Goal: Task Accomplishment & Management: Complete application form

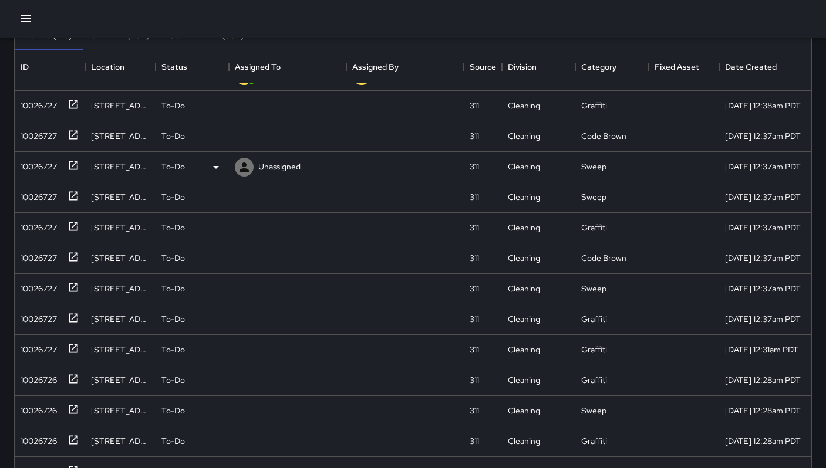
scroll to position [562, 0]
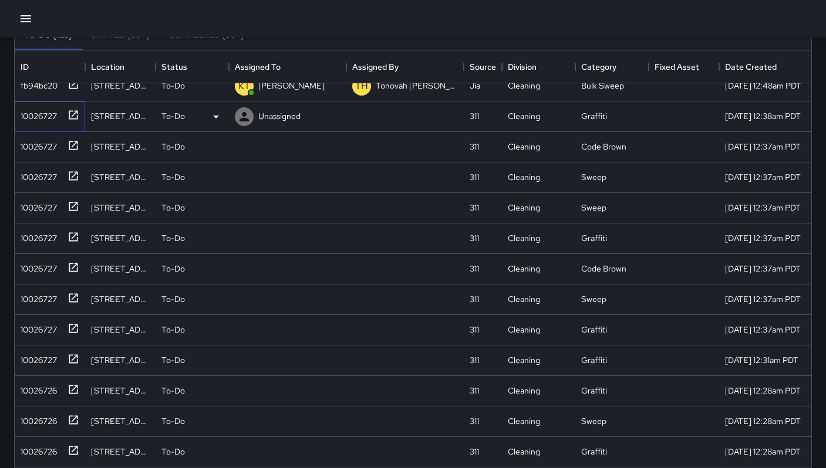
click at [32, 110] on div "10026727" at bounding box center [36, 114] width 41 height 16
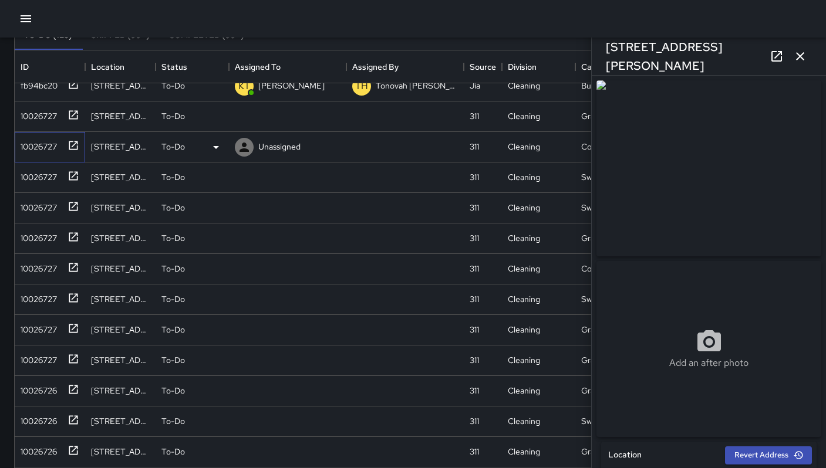
click at [41, 146] on div "10026727" at bounding box center [36, 144] width 41 height 16
click at [42, 181] on div "10026727" at bounding box center [36, 175] width 41 height 16
click at [43, 210] on div "10026727" at bounding box center [36, 205] width 41 height 16
click at [42, 248] on div "10026727" at bounding box center [50, 239] width 70 height 31
click at [45, 266] on div "10026727" at bounding box center [36, 266] width 41 height 16
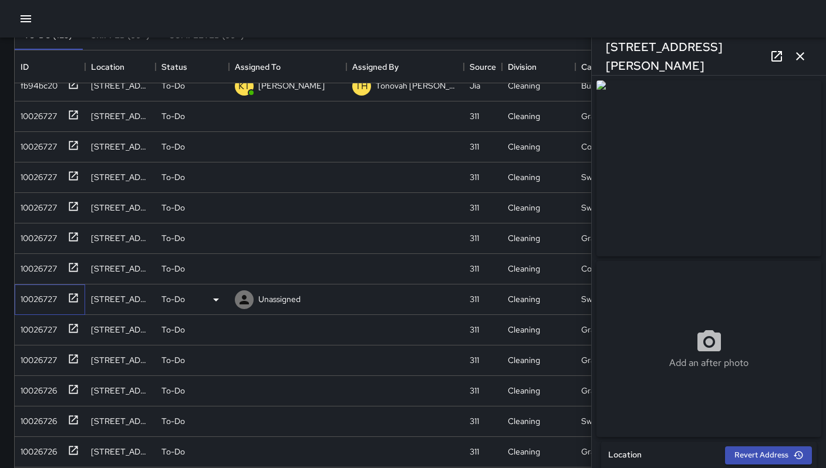
click at [40, 294] on div "10026727" at bounding box center [36, 297] width 41 height 16
click at [35, 323] on div "10026727" at bounding box center [36, 327] width 41 height 16
click at [29, 370] on div "10026727" at bounding box center [50, 361] width 70 height 31
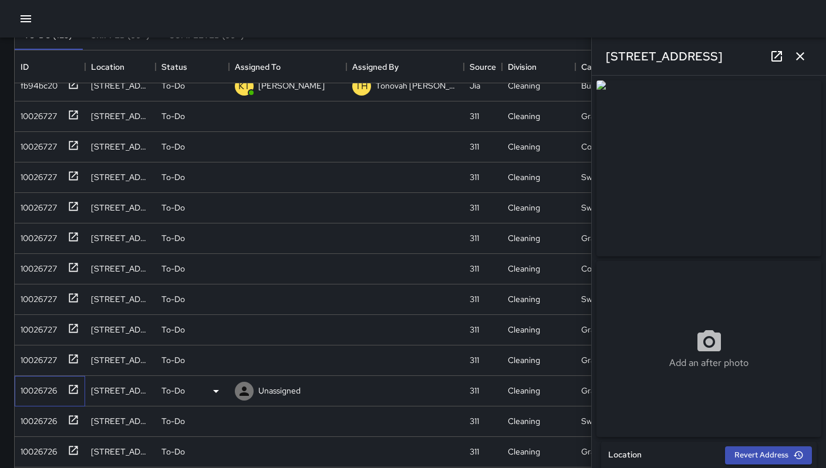
click at [43, 400] on div "10026726" at bounding box center [50, 391] width 70 height 31
click at [45, 412] on div "10026726" at bounding box center [36, 419] width 41 height 16
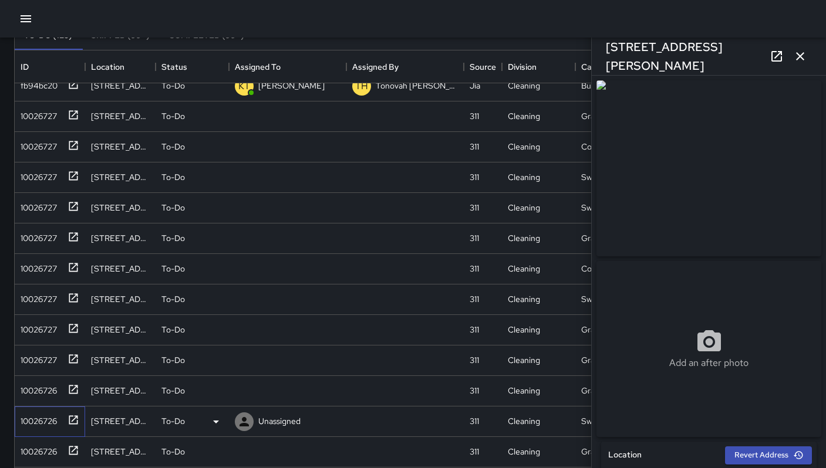
click at [46, 429] on div "10026726" at bounding box center [50, 422] width 70 height 31
click at [47, 449] on div "10026726" at bounding box center [36, 449] width 41 height 16
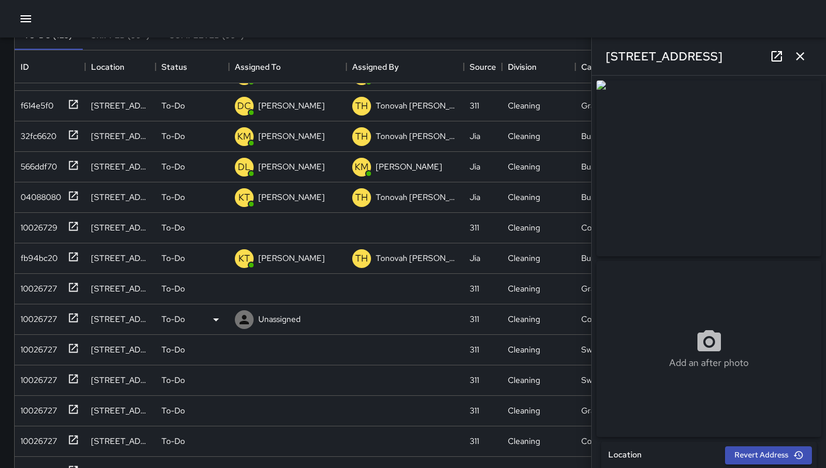
scroll to position [391, 0]
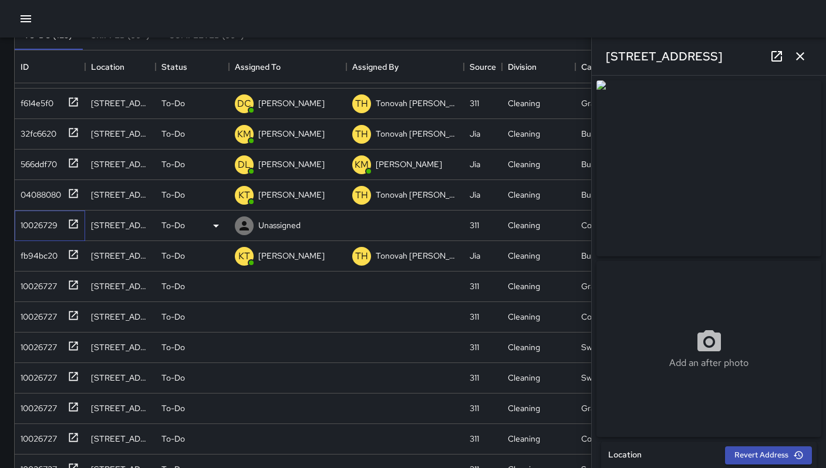
click at [23, 221] on div "10026729" at bounding box center [37, 223] width 42 height 16
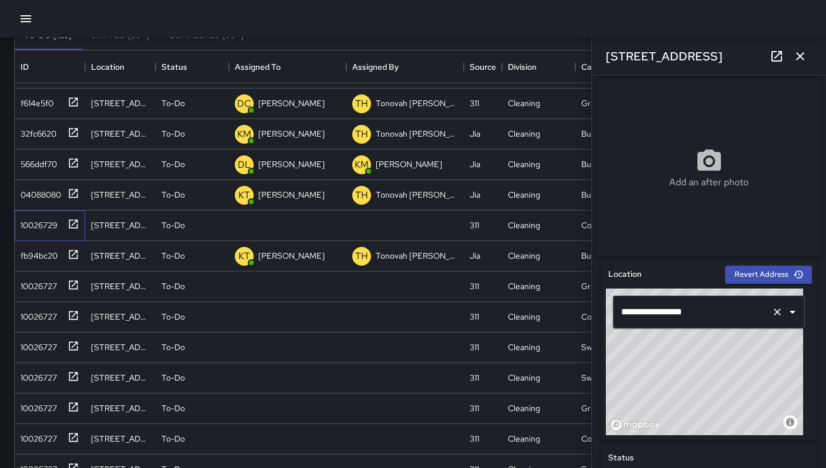
scroll to position [249, 0]
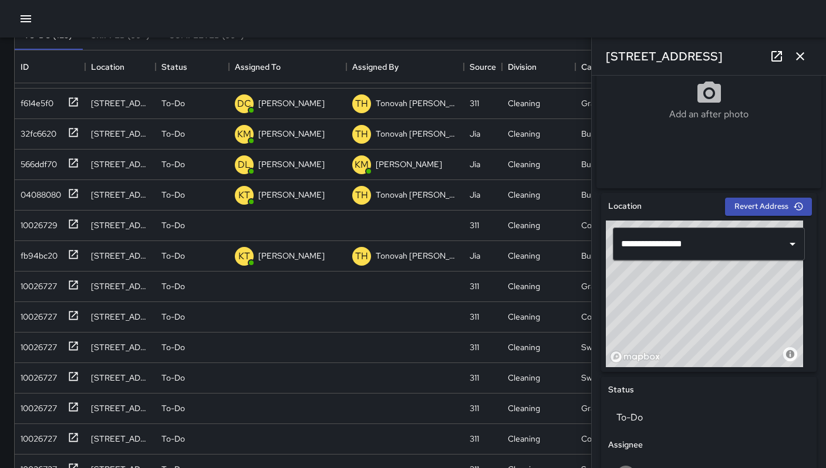
drag, startPoint x: 684, startPoint y: 42, endPoint x: 625, endPoint y: 43, distance: 59.3
click at [625, 43] on div "742 Natoma Street" at bounding box center [708, 57] width 234 height 38
copy h6 "742 Natoma Street"
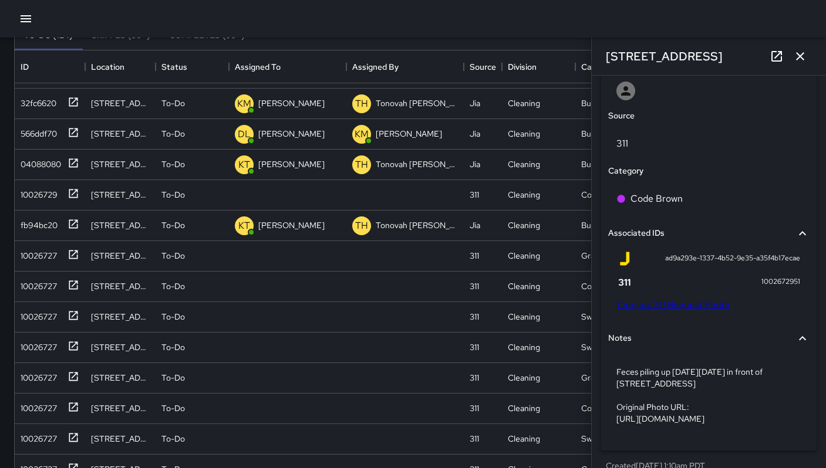
scroll to position [361, 0]
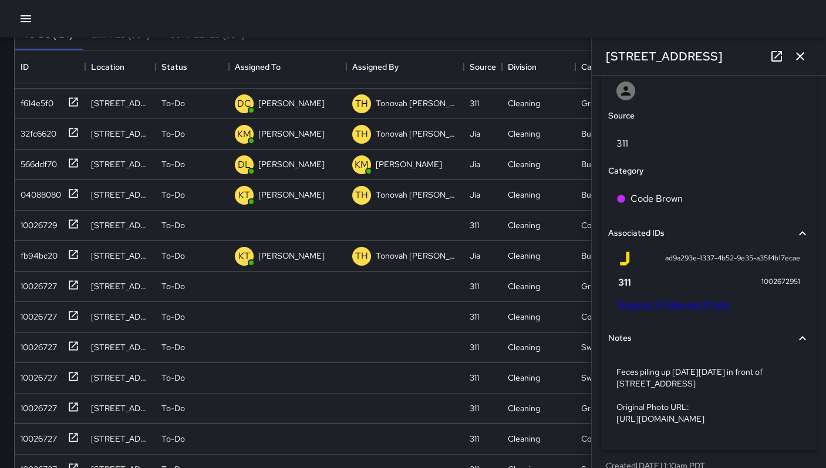
click at [669, 311] on link "Original 311 Request Photo" at bounding box center [673, 305] width 112 height 12
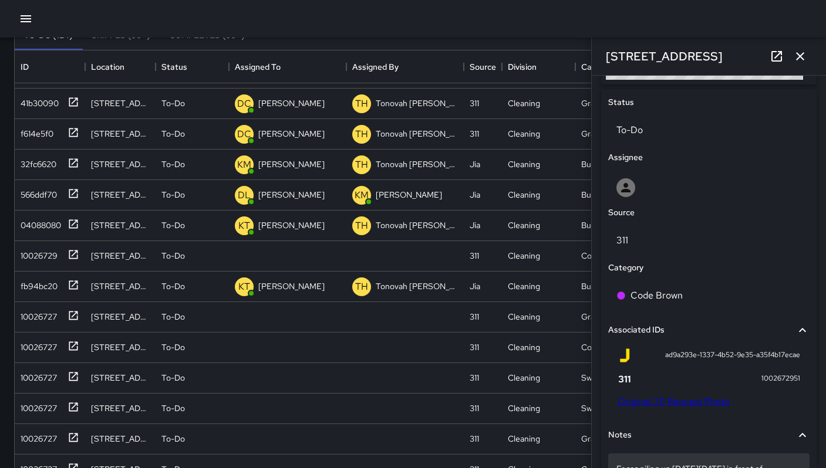
scroll to position [666, 0]
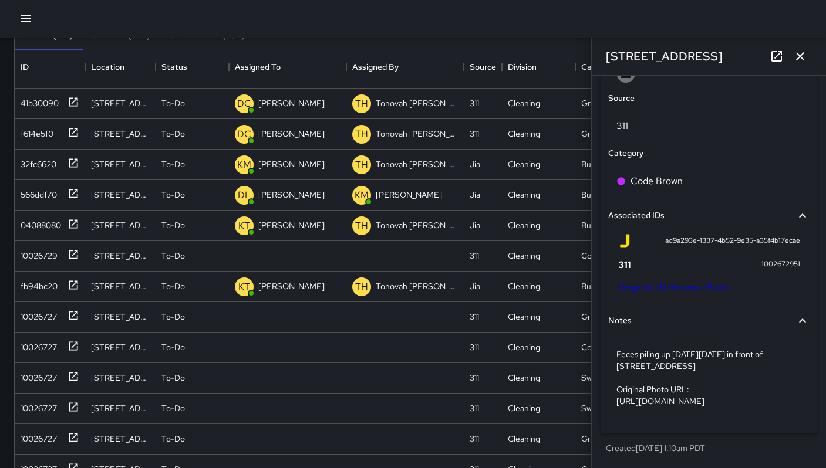
click at [691, 360] on p "Feces piling up since Tuesday 9/23 in front of 740 Natoma St. Original Photo UR…" at bounding box center [708, 378] width 185 height 59
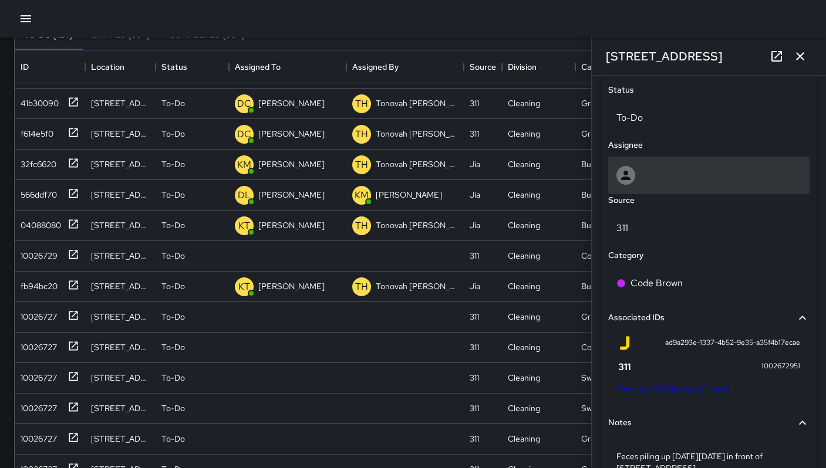
scroll to position [547, 0]
click at [636, 177] on div at bounding box center [708, 176] width 185 height 19
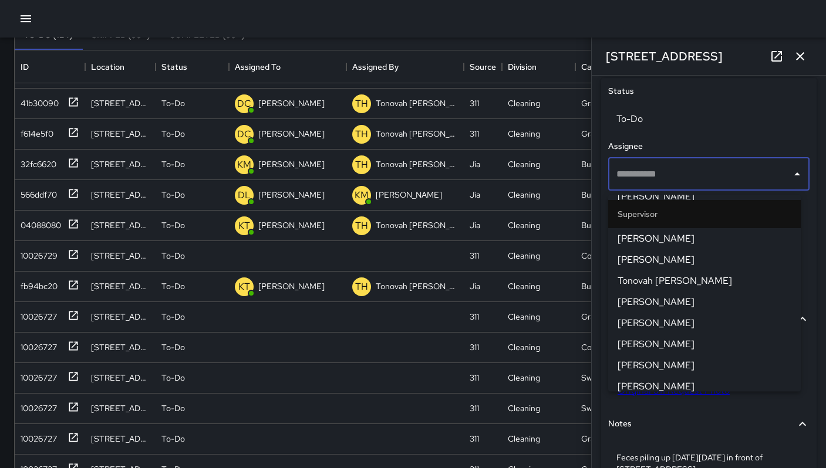
scroll to position [849, 0]
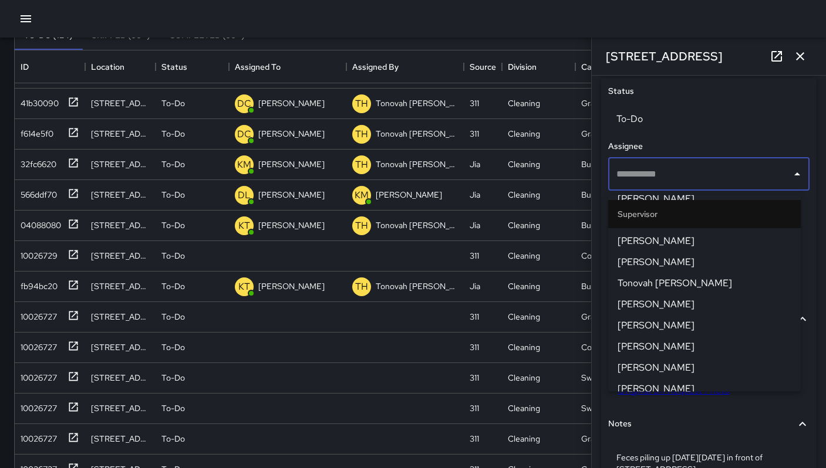
click at [652, 288] on span "Tonovah [PERSON_NAME]" at bounding box center [704, 284] width 174 height 14
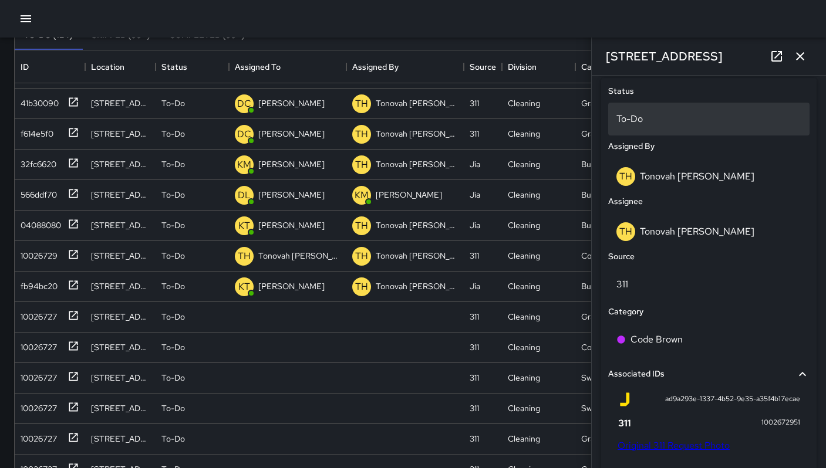
click at [636, 119] on p "To-Do" at bounding box center [708, 119] width 185 height 14
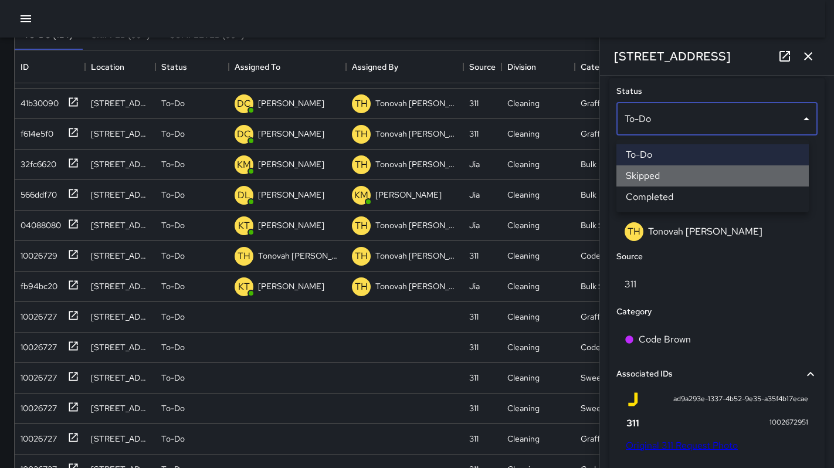
click at [640, 178] on li "Skipped" at bounding box center [713, 175] width 192 height 21
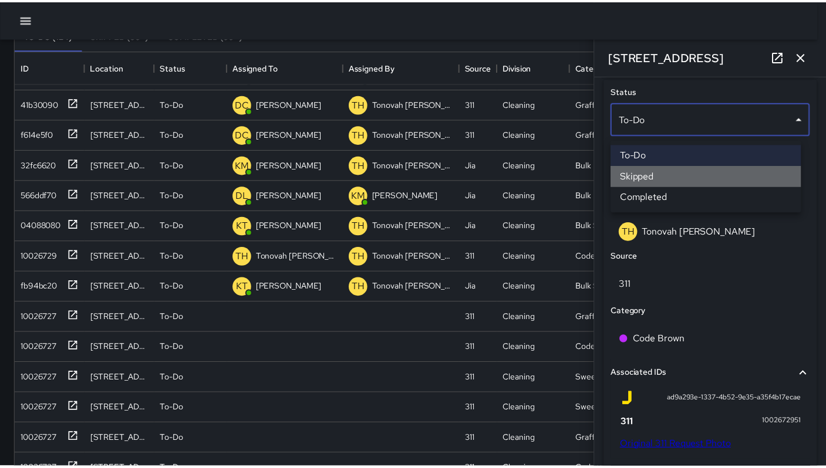
scroll to position [9, 9]
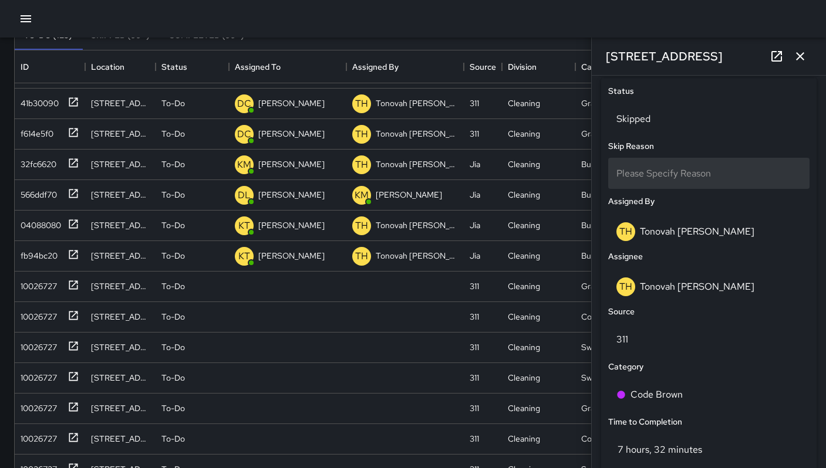
click at [642, 180] on span "Please Specify Reason" at bounding box center [663, 173] width 94 height 12
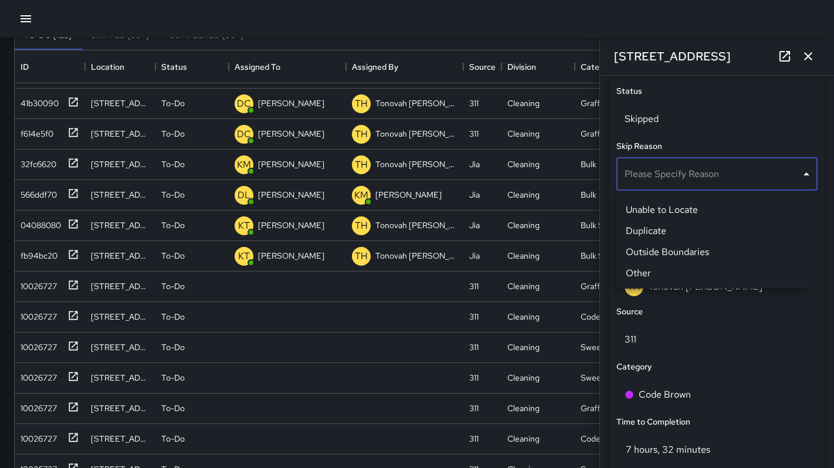
click at [643, 236] on li "Duplicate" at bounding box center [713, 231] width 192 height 21
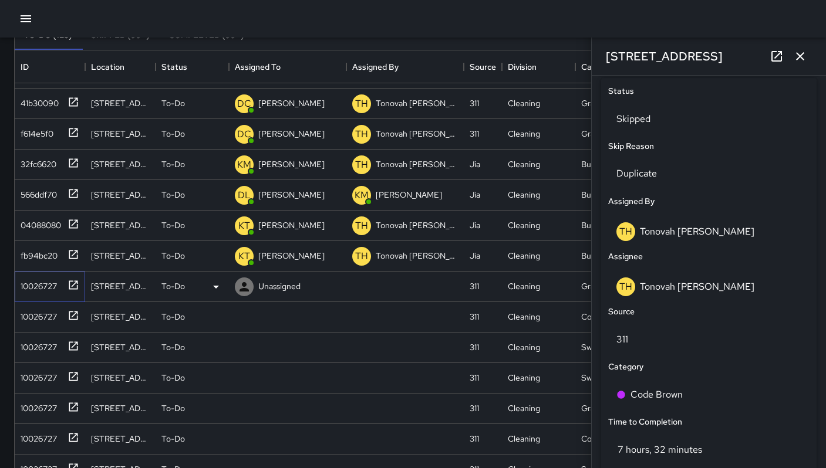
click at [46, 287] on div "10026727" at bounding box center [36, 284] width 41 height 16
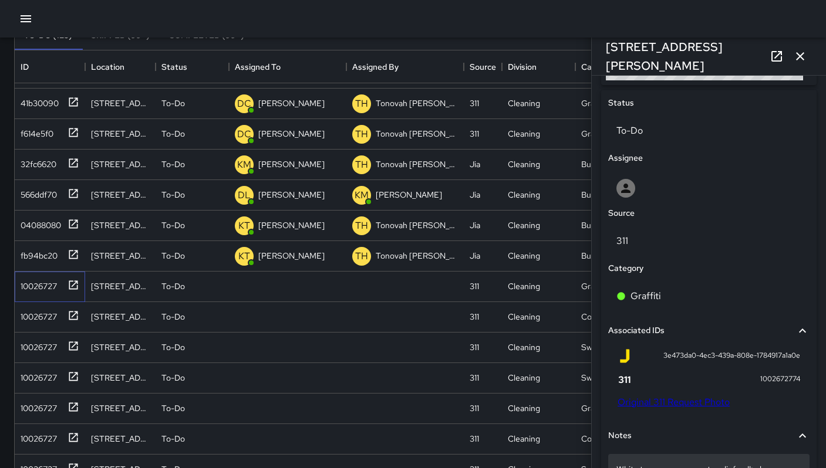
scroll to position [691, 0]
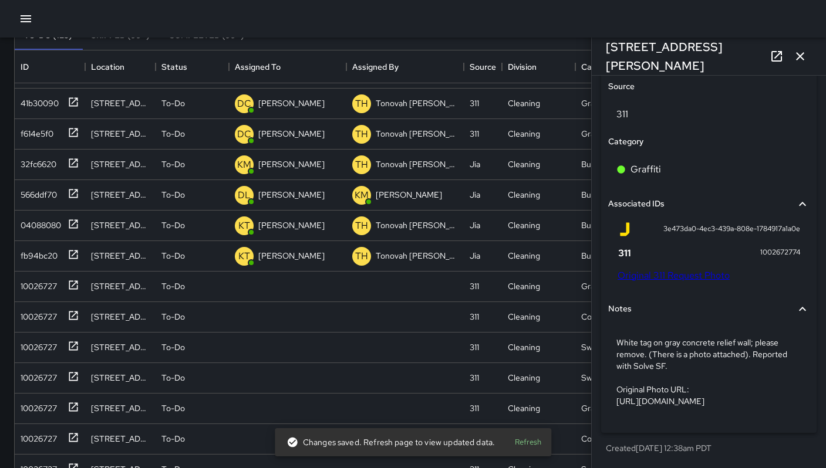
click at [664, 269] on link "Original 311 Request Photo" at bounding box center [673, 275] width 112 height 12
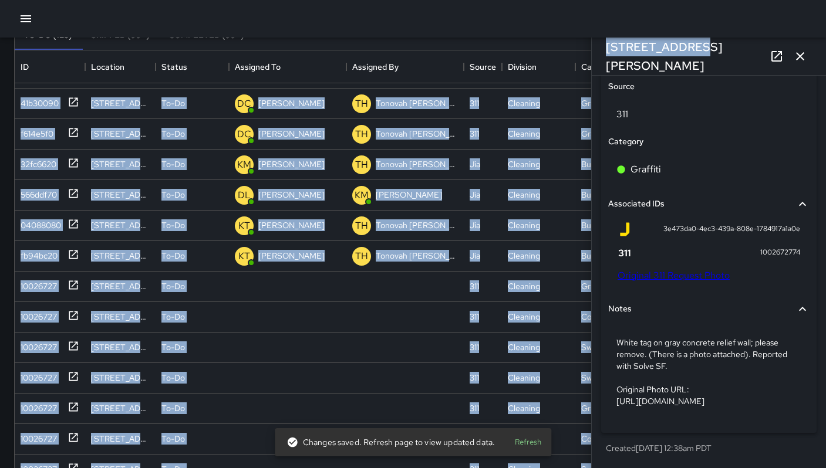
drag, startPoint x: 689, startPoint y: 55, endPoint x: 583, endPoint y: 44, distance: 106.7
click at [583, 44] on div "Search Search New Task To-Do (123) Skipped (99+) Completed (99+) ID Location St…" at bounding box center [413, 267] width 826 height 655
click at [586, 52] on div "Category" at bounding box center [597, 66] width 33 height 33
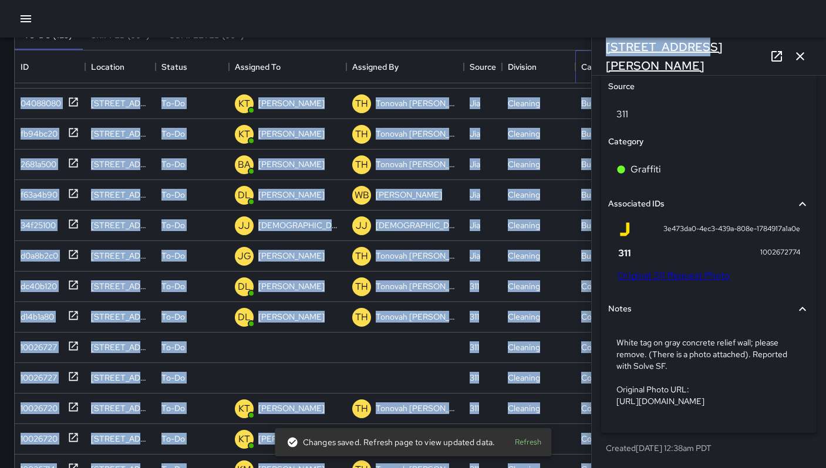
scroll to position [208, 0]
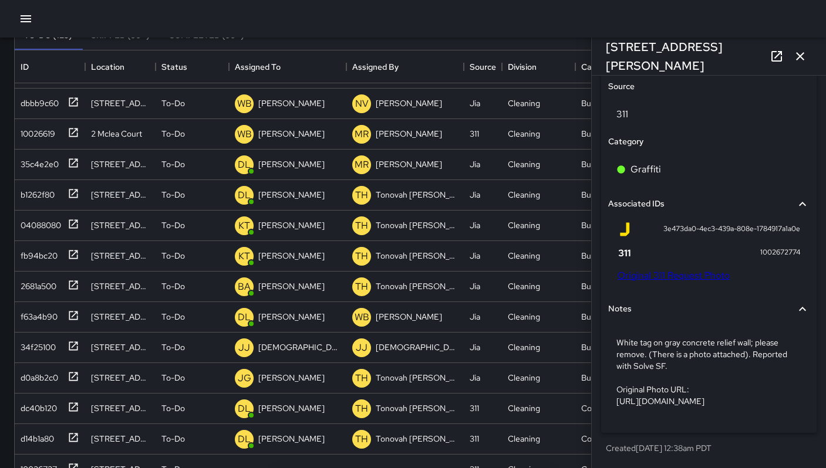
click at [710, 62] on div "22 Russ Street" at bounding box center [708, 57] width 234 height 38
drag, startPoint x: 700, startPoint y: 59, endPoint x: 614, endPoint y: 59, distance: 86.3
click at [606, 55] on div "22 Russ Street" at bounding box center [708, 57] width 234 height 38
copy h6 "22 Russ Street"
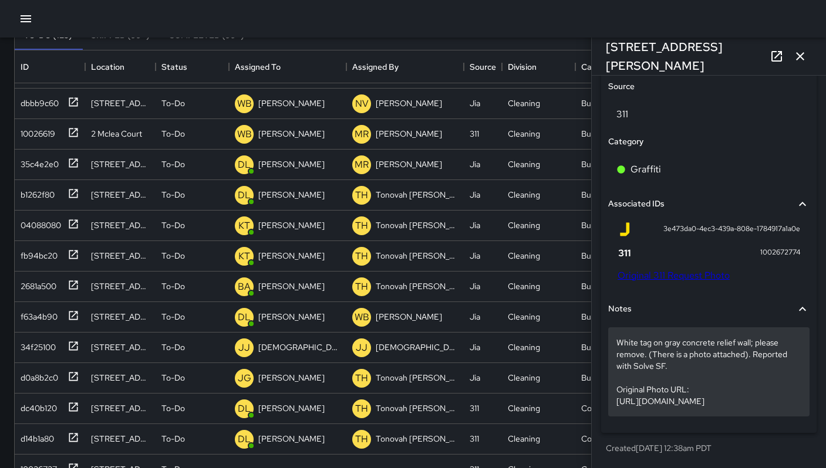
click at [658, 346] on p "White tag on gray concrete relief wall; please remove. (There is a photo attach…" at bounding box center [708, 372] width 185 height 70
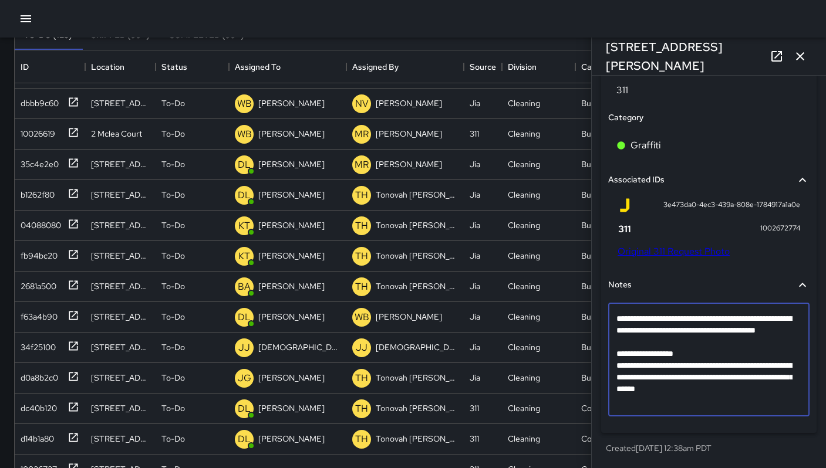
scroll to position [621, 0]
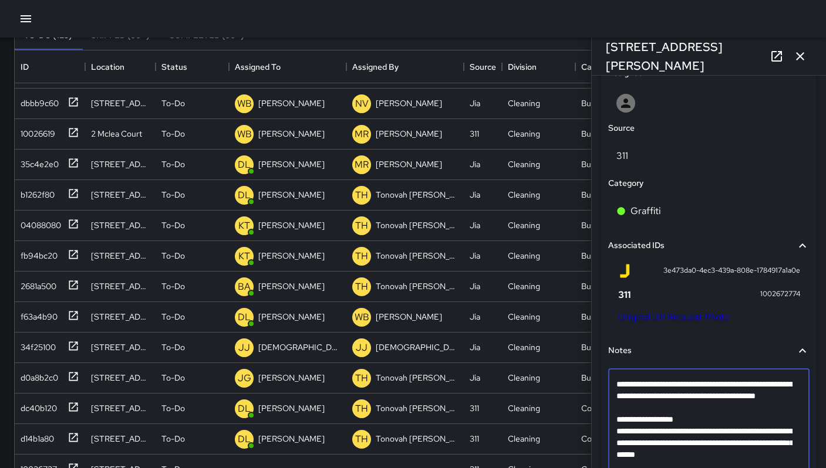
click at [701, 421] on textarea "**********" at bounding box center [704, 425] width 176 height 94
click at [768, 450] on textarea "**********" at bounding box center [704, 425] width 176 height 94
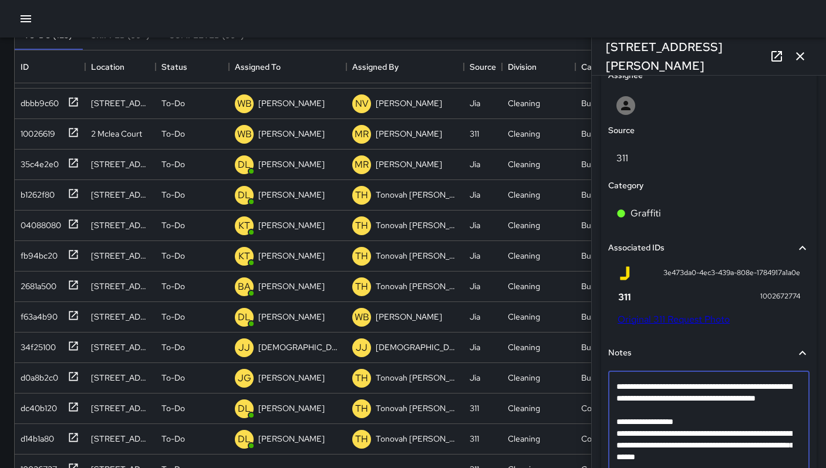
scroll to position [618, 0]
click at [644, 431] on textarea "**********" at bounding box center [704, 428] width 176 height 94
click at [643, 430] on textarea "**********" at bounding box center [704, 428] width 176 height 94
click at [641, 430] on textarea "**********" at bounding box center [704, 428] width 176 height 94
click at [640, 430] on textarea "**********" at bounding box center [704, 428] width 176 height 94
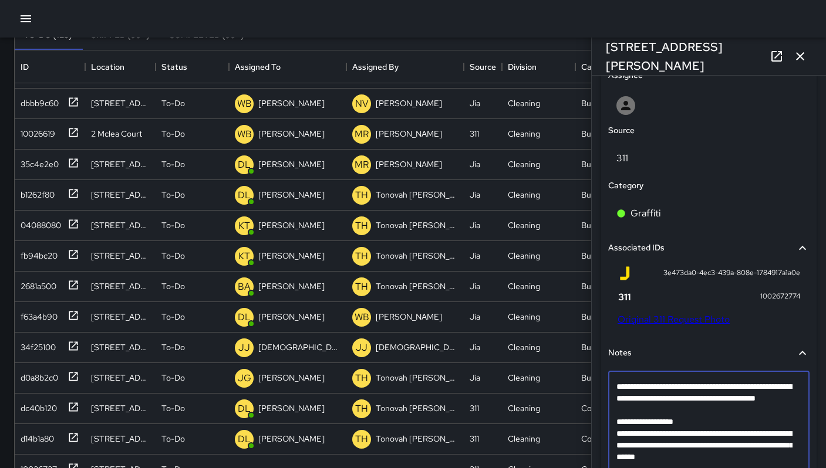
click at [640, 430] on textarea "**********" at bounding box center [704, 428] width 176 height 94
type textarea "**********"
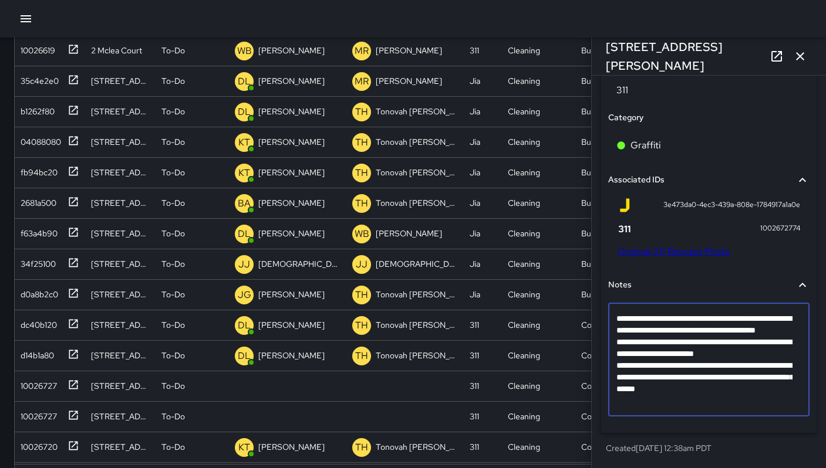
scroll to position [225, 0]
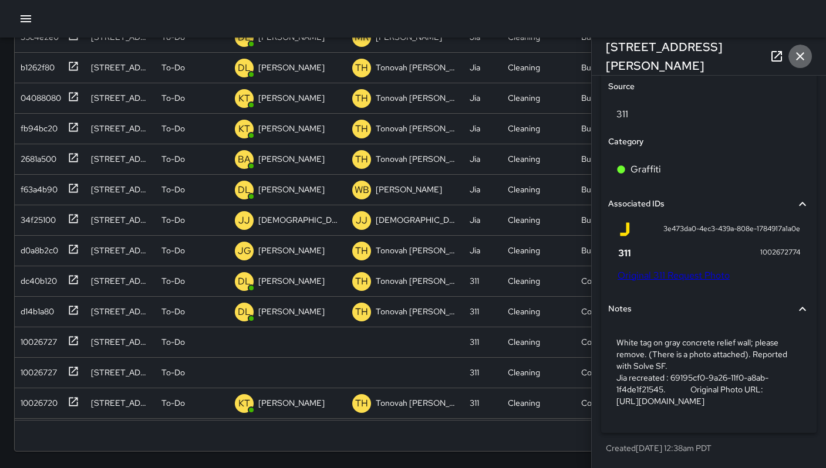
click at [800, 62] on icon "button" at bounding box center [800, 56] width 14 height 14
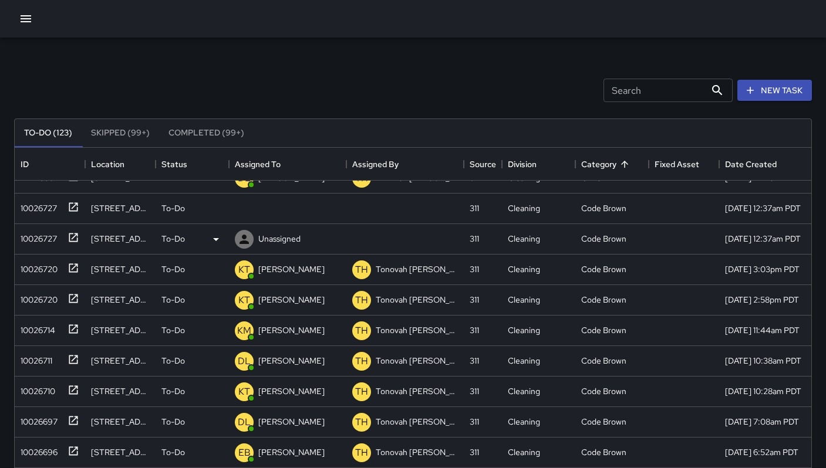
scroll to position [560, 0]
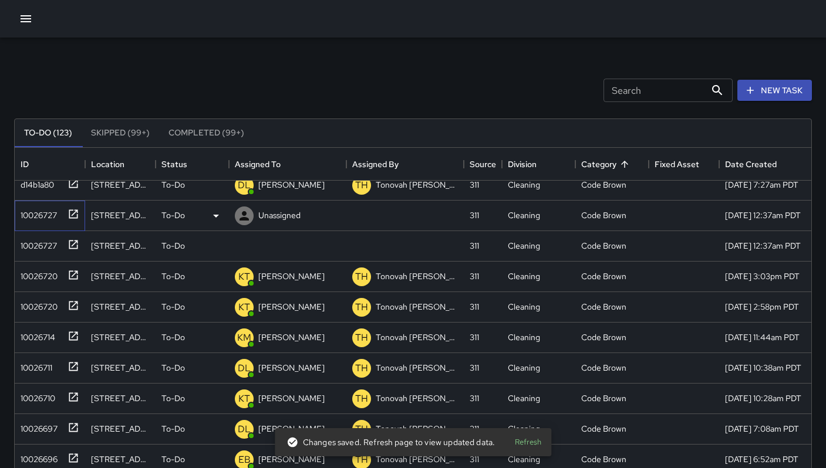
click at [57, 216] on div "10026727" at bounding box center [36, 213] width 41 height 16
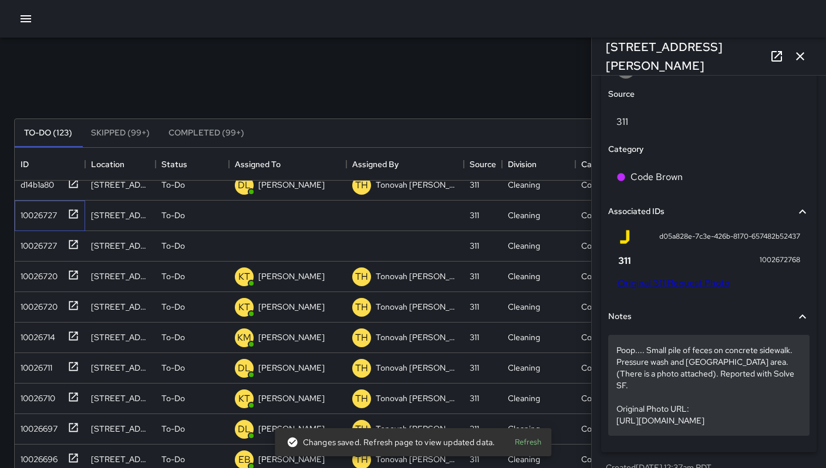
scroll to position [691, 0]
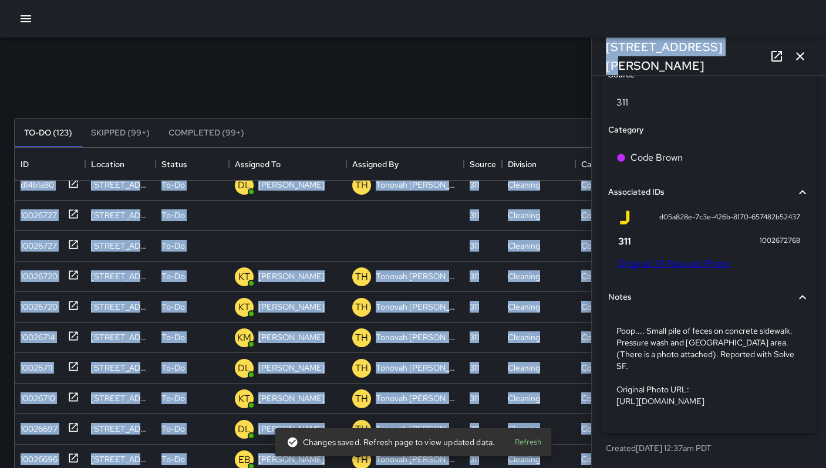
drag, startPoint x: 714, startPoint y: 52, endPoint x: 578, endPoint y: 46, distance: 136.2
click at [578, 46] on div "Search Search New Task To-Do (123) Skipped (99+) Completed (99+) ID Location St…" at bounding box center [413, 365] width 826 height 655
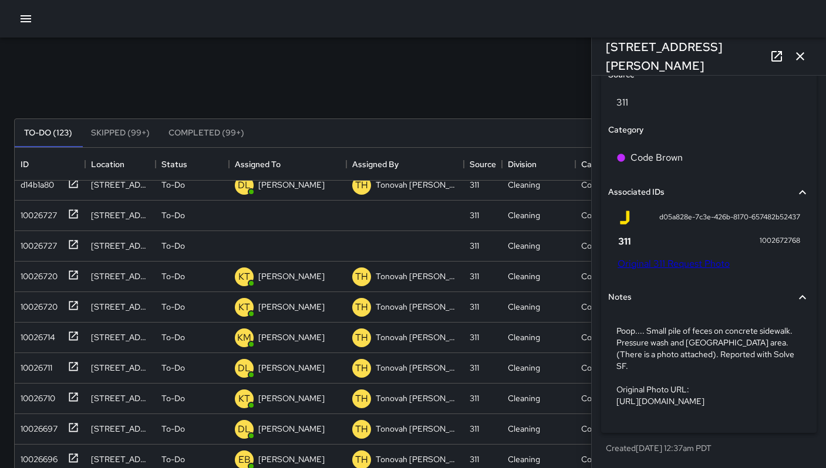
click at [520, 49] on div "Search Search New Task To-Do (123) Skipped (99+) Completed (99+) ID Location St…" at bounding box center [413, 365] width 826 height 655
drag, startPoint x: 724, startPoint y: 58, endPoint x: 605, endPoint y: 59, distance: 119.1
click at [605, 59] on div "1044 Howard Street" at bounding box center [708, 57] width 234 height 38
copy h6 "1044 Howard Street"
click at [645, 258] on link "Original 311 Request Photo" at bounding box center [673, 264] width 112 height 12
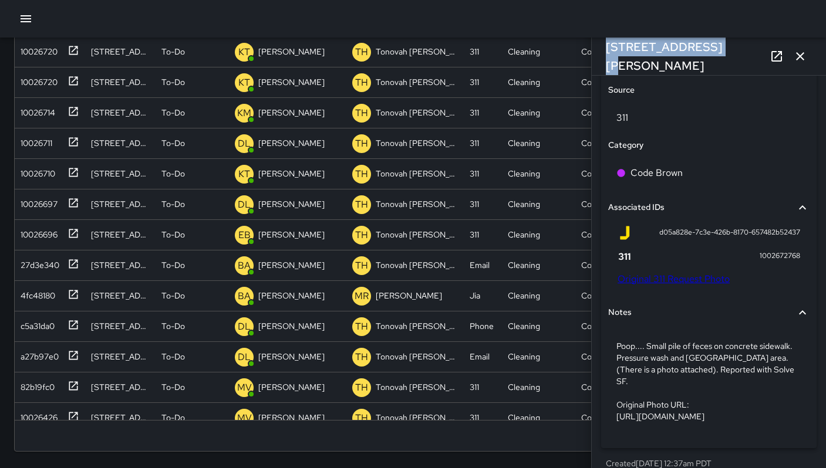
scroll to position [518, 0]
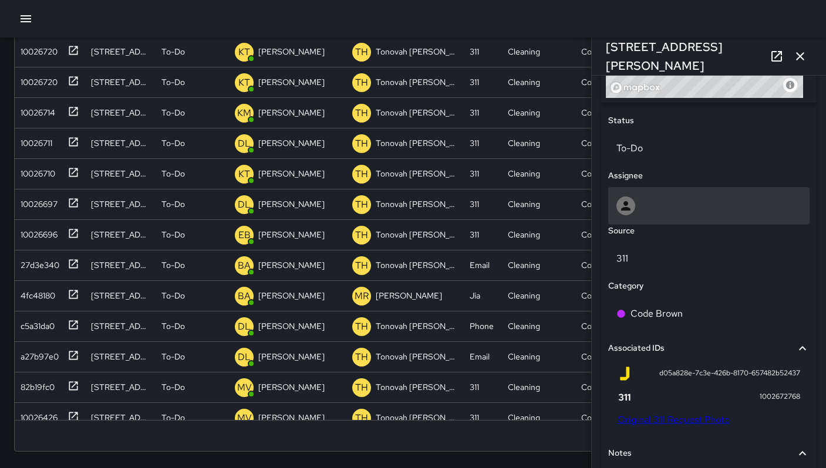
click at [646, 215] on div at bounding box center [708, 206] width 185 height 19
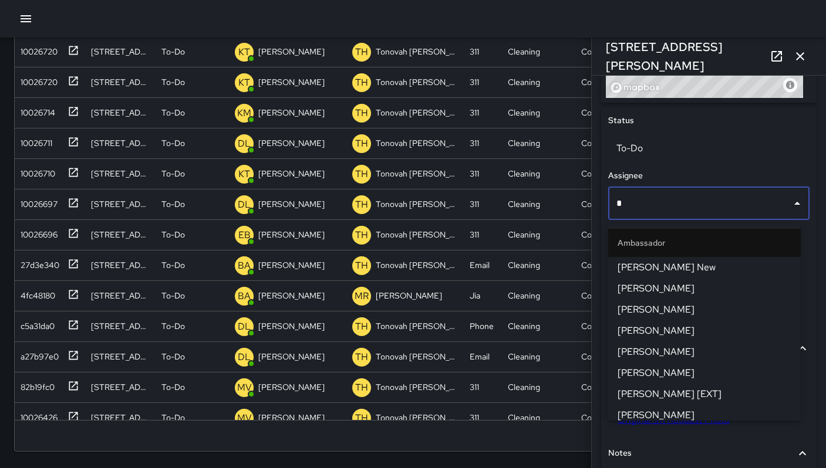
type input "**"
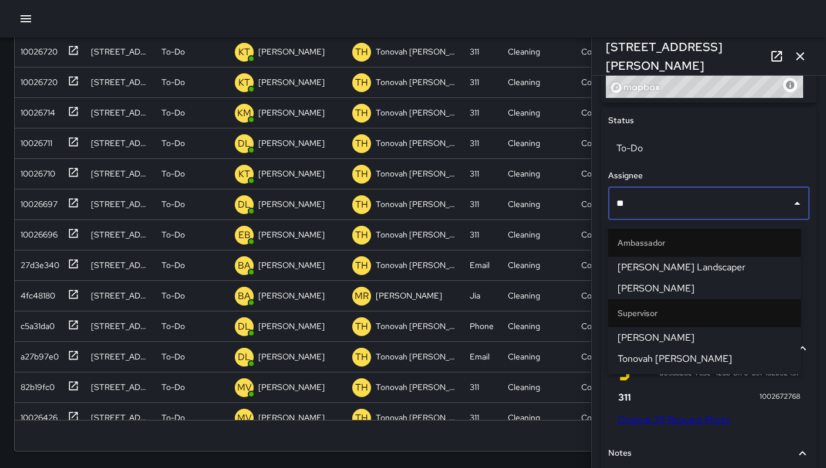
click at [644, 358] on span "Tonovah [PERSON_NAME]" at bounding box center [704, 359] width 174 height 14
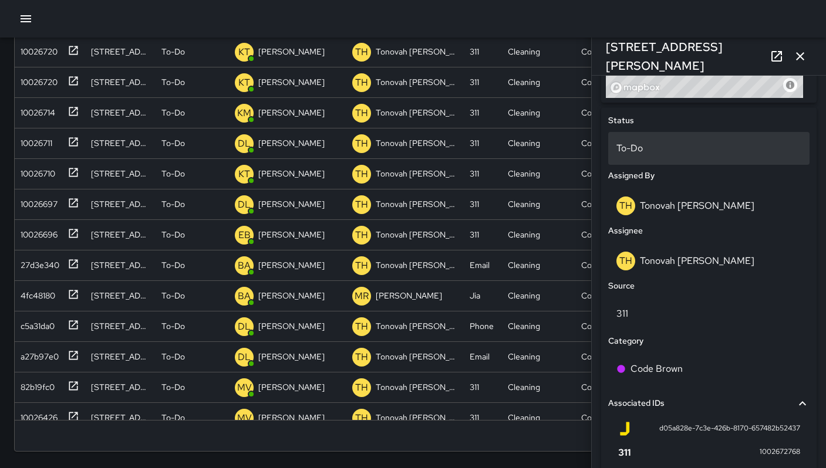
click at [638, 155] on p "To-Do" at bounding box center [708, 148] width 185 height 14
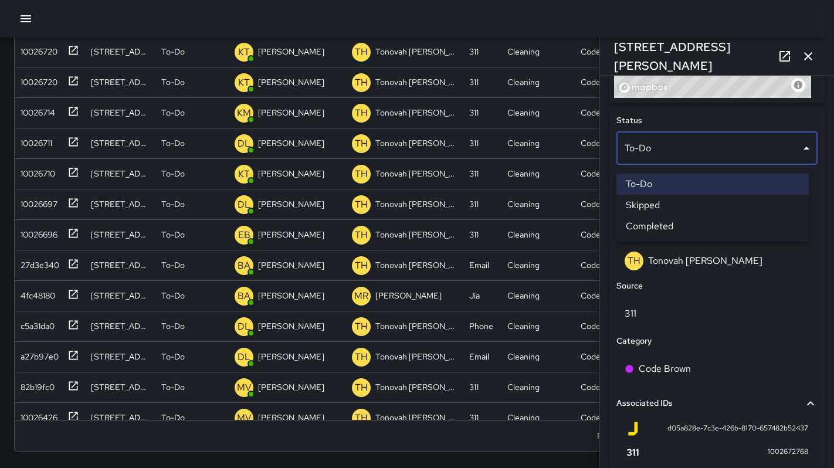
click at [641, 210] on li "Skipped" at bounding box center [713, 205] width 192 height 21
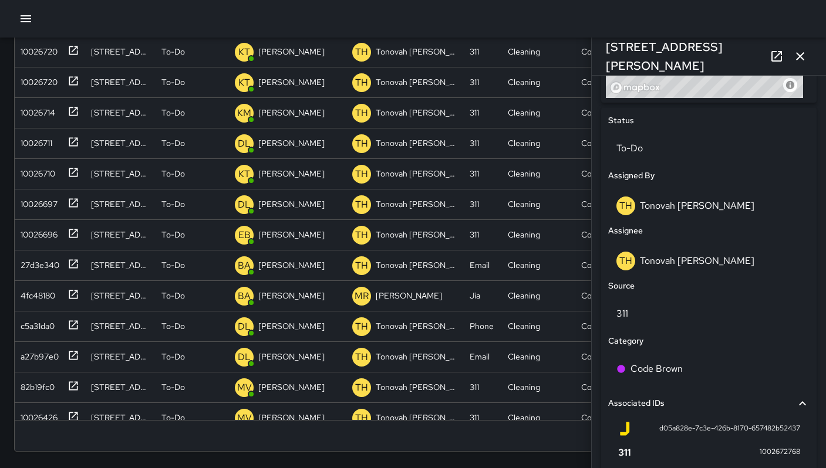
scroll to position [9, 9]
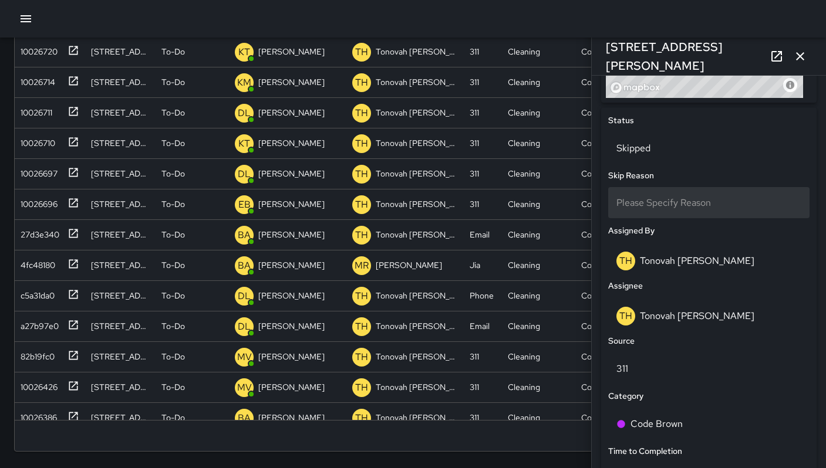
click at [640, 203] on span "Please Specify Reason" at bounding box center [663, 203] width 94 height 12
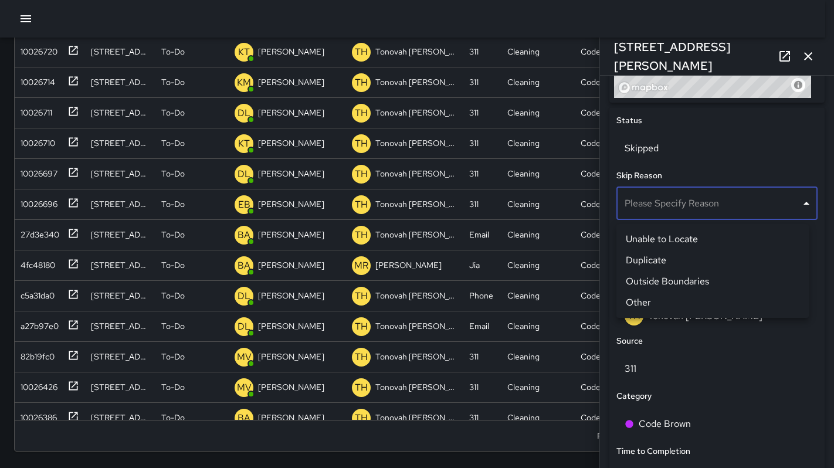
click at [641, 259] on li "Duplicate" at bounding box center [713, 260] width 192 height 21
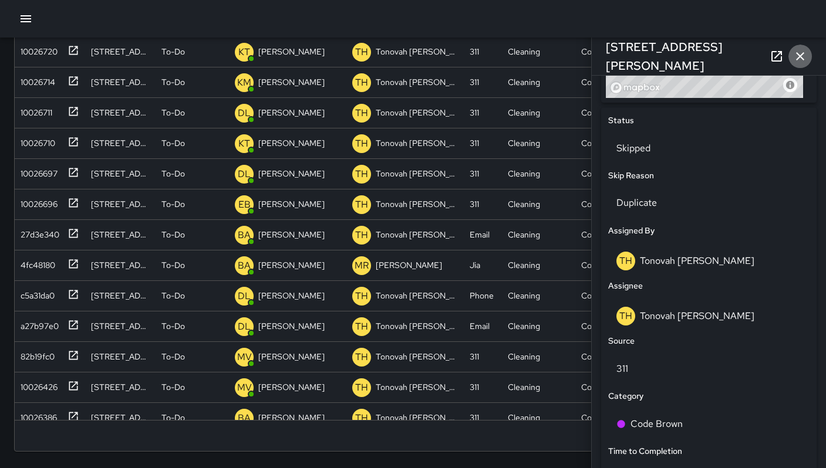
click at [802, 56] on icon "button" at bounding box center [800, 56] width 14 height 14
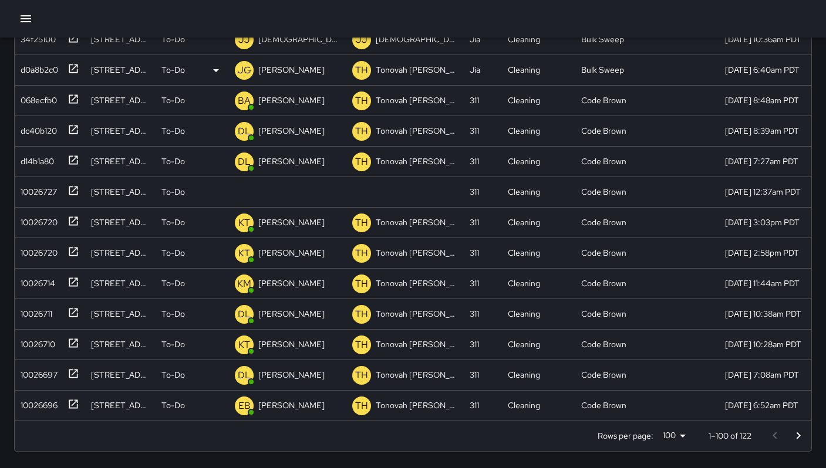
scroll to position [325, 0]
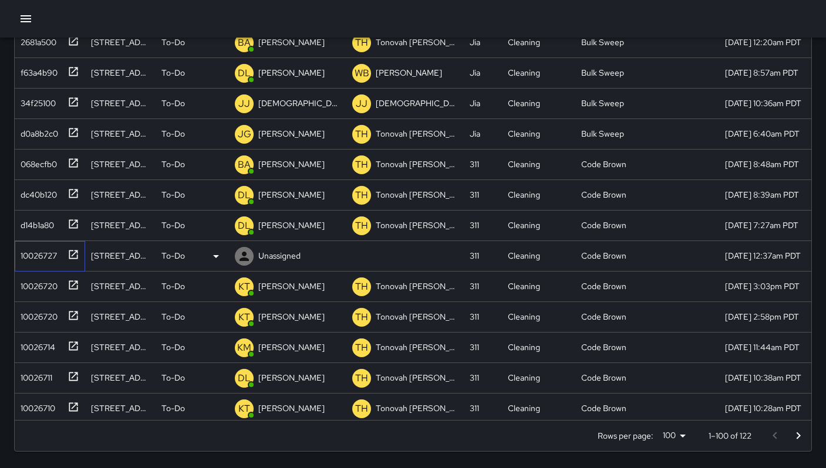
click at [65, 255] on div at bounding box center [71, 253] width 16 height 19
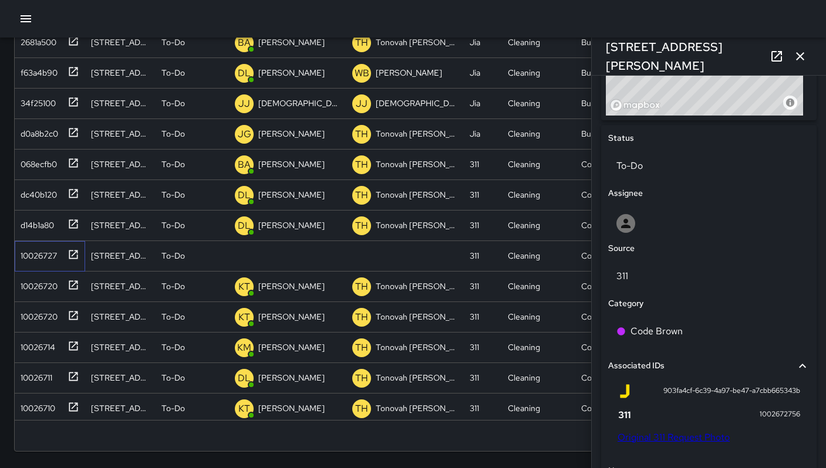
scroll to position [501, 0]
click at [678, 437] on link "Original 311 Request Photo" at bounding box center [673, 437] width 112 height 12
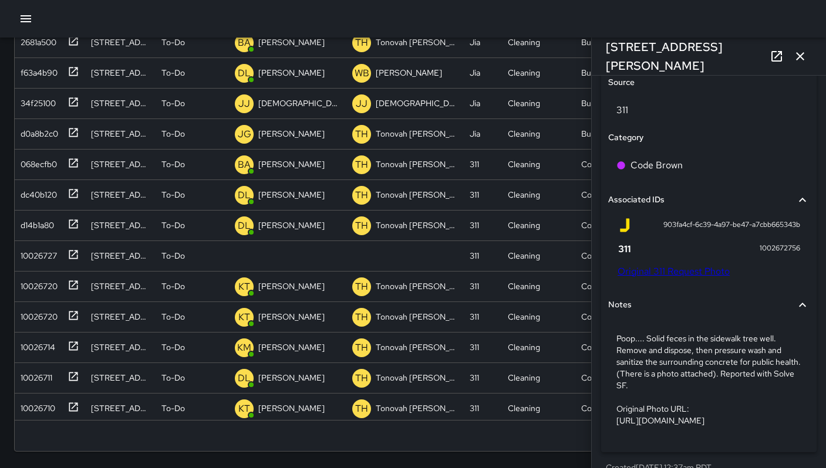
scroll to position [655, 0]
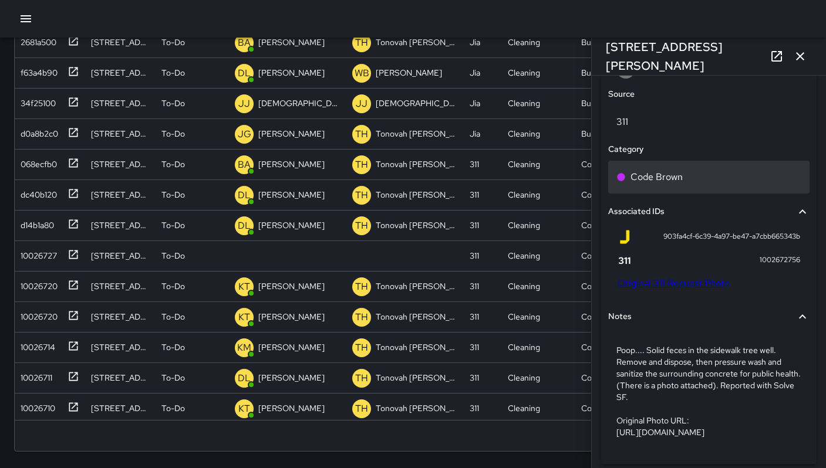
click at [648, 180] on p "Code Brown" at bounding box center [656, 177] width 52 height 14
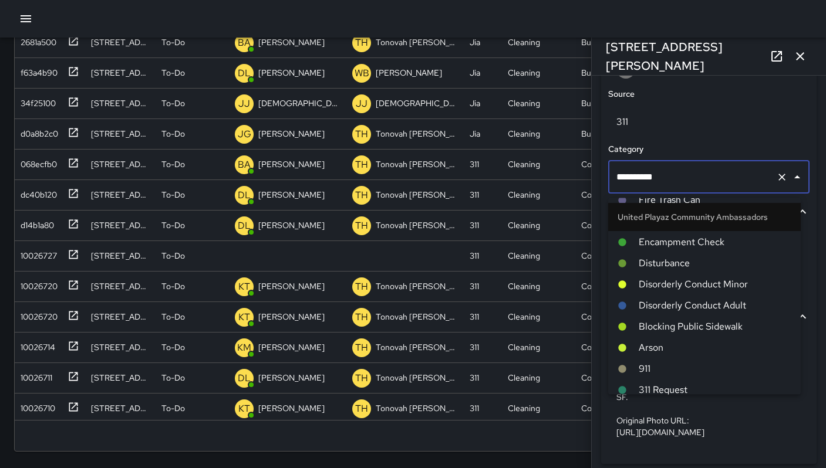
scroll to position [2904, 0]
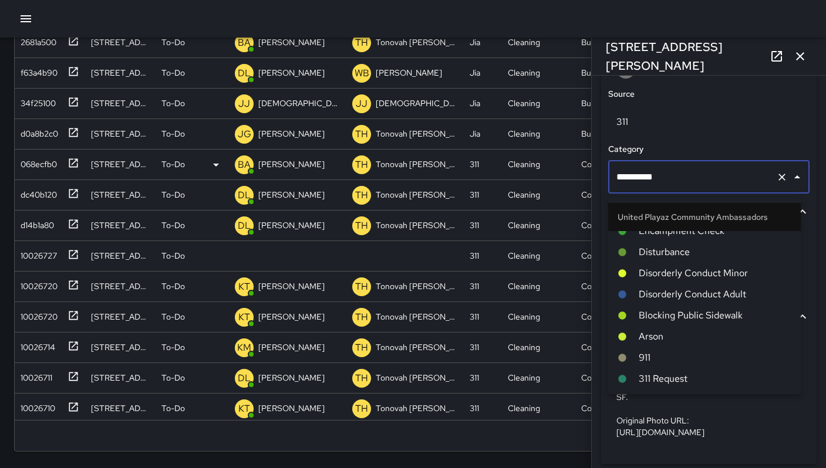
drag, startPoint x: 660, startPoint y: 177, endPoint x: 576, endPoint y: 177, distance: 84.5
click at [576, 177] on div "Search Search New Task To-Do (122) Skipped (99+) Completed (99+) ID Location St…" at bounding box center [413, 140] width 826 height 655
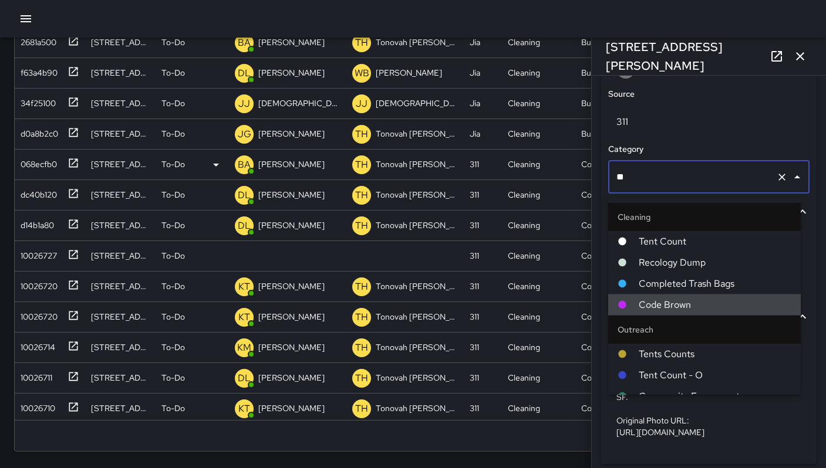
type input "*"
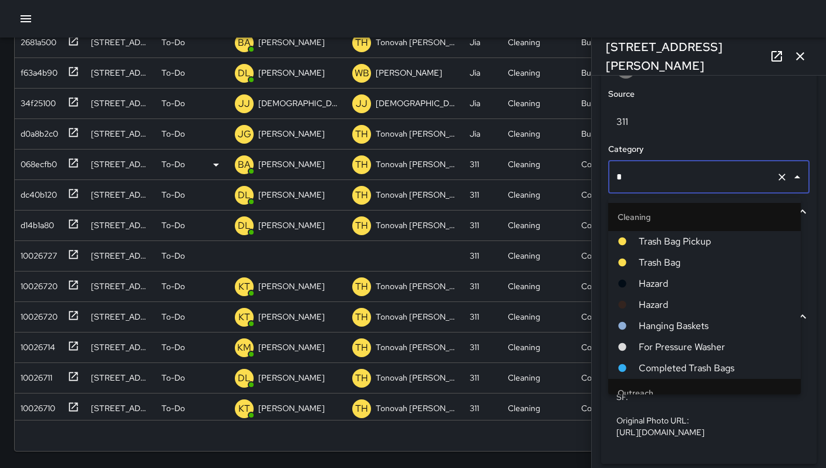
type input "**"
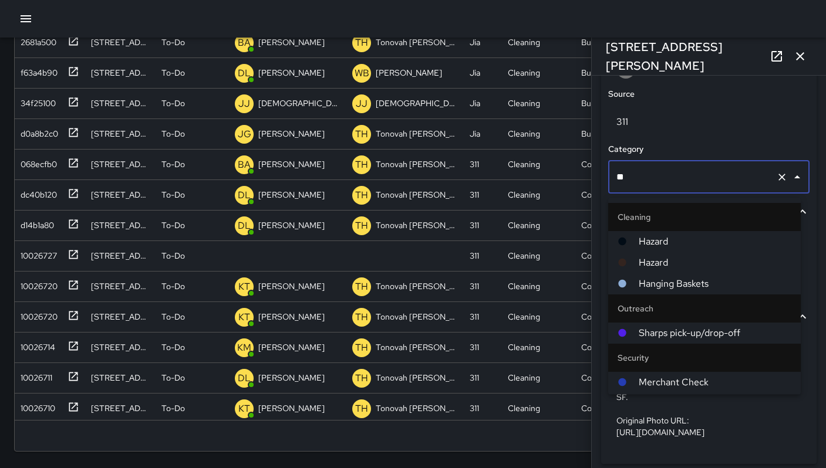
click at [664, 244] on span "Hazard" at bounding box center [714, 242] width 153 height 14
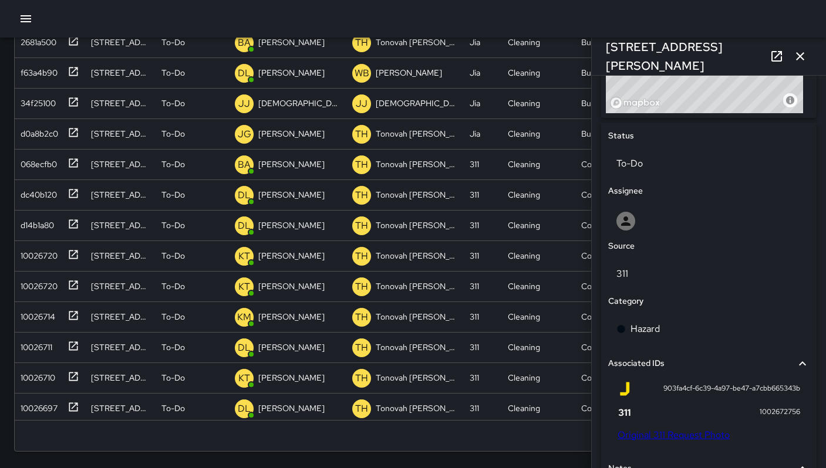
scroll to position [496, 0]
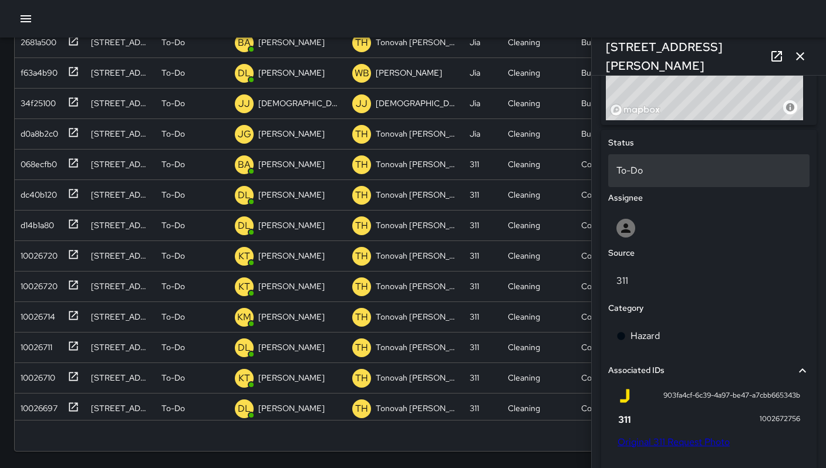
click at [643, 176] on p "To-Do" at bounding box center [708, 171] width 185 height 14
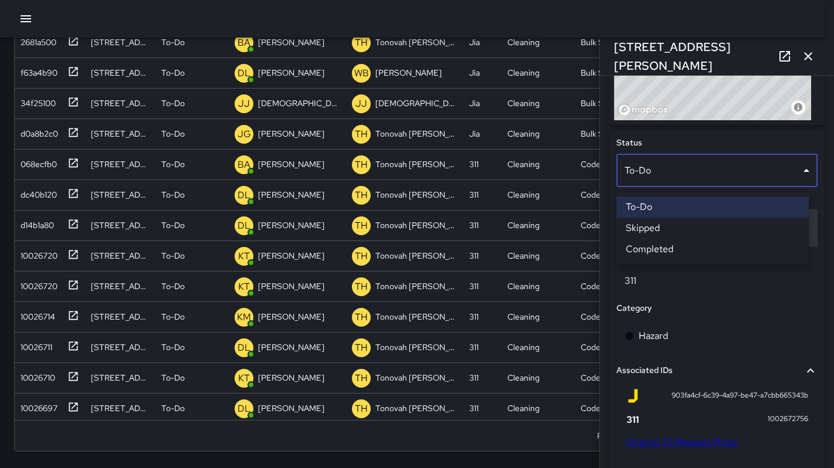
click at [638, 228] on li "Skipped" at bounding box center [713, 228] width 192 height 21
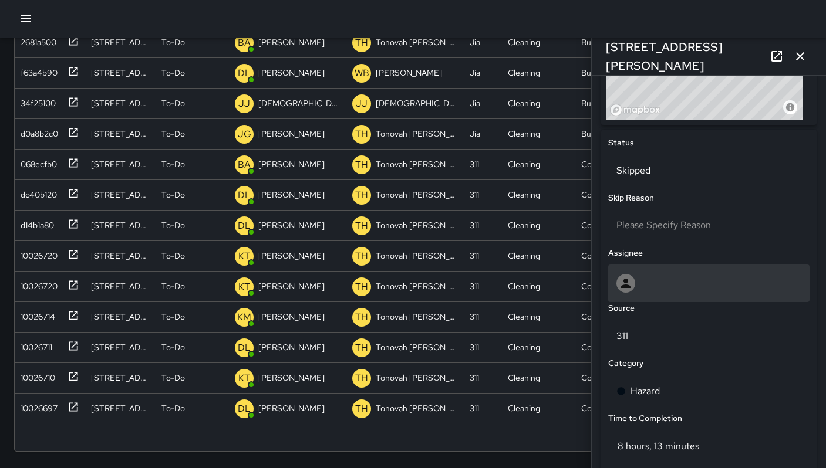
scroll to position [9, 9]
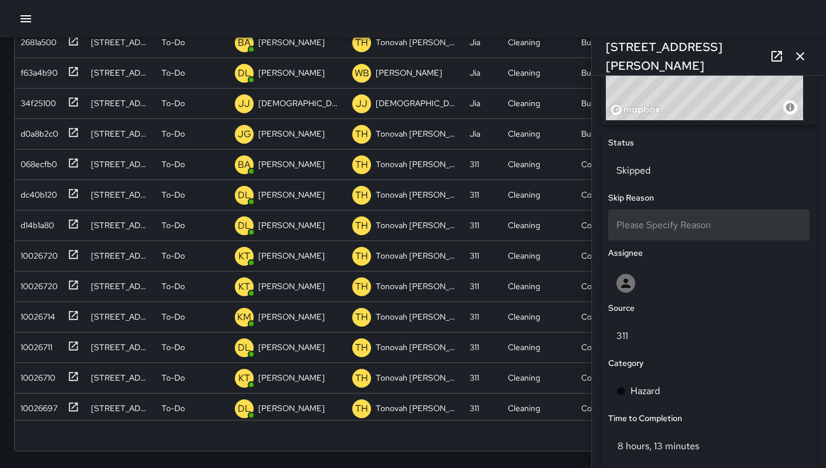
click at [640, 228] on span "Please Specify Reason" at bounding box center [663, 225] width 94 height 12
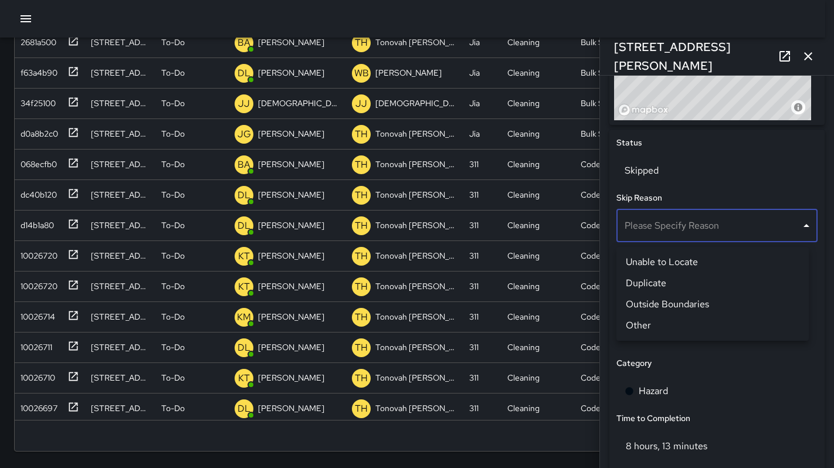
click at [666, 301] on li "Outside Boundaries" at bounding box center [713, 304] width 192 height 21
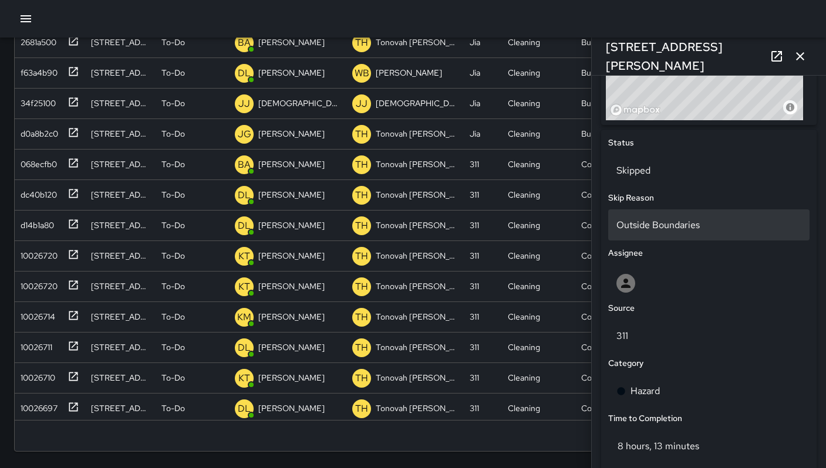
click at [663, 237] on div "Outside Boundaries" at bounding box center [708, 224] width 201 height 31
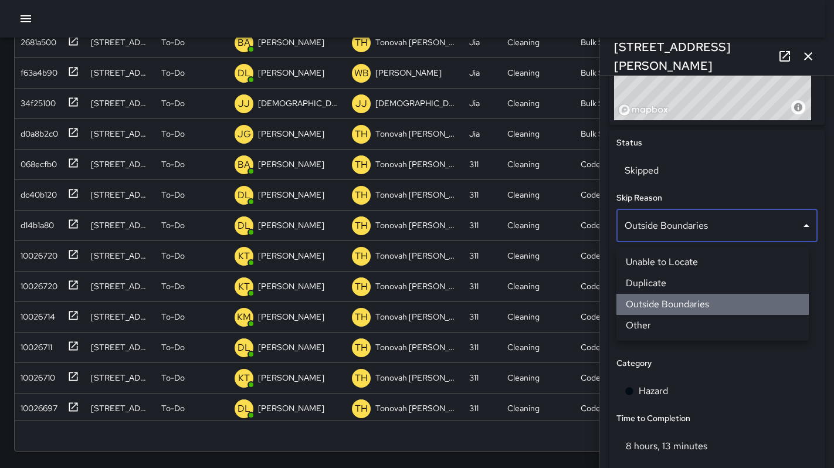
click at [692, 305] on li "Outside Boundaries" at bounding box center [713, 304] width 192 height 21
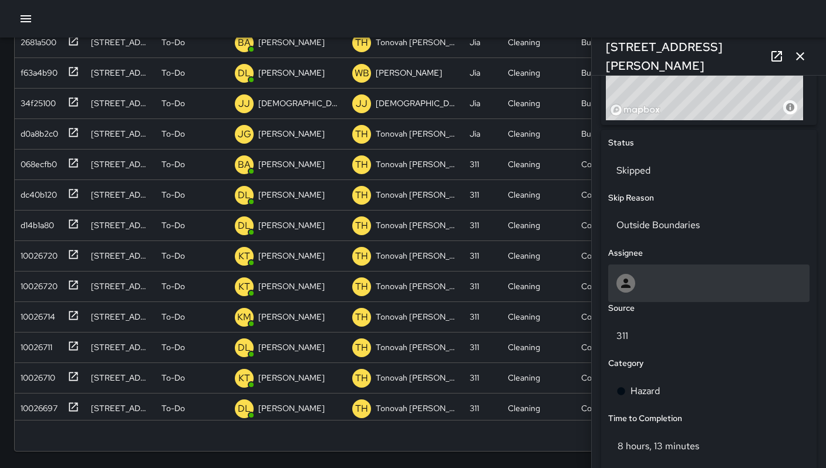
click at [658, 293] on div at bounding box center [708, 283] width 185 height 19
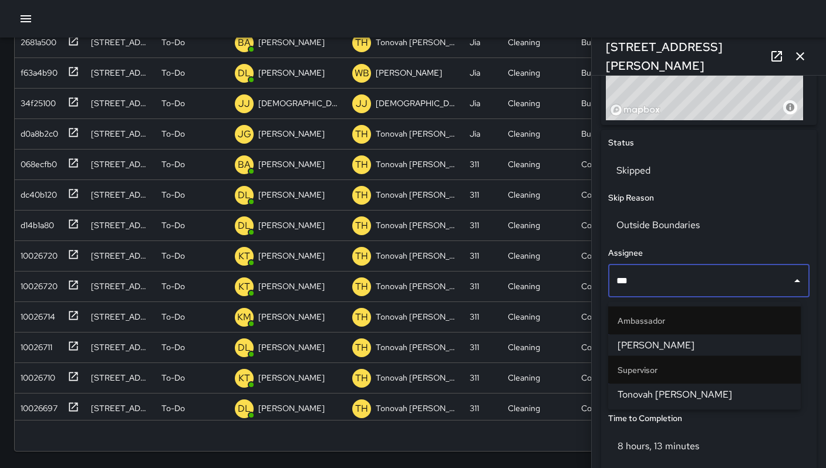
type input "****"
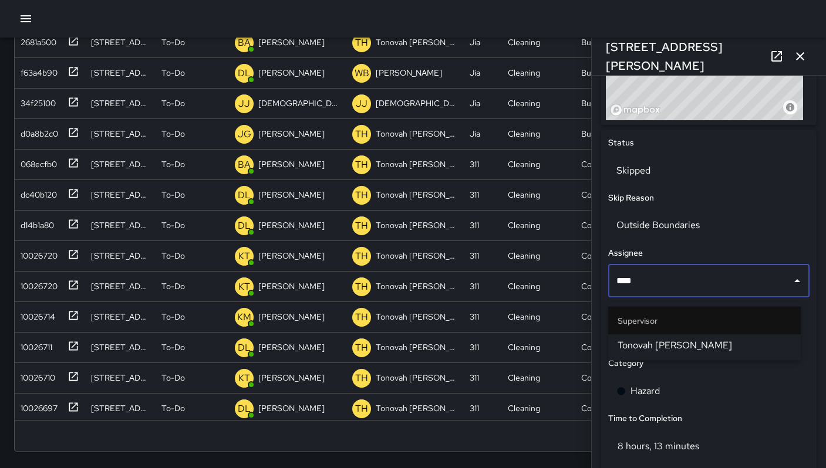
click at [679, 348] on span "Tonovah [PERSON_NAME]" at bounding box center [704, 346] width 174 height 14
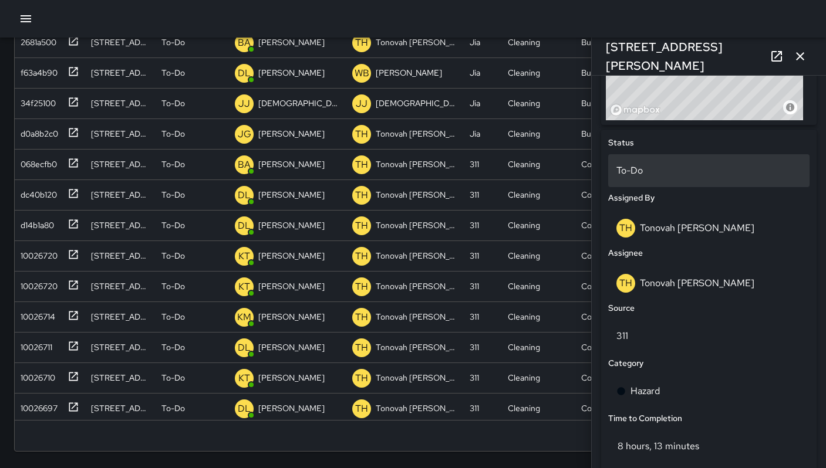
click at [635, 178] on p "To-Do" at bounding box center [708, 171] width 185 height 14
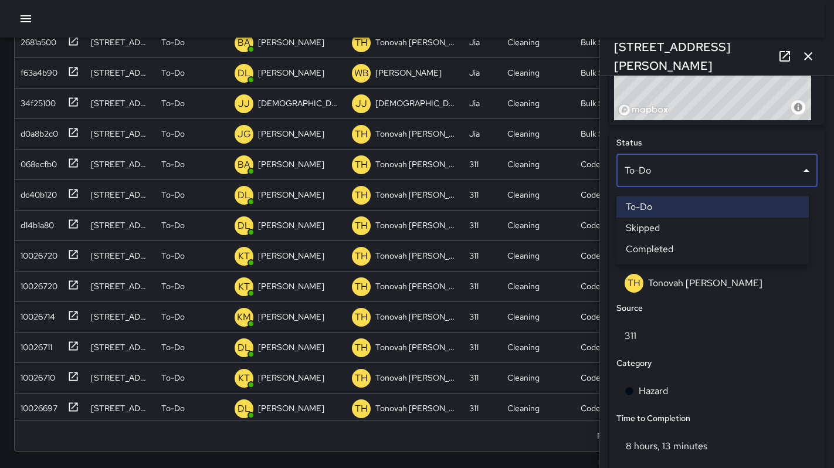
click at [653, 234] on li "Skipped" at bounding box center [713, 228] width 192 height 21
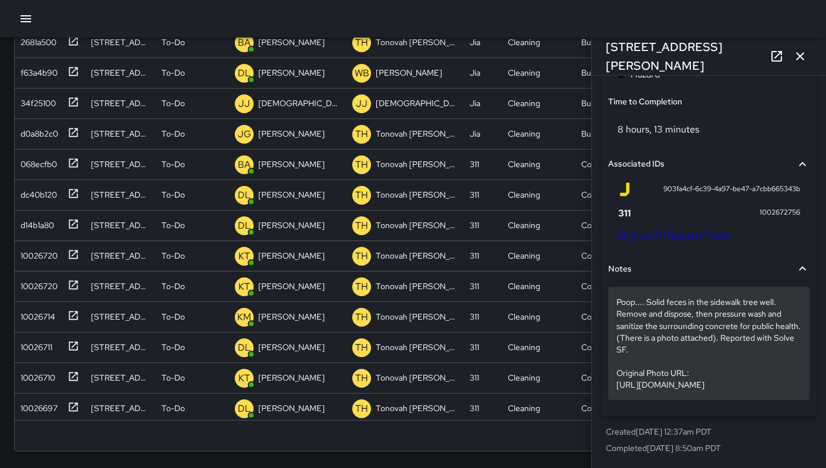
scroll to position [896, 0]
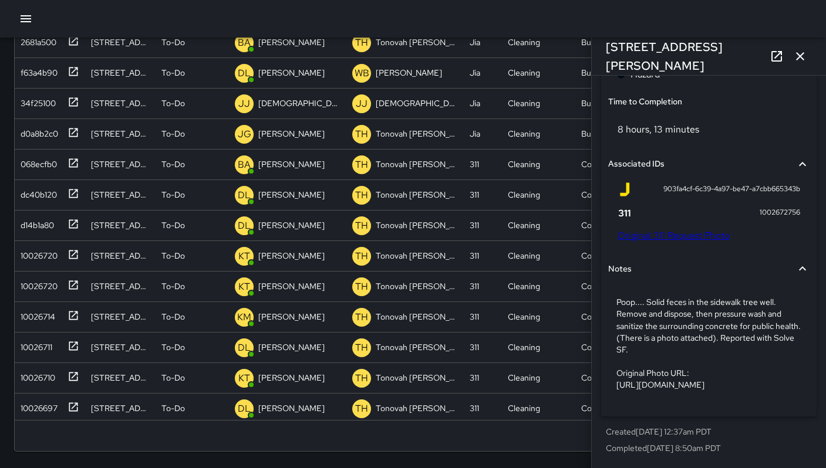
click at [794, 50] on icon "button" at bounding box center [800, 56] width 14 height 14
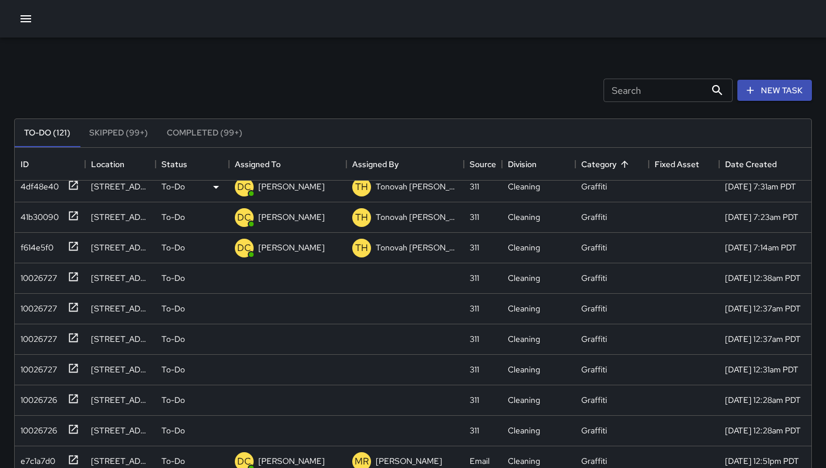
scroll to position [1399, 0]
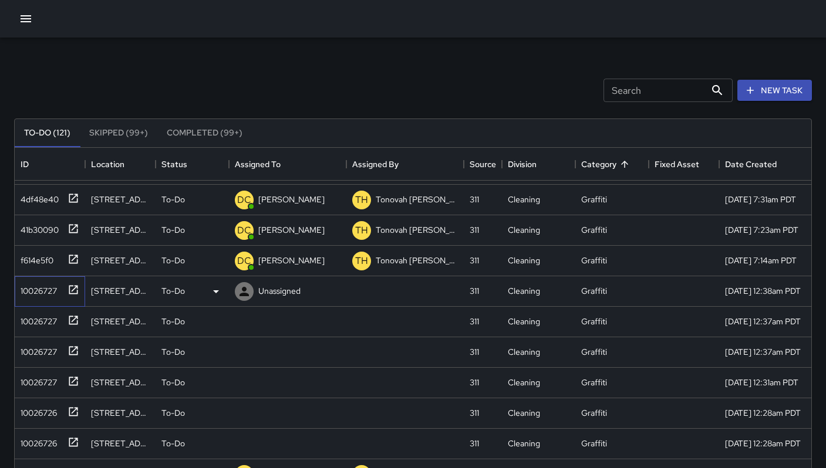
click at [30, 283] on div "10026727" at bounding box center [36, 288] width 41 height 16
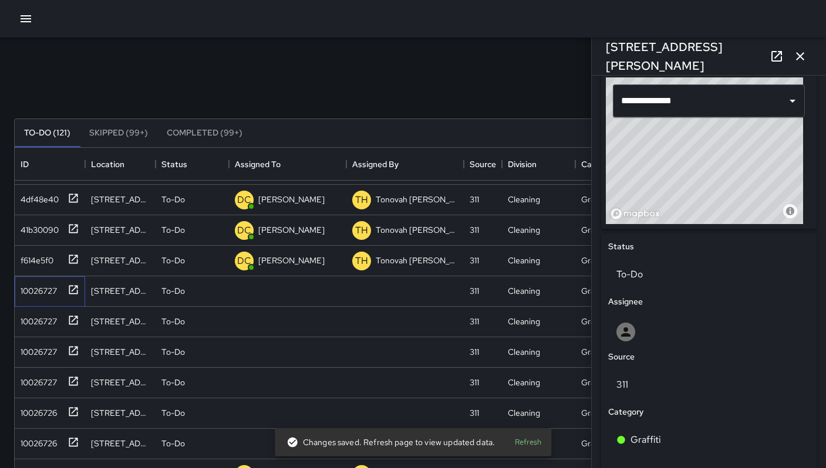
scroll to position [615, 0]
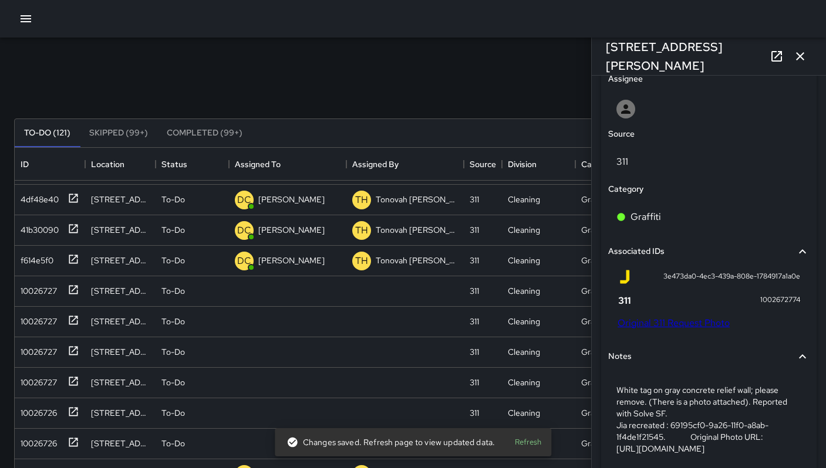
click at [673, 327] on link "Original 311 Request Photo" at bounding box center [673, 323] width 112 height 12
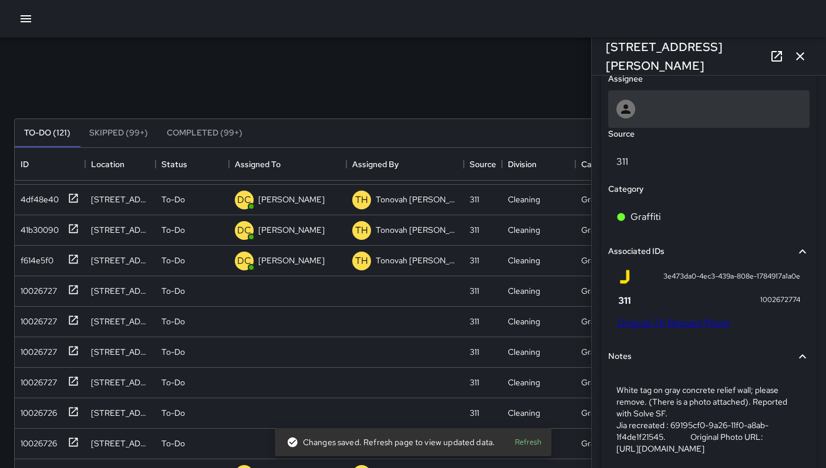
click at [641, 104] on div at bounding box center [708, 109] width 185 height 19
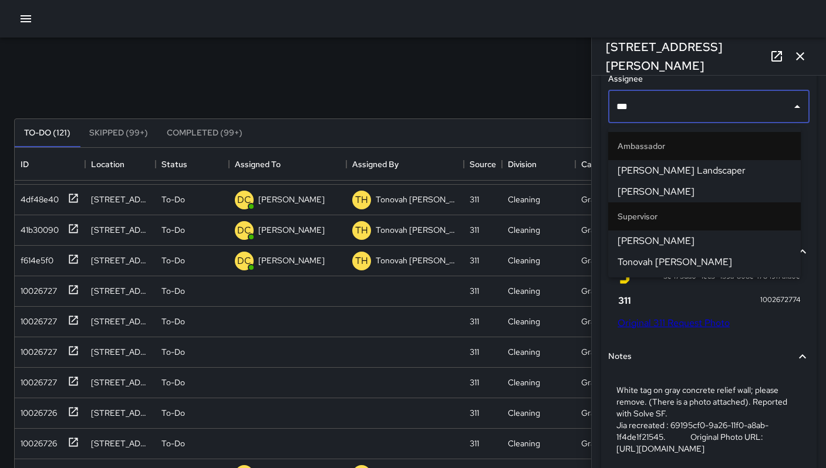
type input "****"
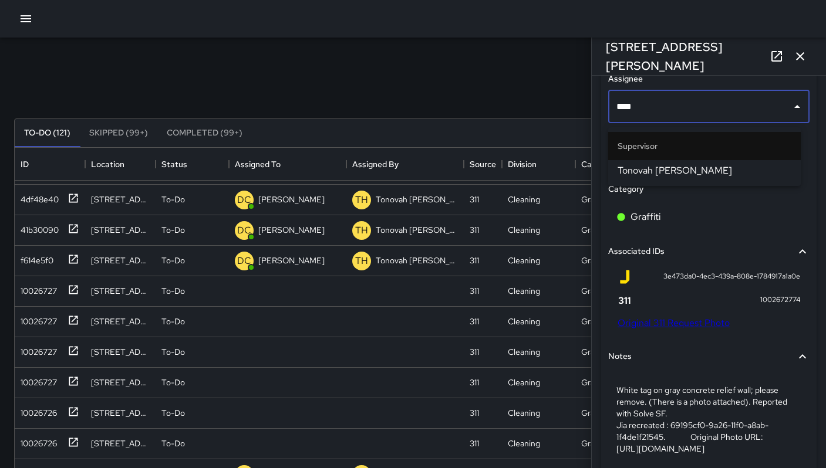
click at [621, 168] on span "Tonovah [PERSON_NAME]" at bounding box center [704, 171] width 174 height 14
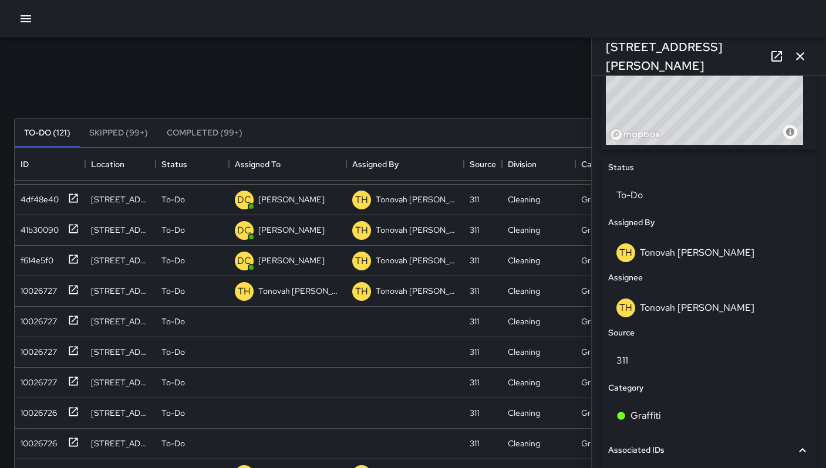
scroll to position [466, 0]
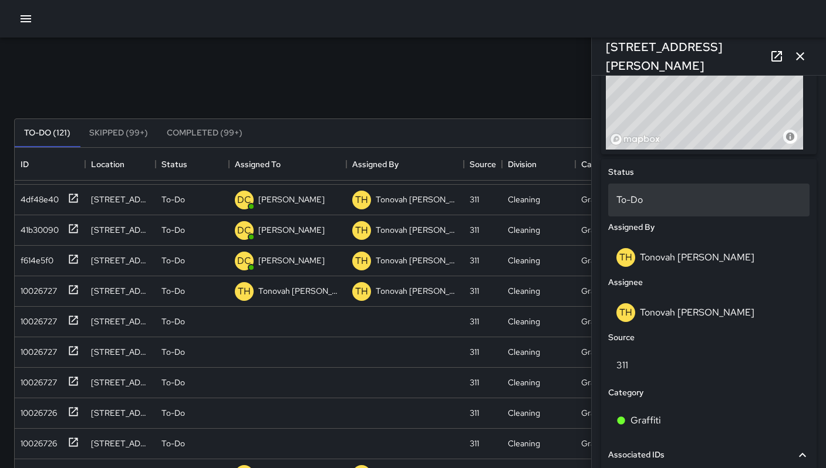
click at [633, 207] on p "To-Do" at bounding box center [708, 200] width 185 height 14
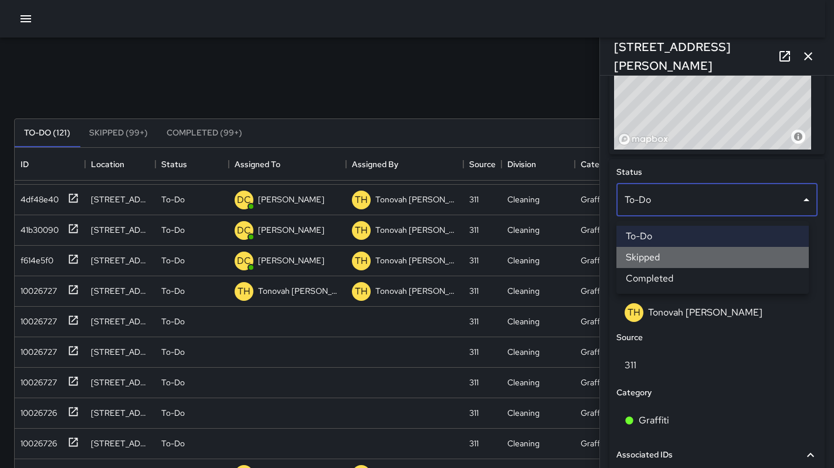
click at [643, 258] on li "Skipped" at bounding box center [713, 257] width 192 height 21
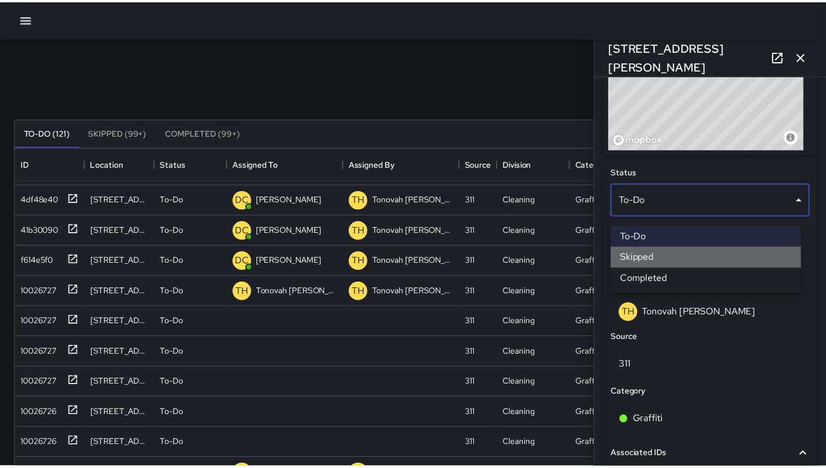
scroll to position [9, 9]
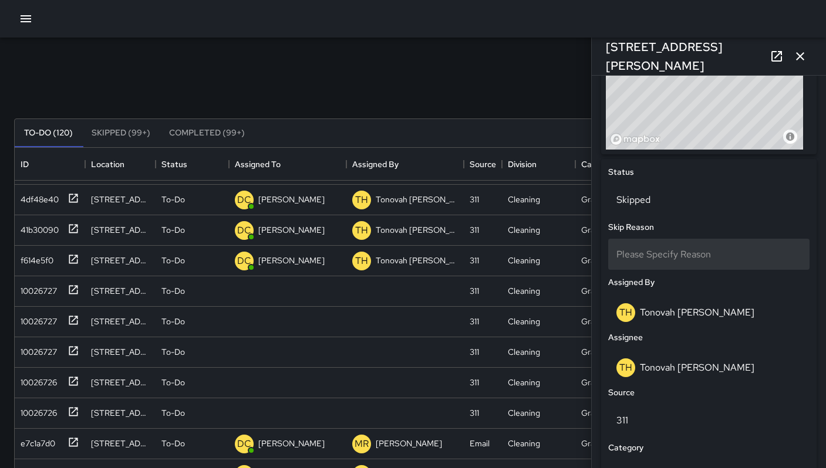
click at [640, 266] on div "Please Specify Reason" at bounding box center [708, 254] width 201 height 31
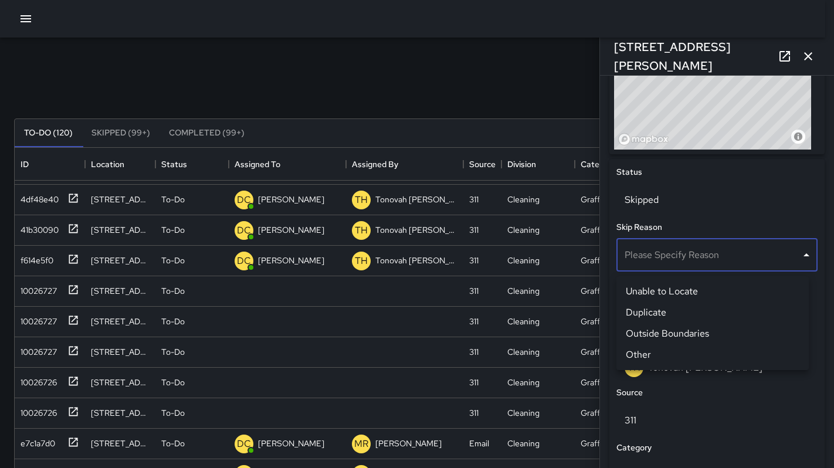
click at [637, 315] on li "Duplicate" at bounding box center [713, 312] width 192 height 21
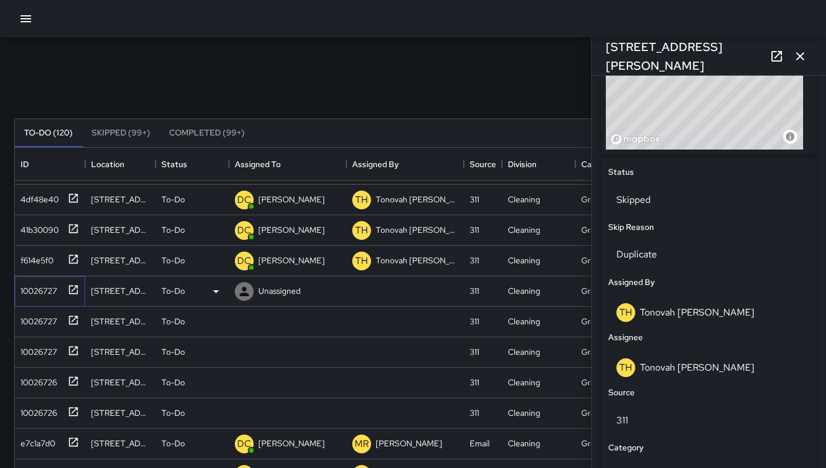
click at [54, 293] on div "10026727" at bounding box center [36, 288] width 41 height 16
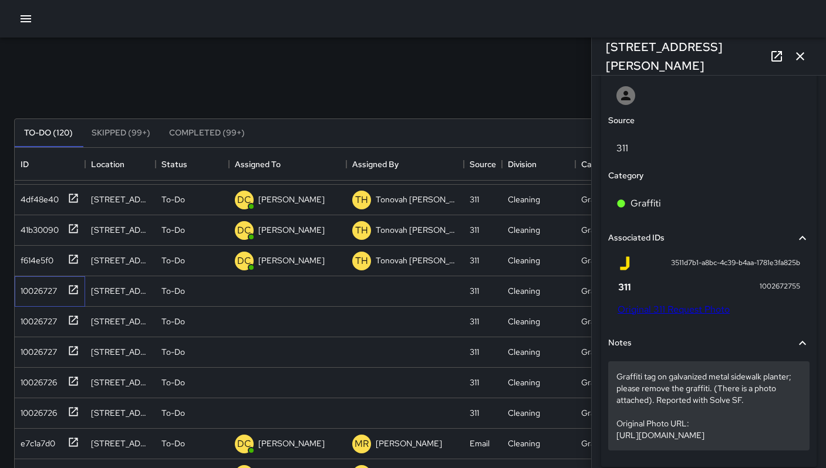
scroll to position [691, 0]
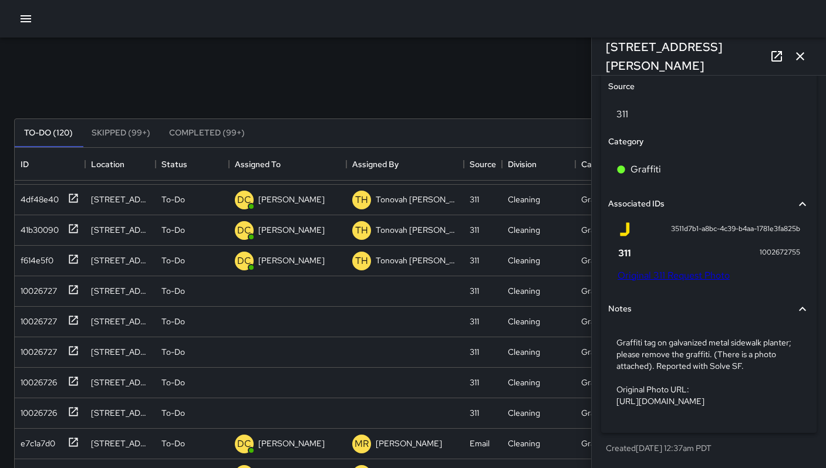
click at [648, 269] on link "Original 311 Request Photo" at bounding box center [673, 275] width 112 height 12
drag, startPoint x: 716, startPoint y: 56, endPoint x: 596, endPoint y: 53, distance: 120.3
click at [596, 53] on div "1053 Howard Street" at bounding box center [708, 57] width 234 height 38
copy h6 "1053 Howard Street"
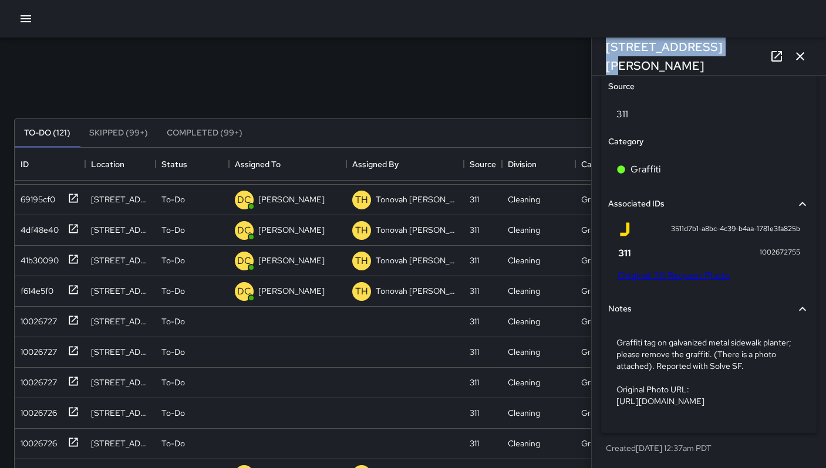
scroll to position [1430, 0]
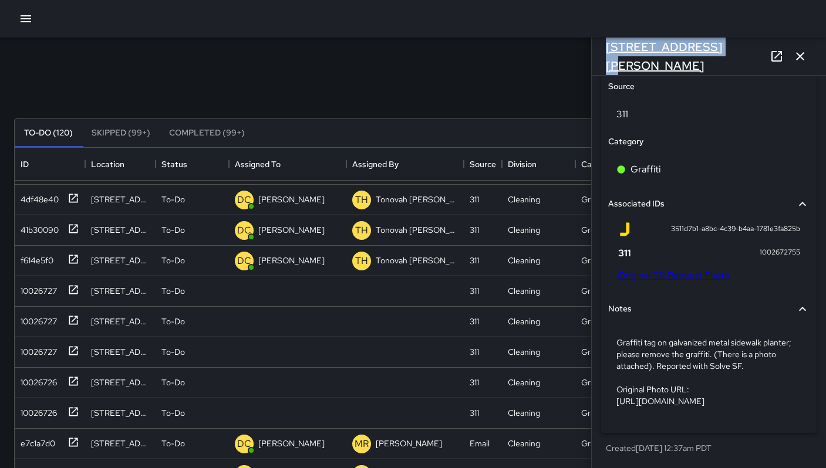
copy h6 "1053 Howard Street"
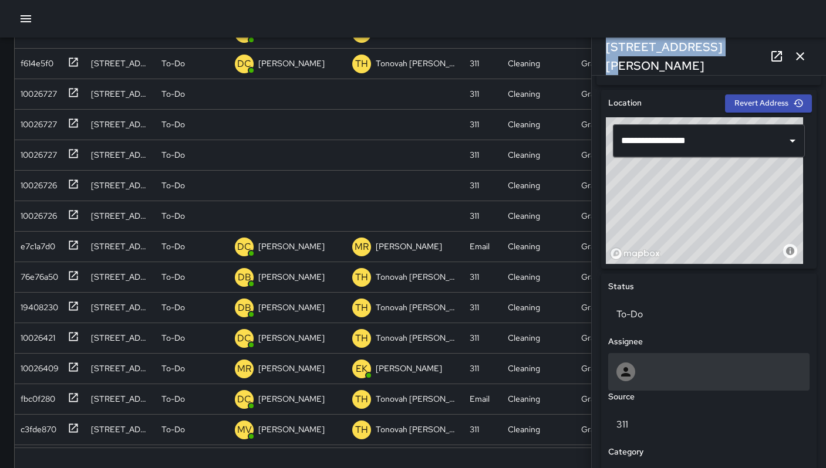
scroll to position [384, 0]
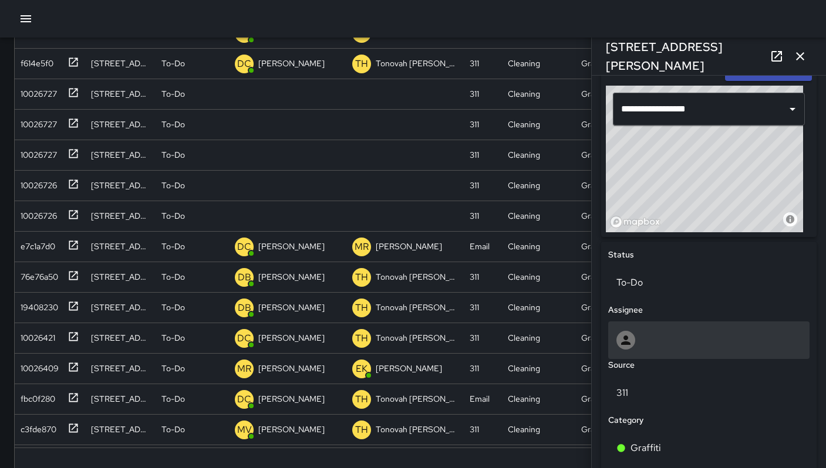
click at [662, 329] on div at bounding box center [708, 341] width 201 height 38
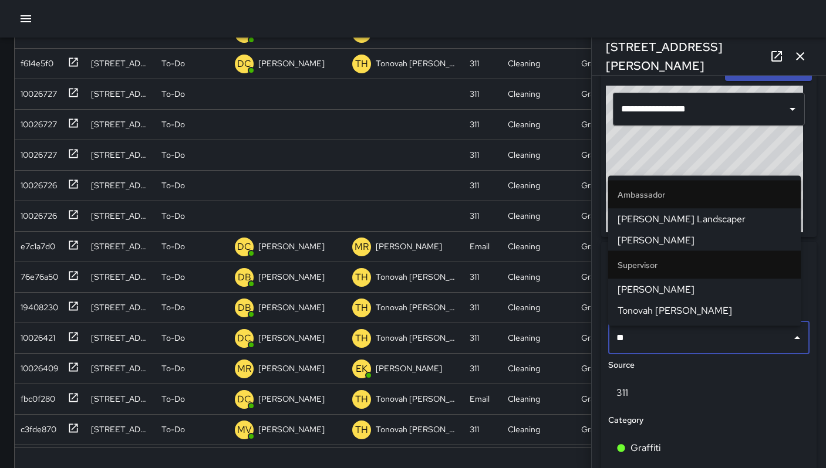
type input "***"
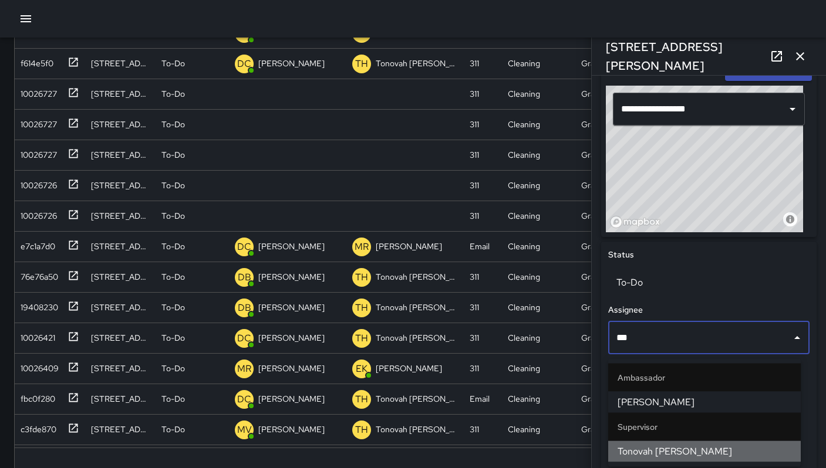
click at [665, 446] on span "Tonovah [PERSON_NAME]" at bounding box center [704, 452] width 174 height 14
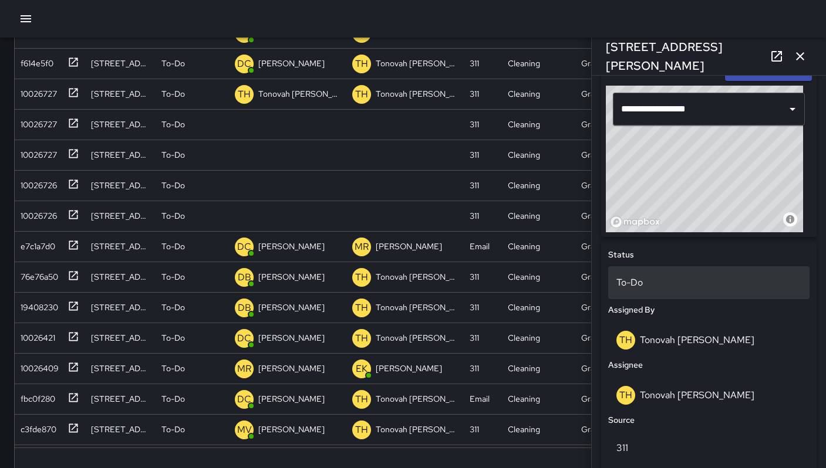
click at [654, 286] on p "To-Do" at bounding box center [708, 283] width 185 height 14
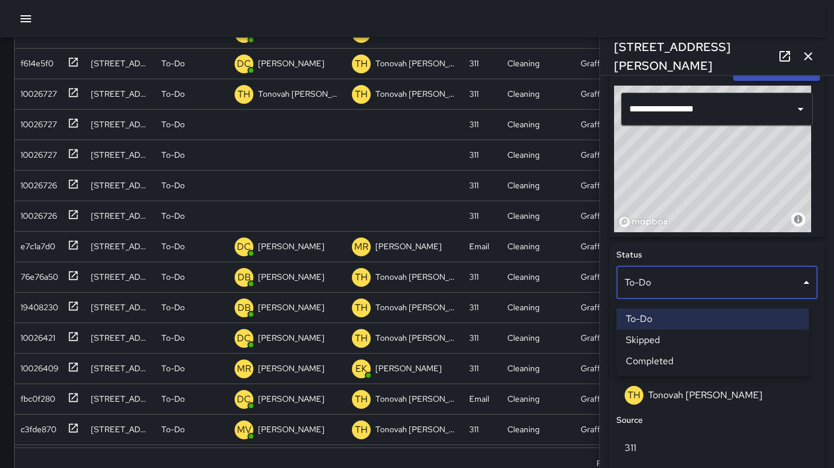
click at [667, 343] on li "Skipped" at bounding box center [713, 340] width 192 height 21
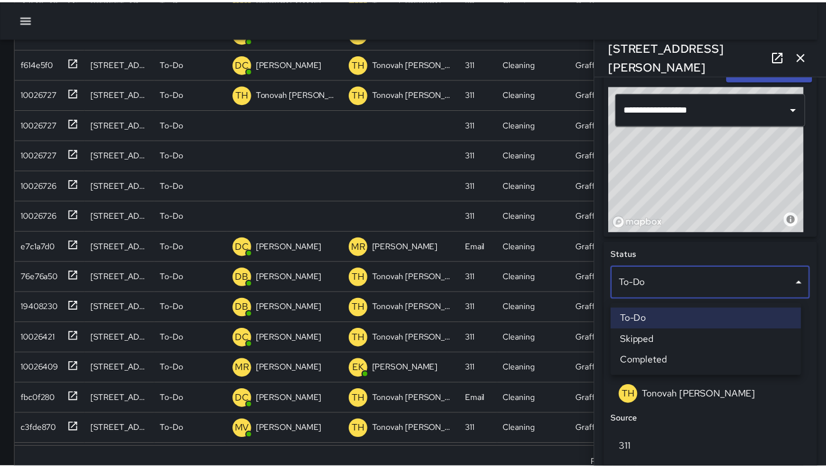
scroll to position [9, 9]
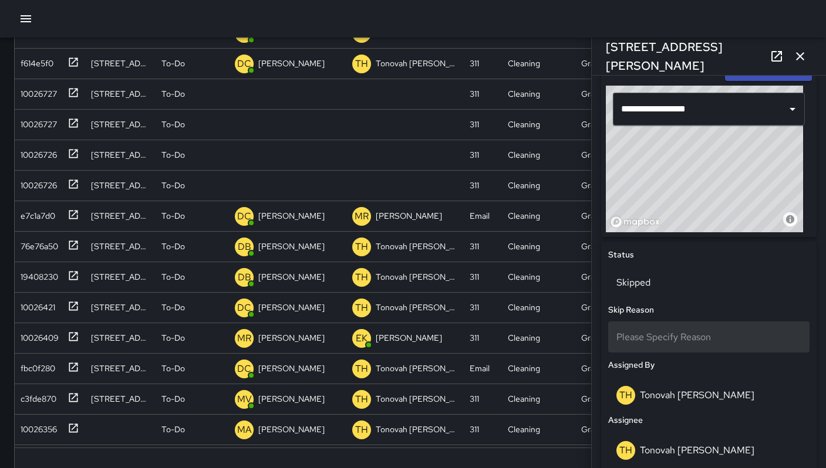
click at [655, 349] on div "Please Specify Reason" at bounding box center [708, 337] width 201 height 31
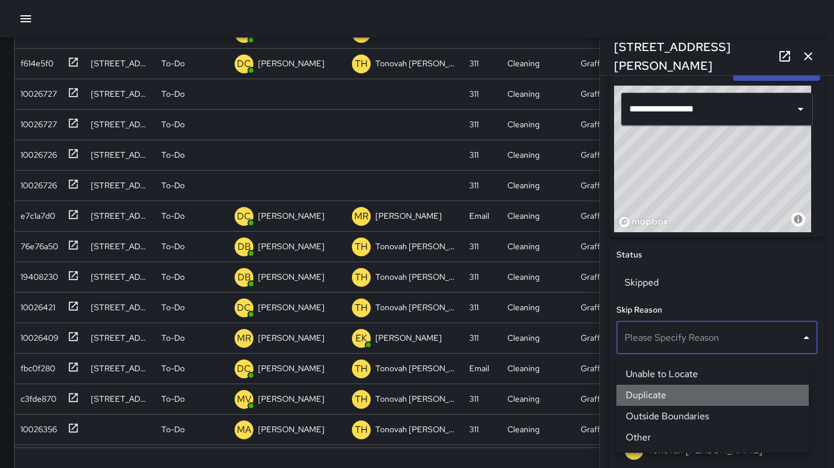
click at [668, 390] on li "Duplicate" at bounding box center [713, 395] width 192 height 21
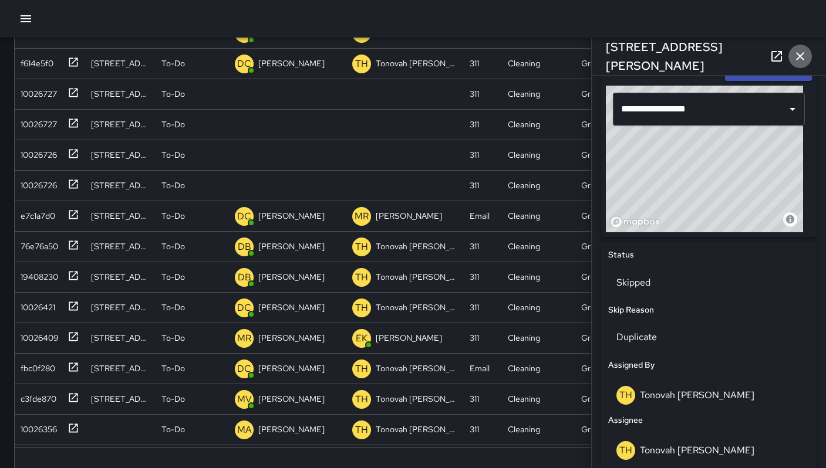
click at [789, 60] on button "button" at bounding box center [799, 56] width 23 height 23
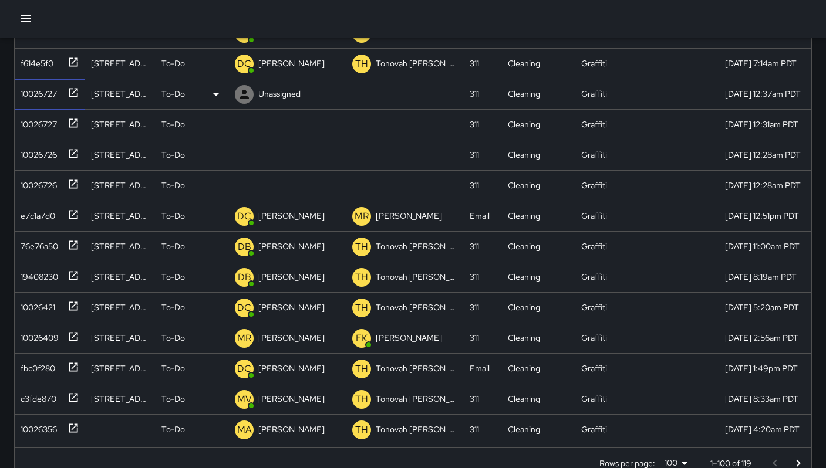
click at [58, 100] on div "10026727" at bounding box center [50, 94] width 70 height 31
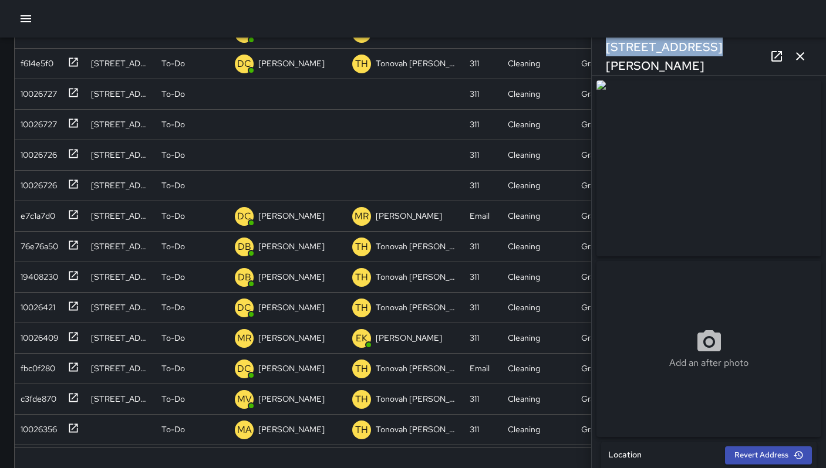
drag, startPoint x: 708, startPoint y: 56, endPoint x: 604, endPoint y: 59, distance: 104.5
click at [604, 59] on div "151a Russ Street" at bounding box center [708, 57] width 234 height 38
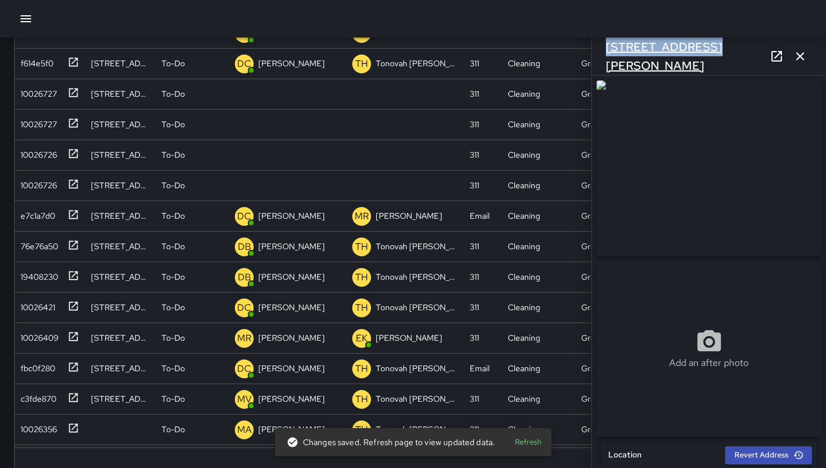
copy h6 "151a Russ Street"
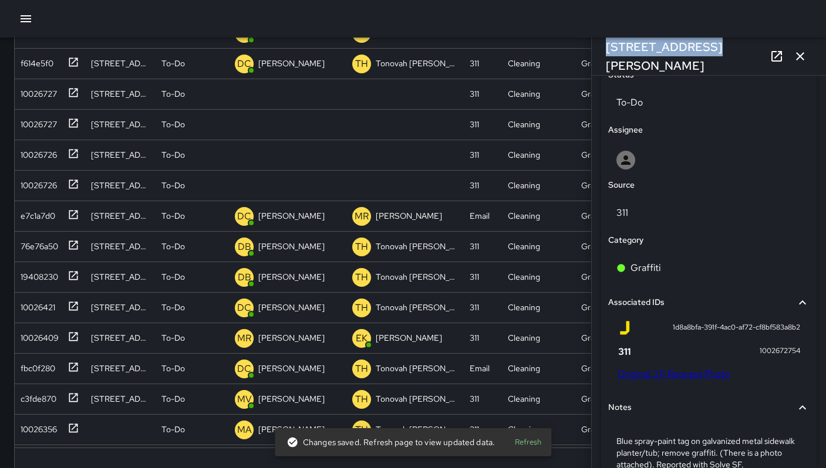
scroll to position [574, 0]
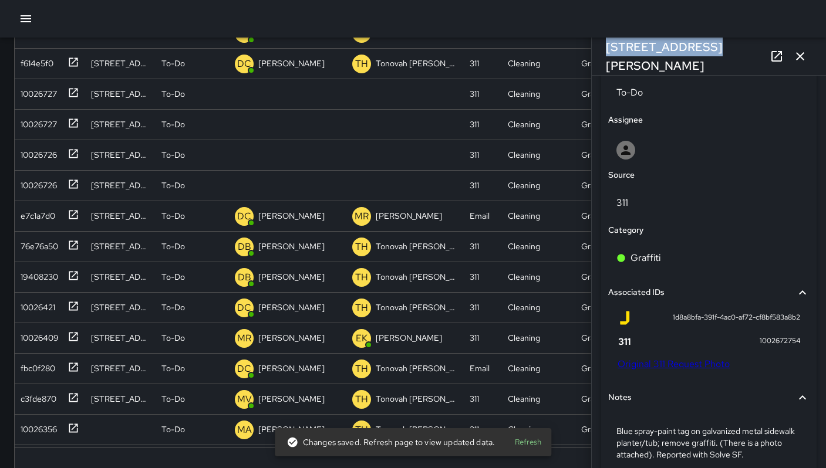
click at [665, 368] on link "Original 311 Request Photo" at bounding box center [673, 364] width 112 height 12
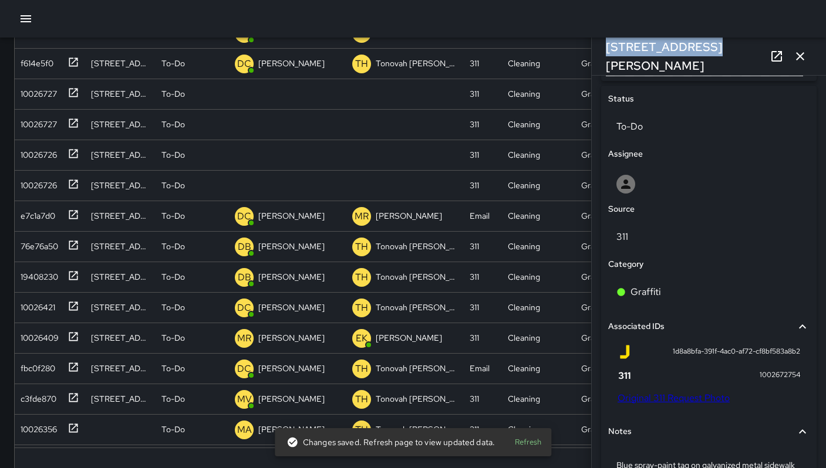
scroll to position [457, 0]
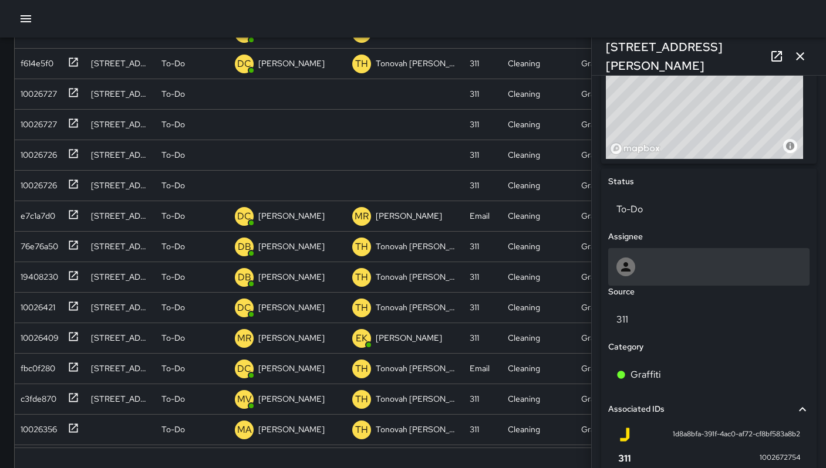
click at [647, 260] on div at bounding box center [708, 267] width 201 height 38
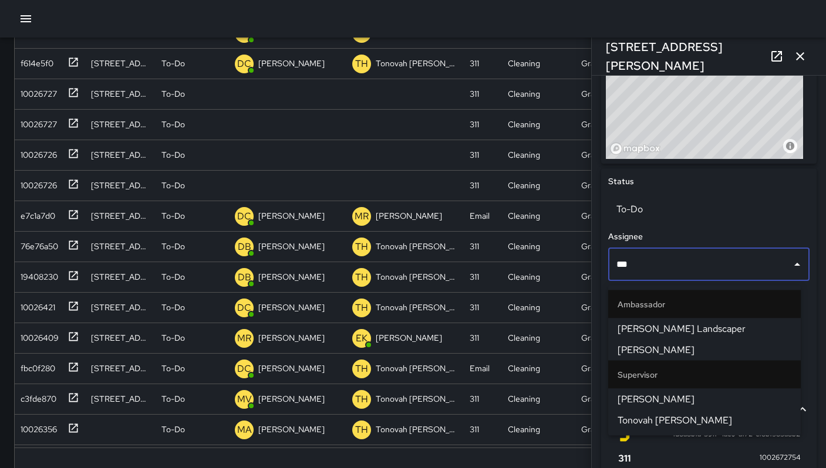
type input "****"
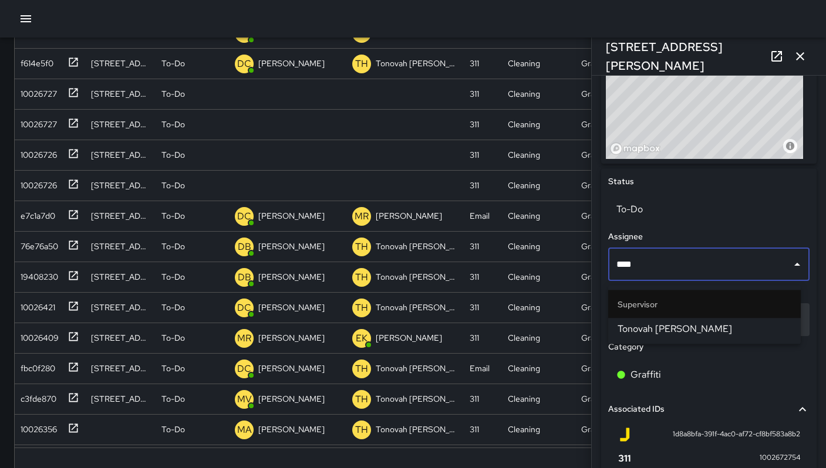
click at [651, 335] on span "Tonovah [PERSON_NAME]" at bounding box center [704, 329] width 174 height 14
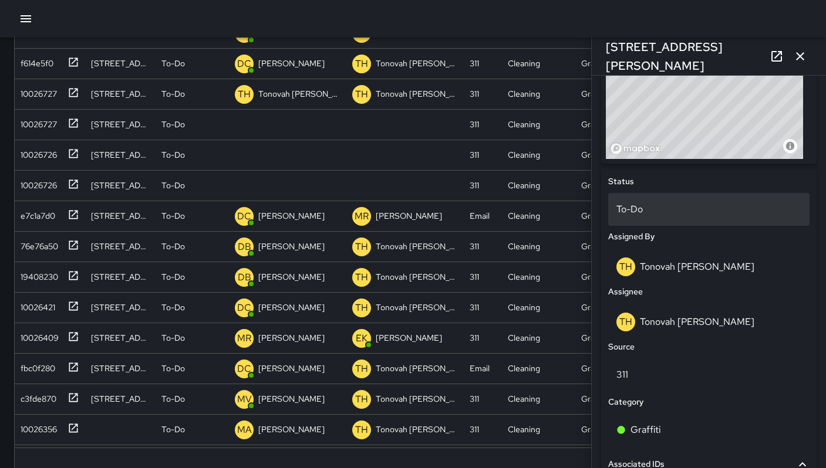
click at [617, 215] on div "To-Do" at bounding box center [708, 209] width 201 height 33
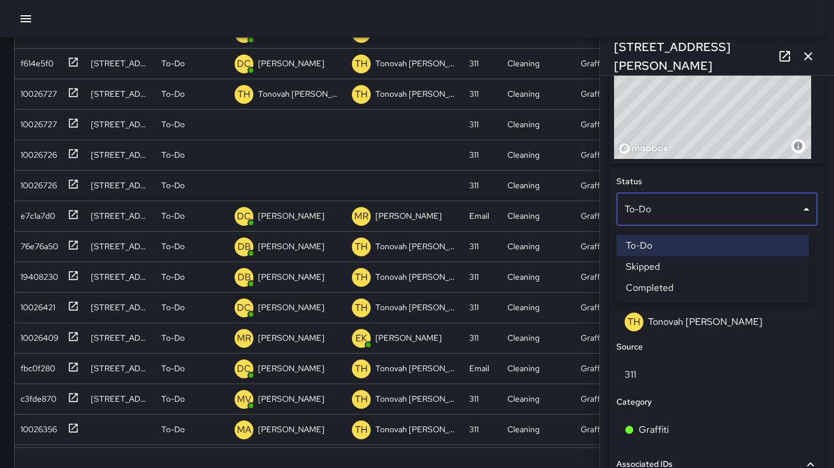
click at [657, 271] on li "Skipped" at bounding box center [713, 266] width 192 height 21
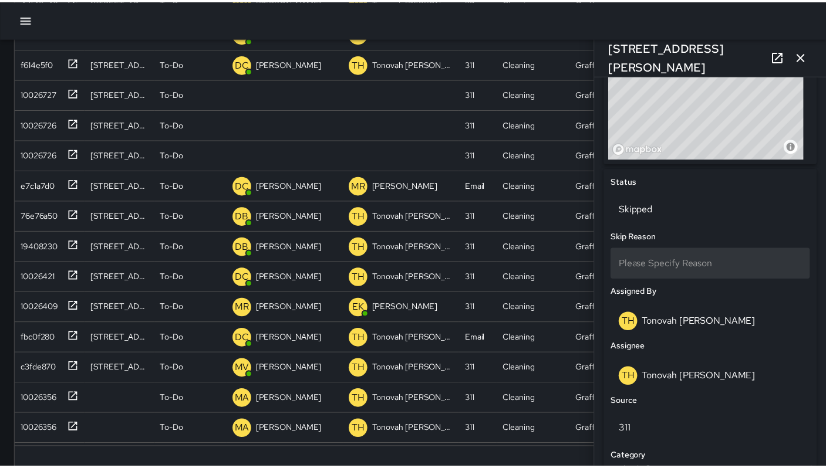
scroll to position [9, 9]
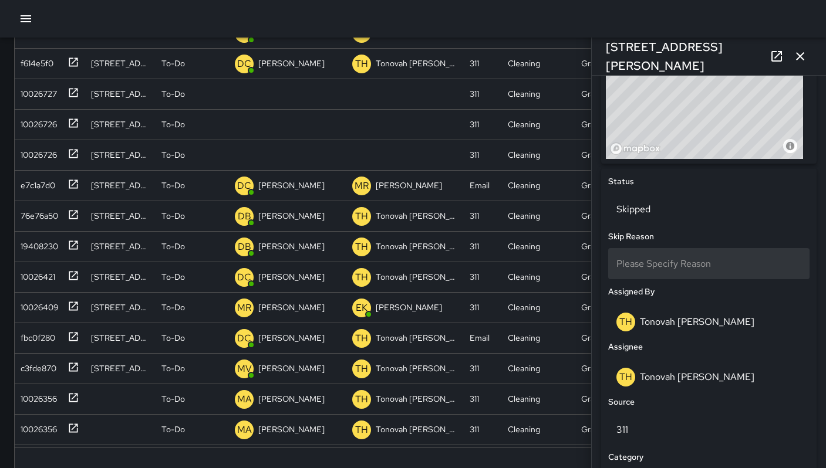
click at [655, 279] on div "Please Specify Reason" at bounding box center [708, 263] width 201 height 31
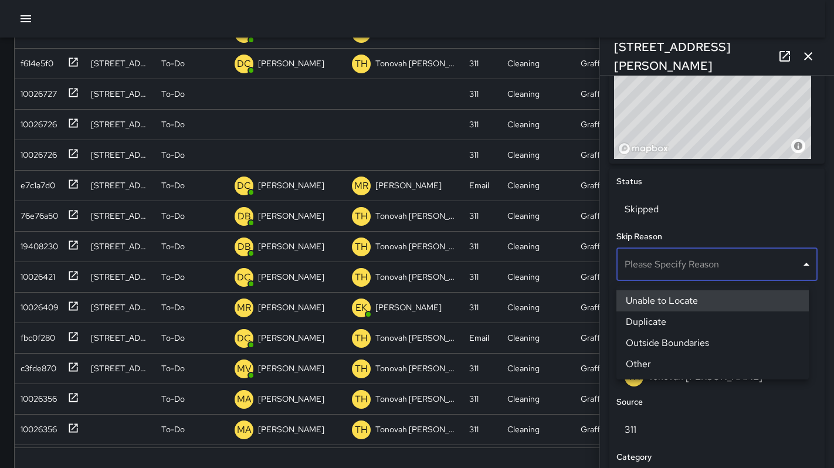
click at [649, 323] on li "Duplicate" at bounding box center [713, 322] width 192 height 21
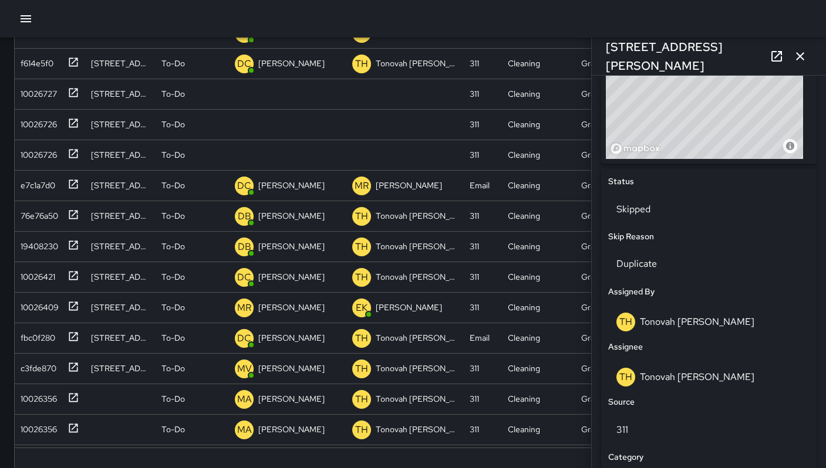
click at [785, 57] on link at bounding box center [776, 56] width 23 height 23
click at [795, 52] on icon "button" at bounding box center [800, 56] width 14 height 14
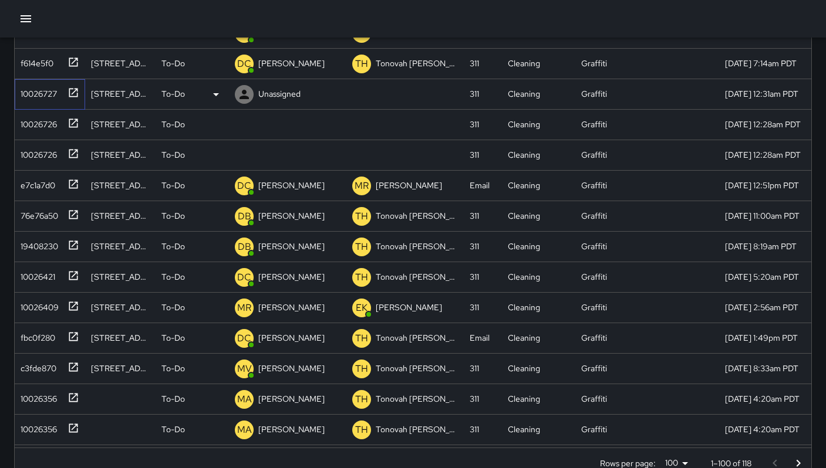
click at [41, 99] on div "10026727" at bounding box center [36, 91] width 41 height 16
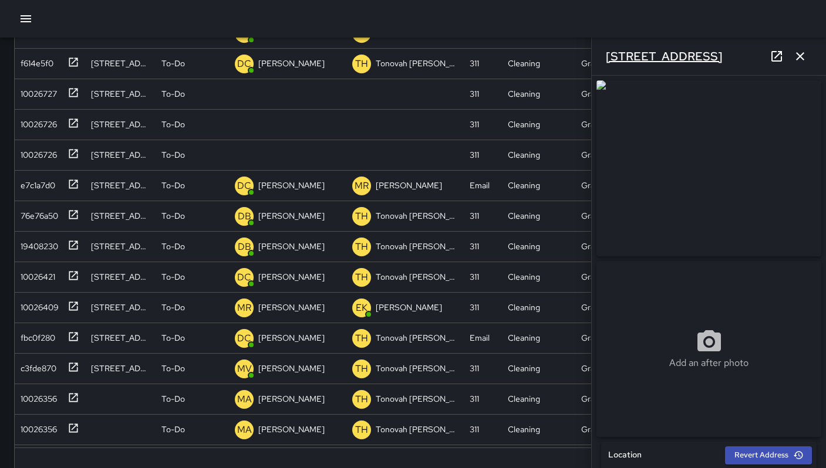
drag, startPoint x: 720, startPoint y: 59, endPoint x: 605, endPoint y: 59, distance: 115.0
click at [604, 59] on div "1001 Folsom Street" at bounding box center [708, 57] width 234 height 38
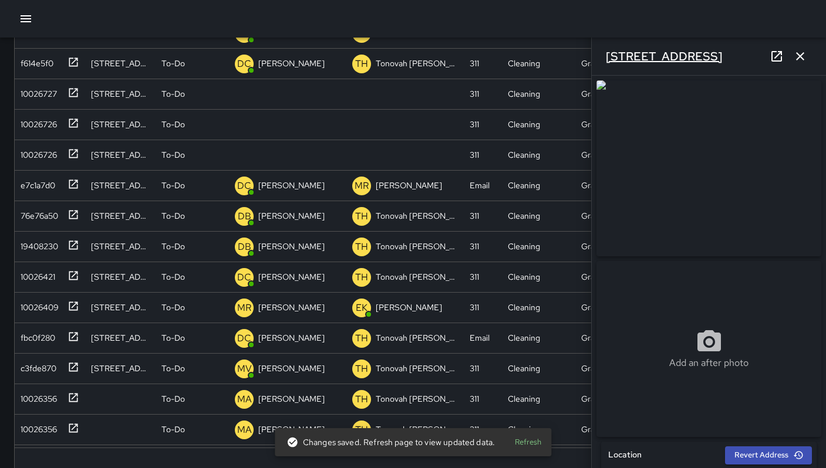
copy h6 "1001 Folsom Street"
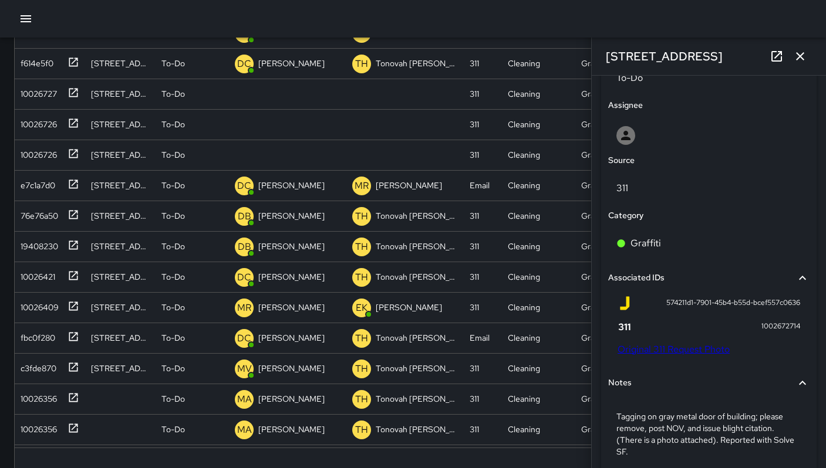
scroll to position [702, 0]
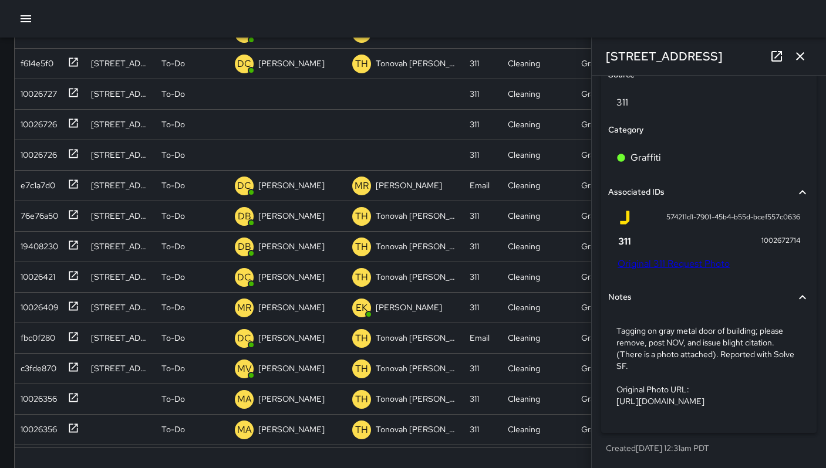
click at [666, 258] on link "Original 311 Request Photo" at bounding box center [673, 264] width 112 height 12
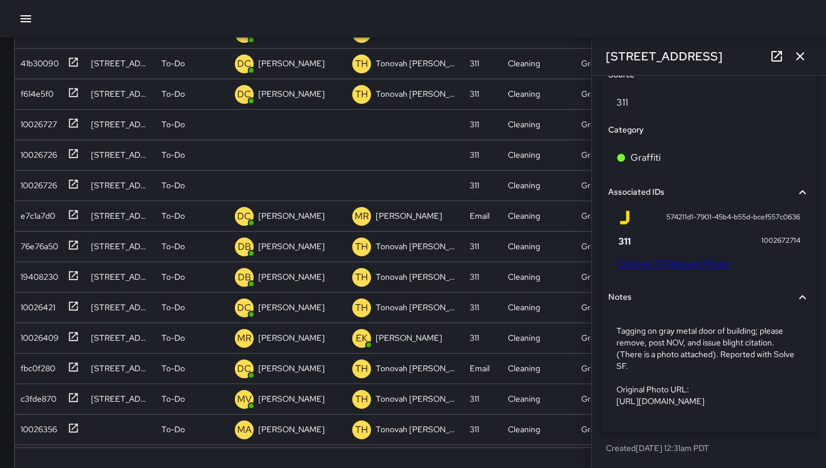
scroll to position [1430, 0]
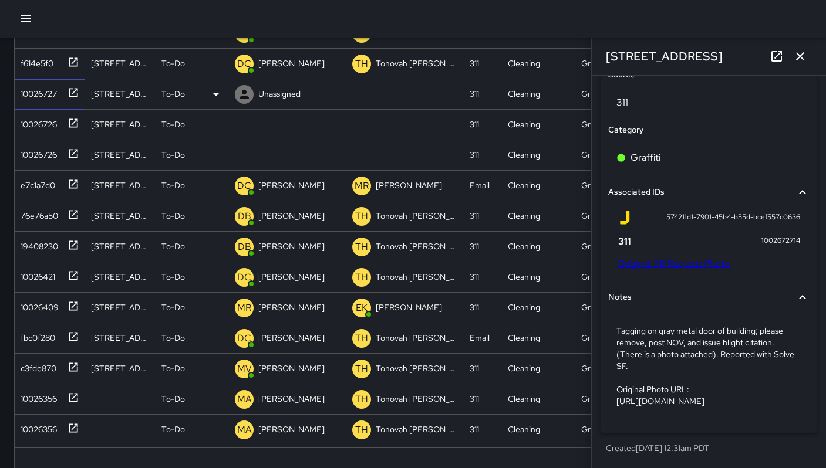
click at [42, 97] on div "10026727" at bounding box center [36, 91] width 41 height 16
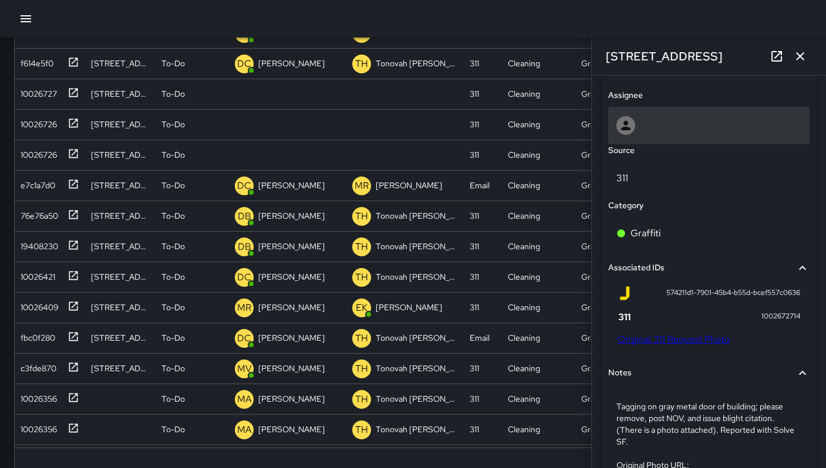
click at [625, 130] on icon at bounding box center [625, 125] width 9 height 9
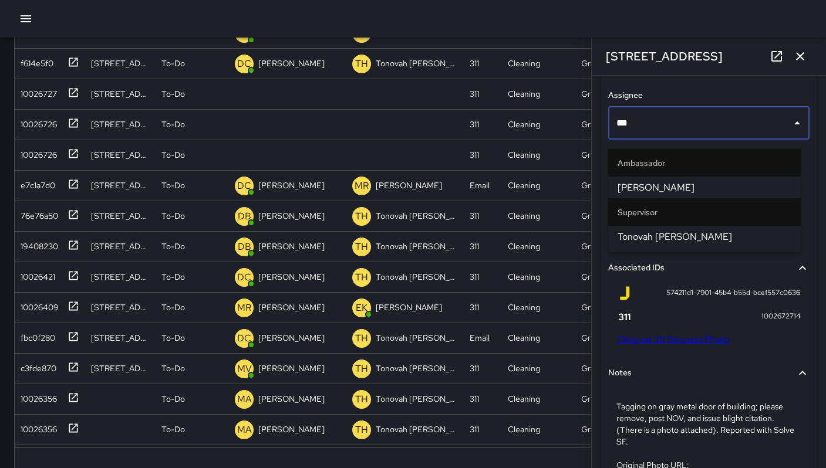
type input "****"
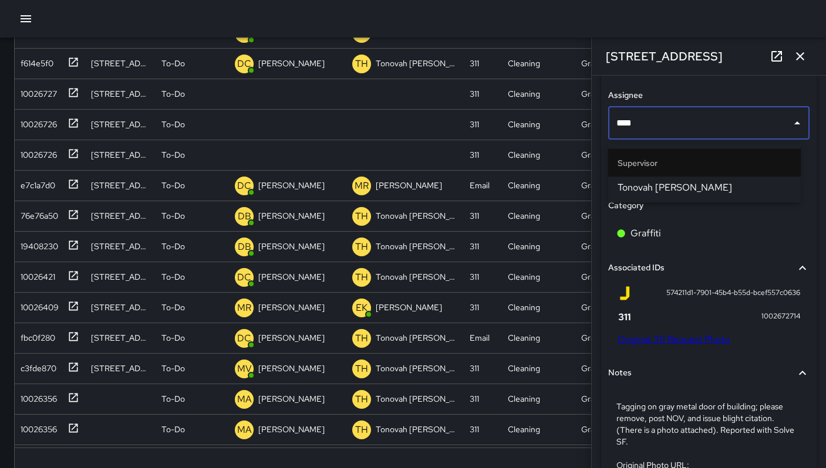
click at [634, 184] on span "Tonovah [PERSON_NAME]" at bounding box center [704, 188] width 174 height 14
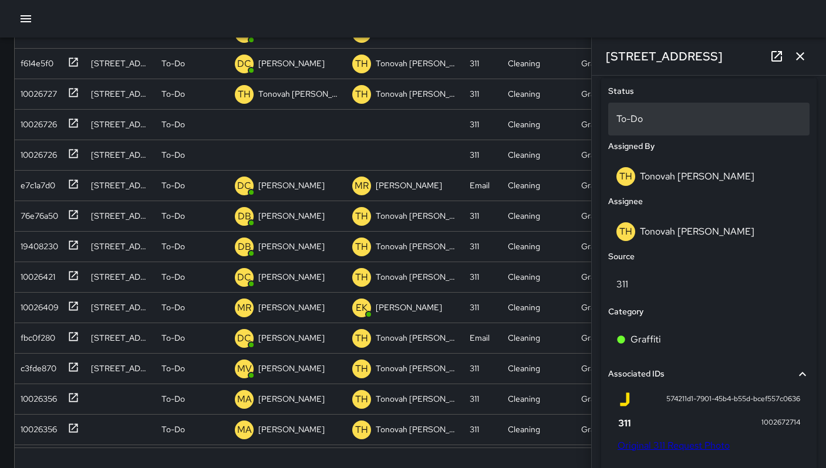
scroll to position [486, 0]
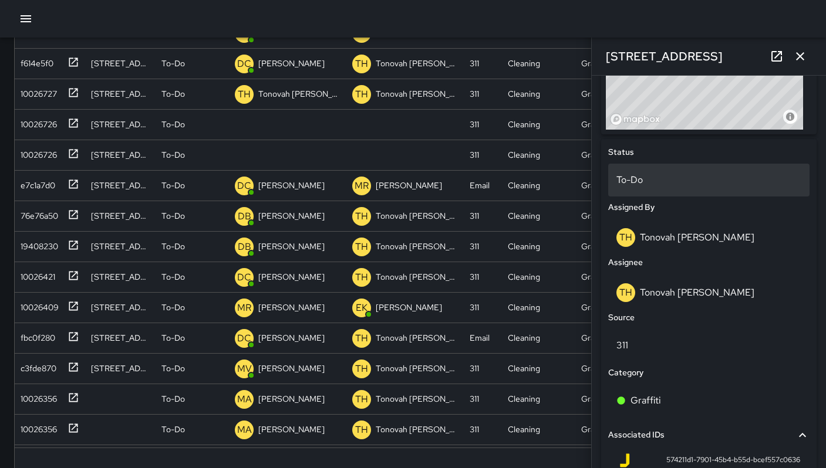
click at [631, 182] on p "To-Do" at bounding box center [708, 180] width 185 height 14
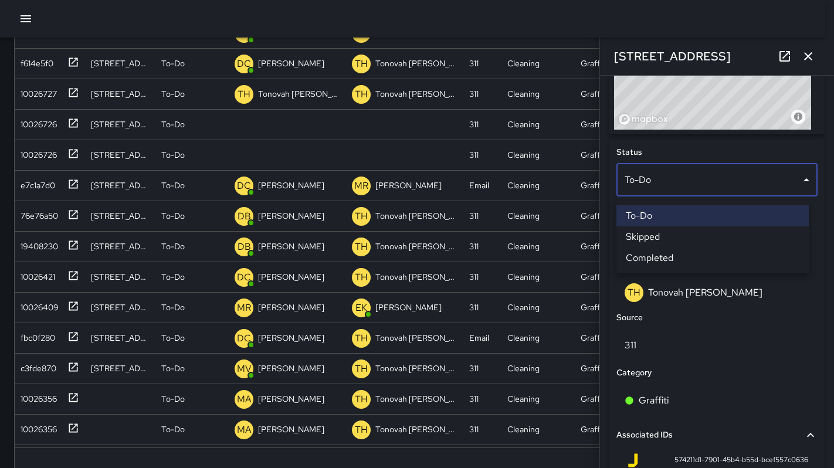
click at [636, 229] on li "Skipped" at bounding box center [713, 236] width 192 height 21
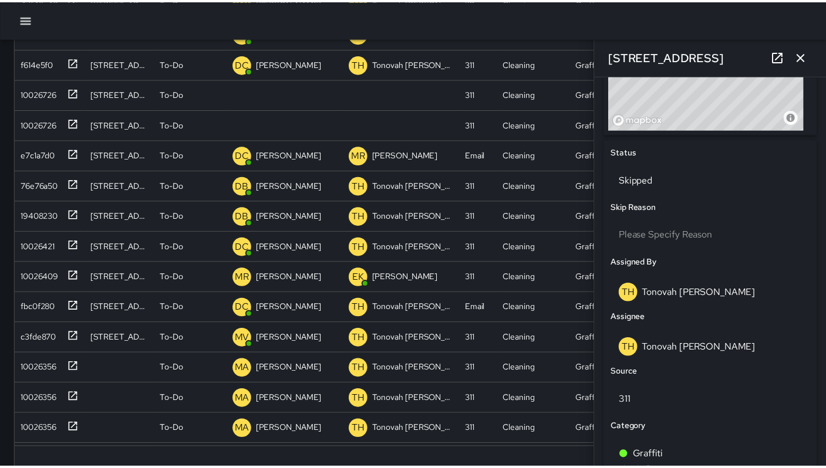
scroll to position [9, 9]
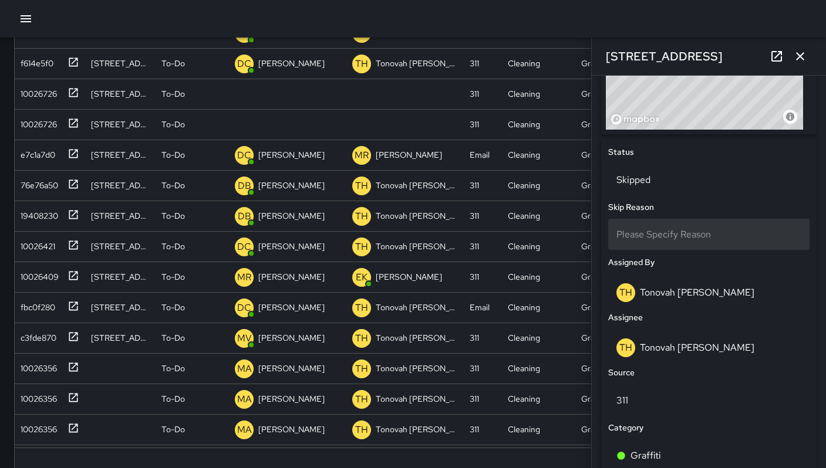
click at [640, 230] on div "Please Specify Reason" at bounding box center [708, 234] width 201 height 31
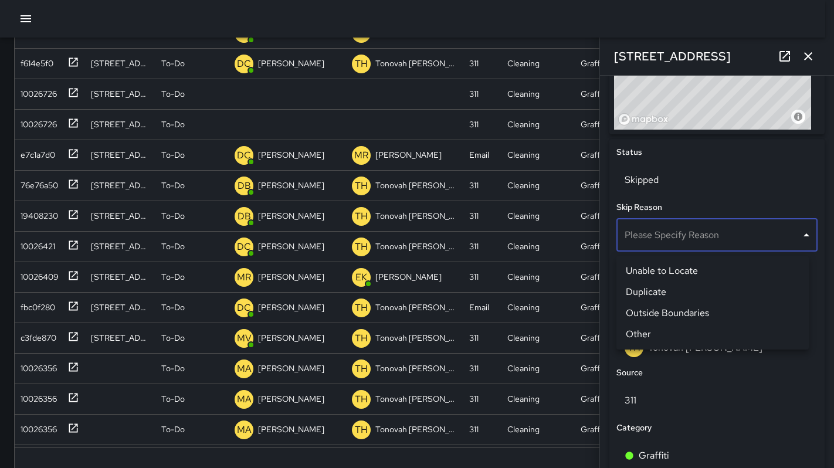
click at [657, 286] on li "Duplicate" at bounding box center [713, 292] width 192 height 21
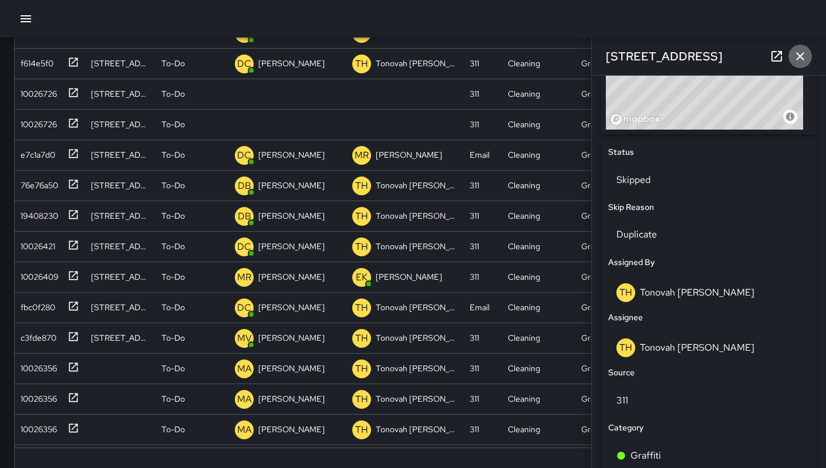
click at [796, 62] on icon "button" at bounding box center [800, 56] width 14 height 14
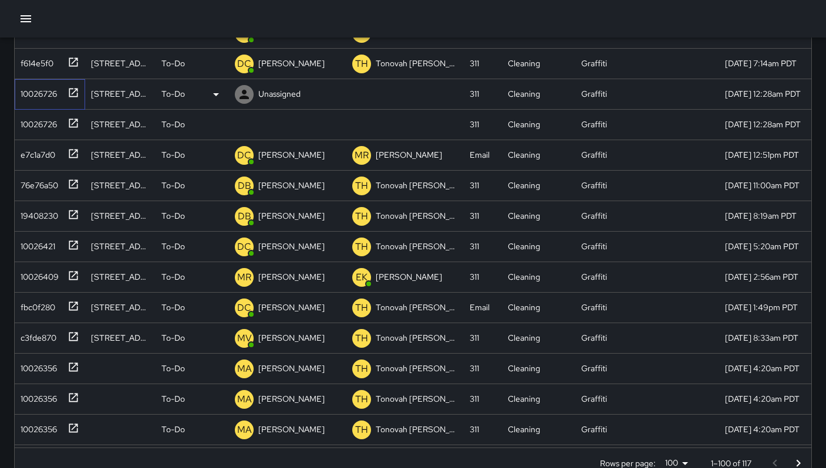
click at [40, 93] on div "10026726" at bounding box center [36, 91] width 41 height 16
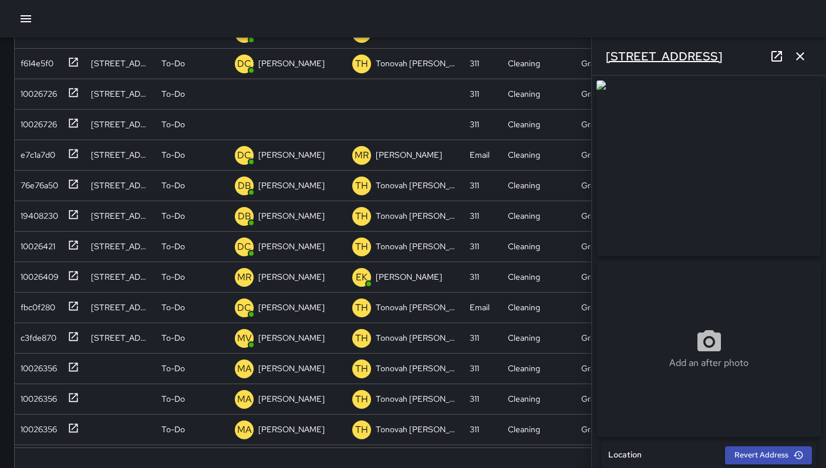
drag, startPoint x: 719, startPoint y: 61, endPoint x: 606, endPoint y: 61, distance: 112.7
click at [606, 61] on div "1065 Folsom Street" at bounding box center [708, 57] width 234 height 38
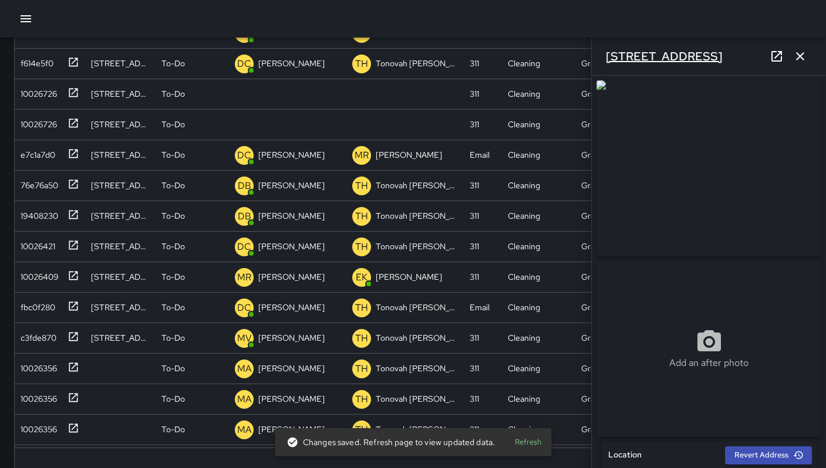
copy h6 "1065 Folsom Street"
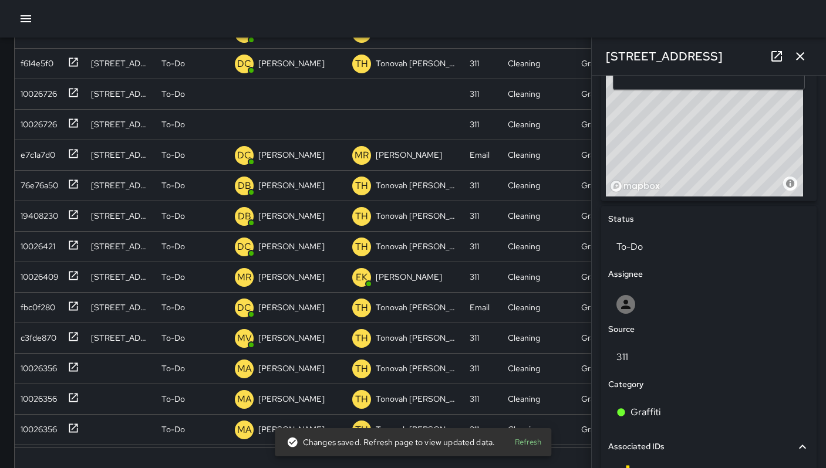
scroll to position [573, 0]
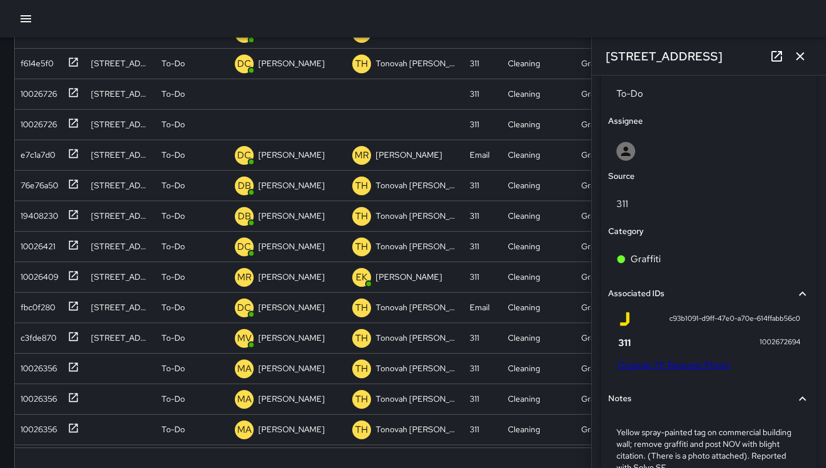
click at [633, 371] on link "Original 311 Request Photo" at bounding box center [673, 365] width 112 height 12
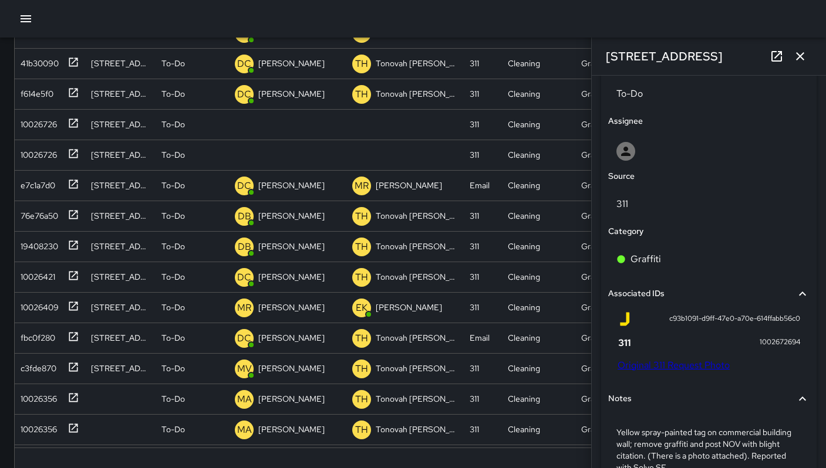
scroll to position [1460, 0]
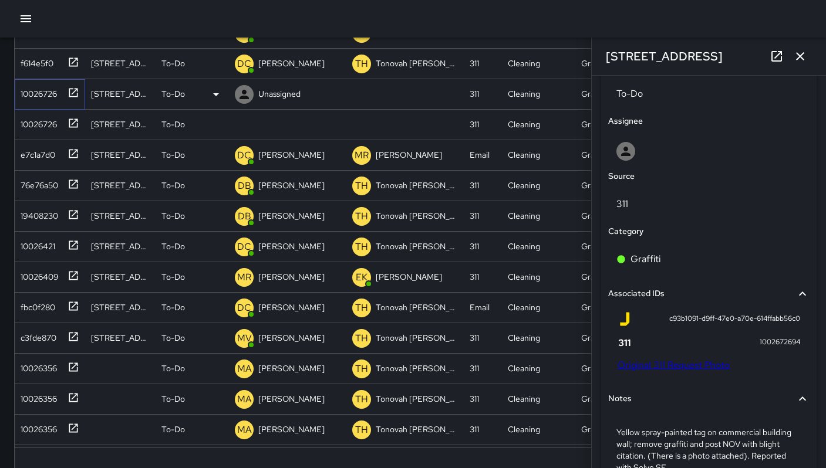
click at [50, 103] on div "10026726" at bounding box center [50, 94] width 70 height 31
click at [618, 371] on link "Original 311 Request Photo" at bounding box center [673, 365] width 112 height 12
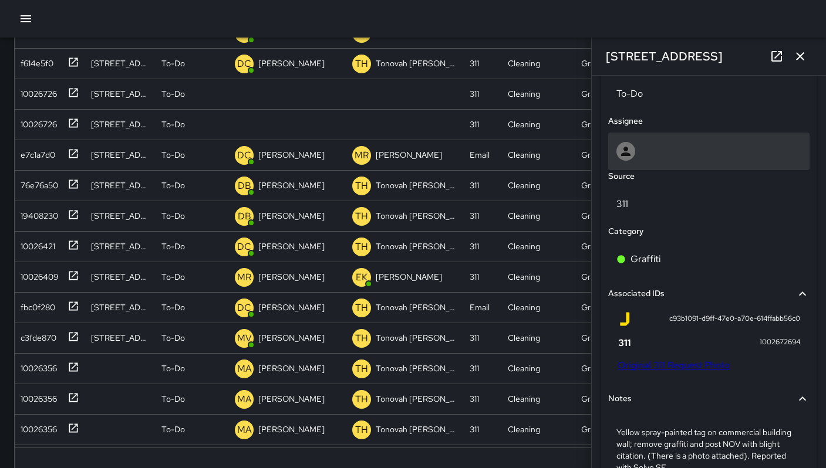
click at [628, 156] on icon at bounding box center [625, 151] width 9 height 9
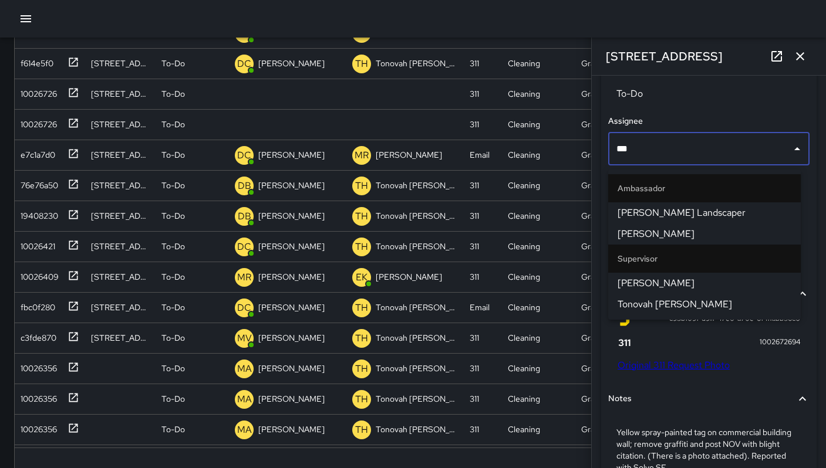
type input "****"
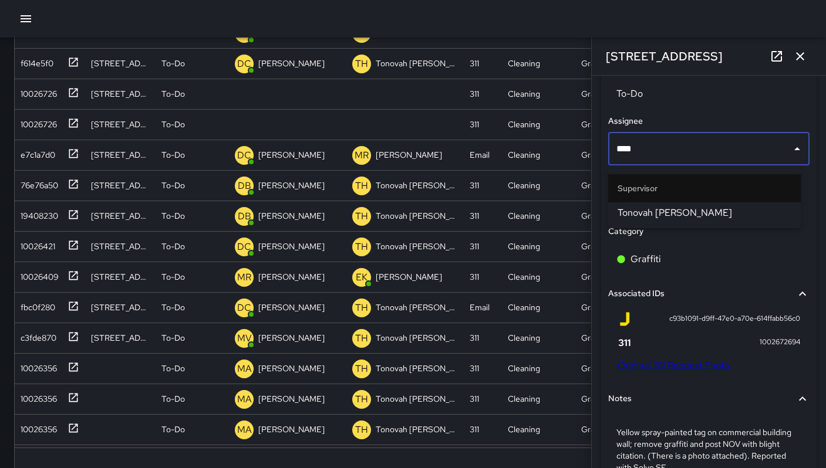
click at [630, 208] on span "Tonovah [PERSON_NAME]" at bounding box center [704, 213] width 174 height 14
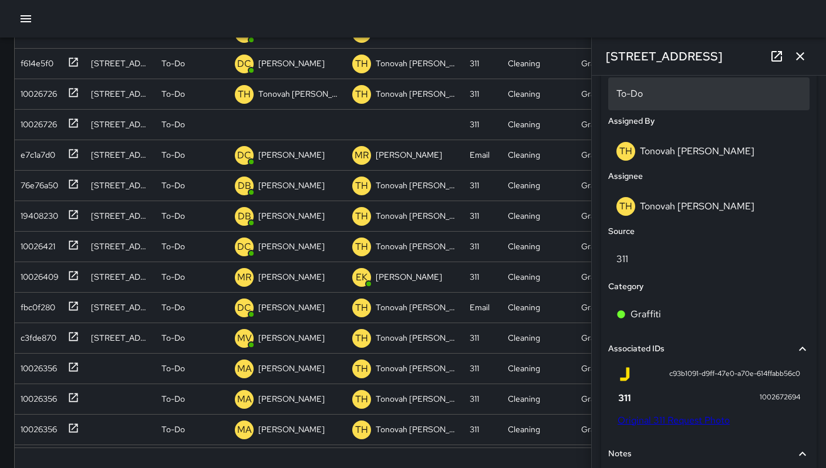
click at [624, 96] on p "To-Do" at bounding box center [708, 94] width 185 height 14
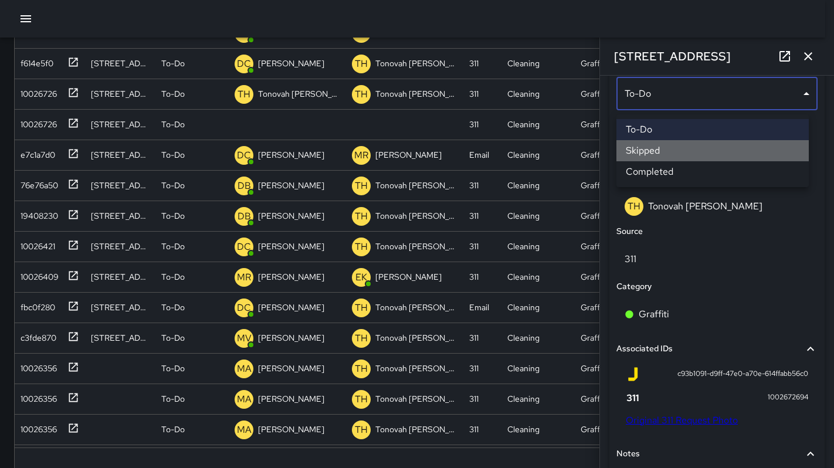
click at [633, 150] on li "Skipped" at bounding box center [713, 150] width 192 height 21
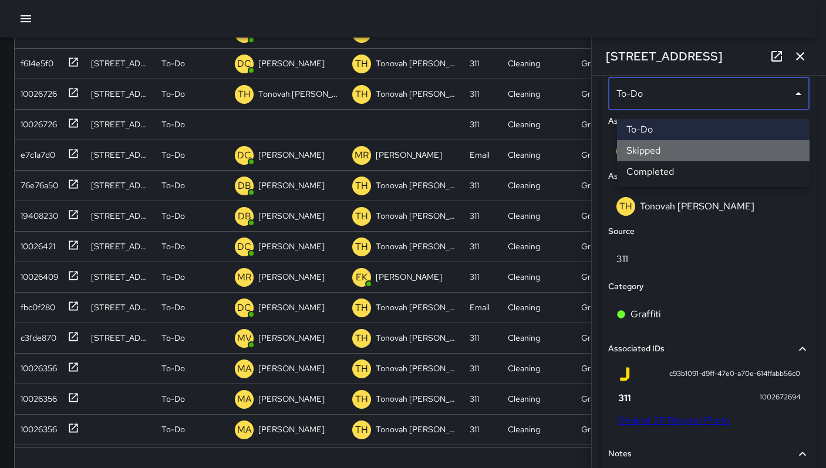
scroll to position [9, 9]
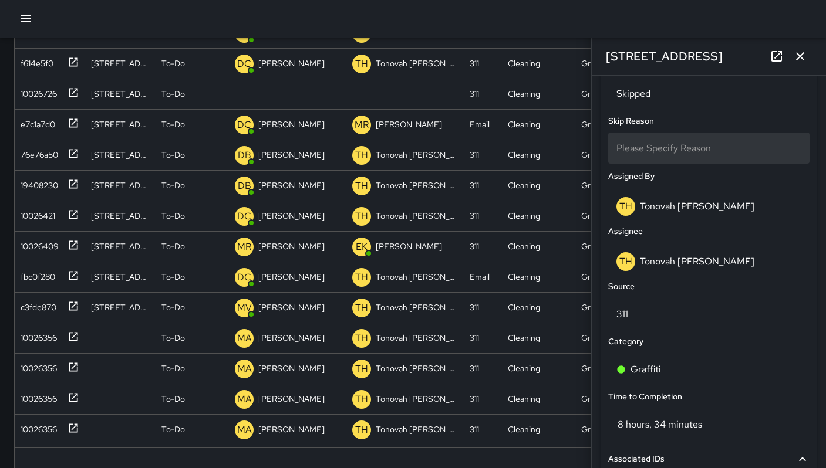
click at [633, 154] on span "Please Specify Reason" at bounding box center [663, 148] width 94 height 12
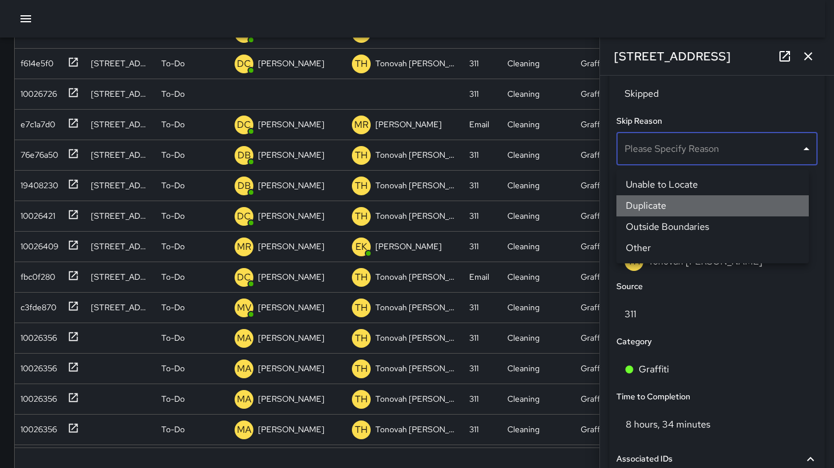
click at [641, 204] on li "Duplicate" at bounding box center [713, 205] width 192 height 21
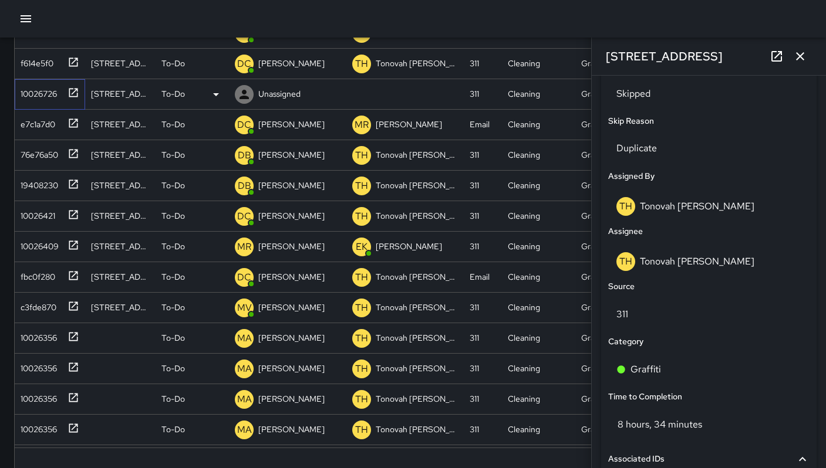
click at [55, 97] on div "10026726" at bounding box center [36, 91] width 41 height 16
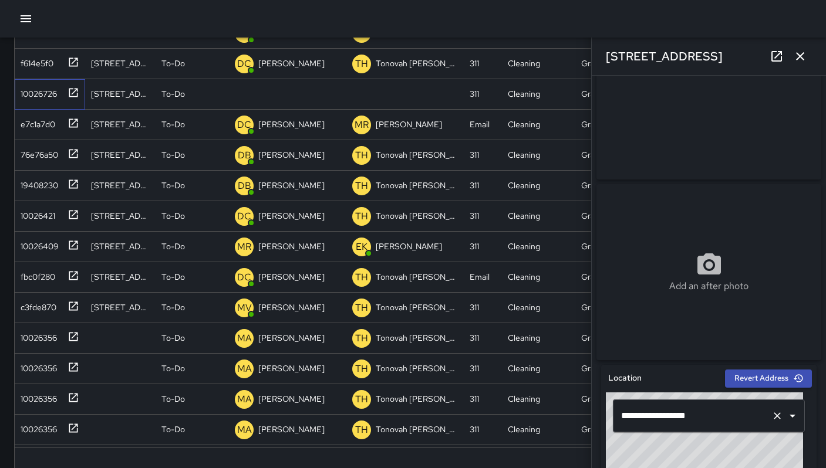
scroll to position [238, 0]
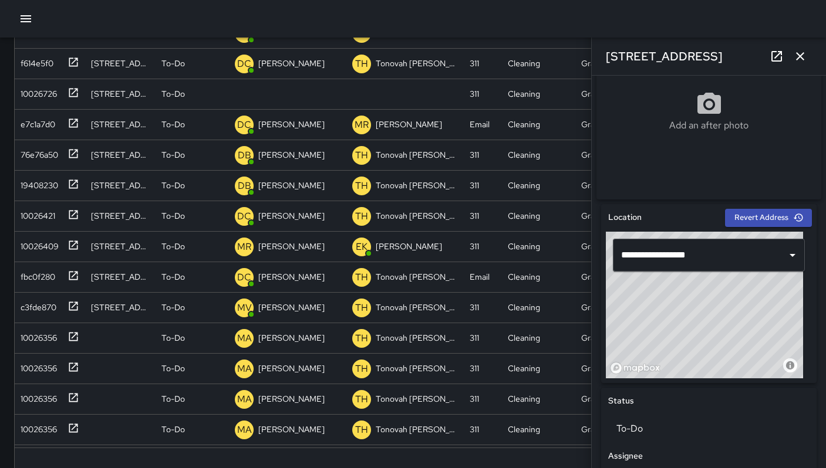
drag, startPoint x: 728, startPoint y: 55, endPoint x: 597, endPoint y: 61, distance: 131.0
click at [597, 61] on div "1086 Folsom Street" at bounding box center [708, 57] width 234 height 38
copy h6 "1086 Folsom Street"
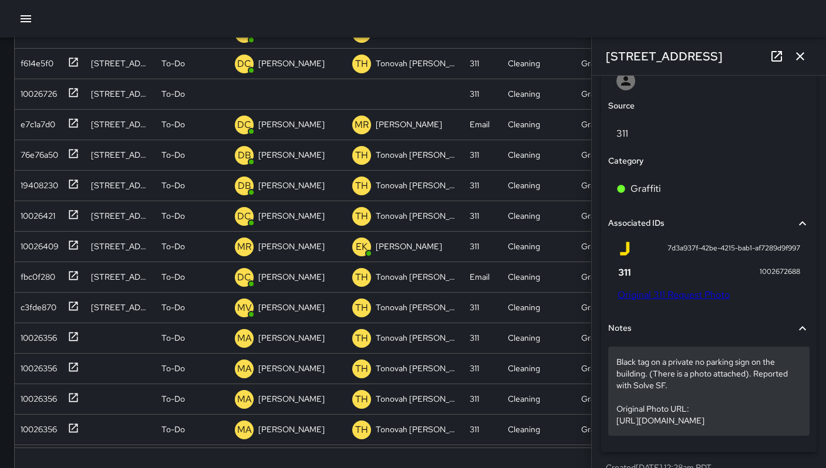
scroll to position [646, 0]
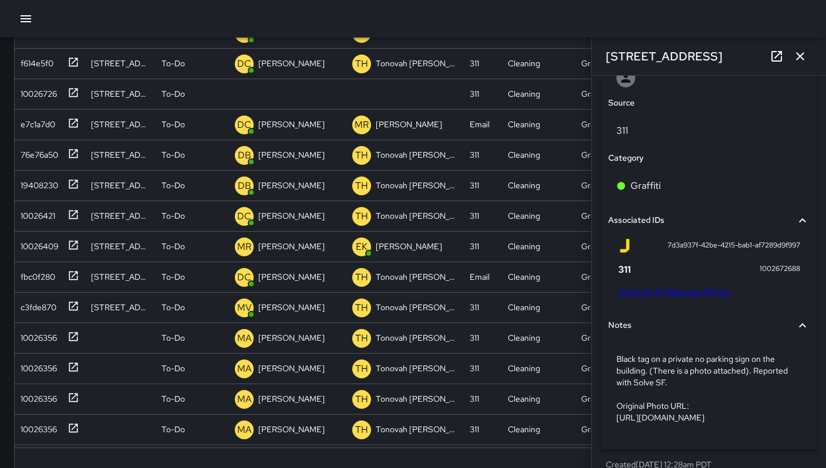
click at [681, 298] on link "Original 311 Request Photo" at bounding box center [673, 292] width 112 height 12
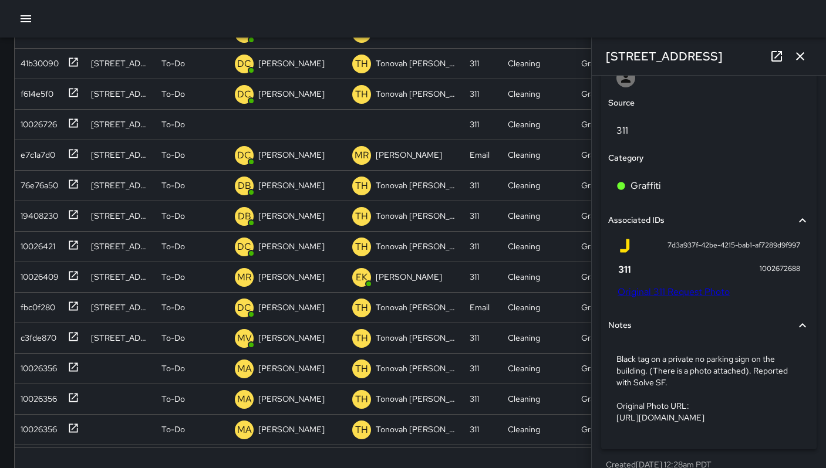
scroll to position [1491, 0]
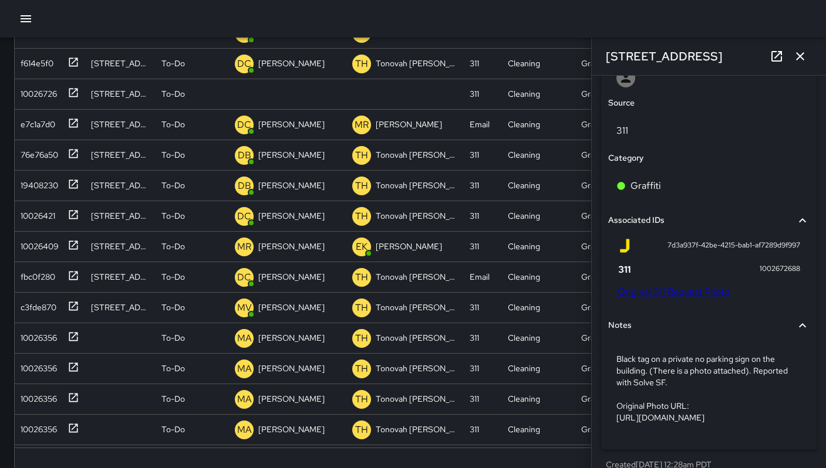
click at [794, 50] on icon "button" at bounding box center [800, 56] width 14 height 14
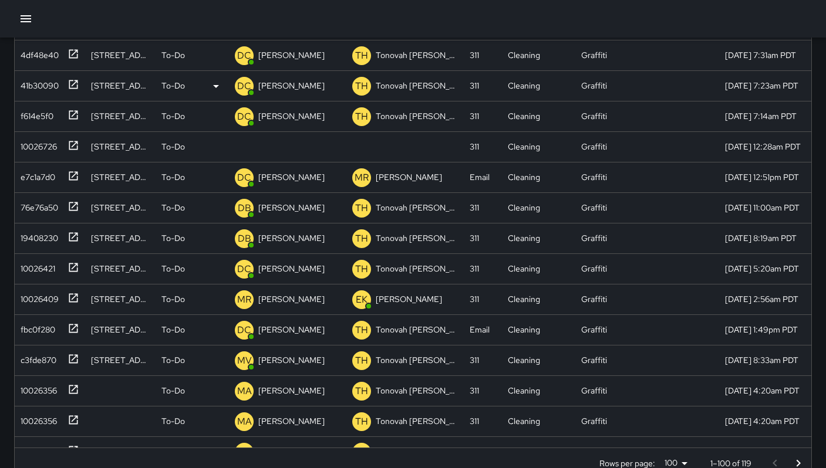
scroll to position [1379, 0]
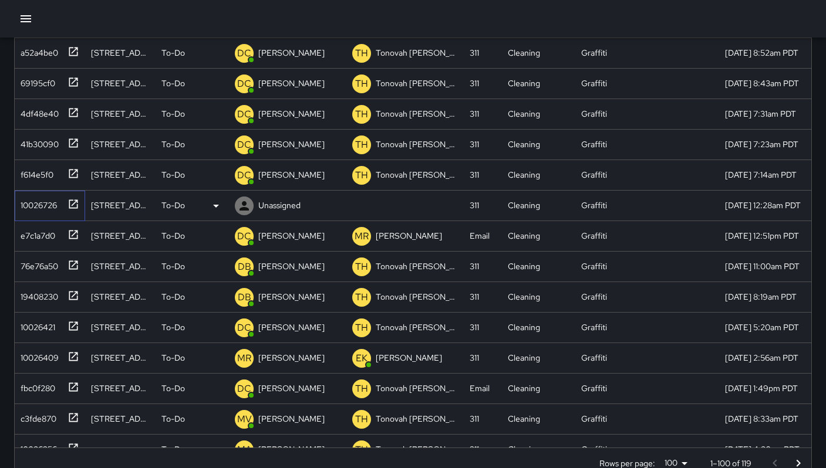
click at [42, 215] on div "10026726" at bounding box center [50, 206] width 70 height 31
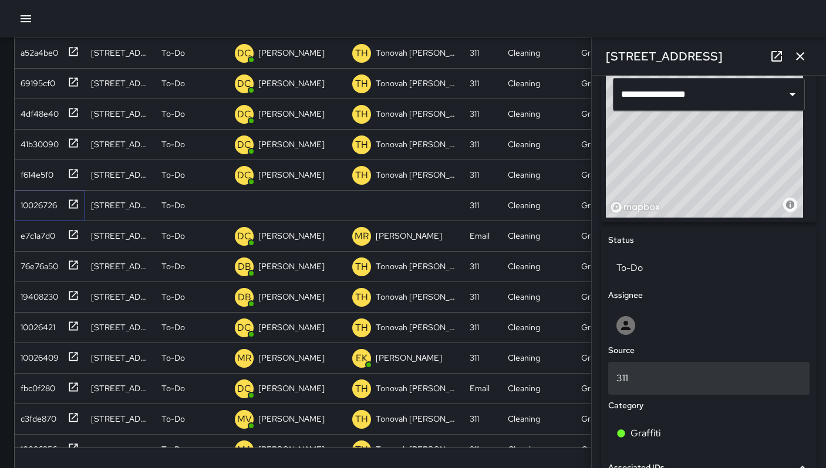
scroll to position [496, 0]
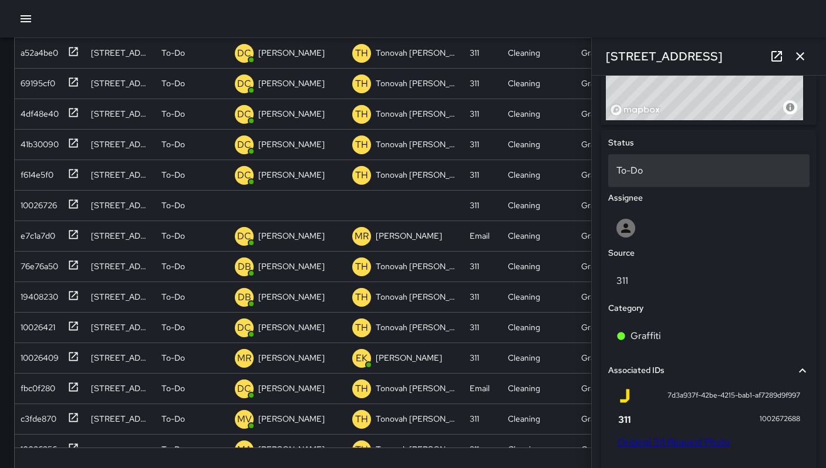
click at [646, 177] on p "To-Do" at bounding box center [708, 171] width 185 height 14
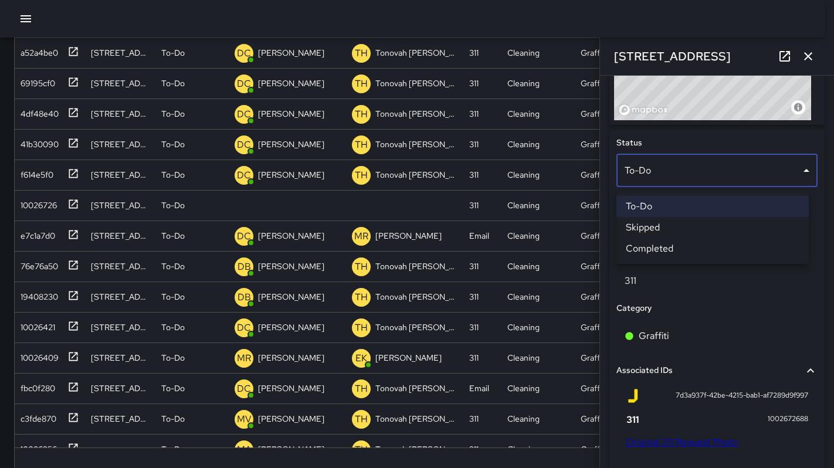
click at [651, 306] on div at bounding box center [417, 234] width 834 height 468
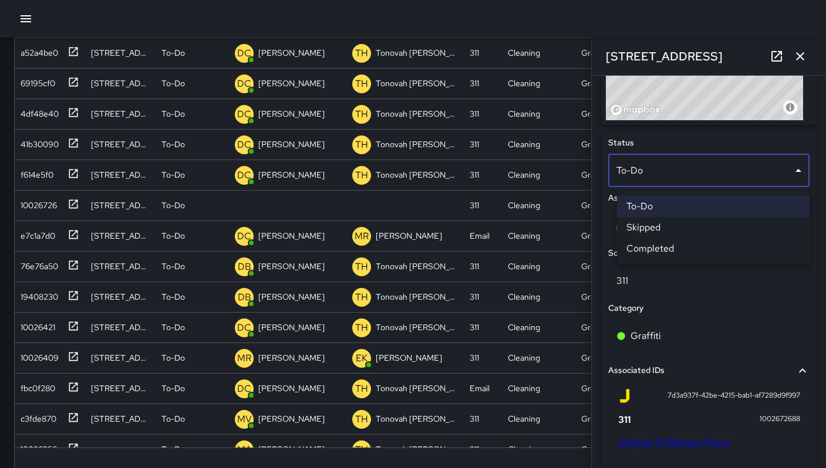
scroll to position [9, 9]
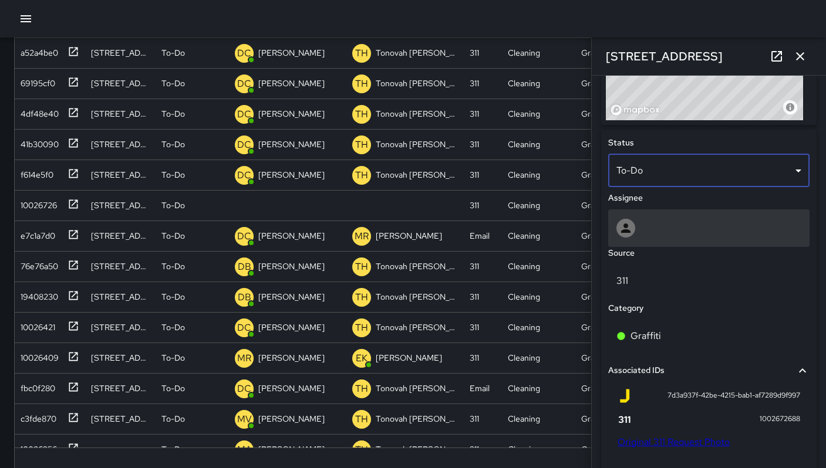
click at [648, 220] on div at bounding box center [708, 228] width 201 height 38
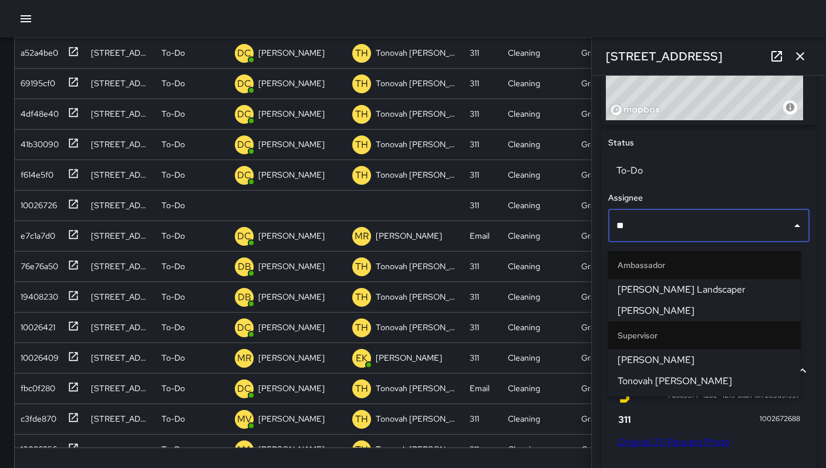
type input "***"
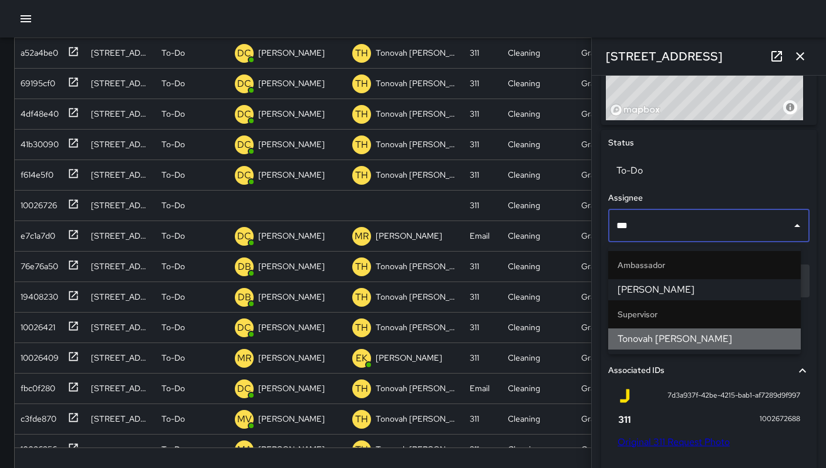
click at [634, 343] on span "Tonovah [PERSON_NAME]" at bounding box center [704, 339] width 174 height 14
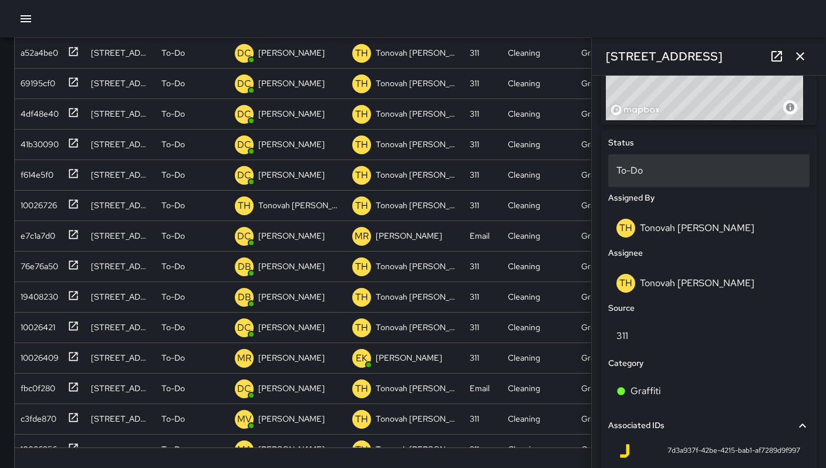
click at [620, 174] on p "To-Do" at bounding box center [708, 171] width 185 height 14
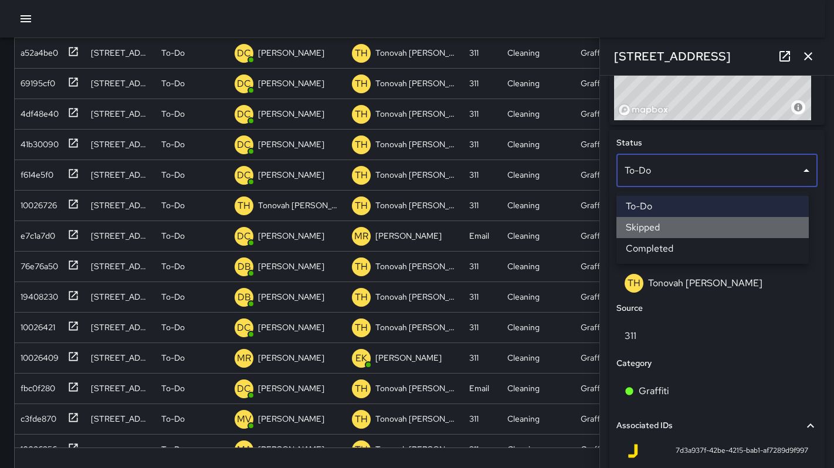
click at [640, 228] on li "Skipped" at bounding box center [713, 227] width 192 height 21
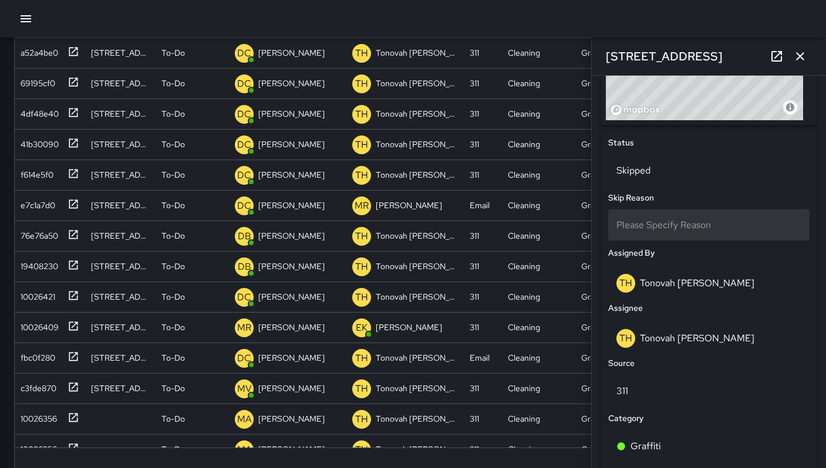
click at [641, 231] on span "Please Specify Reason" at bounding box center [663, 225] width 94 height 12
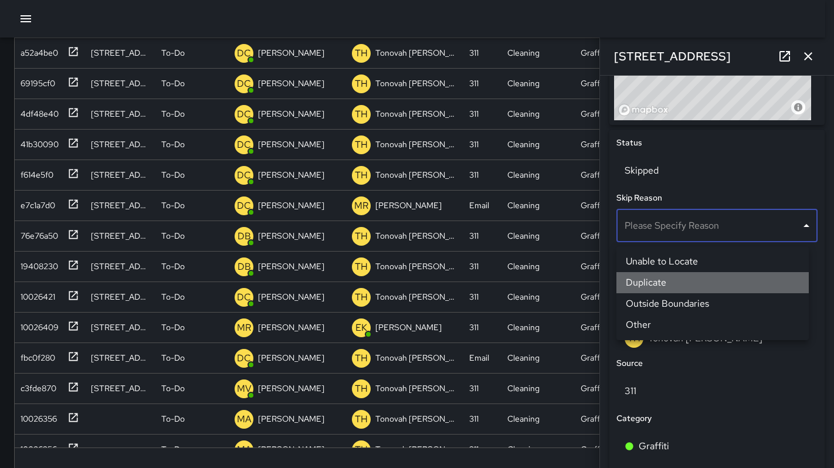
click at [645, 275] on li "Duplicate" at bounding box center [713, 282] width 192 height 21
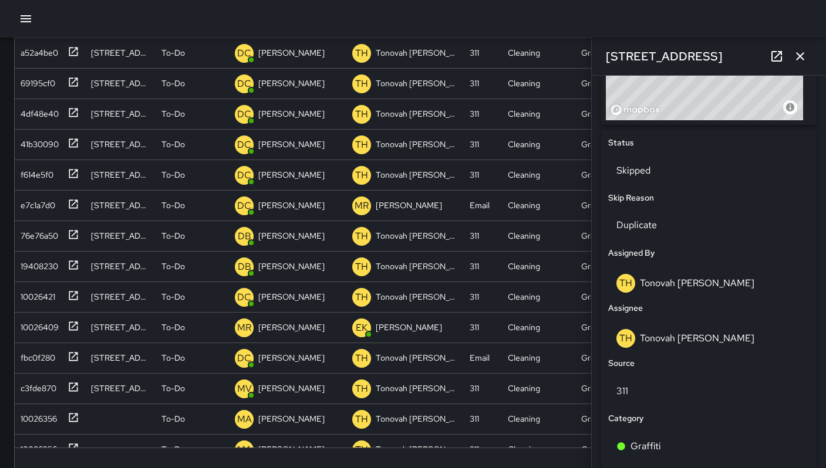
click at [805, 62] on icon "button" at bounding box center [800, 56] width 14 height 14
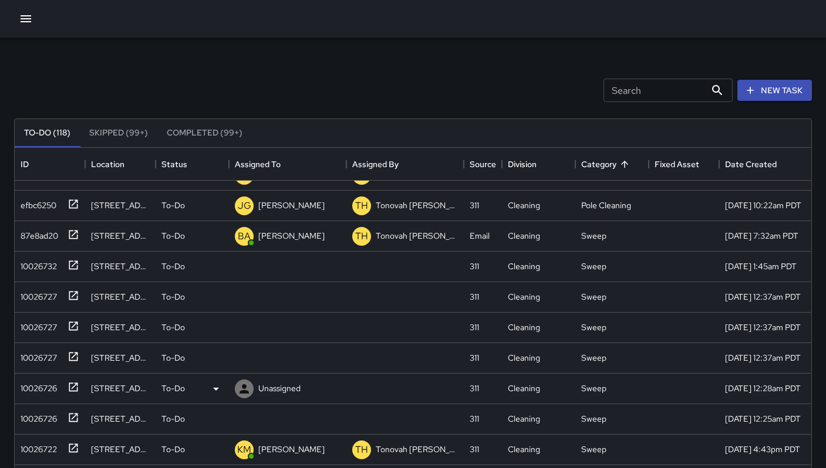
scroll to position [2215, 0]
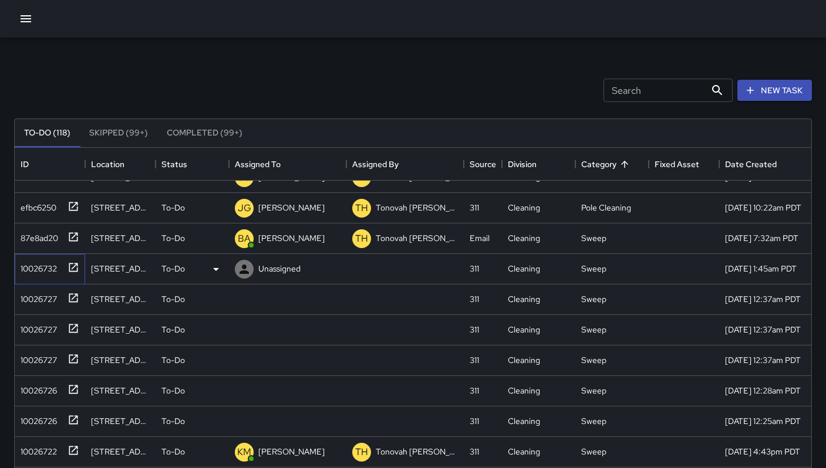
click at [49, 269] on div "10026732" at bounding box center [36, 266] width 41 height 16
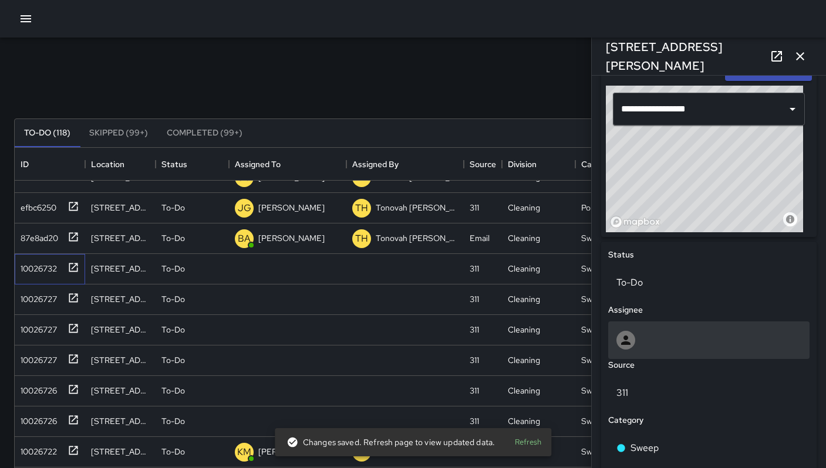
scroll to position [498, 0]
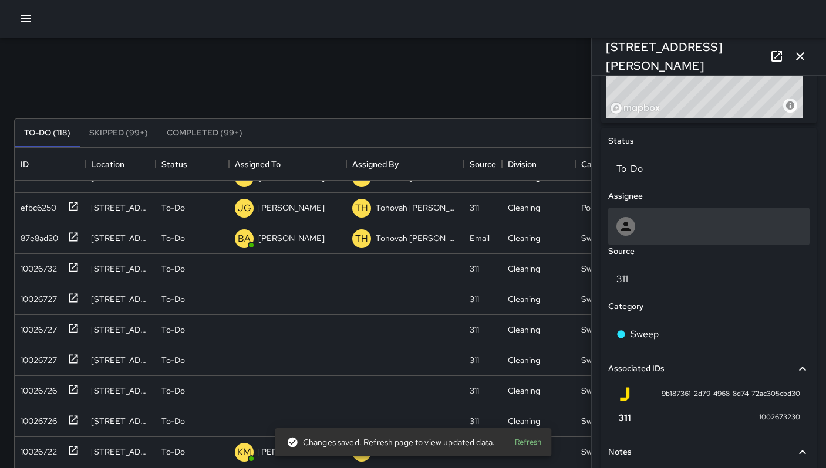
click at [651, 226] on div at bounding box center [708, 226] width 185 height 19
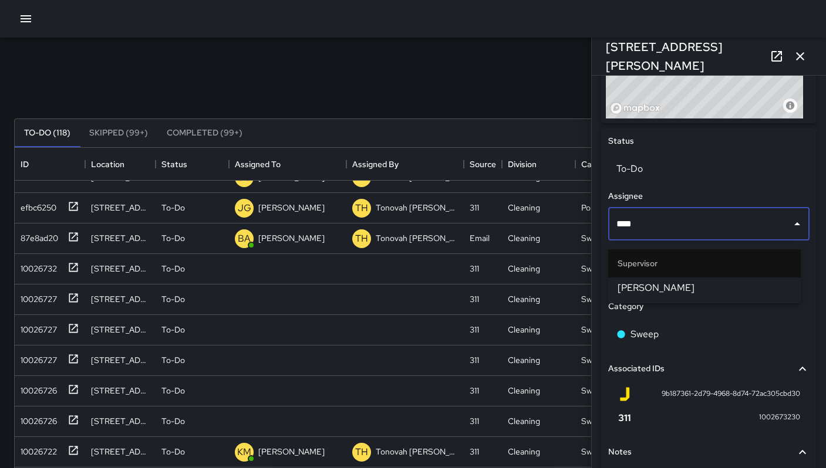
type input "*****"
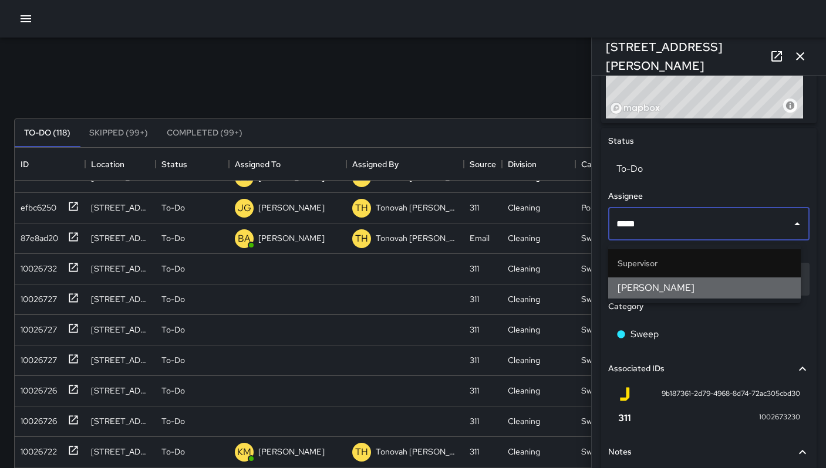
click at [654, 283] on span "Bryan Alexander" at bounding box center [704, 288] width 174 height 14
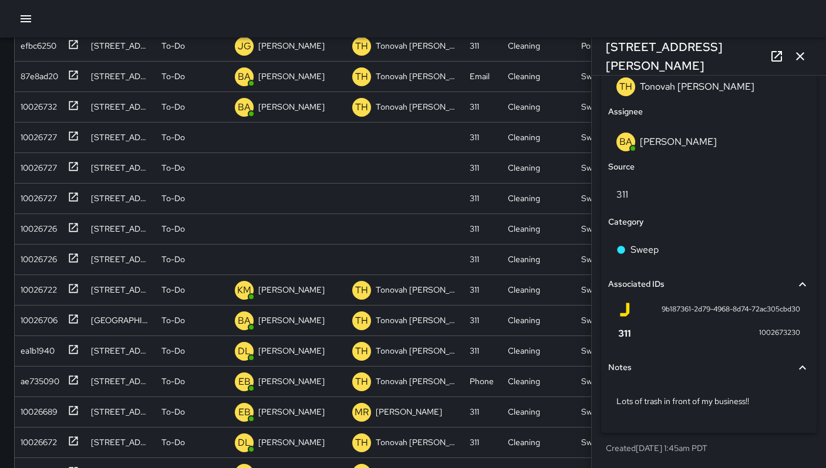
scroll to position [225, 0]
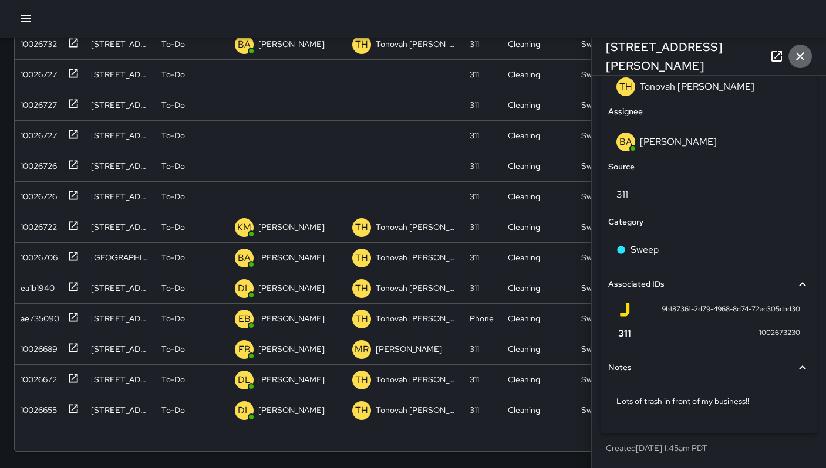
click at [804, 46] on button "button" at bounding box center [799, 56] width 23 height 23
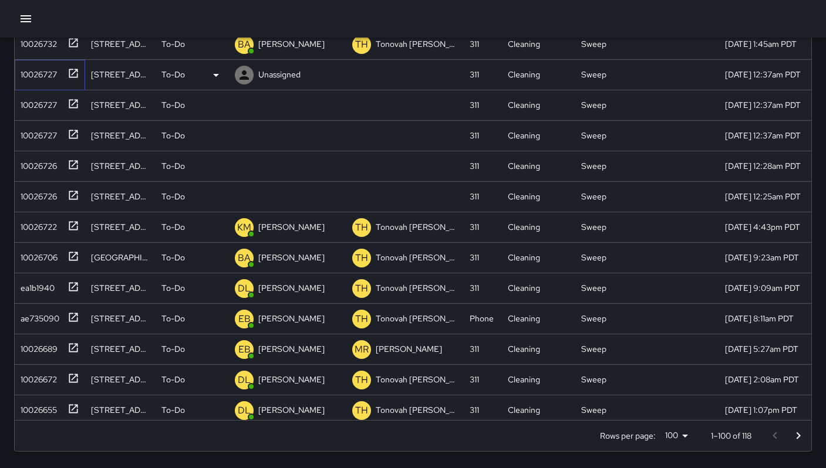
click at [49, 73] on div "10026727" at bounding box center [36, 72] width 41 height 16
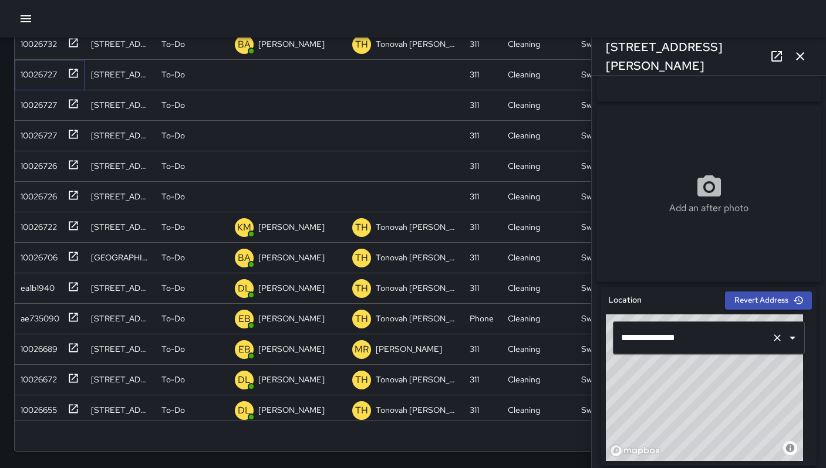
scroll to position [244, 0]
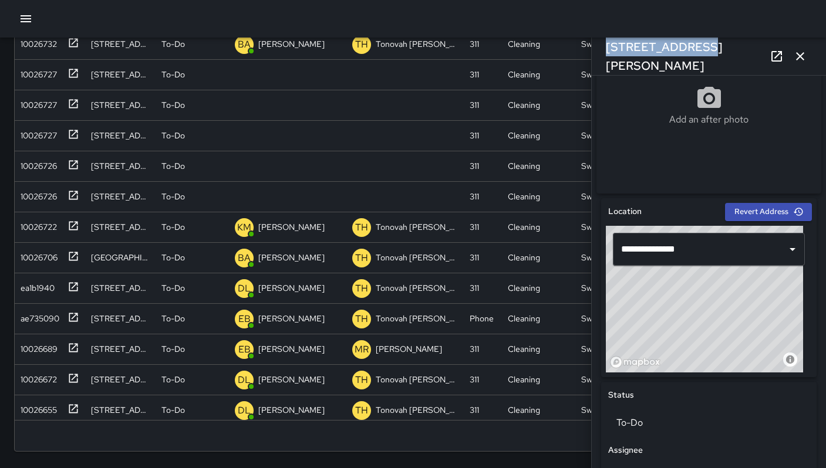
drag, startPoint x: 675, startPoint y: 56, endPoint x: 591, endPoint y: 59, distance: 83.4
click at [591, 59] on div "114 Russ Street" at bounding box center [708, 57] width 234 height 38
copy h6 "114 Russ Street"
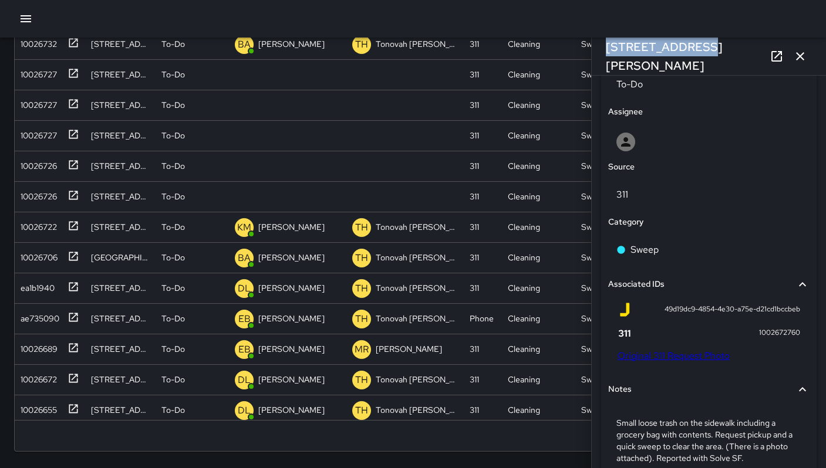
scroll to position [607, 0]
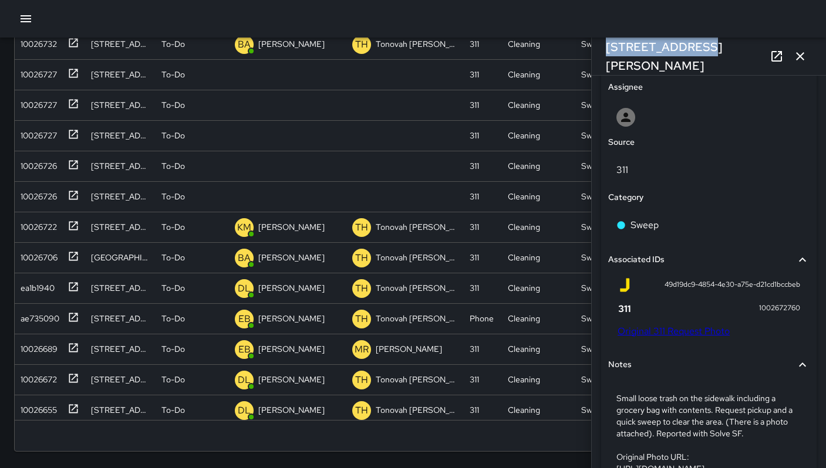
click at [658, 333] on link "Original 311 Request Photo" at bounding box center [673, 331] width 112 height 12
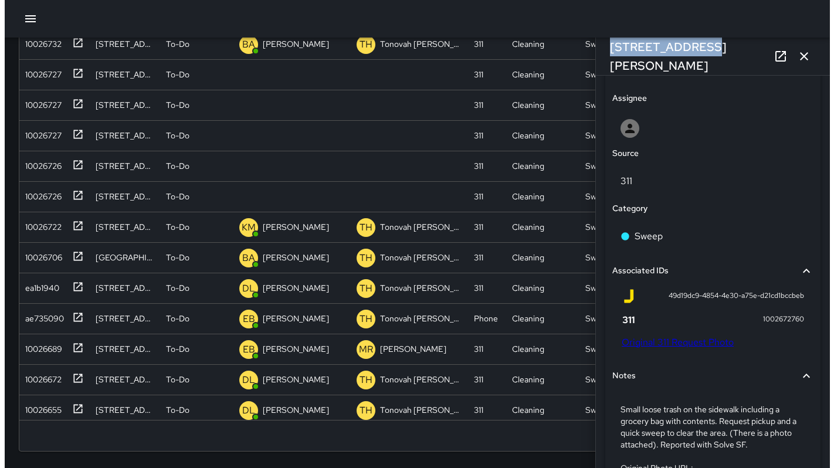
scroll to position [584, 0]
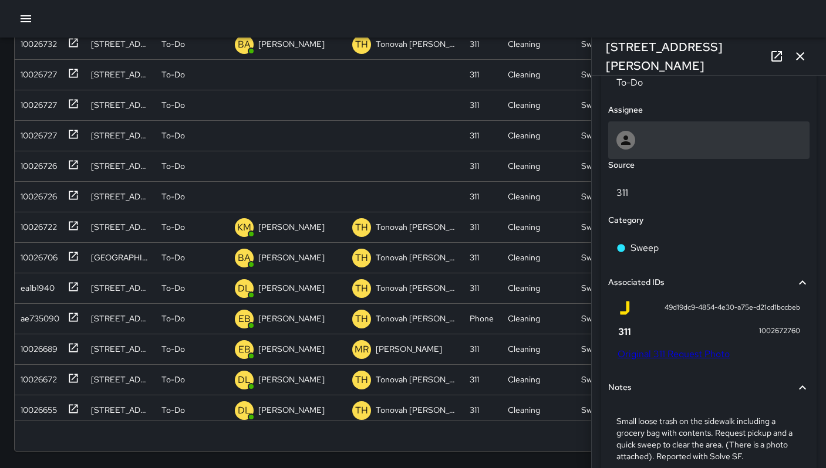
click at [637, 146] on div at bounding box center [708, 140] width 185 height 19
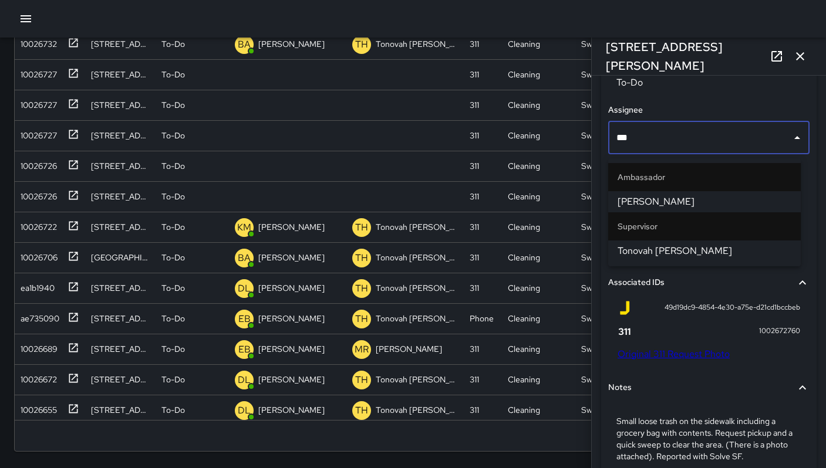
type input "****"
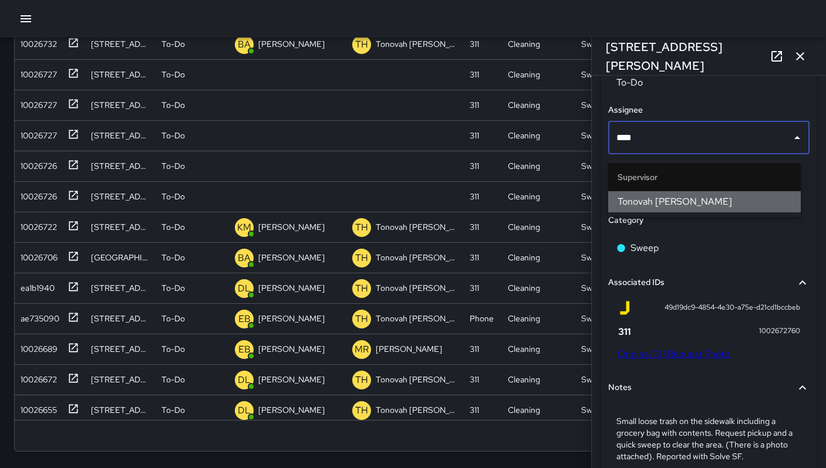
click at [633, 201] on span "Tonovah [PERSON_NAME]" at bounding box center [704, 202] width 174 height 14
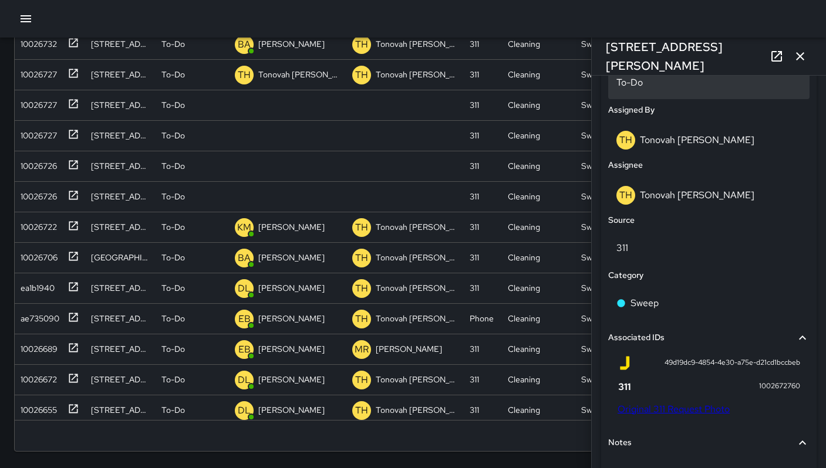
click at [626, 90] on p "To-Do" at bounding box center [708, 83] width 185 height 14
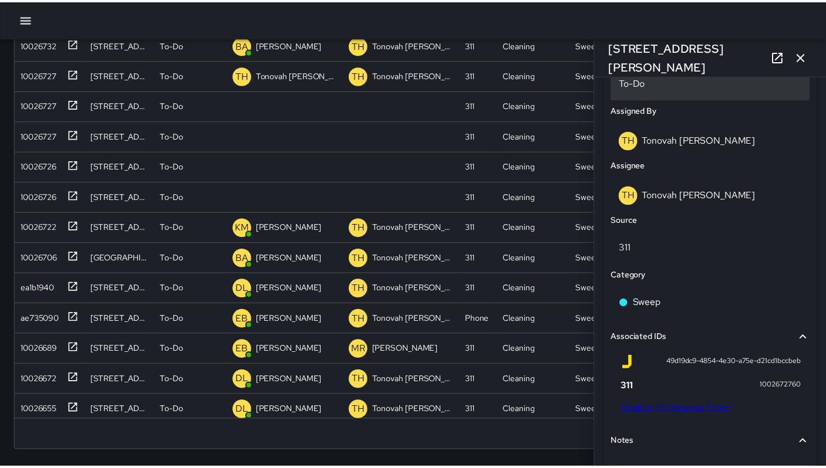
scroll to position [579, 0]
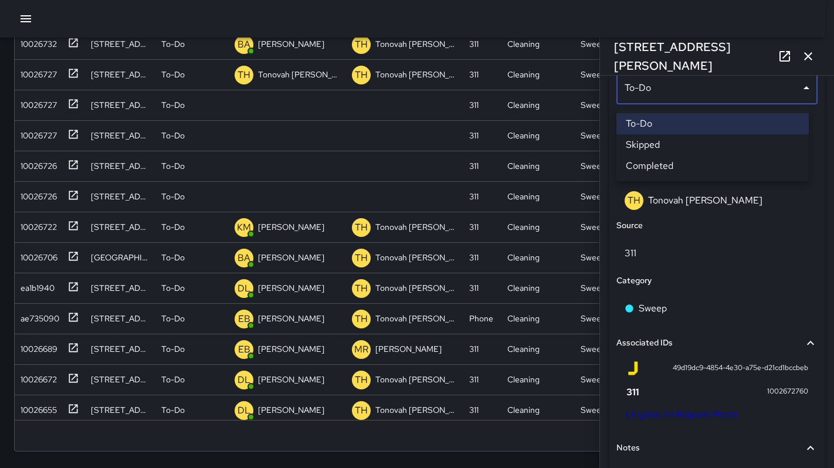
click at [650, 146] on li "Skipped" at bounding box center [713, 144] width 192 height 21
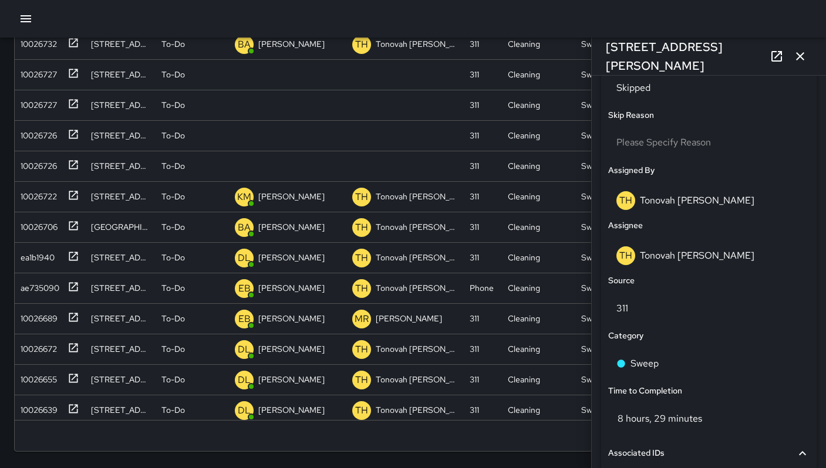
scroll to position [9, 9]
click at [792, 56] on button "button" at bounding box center [799, 56] width 23 height 23
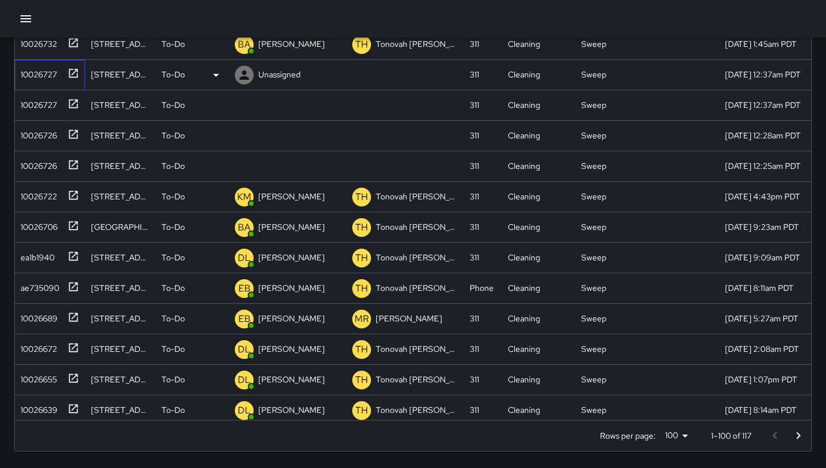
click at [60, 75] on div "10026727" at bounding box center [47, 72] width 63 height 19
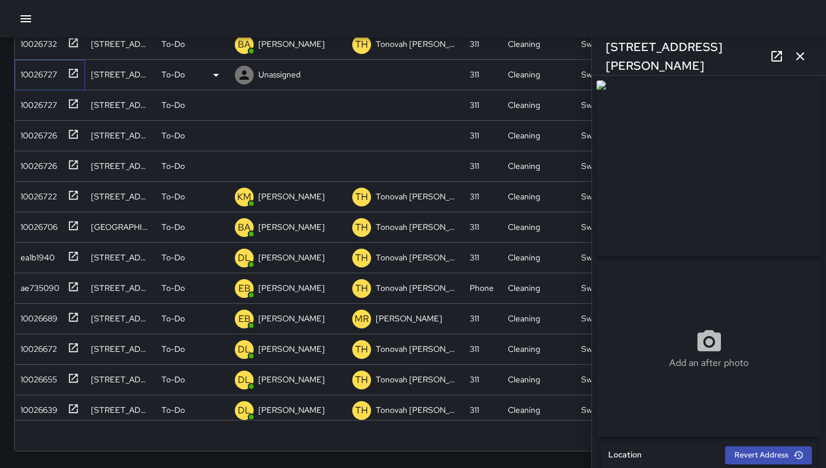
type input "**********"
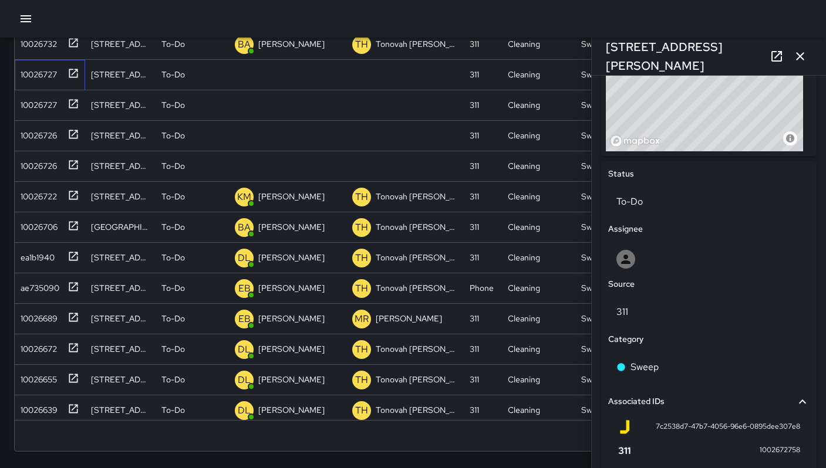
scroll to position [522, 0]
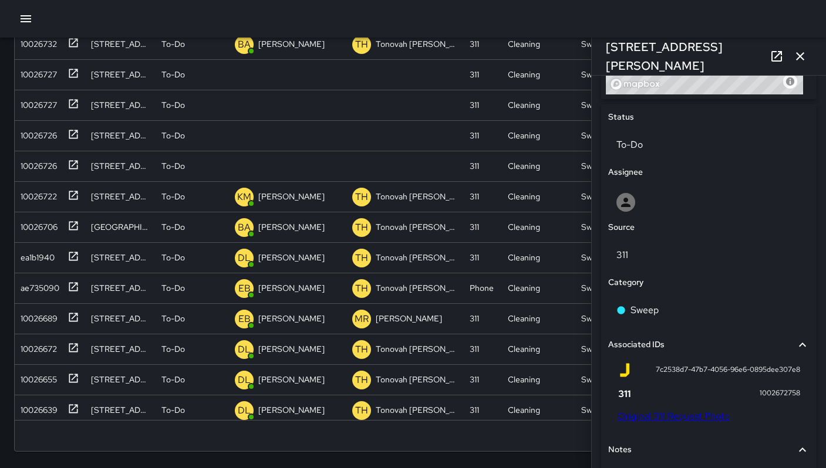
click at [655, 420] on link "Original 311 Request Photo" at bounding box center [673, 416] width 112 height 12
click at [675, 422] on link "Original 311 Request Photo" at bounding box center [673, 416] width 112 height 12
drag, startPoint x: 695, startPoint y: 54, endPoint x: 606, endPoint y: 53, distance: 89.2
click at [606, 53] on div "151a Russ Street" at bounding box center [708, 57] width 234 height 38
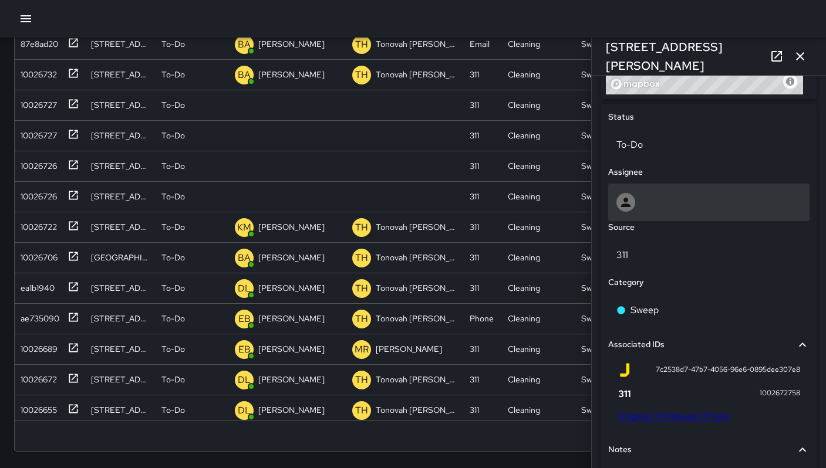
click at [652, 212] on div at bounding box center [708, 202] width 185 height 19
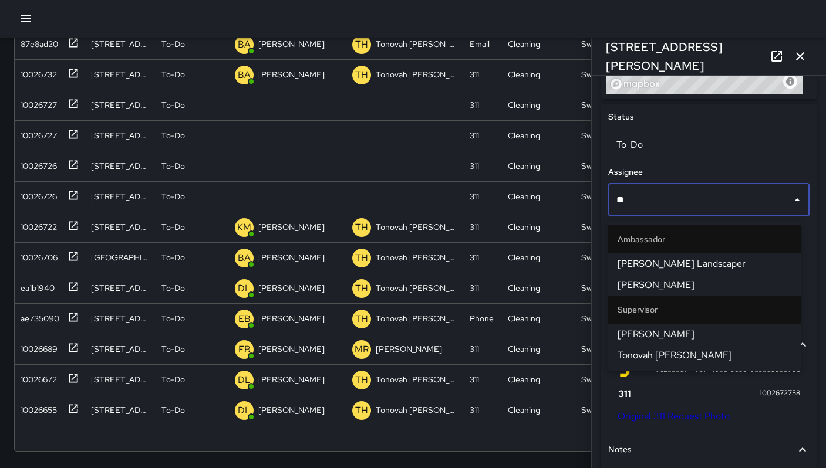
type input "***"
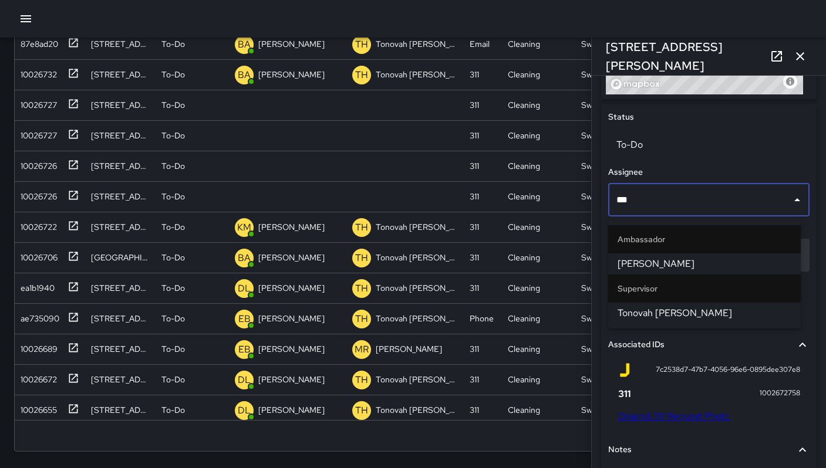
drag, startPoint x: 652, startPoint y: 313, endPoint x: 649, endPoint y: 299, distance: 14.4
click at [652, 313] on span "Tonovah [PERSON_NAME]" at bounding box center [704, 313] width 174 height 14
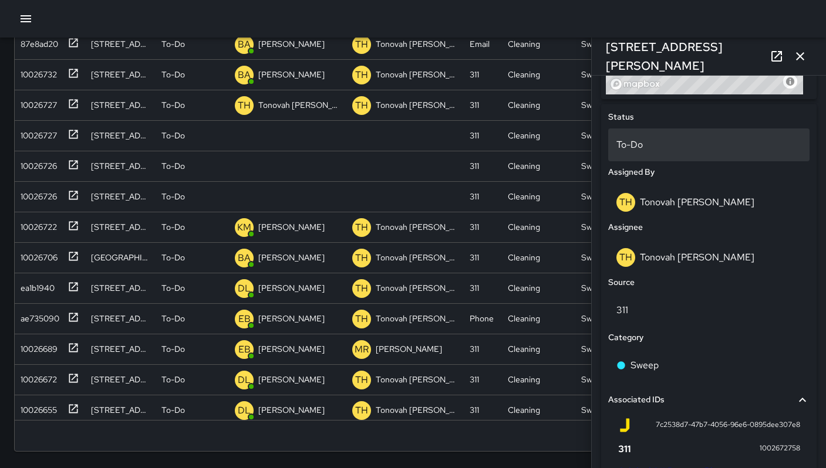
click at [630, 160] on div "To-Do" at bounding box center [708, 145] width 201 height 33
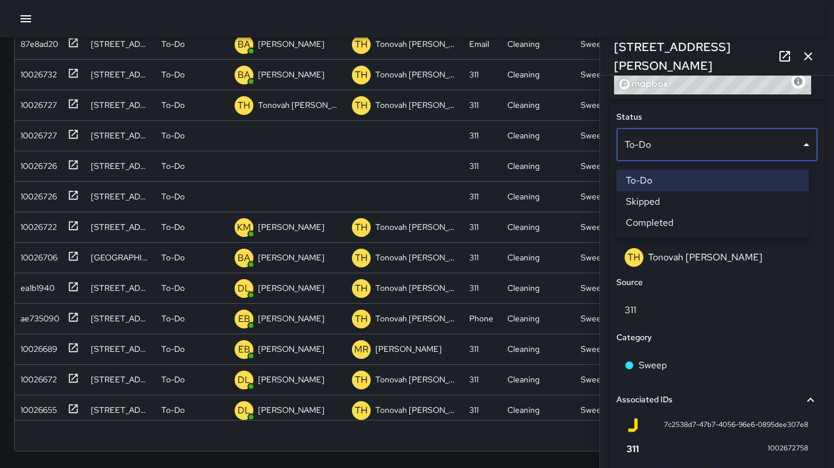
click at [645, 201] on li "Skipped" at bounding box center [713, 201] width 192 height 21
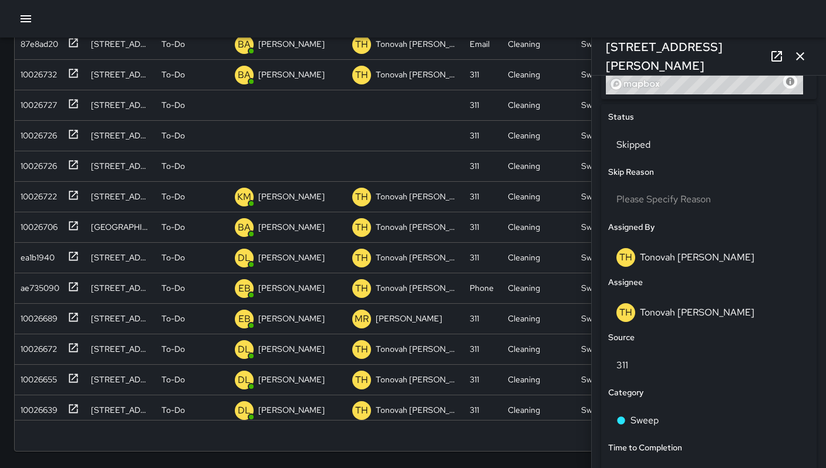
scroll to position [9, 9]
click at [48, 108] on div "10026727" at bounding box center [36, 102] width 41 height 16
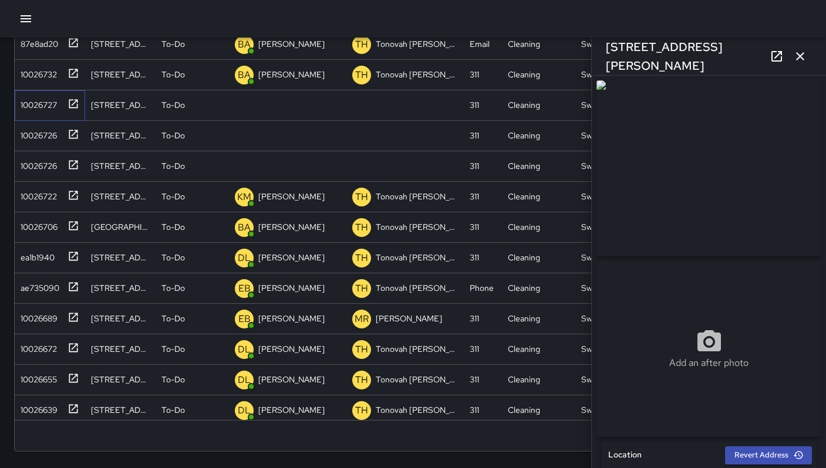
scroll to position [110, 0]
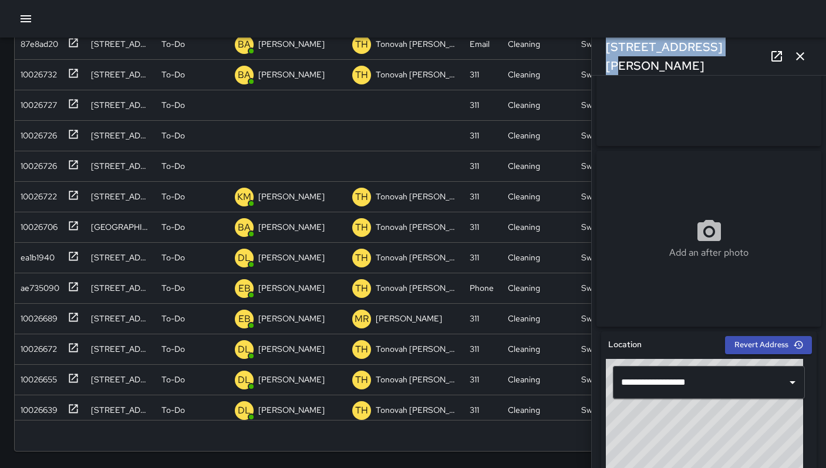
drag, startPoint x: 712, startPoint y: 56, endPoint x: 603, endPoint y: 50, distance: 109.3
click at [603, 50] on div "1053 Howard Street" at bounding box center [708, 57] width 234 height 38
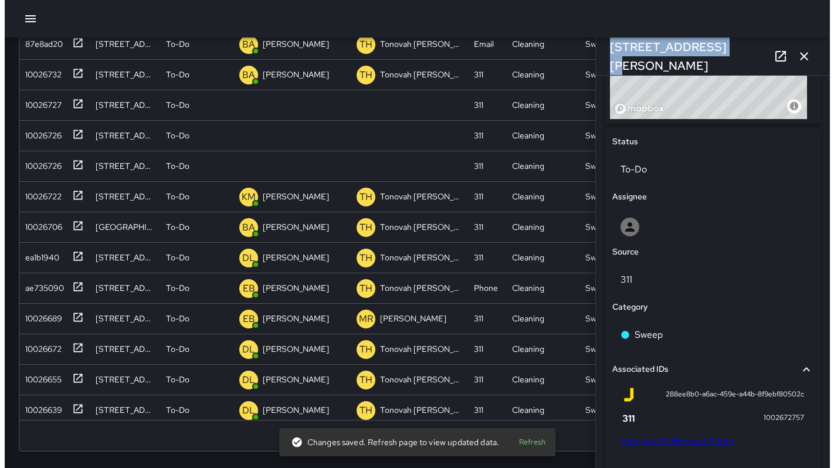
scroll to position [594, 0]
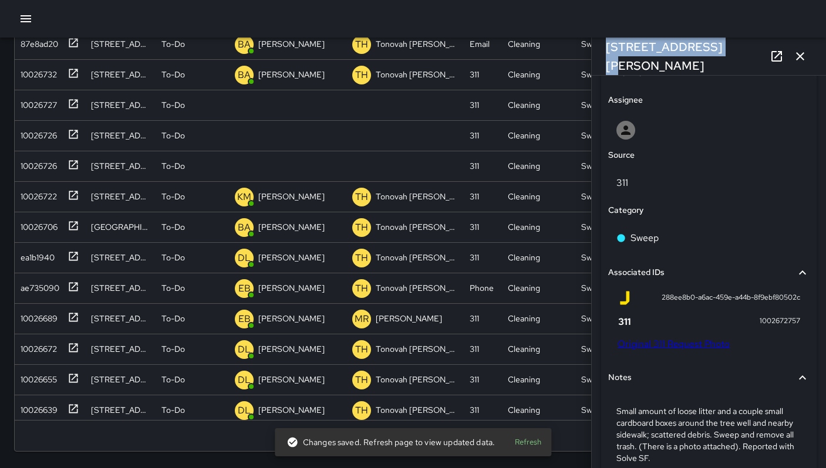
click at [660, 350] on link "Original 311 Request Photo" at bounding box center [673, 344] width 112 height 12
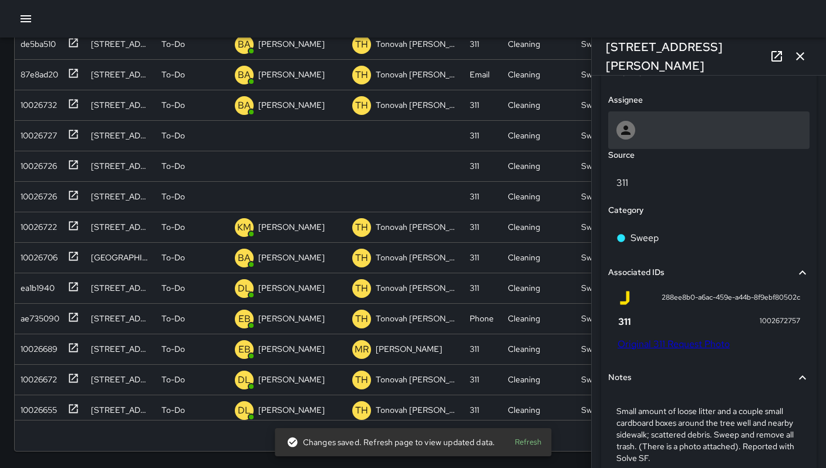
click at [635, 134] on div at bounding box center [708, 130] width 185 height 19
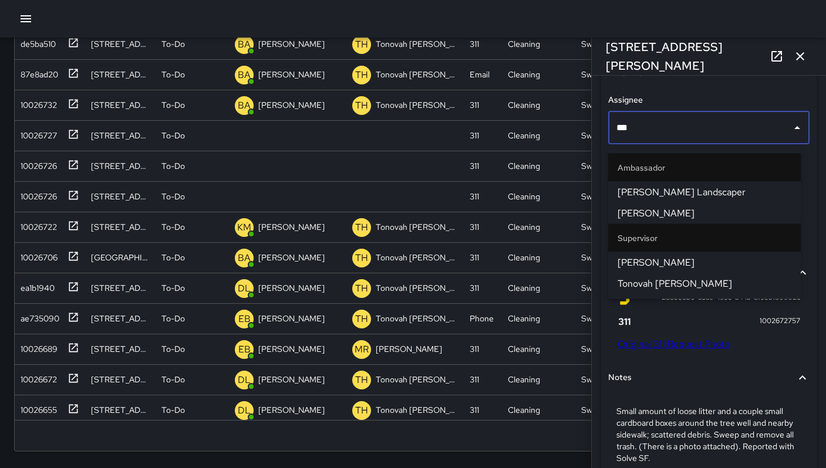
type input "****"
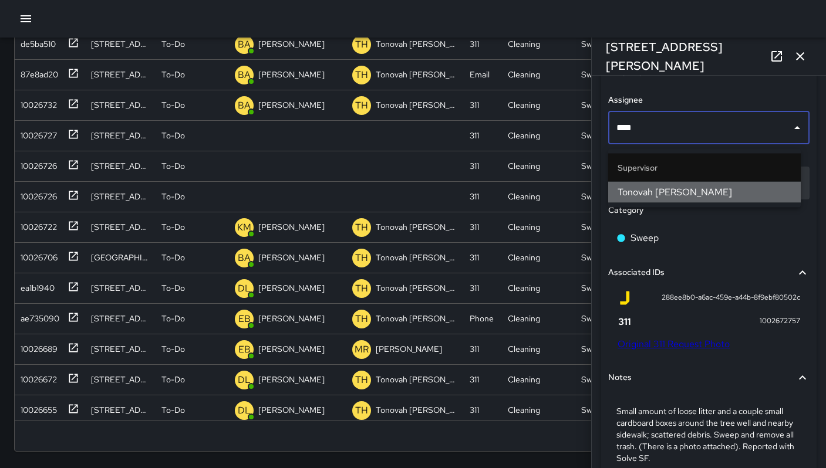
click at [643, 188] on span "Tonovah [PERSON_NAME]" at bounding box center [704, 192] width 174 height 14
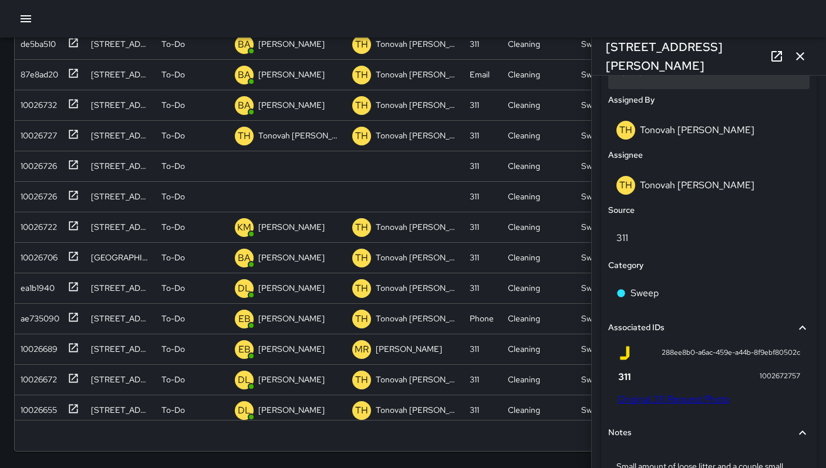
click at [633, 87] on div "To-Do" at bounding box center [708, 72] width 201 height 33
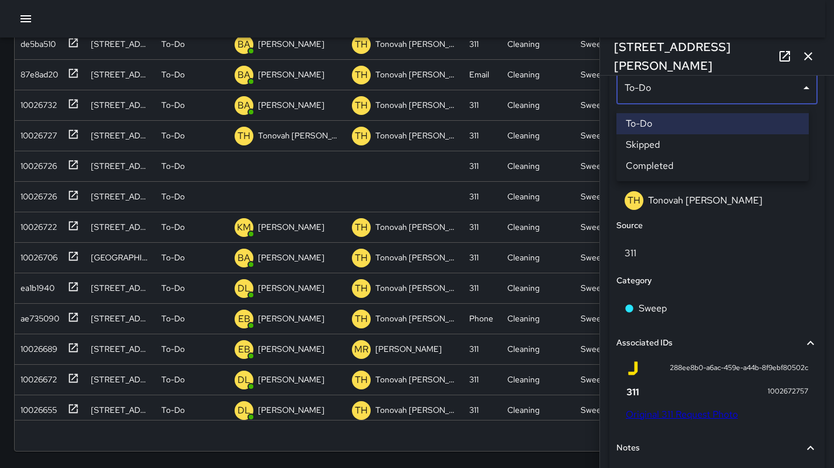
click at [636, 148] on li "Skipped" at bounding box center [713, 144] width 192 height 21
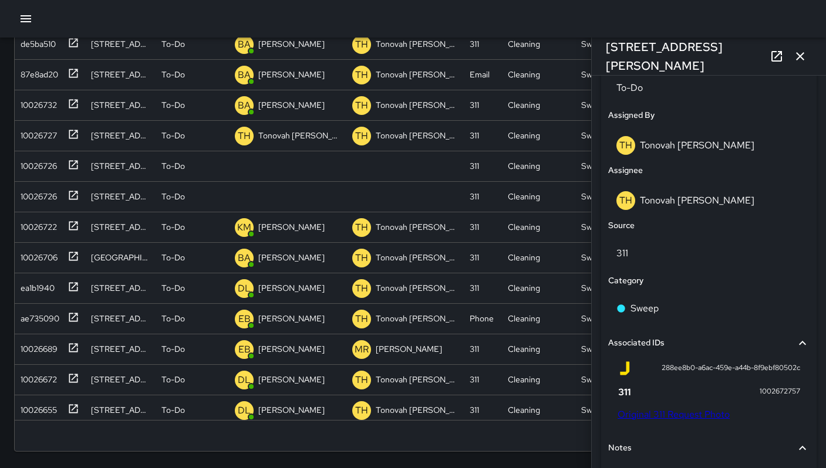
scroll to position [9, 9]
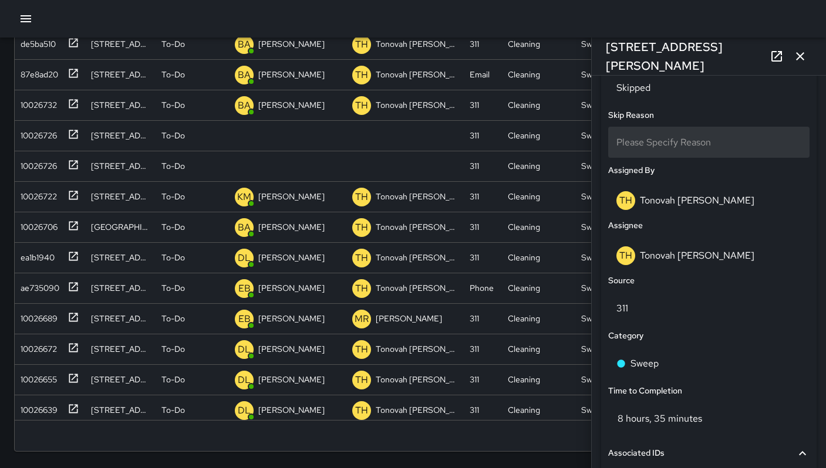
click at [642, 147] on span "Please Specify Reason" at bounding box center [663, 142] width 94 height 12
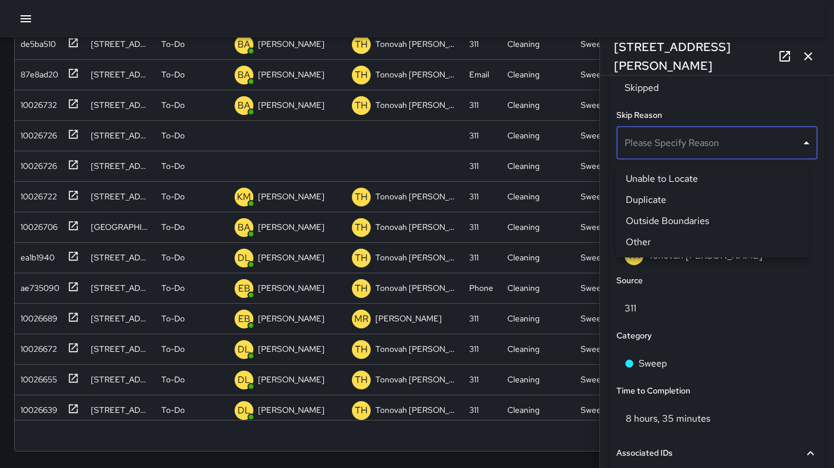
click at [640, 203] on li "Duplicate" at bounding box center [713, 200] width 192 height 21
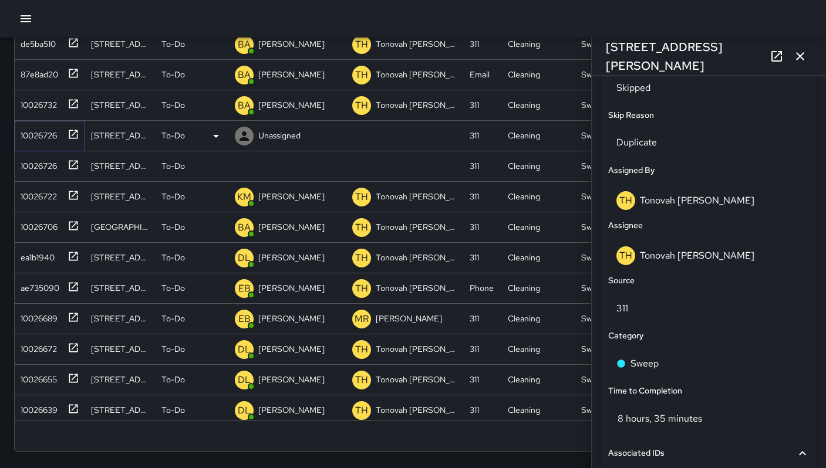
click at [49, 138] on div "10026726" at bounding box center [36, 133] width 41 height 16
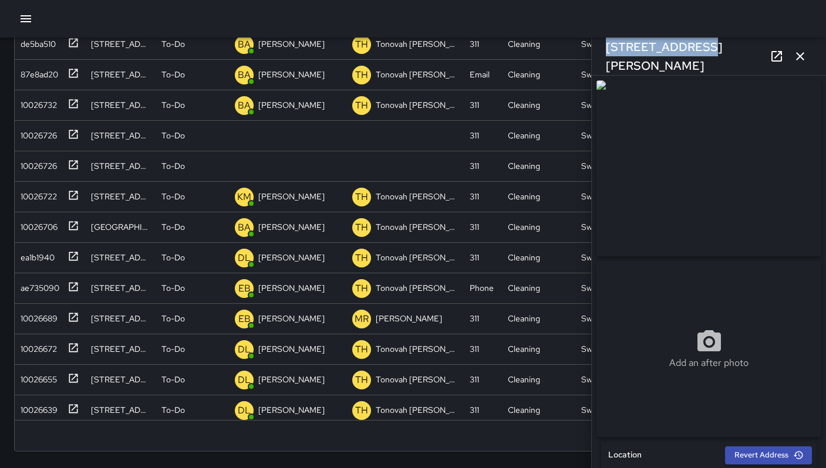
drag, startPoint x: 702, startPoint y: 52, endPoint x: 601, endPoint y: 53, distance: 100.9
click at [601, 53] on div "192 Russ Street" at bounding box center [708, 57] width 234 height 38
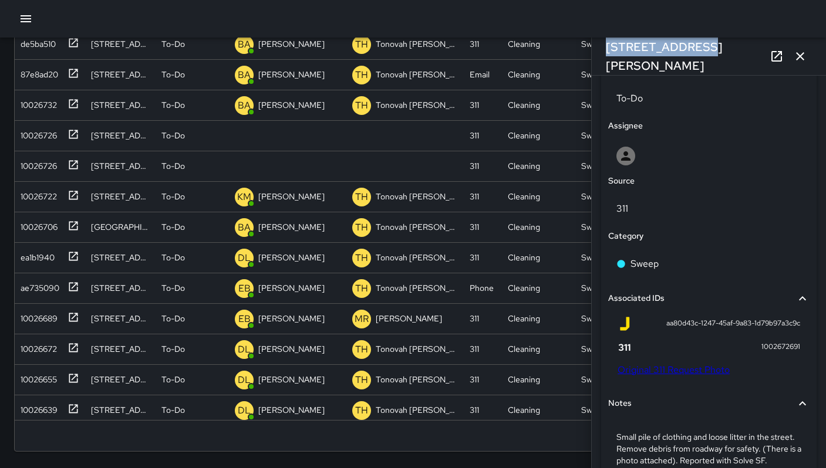
scroll to position [644, 0]
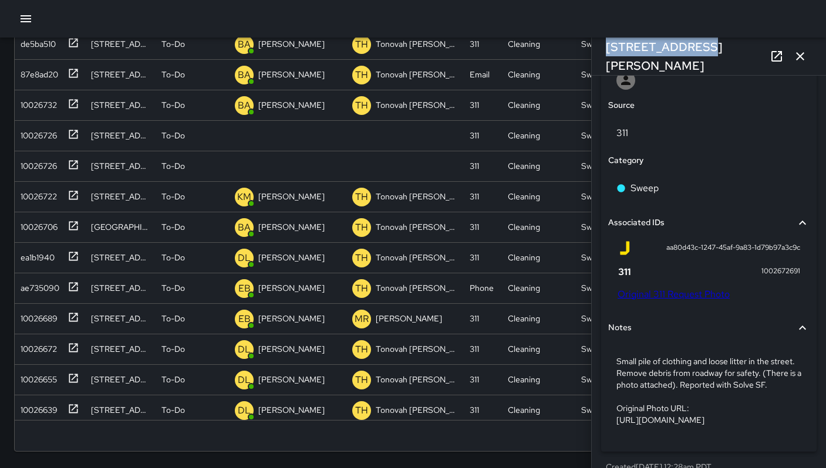
click at [686, 300] on link "Original 311 Request Photo" at bounding box center [673, 294] width 112 height 12
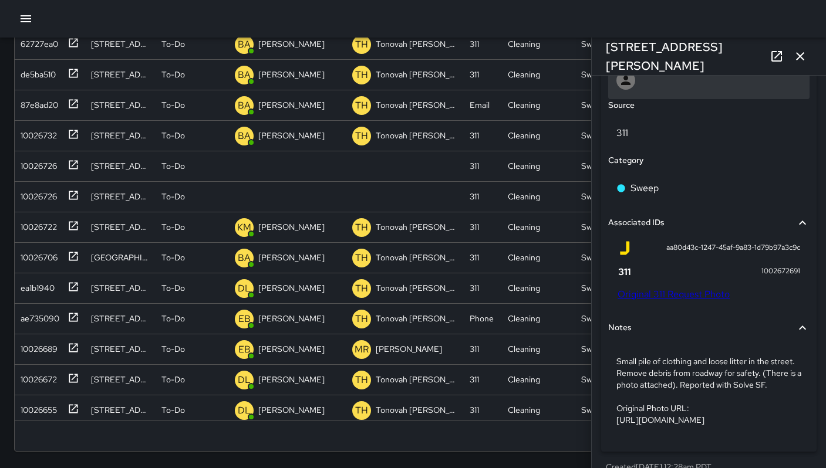
click at [633, 90] on div at bounding box center [625, 80] width 19 height 19
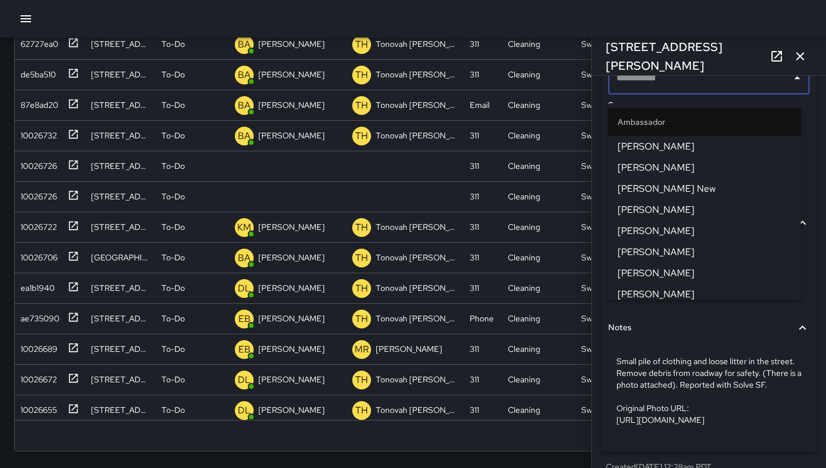
scroll to position [639, 0]
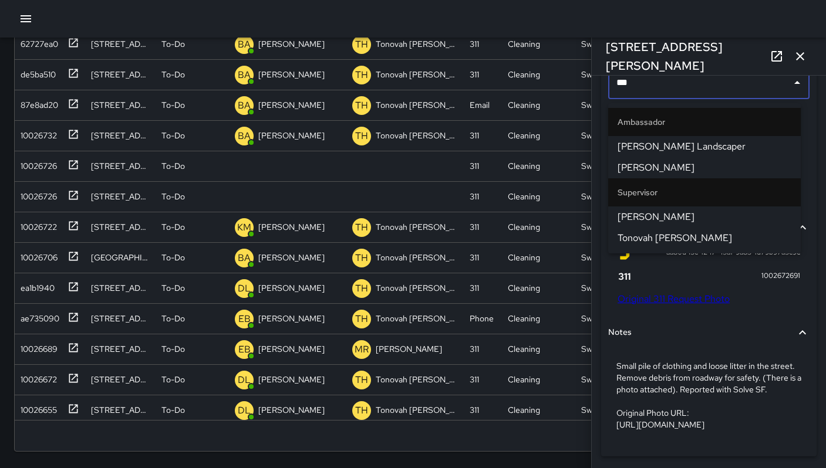
type input "****"
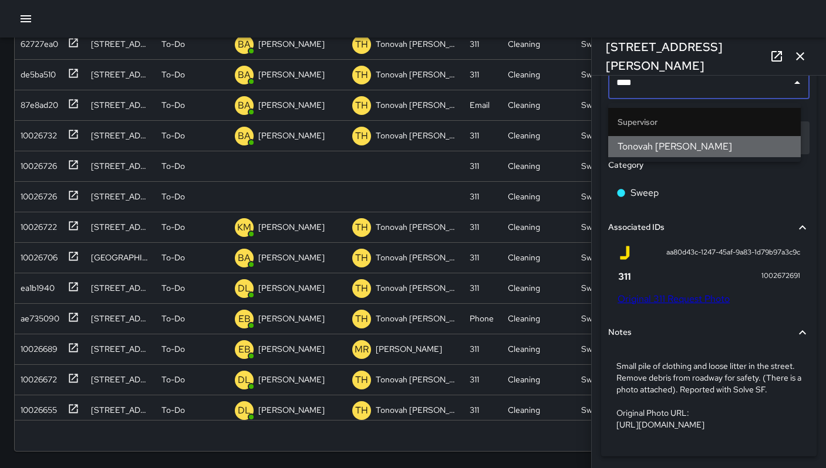
drag, startPoint x: 648, startPoint y: 153, endPoint x: 656, endPoint y: 157, distance: 9.0
click at [648, 153] on span "Tonovah [PERSON_NAME]" at bounding box center [704, 147] width 174 height 14
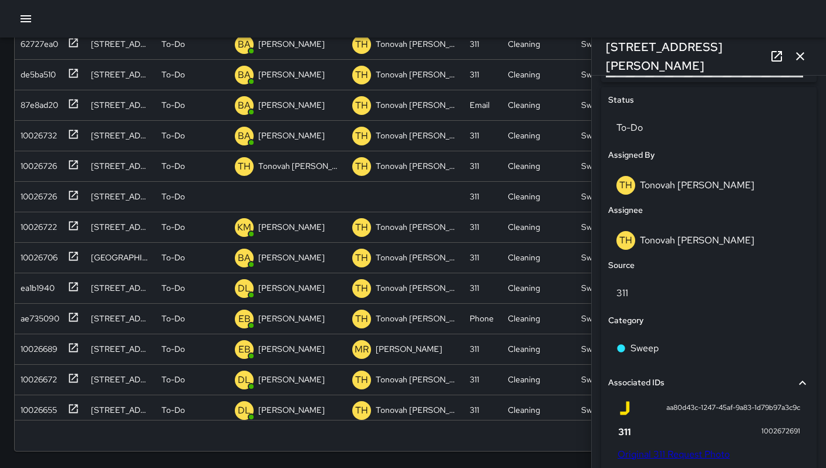
scroll to position [471, 0]
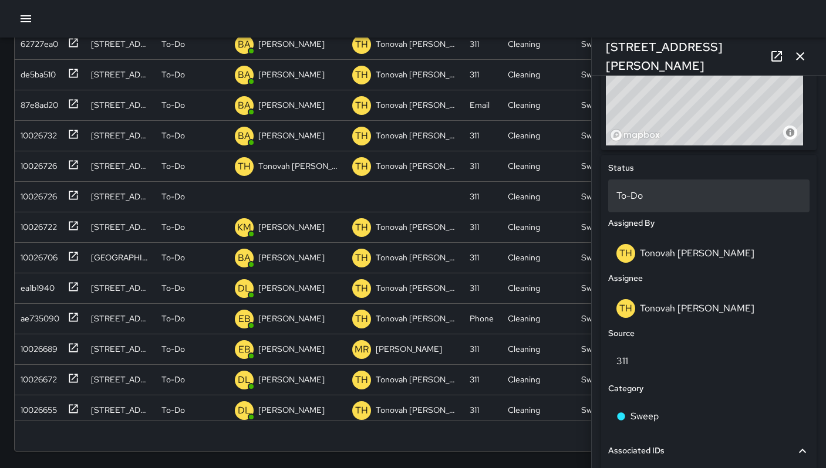
click at [650, 195] on p "To-Do" at bounding box center [708, 196] width 185 height 14
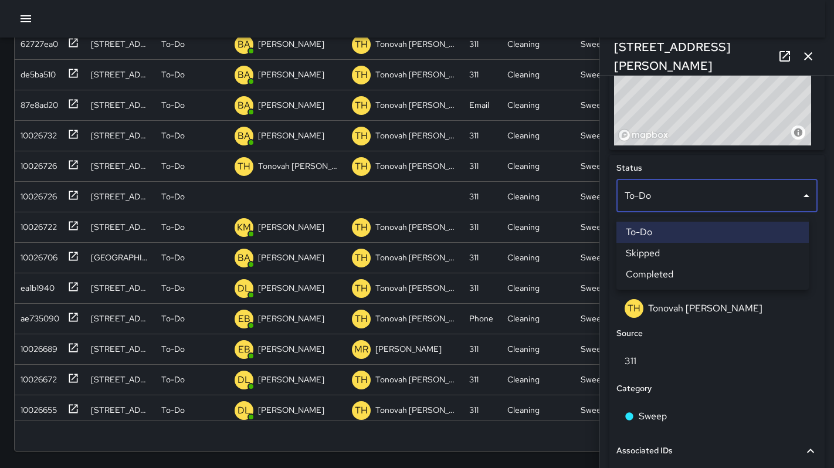
click at [649, 252] on li "Skipped" at bounding box center [713, 253] width 192 height 21
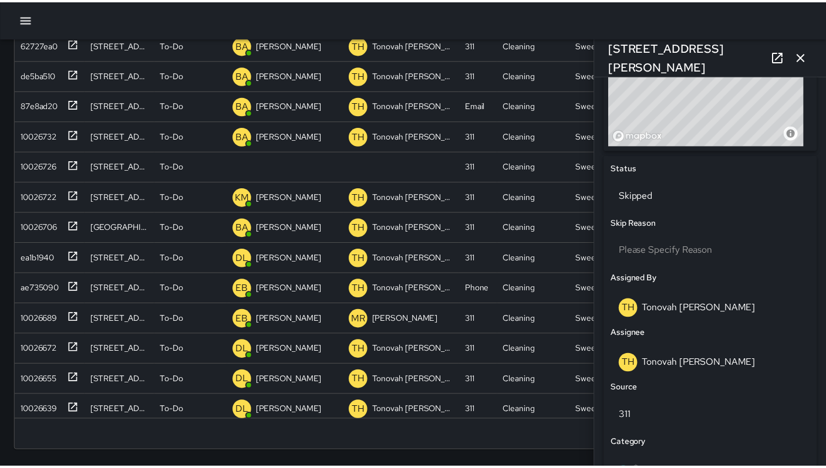
scroll to position [9, 9]
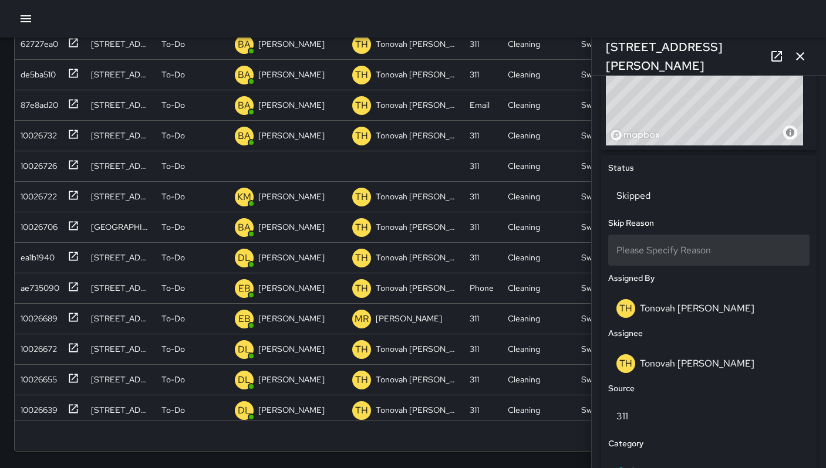
click at [652, 254] on span "Please Specify Reason" at bounding box center [663, 250] width 94 height 12
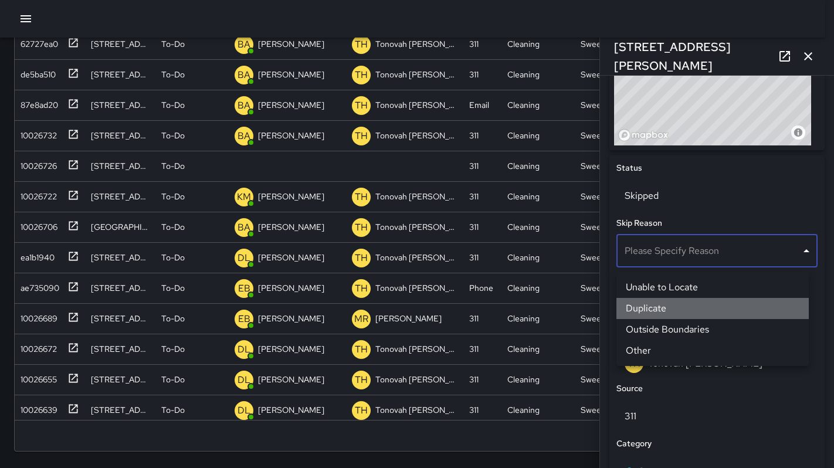
click at [660, 314] on li "Duplicate" at bounding box center [713, 308] width 192 height 21
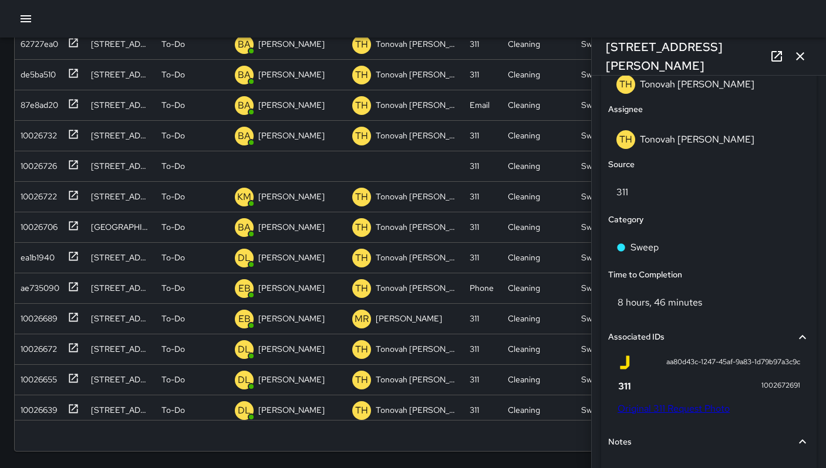
scroll to position [884, 0]
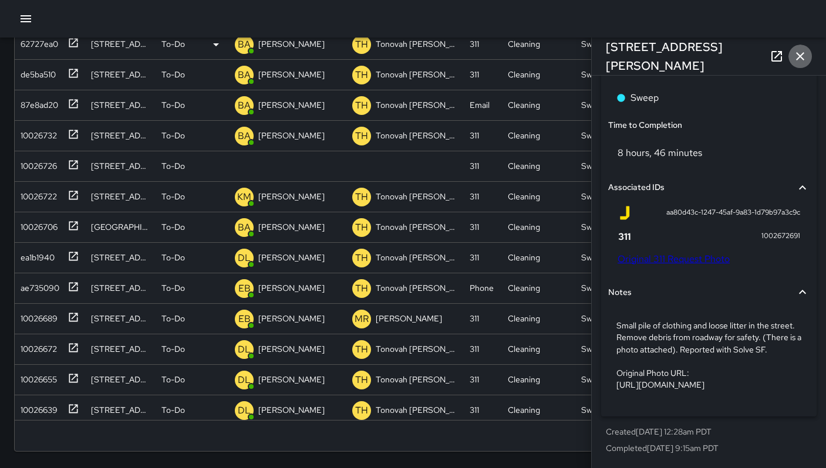
click at [796, 58] on icon "button" at bounding box center [800, 56] width 14 height 14
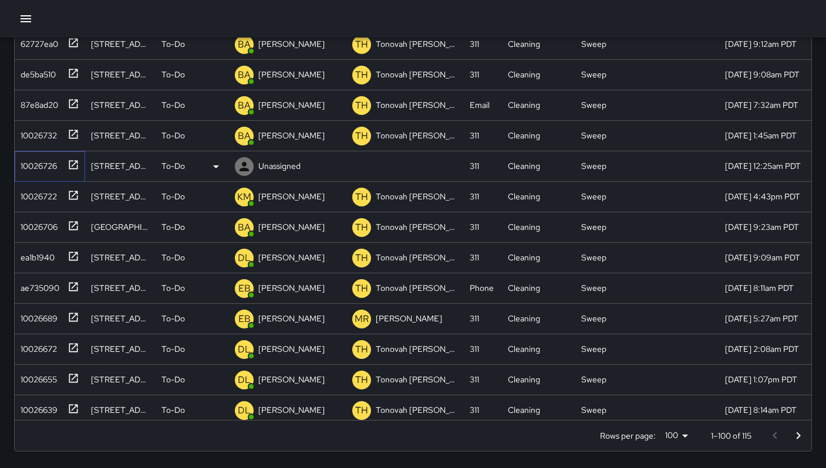
click at [30, 172] on div "10026726" at bounding box center [47, 163] width 63 height 19
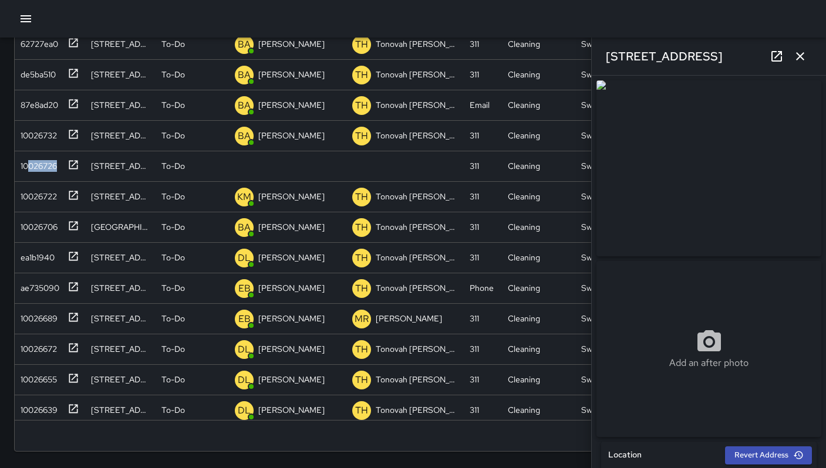
drag, startPoint x: 689, startPoint y: 51, endPoint x: 604, endPoint y: 52, distance: 85.1
click at [599, 50] on div "1090 Folsom Street" at bounding box center [708, 57] width 234 height 38
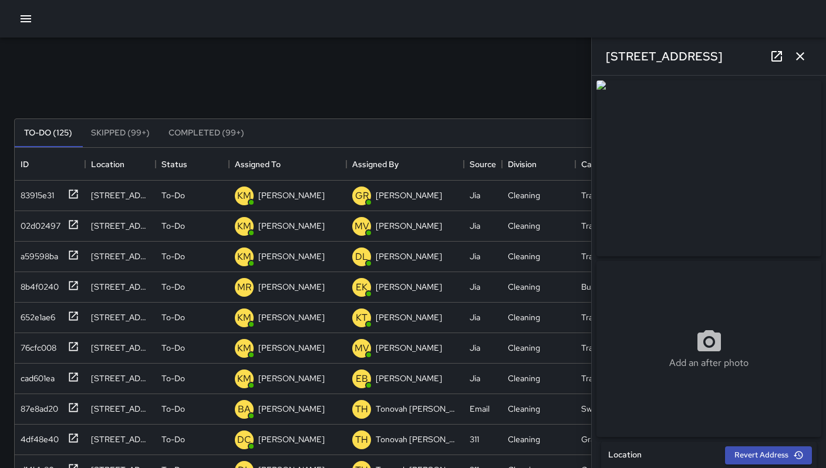
scroll to position [628, 0]
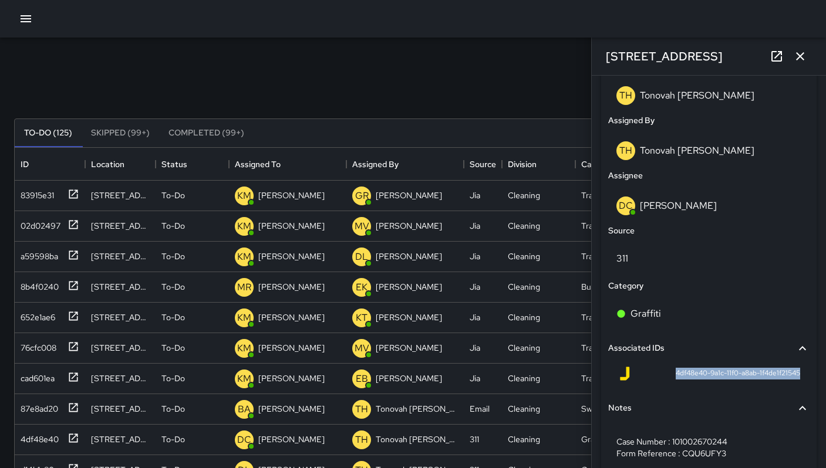
drag, startPoint x: 797, startPoint y: 57, endPoint x: 797, endPoint y: 63, distance: 6.5
click at [798, 57] on icon "button" at bounding box center [800, 56] width 14 height 14
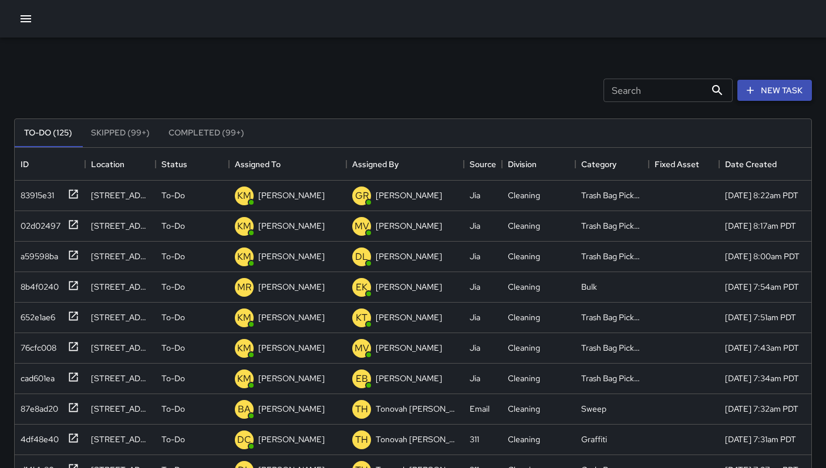
click at [785, 93] on button "New Task" at bounding box center [774, 91] width 75 height 22
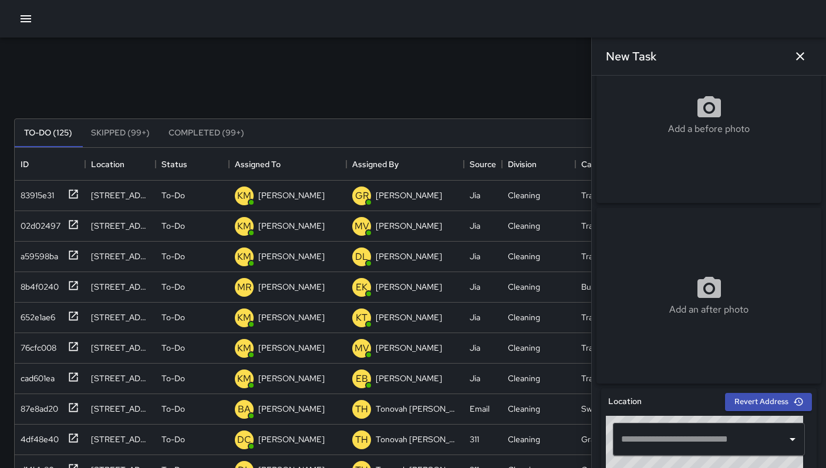
scroll to position [222, 0]
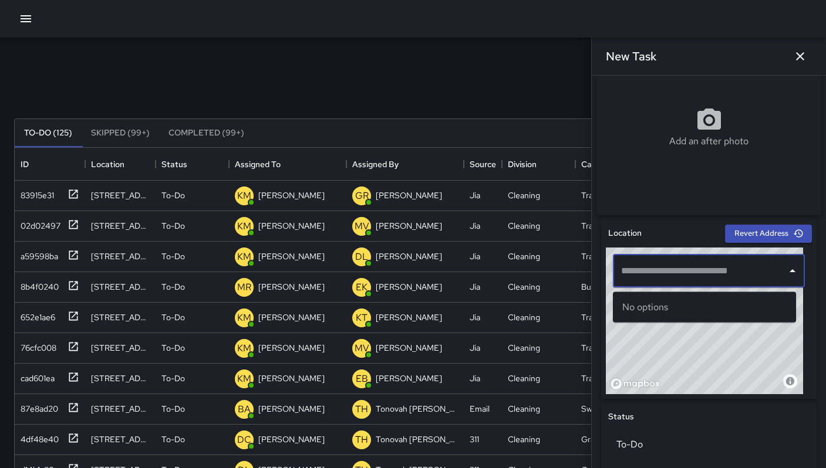
paste input "**********"
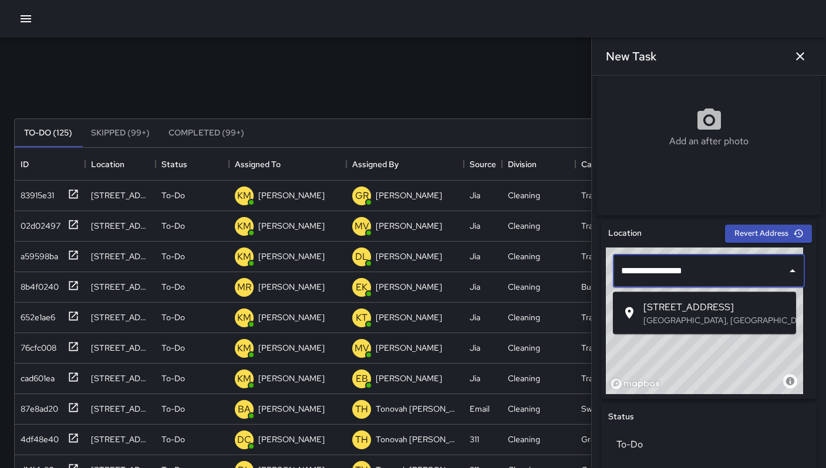
click at [664, 310] on span "742 Natoma Street" at bounding box center [714, 307] width 143 height 14
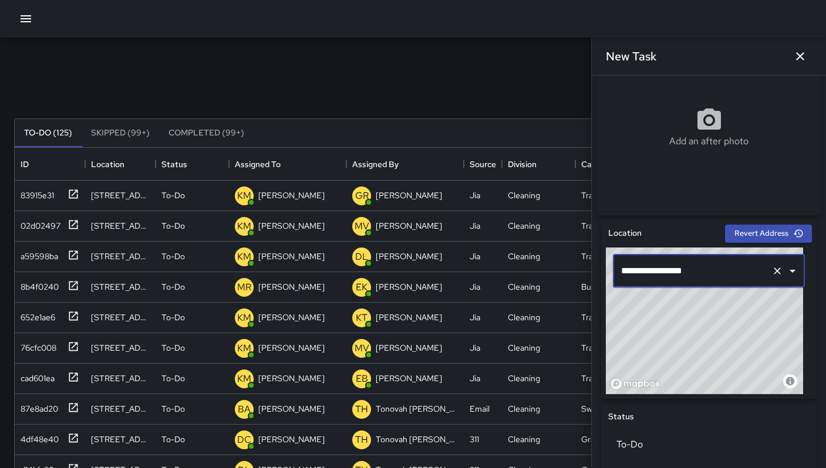
type input "**********"
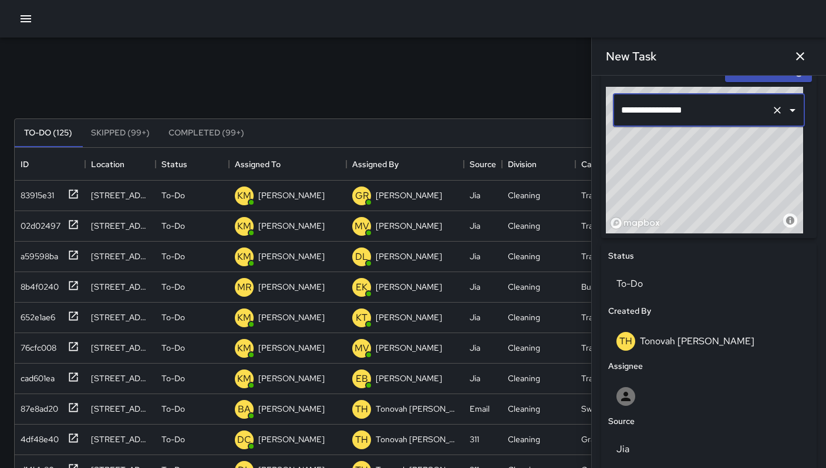
scroll to position [453, 0]
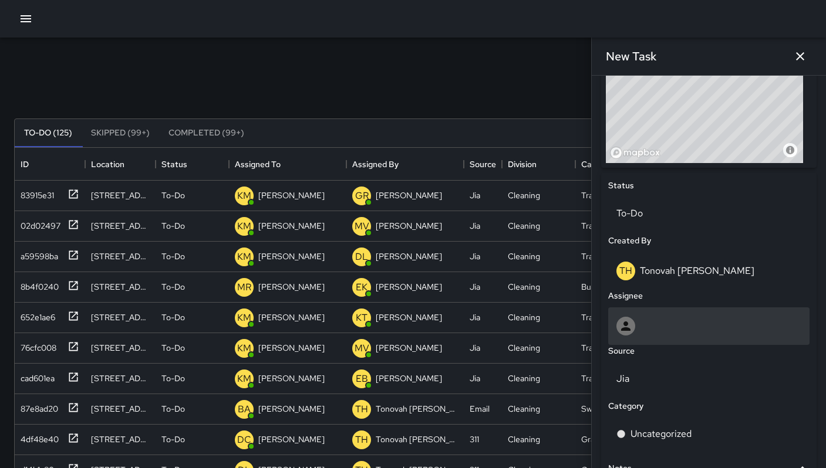
click at [641, 323] on div at bounding box center [708, 326] width 185 height 19
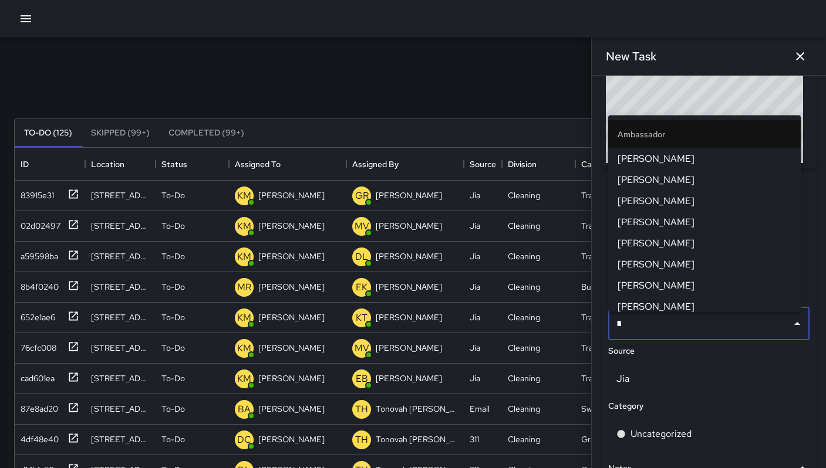
type input "**"
click at [651, 273] on ul "Ambassador Dago Cervantes Davis Jones David Acosta Brenda Flores Daniel Sterlin…" at bounding box center [704, 213] width 192 height 197
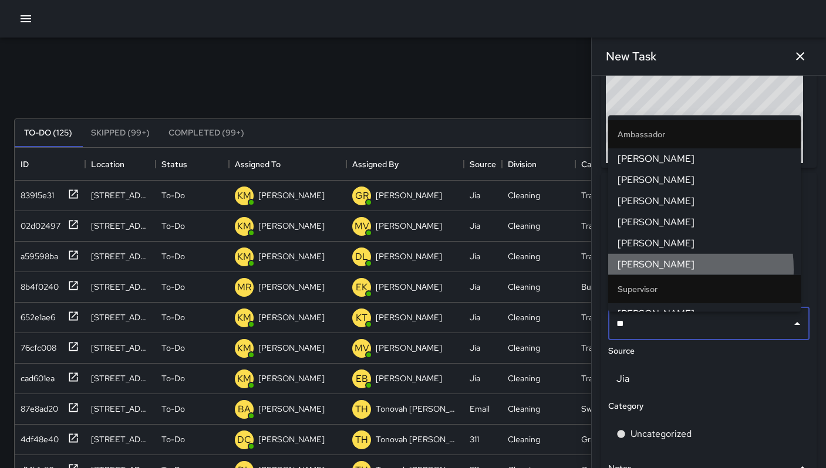
click at [650, 268] on span "Damariye Lewis" at bounding box center [704, 264] width 174 height 14
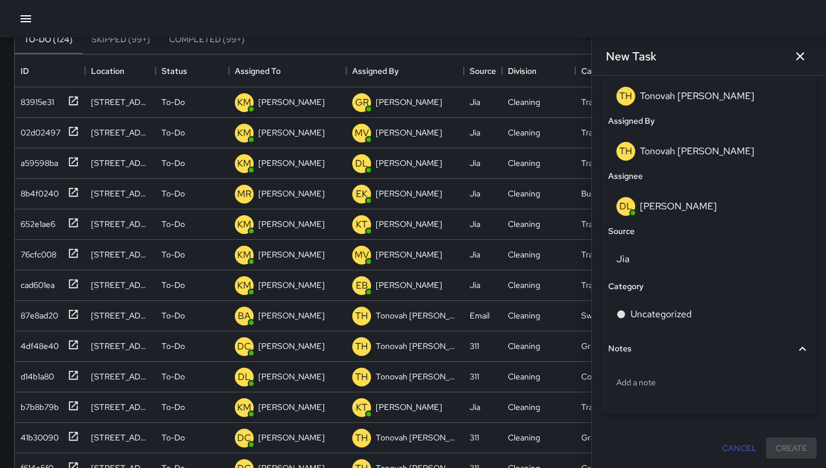
scroll to position [225, 0]
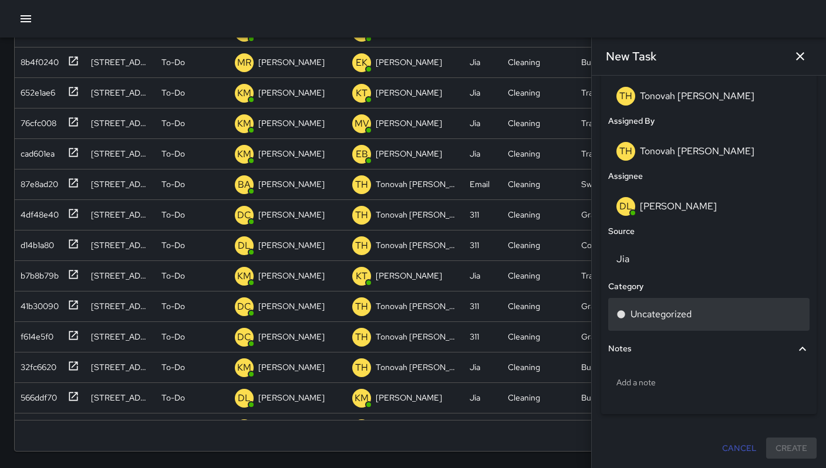
click at [641, 315] on p "Uncategorized" at bounding box center [660, 314] width 61 height 14
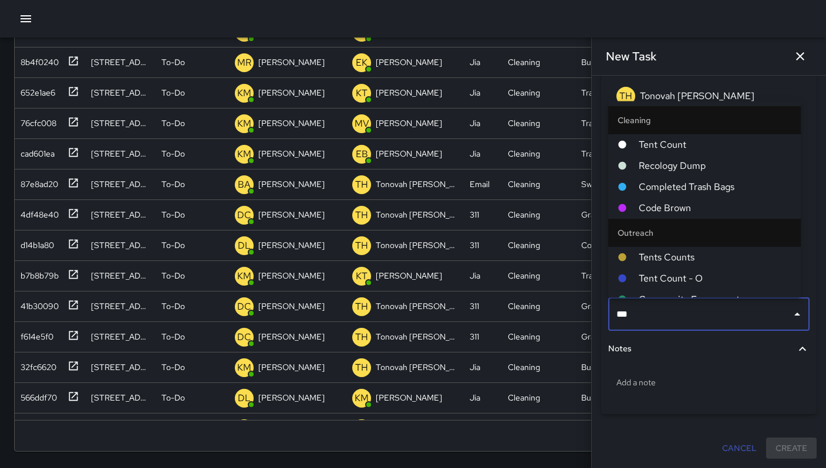
type input "****"
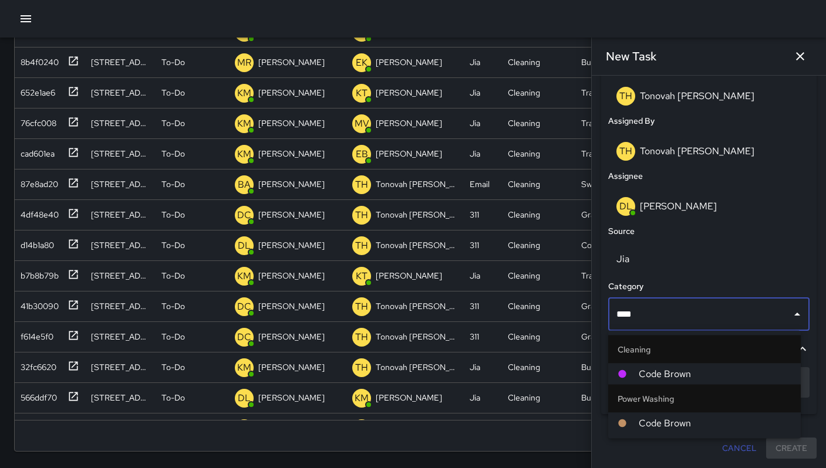
click at [635, 370] on div at bounding box center [627, 374] width 21 height 9
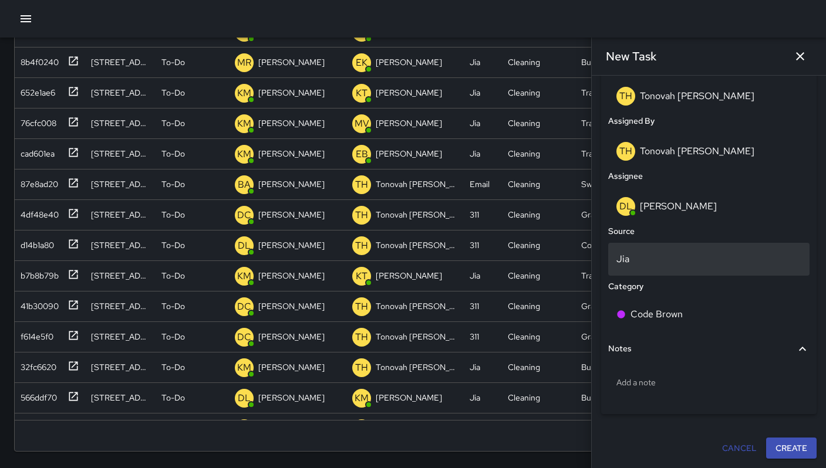
click at [619, 269] on div "Jia" at bounding box center [708, 259] width 201 height 33
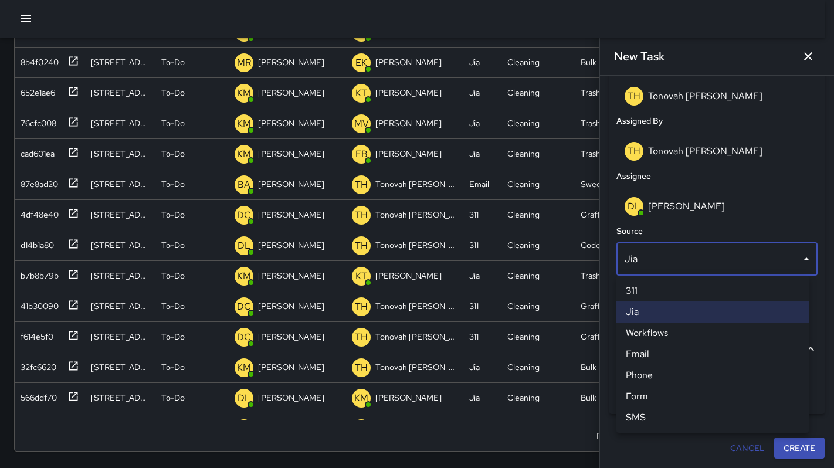
click at [641, 288] on li "311" at bounding box center [713, 290] width 192 height 21
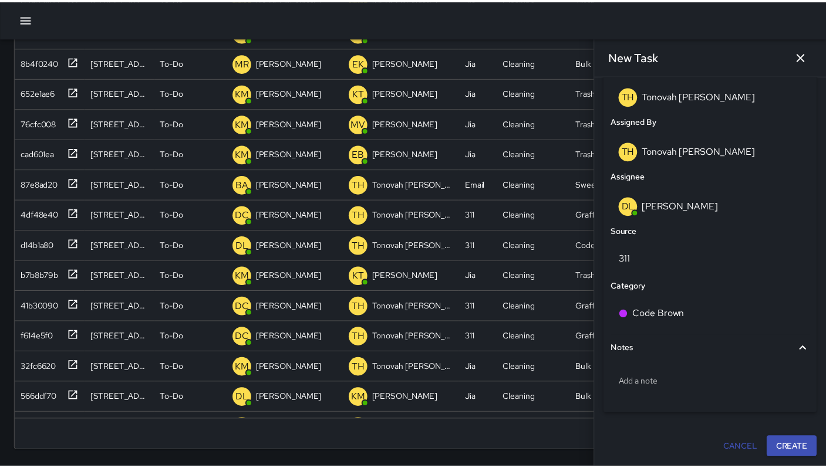
scroll to position [9, 9]
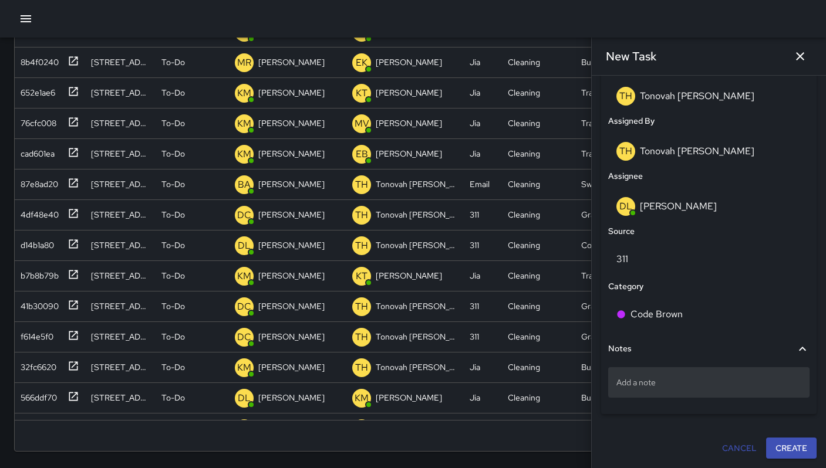
click at [665, 389] on div "Add a note" at bounding box center [708, 382] width 201 height 31
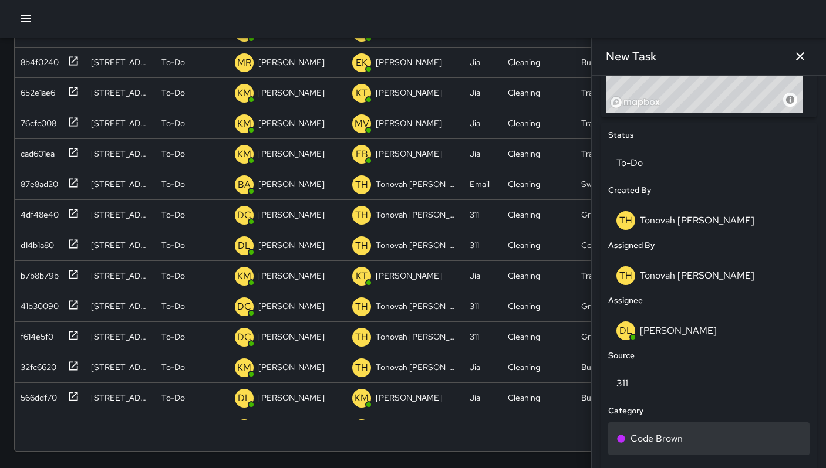
scroll to position [633, 0]
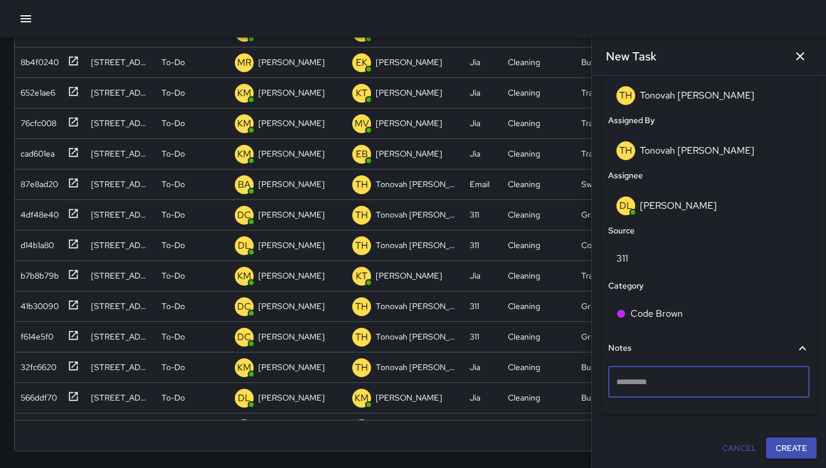
type textarea "**********"
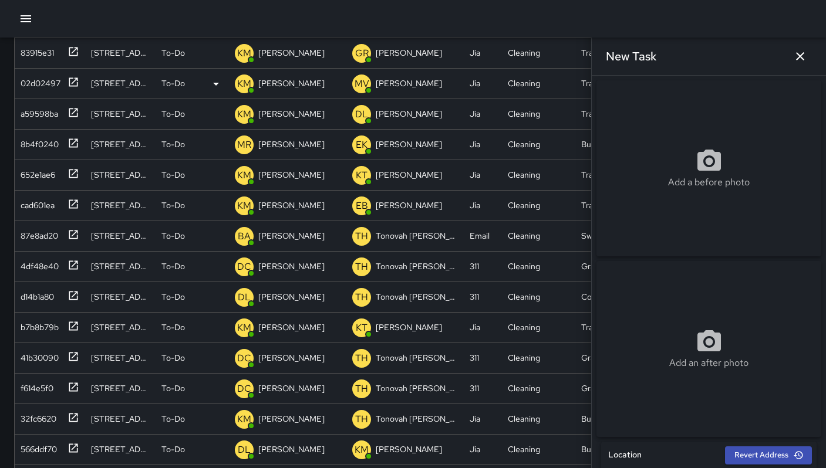
scroll to position [135, 0]
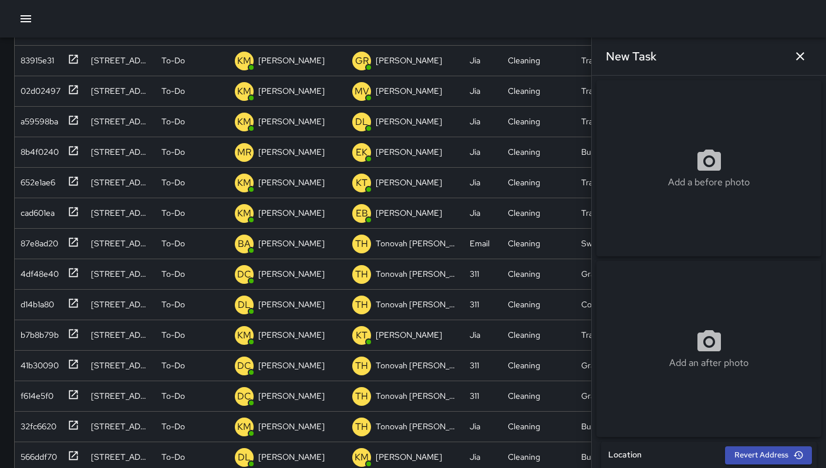
click at [664, 158] on div "Add a before photo" at bounding box center [708, 168] width 225 height 42
click at [654, 176] on div "Add a before photo" at bounding box center [708, 168] width 225 height 42
type input "**********"
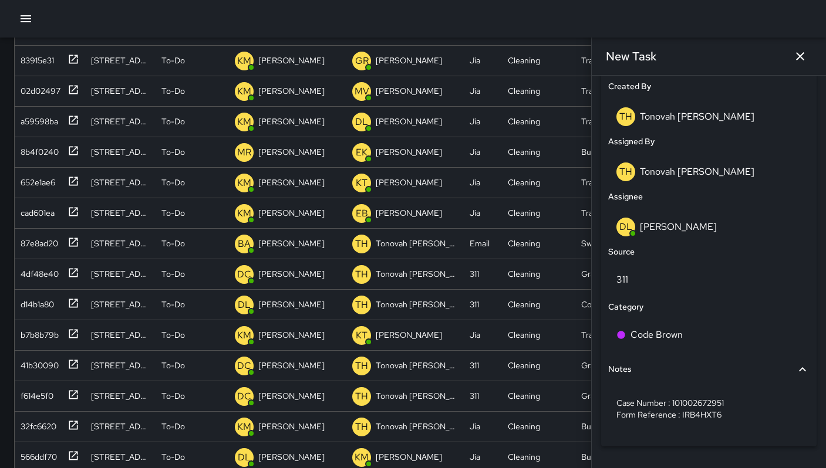
scroll to position [644, 0]
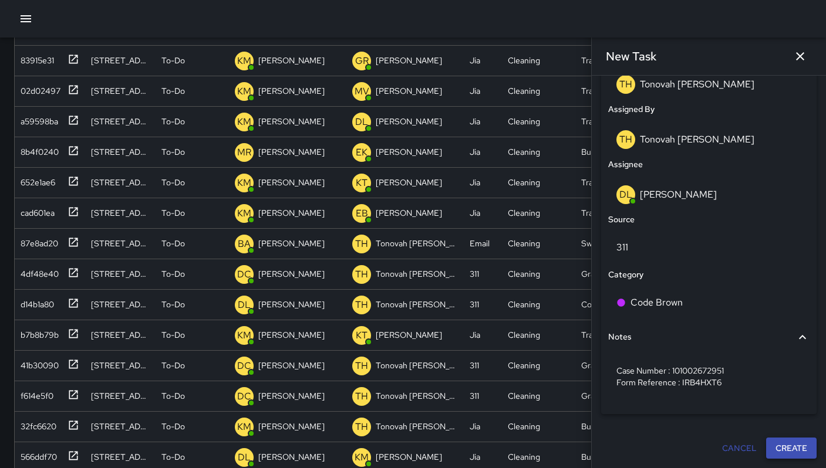
click at [777, 443] on button "Create" at bounding box center [791, 449] width 50 height 22
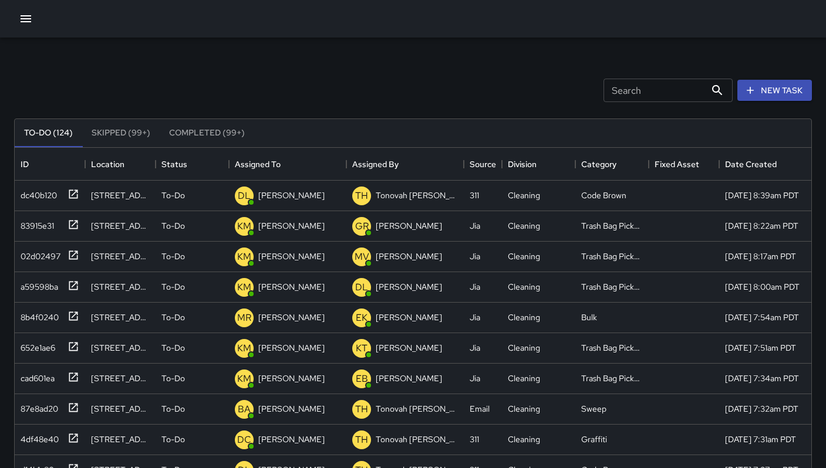
scroll to position [0, 0]
click at [39, 201] on div "dc40b120" at bounding box center [47, 193] width 63 height 19
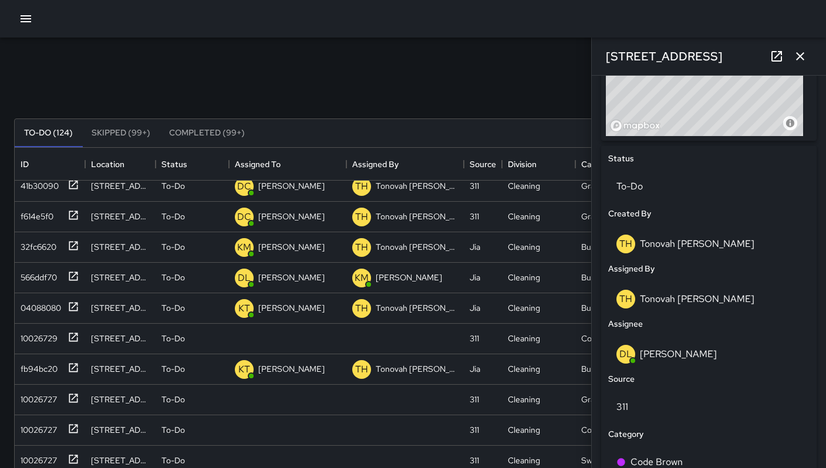
scroll to position [657, 0]
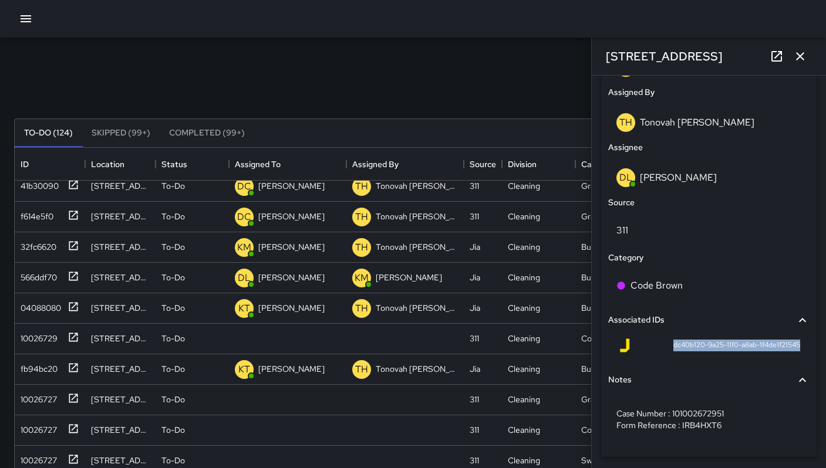
drag, startPoint x: 662, startPoint y: 349, endPoint x: 795, endPoint y: 349, distance: 133.2
click at [795, 349] on div "dc40b120-9a25-11f0-a8ab-1f4de1f21545" at bounding box center [708, 348] width 201 height 28
drag, startPoint x: 702, startPoint y: 56, endPoint x: 562, endPoint y: 65, distance: 139.9
click at [562, 65] on div "Search Search New Task To-Do (124) Skipped (99+) Completed (99+) ID Location St…" at bounding box center [413, 365] width 826 height 655
click at [562, 66] on div "Search Search New Task" at bounding box center [413, 90] width 802 height 61
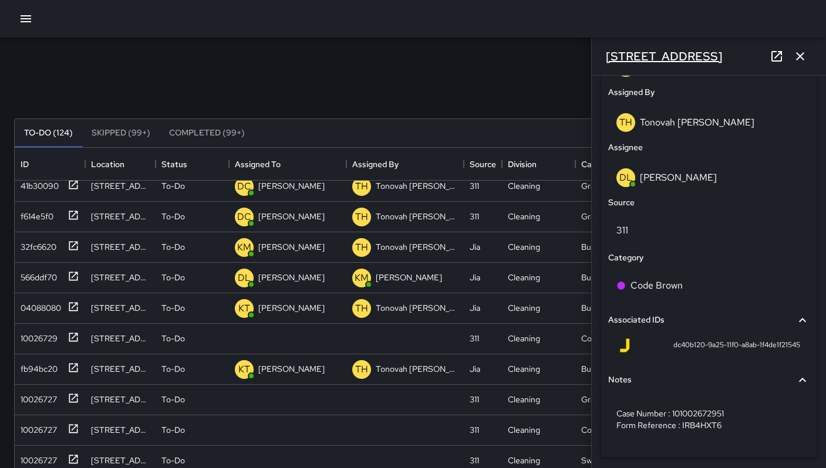
drag, startPoint x: 713, startPoint y: 58, endPoint x: 607, endPoint y: 60, distance: 105.7
click at [607, 60] on div "742 Natoma Street" at bounding box center [708, 57] width 234 height 38
copy h6 "742 Natoma Street"
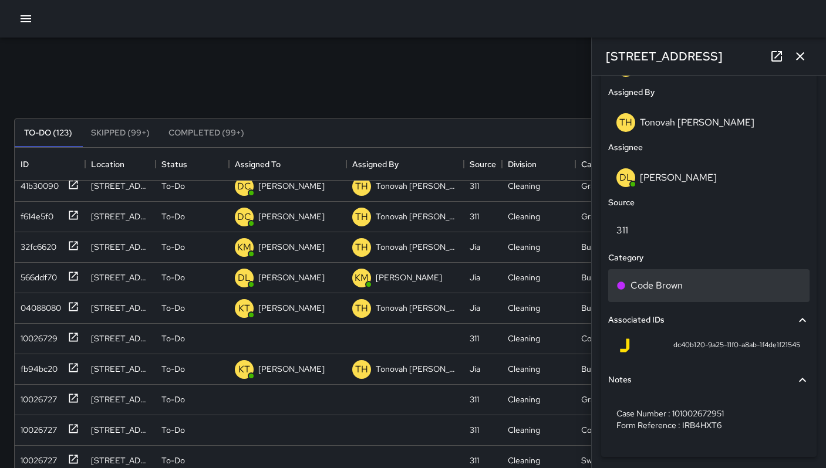
scroll to position [685, 0]
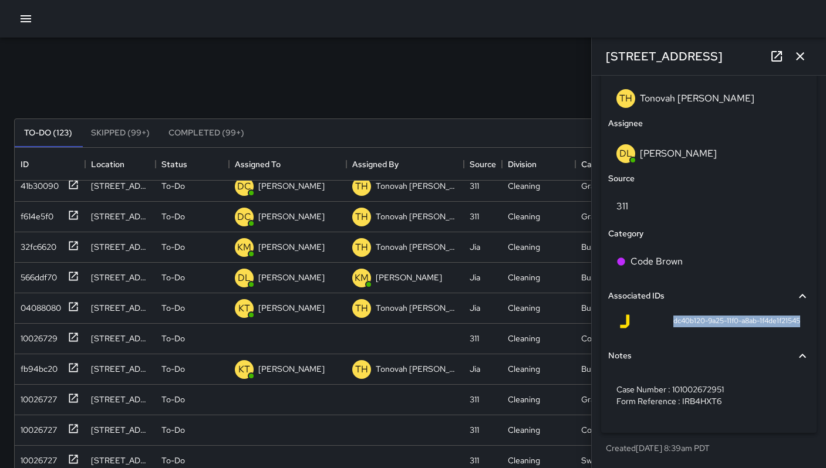
drag, startPoint x: 662, startPoint y: 320, endPoint x: 793, endPoint y: 322, distance: 130.9
click at [793, 322] on div "dc40b120-9a25-11f0-a8ab-1f4de1f21545" at bounding box center [708, 324] width 201 height 28
copy span "dc40b120-9a25-11f0-a8ab-1f4de1f21545"
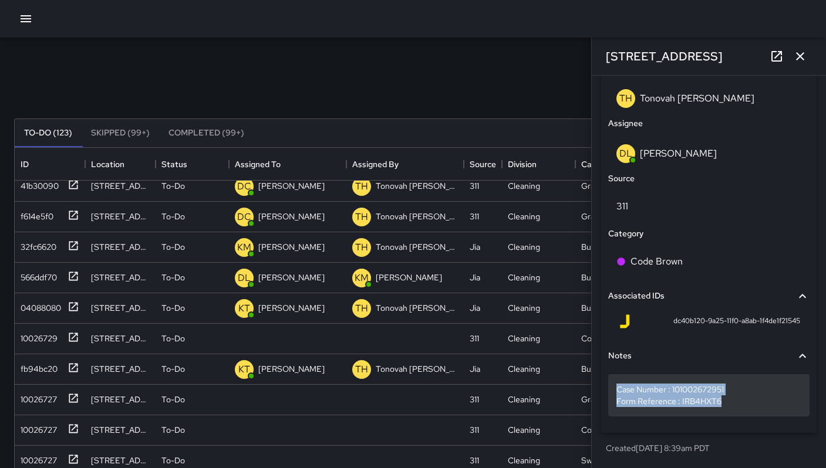
drag, startPoint x: 618, startPoint y: 390, endPoint x: 694, endPoint y: 408, distance: 77.8
click at [694, 408] on div "Case Number : 101002672951 Form Reference : IRB4HXT6" at bounding box center [708, 395] width 201 height 42
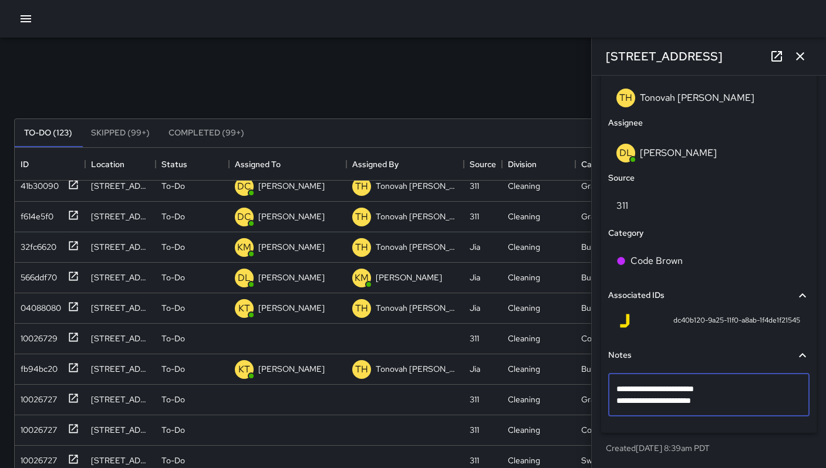
drag, startPoint x: 724, startPoint y: 403, endPoint x: 618, endPoint y: 386, distance: 107.6
click at [618, 386] on textarea "**********" at bounding box center [704, 394] width 176 height 23
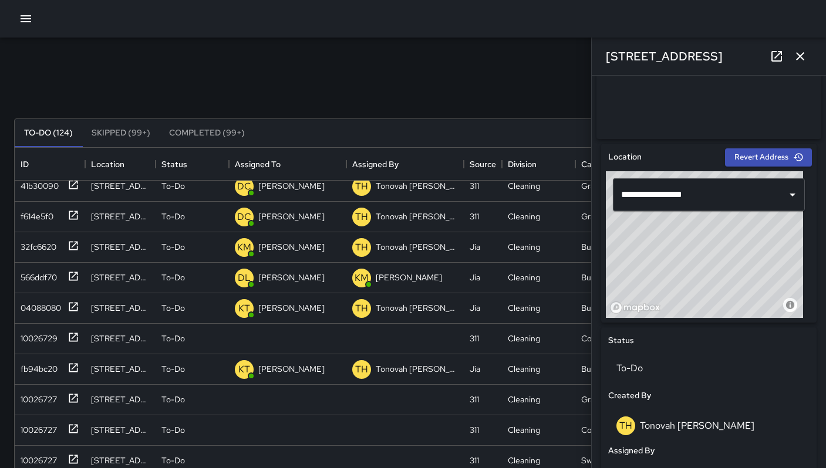
scroll to position [196, 0]
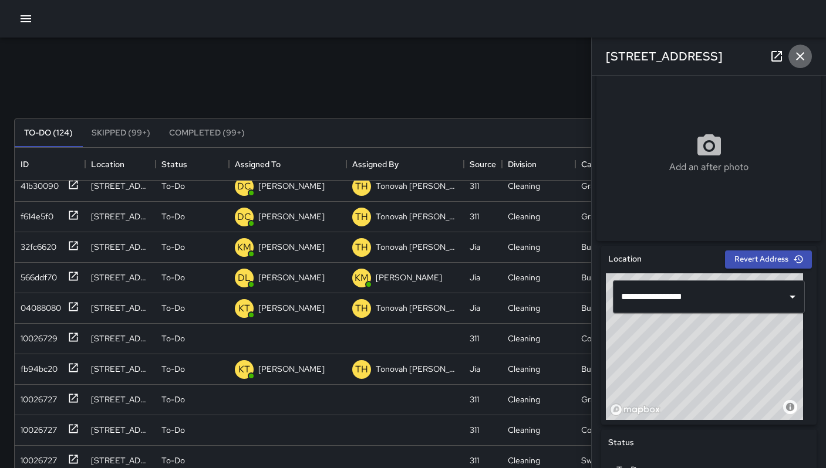
click at [793, 56] on icon "button" at bounding box center [800, 56] width 14 height 14
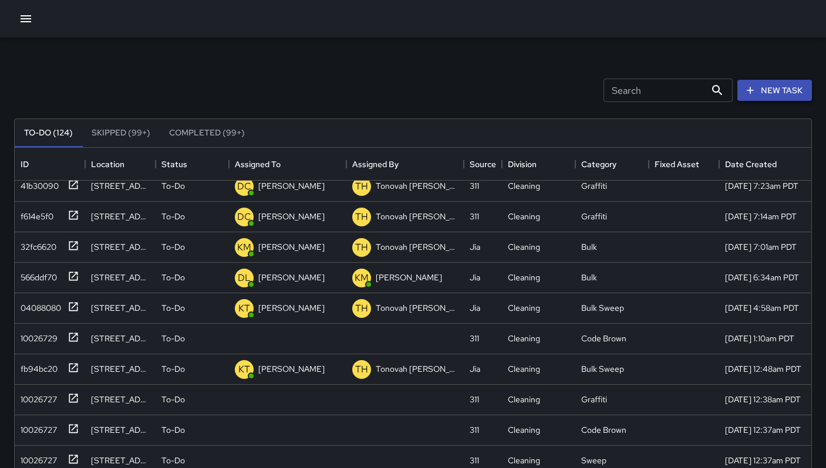
click at [766, 94] on button "New Task" at bounding box center [774, 91] width 75 height 22
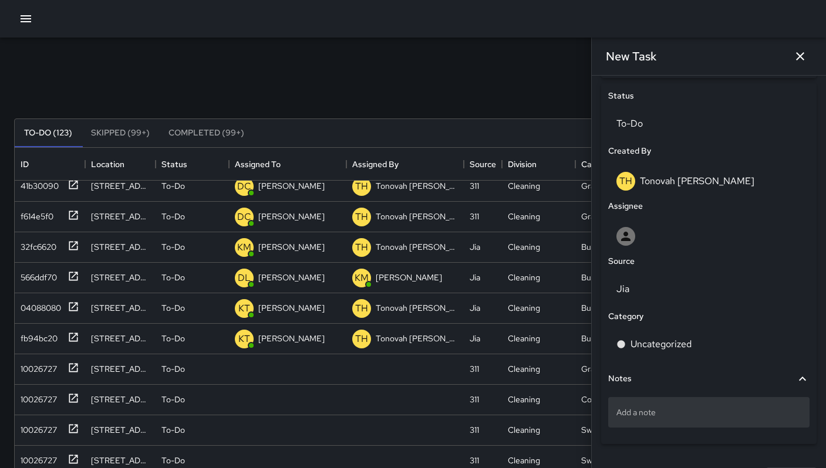
scroll to position [577, 0]
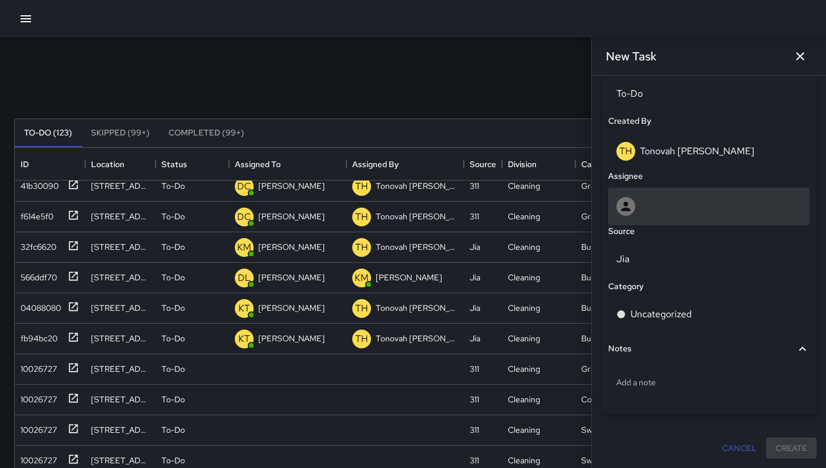
click at [648, 193] on div at bounding box center [708, 207] width 201 height 38
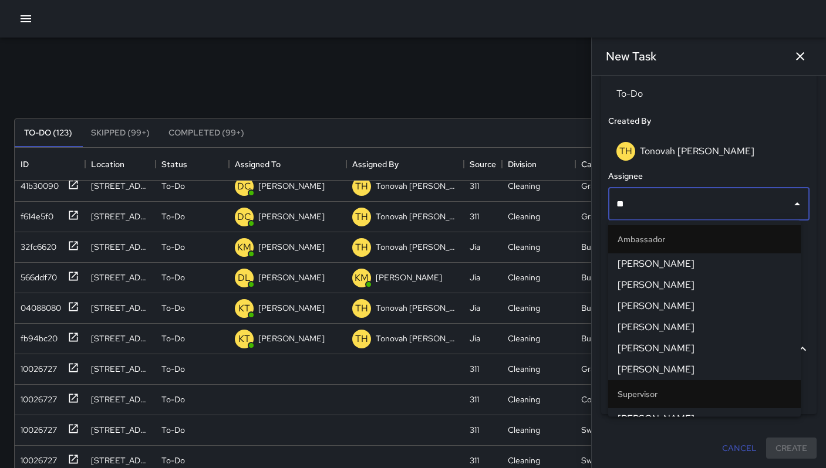
type input "***"
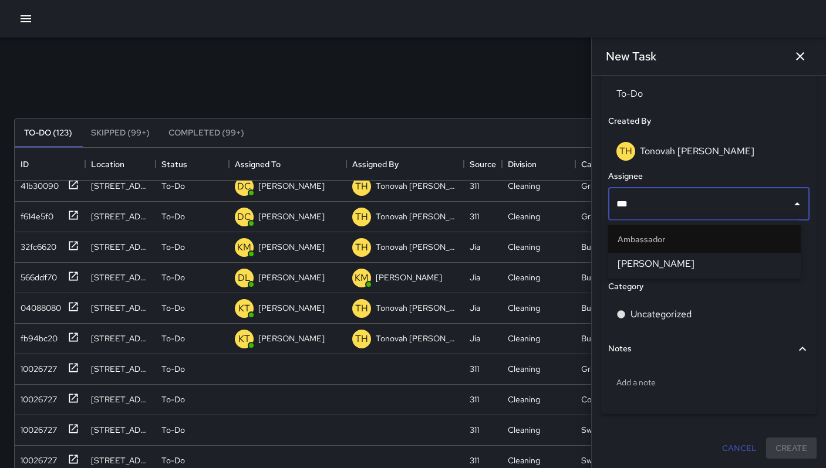
click at [641, 265] on span "Dago Cervantes" at bounding box center [704, 264] width 174 height 14
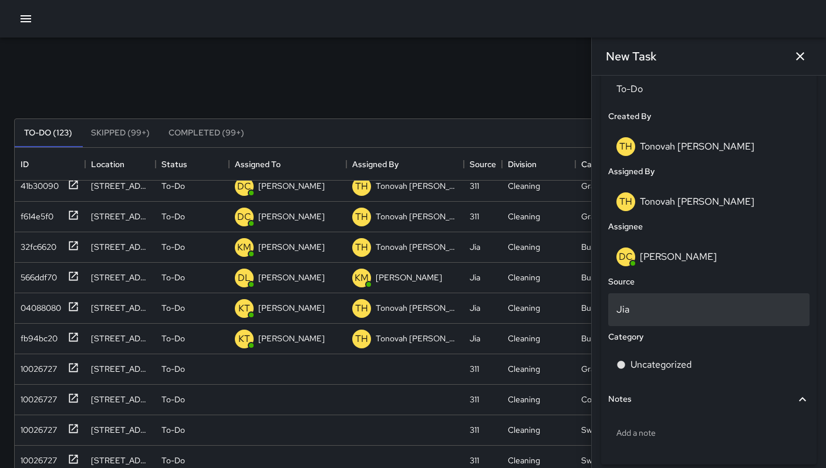
click at [648, 313] on p "Jia" at bounding box center [708, 310] width 185 height 14
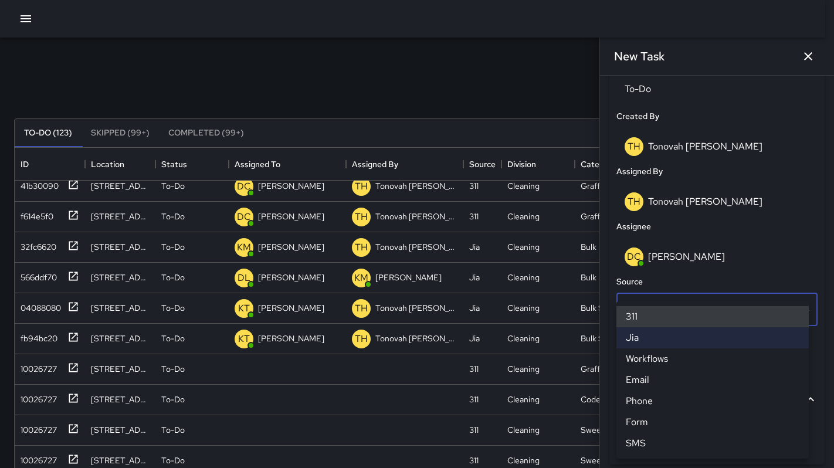
click at [647, 311] on li "311" at bounding box center [713, 316] width 192 height 21
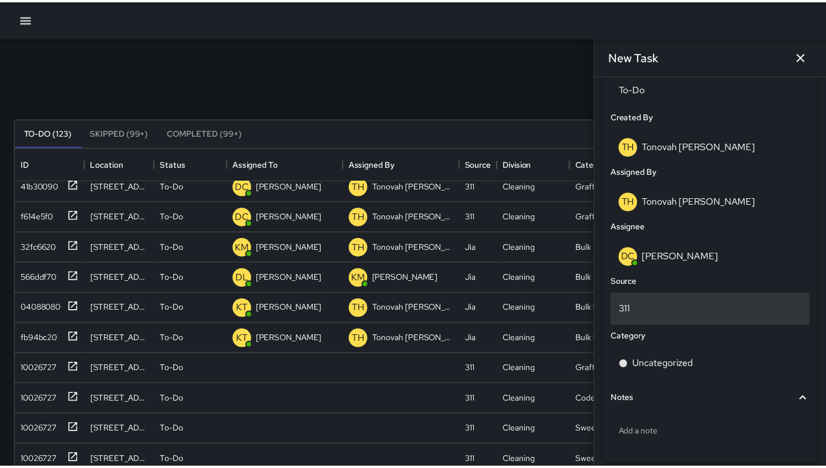
scroll to position [9, 9]
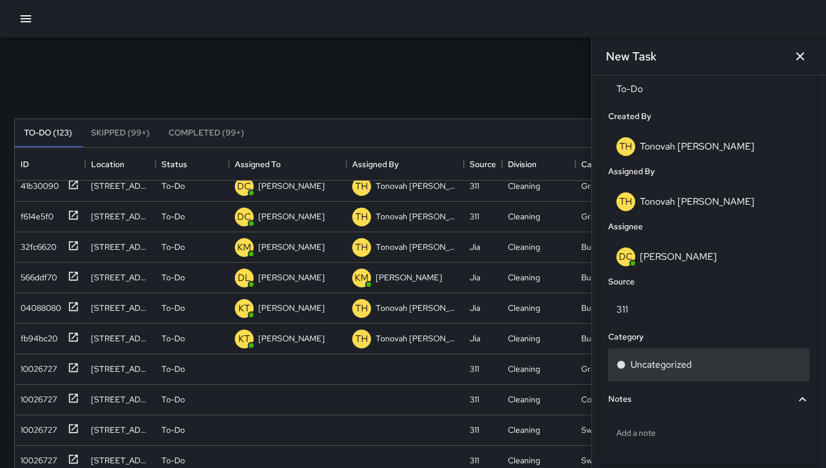
click at [648, 354] on div "Uncategorized" at bounding box center [708, 365] width 201 height 33
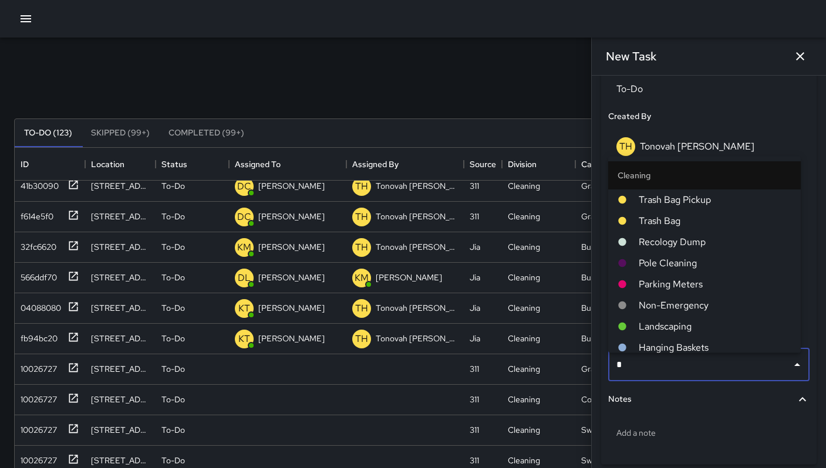
type input "**"
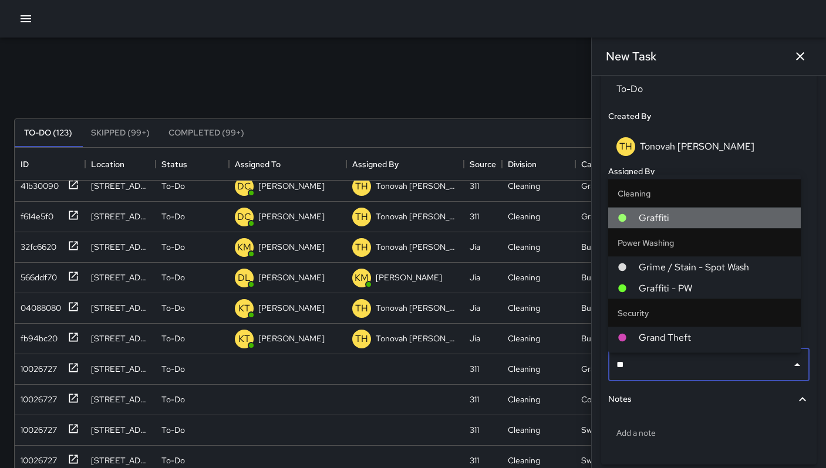
click at [655, 226] on li "Graffiti" at bounding box center [704, 218] width 192 height 21
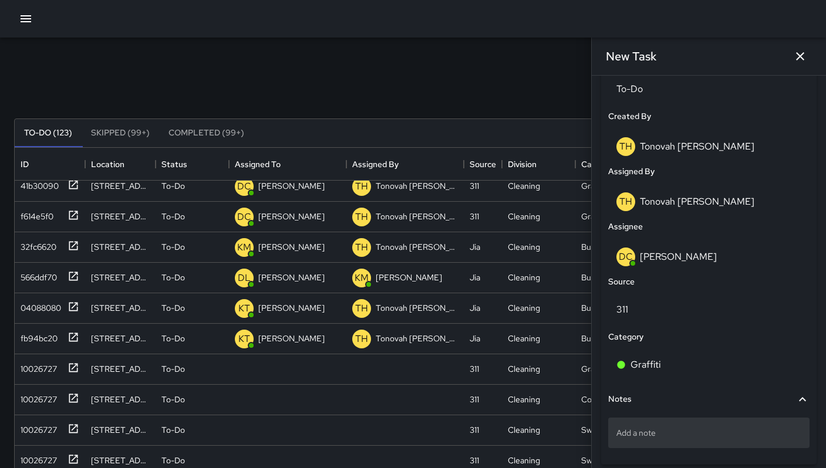
click at [645, 439] on p "Add a note" at bounding box center [708, 433] width 185 height 12
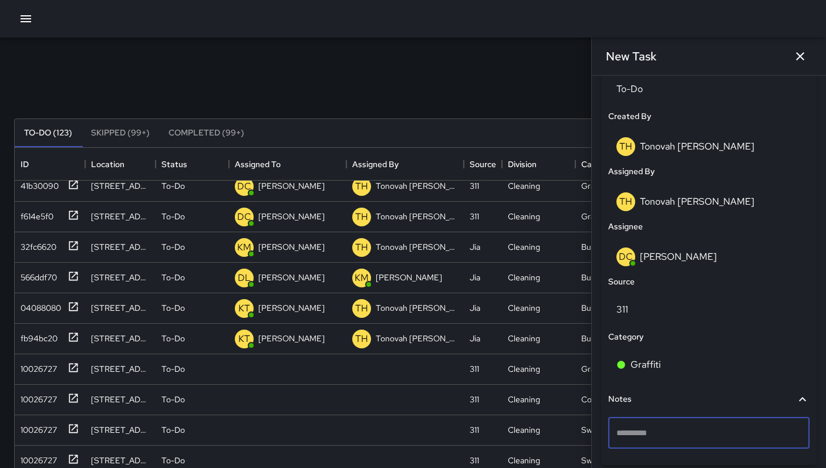
type textarea "**********"
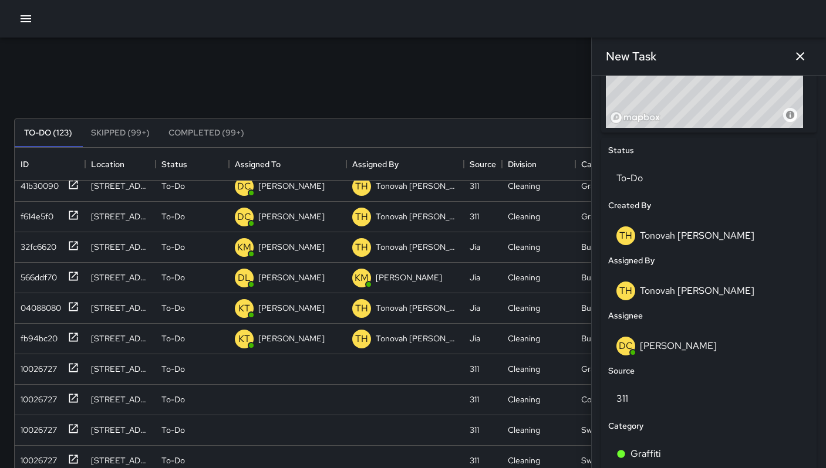
scroll to position [390, 0]
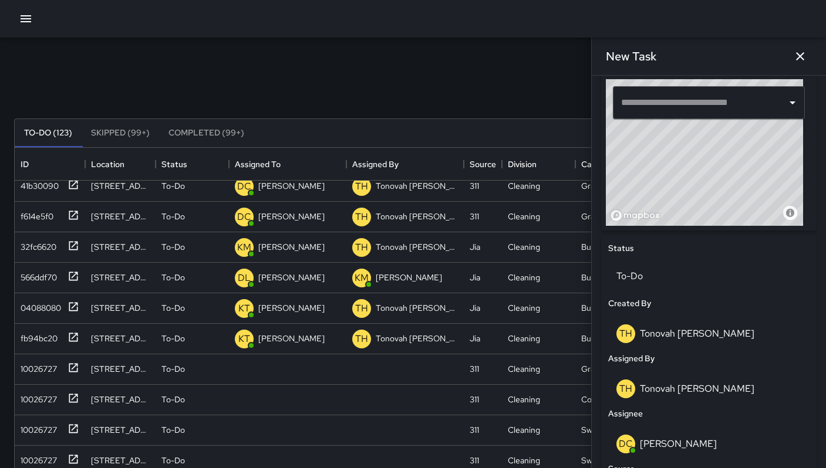
click at [664, 106] on input "text" at bounding box center [700, 103] width 164 height 22
click at [641, 114] on input "text" at bounding box center [700, 103] width 164 height 22
paste input "**********"
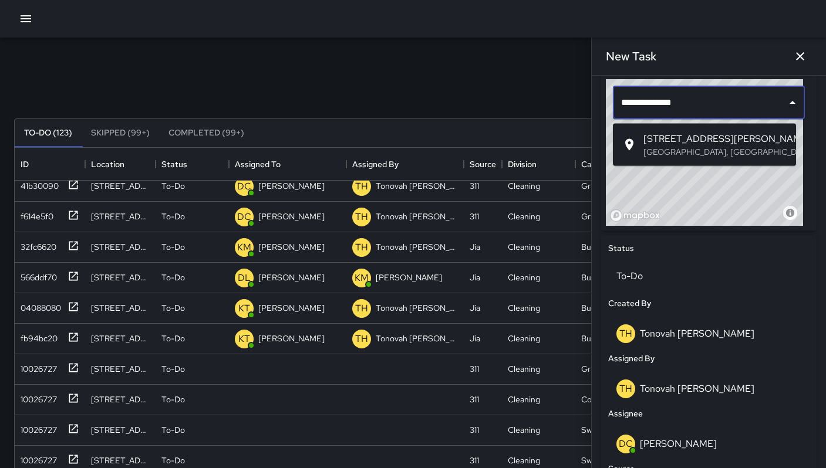
click at [665, 141] on span "22 Russ Street" at bounding box center [714, 139] width 143 height 14
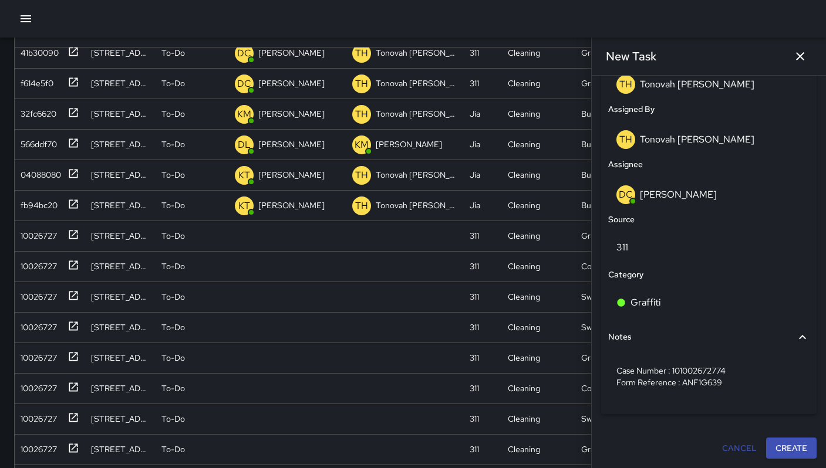
scroll to position [222, 0]
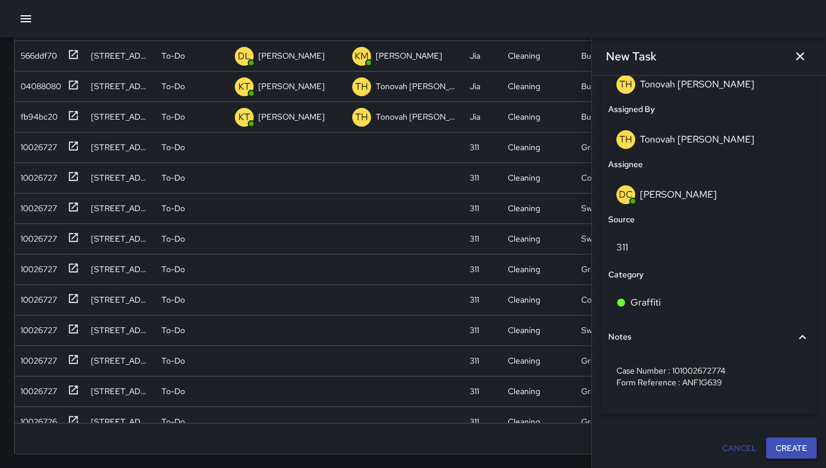
type input "**********"
click at [769, 453] on button "Create" at bounding box center [791, 449] width 50 height 22
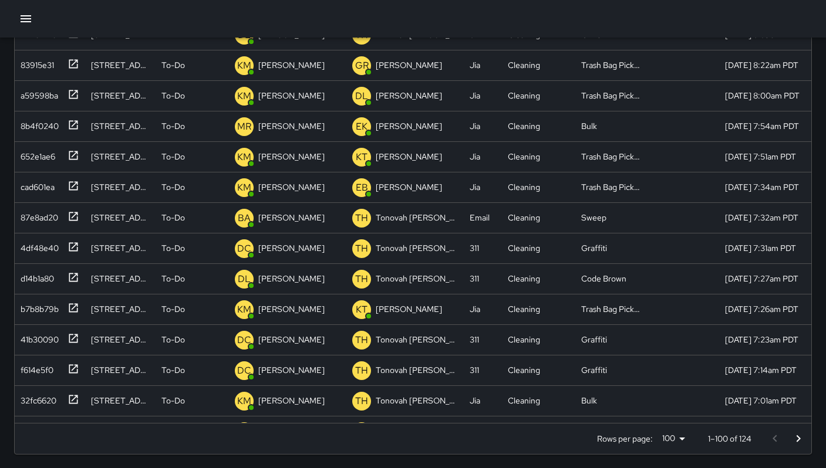
scroll to position [0, 0]
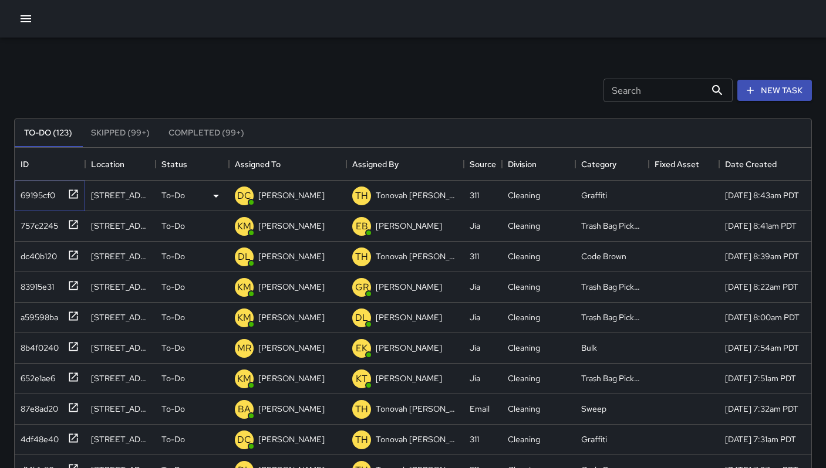
click at [36, 199] on div "69195cf0" at bounding box center [35, 193] width 39 height 16
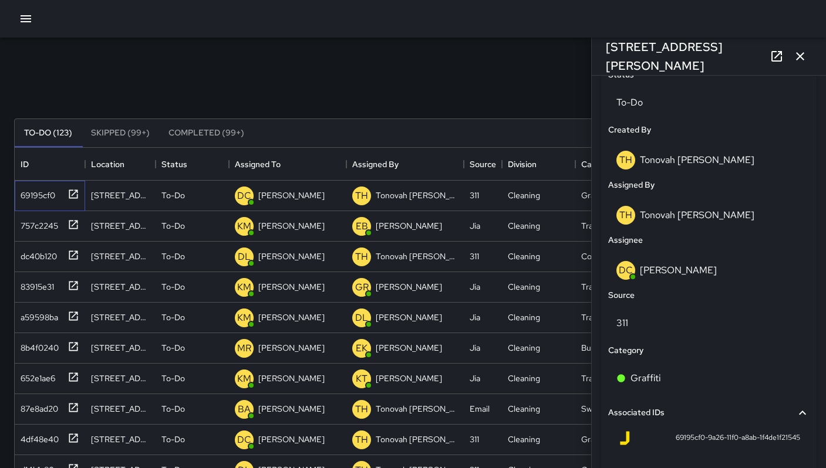
scroll to position [629, 0]
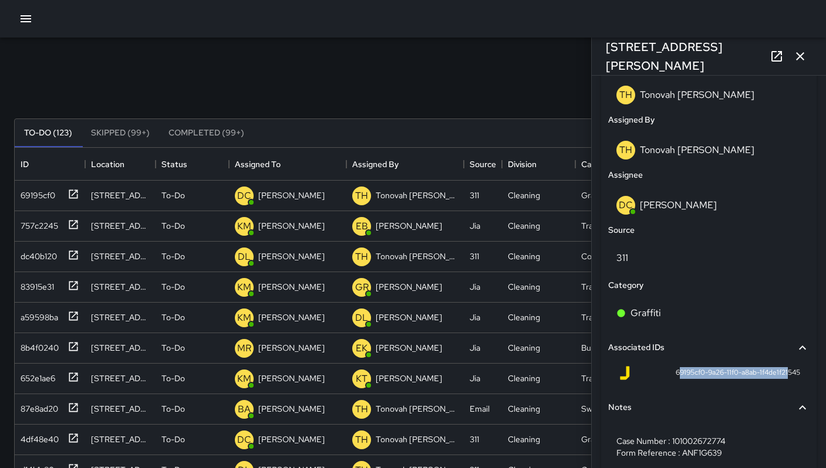
drag, startPoint x: 668, startPoint y: 374, endPoint x: 776, endPoint y: 381, distance: 108.7
click at [777, 379] on span "69195cf0-9a26-11f0-a8ab-1f4de1f21545" at bounding box center [737, 373] width 124 height 12
drag, startPoint x: 698, startPoint y: 393, endPoint x: 692, endPoint y: 389, distance: 6.3
click at [697, 390] on div "69195cf0-9a26-11f0-a8ab-1f4de1f21545" at bounding box center [708, 375] width 201 height 28
drag, startPoint x: 662, startPoint y: 378, endPoint x: 783, endPoint y: 386, distance: 121.1
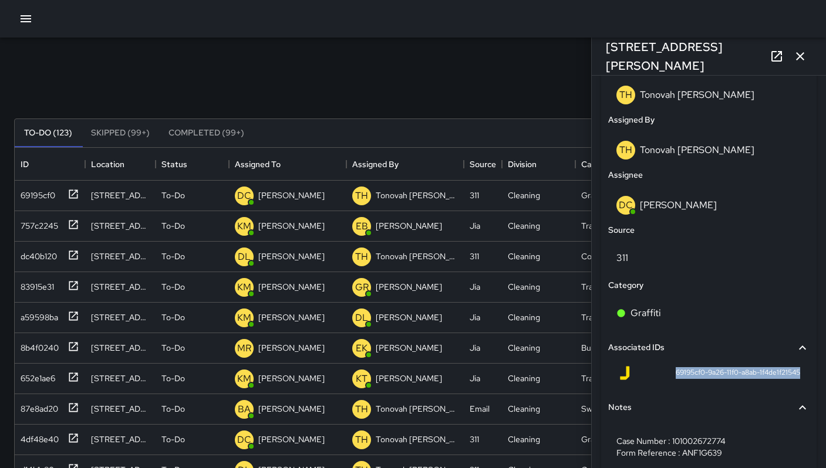
click at [783, 386] on div "69195cf0-9a26-11f0-a8ab-1f4de1f21545" at bounding box center [708, 375] width 201 height 28
copy span "69195cf0-9a26-11f0-a8ab-1f4de1f21545"
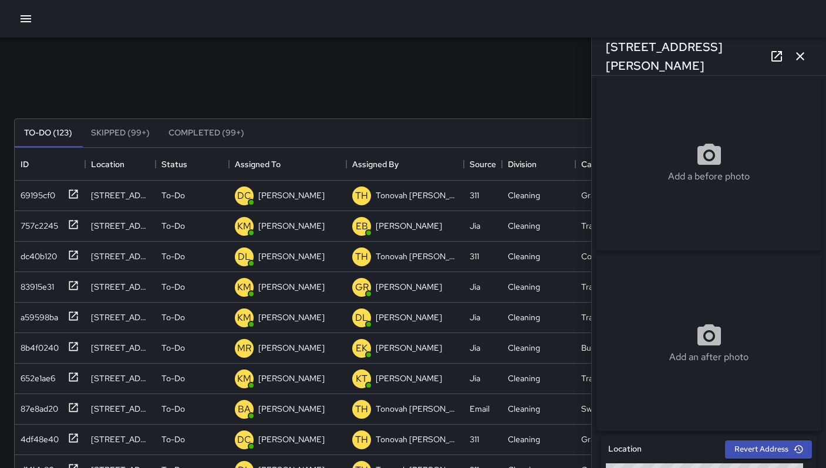
scroll to position [0, 0]
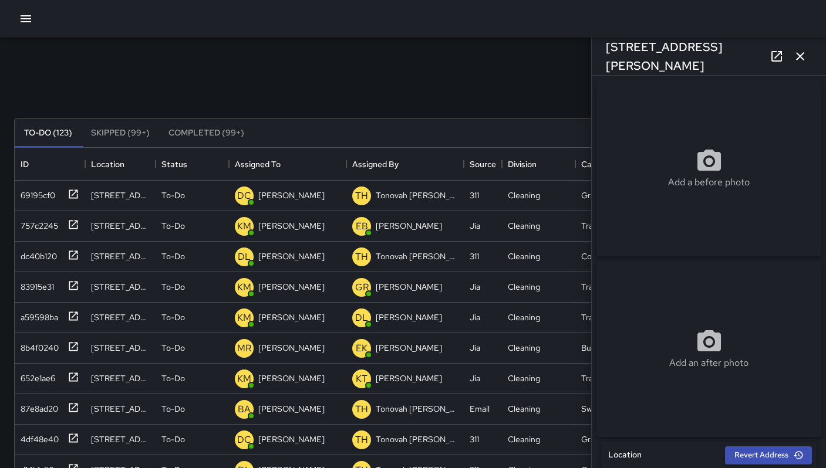
click at [662, 235] on div "Add a before photo" at bounding box center [708, 168] width 225 height 176
click at [667, 173] on div "Add a before photo" at bounding box center [708, 168] width 225 height 42
type input "**********"
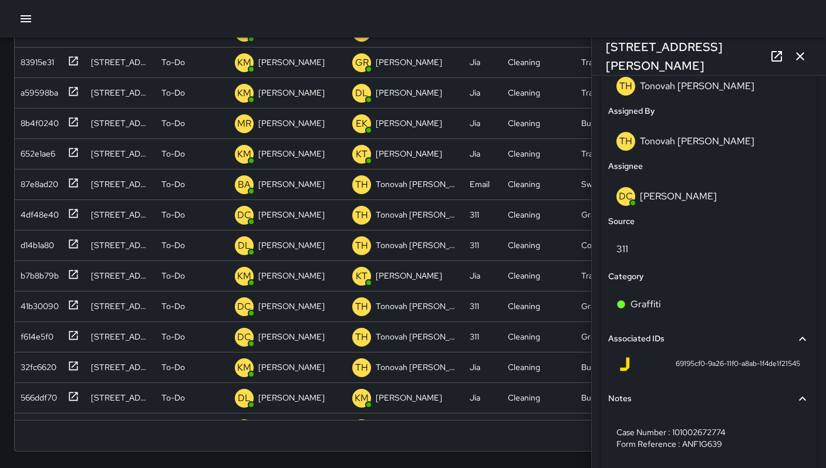
scroll to position [685, 0]
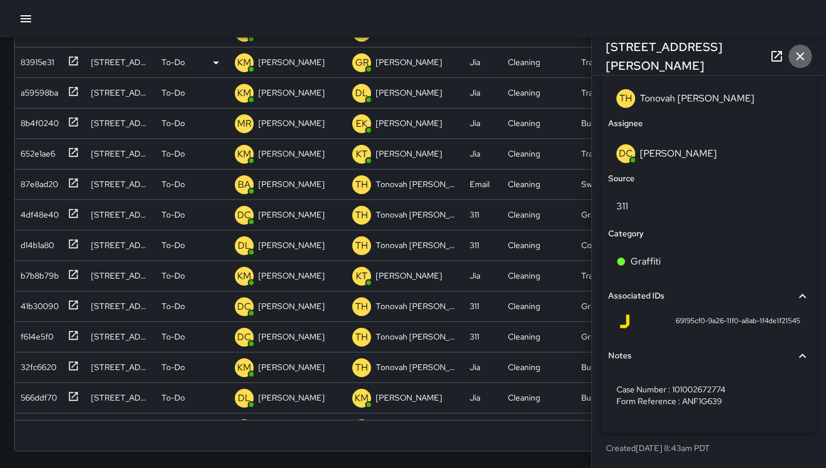
click at [802, 63] on button "button" at bounding box center [799, 56] width 23 height 23
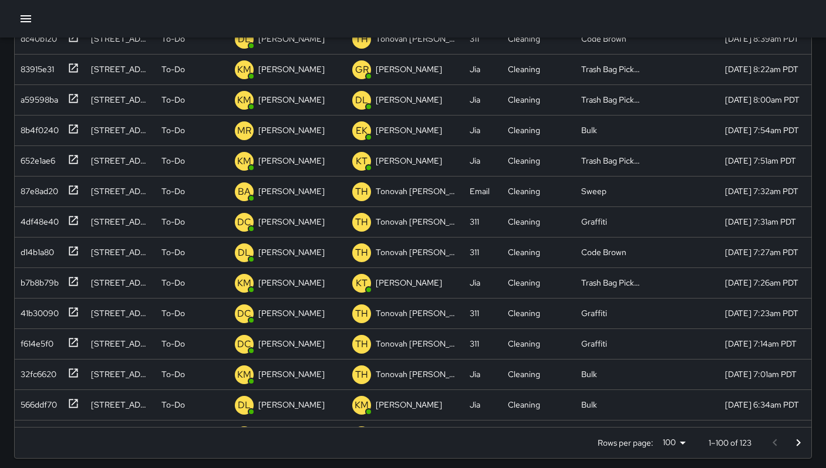
scroll to position [0, 0]
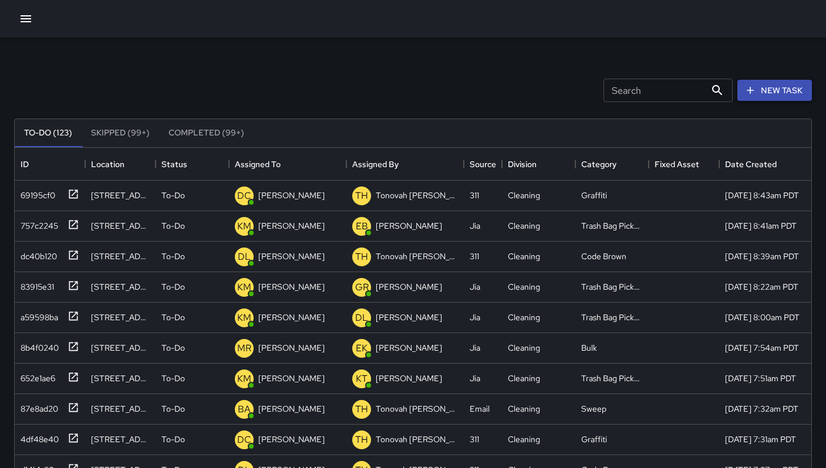
drag, startPoint x: 765, startPoint y: 87, endPoint x: 764, endPoint y: 93, distance: 5.9
click at [765, 87] on button "New Task" at bounding box center [774, 91] width 75 height 22
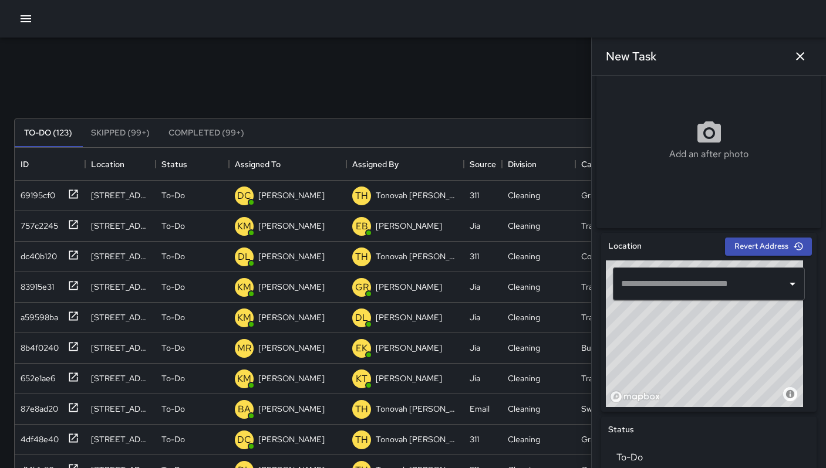
scroll to position [404, 0]
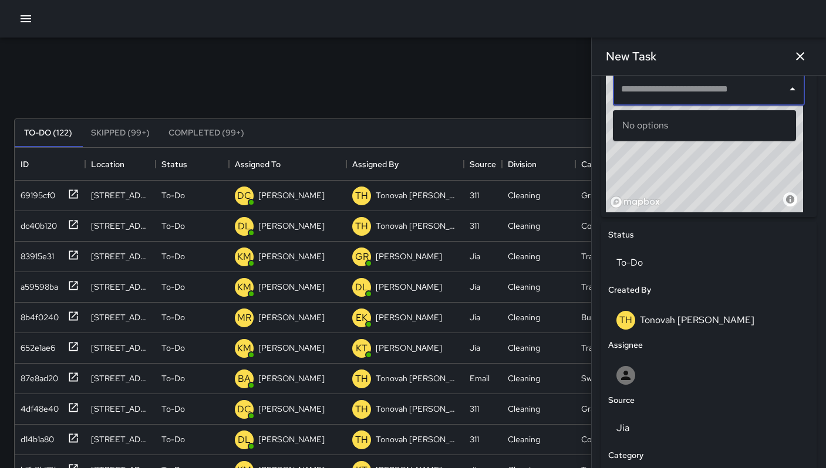
paste input "**********"
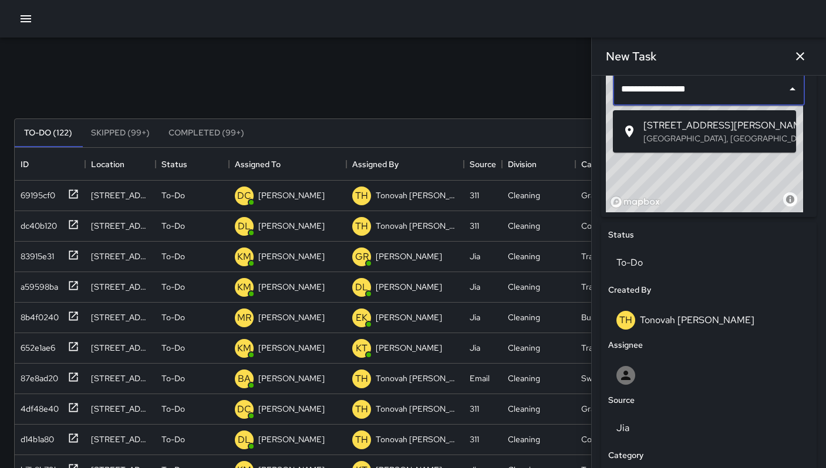
click at [665, 145] on li "1044 Howard Street San Francisco, CA, USA" at bounding box center [704, 131] width 183 height 33
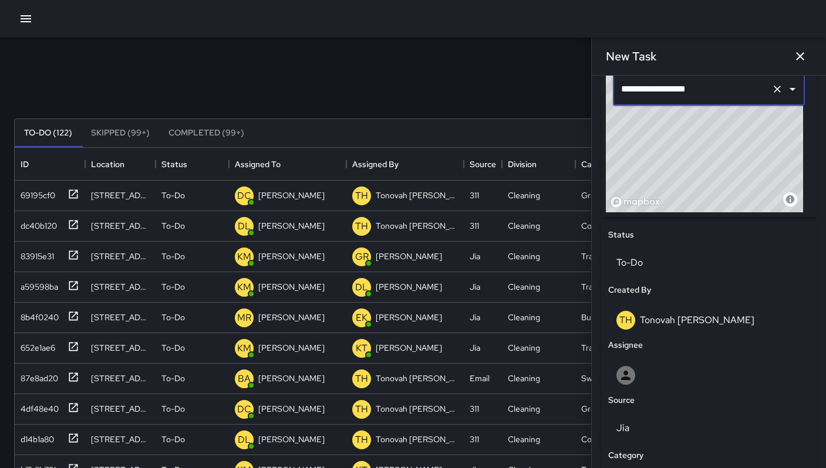
type input "**********"
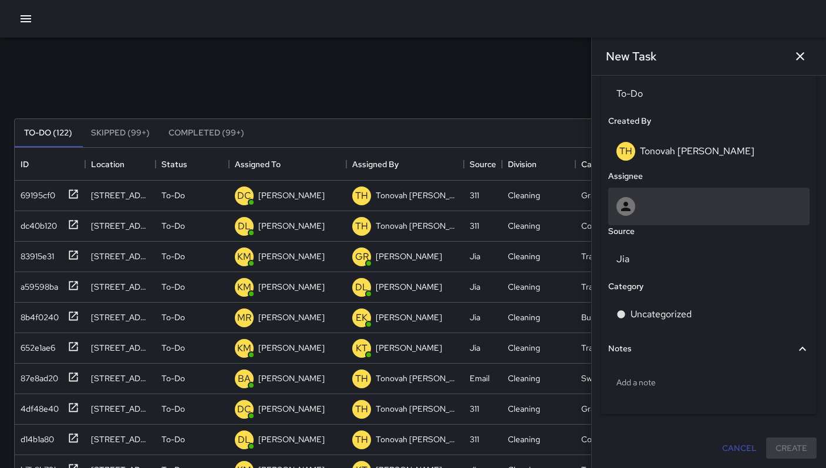
click at [647, 195] on div at bounding box center [708, 207] width 201 height 38
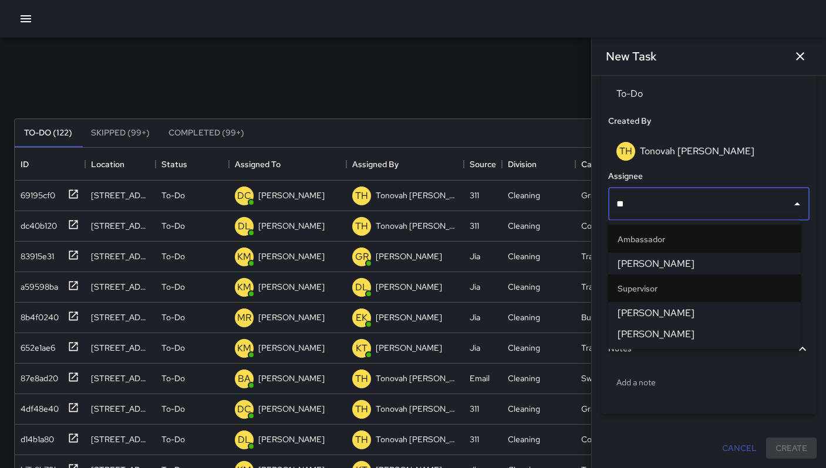
type input "***"
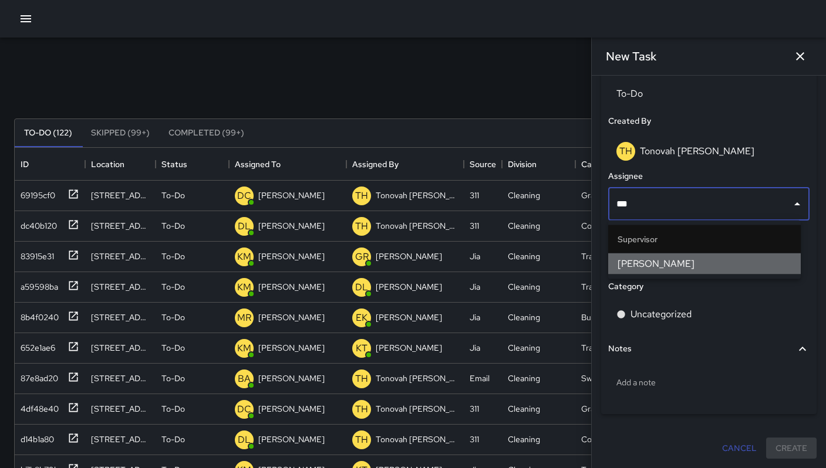
click at [619, 272] on li "Bryan Alexander" at bounding box center [704, 263] width 192 height 21
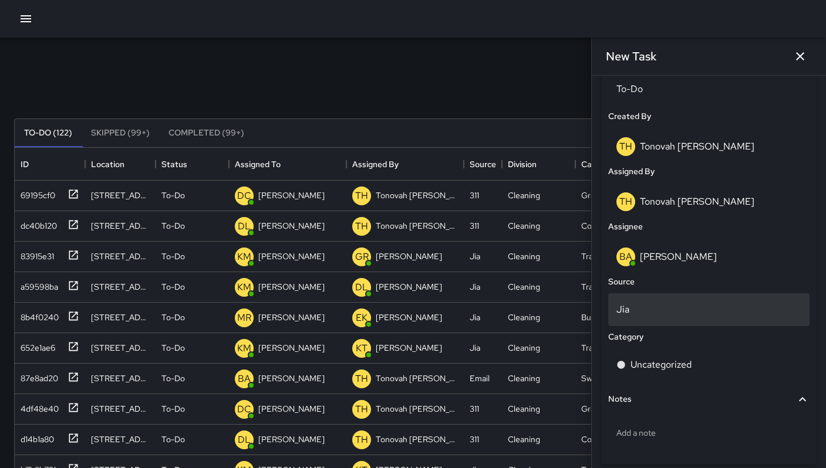
click at [637, 312] on p "Jia" at bounding box center [708, 310] width 185 height 14
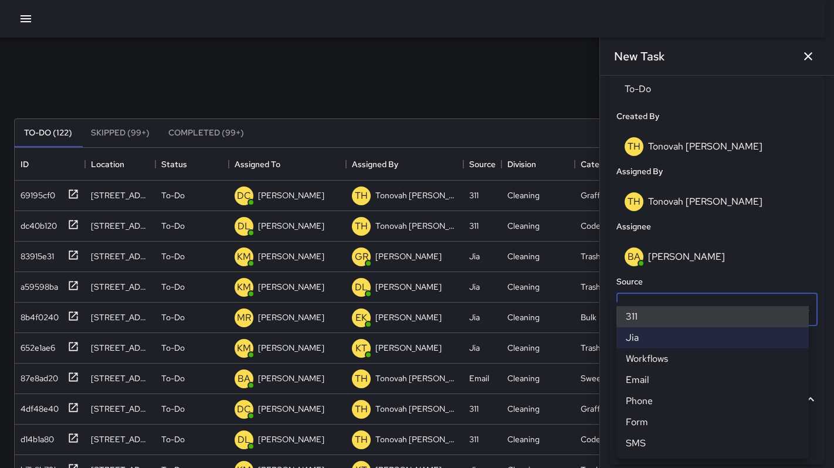
click at [640, 320] on li "311" at bounding box center [713, 316] width 192 height 21
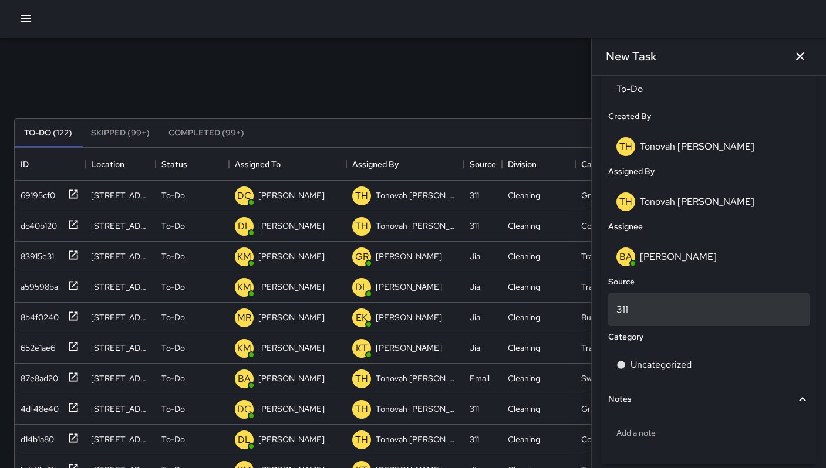
scroll to position [9, 9]
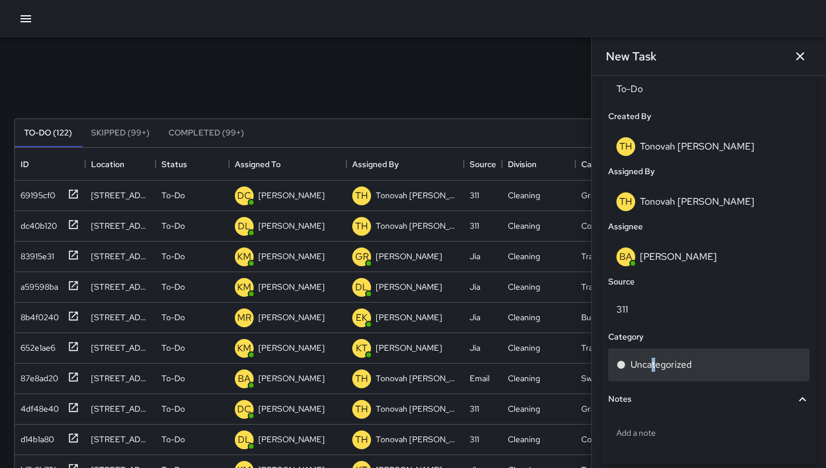
click at [652, 366] on p "Uncategorized" at bounding box center [660, 365] width 61 height 14
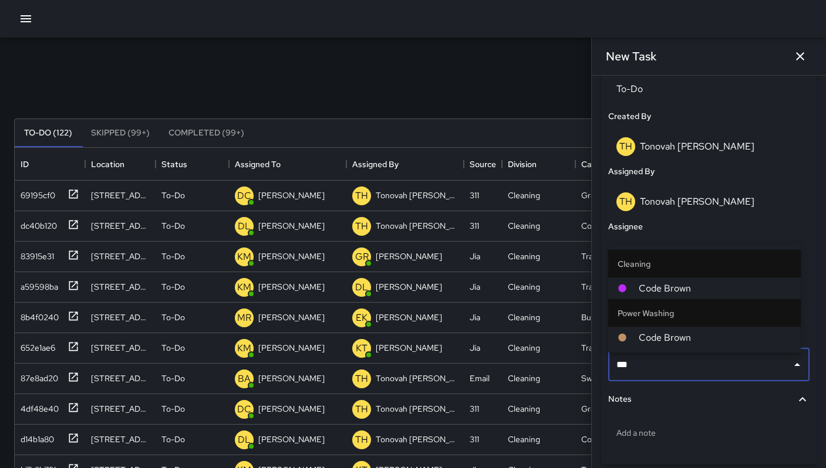
type input "****"
click at [660, 283] on span "Code Brown" at bounding box center [714, 289] width 153 height 14
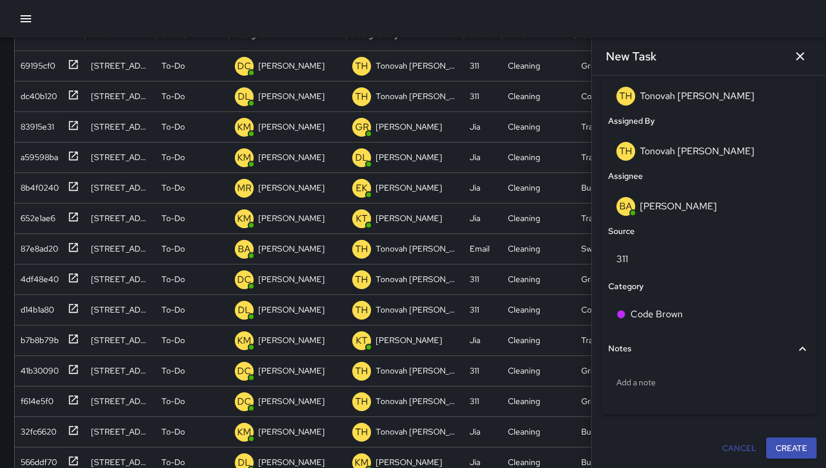
scroll to position [225, 0]
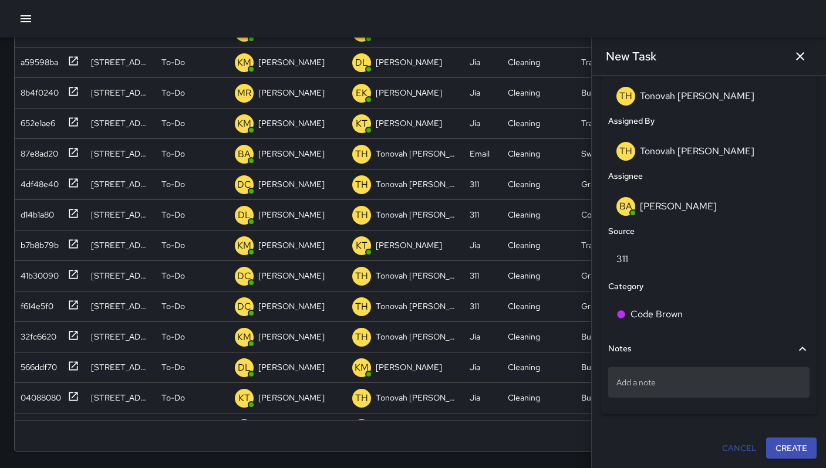
click at [685, 385] on p "Add a note" at bounding box center [708, 383] width 185 height 12
type textarea "**********"
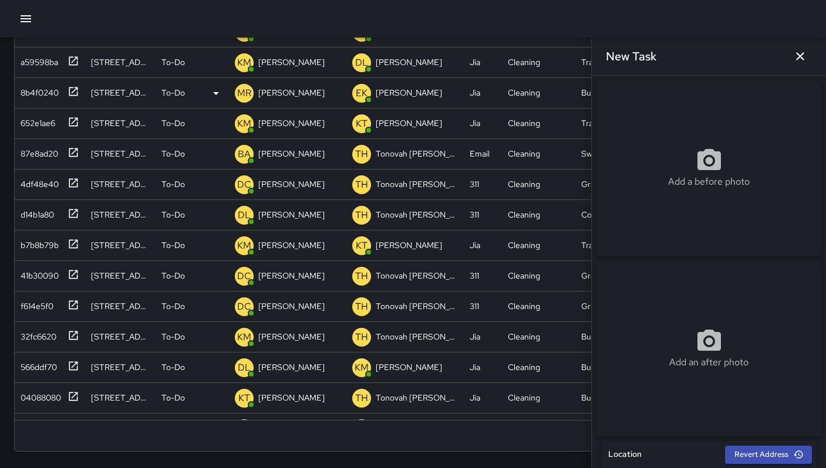
scroll to position [0, 0]
click at [665, 150] on div "Add a before photo" at bounding box center [708, 168] width 225 height 176
click at [685, 185] on p "Add a before photo" at bounding box center [709, 182] width 82 height 14
type input "**********"
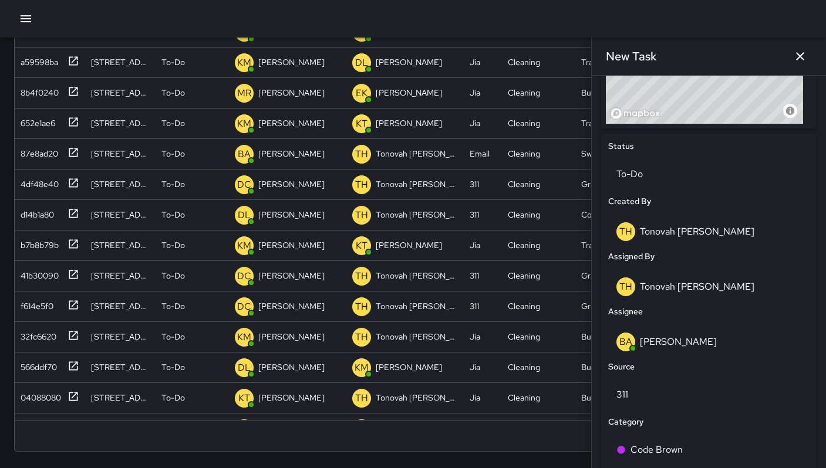
scroll to position [644, 0]
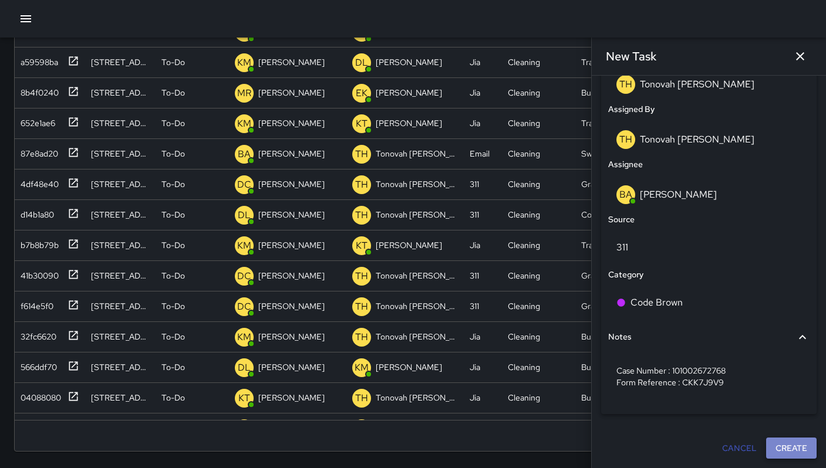
click at [779, 445] on button "Create" at bounding box center [791, 449] width 50 height 22
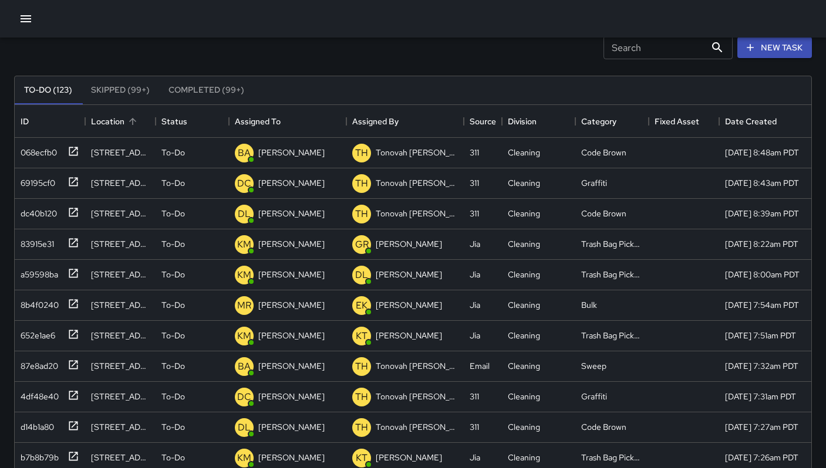
scroll to position [0, 0]
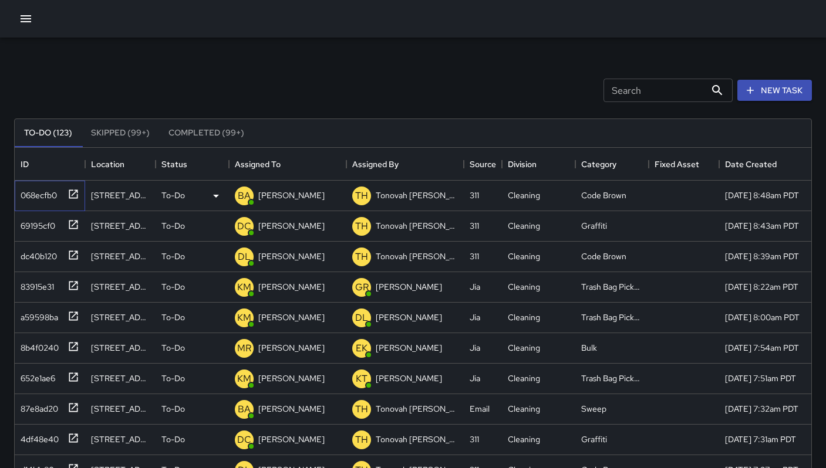
click at [53, 190] on div "068ecfb0" at bounding box center [36, 193] width 41 height 16
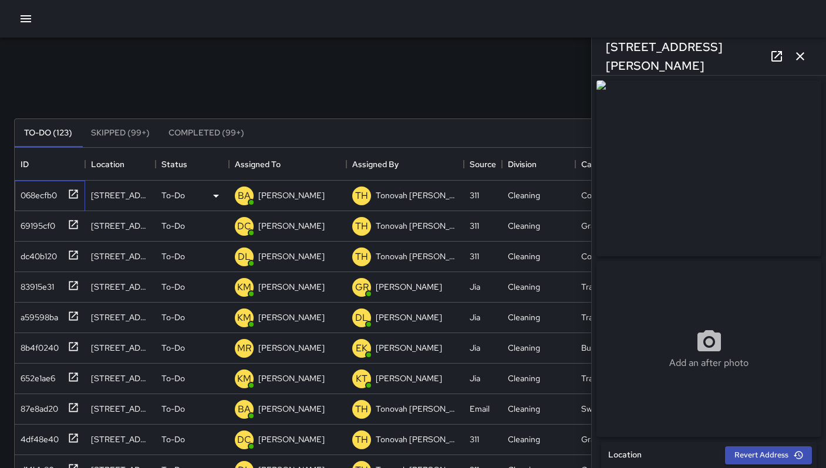
type input "**********"
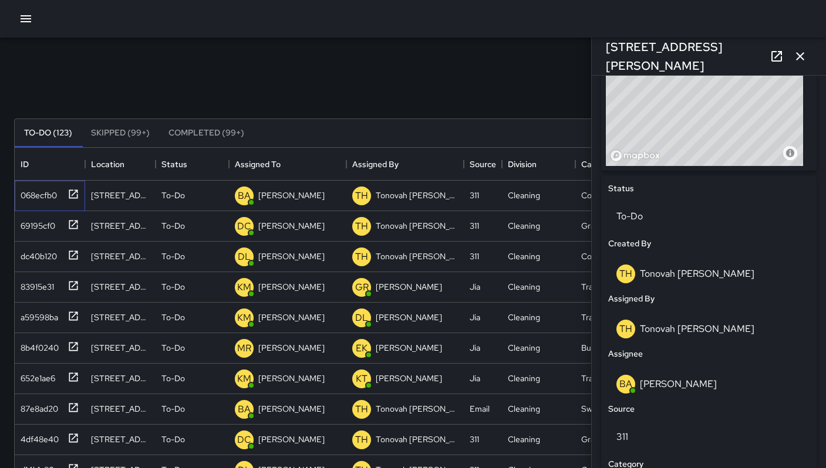
scroll to position [685, 0]
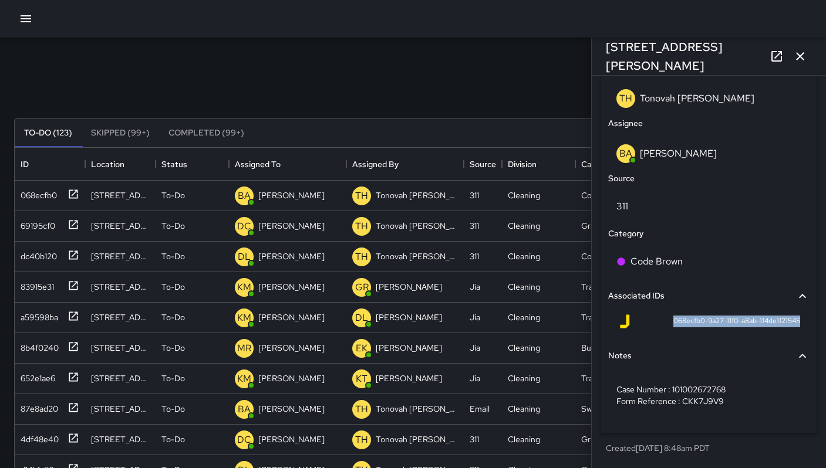
drag, startPoint x: 659, startPoint y: 324, endPoint x: 799, endPoint y: 325, distance: 140.2
click at [806, 324] on div "Status To-Do Created By TH Tonovah Hillman Assigned By TH Tonovah Hillman Assig…" at bounding box center [708, 189] width 215 height 488
copy span "068ecfb0-9a27-11f0-a8ab-1f4de1f21545"
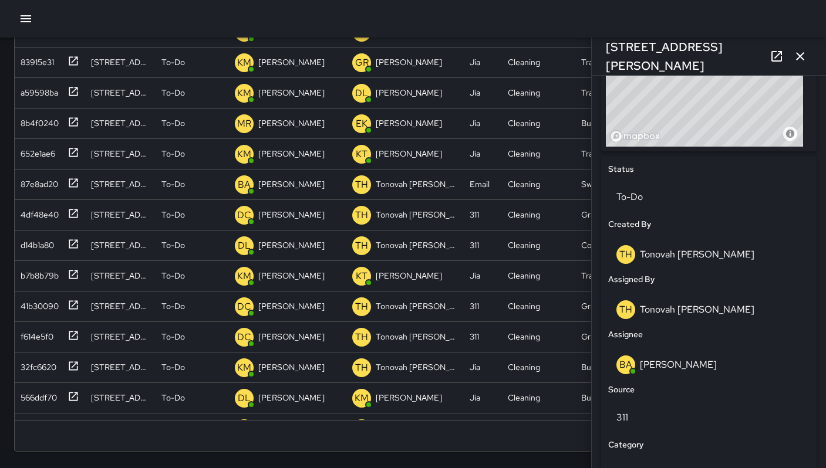
scroll to position [226, 0]
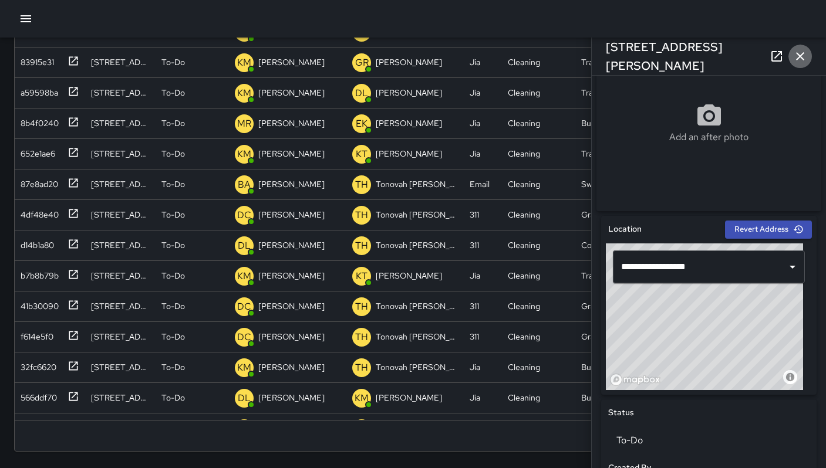
click at [807, 65] on button "button" at bounding box center [799, 56] width 23 height 23
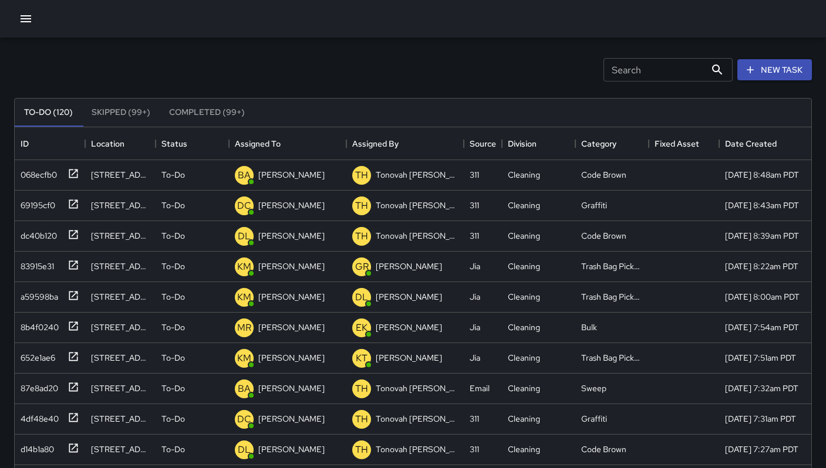
scroll to position [0, 0]
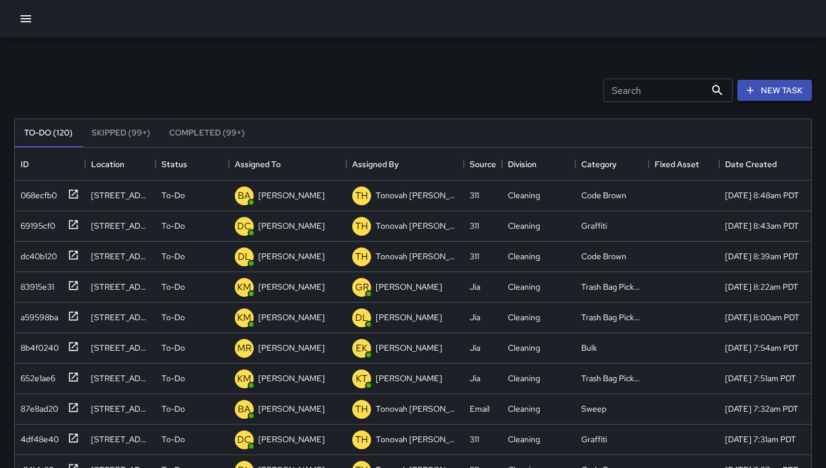
click at [756, 93] on button "New Task" at bounding box center [774, 91] width 75 height 22
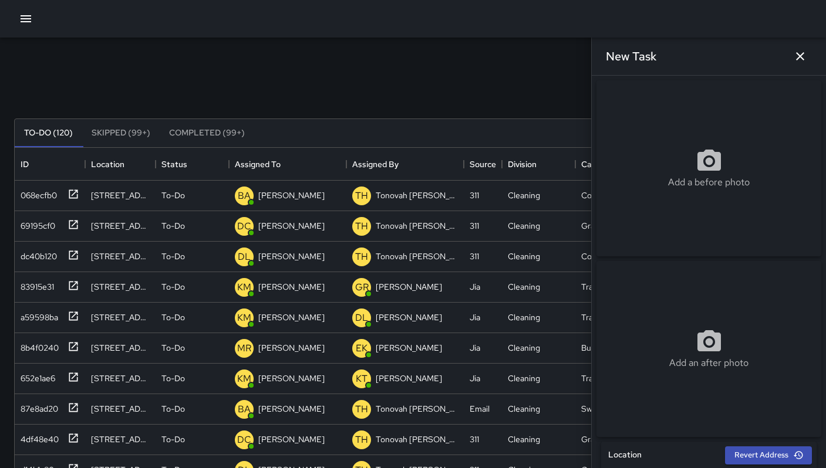
click at [683, 223] on div "Add a before photo" at bounding box center [708, 168] width 225 height 176
type input "**********"
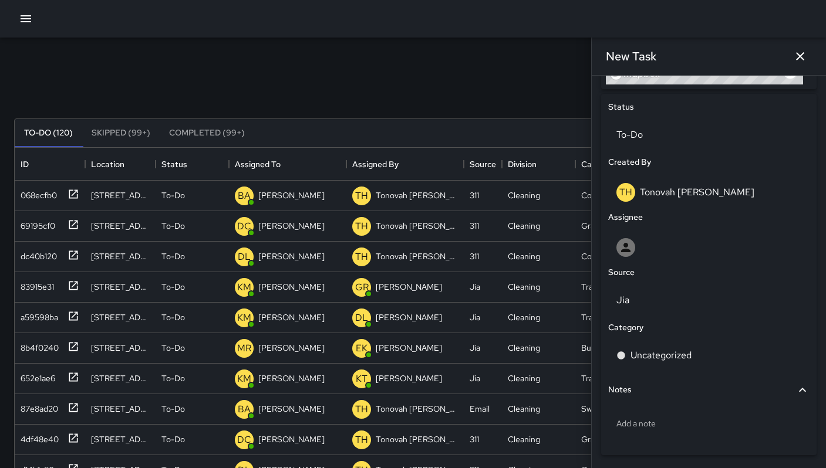
scroll to position [577, 0]
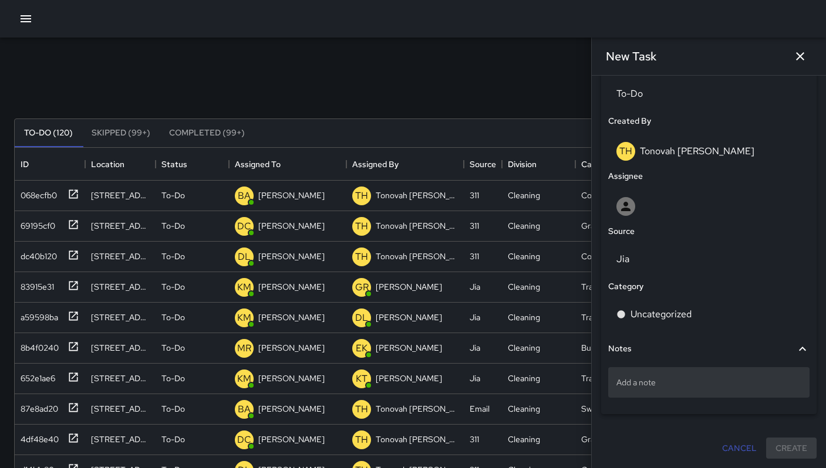
click at [654, 383] on p "Add a note" at bounding box center [708, 383] width 185 height 12
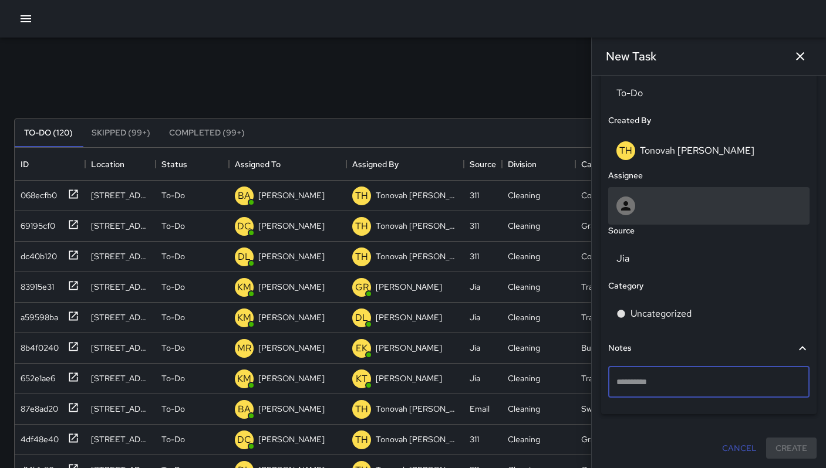
type textarea "**********"
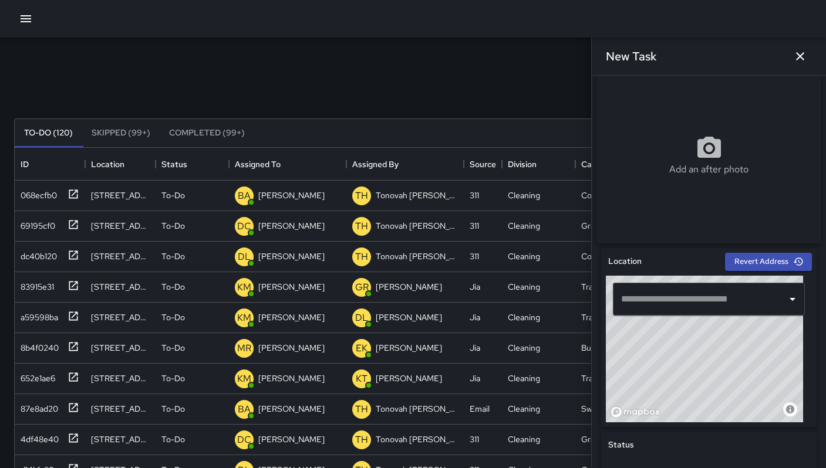
scroll to position [175, 0]
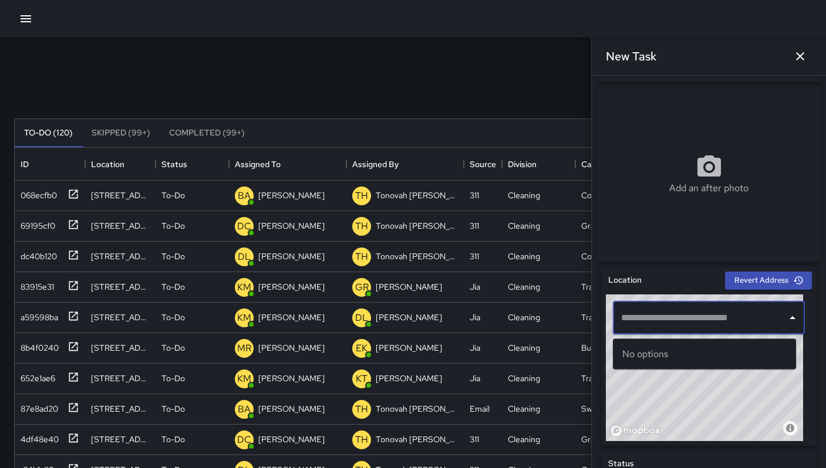
paste input "**********"
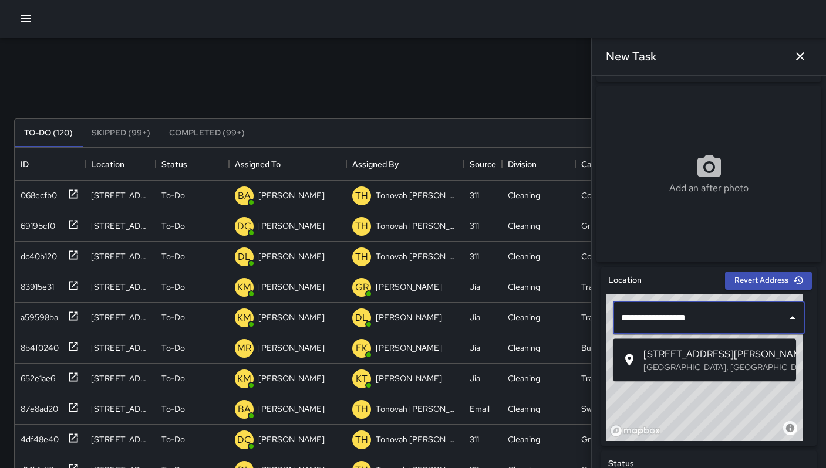
click at [664, 355] on span "1053 Howard Street" at bounding box center [714, 354] width 143 height 14
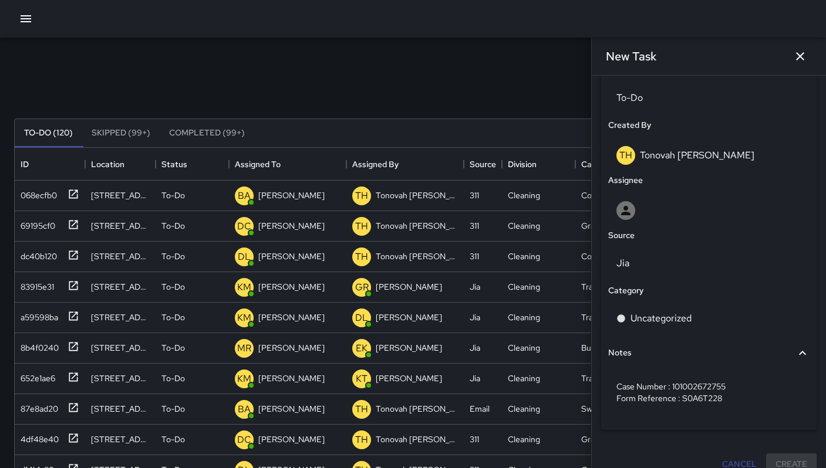
scroll to position [557, 0]
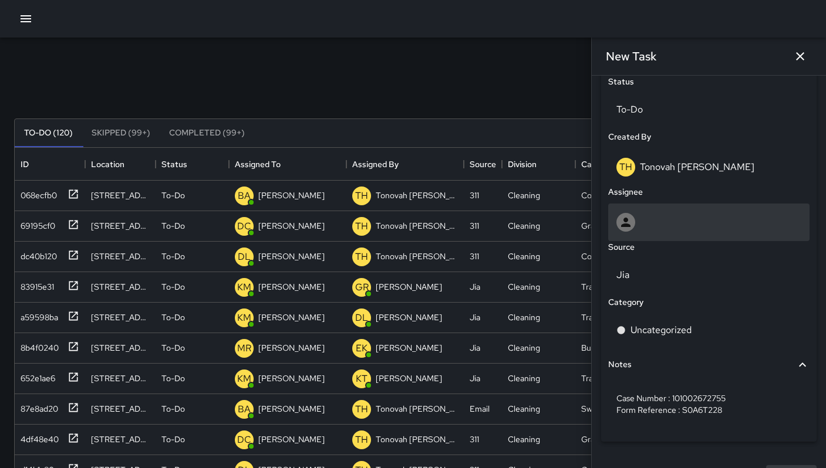
type input "**********"
click at [661, 231] on div at bounding box center [708, 222] width 185 height 19
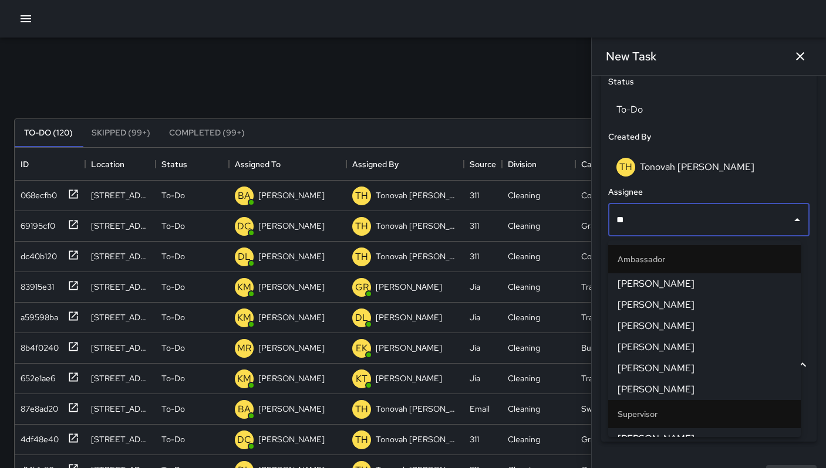
type input "***"
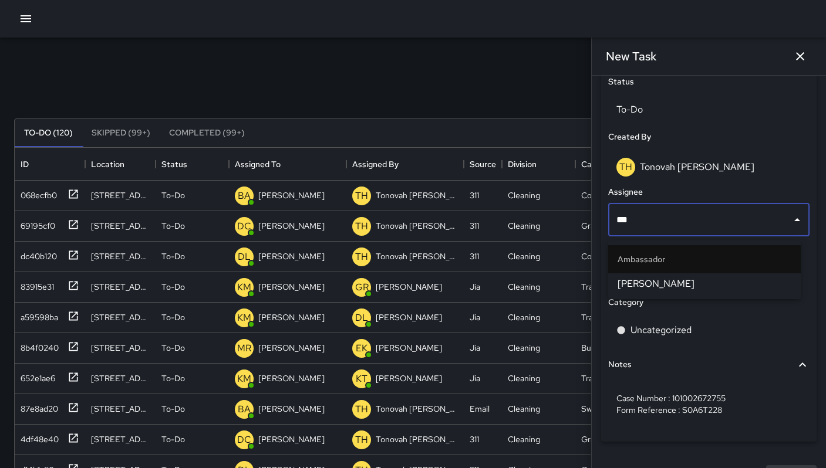
click at [640, 281] on span "Dago Cervantes" at bounding box center [704, 284] width 174 height 14
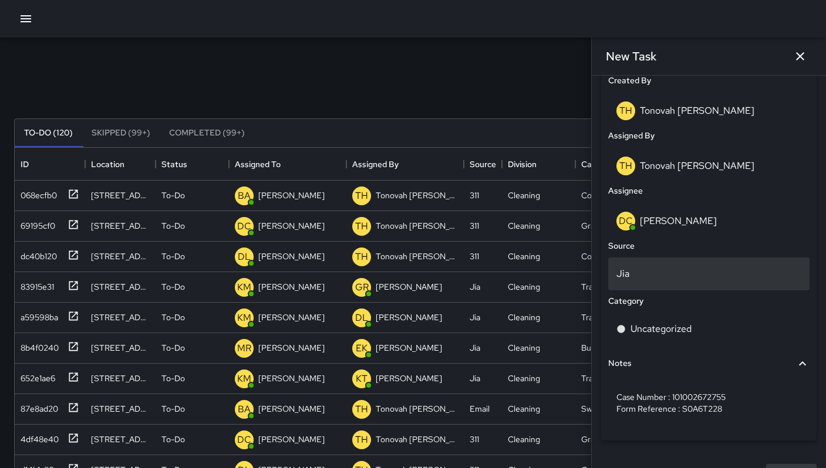
scroll to position [644, 0]
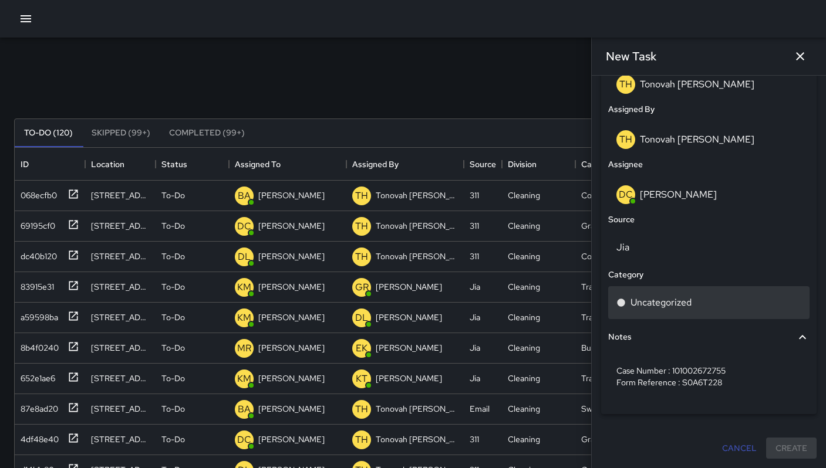
click at [646, 298] on p "Uncategorized" at bounding box center [660, 303] width 61 height 14
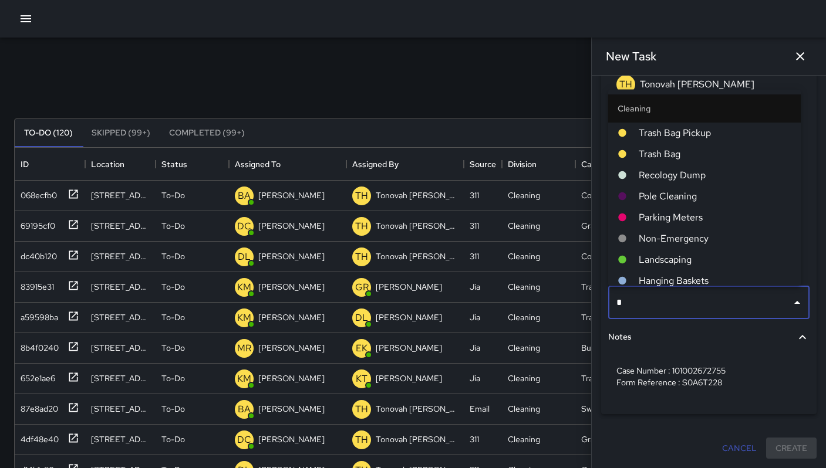
type input "**"
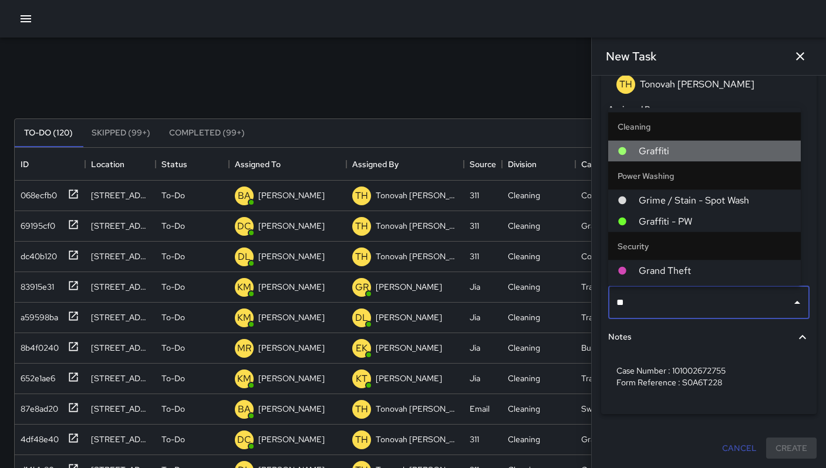
click at [643, 150] on span "Graffiti" at bounding box center [714, 151] width 153 height 14
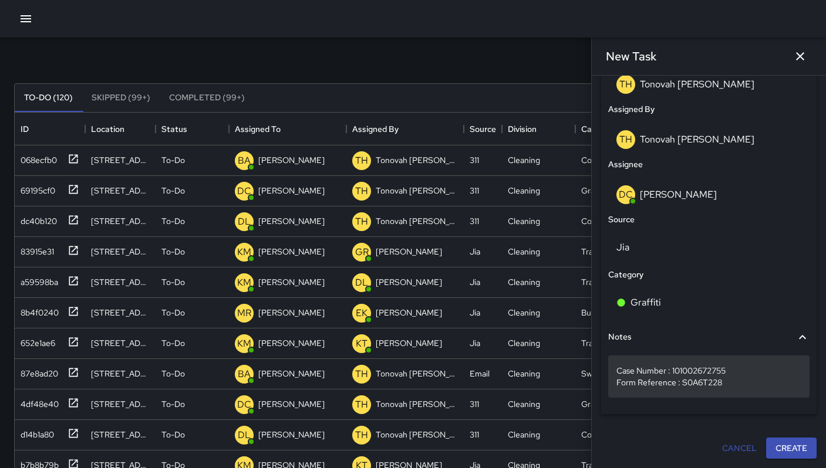
scroll to position [81, 0]
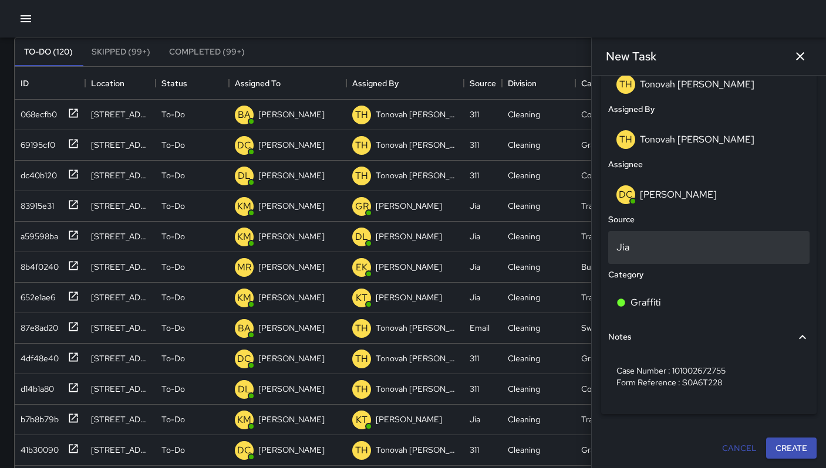
click at [639, 245] on p "Jia" at bounding box center [708, 248] width 185 height 14
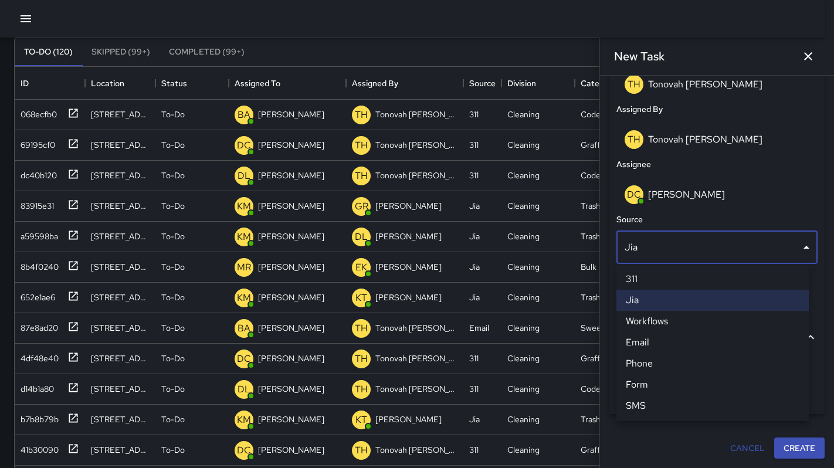
click at [643, 276] on li "311" at bounding box center [713, 279] width 192 height 21
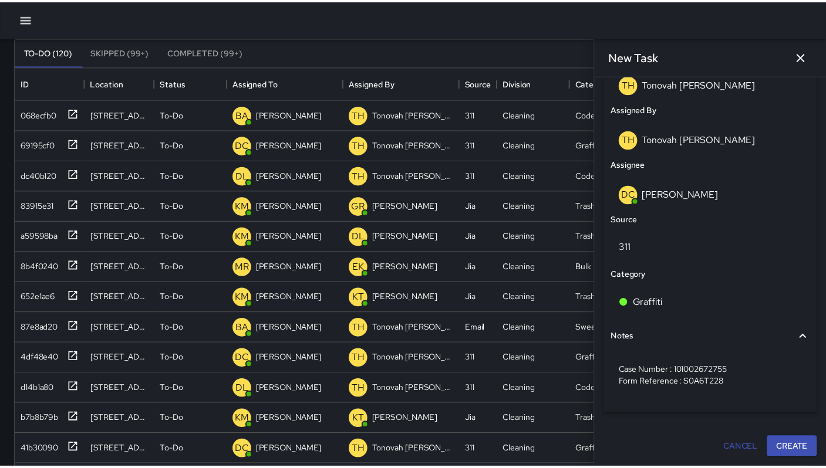
scroll to position [9, 9]
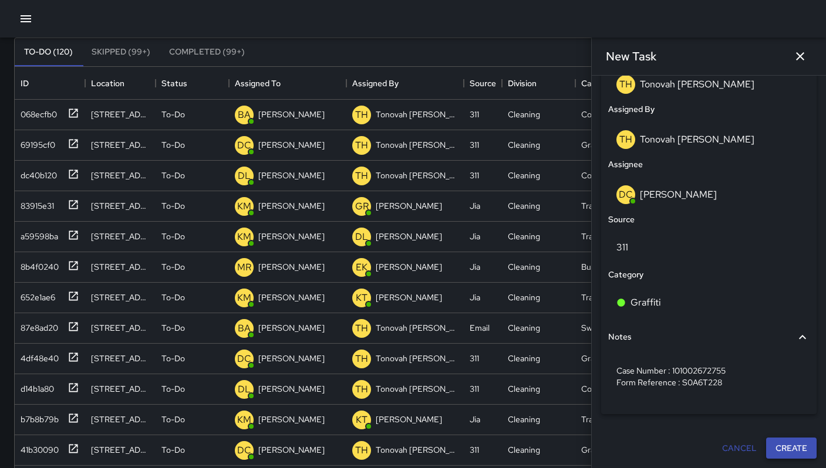
click at [783, 458] on div "Cancel Create" at bounding box center [708, 448] width 225 height 31
click at [784, 454] on button "Create" at bounding box center [791, 449] width 50 height 22
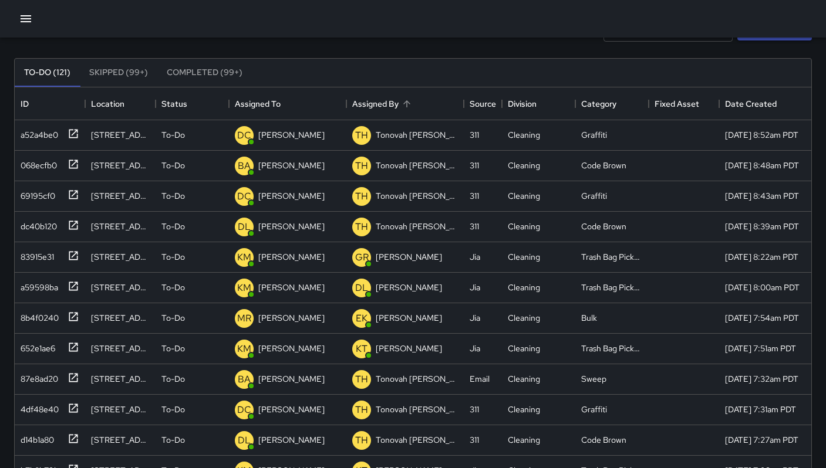
scroll to position [1, 0]
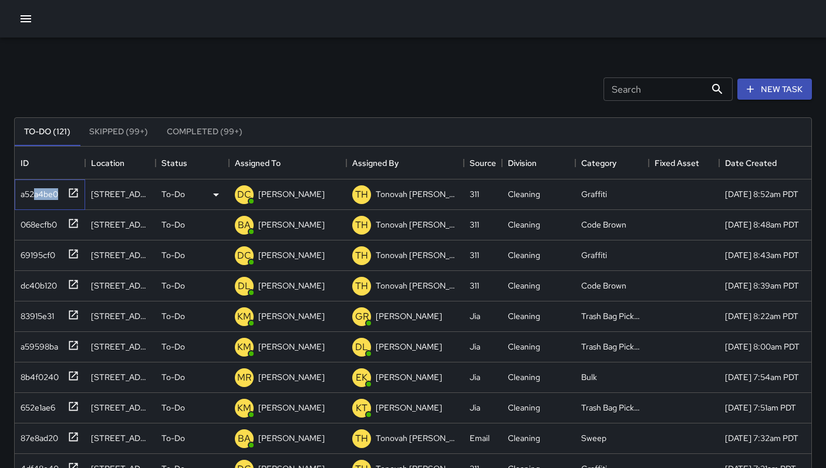
click at [35, 199] on div "a52a4be0" at bounding box center [47, 191] width 63 height 19
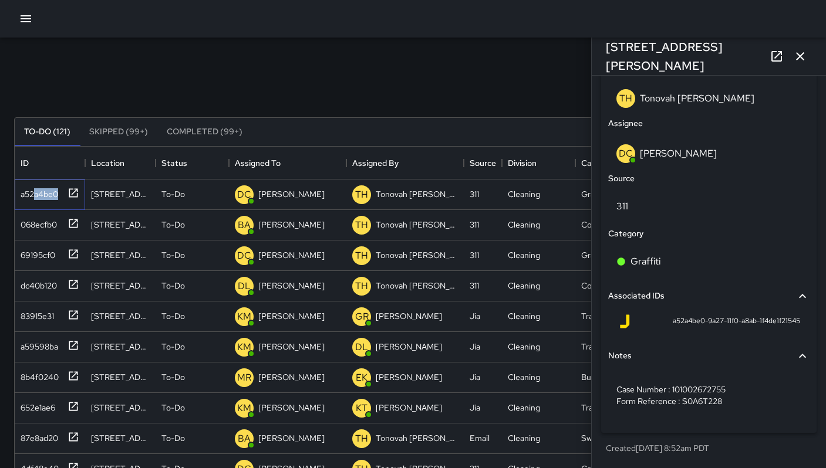
scroll to position [685, 0]
drag, startPoint x: 660, startPoint y: 319, endPoint x: 781, endPoint y: 327, distance: 121.7
click at [781, 327] on div "a52a4be0-9a27-11f0-a8ab-1f4de1f21545" at bounding box center [708, 322] width 182 height 14
copy span "a52a4be0-9a27-11f0-a8ab-1f4de1f21545"
drag, startPoint x: 706, startPoint y: 56, endPoint x: 638, endPoint y: 63, distance: 67.8
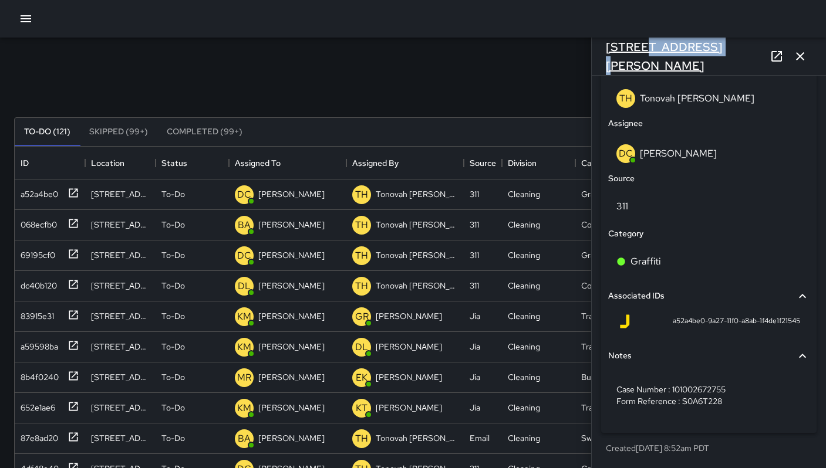
click at [638, 63] on h6 "1053 Howard Street" at bounding box center [685, 57] width 159 height 38
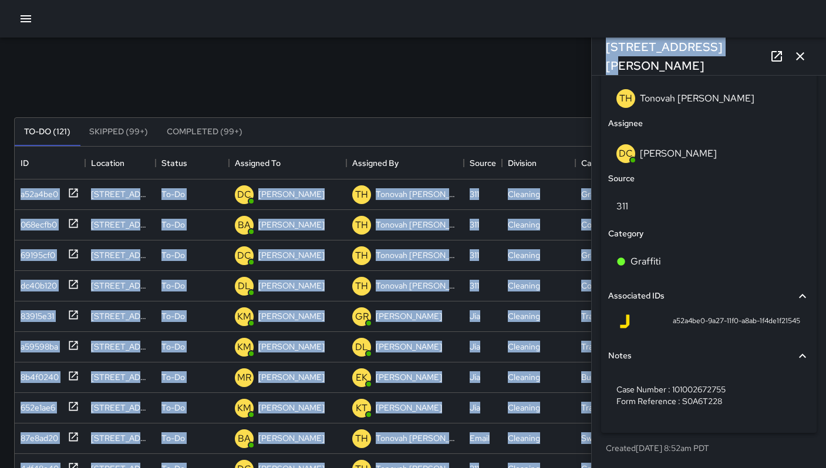
drag, startPoint x: 702, startPoint y: 59, endPoint x: 577, endPoint y: 62, distance: 125.0
click at [577, 62] on div "Search Search New Task To-Do (121) Skipped (99+) Completed (99+) ID Location St…" at bounding box center [413, 363] width 826 height 655
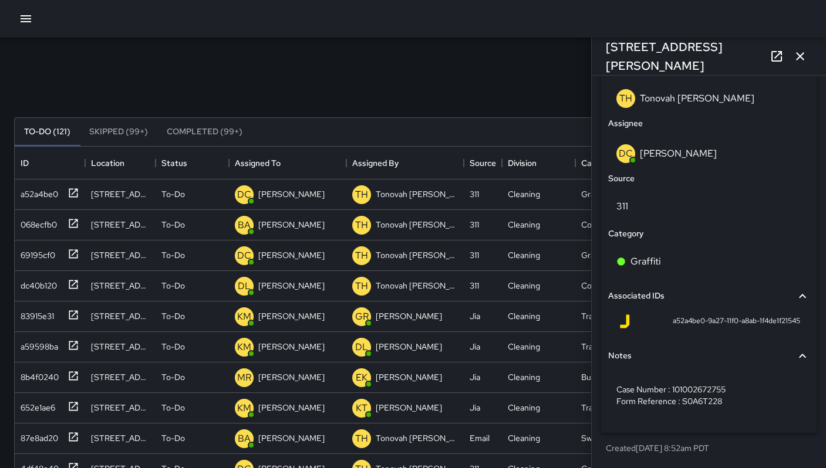
click at [579, 61] on div "Search Search New Task" at bounding box center [413, 89] width 802 height 61
drag, startPoint x: 715, startPoint y: 57, endPoint x: 607, endPoint y: 60, distance: 108.0
click at [607, 59] on div "1053 Howard Street" at bounding box center [708, 57] width 234 height 38
copy h6 "1053 Howard Street"
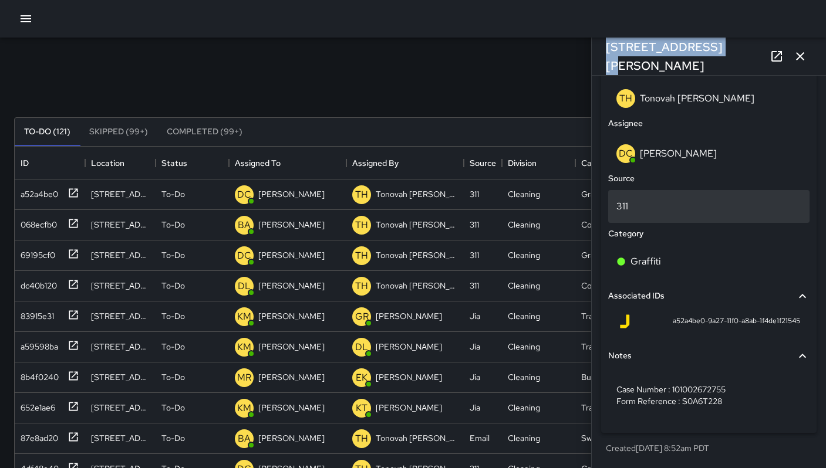
scroll to position [225, 0]
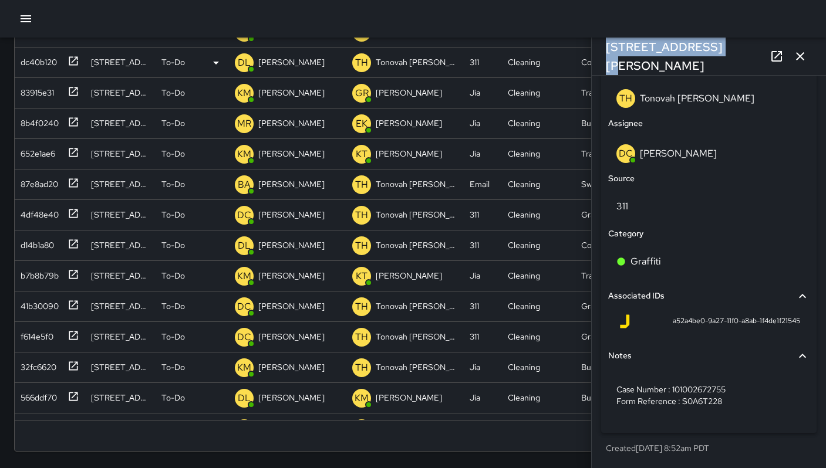
click at [799, 59] on icon "button" at bounding box center [800, 56] width 14 height 14
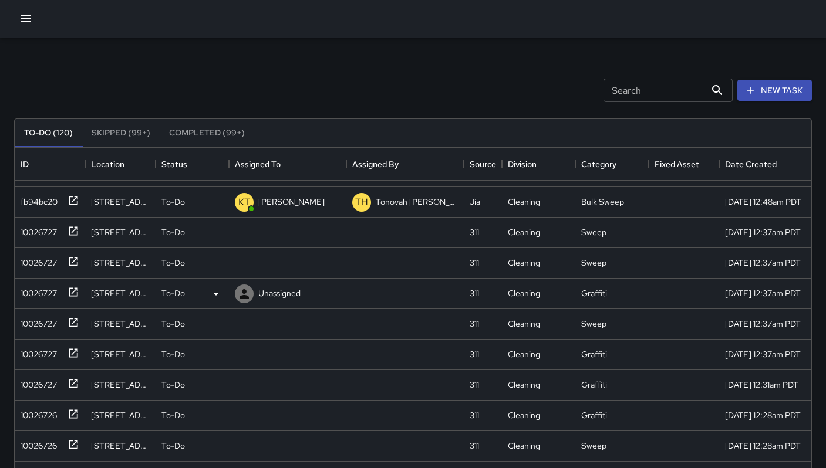
scroll to position [480, 0]
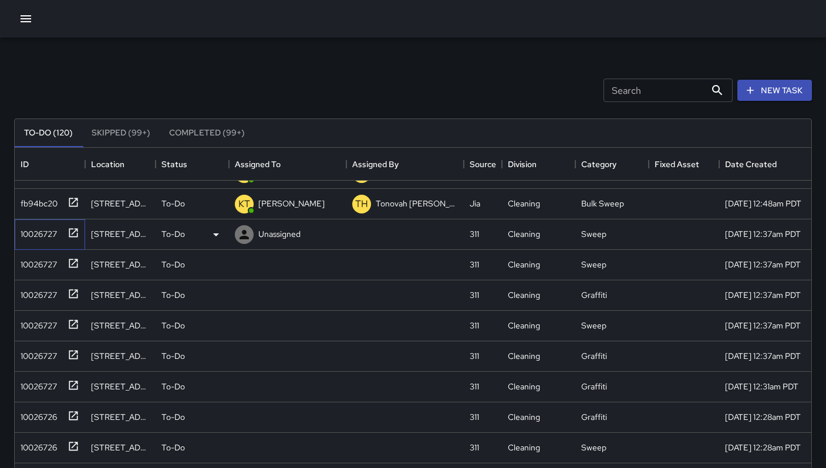
click at [36, 238] on div "10026727" at bounding box center [36, 232] width 41 height 16
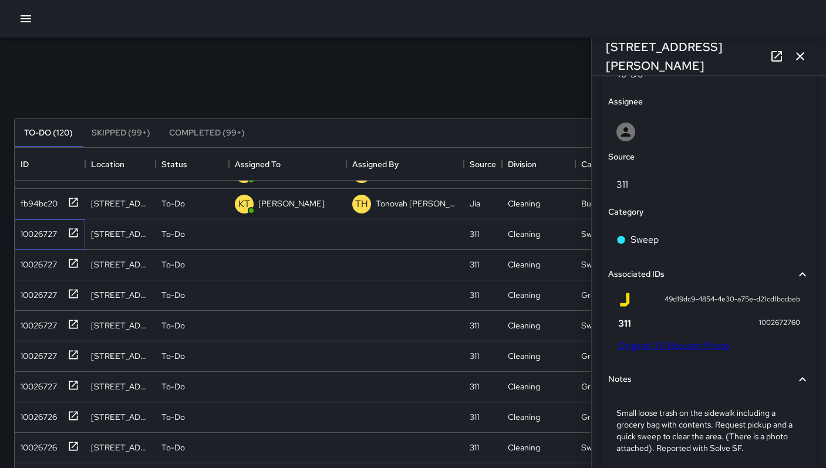
scroll to position [636, 0]
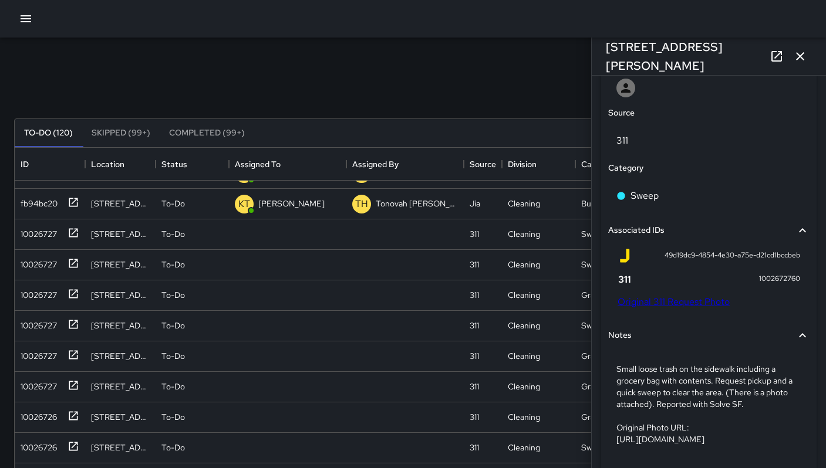
click at [668, 308] on link "Original 311 Request Photo" at bounding box center [673, 302] width 112 height 12
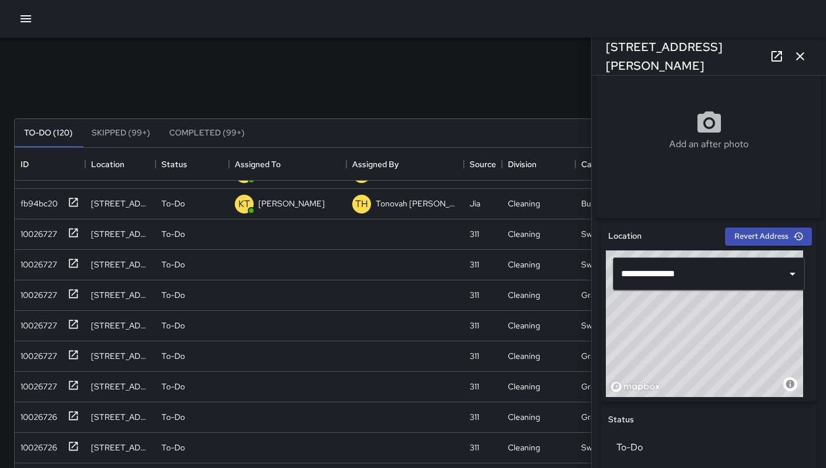
scroll to position [218, 0]
click at [795, 61] on icon "button" at bounding box center [800, 56] width 14 height 14
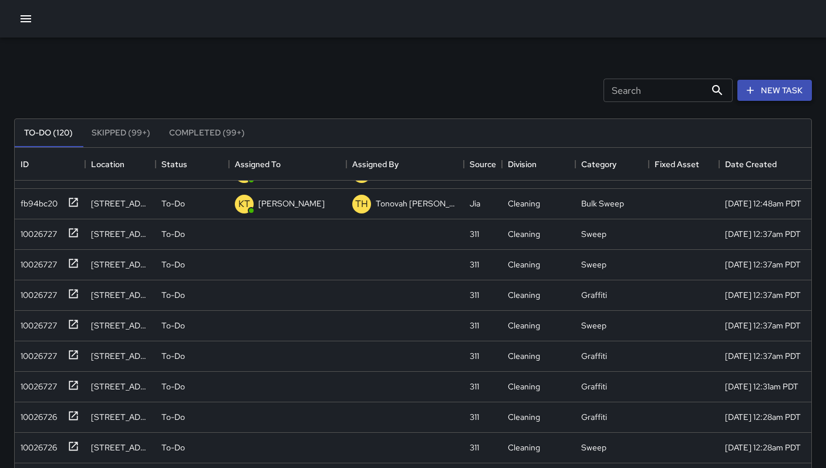
click at [757, 99] on button "New Task" at bounding box center [774, 91] width 75 height 22
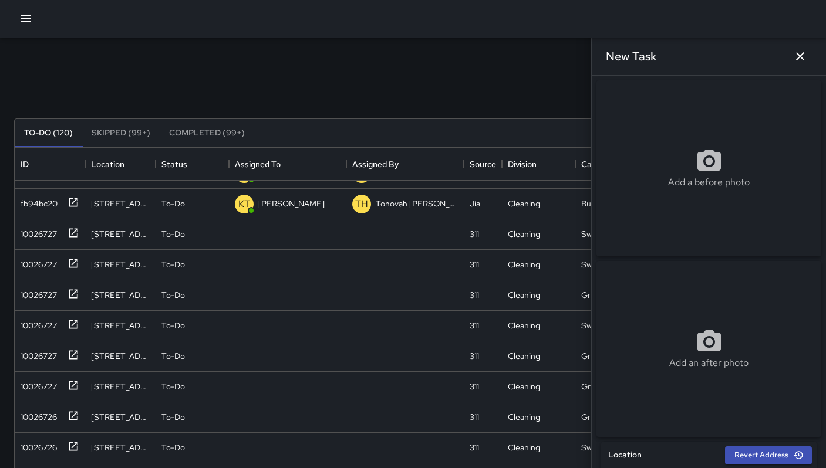
scroll to position [92, 0]
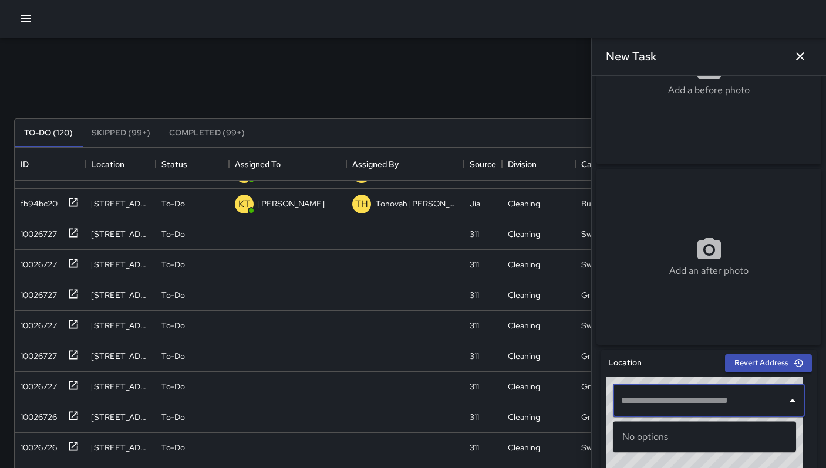
click at [650, 400] on input "text" at bounding box center [700, 401] width 164 height 22
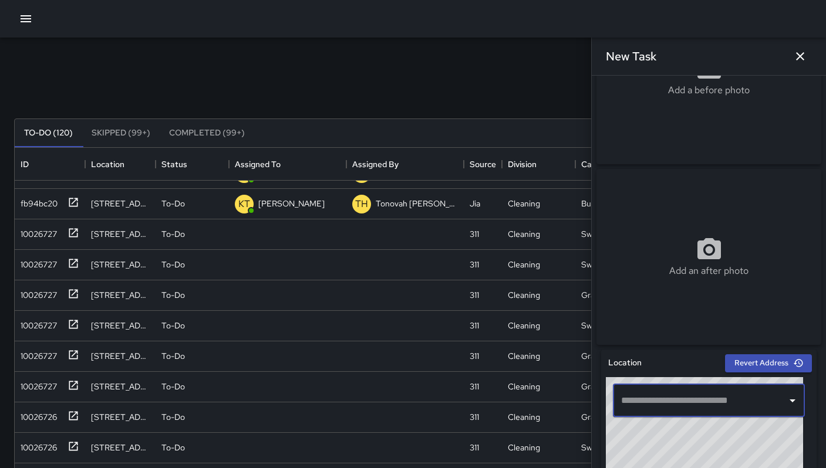
paste input "**********"
type input "**********"
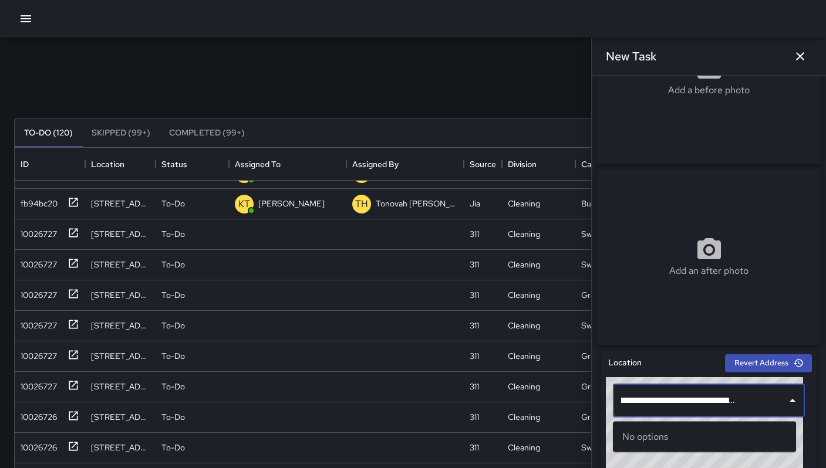
drag, startPoint x: 777, startPoint y: 407, endPoint x: 703, endPoint y: 410, distance: 74.0
click at [704, 409] on div "**********" at bounding box center [709, 400] width 192 height 33
drag, startPoint x: 772, startPoint y: 406, endPoint x: 591, endPoint y: 399, distance: 181.4
click at [591, 399] on div "**********" at bounding box center [708, 234] width 235 height 468
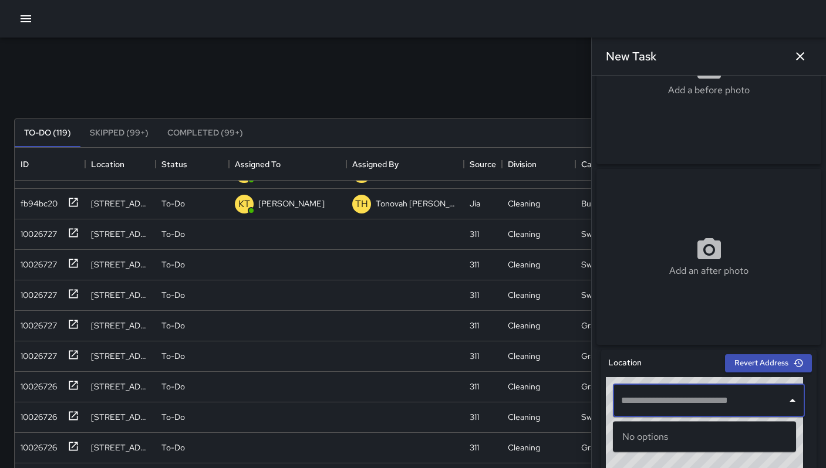
click at [638, 412] on input "text" at bounding box center [695, 401] width 155 height 22
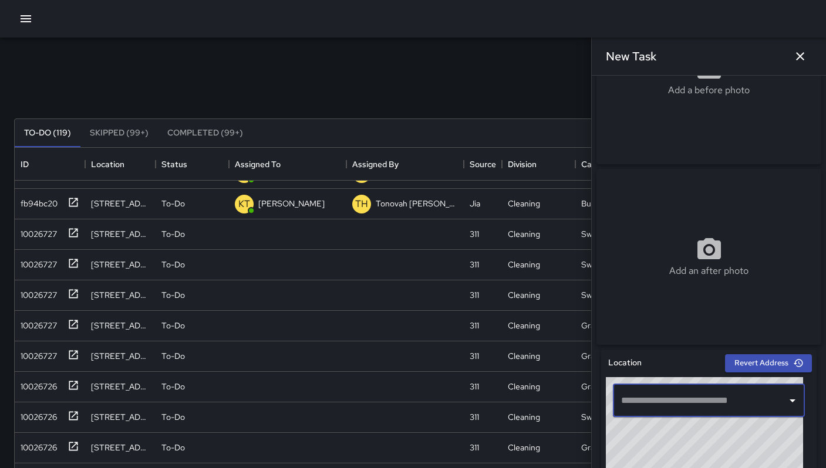
paste input "**********"
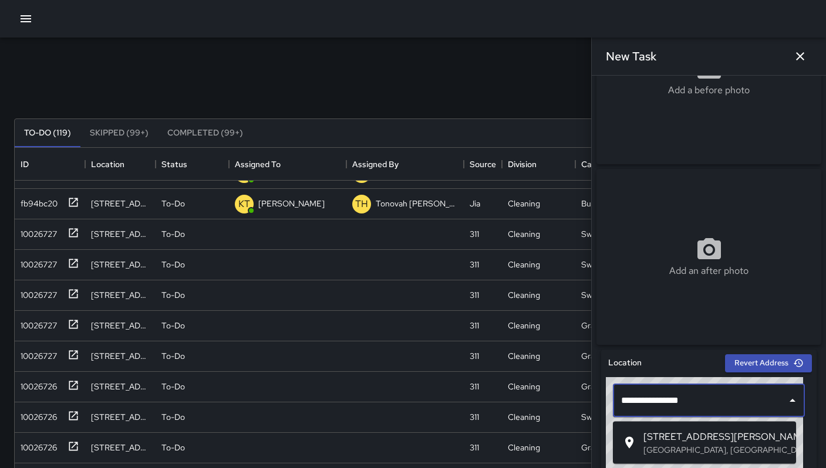
click at [666, 433] on span "151a Russ Street" at bounding box center [714, 437] width 143 height 14
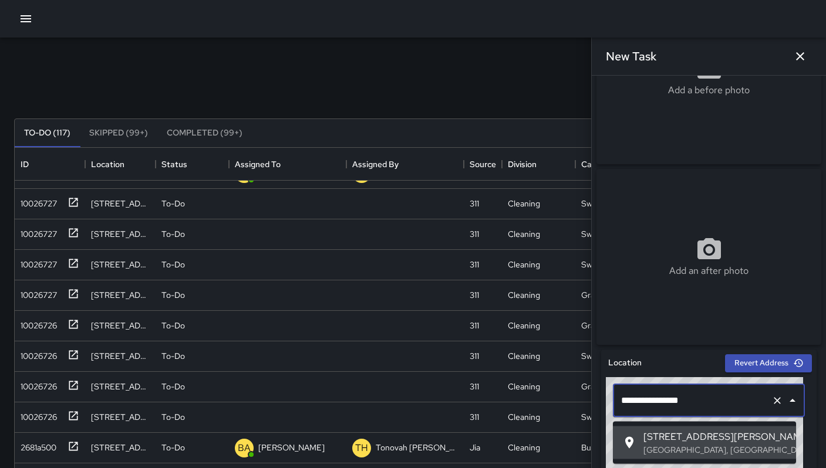
drag, startPoint x: 687, startPoint y: 403, endPoint x: 597, endPoint y: 411, distance: 90.2
paste input "**"
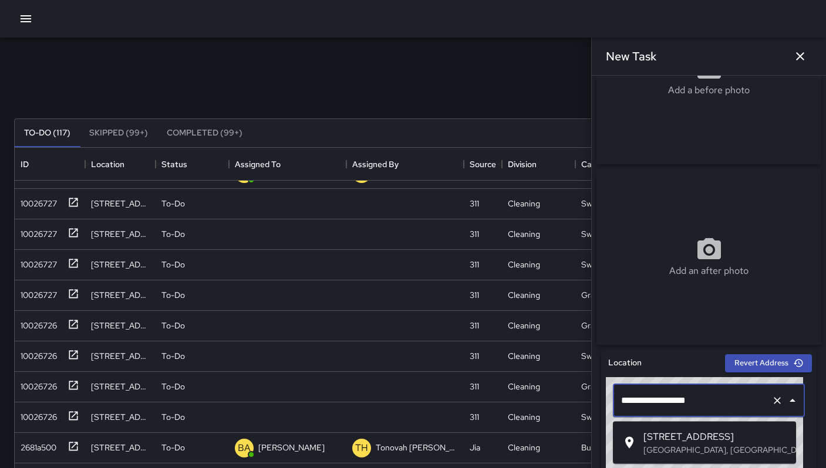
click at [658, 444] on p "San Francisco, CA, USA" at bounding box center [714, 450] width 143 height 12
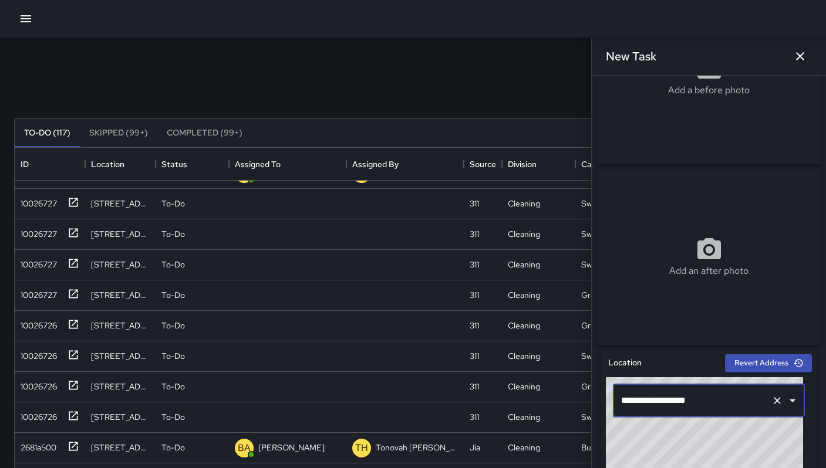
type input "**********"
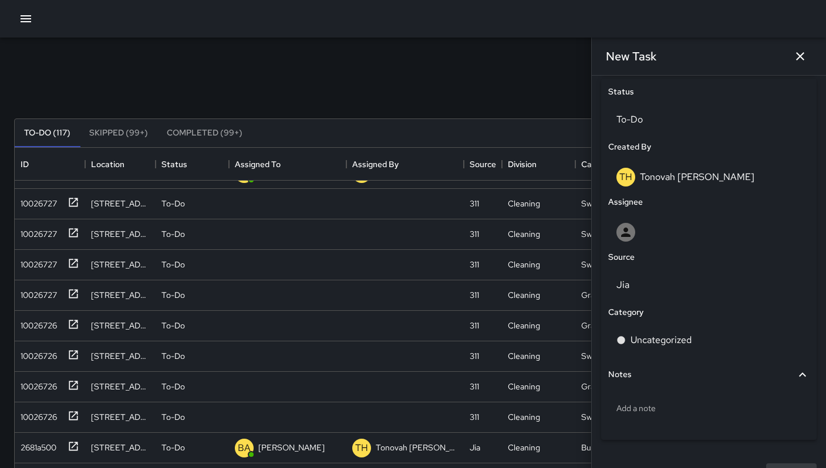
scroll to position [577, 0]
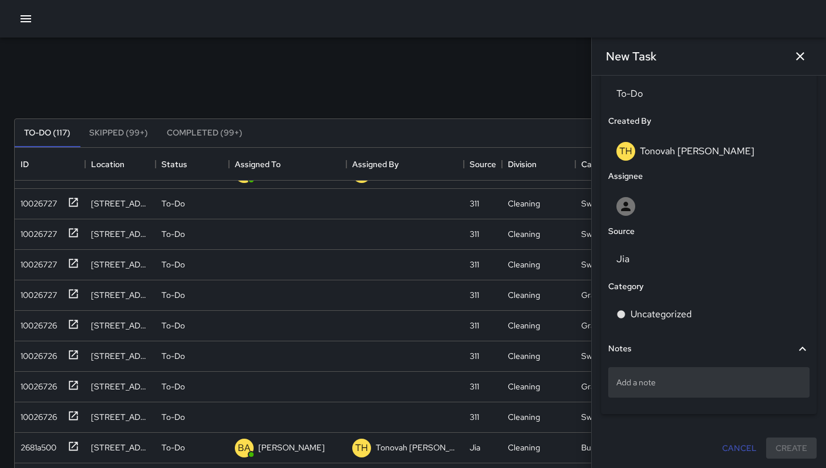
click at [671, 391] on div "Add a note" at bounding box center [708, 382] width 201 height 31
click at [641, 377] on p "Add a note" at bounding box center [708, 383] width 185 height 12
click at [641, 377] on textarea at bounding box center [708, 382] width 185 height 12
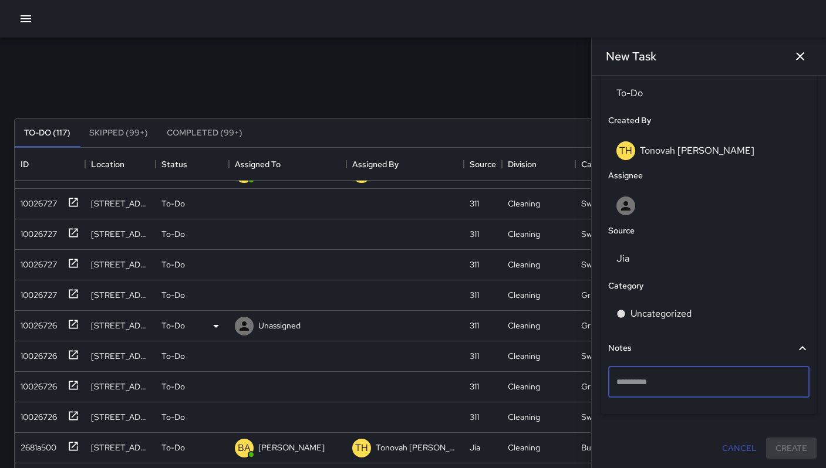
type textarea "**********"
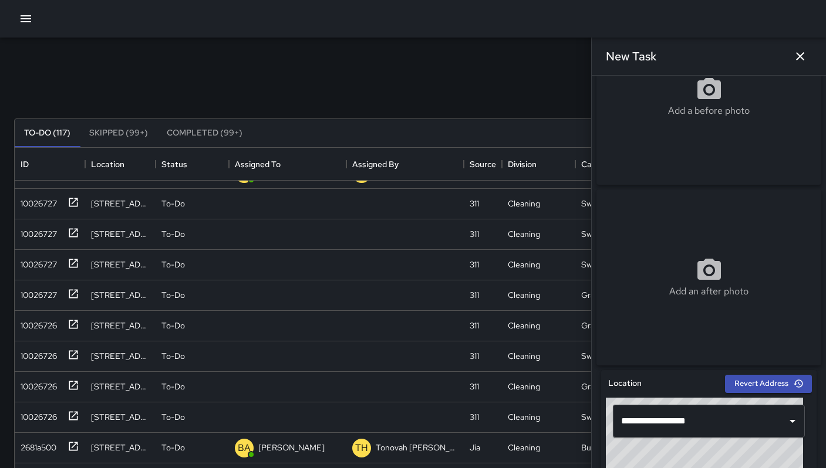
scroll to position [0, 0]
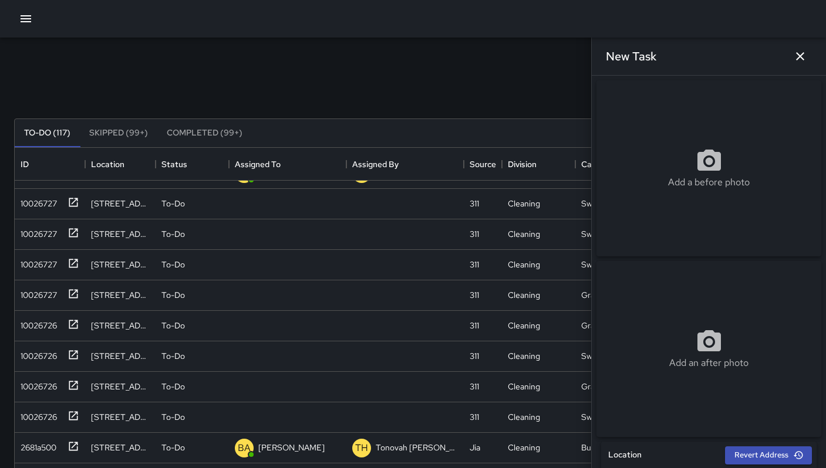
click at [682, 148] on div "Add a before photo" at bounding box center [708, 168] width 225 height 176
type input "**********"
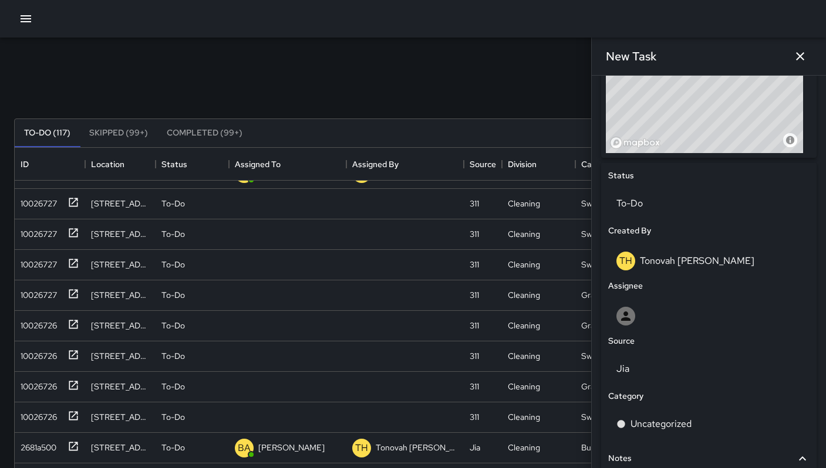
scroll to position [567, 0]
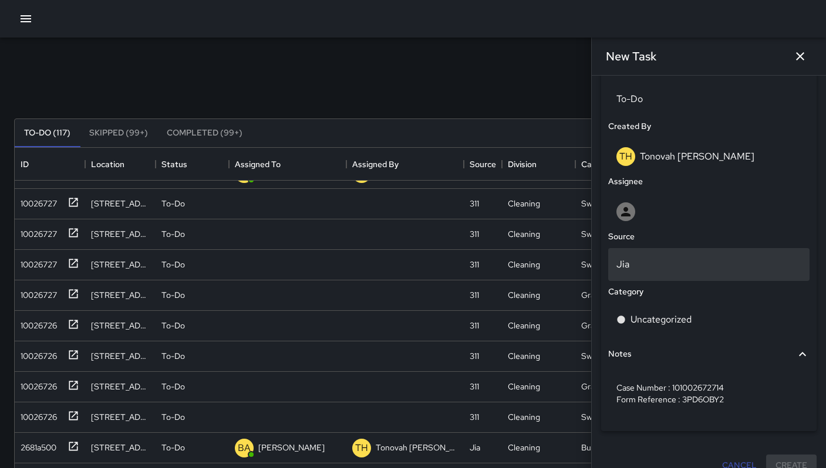
click at [657, 269] on p "Jia" at bounding box center [708, 265] width 185 height 14
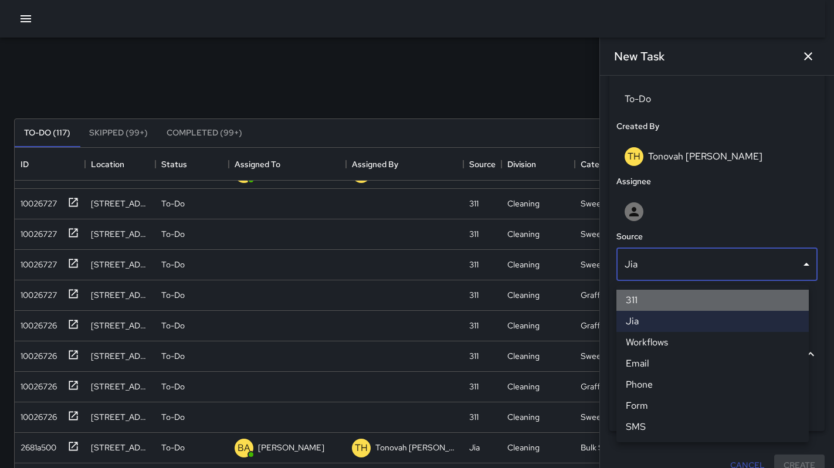
click at [645, 305] on li "311" at bounding box center [713, 300] width 192 height 21
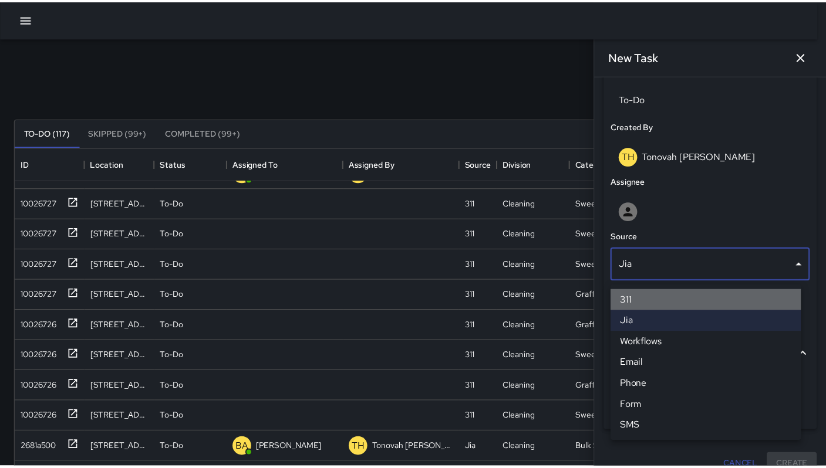
scroll to position [9, 9]
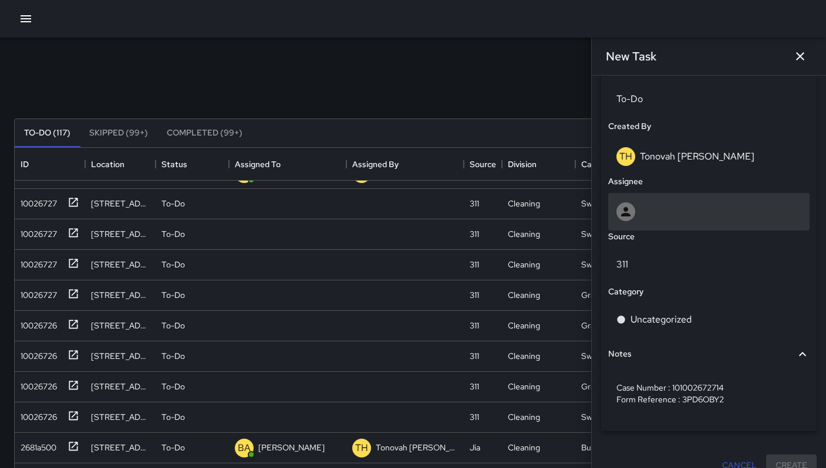
click at [641, 229] on div at bounding box center [708, 212] width 201 height 38
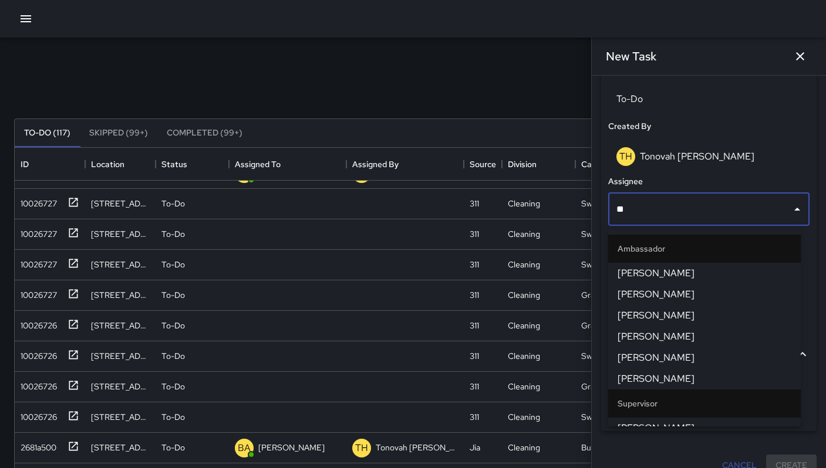
type input "***"
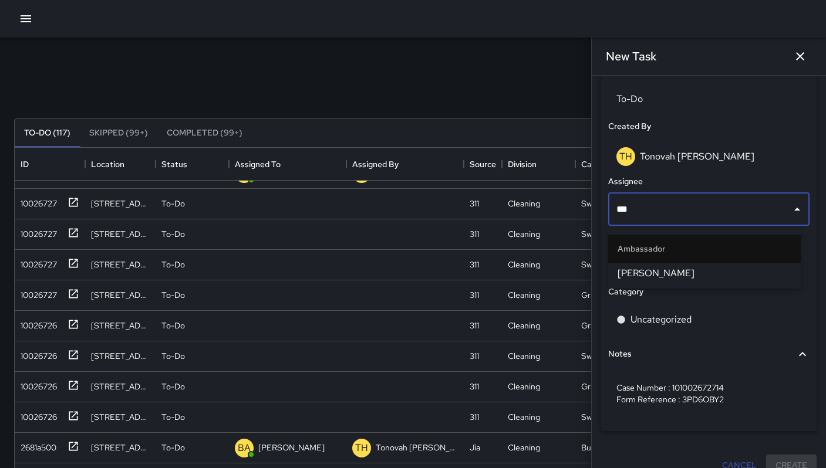
click at [650, 282] on li "Dago Cervantes" at bounding box center [704, 273] width 192 height 21
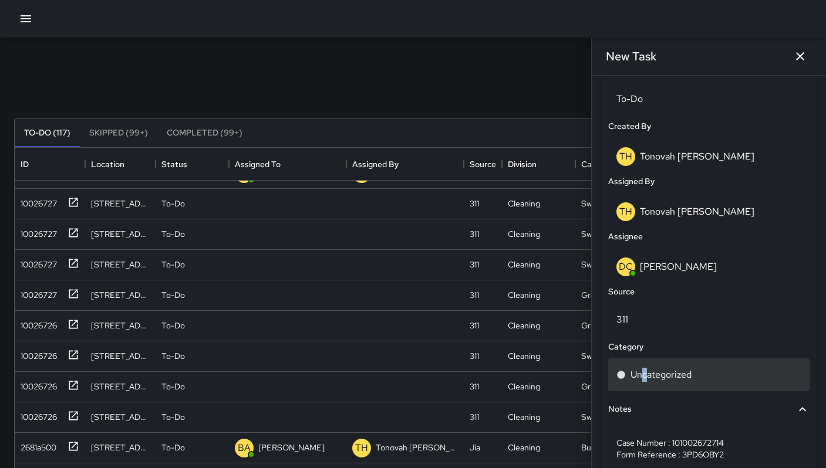
click at [644, 374] on p "Uncategorized" at bounding box center [660, 375] width 61 height 14
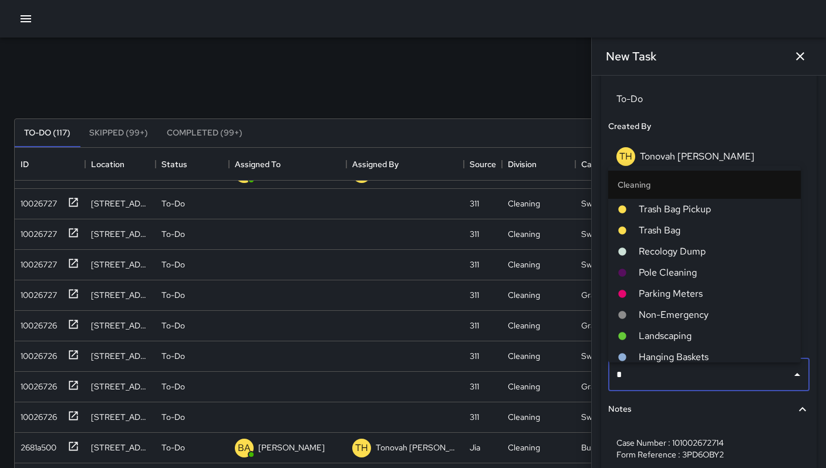
type input "**"
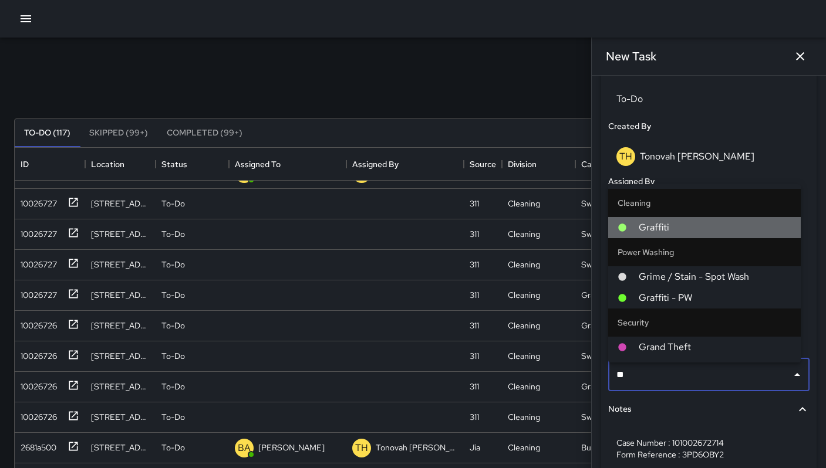
click at [667, 224] on span "Graffiti" at bounding box center [714, 228] width 153 height 14
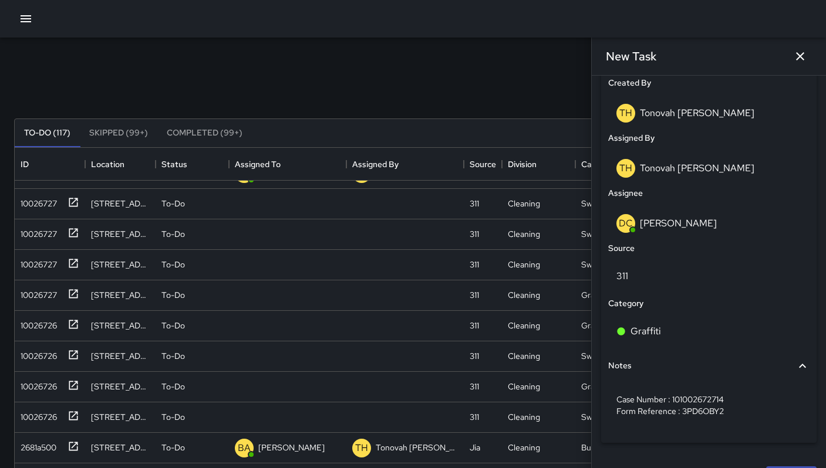
scroll to position [644, 0]
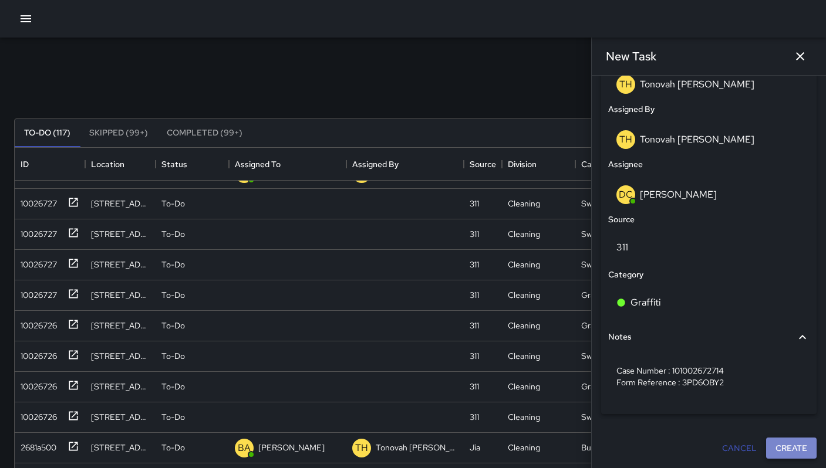
click at [766, 451] on button "Create" at bounding box center [791, 449] width 50 height 22
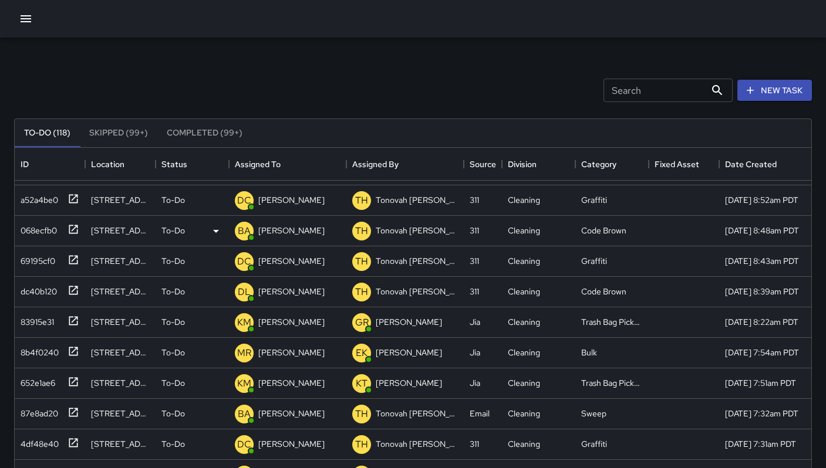
scroll to position [0, 0]
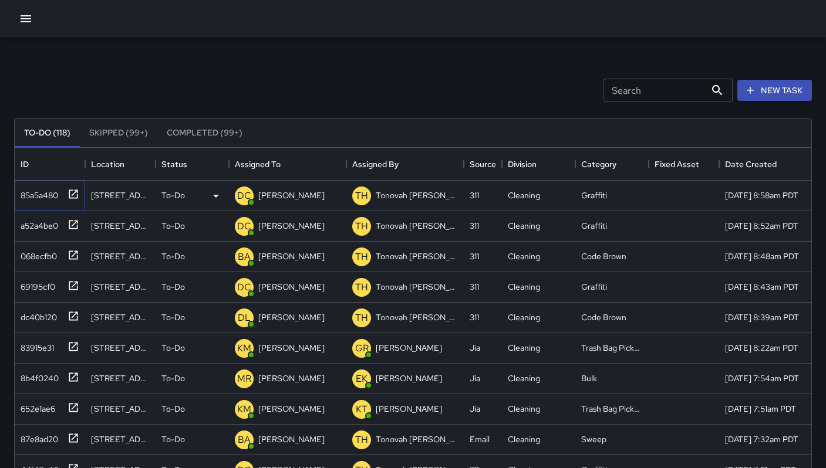
click at [51, 196] on div "85a5a480" at bounding box center [37, 193] width 42 height 16
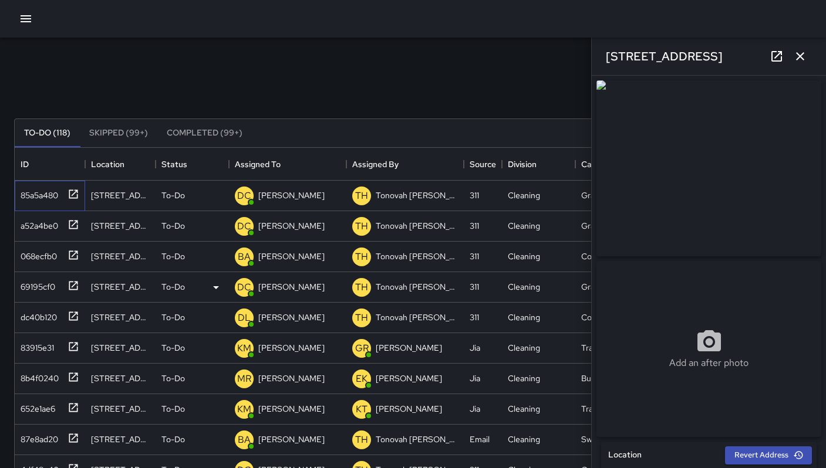
type input "**********"
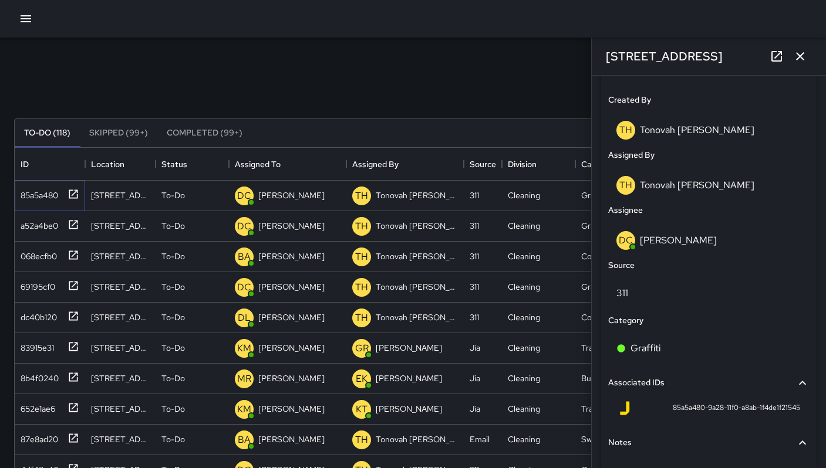
scroll to position [685, 0]
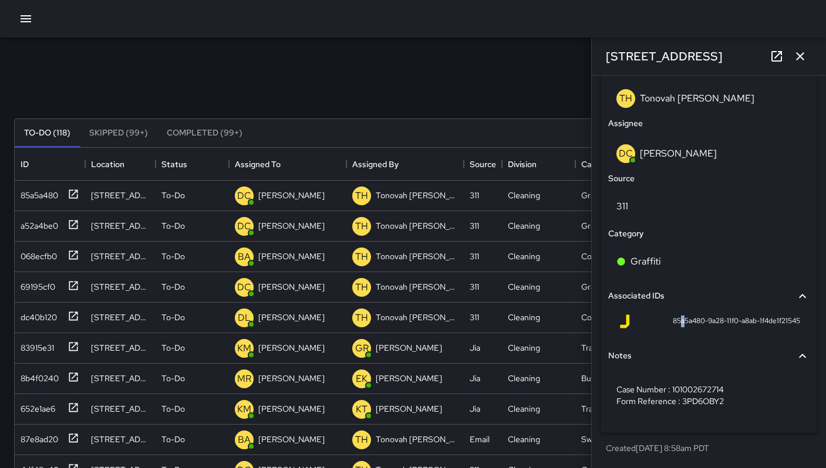
click at [673, 321] on span "85a5a480-9a28-11f0-a8ab-1f4de1f21545" at bounding box center [735, 322] width 127 height 12
drag, startPoint x: 658, startPoint y: 319, endPoint x: 796, endPoint y: 326, distance: 137.5
click at [796, 326] on div "85a5a480-9a28-11f0-a8ab-1f4de1f21545" at bounding box center [708, 324] width 201 height 28
copy span "85a5a480-9a28-11f0-a8ab-1f4de1f21545"
click at [802, 57] on icon "button" at bounding box center [800, 56] width 14 height 14
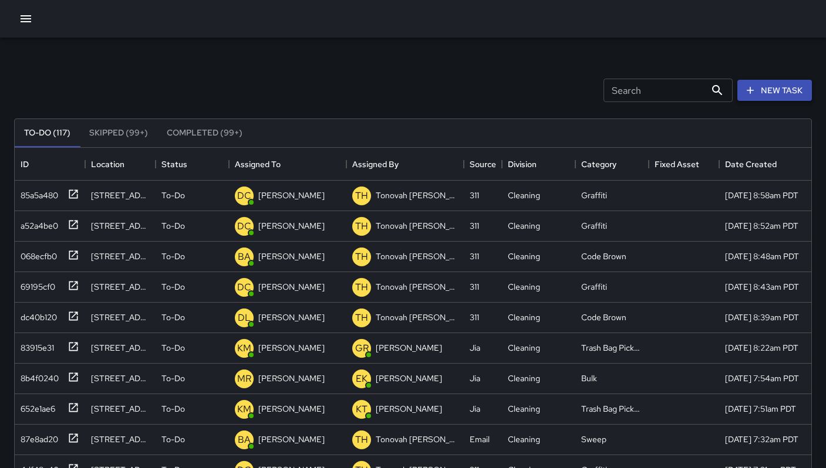
click at [762, 90] on button "New Task" at bounding box center [774, 91] width 75 height 22
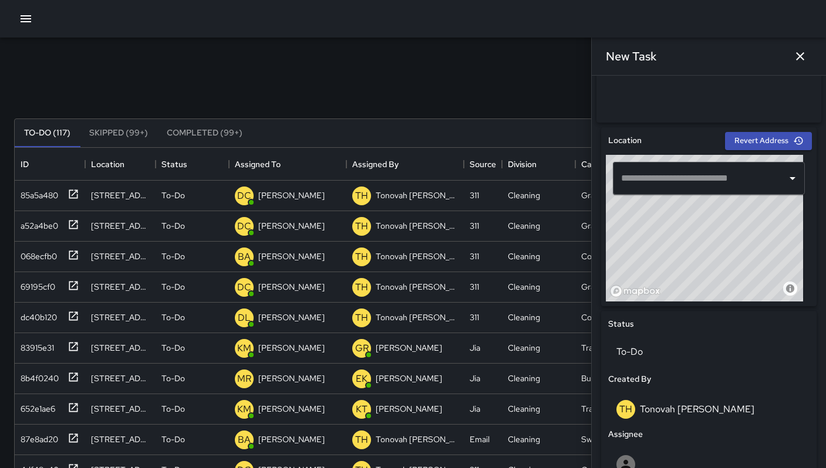
scroll to position [317, 0]
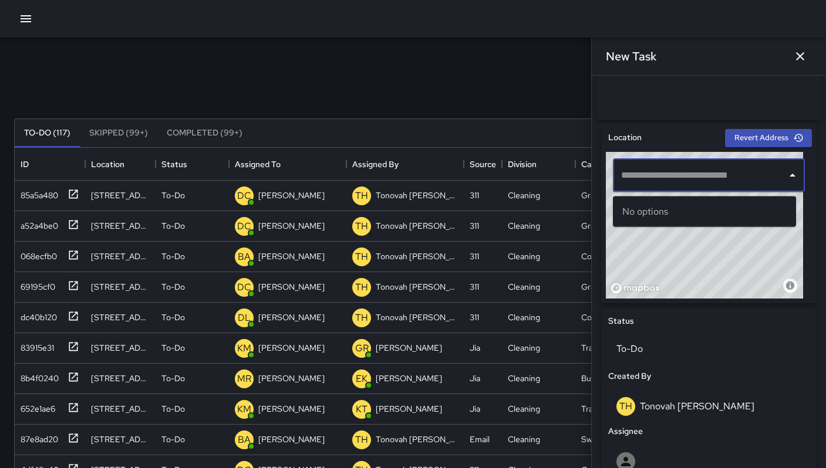
paste input "**********"
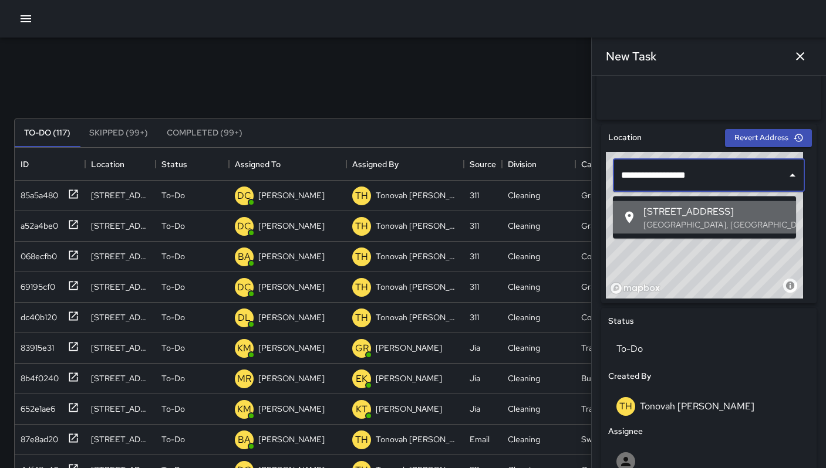
click at [689, 209] on span "1065 Folsom Street" at bounding box center [714, 212] width 143 height 14
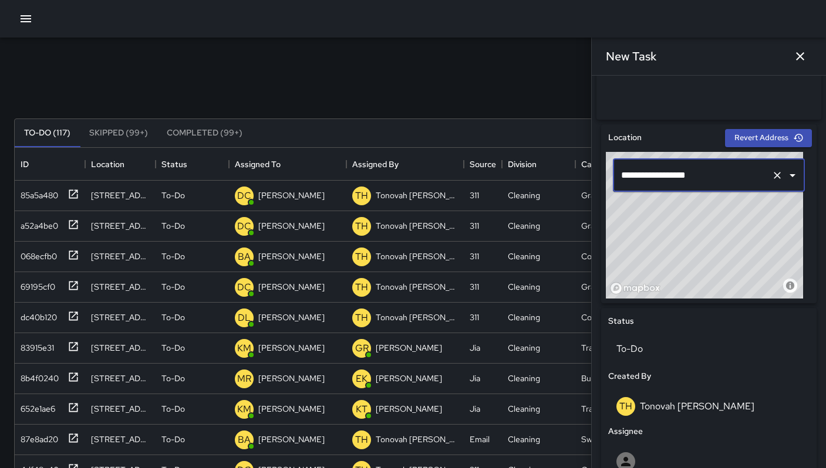
type input "**********"
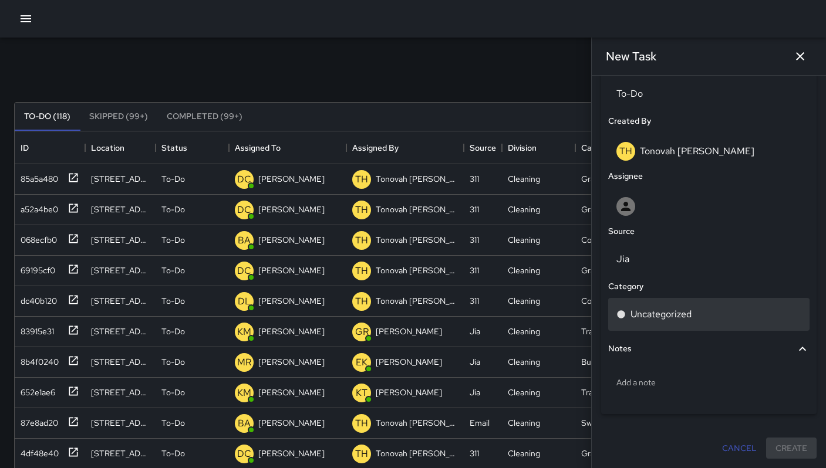
scroll to position [24, 0]
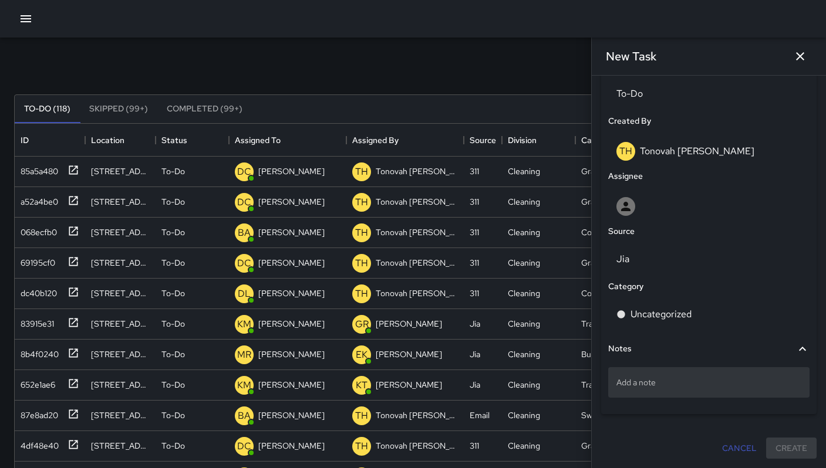
click at [624, 383] on p "Add a note" at bounding box center [708, 383] width 185 height 12
type textarea "**********"
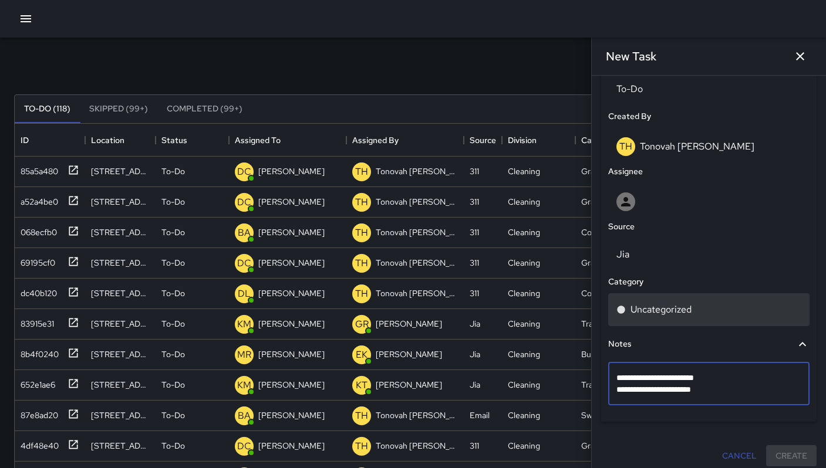
click at [635, 317] on p "Uncategorized" at bounding box center [660, 310] width 61 height 14
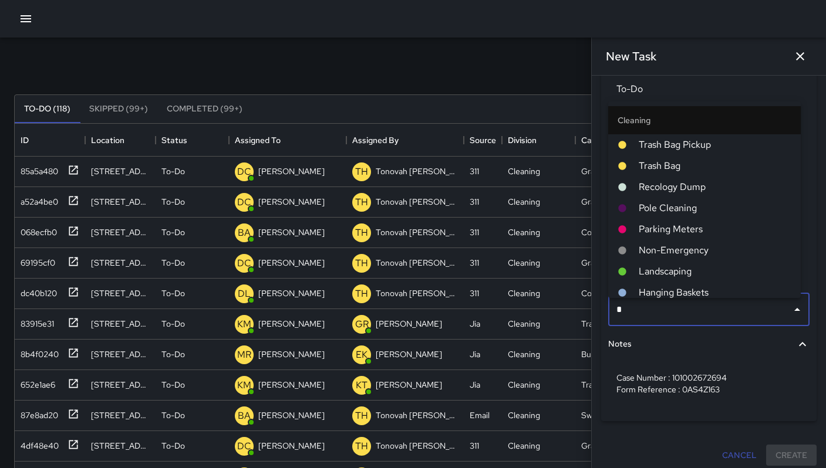
type input "**"
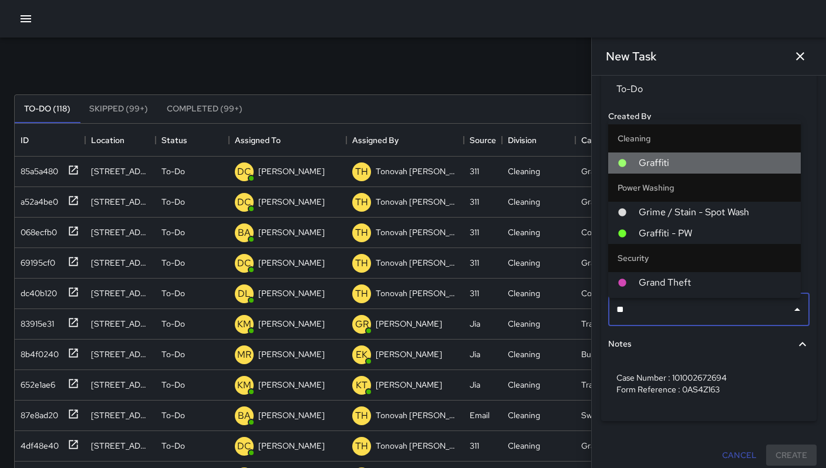
click at [672, 157] on span "Graffiti" at bounding box center [714, 163] width 153 height 14
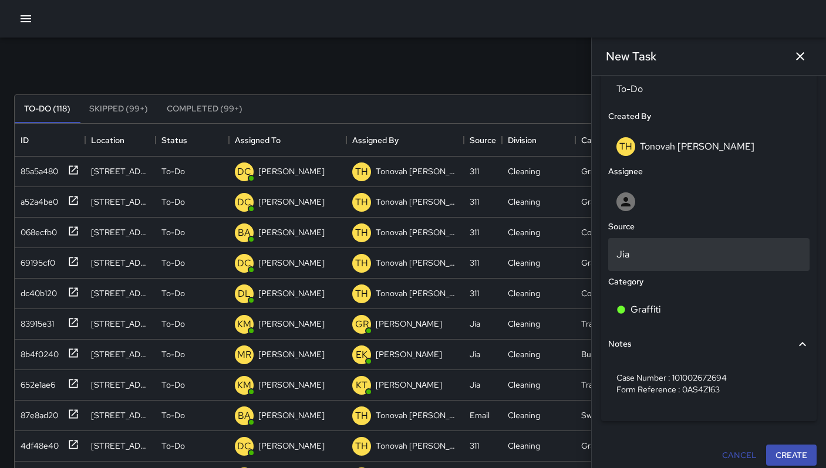
click at [637, 249] on div "Jia" at bounding box center [708, 254] width 201 height 33
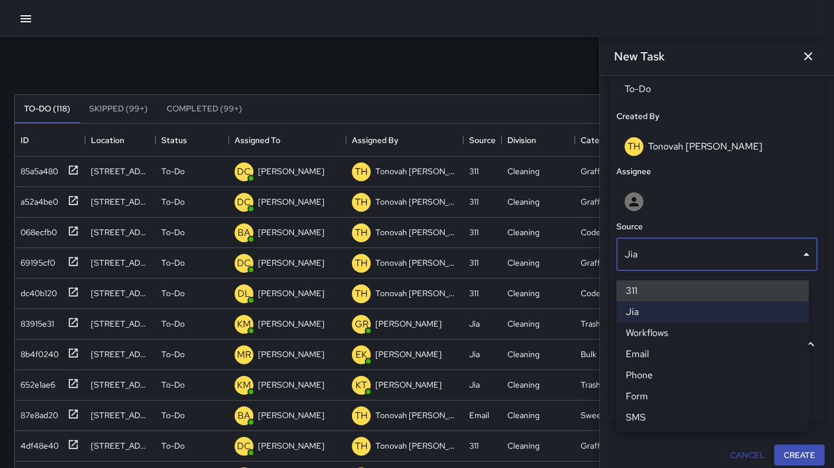
click at [640, 295] on li "311" at bounding box center [713, 290] width 192 height 21
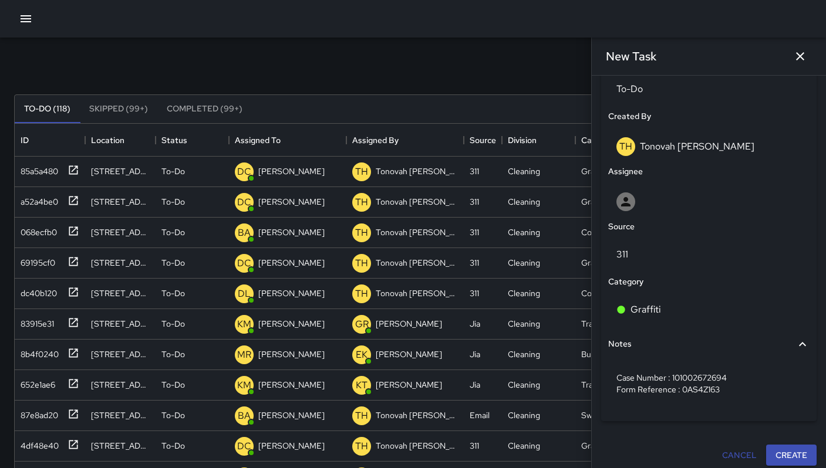
scroll to position [9, 9]
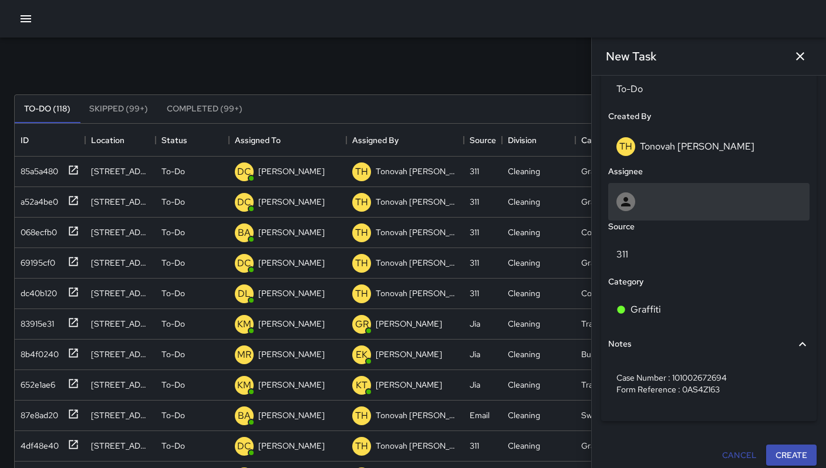
click at [635, 209] on div at bounding box center [708, 201] width 185 height 19
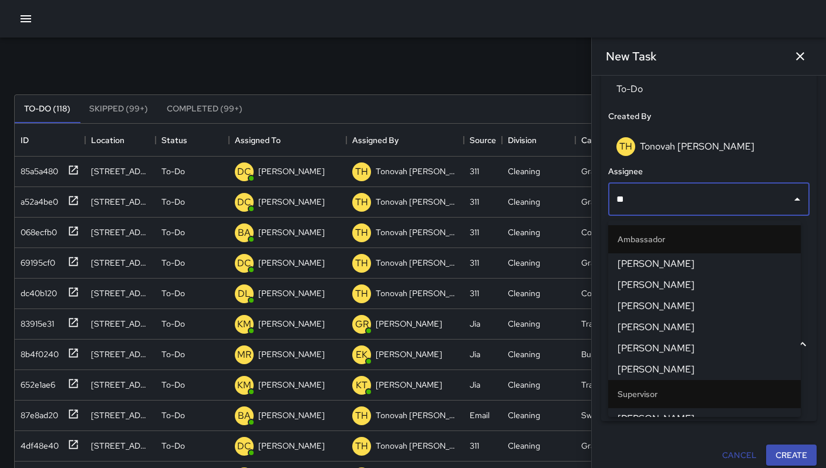
type input "***"
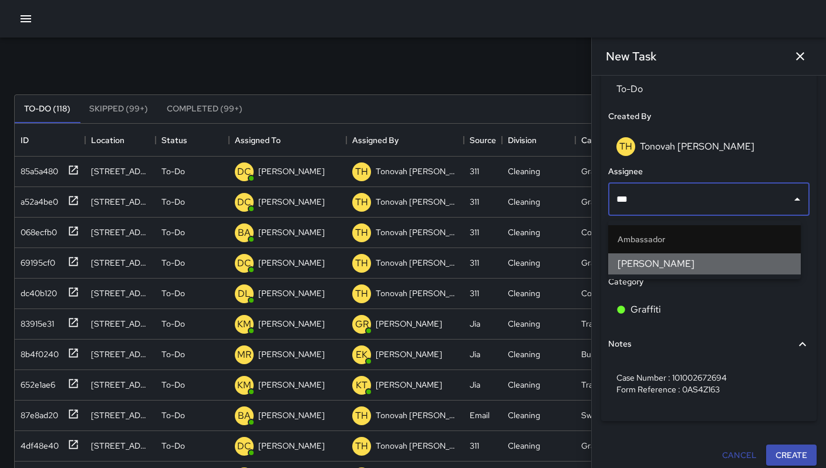
click at [644, 269] on span "Dago Cervantes" at bounding box center [704, 264] width 174 height 14
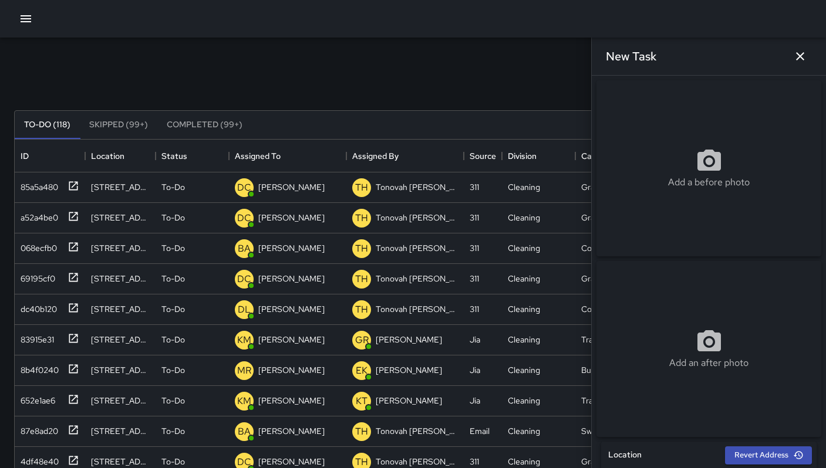
scroll to position [0, 0]
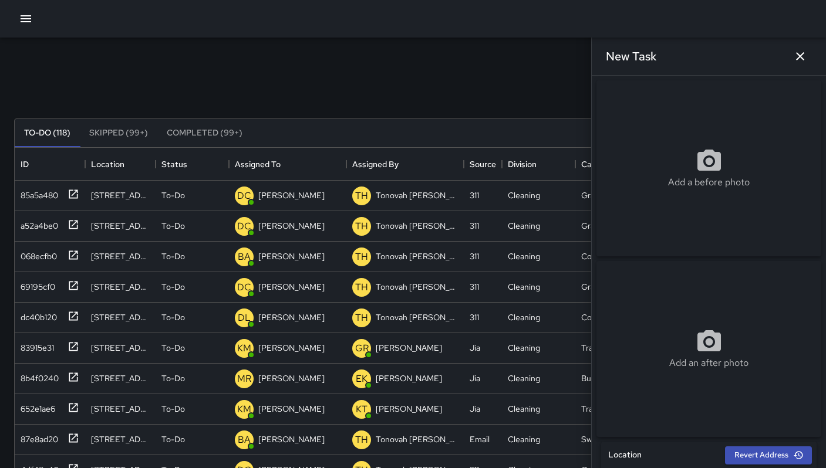
click at [688, 144] on div "Add a before photo" at bounding box center [708, 168] width 225 height 176
click at [646, 221] on div "Add a before photo" at bounding box center [708, 168] width 225 height 176
type input "**********"
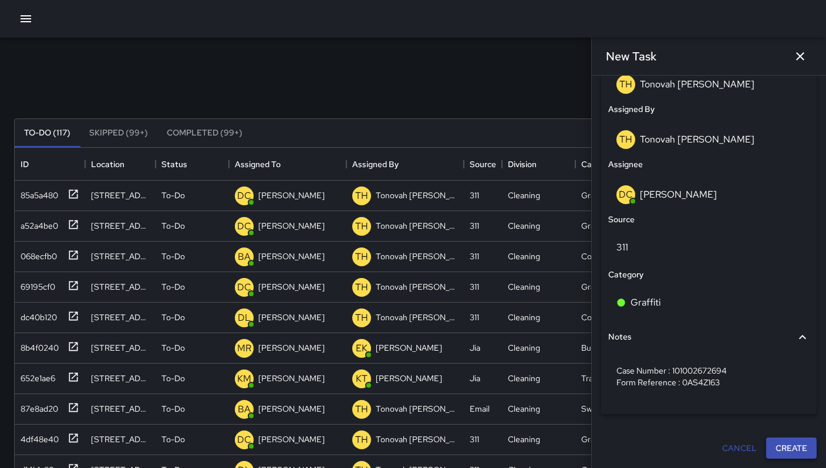
scroll to position [644, 0]
click at [783, 447] on button "Create" at bounding box center [791, 449] width 50 height 22
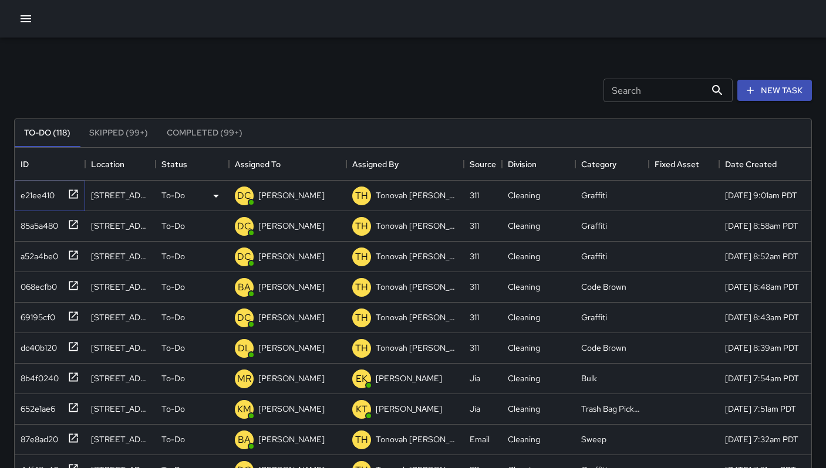
click at [44, 199] on div "e21ee410" at bounding box center [35, 193] width 39 height 16
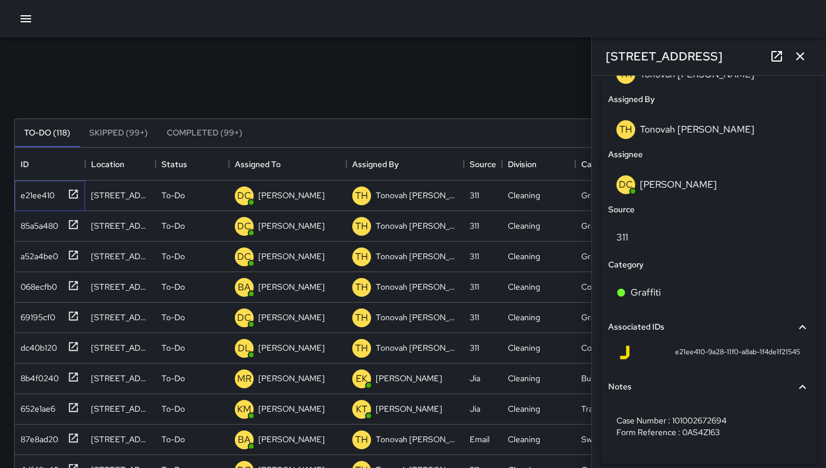
scroll to position [656, 0]
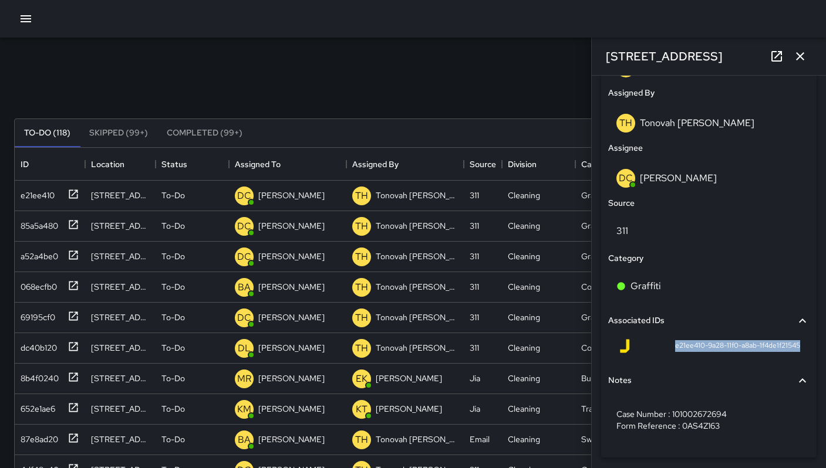
drag, startPoint x: 661, startPoint y: 350, endPoint x: 796, endPoint y: 356, distance: 135.1
click at [796, 356] on div "e21ee410-9a28-11f0-a8ab-1f4de1f21545" at bounding box center [708, 348] width 201 height 28
copy span "e21ee410-9a28-11f0-a8ab-1f4de1f21545"
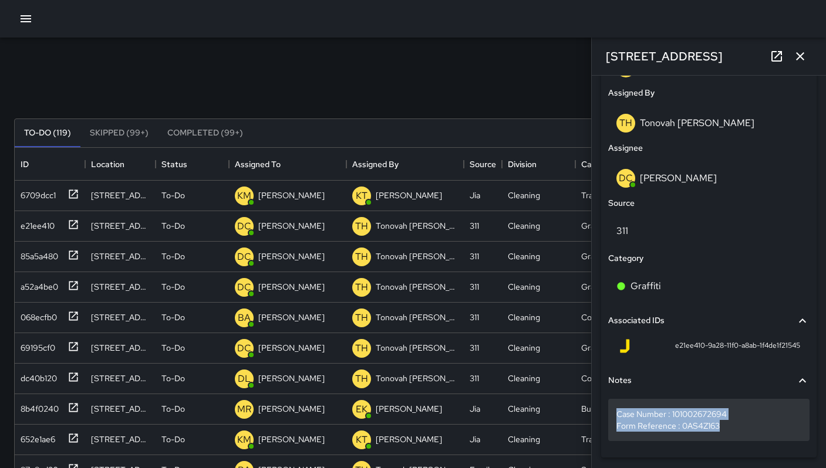
drag, startPoint x: 727, startPoint y: 427, endPoint x: 613, endPoint y: 414, distance: 114.6
click at [613, 414] on div "Case Number : 101002672694 Form Reference : 0AS4Z163" at bounding box center [708, 420] width 201 height 42
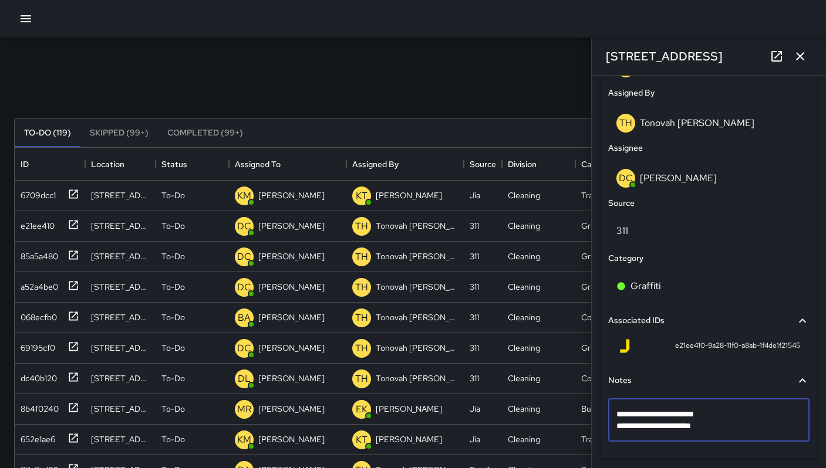
drag, startPoint x: 723, startPoint y: 432, endPoint x: 617, endPoint y: 417, distance: 107.3
click at [617, 417] on textarea "**********" at bounding box center [704, 419] width 176 height 23
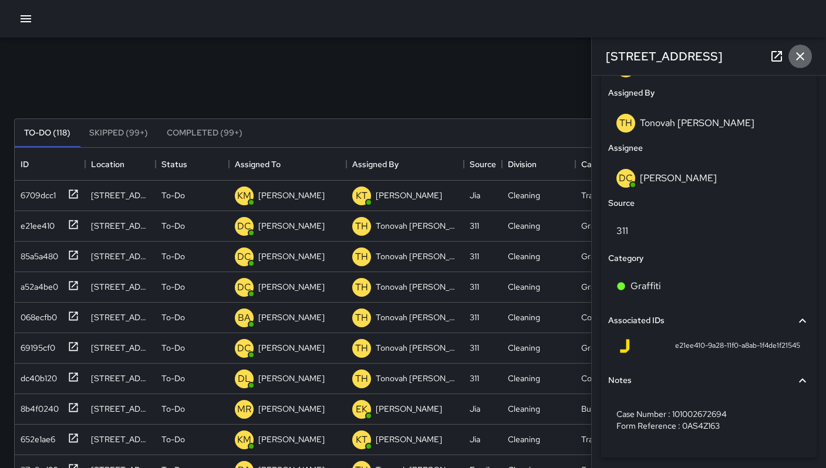
click at [799, 55] on icon "button" at bounding box center [800, 56] width 8 height 8
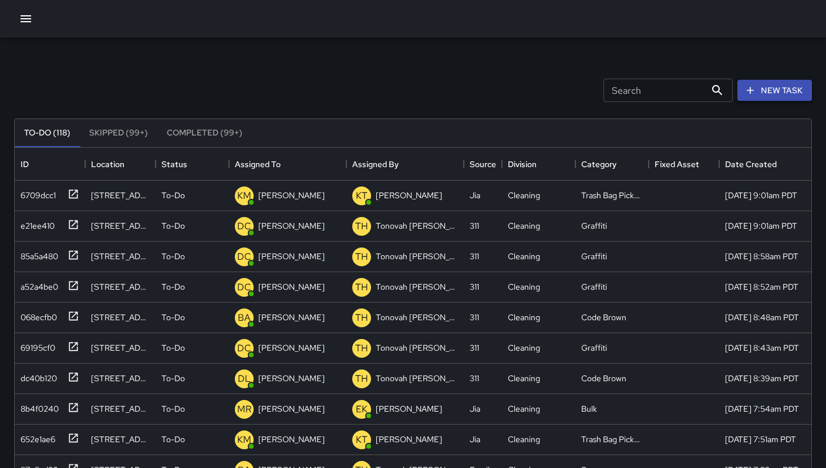
click at [759, 94] on button "New Task" at bounding box center [774, 91] width 75 height 22
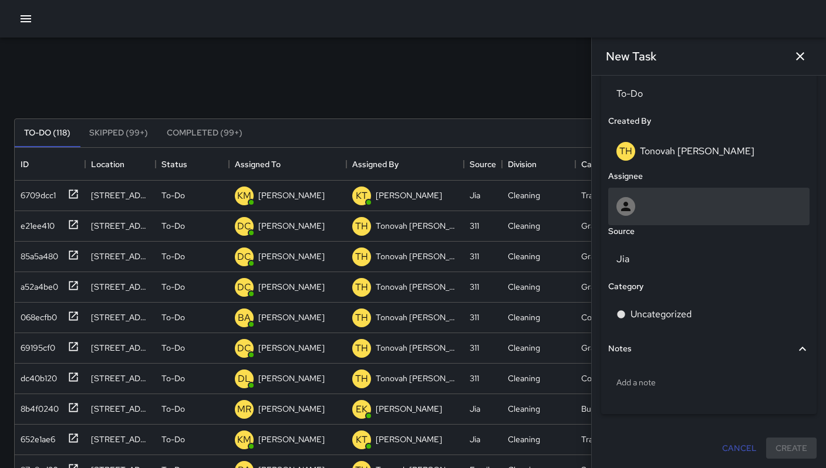
scroll to position [332, 0]
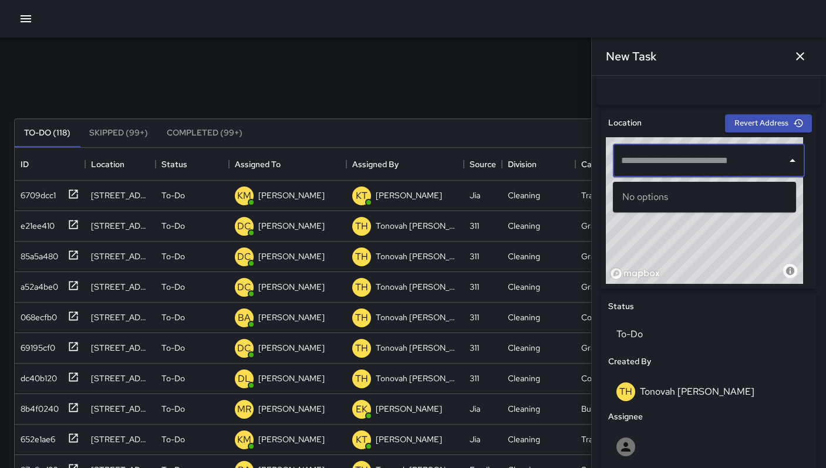
click at [635, 163] on input "text" at bounding box center [700, 161] width 164 height 22
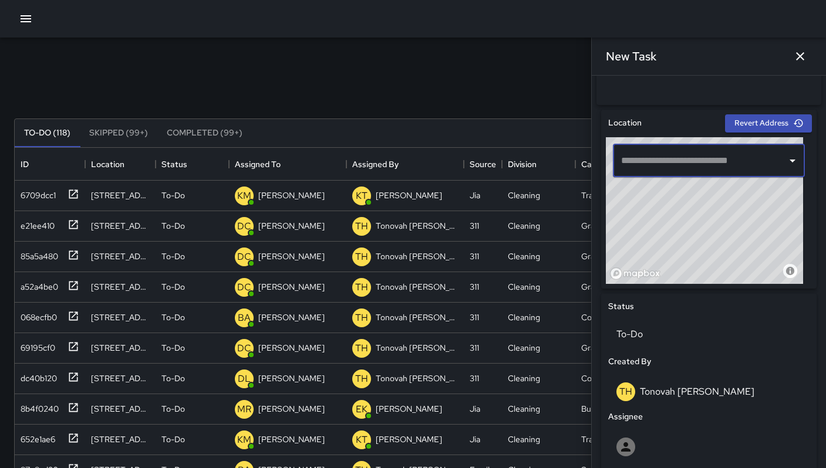
paste input "**********"
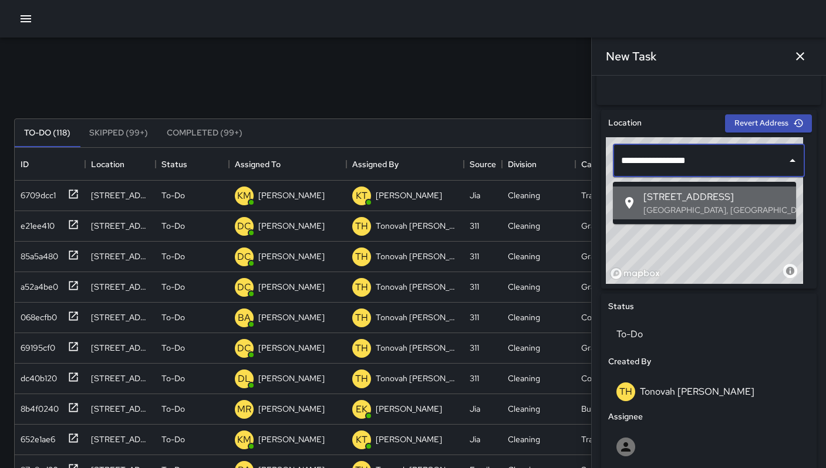
click at [658, 206] on p "San Francisco, CA, USA" at bounding box center [714, 210] width 143 height 12
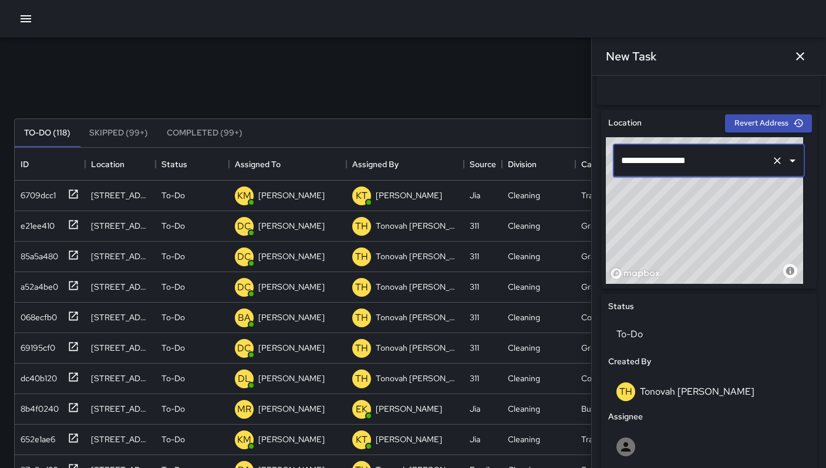
type input "**********"
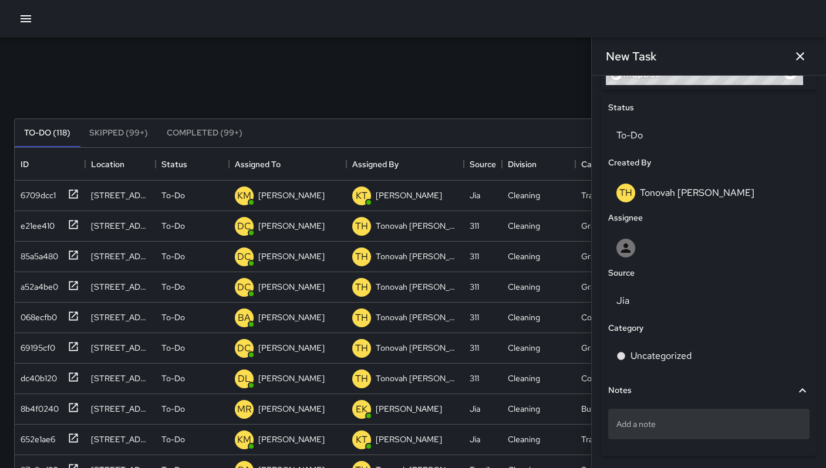
scroll to position [577, 0]
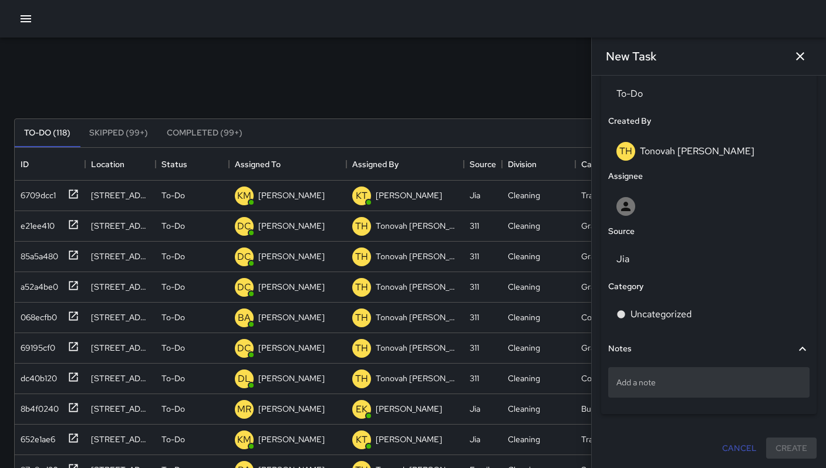
click at [672, 383] on p "Add a note" at bounding box center [708, 383] width 185 height 12
type textarea "**********"
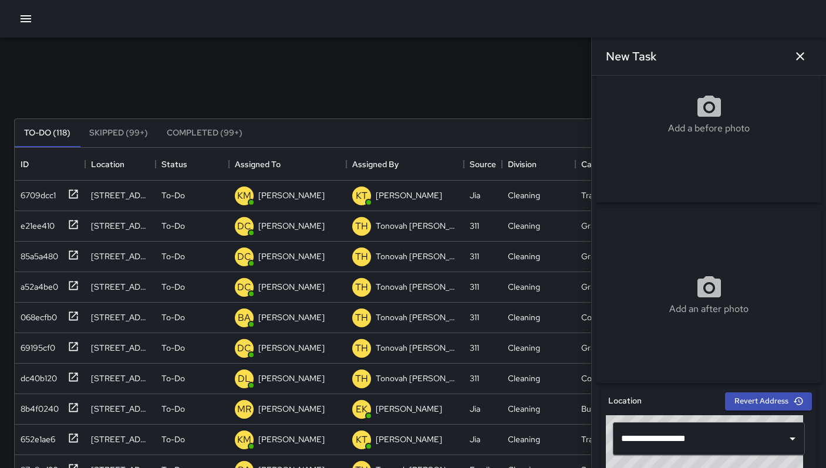
scroll to position [170, 0]
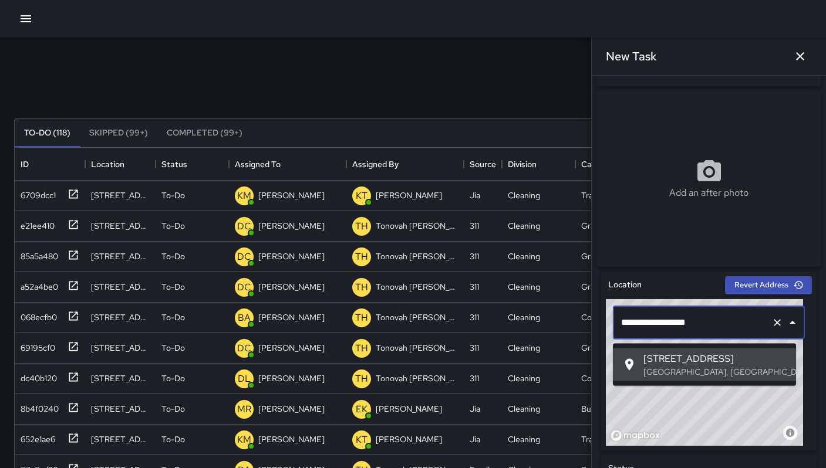
click at [689, 333] on input "**********" at bounding box center [692, 323] width 148 height 22
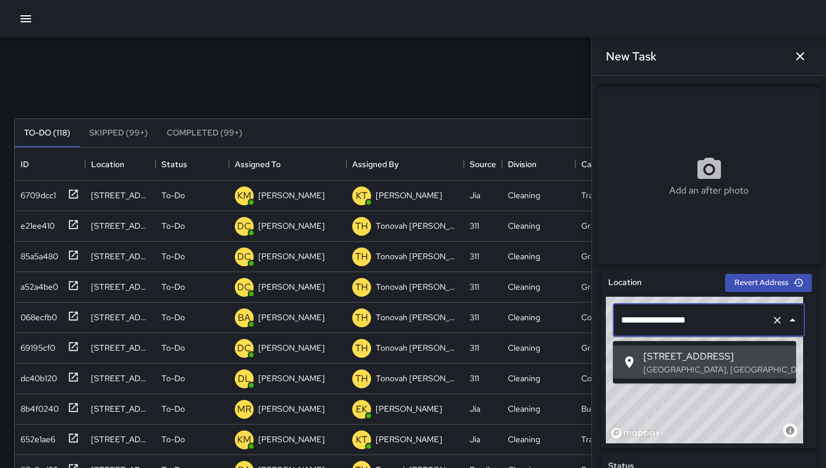
scroll to position [173, 0]
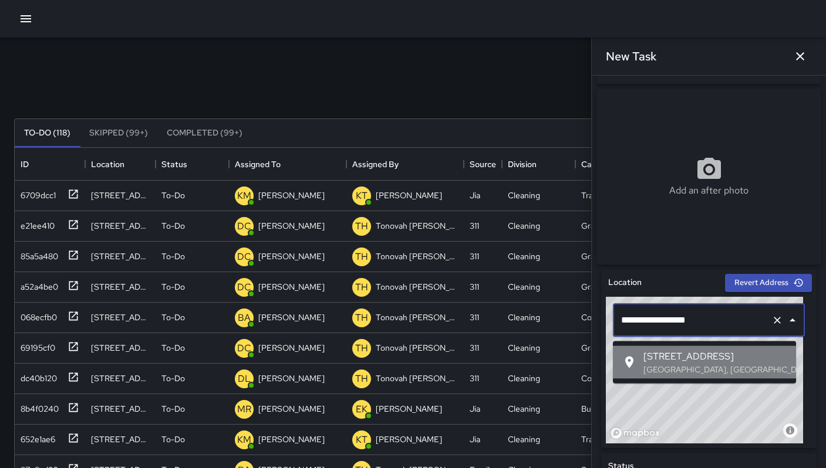
click at [695, 357] on span "1086 Folsom Street" at bounding box center [714, 357] width 143 height 14
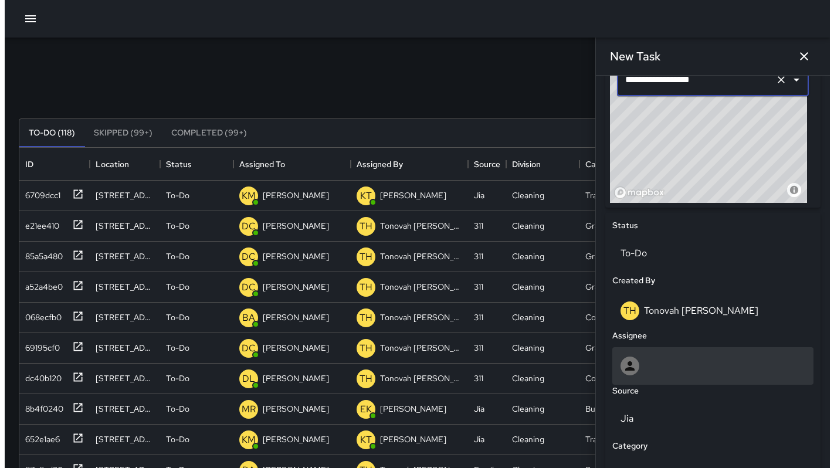
scroll to position [425, 0]
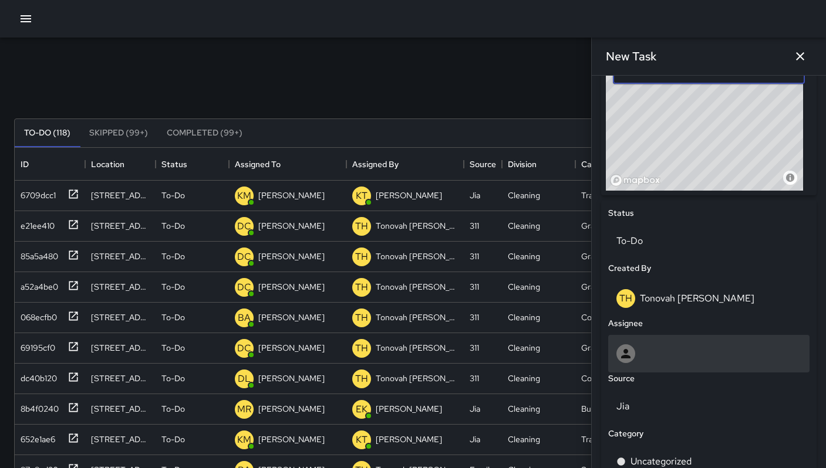
click at [670, 357] on div at bounding box center [708, 353] width 185 height 19
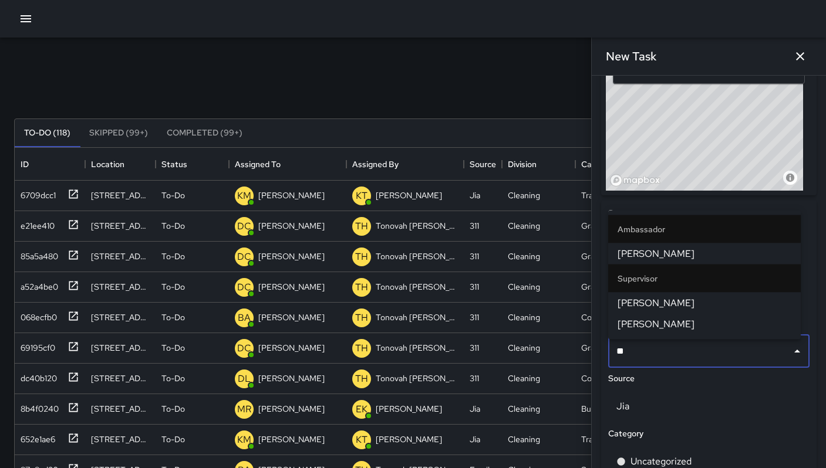
type input "***"
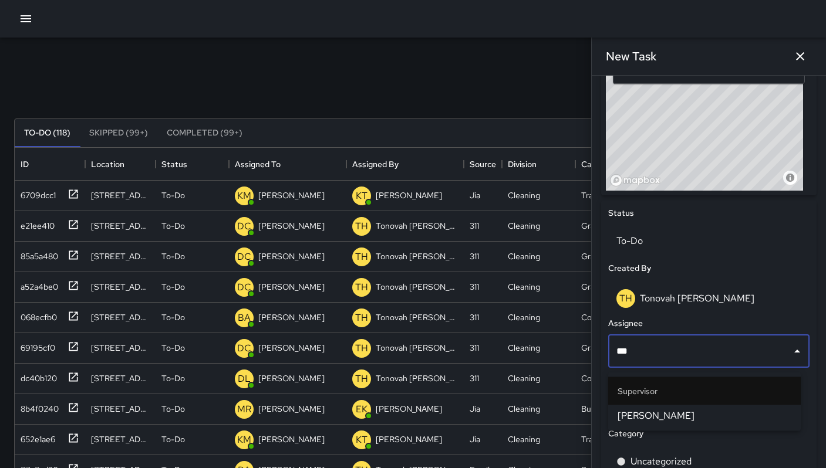
click at [653, 415] on span "Bryan Alexander" at bounding box center [704, 416] width 174 height 14
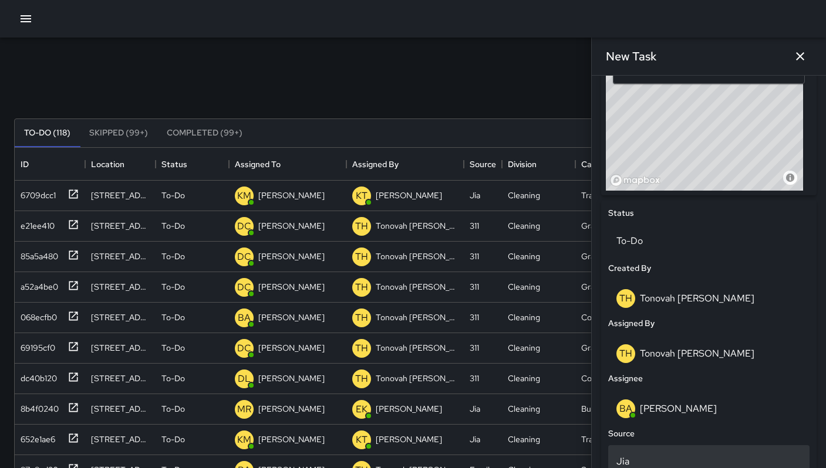
click at [642, 454] on div "Jia" at bounding box center [708, 461] width 201 height 33
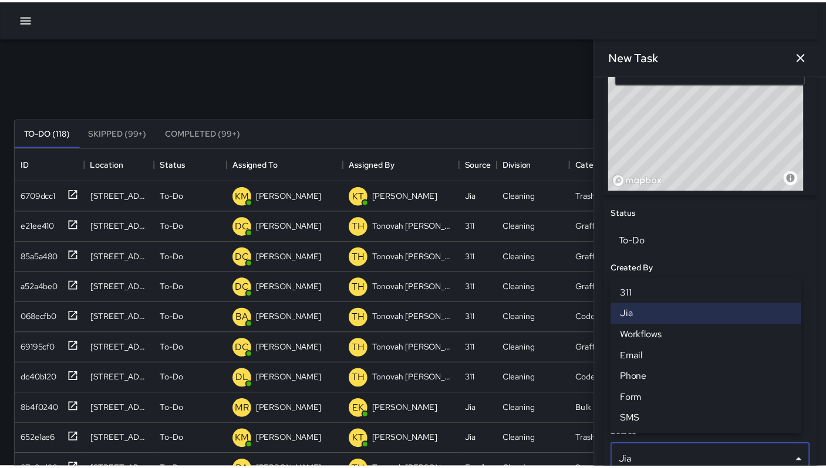
scroll to position [630, 0]
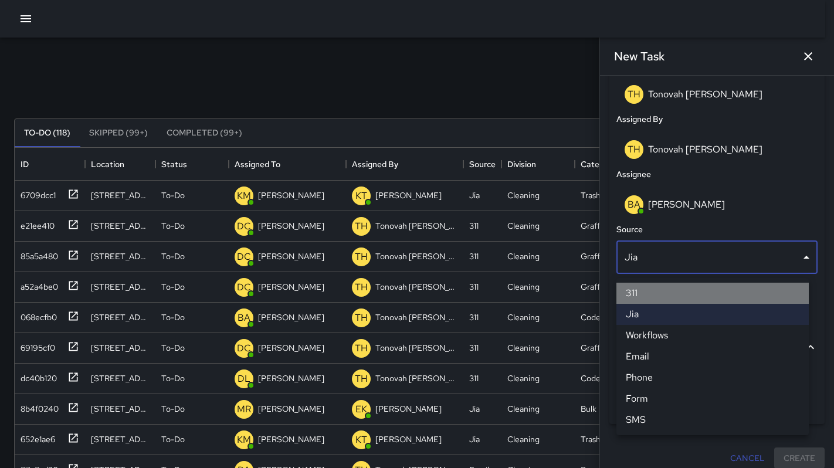
click at [651, 288] on li "311" at bounding box center [713, 293] width 192 height 21
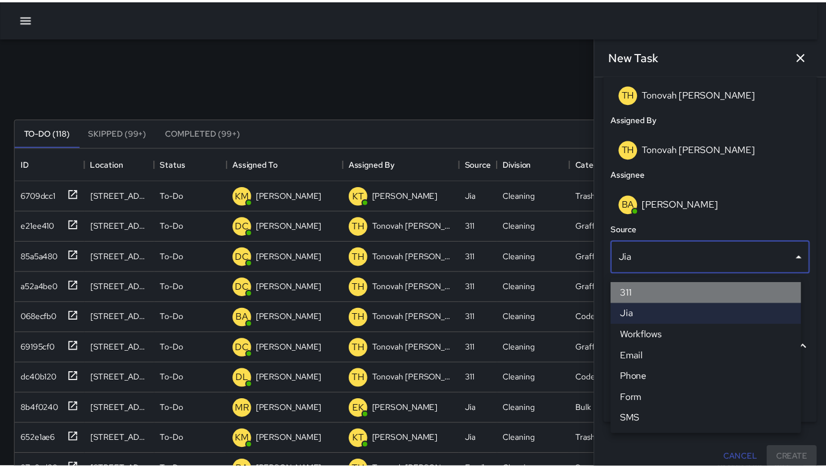
scroll to position [9, 9]
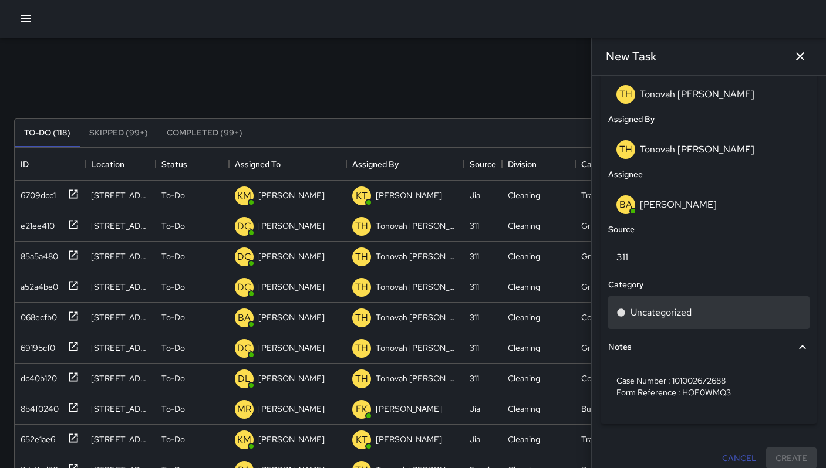
click at [661, 319] on p "Uncategorized" at bounding box center [660, 313] width 61 height 14
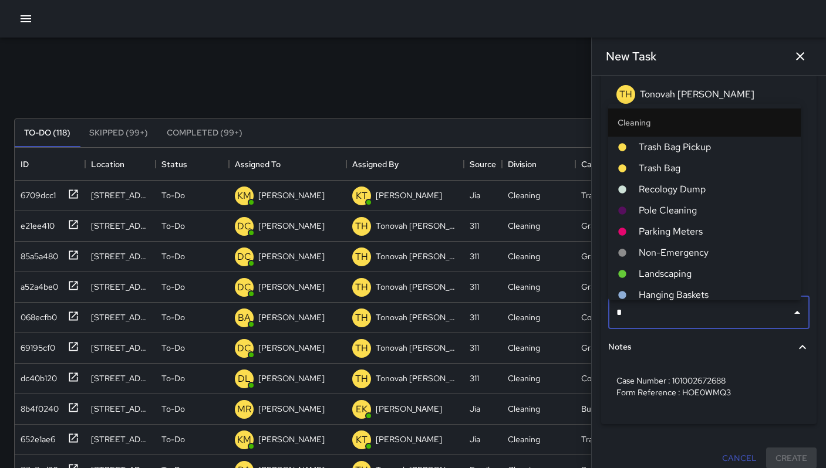
type input "**"
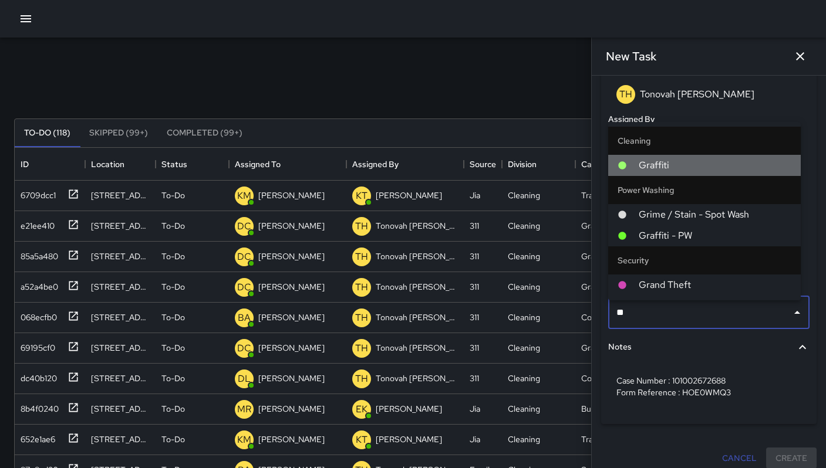
click at [664, 160] on span "Graffiti" at bounding box center [714, 165] width 153 height 14
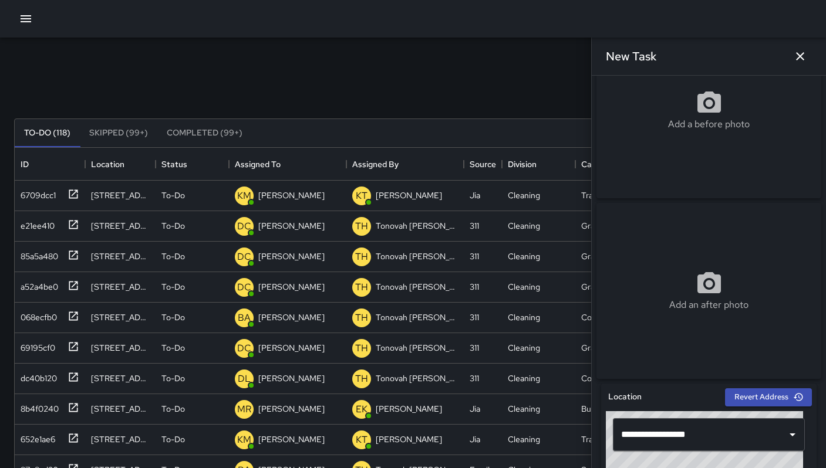
scroll to position [56, 0]
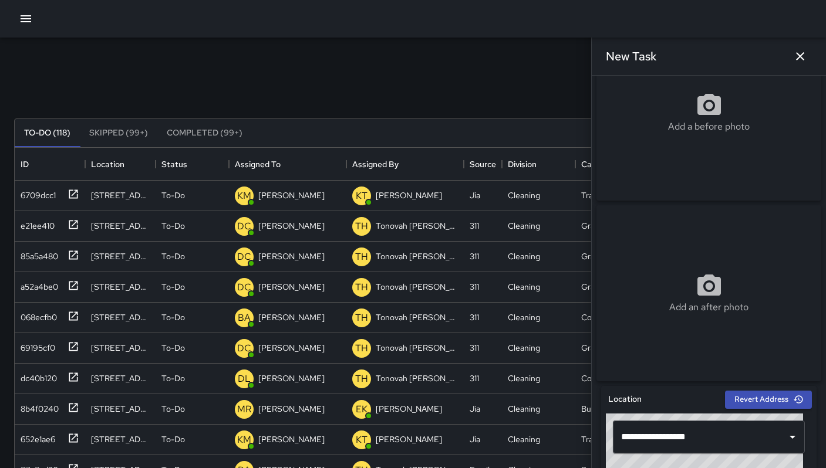
click at [644, 138] on div "Add a before photo" at bounding box center [708, 113] width 225 height 176
click at [657, 144] on div "Add a before photo" at bounding box center [708, 113] width 225 height 176
click at [668, 110] on div "Add a before photo" at bounding box center [708, 113] width 225 height 42
type input "**********"
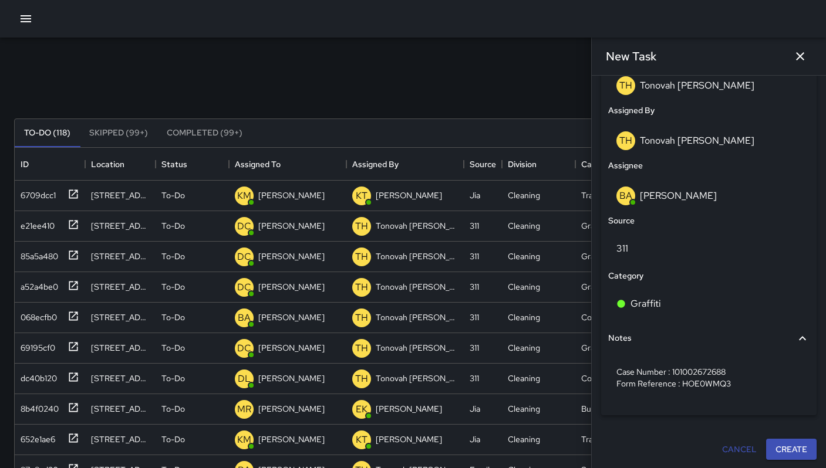
scroll to position [644, 0]
click at [774, 448] on button "Create" at bounding box center [791, 449] width 50 height 22
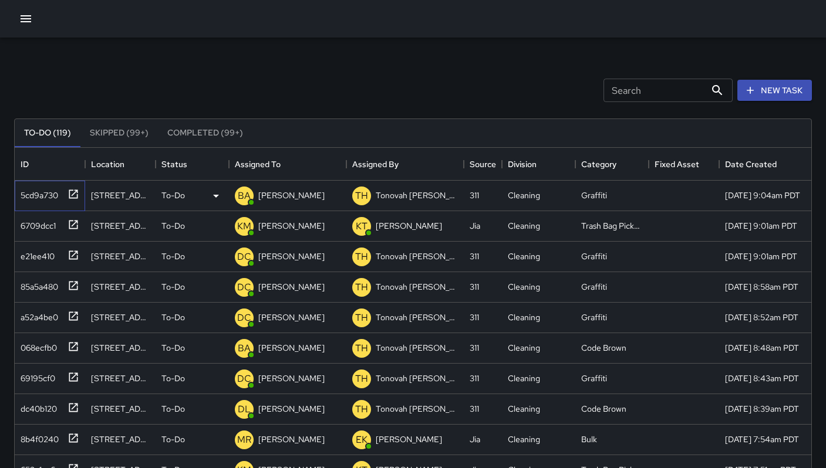
click at [16, 195] on div "5cd9a730" at bounding box center [37, 193] width 42 height 16
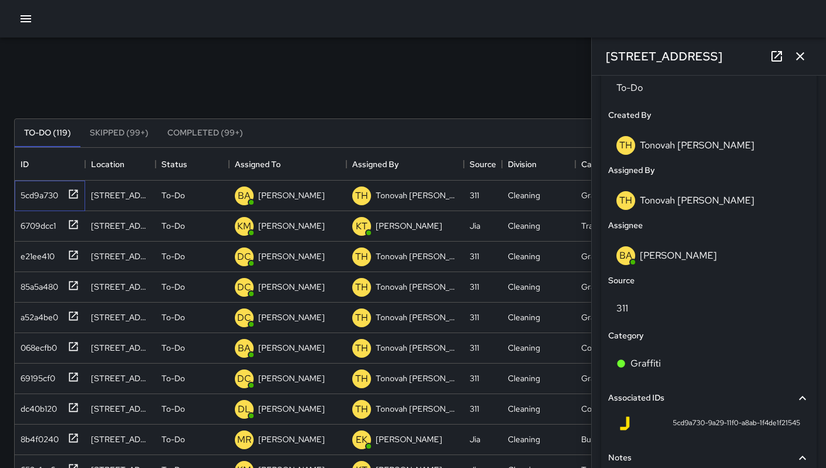
scroll to position [645, 0]
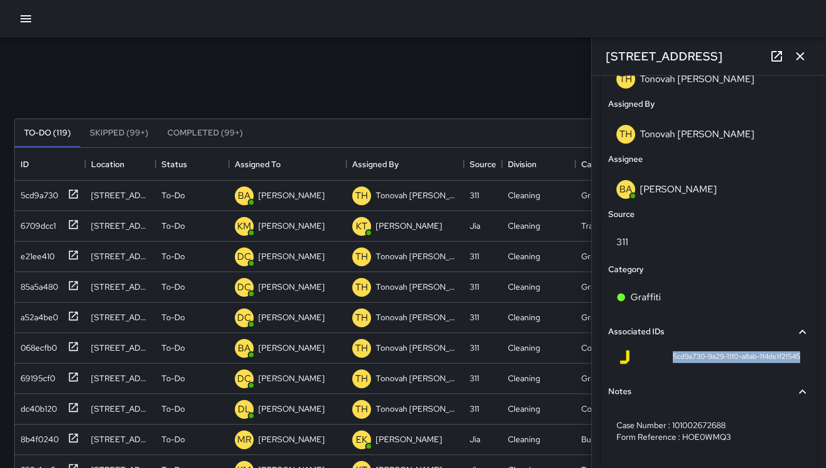
drag, startPoint x: 658, startPoint y: 356, endPoint x: 772, endPoint y: 373, distance: 115.0
click at [772, 373] on div "5cd9a730-9a29-11f0-a8ab-1f4de1f21545" at bounding box center [708, 360] width 201 height 28
copy span "5cd9a730-9a29-11f0-a8ab-1f4de1f21545"
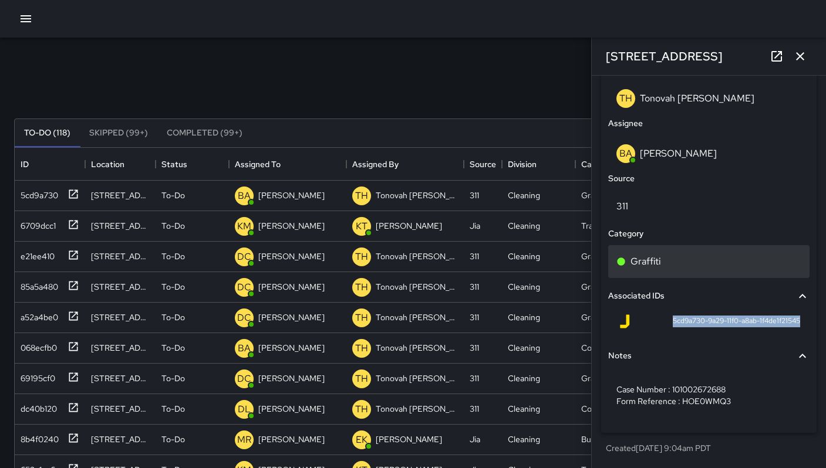
scroll to position [685, 0]
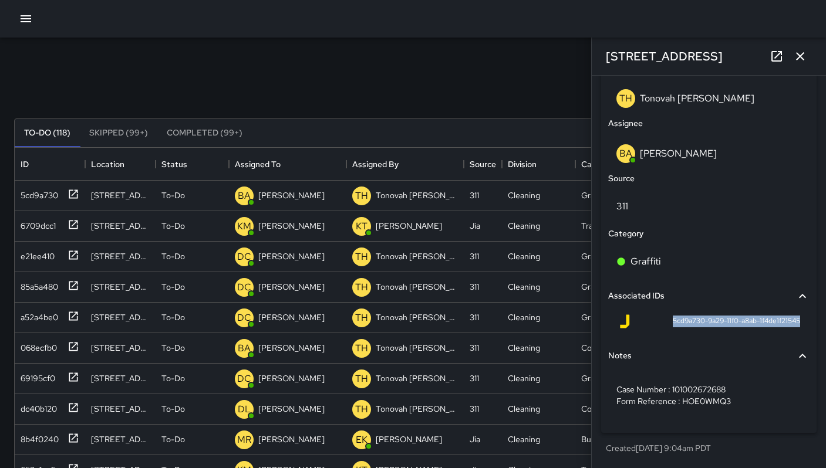
click at [796, 61] on icon "button" at bounding box center [800, 56] width 14 height 14
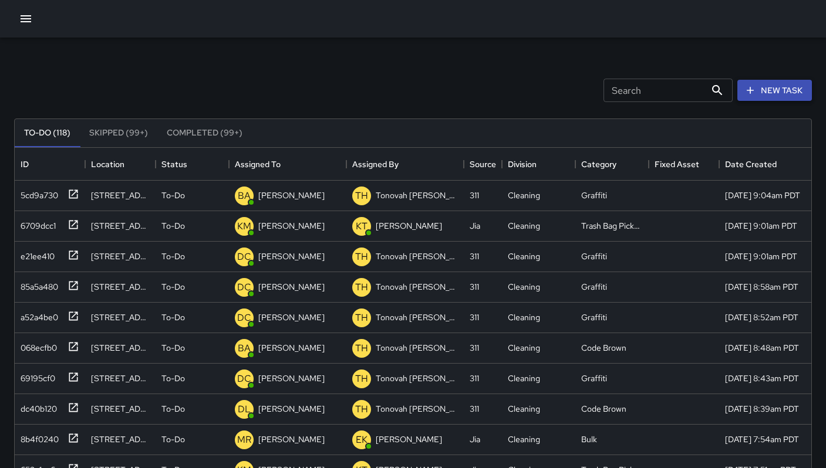
click at [769, 93] on button "New Task" at bounding box center [774, 91] width 75 height 22
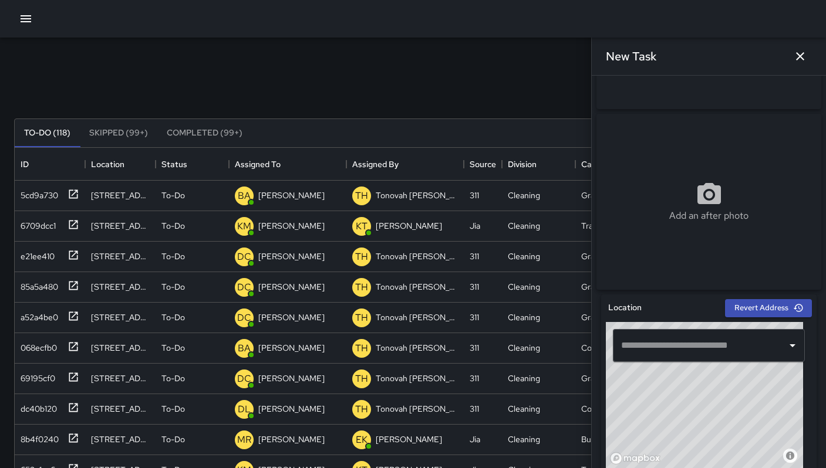
scroll to position [228, 0]
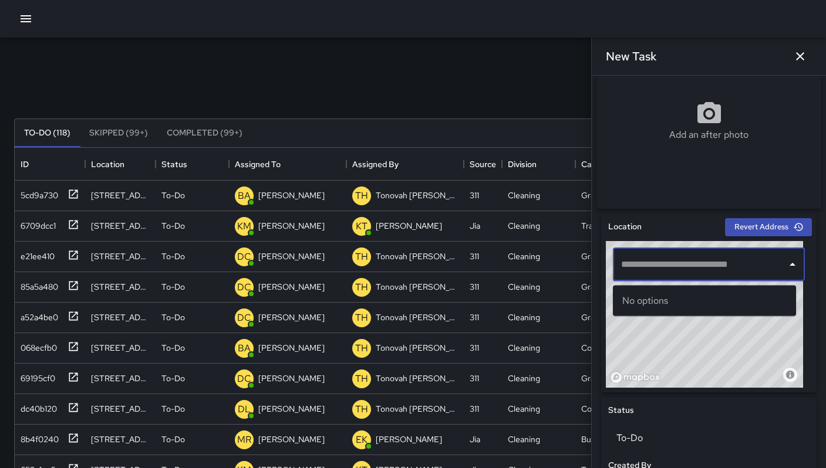
click at [644, 272] on input "text" at bounding box center [700, 264] width 164 height 22
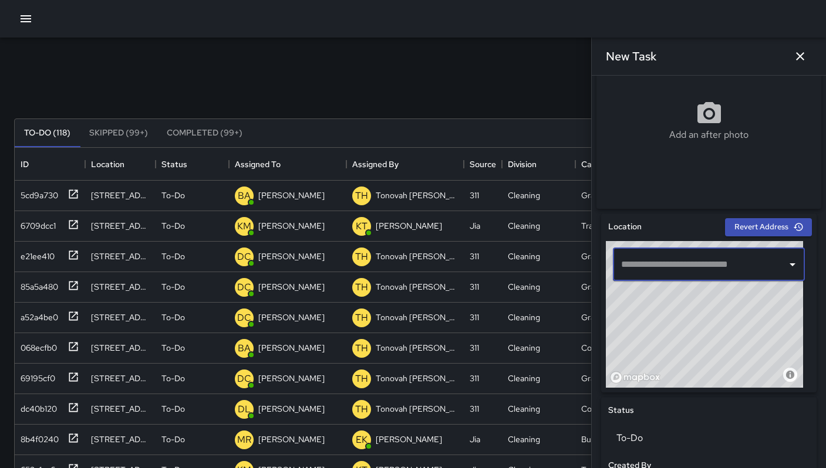
paste input "**********"
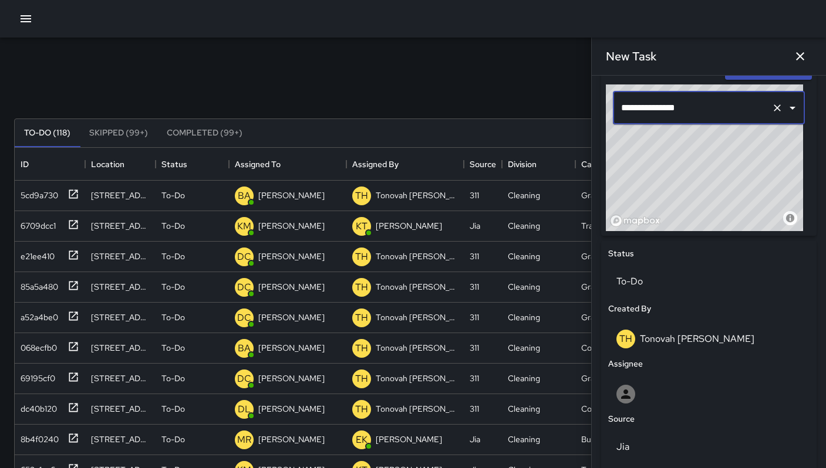
scroll to position [467, 0]
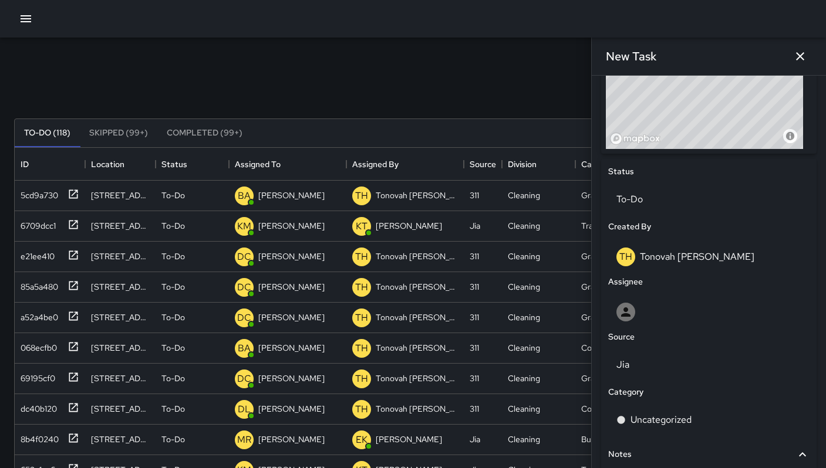
type input "**********"
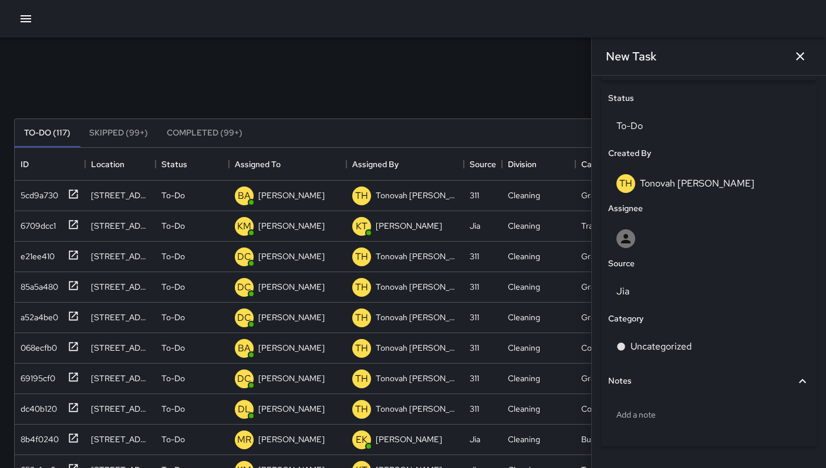
scroll to position [577, 0]
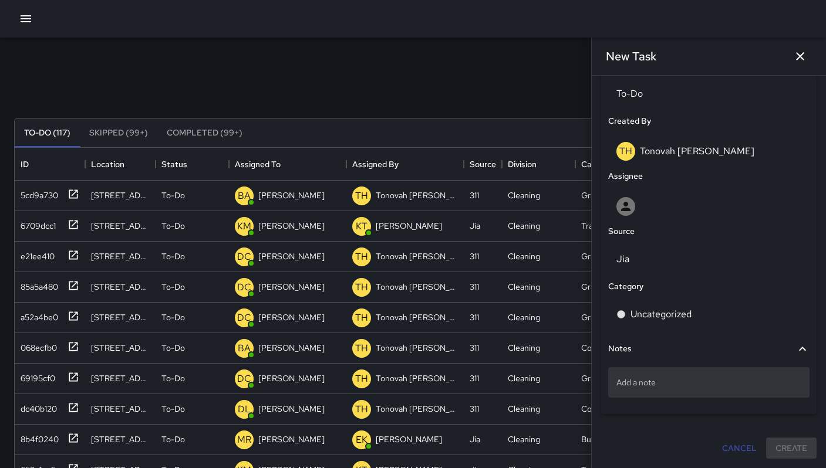
click at [643, 381] on p "Add a note" at bounding box center [708, 383] width 185 height 12
type textarea "**********"
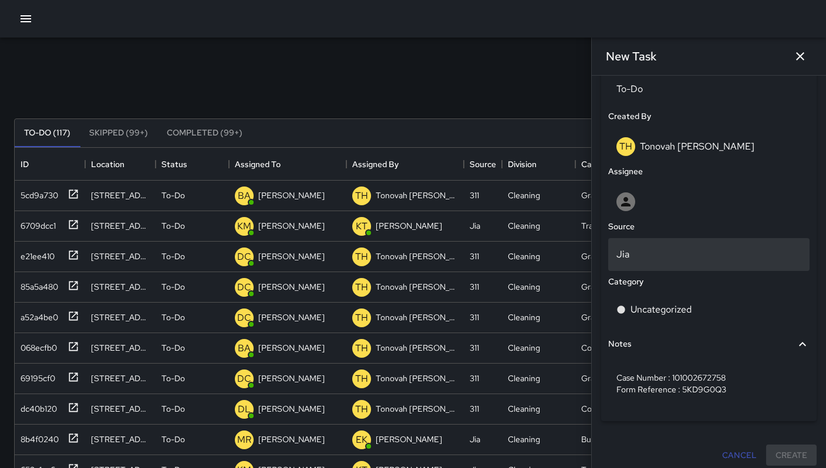
click at [633, 262] on p "Jia" at bounding box center [708, 255] width 185 height 14
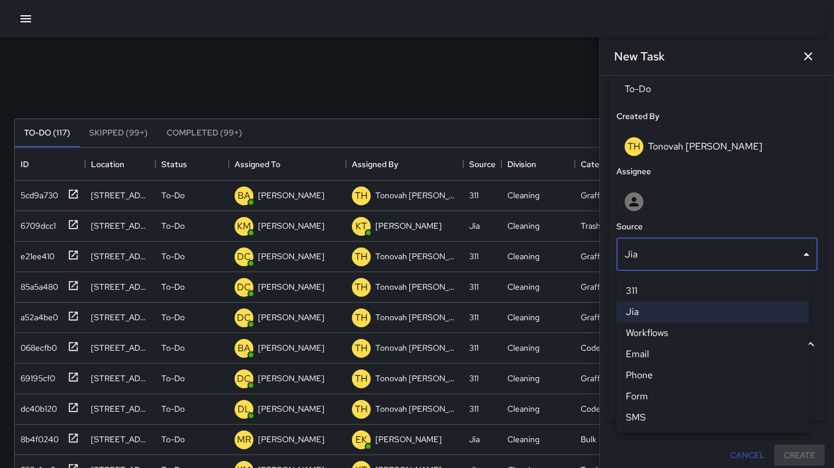
click at [630, 285] on li "311" at bounding box center [713, 290] width 192 height 21
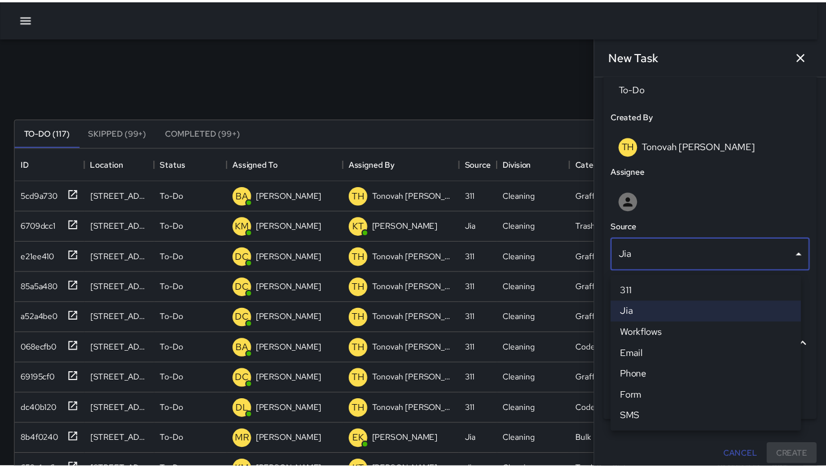
scroll to position [9, 9]
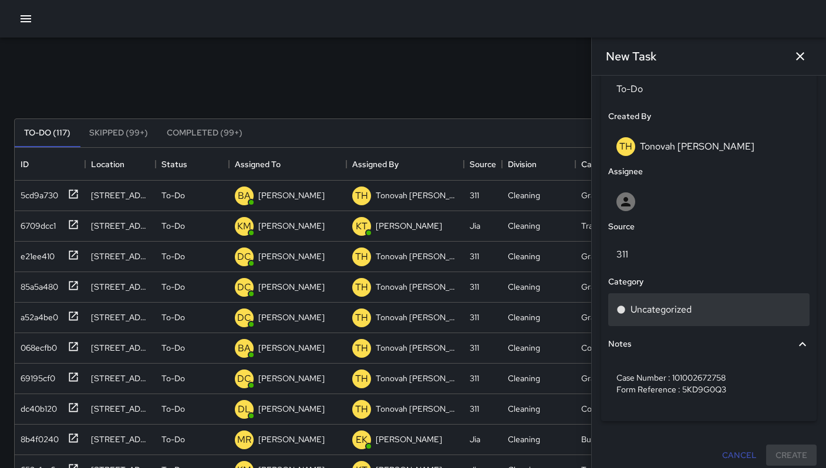
click at [635, 302] on div "Uncategorized" at bounding box center [708, 309] width 201 height 33
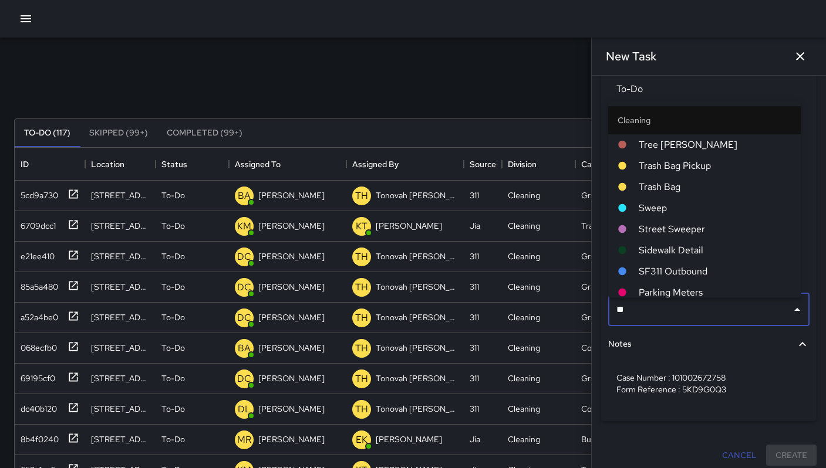
type input "***"
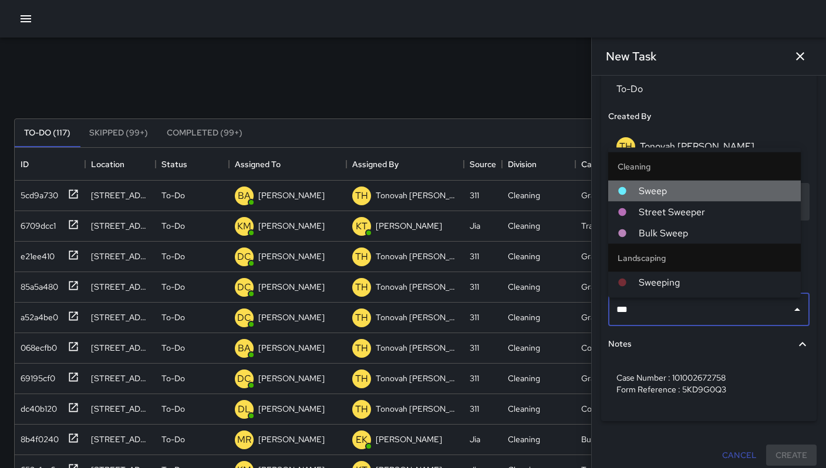
click at [636, 191] on div at bounding box center [627, 191] width 21 height 9
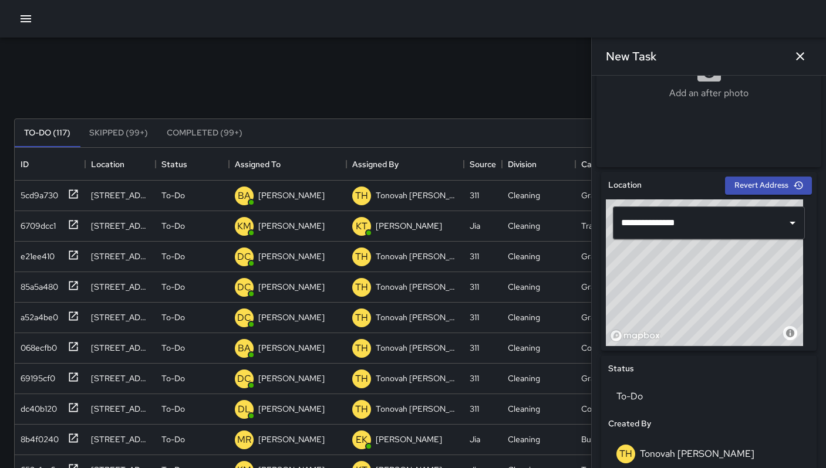
scroll to position [202, 0]
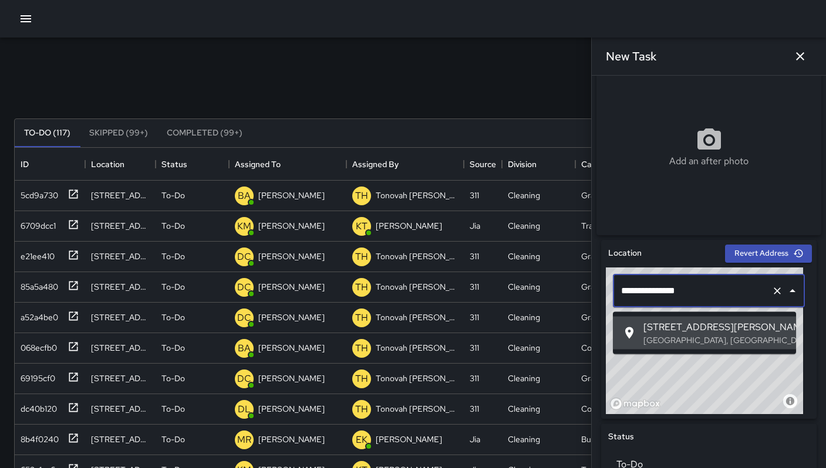
drag, startPoint x: 702, startPoint y: 295, endPoint x: 620, endPoint y: 299, distance: 82.8
click at [620, 299] on input "**********" at bounding box center [692, 291] width 148 height 22
paste input "*"
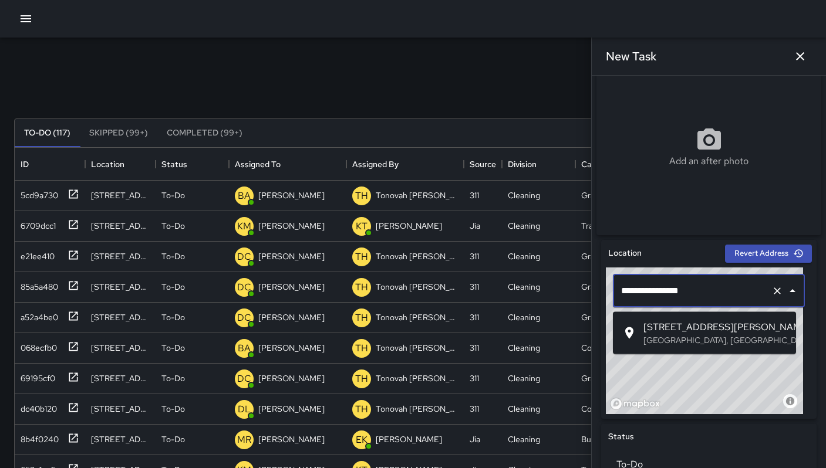
click at [660, 334] on p "San Francisco, CA, USA" at bounding box center [714, 340] width 143 height 12
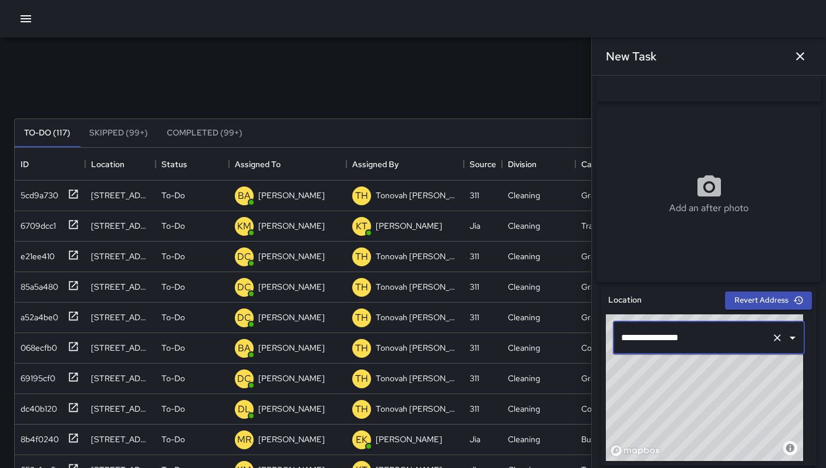
scroll to position [0, 0]
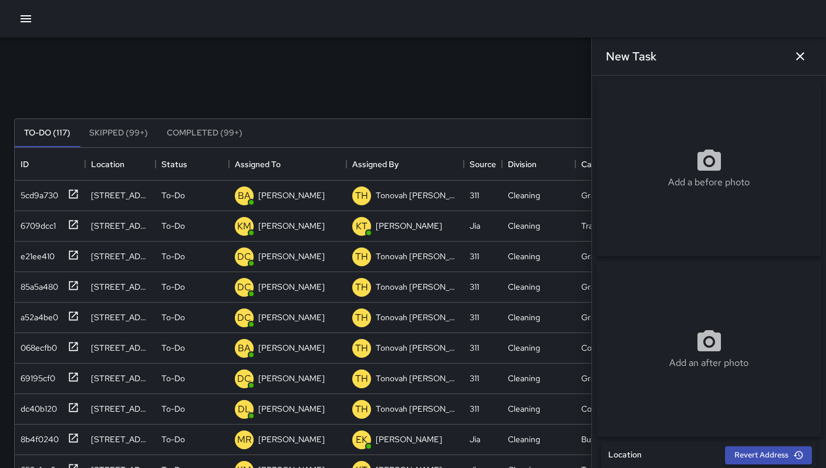
type input "**********"
click at [643, 153] on div "Add a before photo" at bounding box center [708, 168] width 225 height 42
type input "**********"
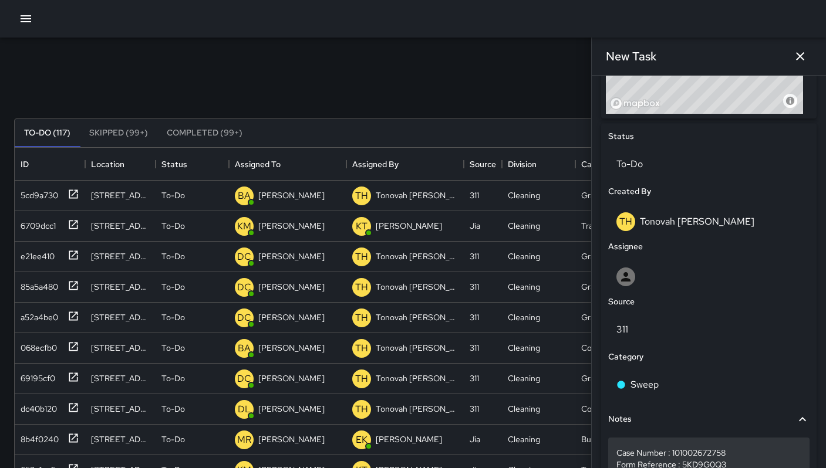
scroll to position [589, 0]
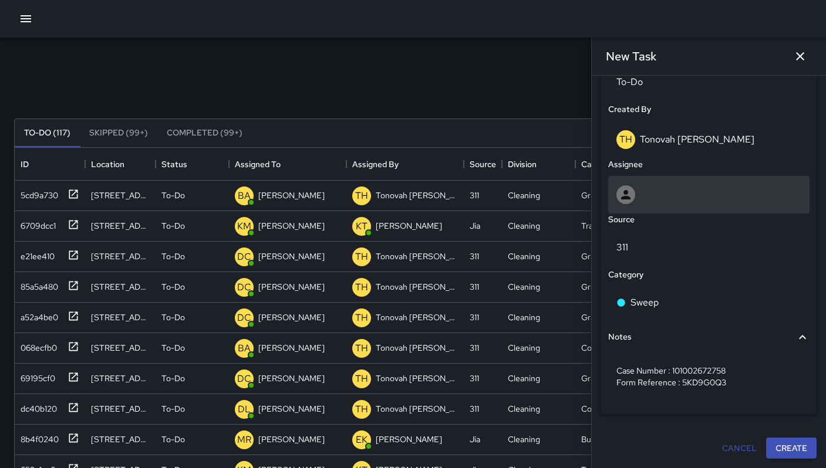
click at [634, 187] on div at bounding box center [625, 194] width 19 height 19
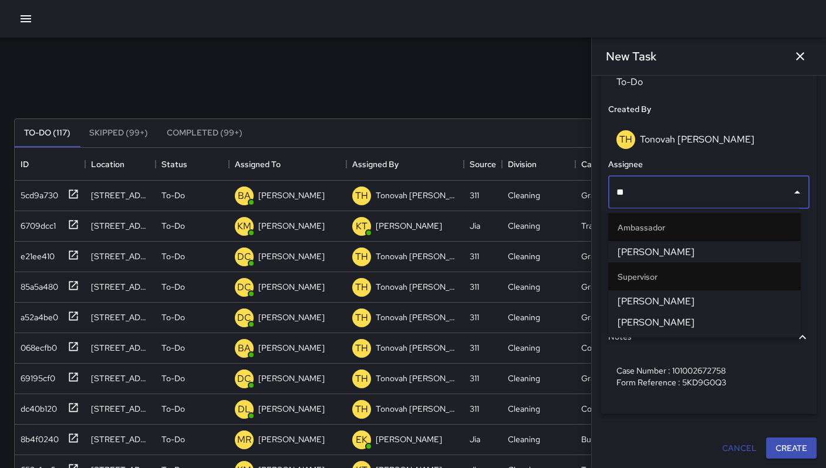
type input "***"
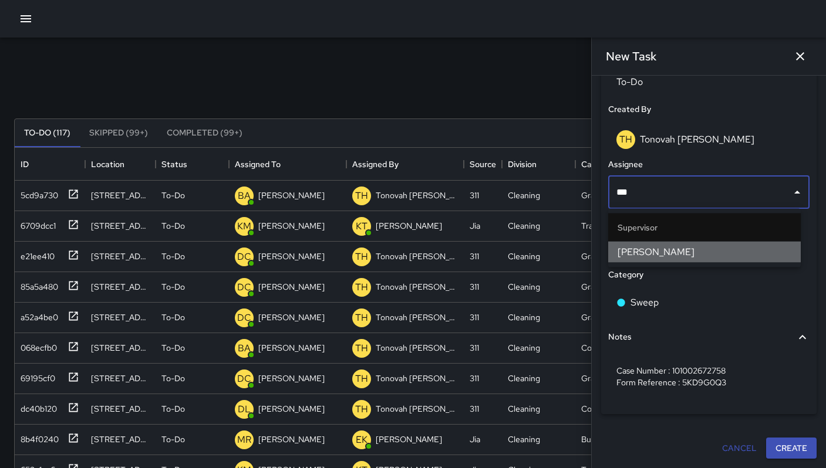
click at [658, 245] on span "Bryan Alexander" at bounding box center [704, 252] width 174 height 14
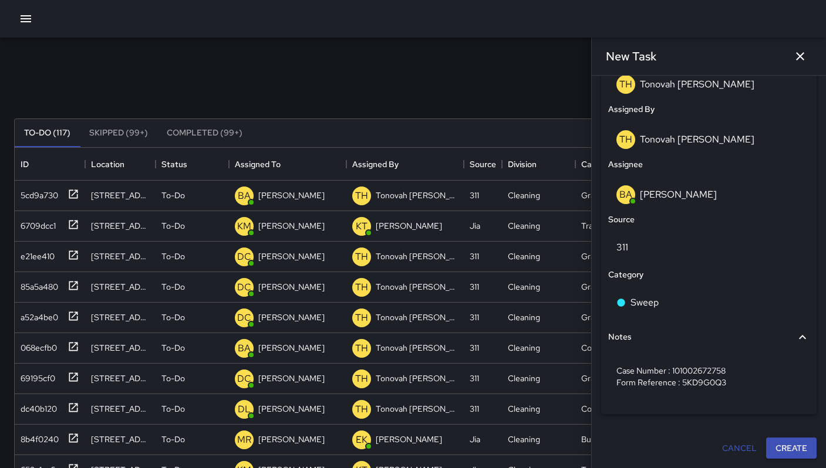
scroll to position [644, 0]
click at [792, 447] on button "Create" at bounding box center [791, 449] width 50 height 22
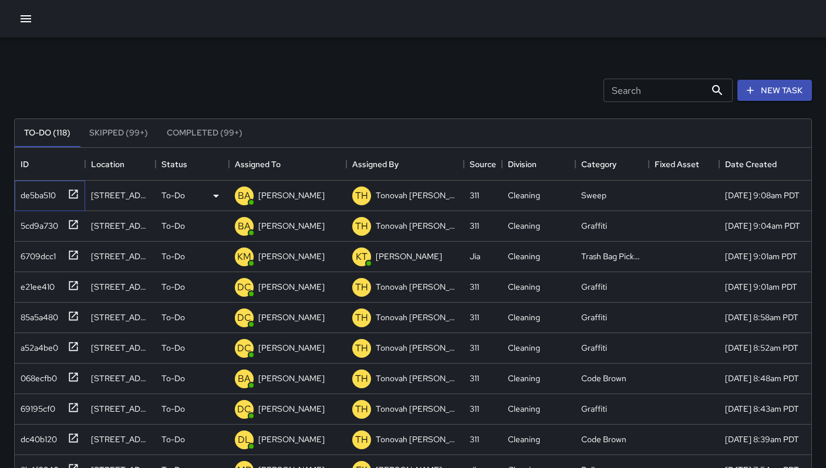
click at [41, 200] on div "de5ba510" at bounding box center [36, 193] width 40 height 16
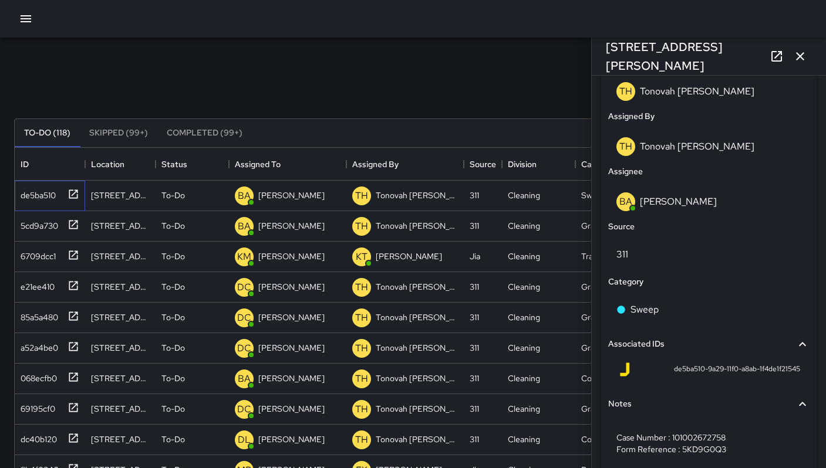
scroll to position [685, 0]
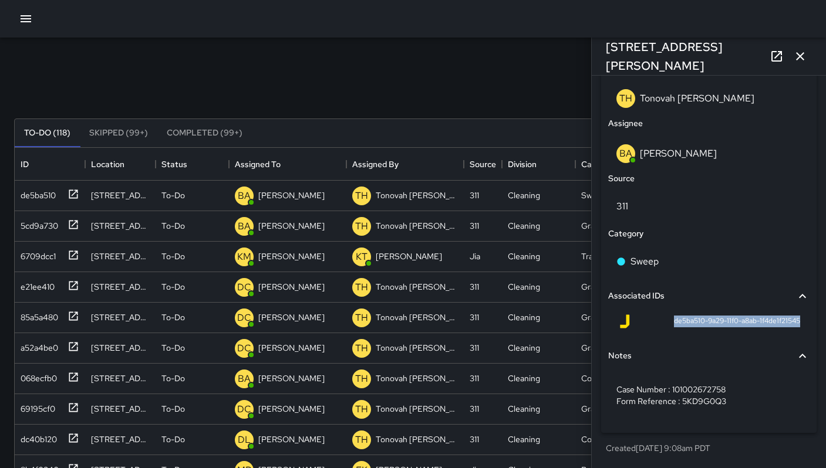
drag, startPoint x: 665, startPoint y: 317, endPoint x: 802, endPoint y: 323, distance: 136.8
click at [802, 323] on div "Associated IDs de5ba510-9a29-11f0-a8ab-1f4de1f21545" at bounding box center [709, 310] width 206 height 60
copy span "de5ba510-9a29-11f0-a8ab-1f4de1f21545"
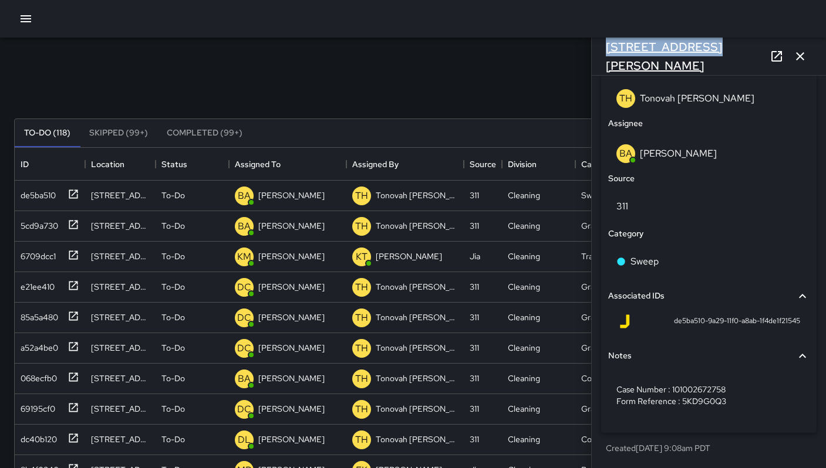
drag, startPoint x: 698, startPoint y: 55, endPoint x: 605, endPoint y: 53, distance: 93.3
click at [605, 53] on div "151a Russ Street" at bounding box center [708, 57] width 234 height 38
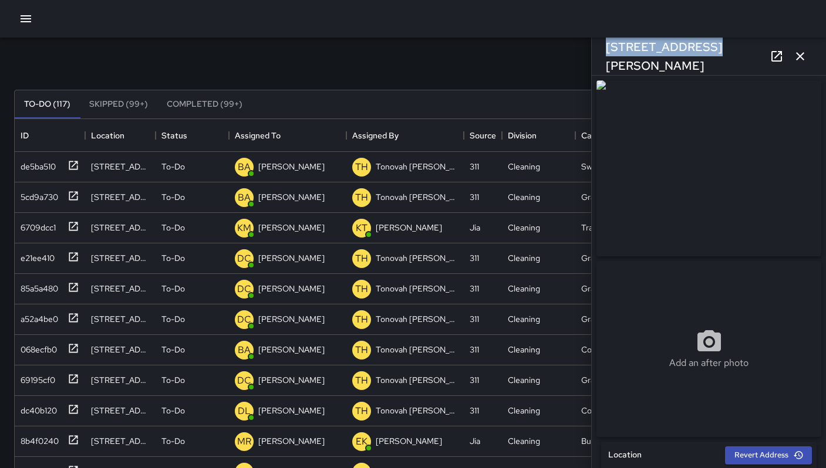
scroll to position [2, 0]
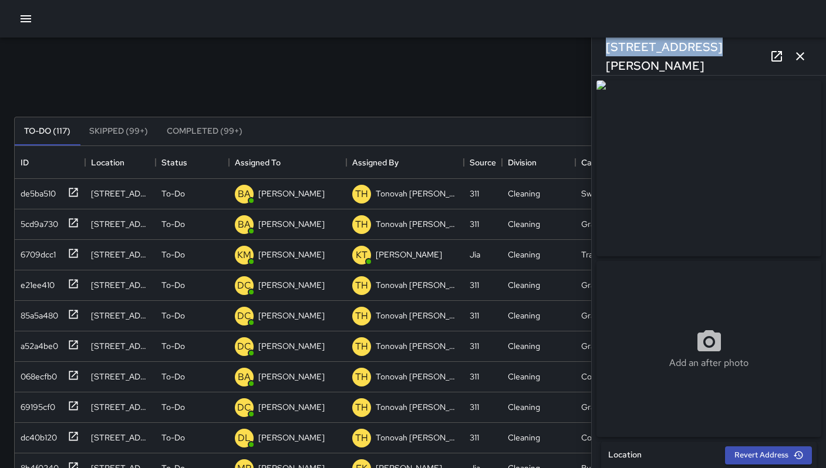
click at [803, 58] on icon "button" at bounding box center [800, 56] width 14 height 14
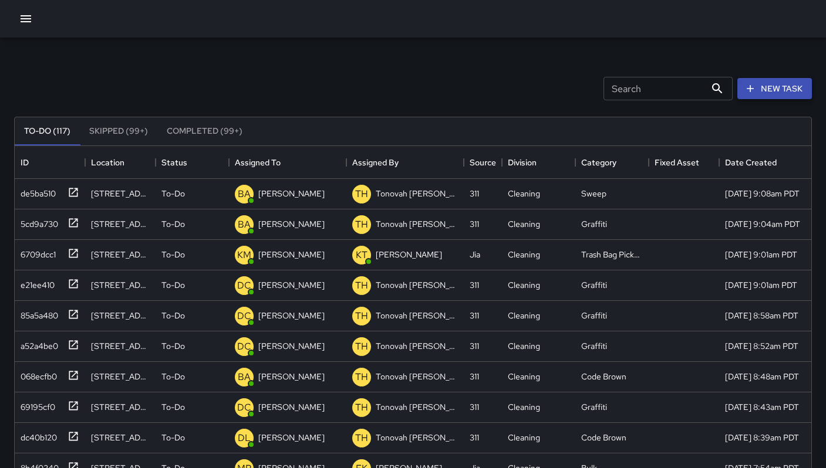
click at [783, 79] on div "New Task" at bounding box center [774, 89] width 79 height 26
click at [782, 82] on button "New Task" at bounding box center [774, 89] width 75 height 22
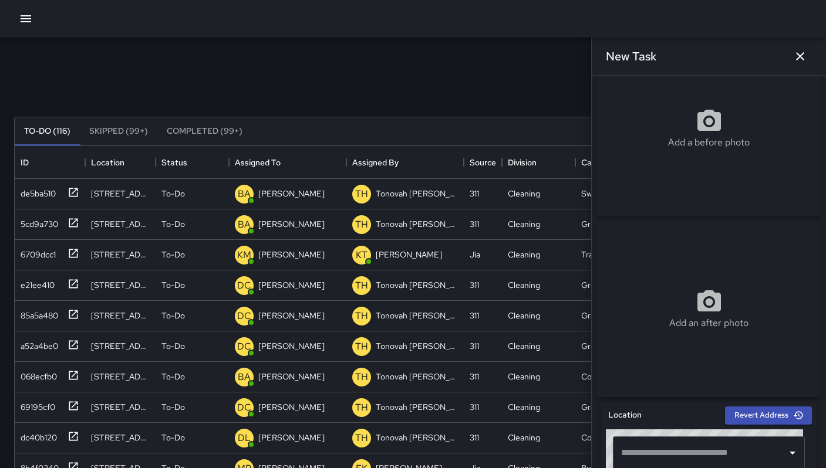
scroll to position [173, 0]
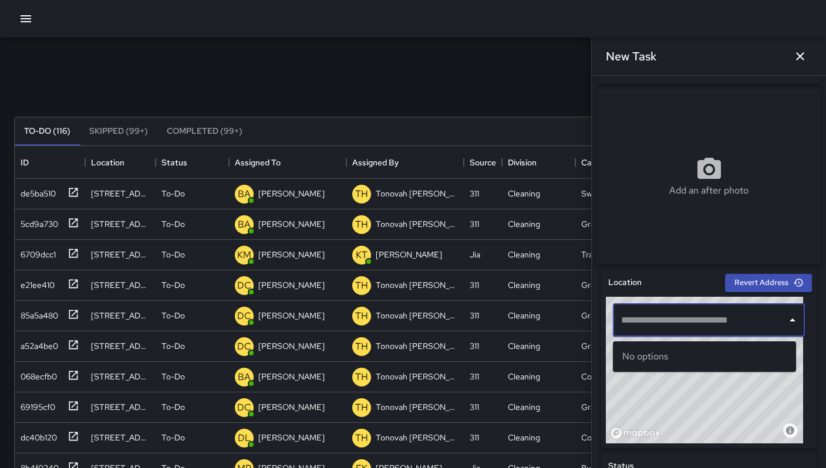
click at [635, 332] on input "text" at bounding box center [700, 320] width 164 height 22
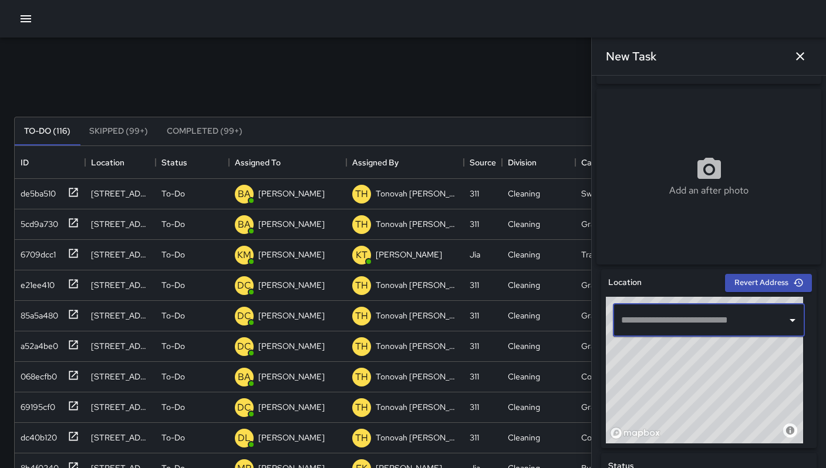
paste input "**********"
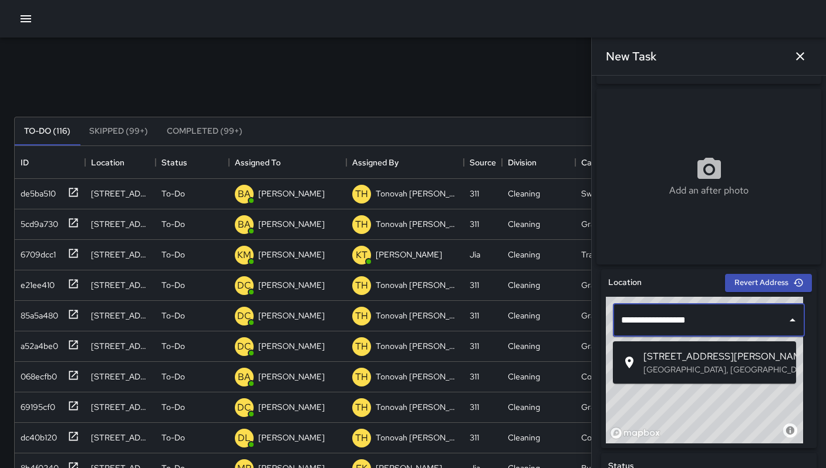
click at [671, 351] on span "1053 Howard Street" at bounding box center [714, 357] width 143 height 14
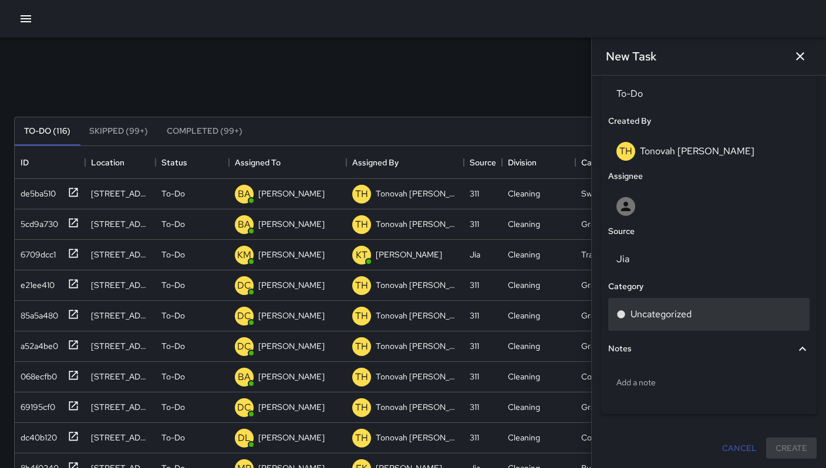
scroll to position [577, 0]
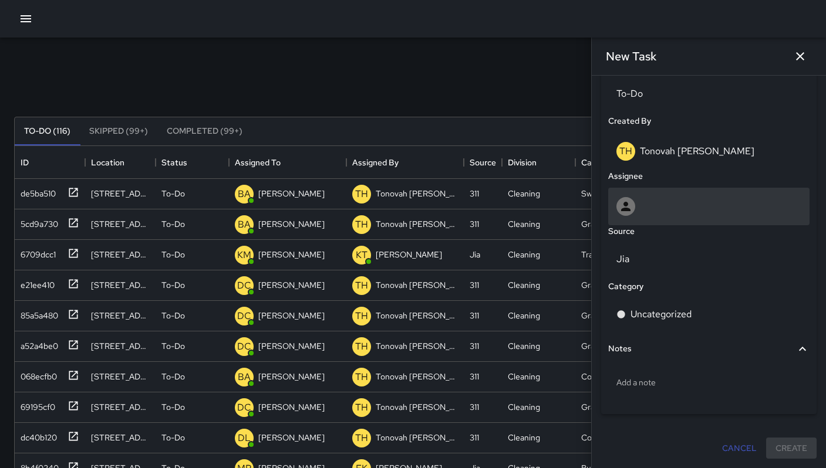
type input "**********"
click at [626, 217] on div at bounding box center [708, 207] width 201 height 38
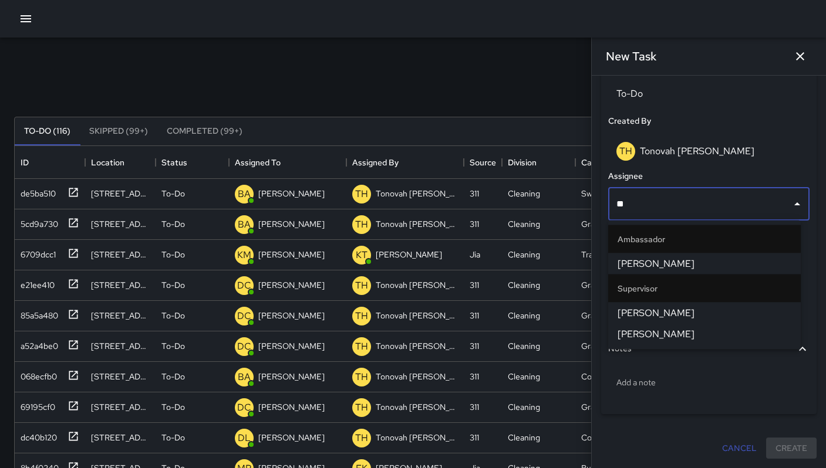
type input "***"
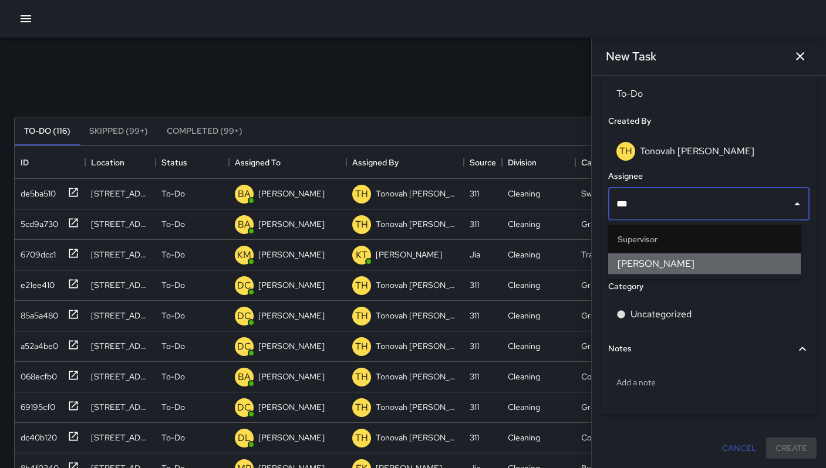
click at [634, 273] on li "Bryan Alexander" at bounding box center [704, 263] width 192 height 21
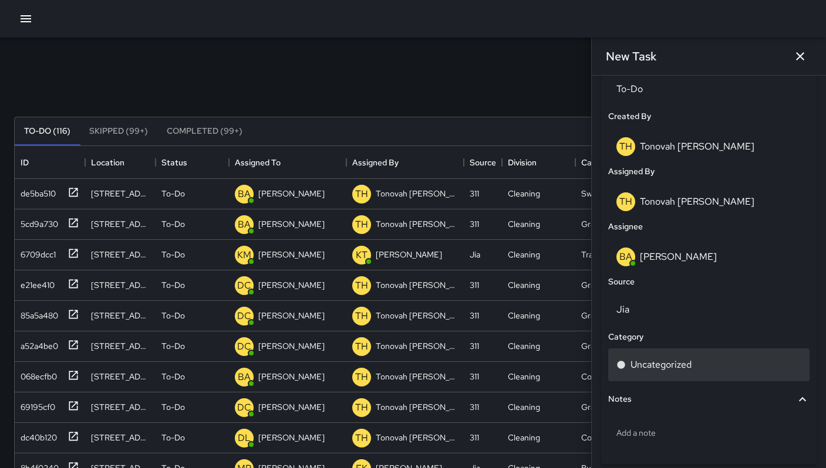
scroll to position [633, 0]
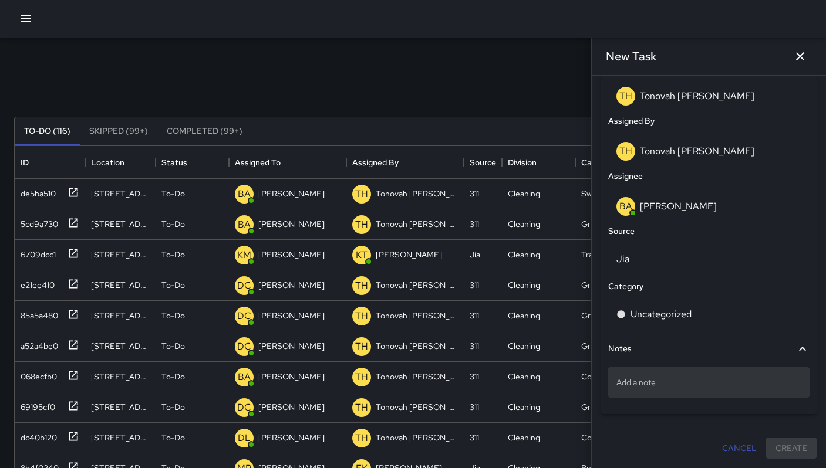
click at [669, 383] on p "Add a note" at bounding box center [708, 383] width 185 height 12
type textarea "**********"
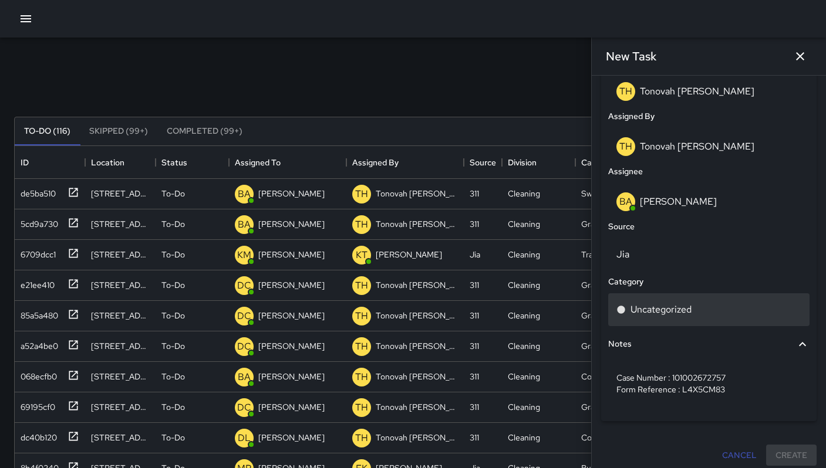
click at [663, 315] on p "Uncategorized" at bounding box center [660, 310] width 61 height 14
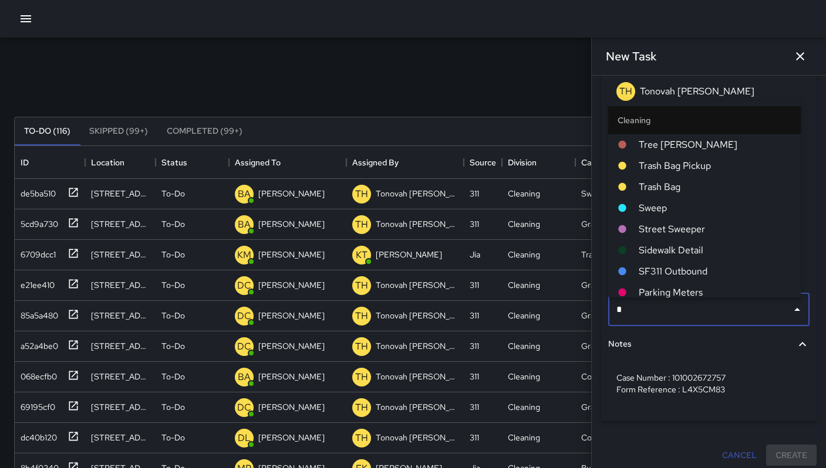
type input "**"
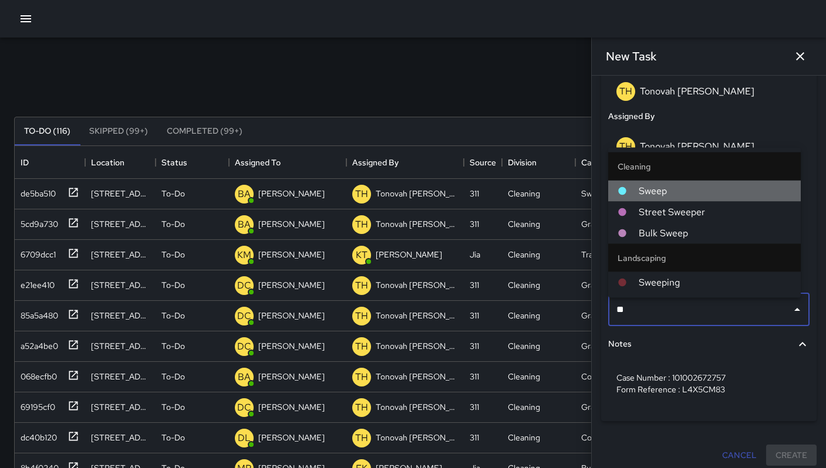
click at [678, 194] on span "Sweep" at bounding box center [714, 191] width 153 height 14
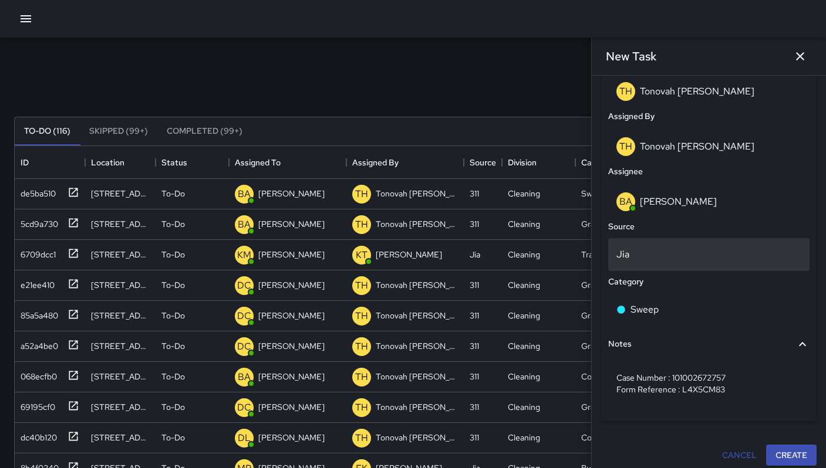
click at [658, 253] on p "Jia" at bounding box center [708, 255] width 185 height 14
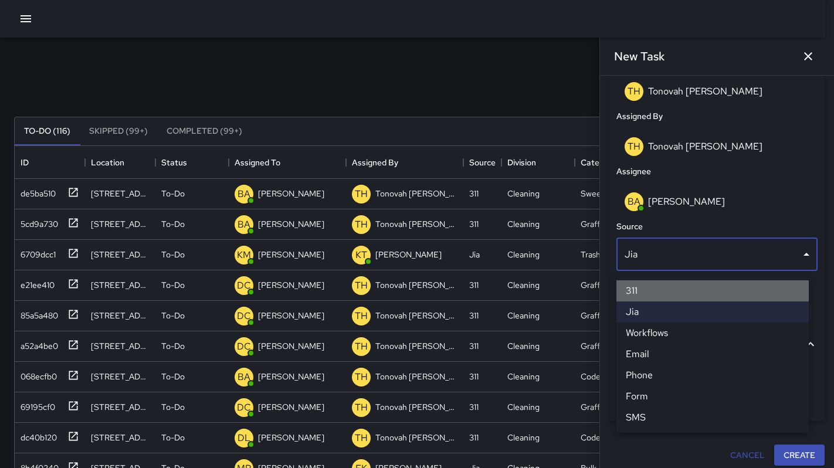
click at [635, 290] on li "311" at bounding box center [713, 290] width 192 height 21
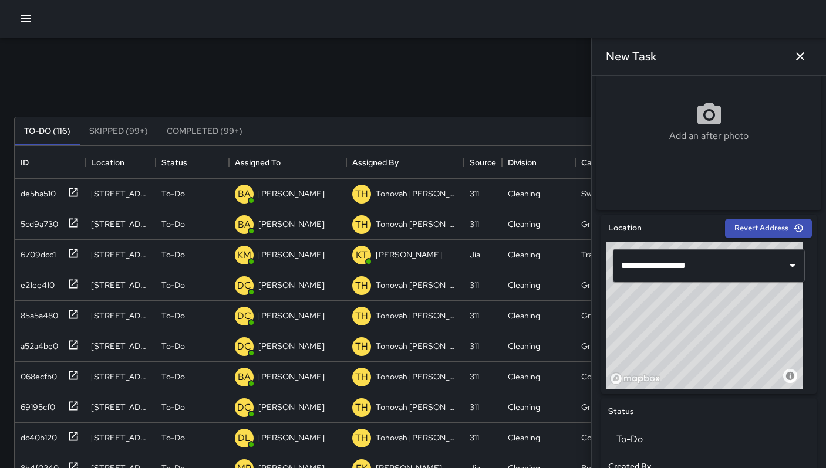
scroll to position [0, 0]
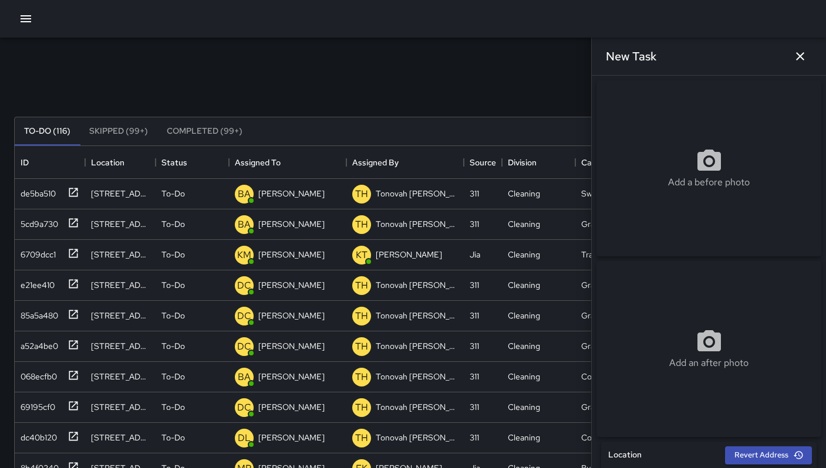
click at [687, 185] on p "Add a before photo" at bounding box center [709, 182] width 82 height 14
click at [671, 178] on div "Add a before photo" at bounding box center [708, 168] width 225 height 42
type input "**********"
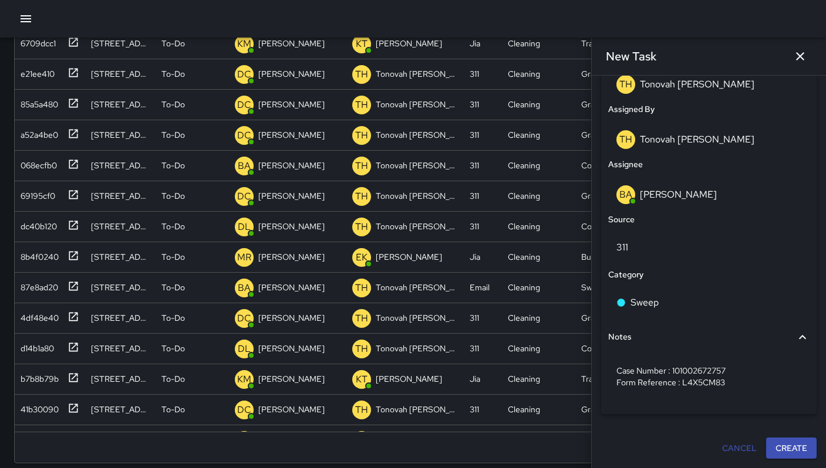
scroll to position [225, 0]
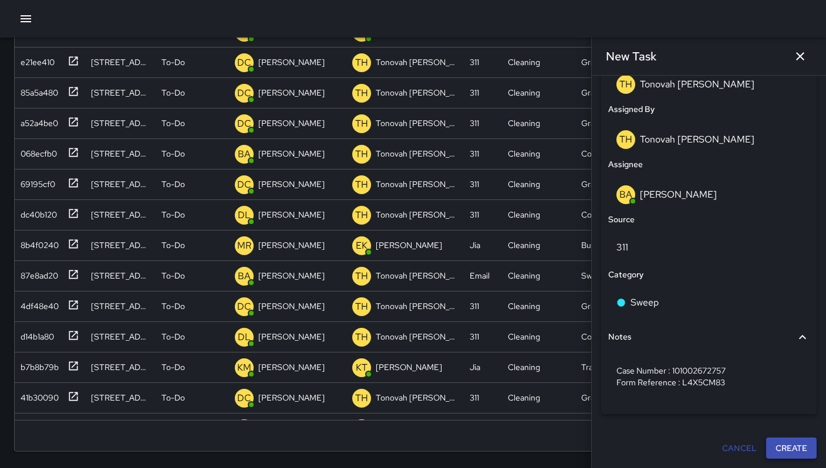
click at [777, 444] on button "Create" at bounding box center [791, 449] width 50 height 22
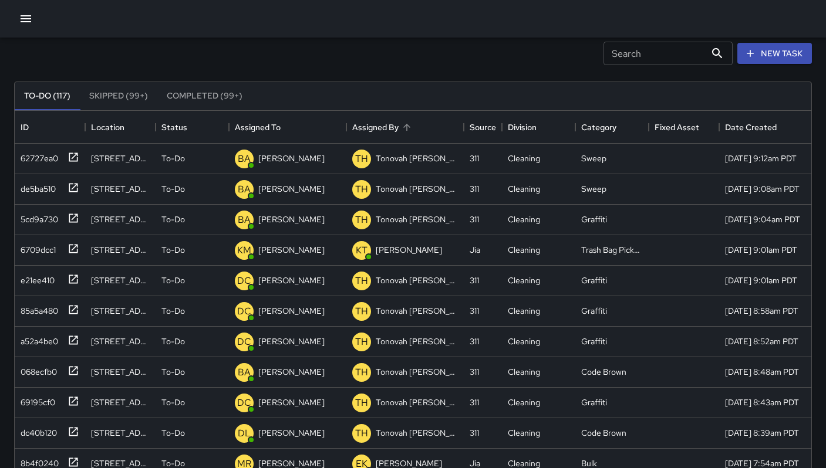
scroll to position [0, 0]
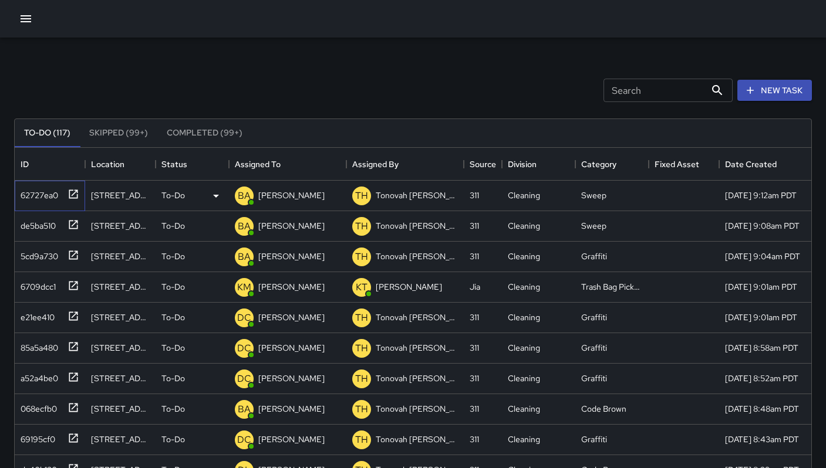
click at [49, 194] on div "62727ea0" at bounding box center [37, 193] width 42 height 16
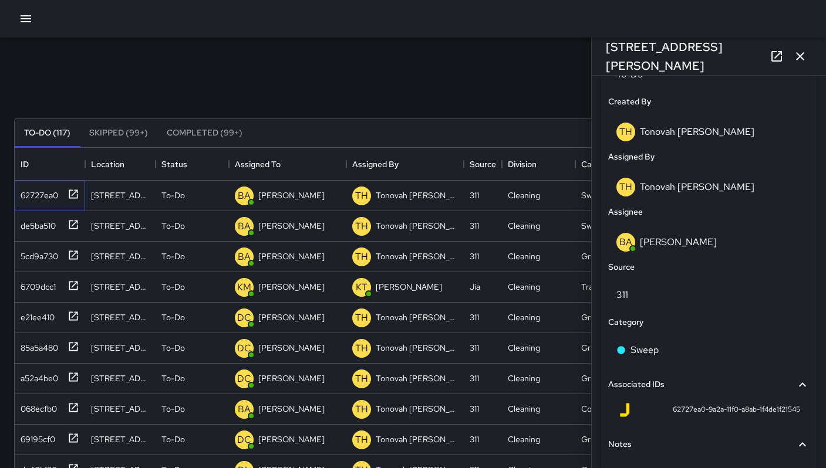
scroll to position [655, 0]
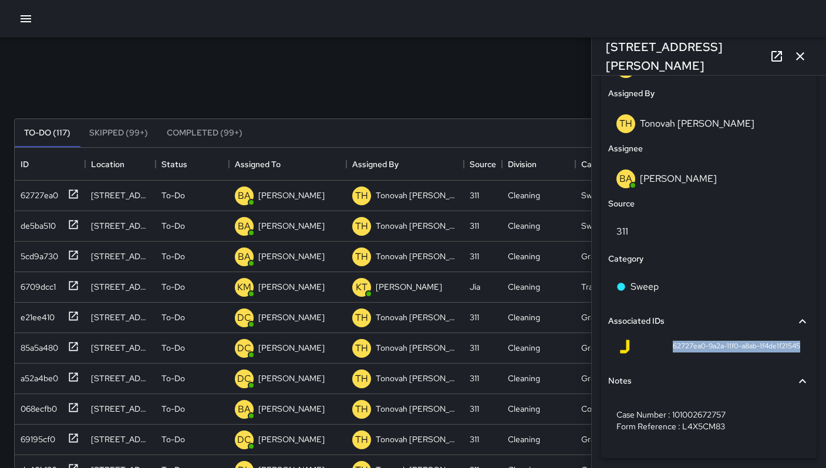
drag, startPoint x: 657, startPoint y: 347, endPoint x: 789, endPoint y: 359, distance: 132.0
click at [790, 359] on div "62727ea0-9a2a-11f0-a8ab-1f4de1f21545" at bounding box center [708, 349] width 201 height 28
click at [796, 61] on icon "button" at bounding box center [800, 56] width 14 height 14
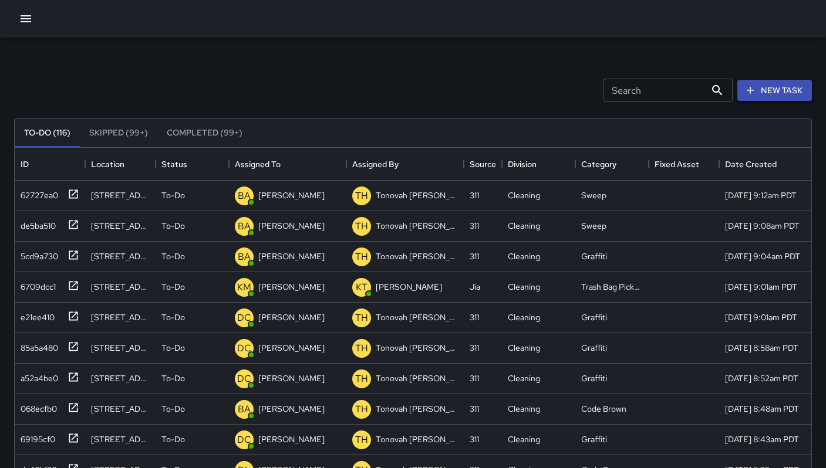
click at [779, 89] on button "New Task" at bounding box center [774, 91] width 75 height 22
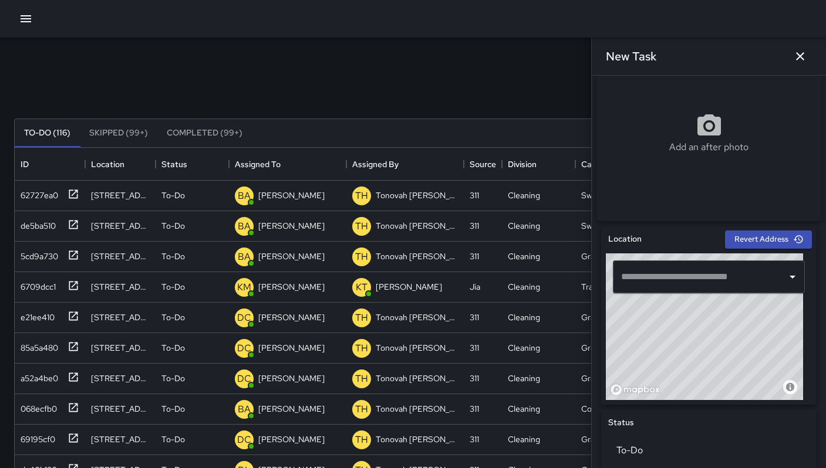
scroll to position [387, 0]
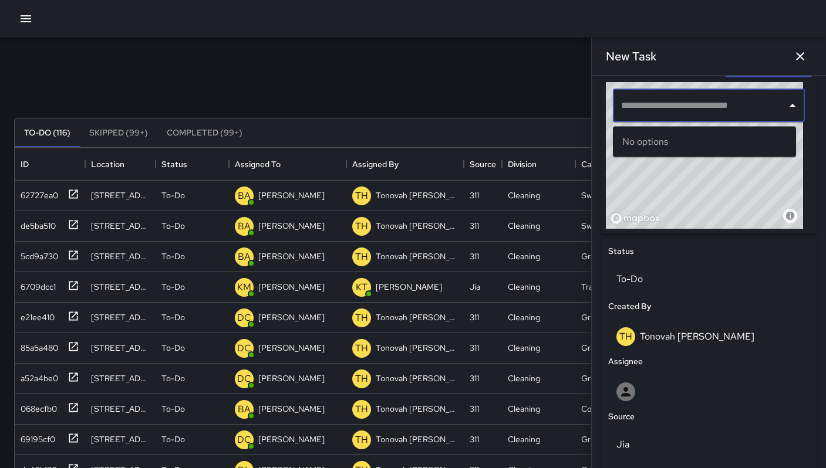
paste input "**********"
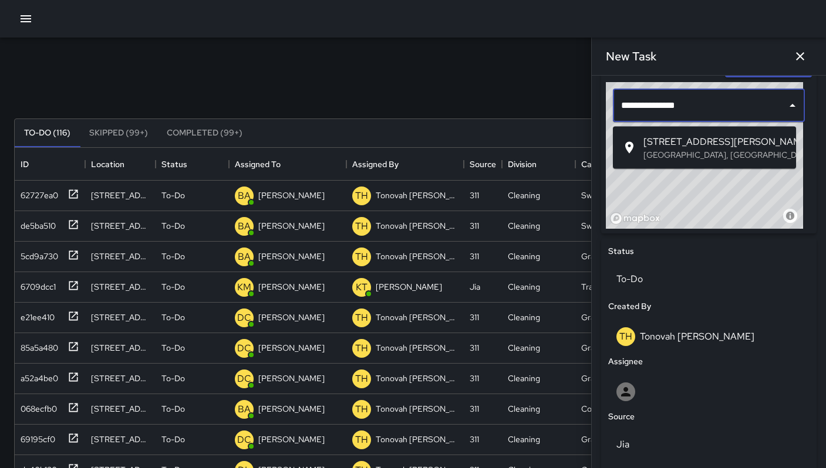
click at [678, 157] on p "San Francisco, CA, USA" at bounding box center [714, 155] width 143 height 12
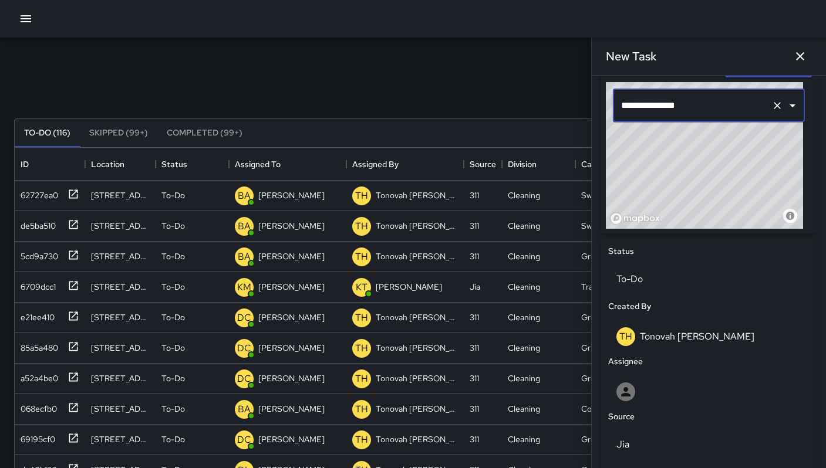
type input "**********"
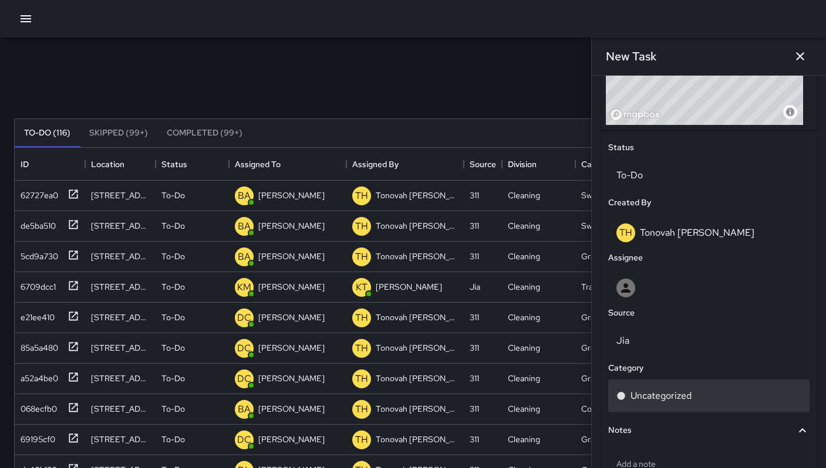
scroll to position [577, 0]
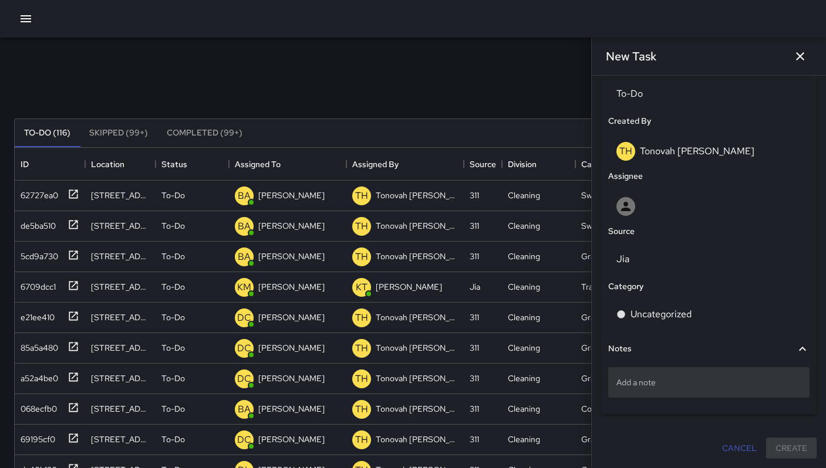
click at [647, 386] on p "Add a note" at bounding box center [708, 383] width 185 height 12
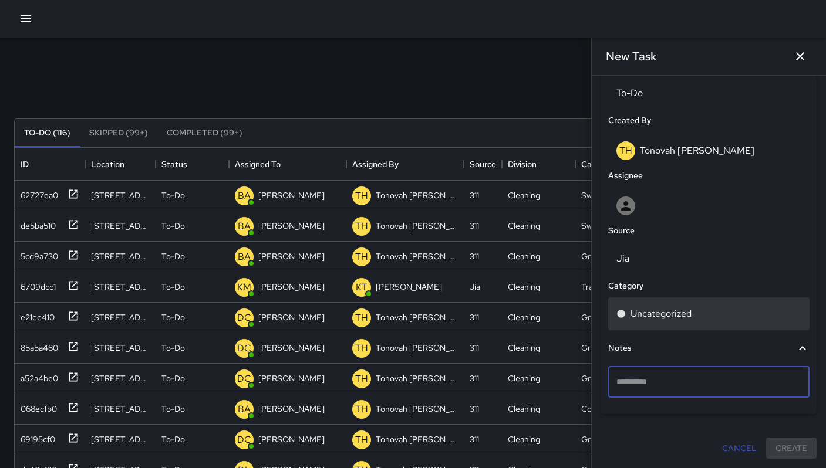
type textarea "**********"
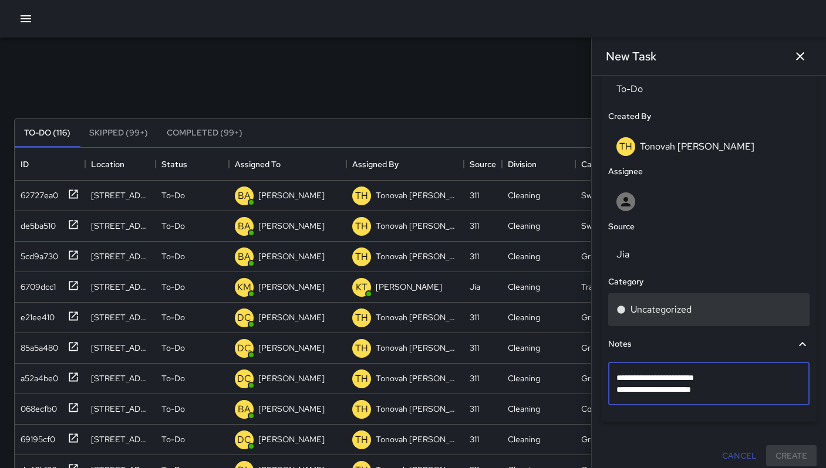
click at [634, 310] on p "Uncategorized" at bounding box center [660, 310] width 61 height 14
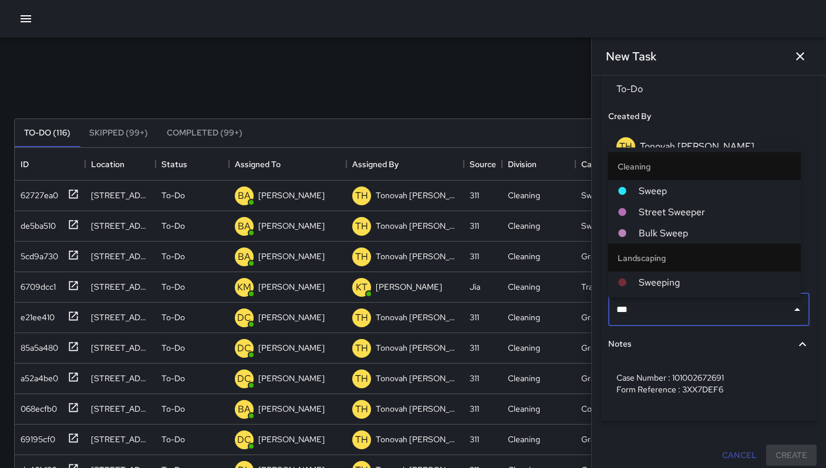
type input "****"
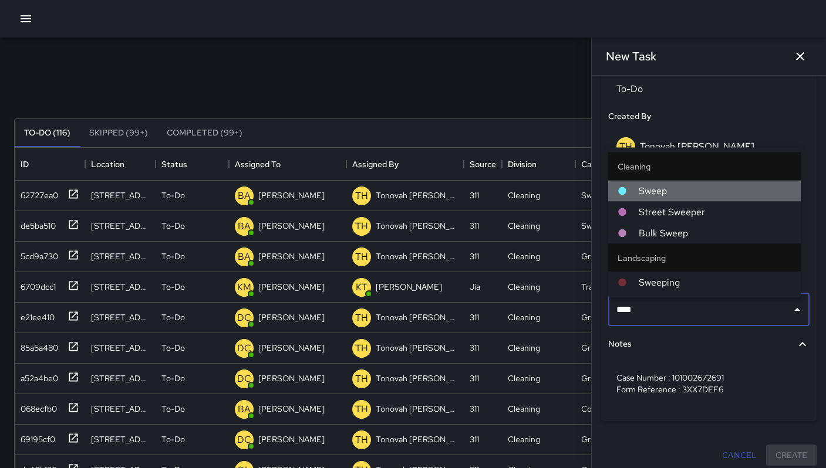
click at [643, 189] on span "Sweep" at bounding box center [714, 191] width 153 height 14
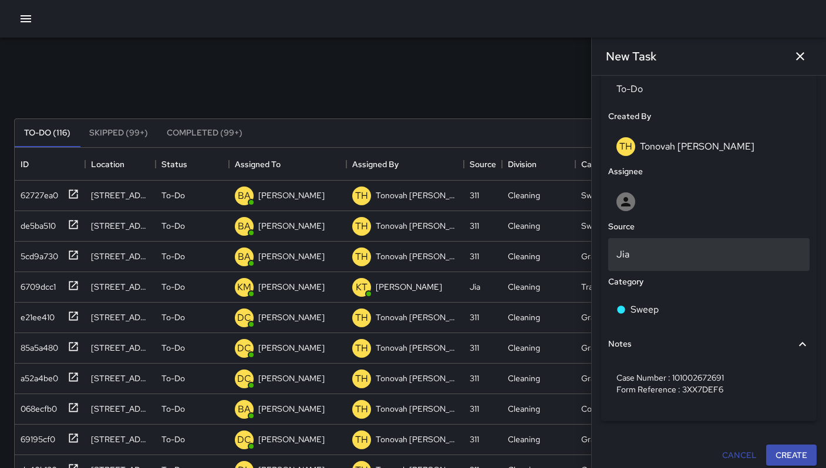
click at [637, 258] on p "Jia" at bounding box center [708, 255] width 185 height 14
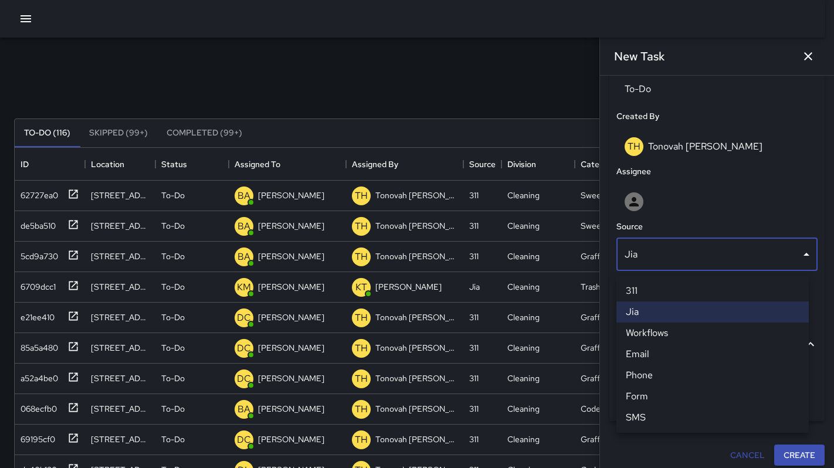
click at [635, 283] on li "311" at bounding box center [713, 290] width 192 height 21
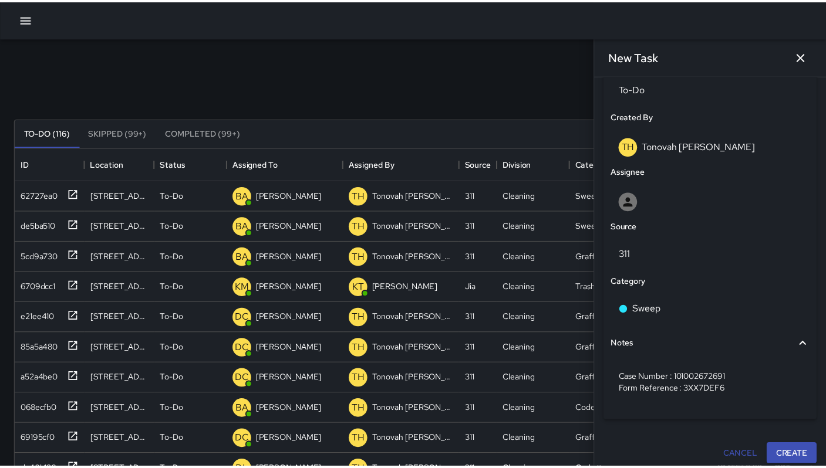
scroll to position [9, 9]
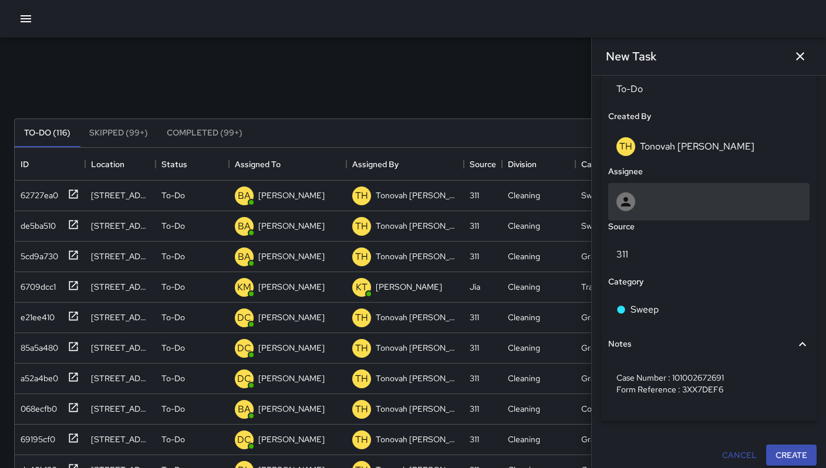
click at [634, 208] on div at bounding box center [625, 201] width 19 height 19
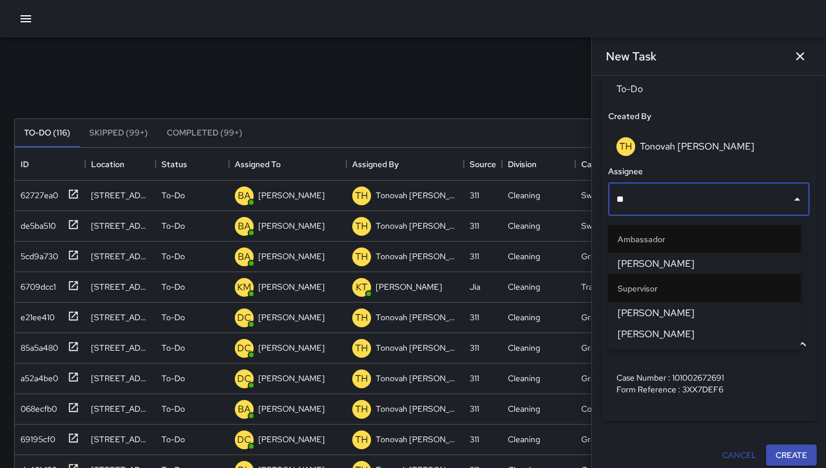
type input "***"
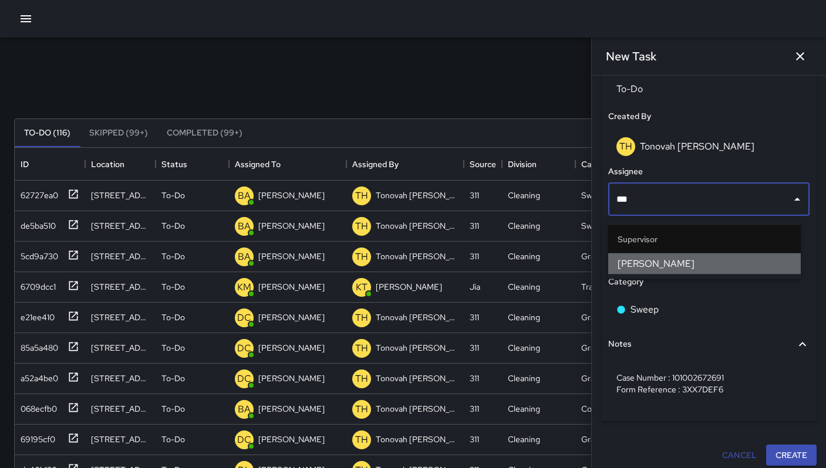
click at [637, 259] on span "Bryan Alexander" at bounding box center [704, 264] width 174 height 14
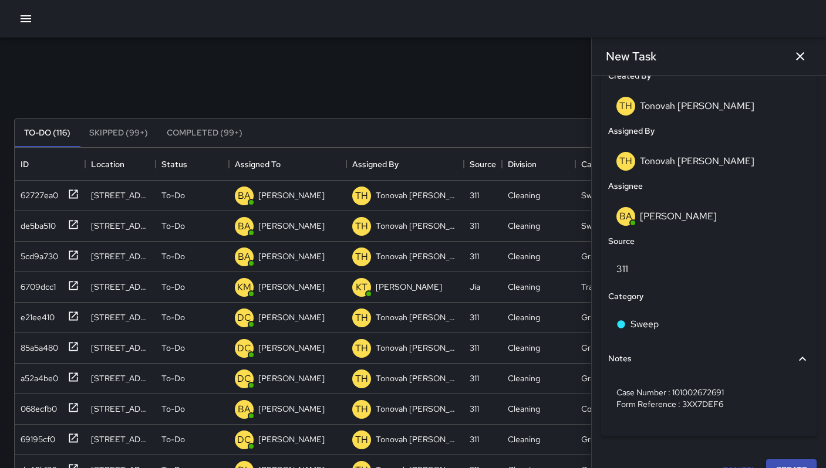
scroll to position [644, 0]
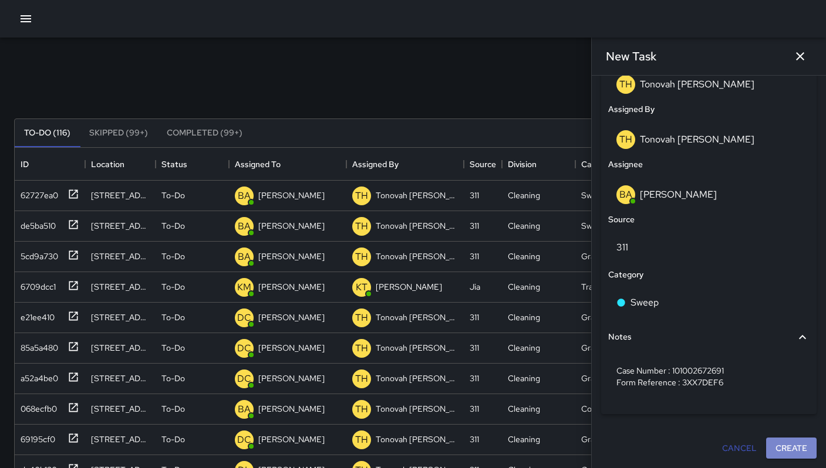
click at [793, 455] on button "Create" at bounding box center [791, 449] width 50 height 22
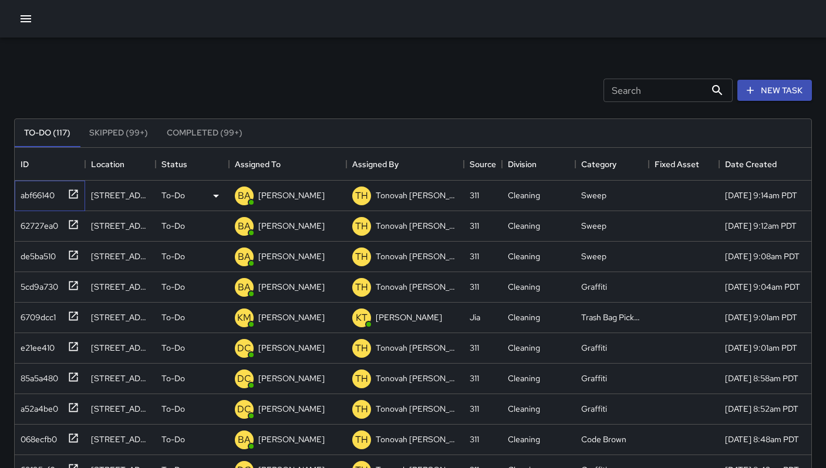
click at [31, 197] on div "abf66140" at bounding box center [35, 193] width 39 height 16
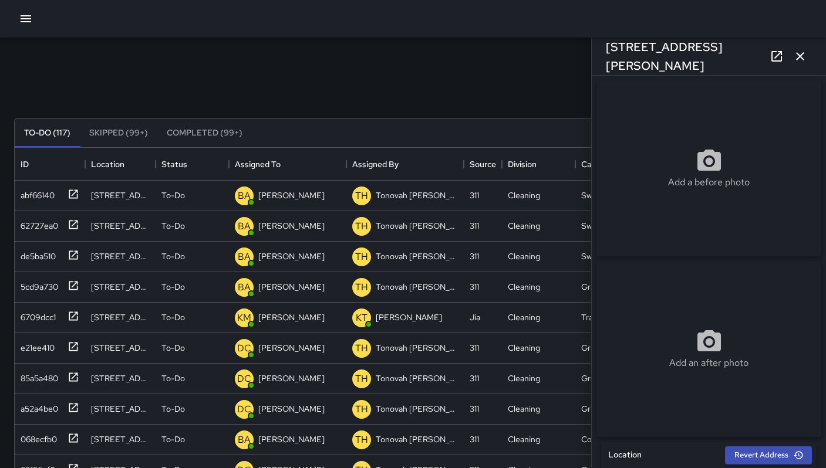
click at [705, 171] on icon at bounding box center [708, 160] width 23 height 21
click at [665, 196] on div "Add a before photo" at bounding box center [708, 168] width 225 height 176
type input "**********"
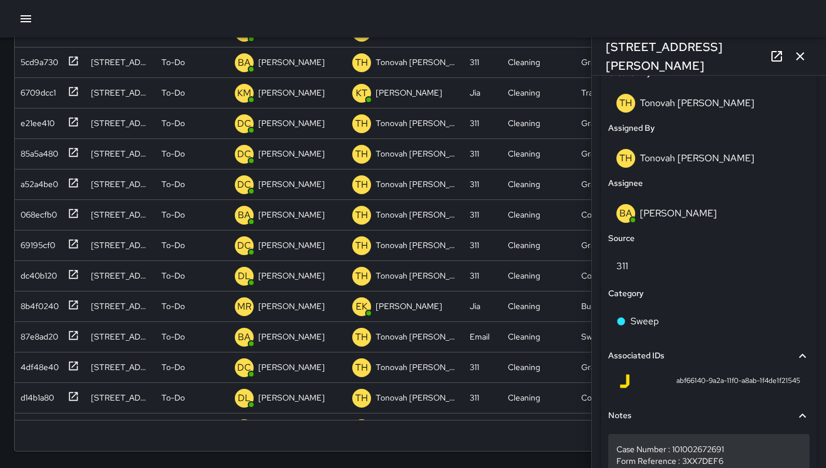
scroll to position [685, 0]
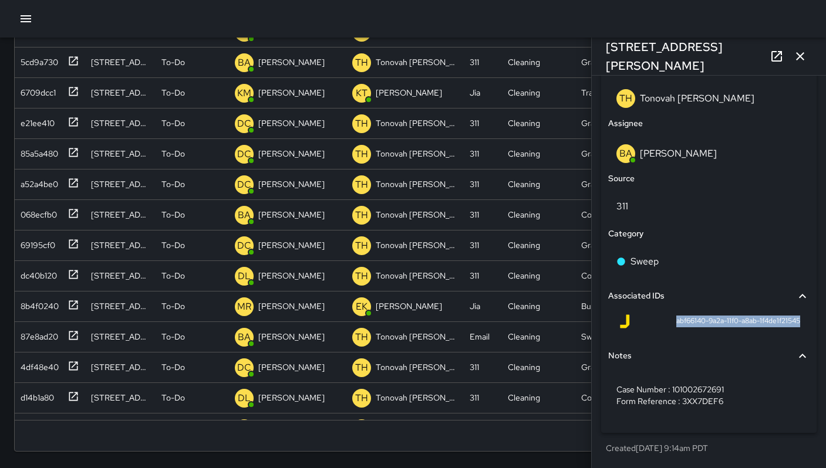
drag, startPoint x: 662, startPoint y: 315, endPoint x: 777, endPoint y: 329, distance: 116.5
click at [777, 329] on div "abf66140-9a2a-11f0-a8ab-1f4de1f21545" at bounding box center [708, 324] width 201 height 28
click at [804, 59] on icon "button" at bounding box center [800, 56] width 14 height 14
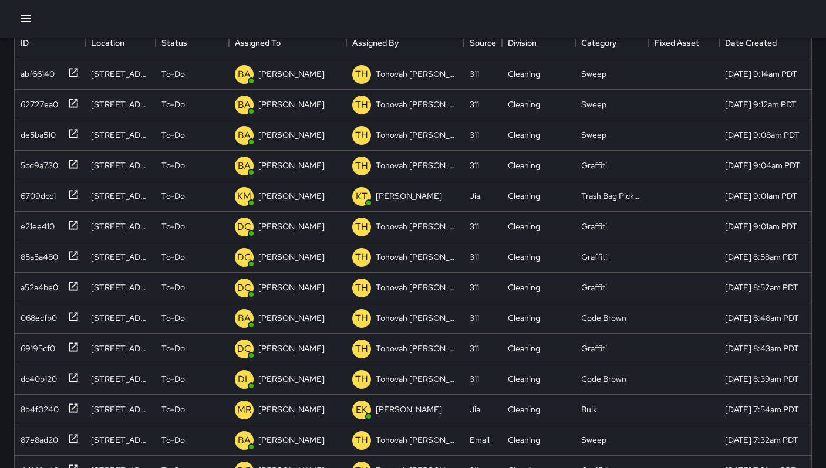
scroll to position [0, 0]
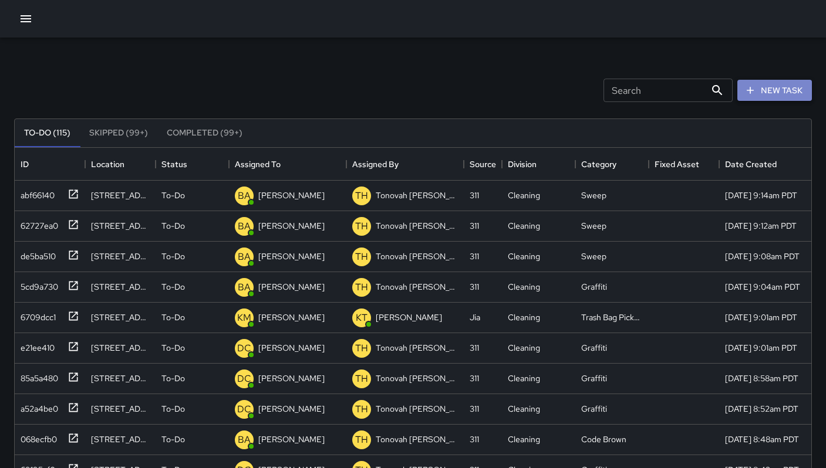
click at [752, 94] on icon "button" at bounding box center [750, 90] width 12 height 12
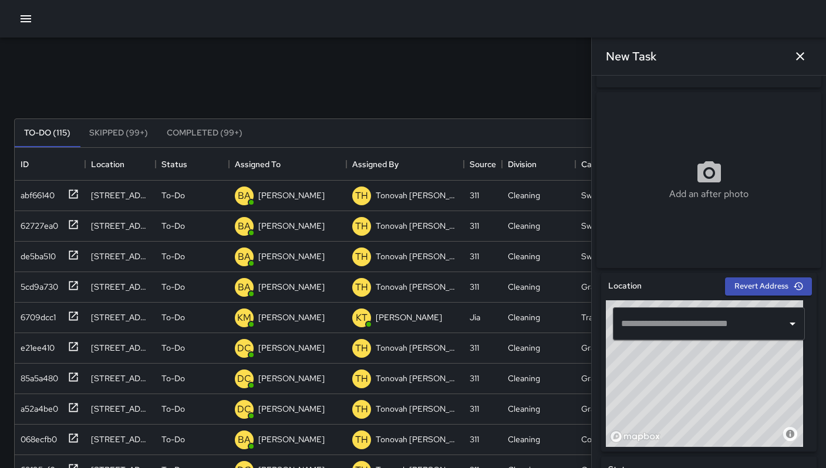
scroll to position [239, 0]
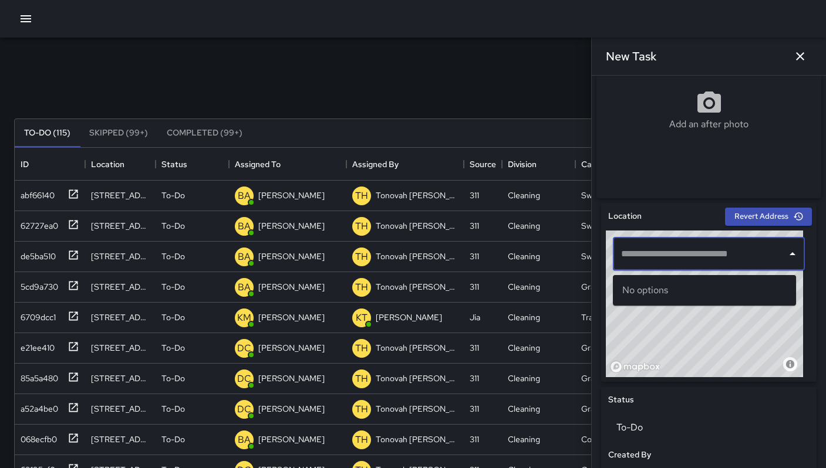
click at [638, 265] on input "text" at bounding box center [700, 254] width 164 height 22
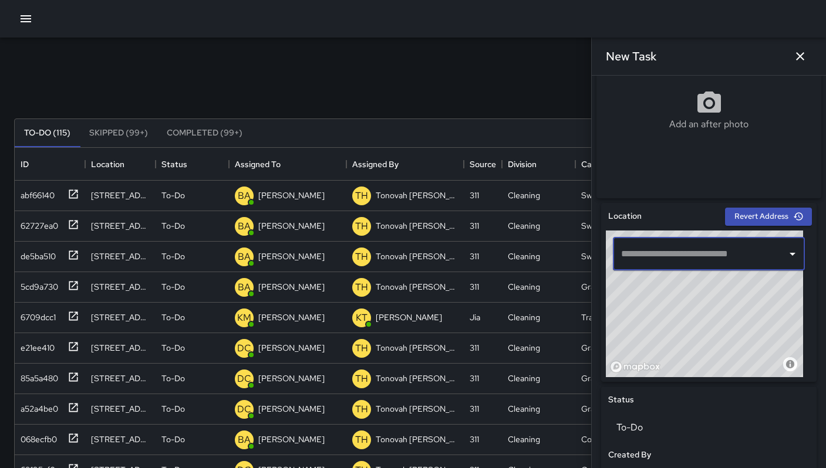
paste input "**********"
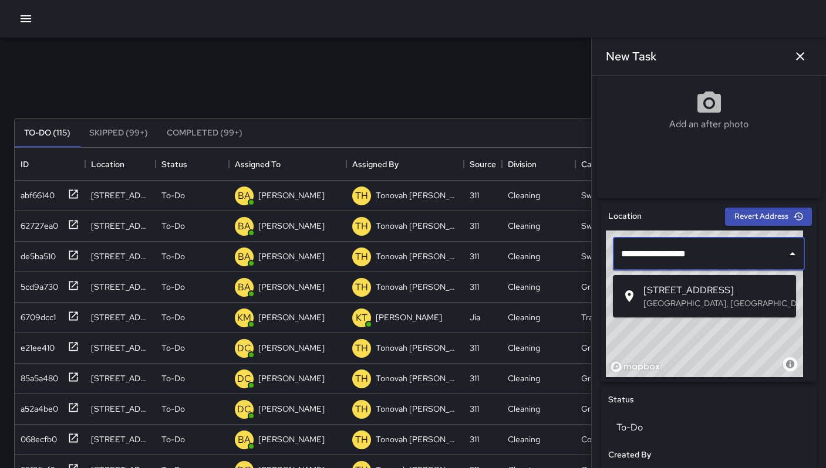
click at [658, 305] on p "San Francisco, CA, USA" at bounding box center [714, 303] width 143 height 12
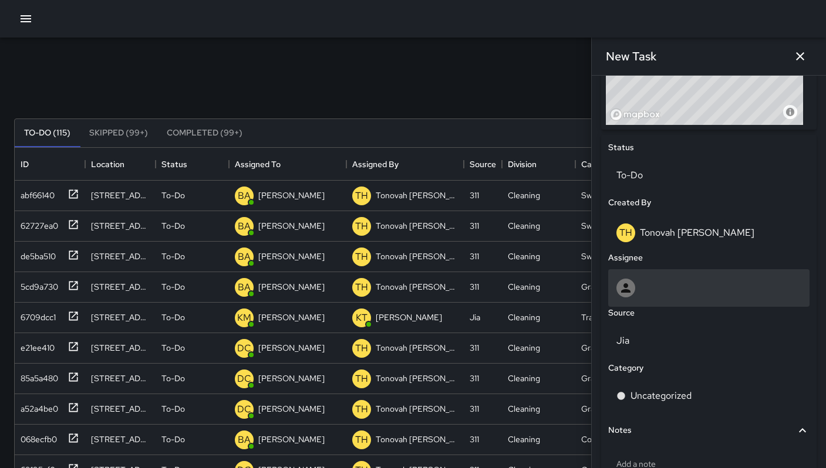
scroll to position [491, 0]
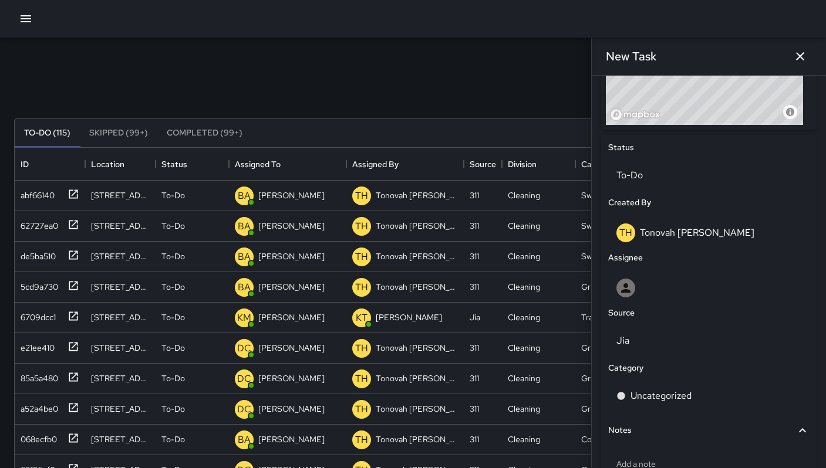
type input "**********"
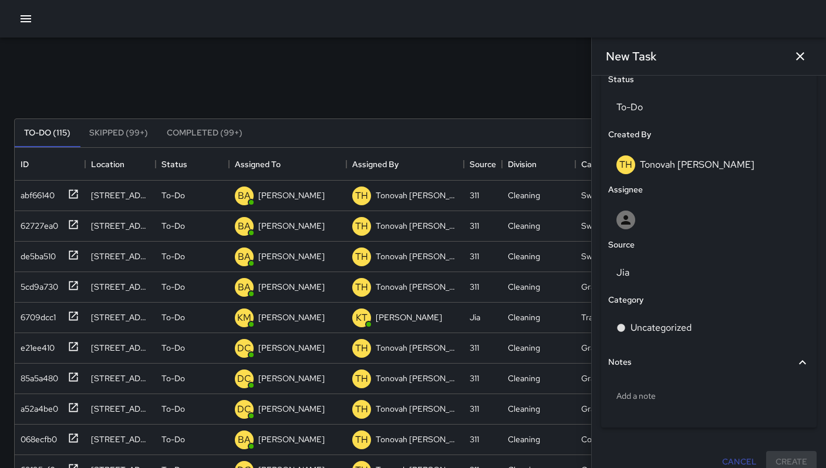
scroll to position [577, 0]
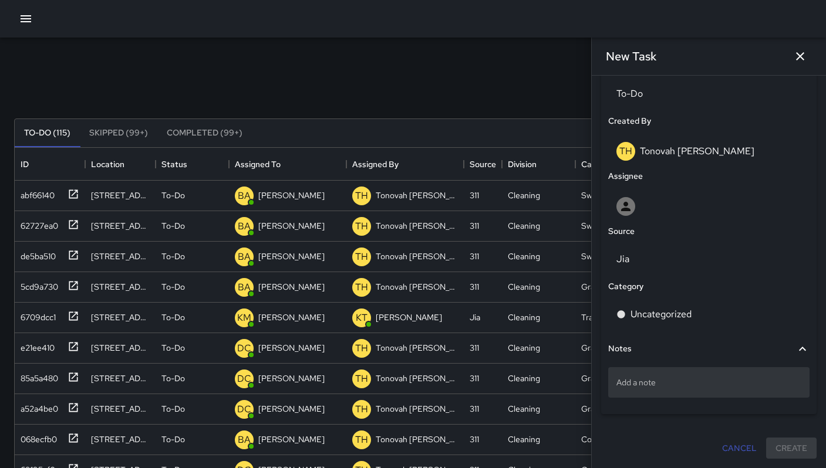
click at [670, 377] on p "Add a note" at bounding box center [708, 383] width 185 height 12
type textarea "**********"
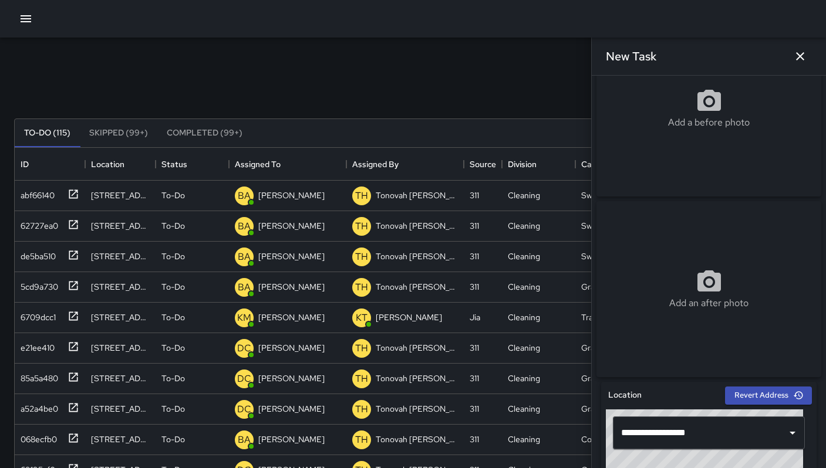
scroll to position [0, 0]
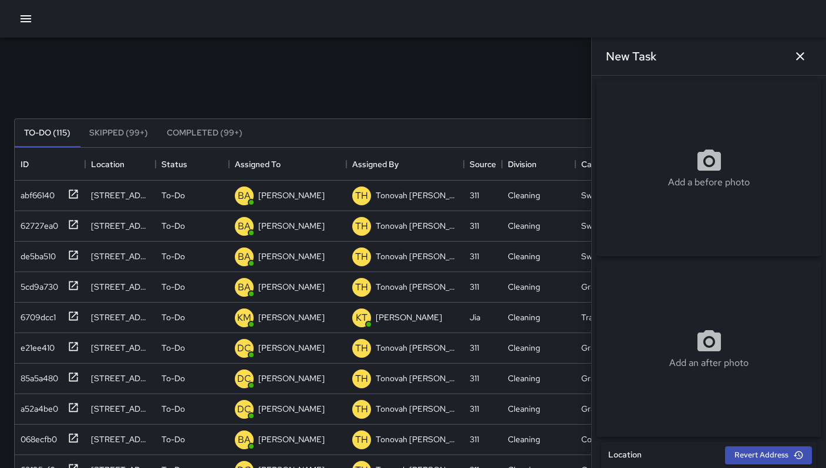
click at [659, 136] on div "Add a before photo" at bounding box center [708, 168] width 225 height 176
click at [634, 107] on div "Add a before photo" at bounding box center [708, 168] width 225 height 176
type input "**********"
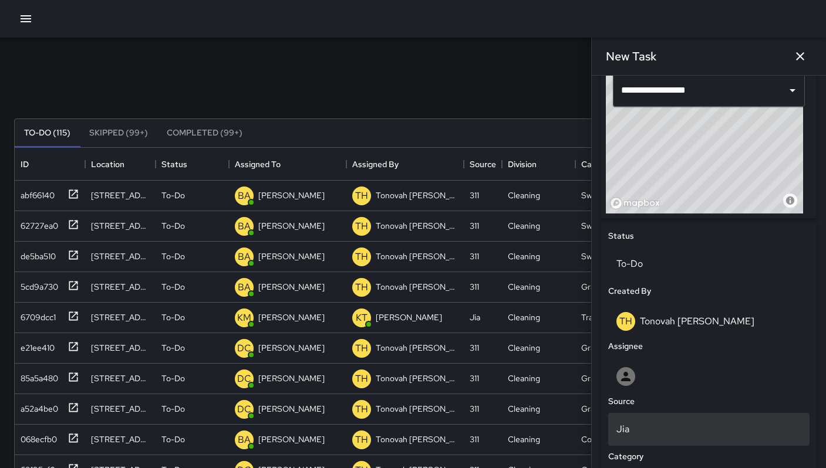
scroll to position [491, 0]
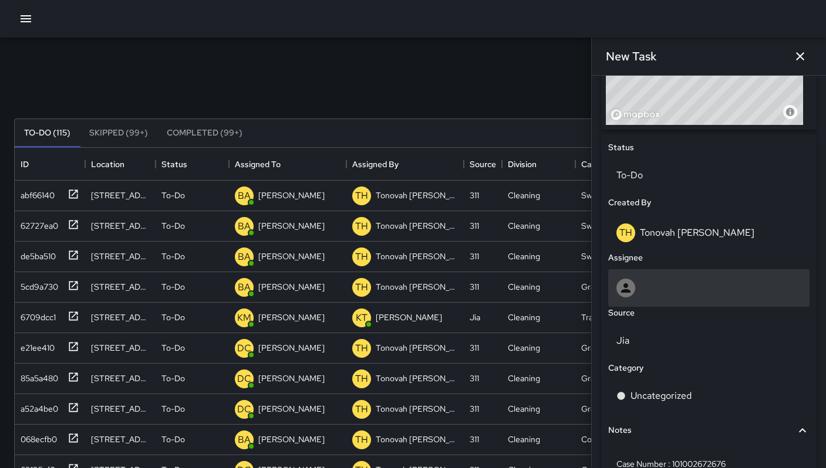
click at [640, 292] on div at bounding box center [708, 288] width 185 height 19
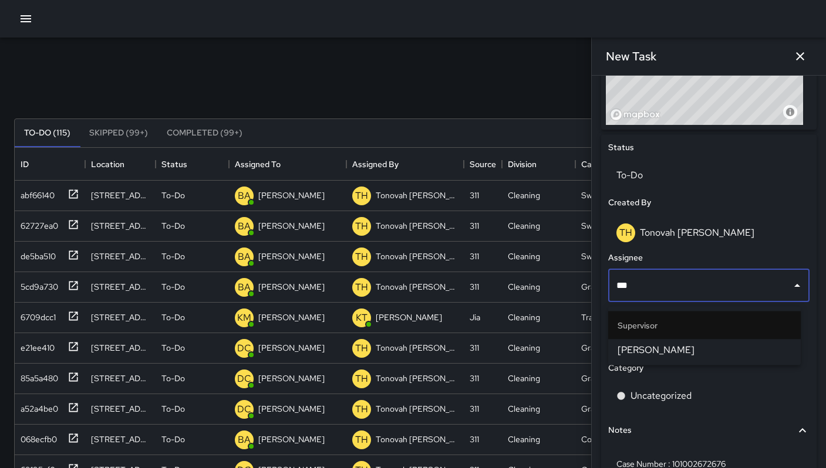
type input "****"
click at [648, 343] on span "Bryan Alexander" at bounding box center [704, 350] width 174 height 14
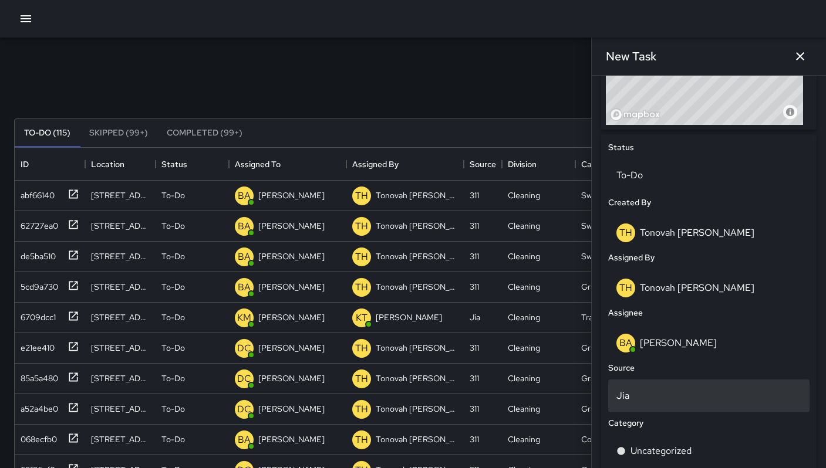
click at [642, 393] on div "Jia" at bounding box center [708, 396] width 201 height 33
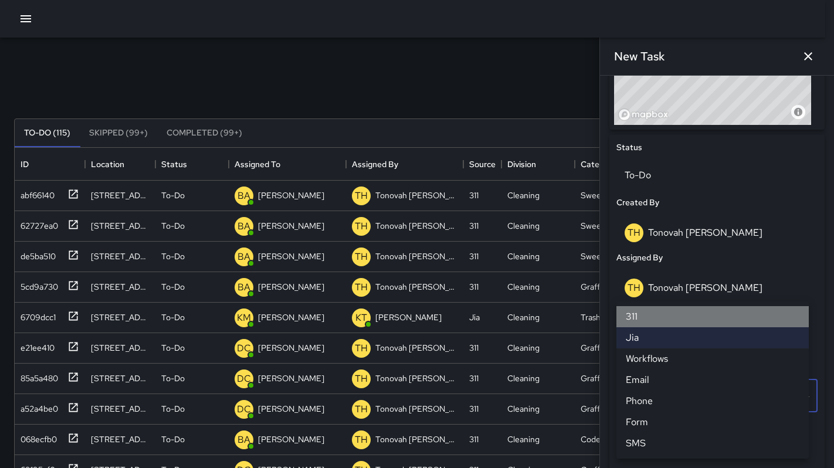
click at [637, 312] on li "311" at bounding box center [713, 316] width 192 height 21
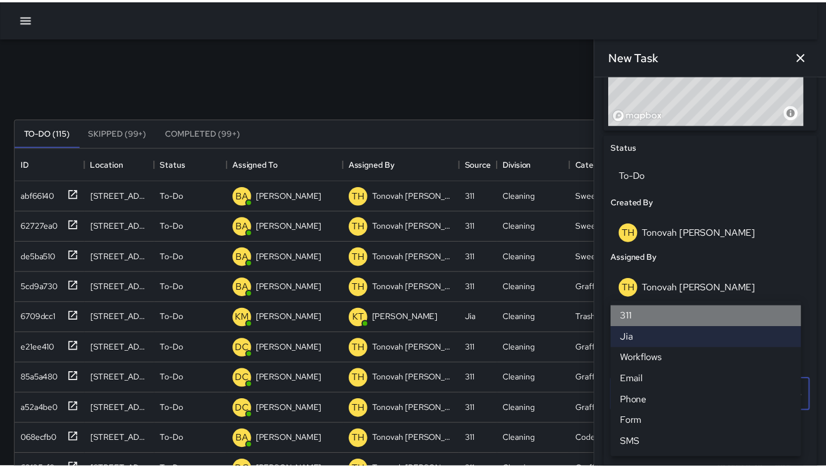
scroll to position [9, 9]
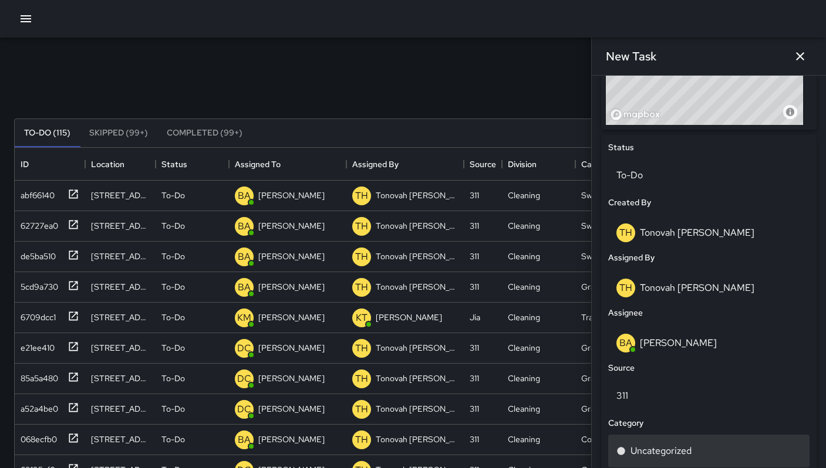
click at [654, 451] on p "Uncategorized" at bounding box center [660, 451] width 61 height 14
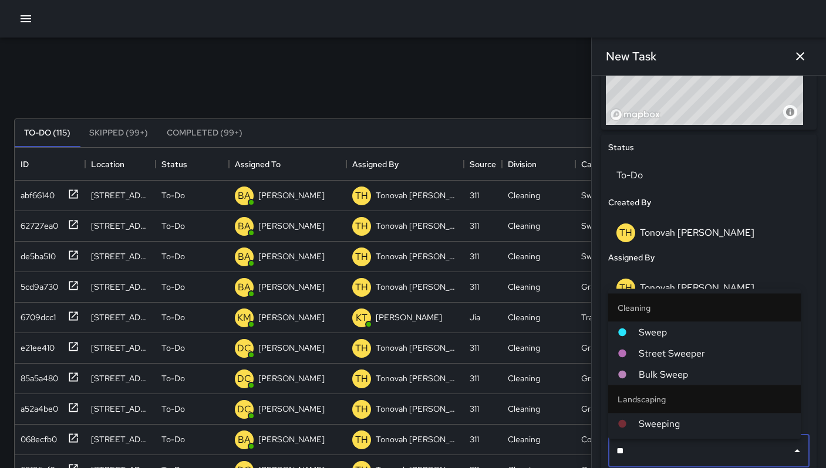
type input "***"
click at [641, 330] on span "Sweep" at bounding box center [714, 333] width 153 height 14
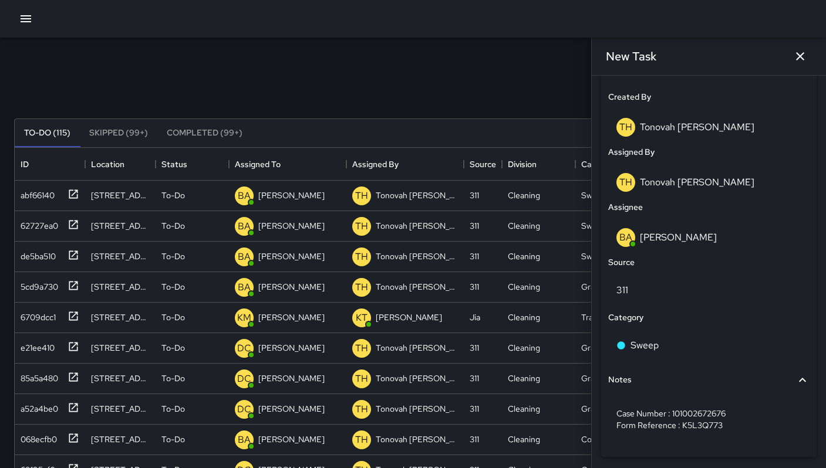
scroll to position [644, 0]
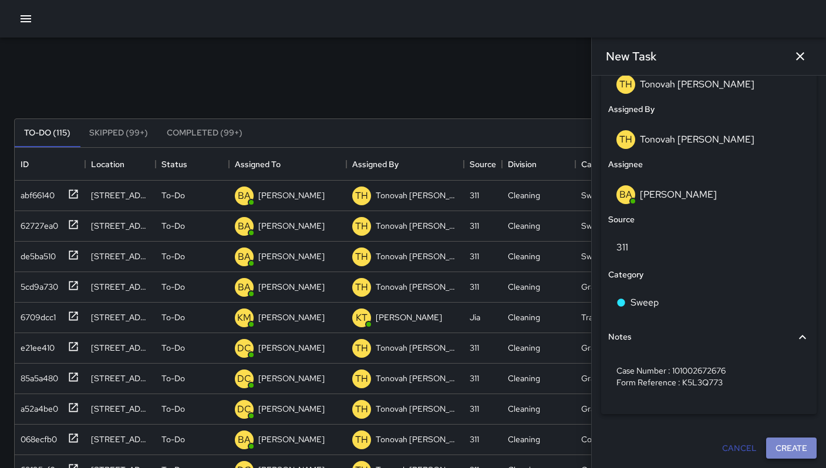
click at [777, 444] on button "Create" at bounding box center [791, 449] width 50 height 22
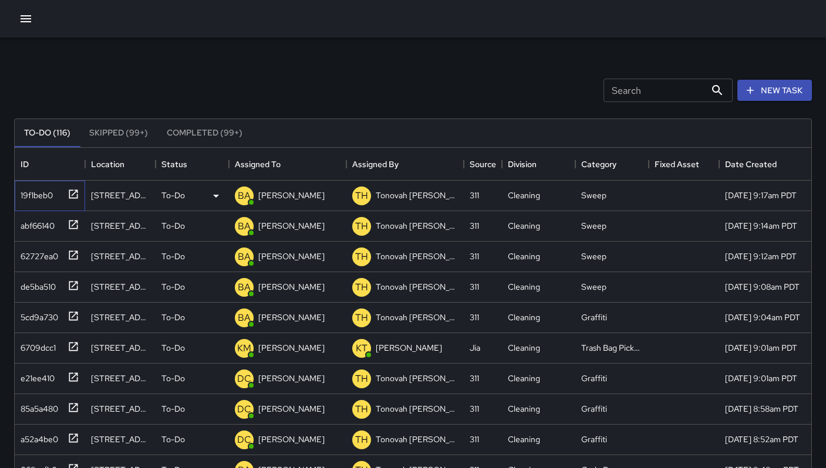
click at [28, 190] on div "19f1beb0" at bounding box center [34, 193] width 37 height 16
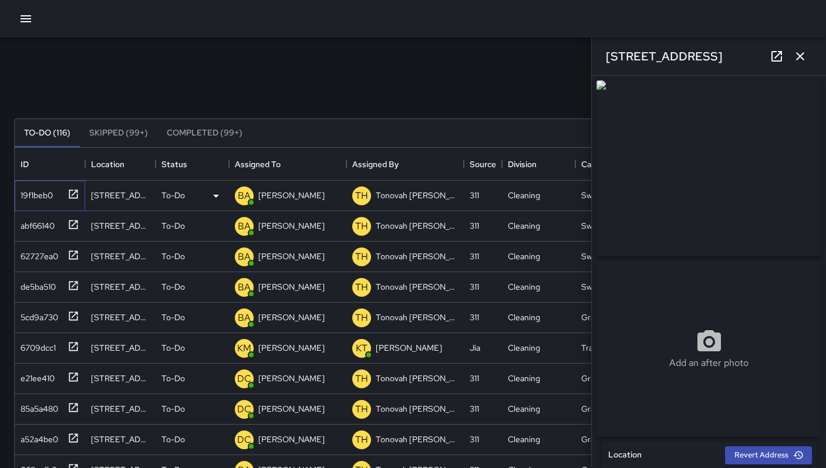
type input "**********"
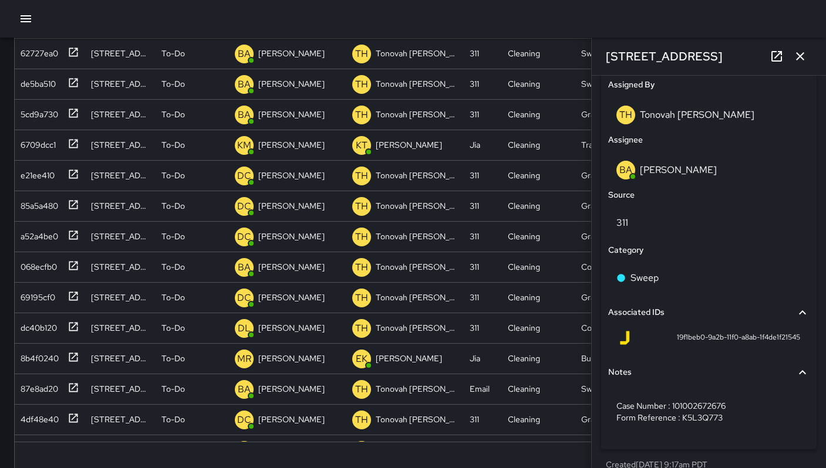
scroll to position [685, 0]
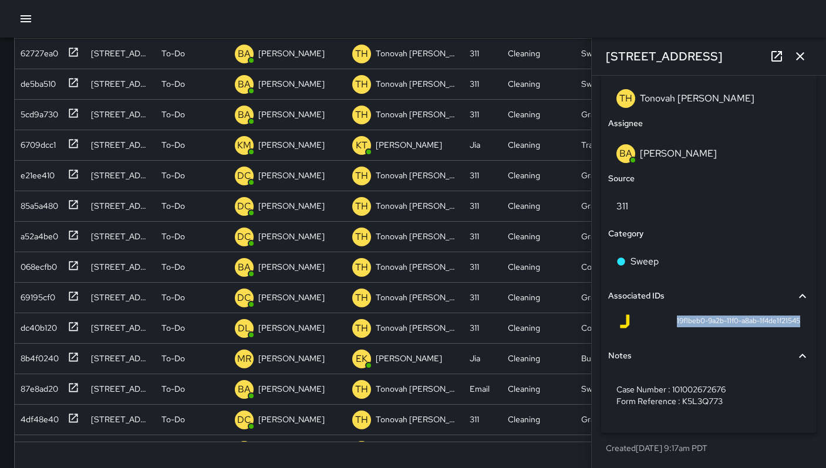
drag, startPoint x: 661, startPoint y: 323, endPoint x: 785, endPoint y: 328, distance: 123.9
click at [785, 328] on div "19f1beb0-9a2b-11f0-a8ab-1f4de1f21545" at bounding box center [708, 322] width 182 height 14
click at [802, 58] on icon "button" at bounding box center [800, 56] width 8 height 8
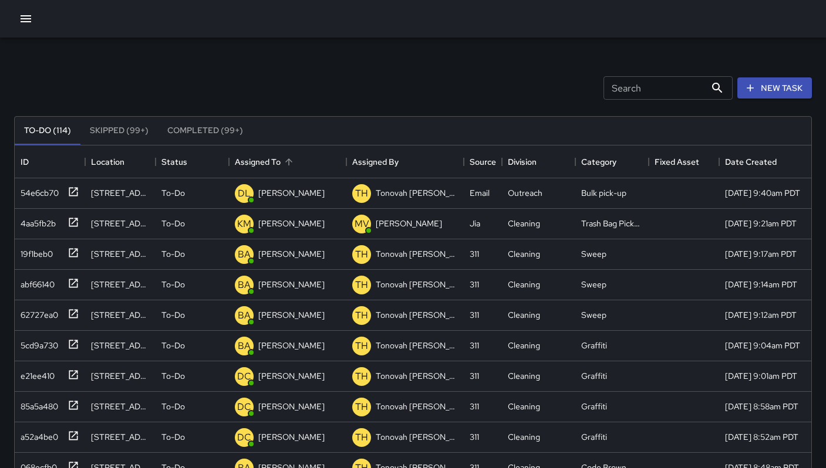
scroll to position [0, 0]
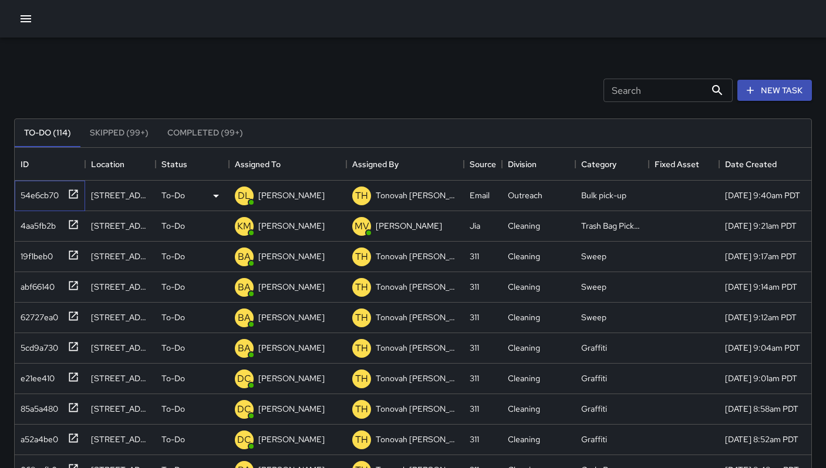
click at [41, 198] on div "54e6cb70" at bounding box center [37, 193] width 43 height 16
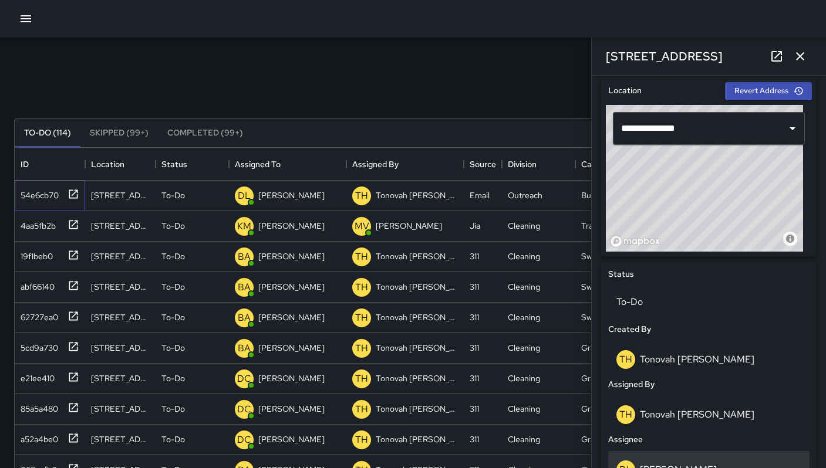
scroll to position [565, 0]
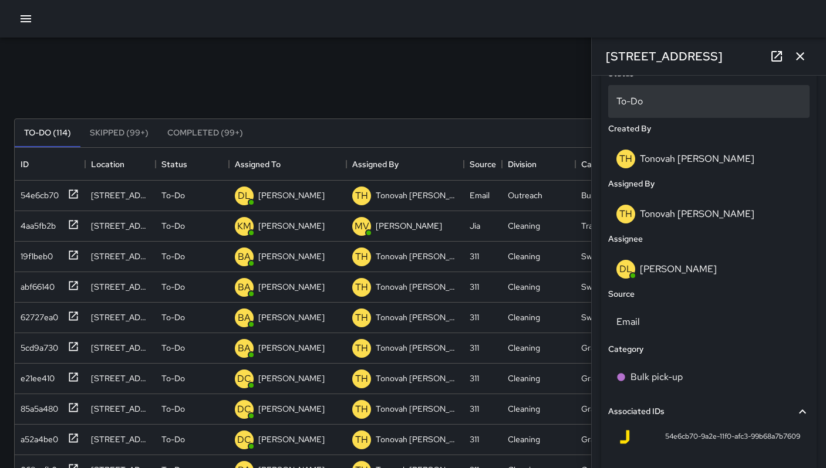
click at [644, 104] on p "To-Do" at bounding box center [708, 101] width 185 height 14
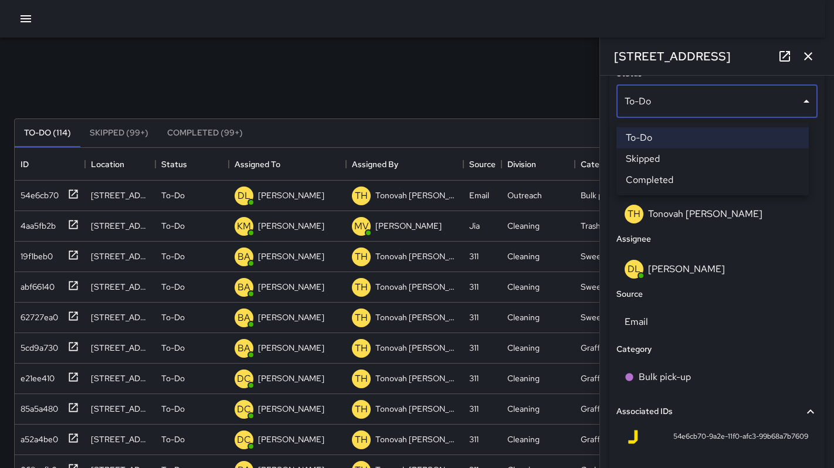
click at [645, 156] on li "Skipped" at bounding box center [713, 158] width 192 height 21
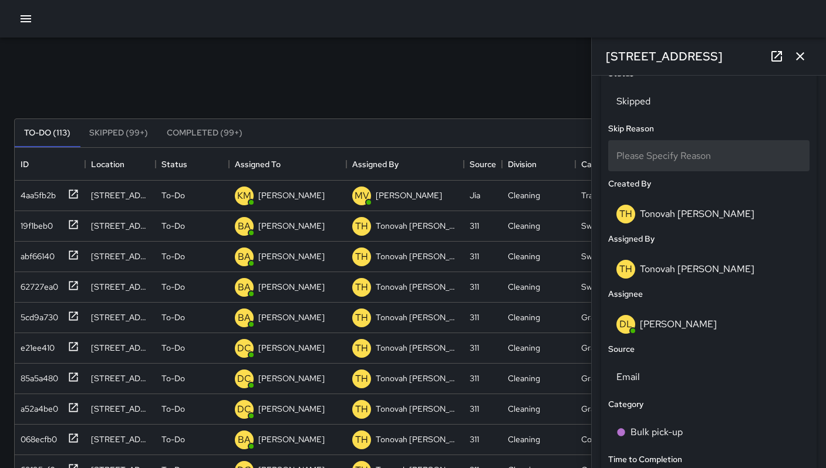
scroll to position [9, 9]
click at [641, 162] on span "Please Specify Reason" at bounding box center [663, 156] width 94 height 12
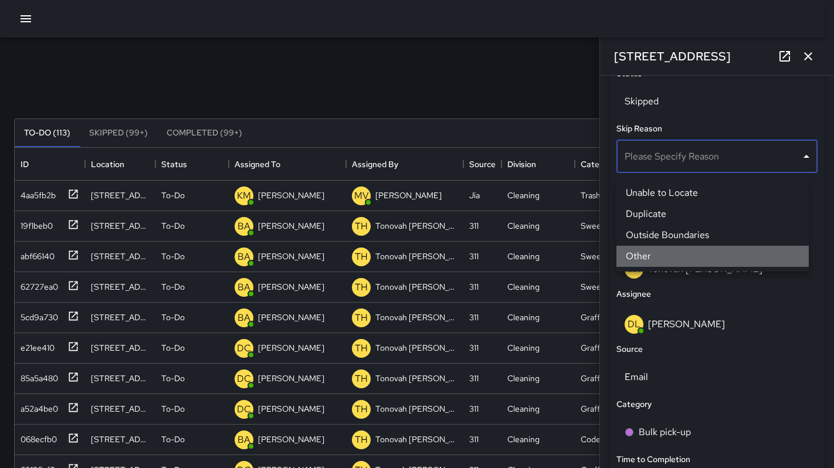
click at [632, 255] on li "Other" at bounding box center [713, 256] width 192 height 21
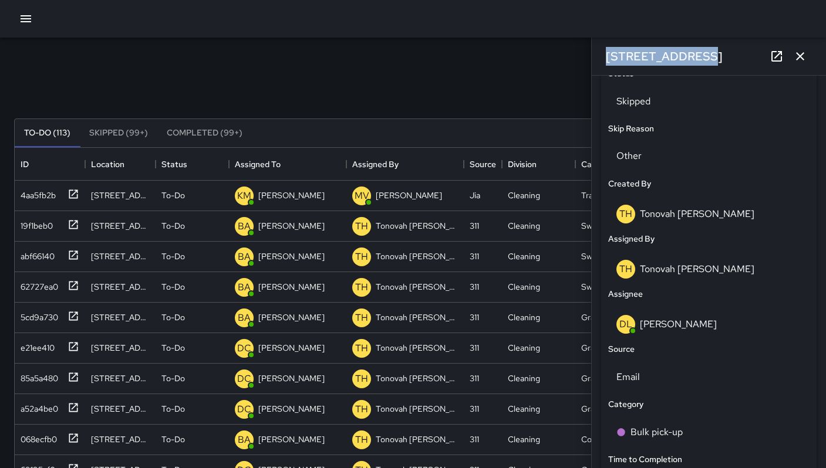
drag, startPoint x: 676, startPoint y: 52, endPoint x: 604, endPoint y: 54, distance: 71.6
click at [604, 54] on div "316 11th Street" at bounding box center [708, 57] width 234 height 38
click at [798, 59] on icon "button" at bounding box center [800, 56] width 14 height 14
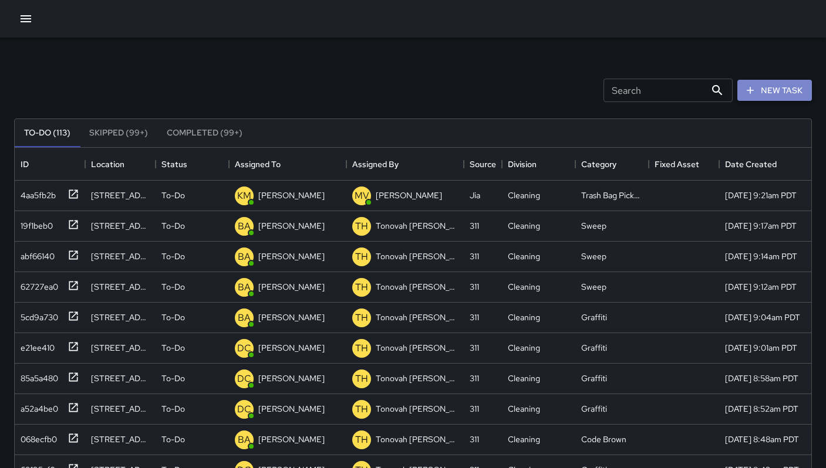
click at [785, 89] on button "New Task" at bounding box center [774, 91] width 75 height 22
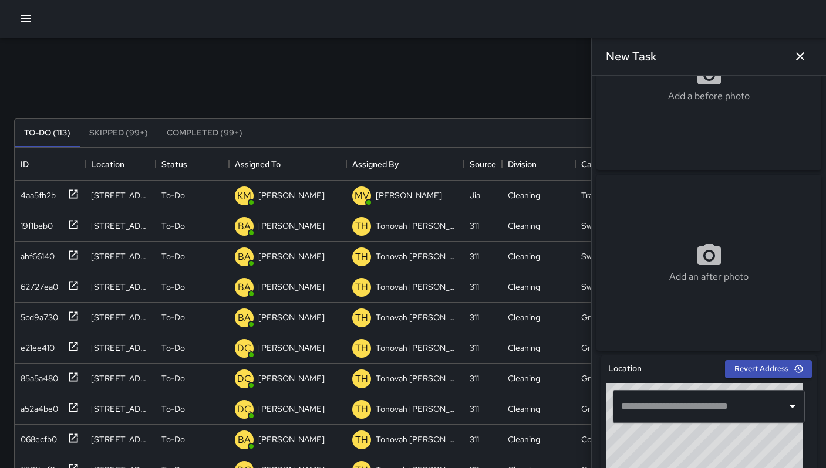
scroll to position [242, 0]
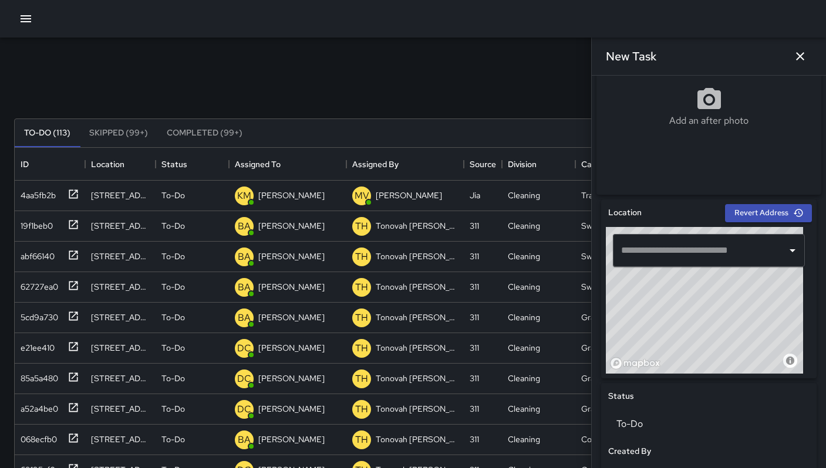
click at [645, 262] on input "text" at bounding box center [700, 250] width 164 height 22
paste input "**********"
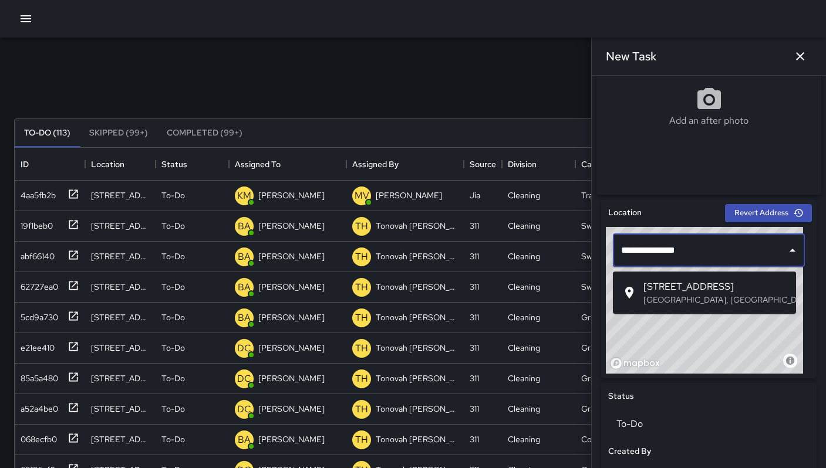
click at [666, 302] on p "San Francisco, CA, USA" at bounding box center [714, 300] width 143 height 12
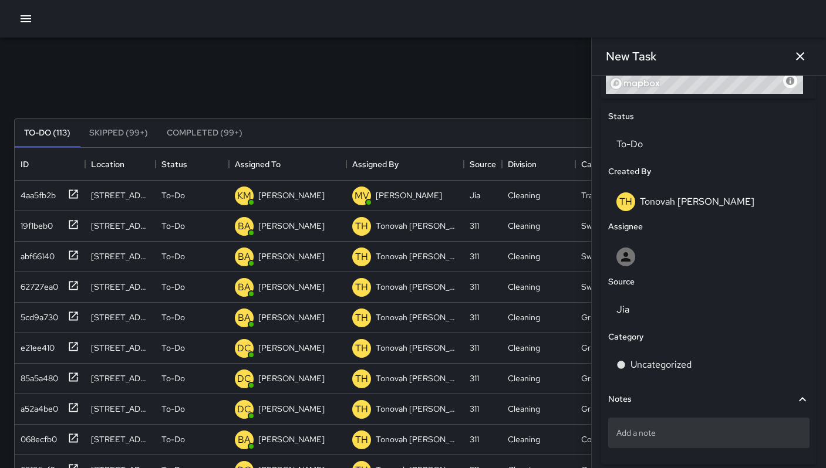
scroll to position [577, 0]
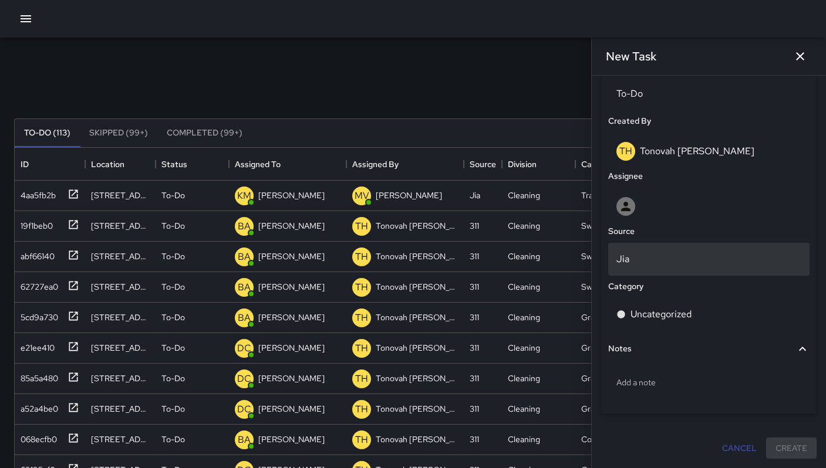
type input "**********"
click at [648, 272] on div "Jia" at bounding box center [708, 259] width 201 height 33
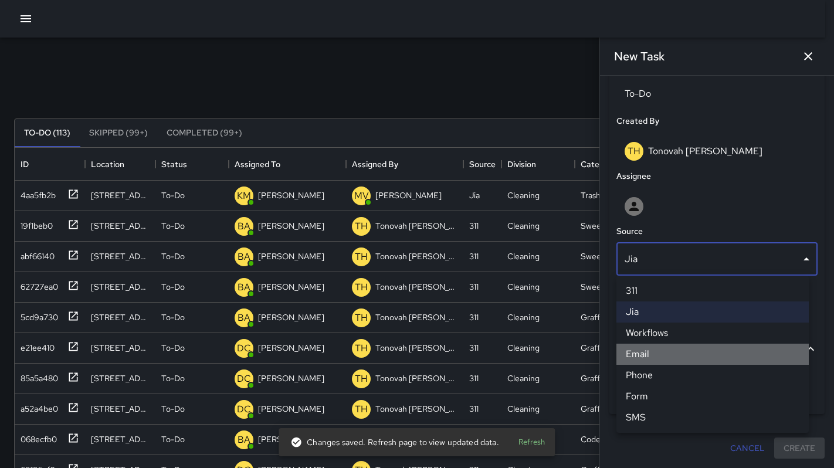
click at [651, 358] on li "Email" at bounding box center [713, 354] width 192 height 21
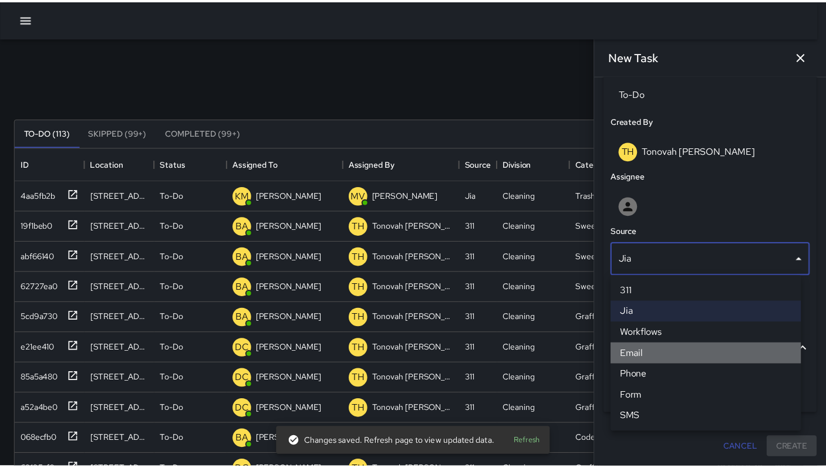
scroll to position [9, 9]
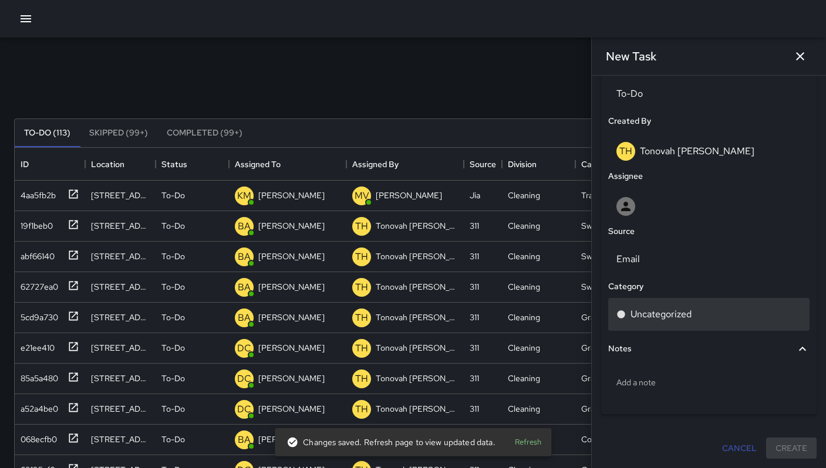
click at [643, 317] on p "Uncategorized" at bounding box center [660, 314] width 61 height 14
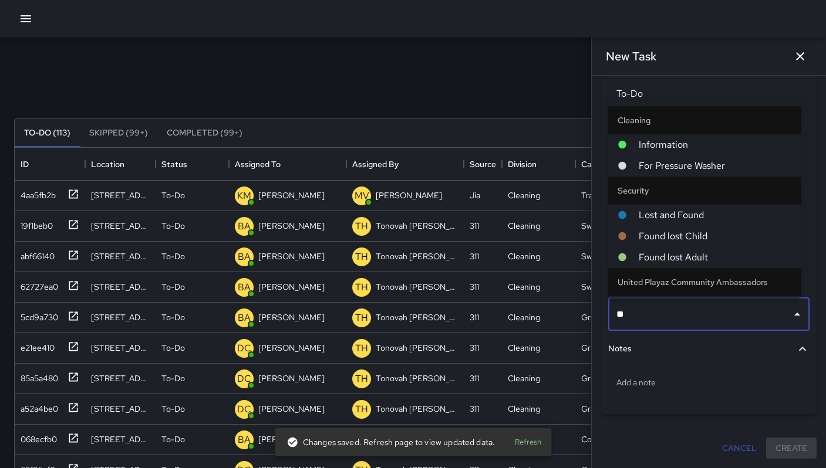
type input "***"
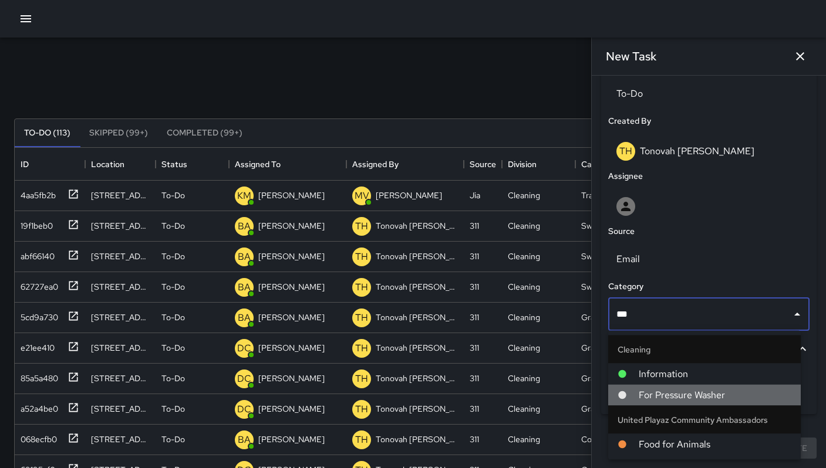
click at [645, 385] on li "For Pressure Washer" at bounding box center [704, 395] width 192 height 21
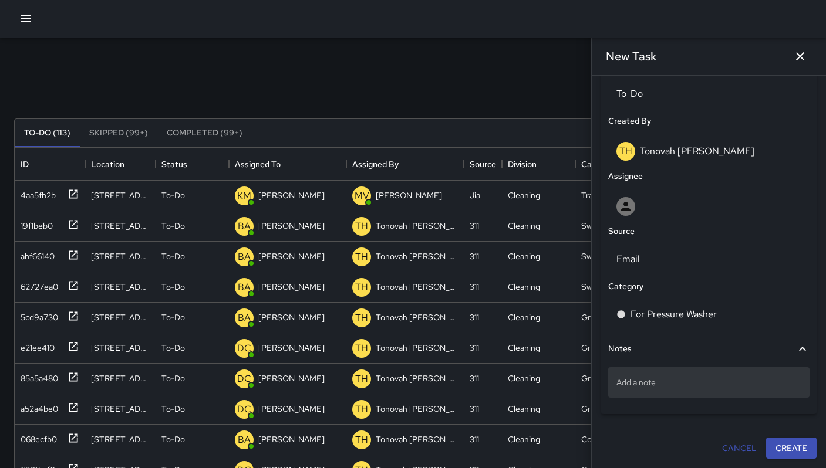
click at [651, 380] on p "Add a note" at bounding box center [708, 383] width 185 height 12
type textarea "**********"
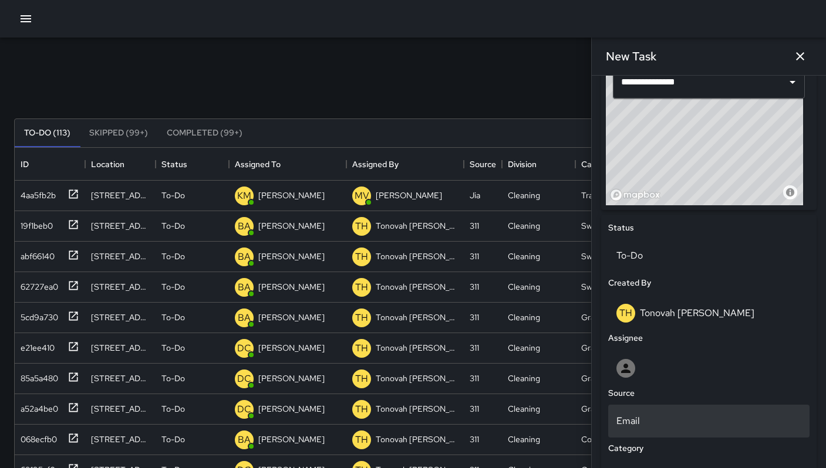
scroll to position [438, 0]
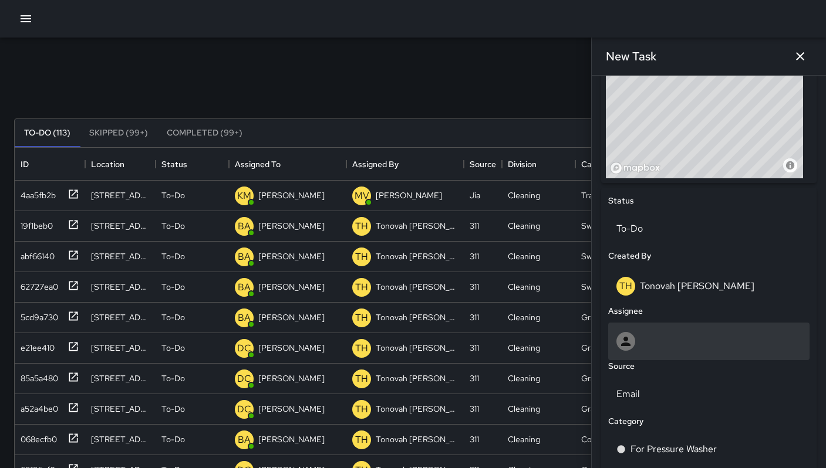
click at [651, 341] on div at bounding box center [708, 341] width 185 height 19
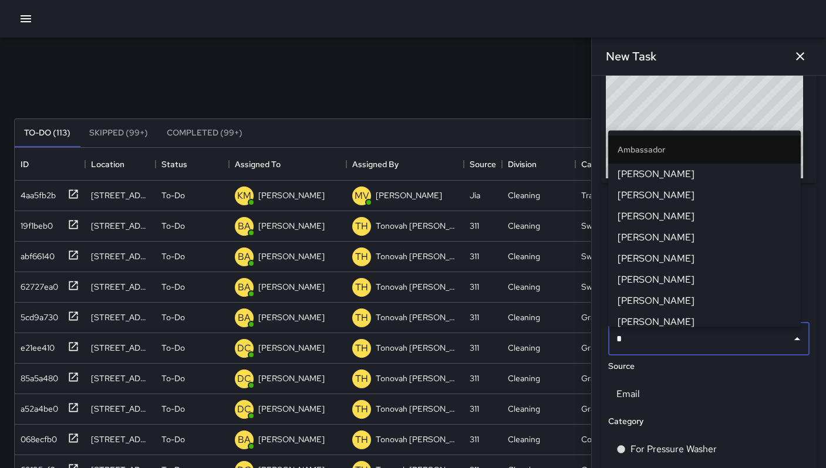
type input "**"
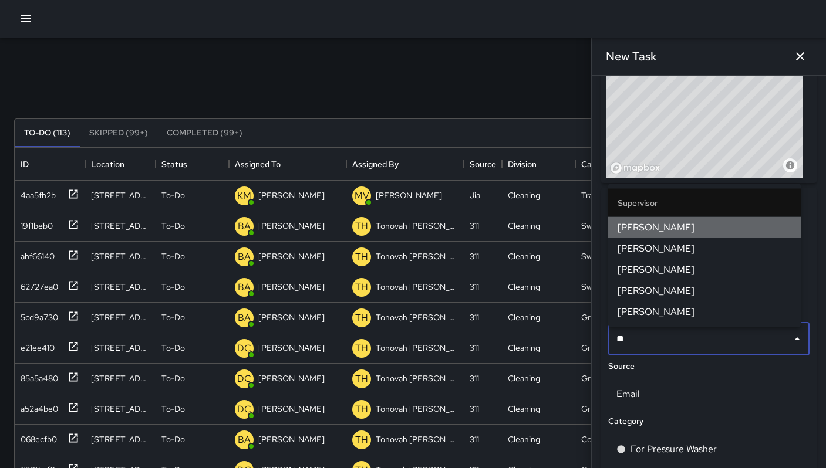
click at [632, 232] on span "DeAndre Barney" at bounding box center [704, 228] width 174 height 14
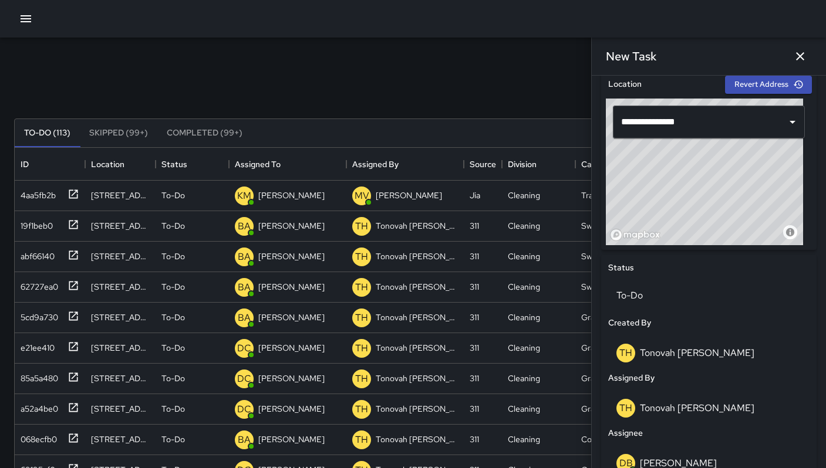
scroll to position [47, 0]
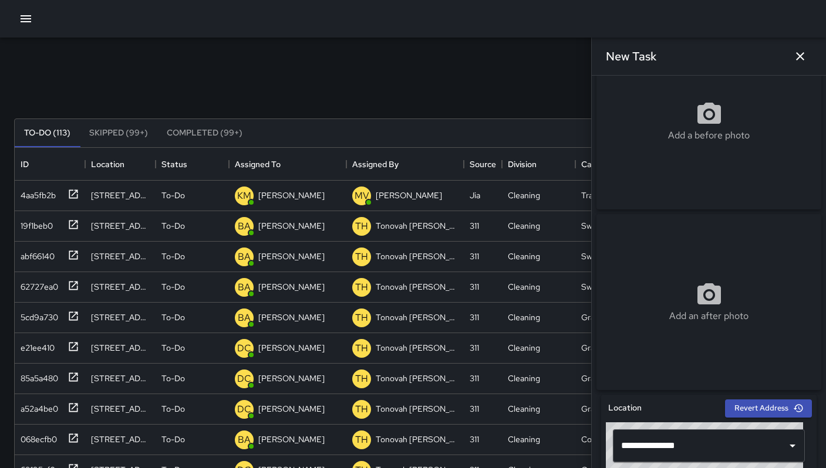
click at [645, 164] on div "Add a before photo" at bounding box center [708, 121] width 225 height 176
click at [647, 143] on div "Add a before photo" at bounding box center [708, 121] width 225 height 42
type input "**********"
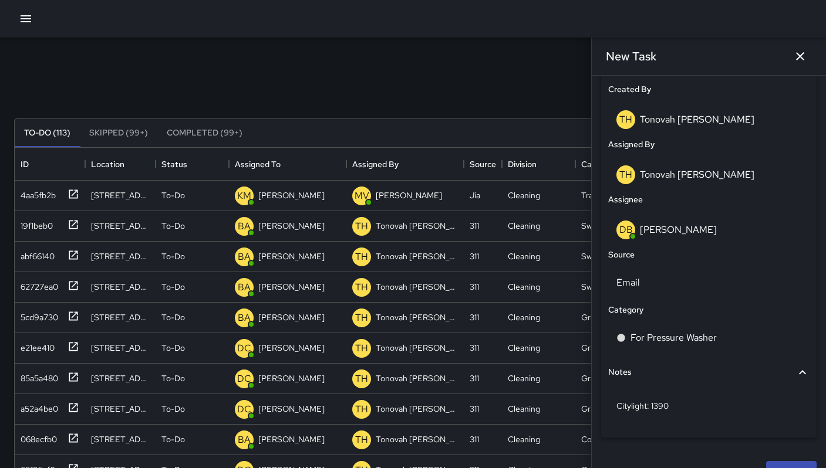
scroll to position [633, 0]
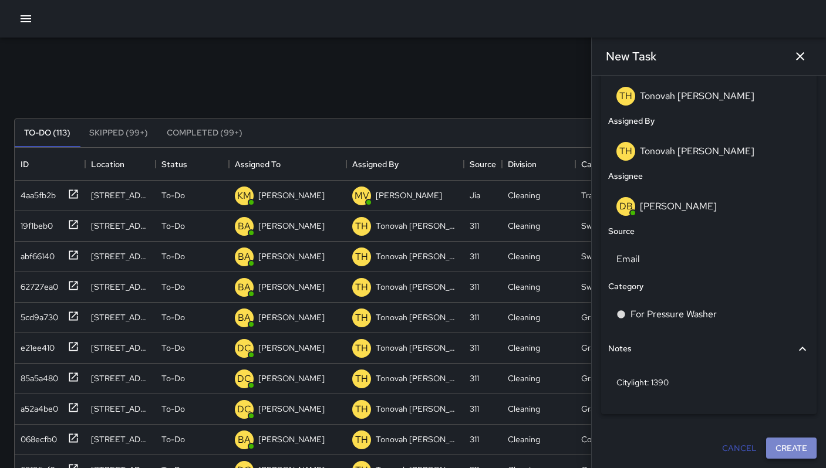
click at [777, 455] on button "Create" at bounding box center [791, 449] width 50 height 22
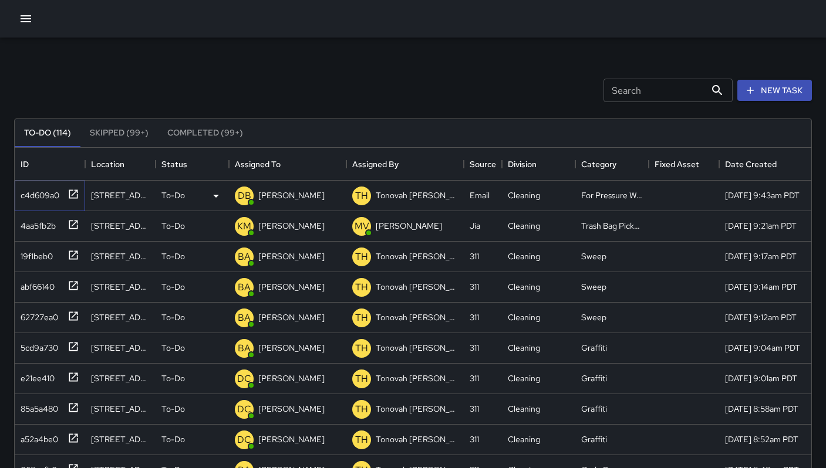
click at [45, 194] on div "c4d609a0" at bounding box center [37, 193] width 43 height 16
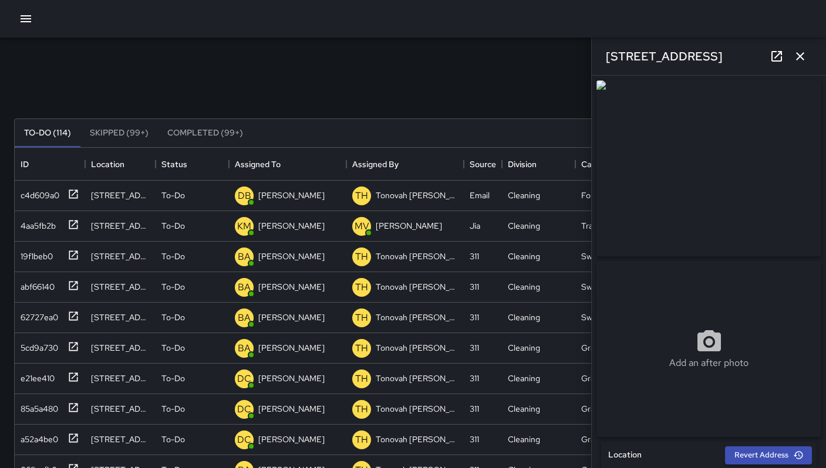
click at [775, 56] on icon at bounding box center [776, 56] width 14 height 14
click at [797, 59] on icon "button" at bounding box center [800, 56] width 8 height 8
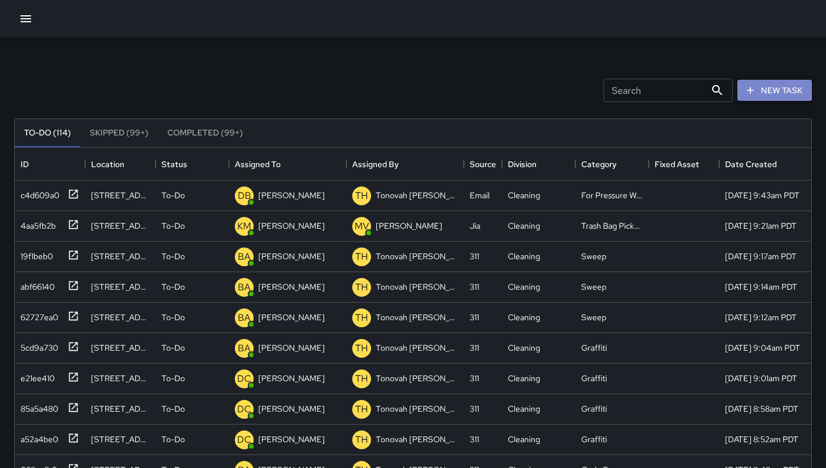
click at [788, 92] on button "New Task" at bounding box center [774, 91] width 75 height 22
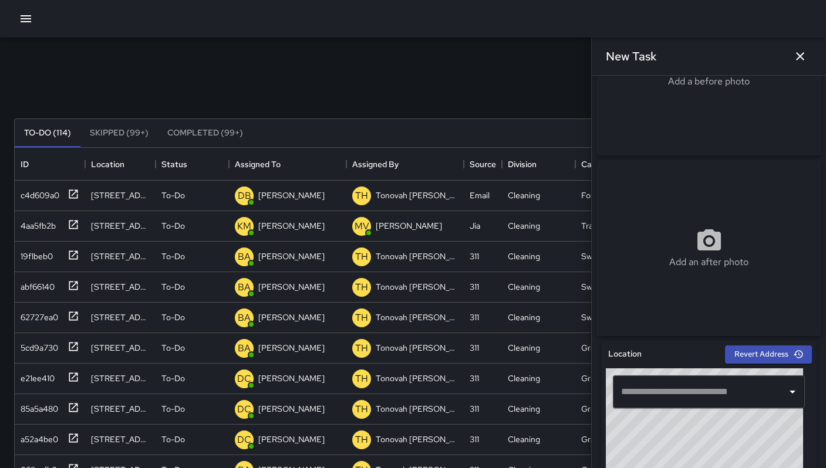
scroll to position [216, 0]
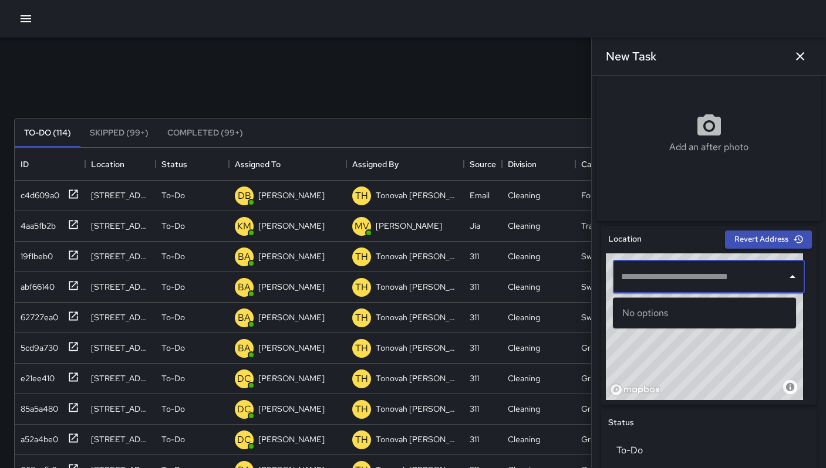
click at [654, 282] on input "text" at bounding box center [700, 277] width 164 height 22
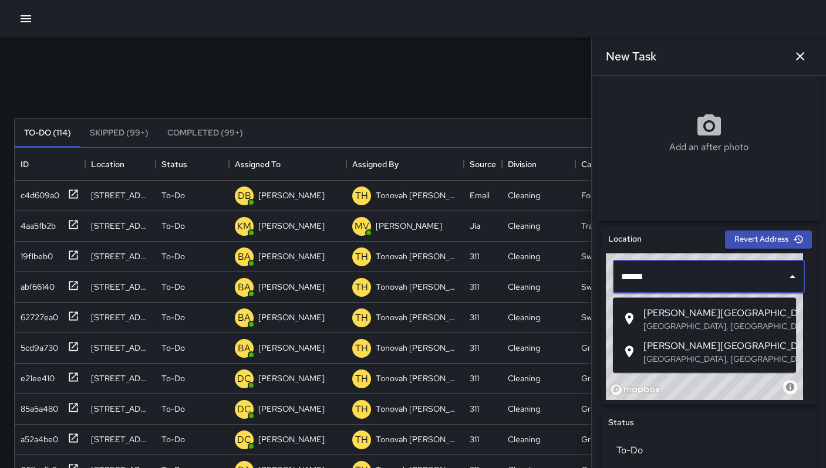
click at [667, 306] on span "Langton Street" at bounding box center [714, 313] width 143 height 14
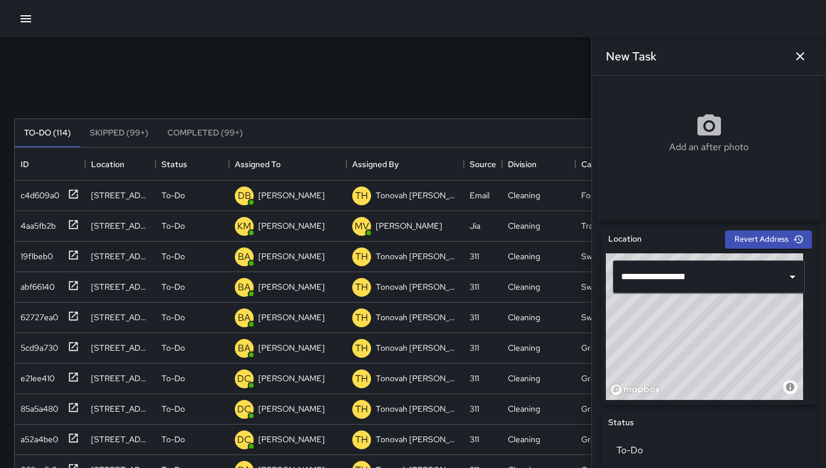
drag, startPoint x: 679, startPoint y: 342, endPoint x: 708, endPoint y: 378, distance: 45.9
click at [708, 378] on div "© Mapbox © OpenStreetMap Improve this map" at bounding box center [704, 326] width 197 height 147
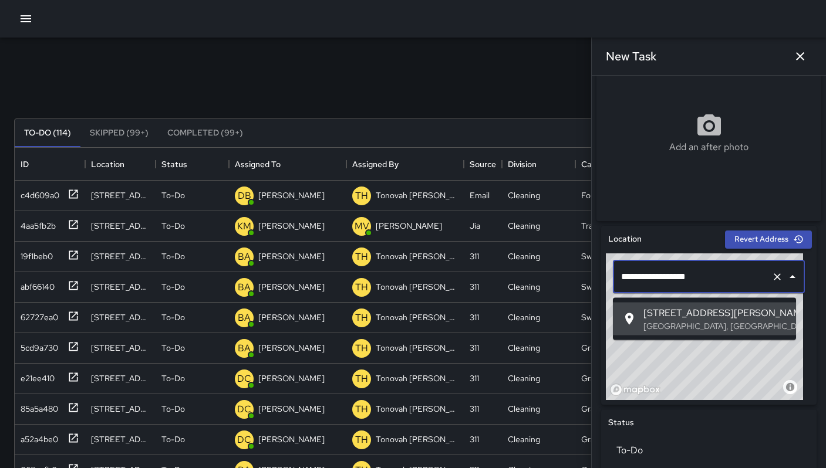
drag, startPoint x: 711, startPoint y: 284, endPoint x: 618, endPoint y: 273, distance: 92.8
click at [618, 273] on input "**********" at bounding box center [692, 277] width 148 height 22
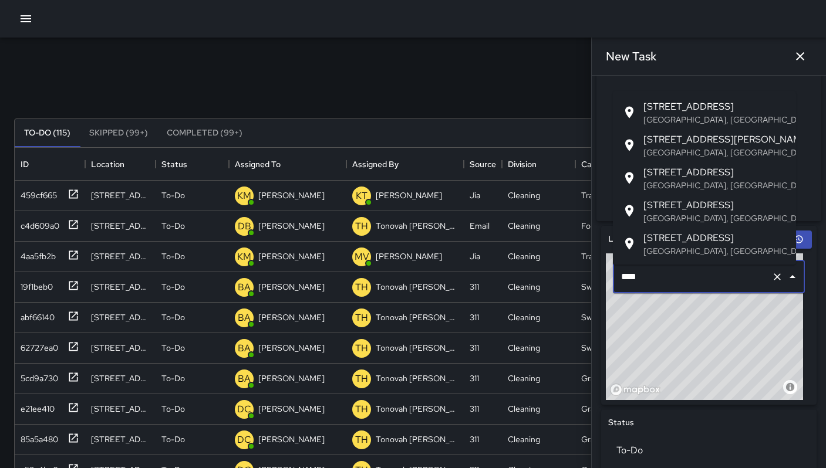
click at [658, 149] on p "San Francisco, CA, USA" at bounding box center [714, 152] width 143 height 12
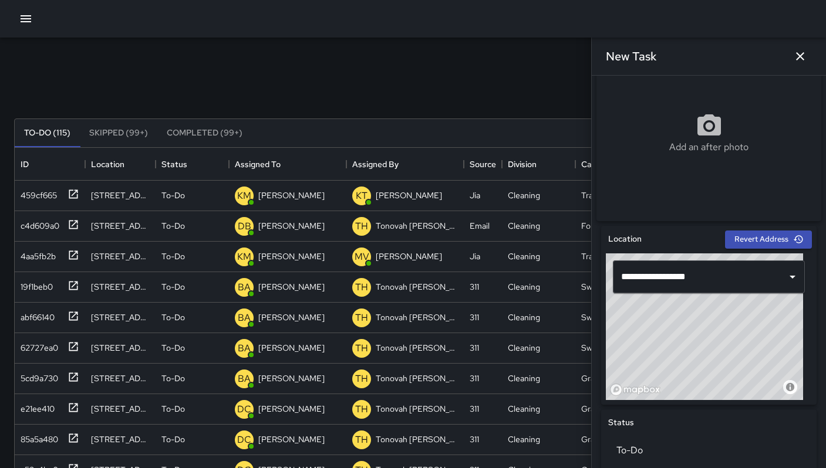
drag, startPoint x: 703, startPoint y: 330, endPoint x: 710, endPoint y: 328, distance: 7.3
click at [710, 328] on div "© Mapbox © OpenStreetMap Improve this map" at bounding box center [704, 326] width 197 height 147
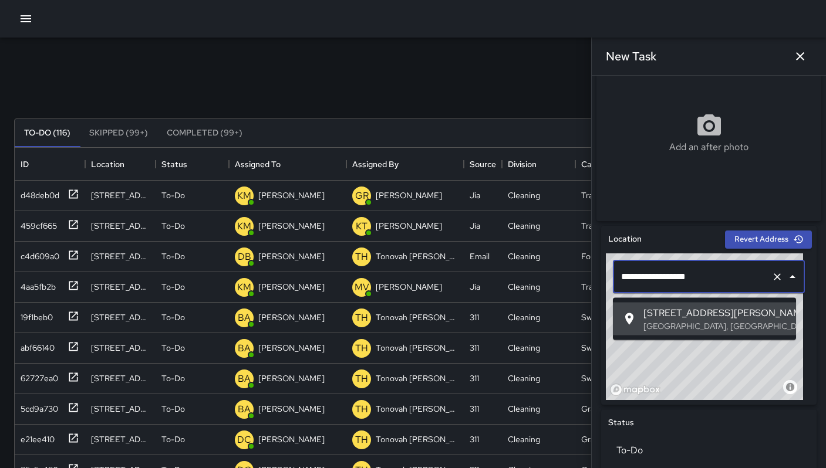
click at [684, 288] on input "**********" at bounding box center [692, 277] width 148 height 22
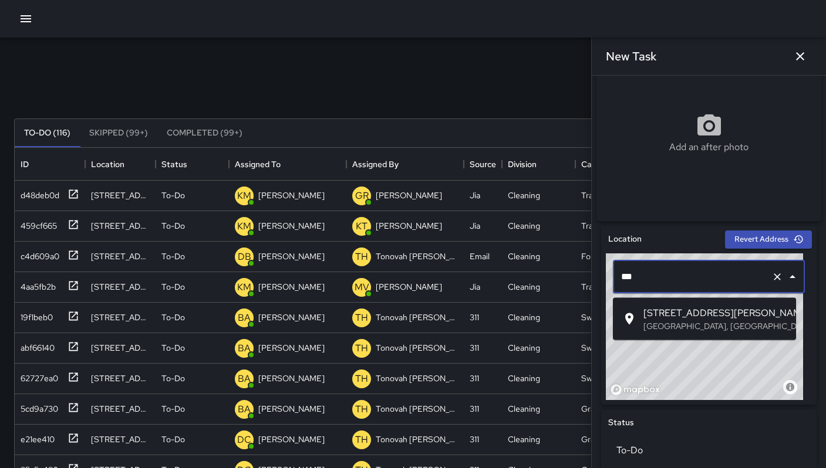
click at [685, 315] on span "[STREET_ADDRESS][PERSON_NAME]" at bounding box center [714, 313] width 143 height 14
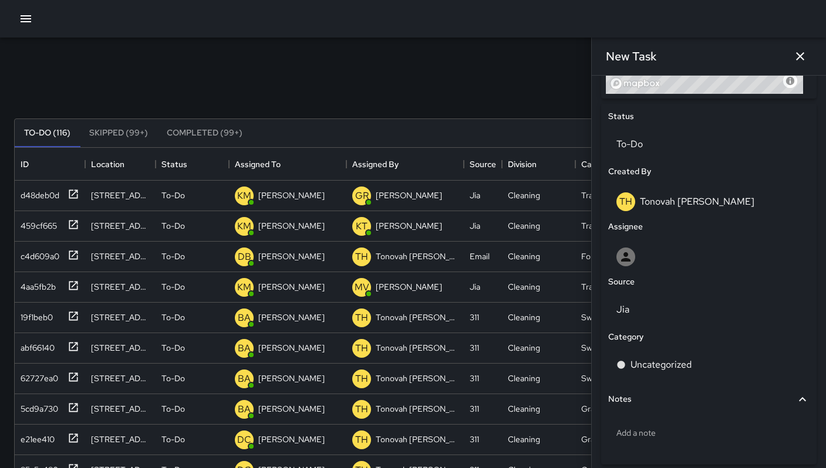
scroll to position [577, 0]
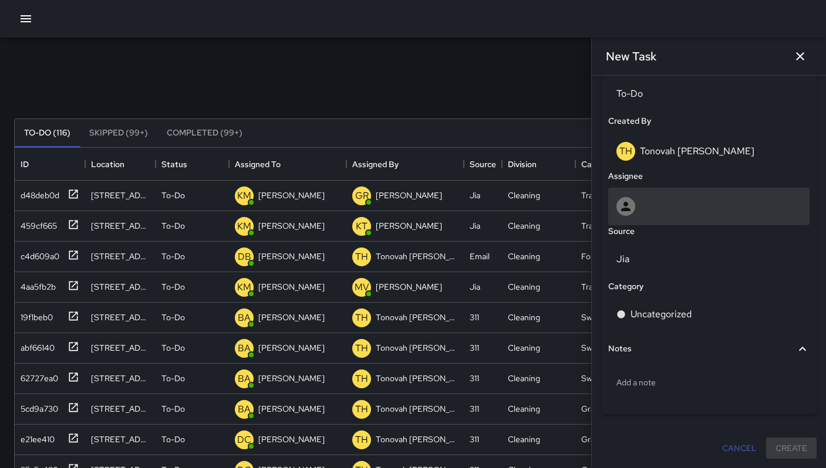
type input "**********"
click at [637, 194] on div at bounding box center [708, 207] width 201 height 38
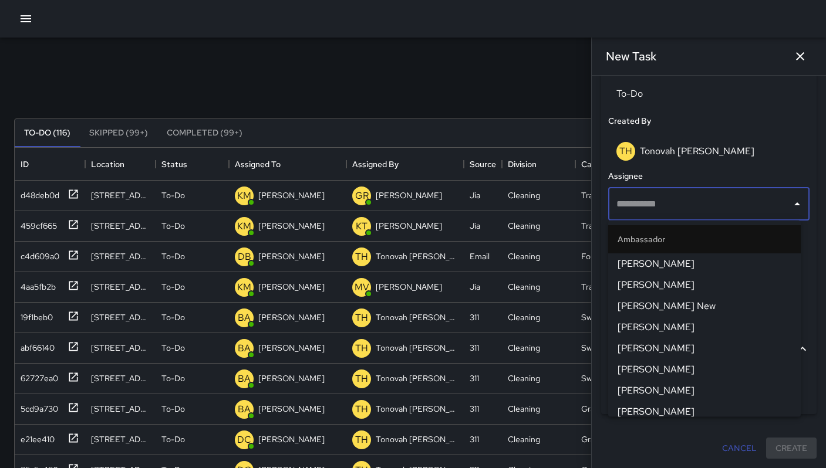
click at [515, 110] on div "To-Do (116) Skipped (99+) Completed (99+) ID Location Status Assigned To Assign…" at bounding box center [412, 397] width 797 height 591
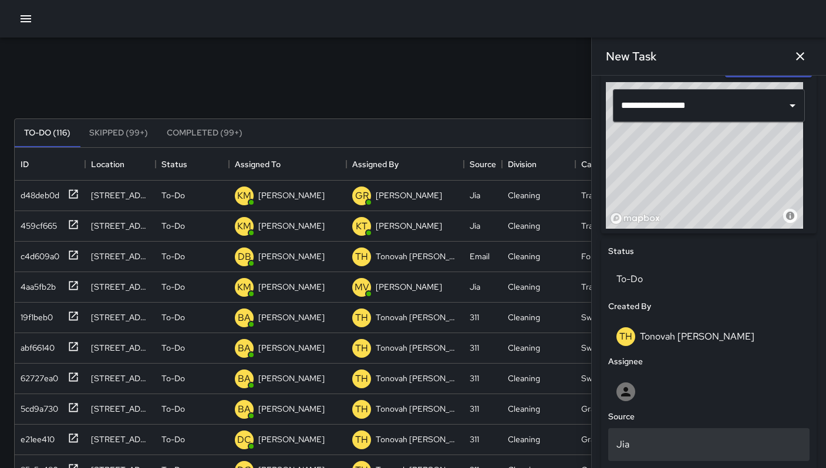
scroll to position [552, 0]
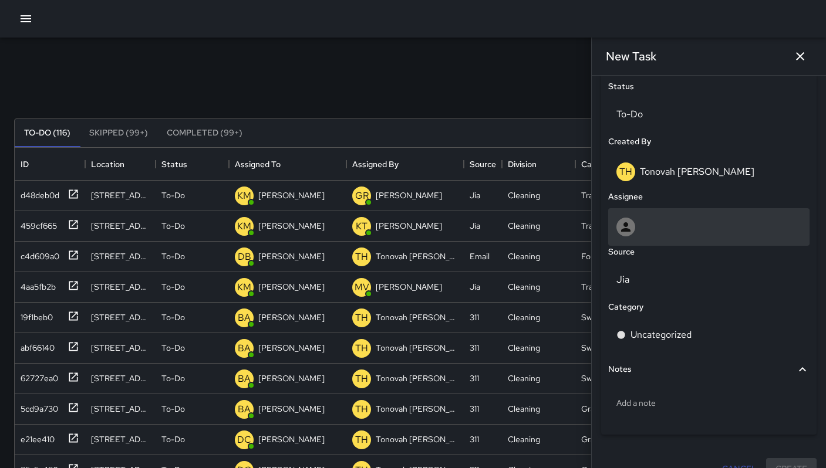
click at [629, 230] on icon at bounding box center [625, 227] width 14 height 14
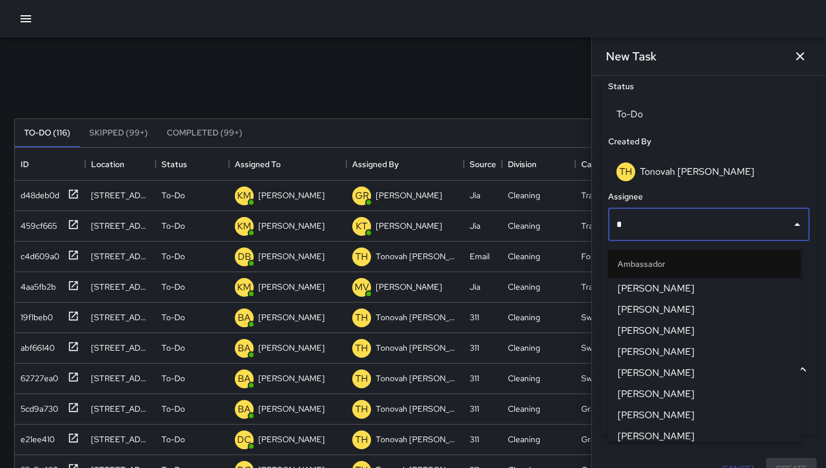
type input "**"
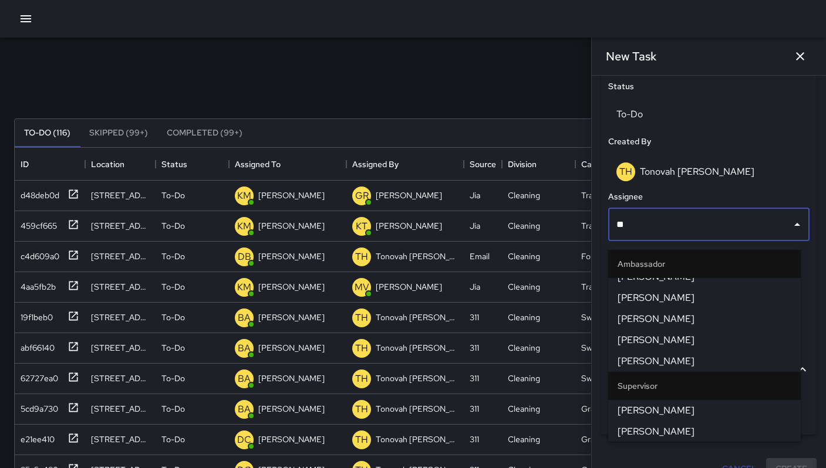
scroll to position [38, 0]
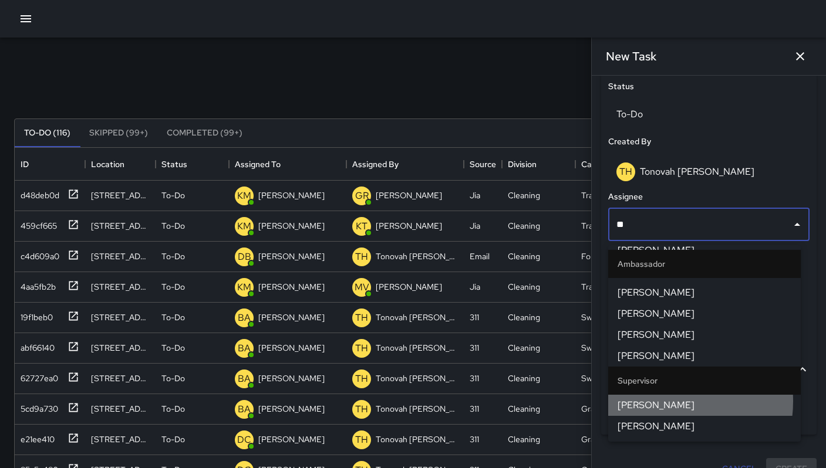
click at [657, 401] on span "[PERSON_NAME]" at bounding box center [704, 405] width 174 height 14
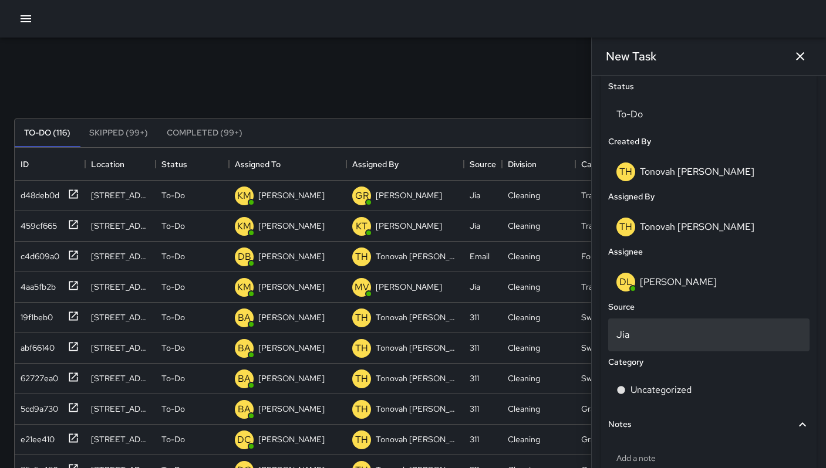
click at [657, 342] on p "Jia" at bounding box center [708, 335] width 185 height 14
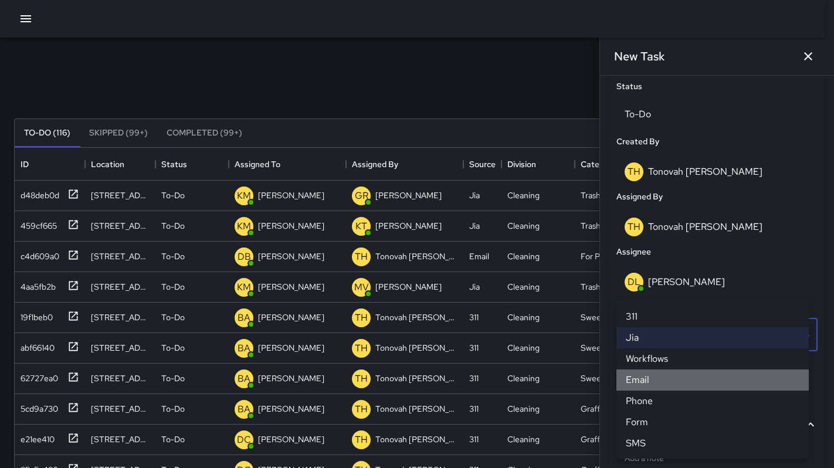
click at [657, 372] on li "Email" at bounding box center [713, 380] width 192 height 21
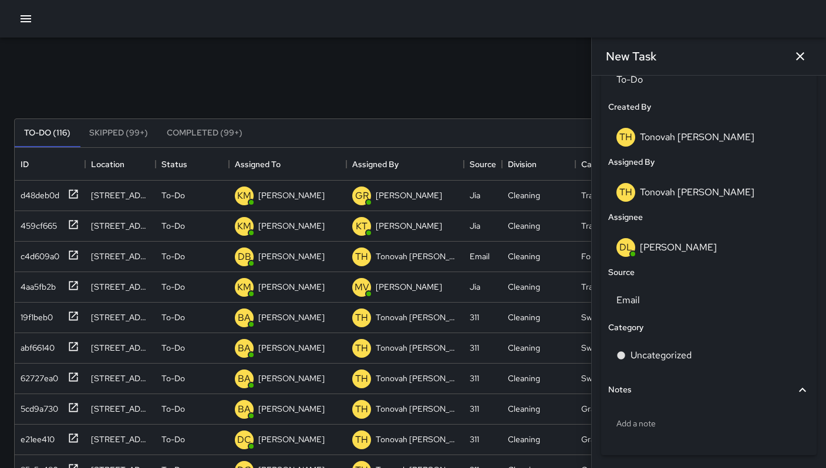
scroll to position [633, 0]
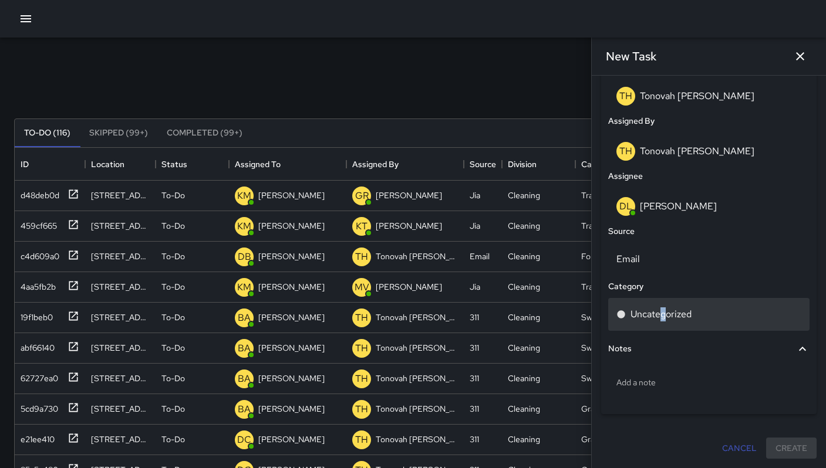
click at [662, 316] on p "Uncategorized" at bounding box center [660, 314] width 61 height 14
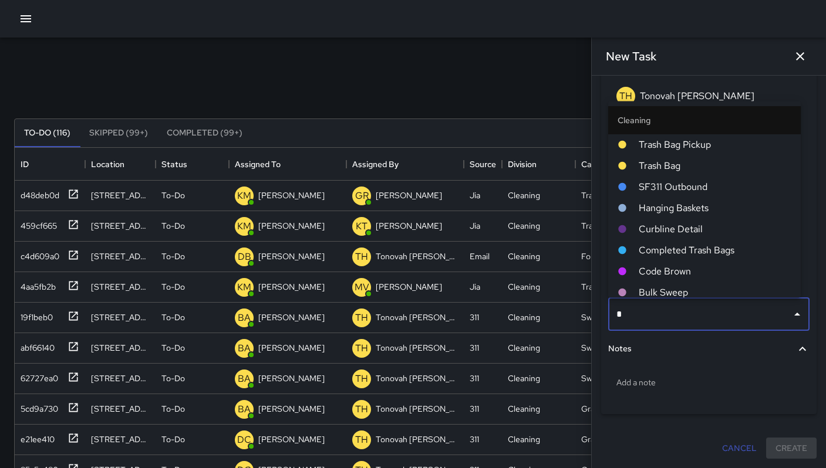
type input "**"
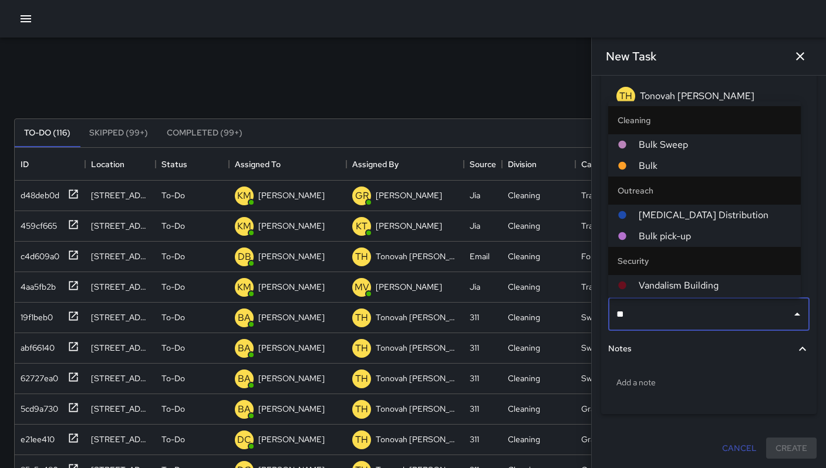
click at [662, 242] on span "Bulk pick-up" at bounding box center [714, 236] width 153 height 14
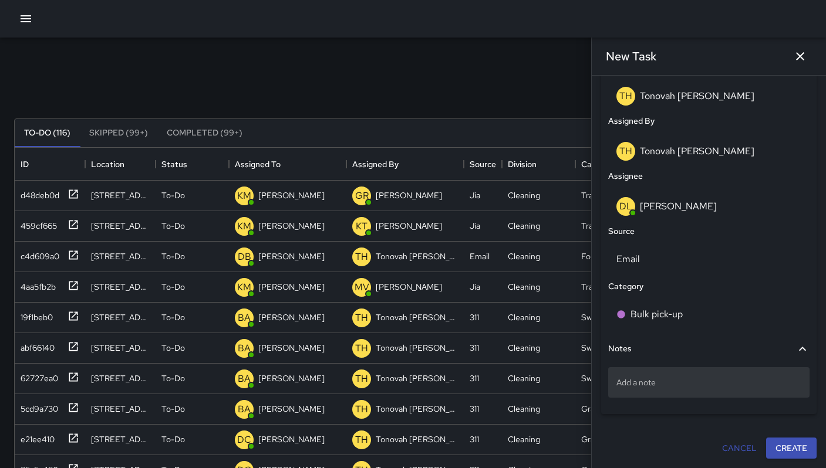
click at [658, 378] on p "Add a note" at bounding box center [708, 383] width 185 height 12
type textarea "*"
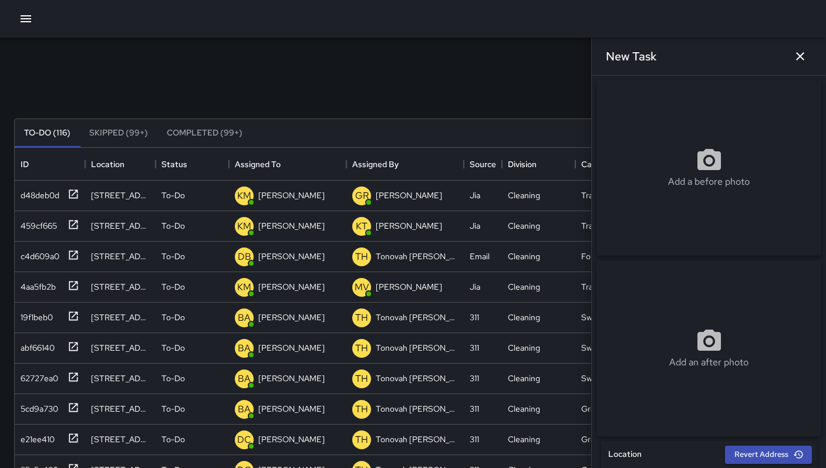
scroll to position [0, 0]
click at [668, 140] on div "Add a before photo" at bounding box center [708, 168] width 225 height 176
type input "**********"
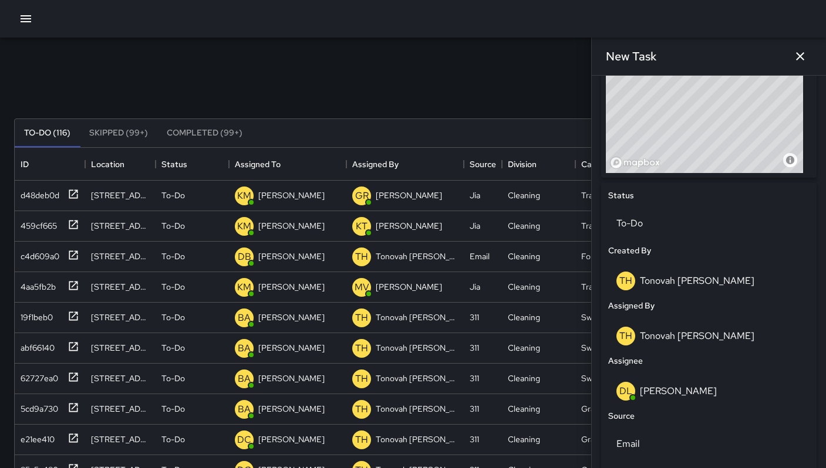
scroll to position [633, 0]
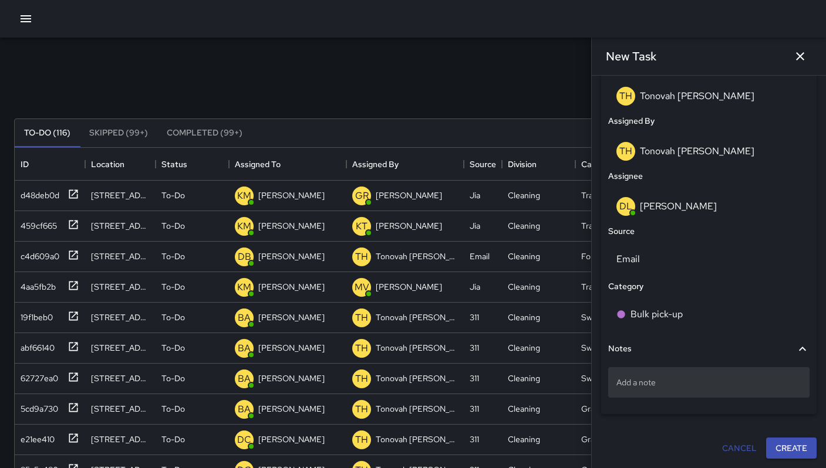
click at [672, 391] on div "Add a note" at bounding box center [708, 382] width 201 height 31
click at [766, 439] on button "Create" at bounding box center [791, 449] width 50 height 22
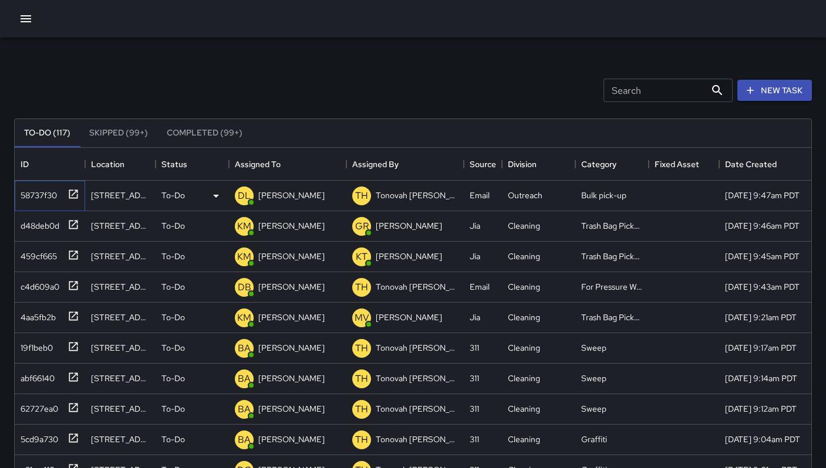
click at [52, 191] on div "58737f30" at bounding box center [36, 193] width 41 height 16
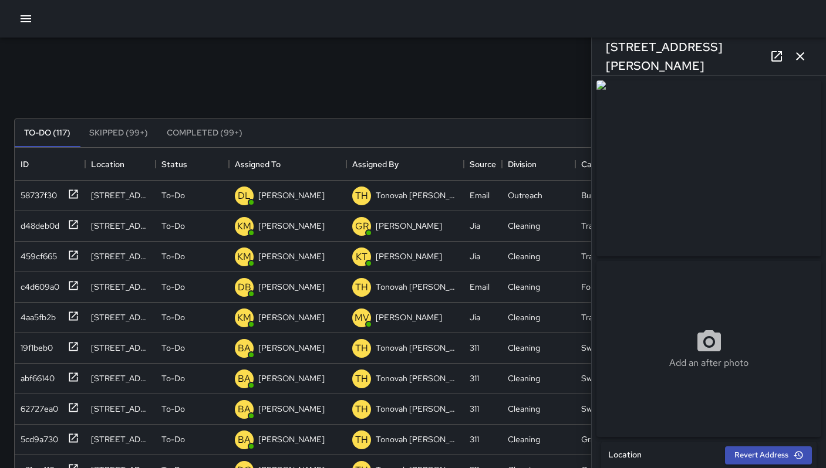
click at [769, 58] on icon at bounding box center [776, 56] width 14 height 14
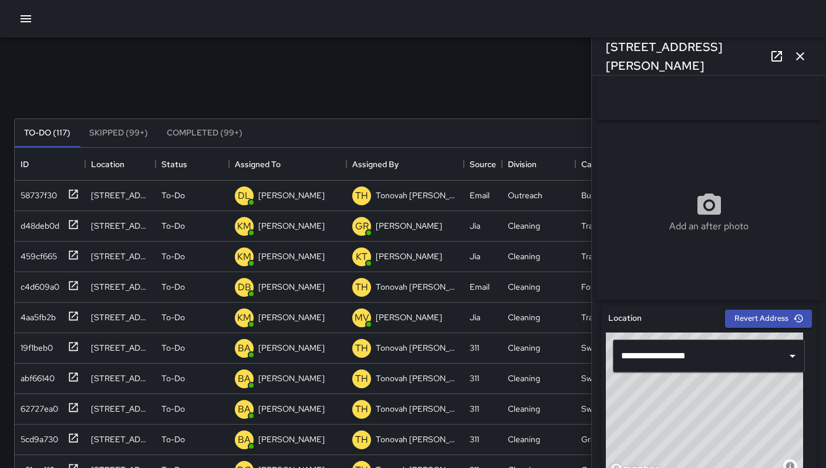
scroll to position [343, 0]
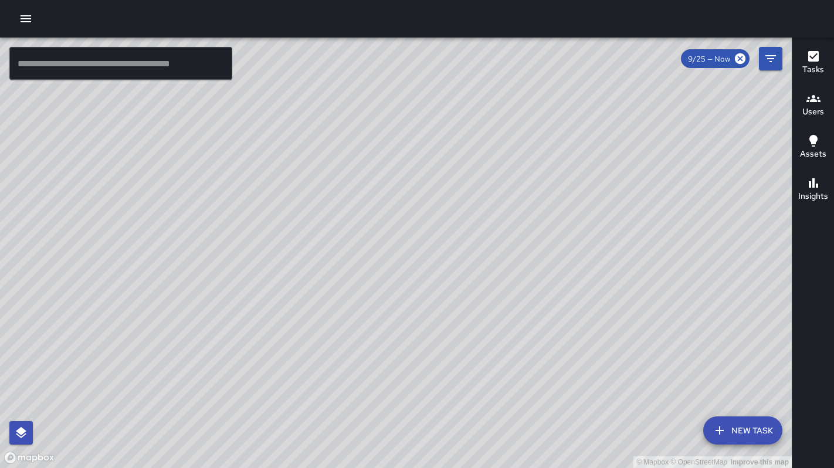
click at [26, 24] on icon "button" at bounding box center [26, 19] width 14 height 14
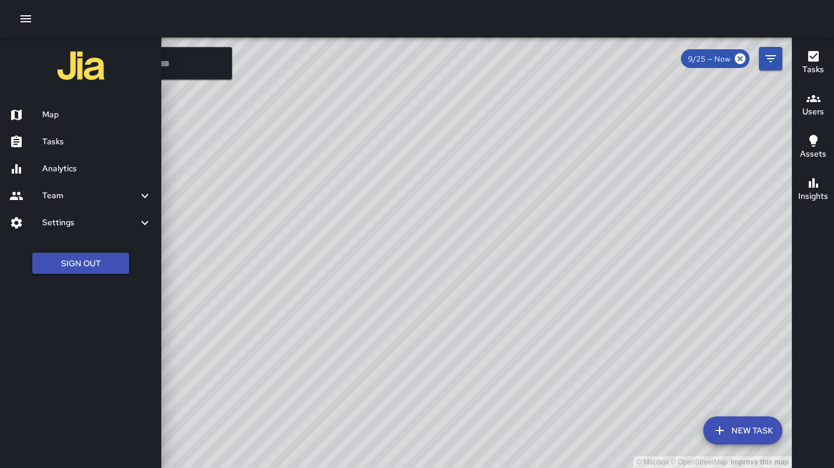
click at [50, 139] on h6 "Tasks" at bounding box center [97, 142] width 110 height 13
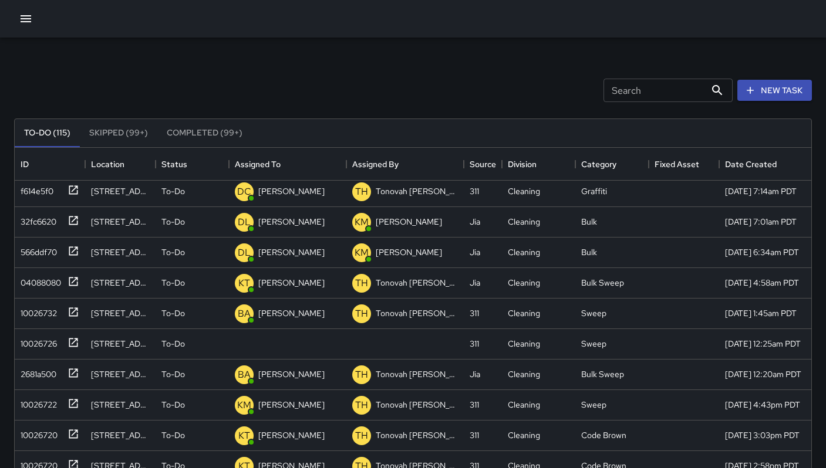
scroll to position [614, 0]
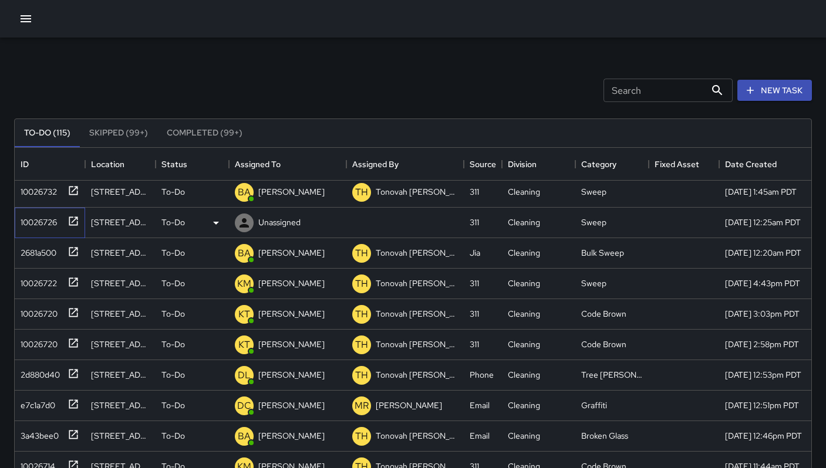
click at [46, 227] on div "10026726" at bounding box center [36, 220] width 41 height 16
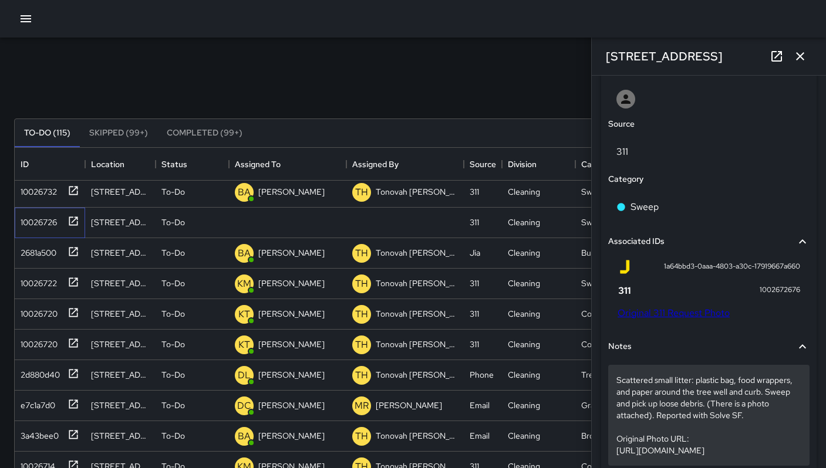
scroll to position [695, 0]
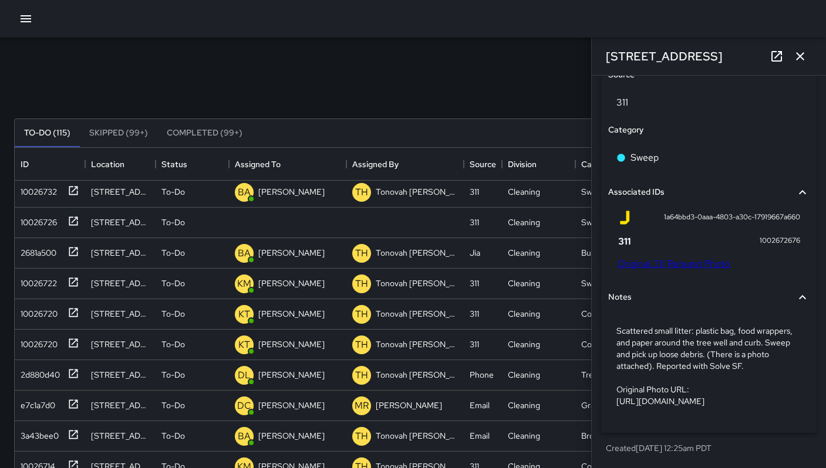
click at [645, 258] on link "Original 311 Request Photo" at bounding box center [673, 264] width 112 height 12
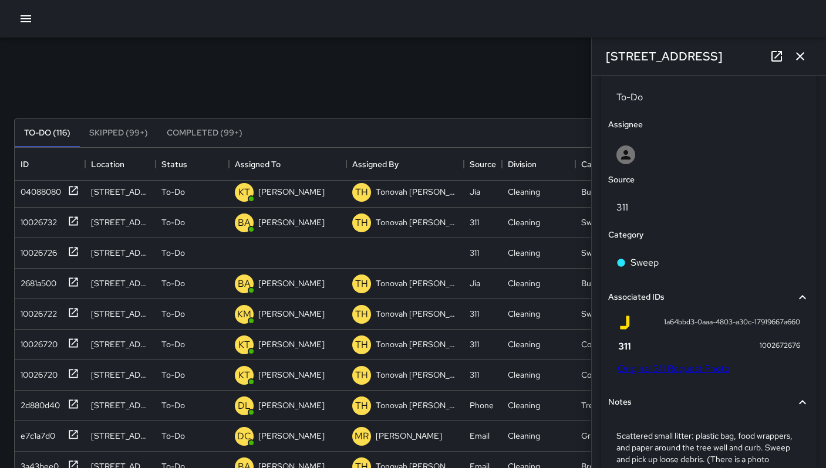
scroll to position [644, 0]
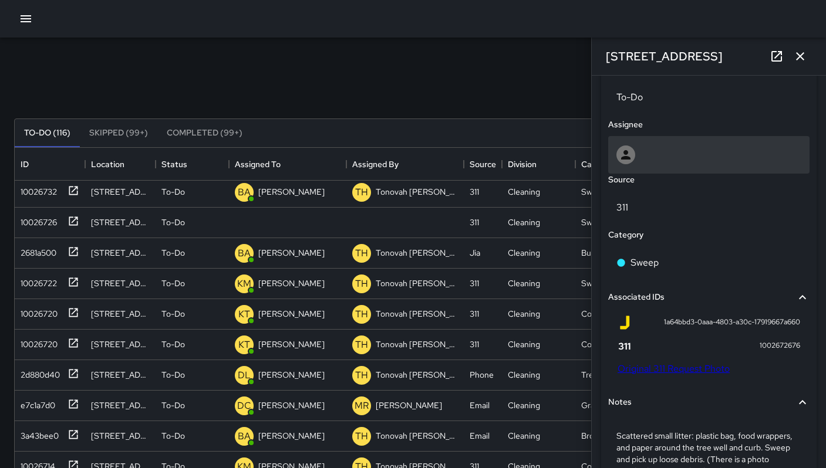
click at [660, 151] on div at bounding box center [708, 155] width 185 height 19
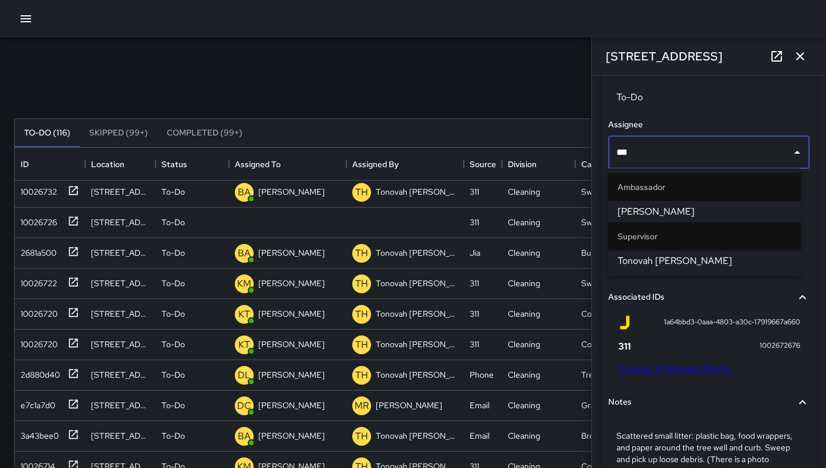
type input "****"
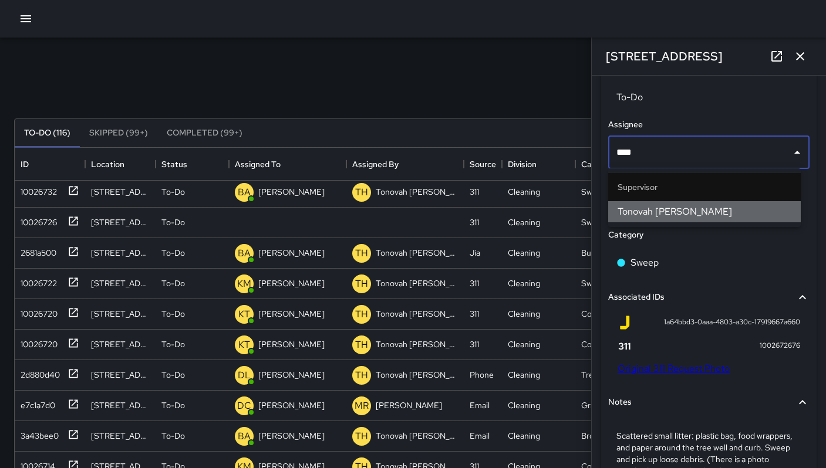
drag, startPoint x: 660, startPoint y: 204, endPoint x: 650, endPoint y: 185, distance: 20.7
click at [660, 204] on li "Tonovah [PERSON_NAME]" at bounding box center [704, 211] width 192 height 21
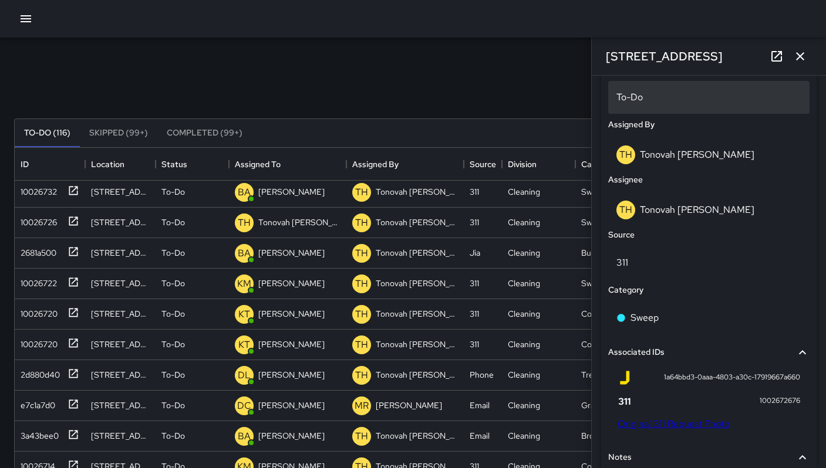
click at [633, 100] on p "To-Do" at bounding box center [708, 97] width 185 height 14
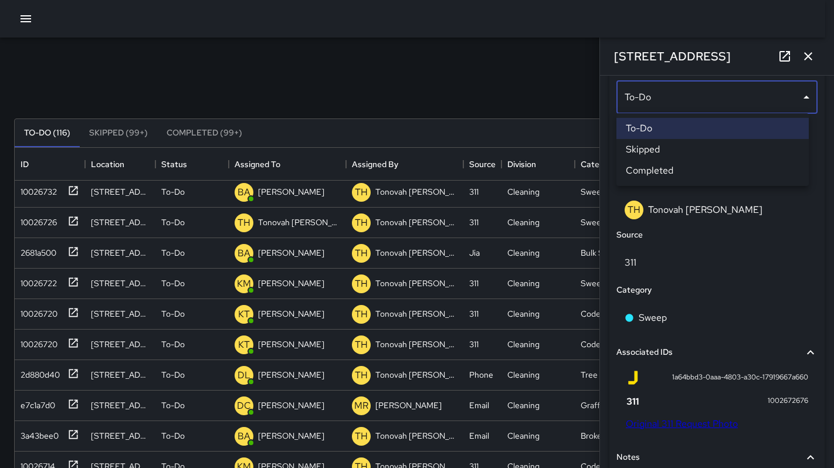
click at [641, 151] on li "Skipped" at bounding box center [713, 149] width 192 height 21
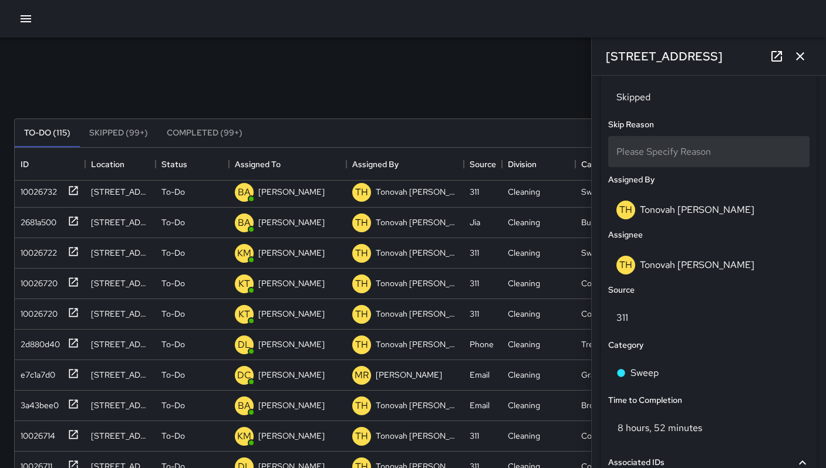
scroll to position [9, 9]
click at [641, 148] on span "Please Specify Reason" at bounding box center [663, 152] width 94 height 12
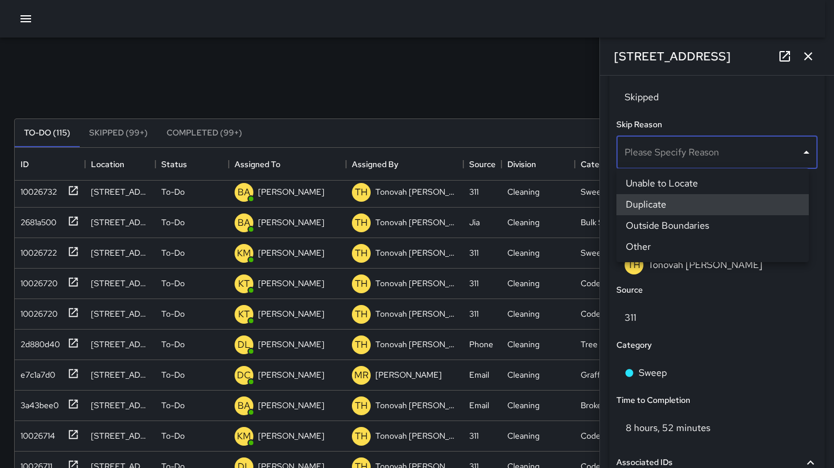
click at [645, 201] on li "Duplicate" at bounding box center [713, 204] width 192 height 21
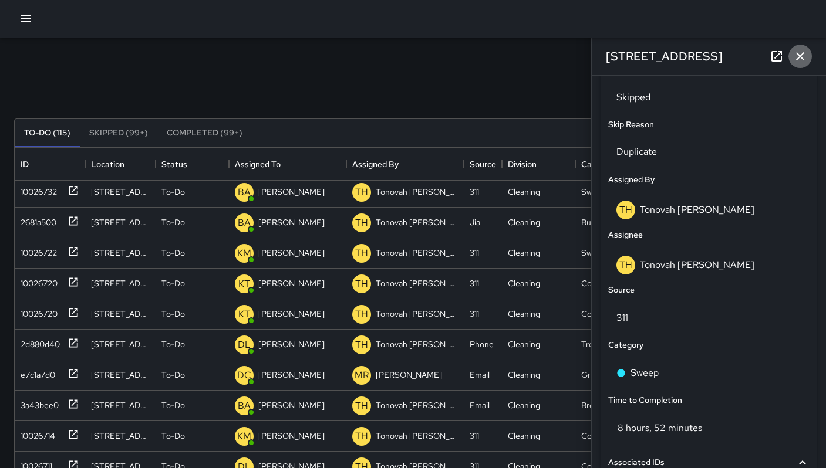
click at [803, 56] on icon "button" at bounding box center [800, 56] width 14 height 14
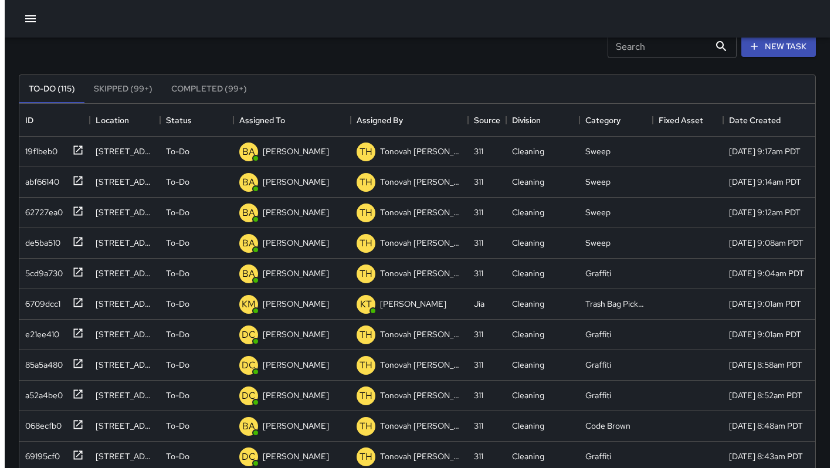
scroll to position [0, 0]
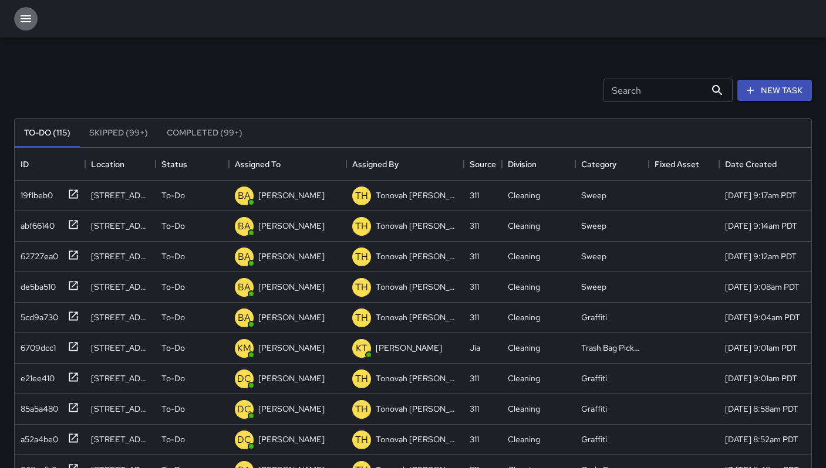
click at [22, 24] on icon "button" at bounding box center [26, 19] width 14 height 14
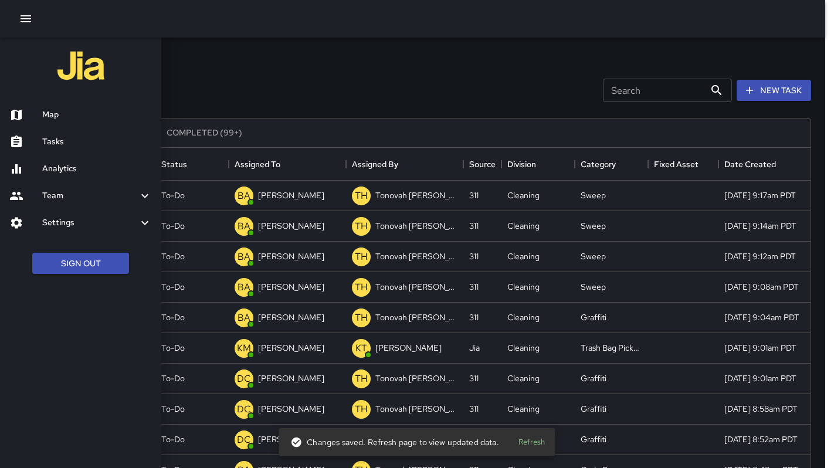
click at [50, 120] on h6 "Map" at bounding box center [97, 115] width 110 height 13
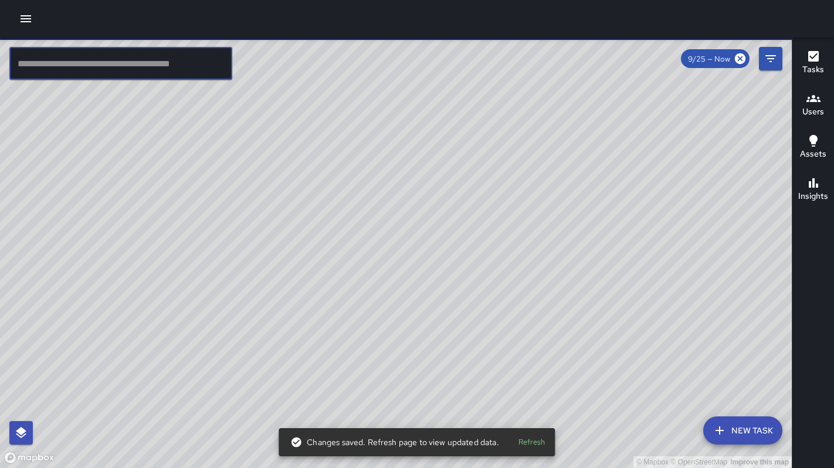
click at [82, 73] on input "text" at bounding box center [120, 63] width 223 height 33
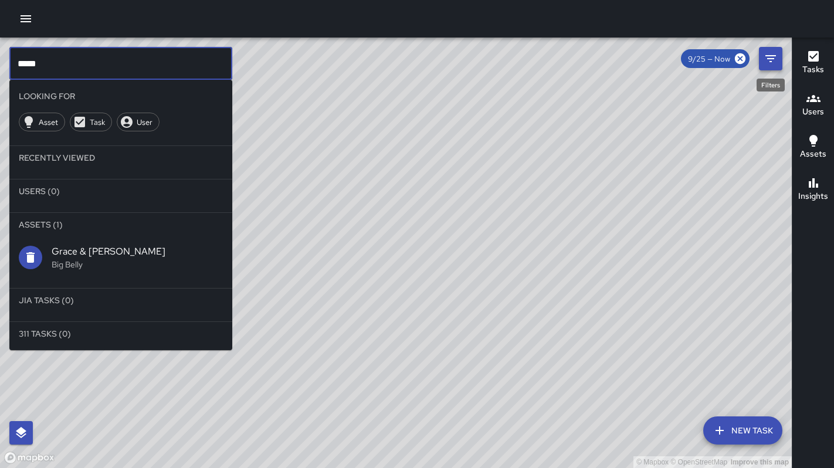
type input "*****"
click at [759, 59] on button "Filters" at bounding box center [770, 58] width 23 height 23
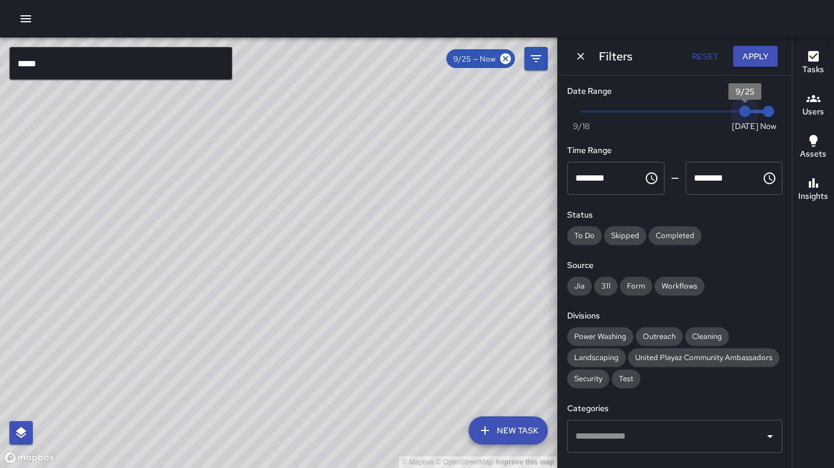
type input "*"
drag, startPoint x: 741, startPoint y: 110, endPoint x: 682, endPoint y: 109, distance: 58.7
click at [692, 109] on span "9/23" at bounding box center [698, 112] width 12 height 12
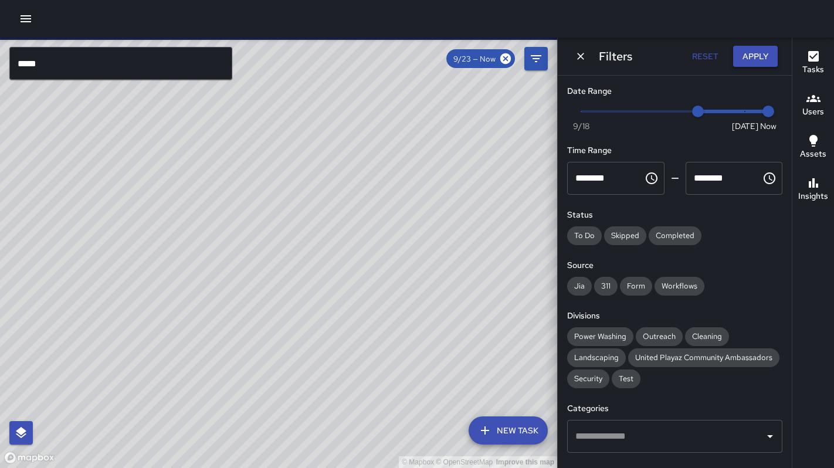
click at [746, 62] on button "Apply" at bounding box center [755, 57] width 45 height 22
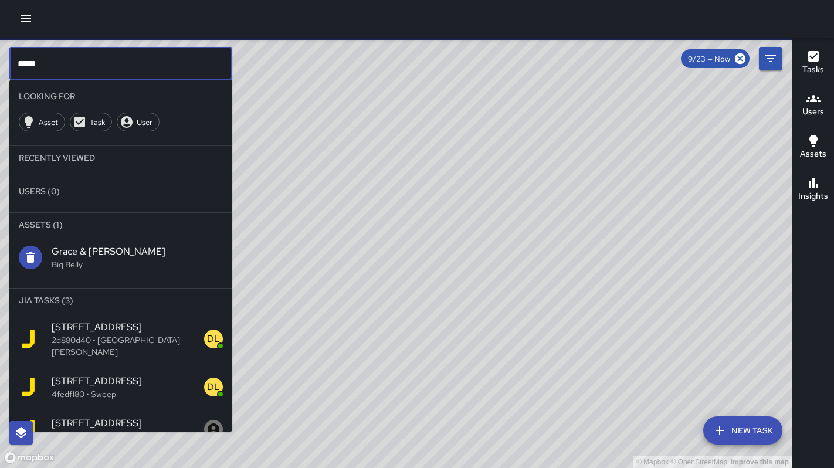
click at [154, 61] on input "*****" at bounding box center [120, 63] width 223 height 33
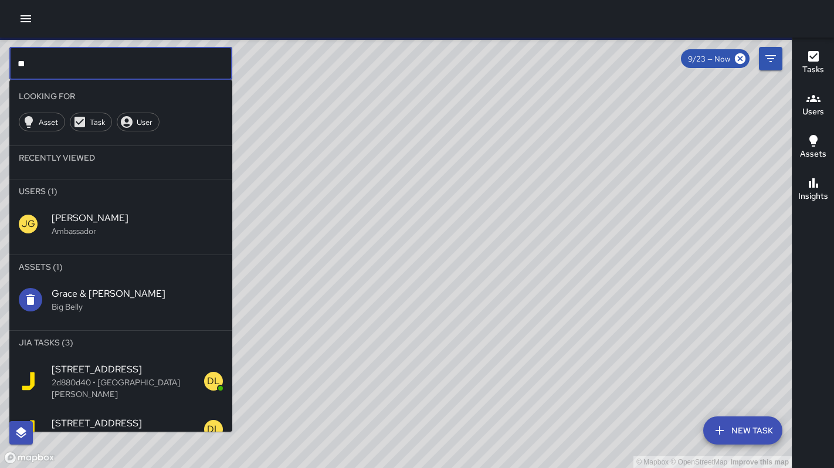
type input "*"
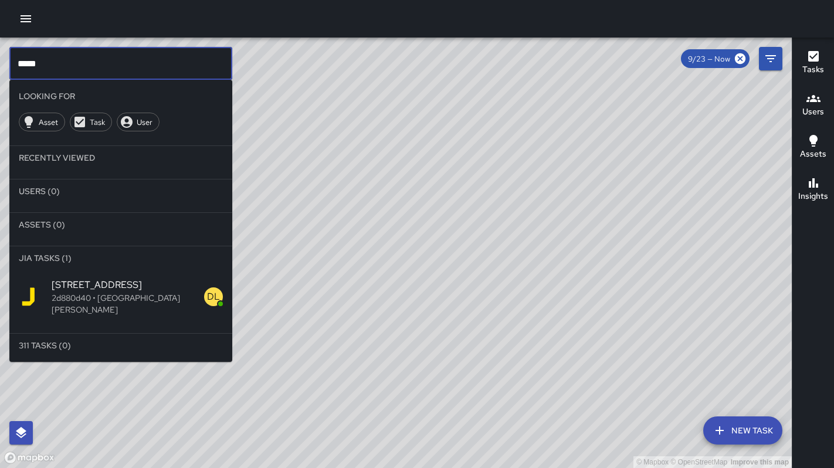
type input "*****"
click at [127, 285] on span "61 Grace Street" at bounding box center [128, 285] width 153 height 14
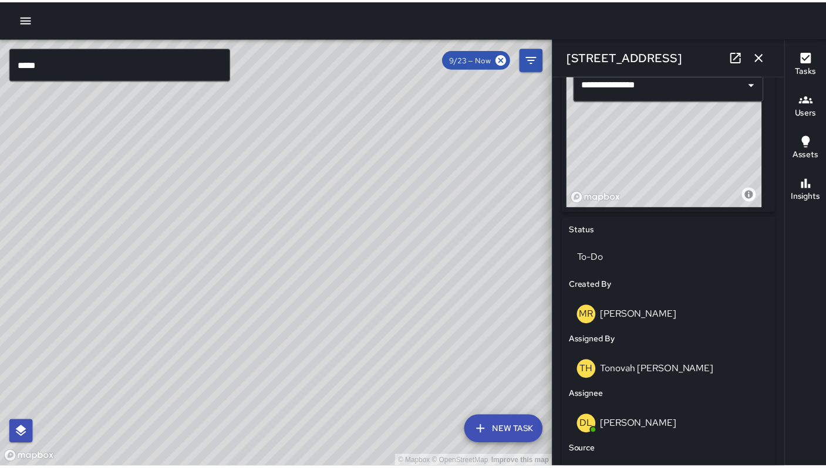
scroll to position [466, 0]
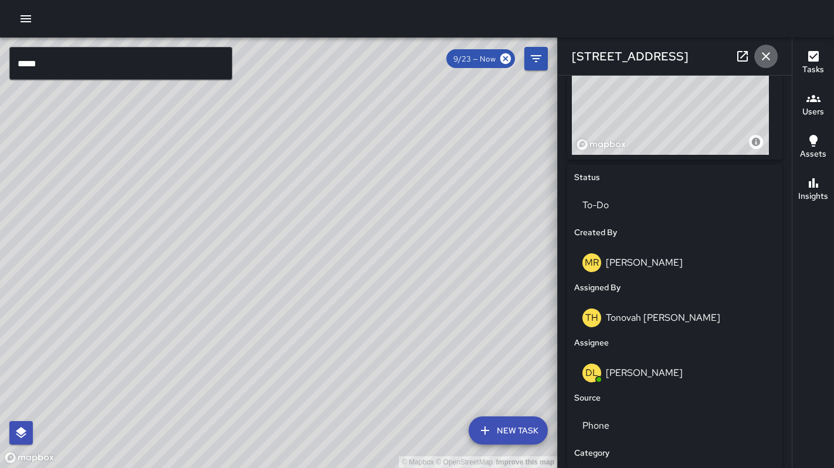
click at [770, 59] on icon "button" at bounding box center [766, 56] width 14 height 14
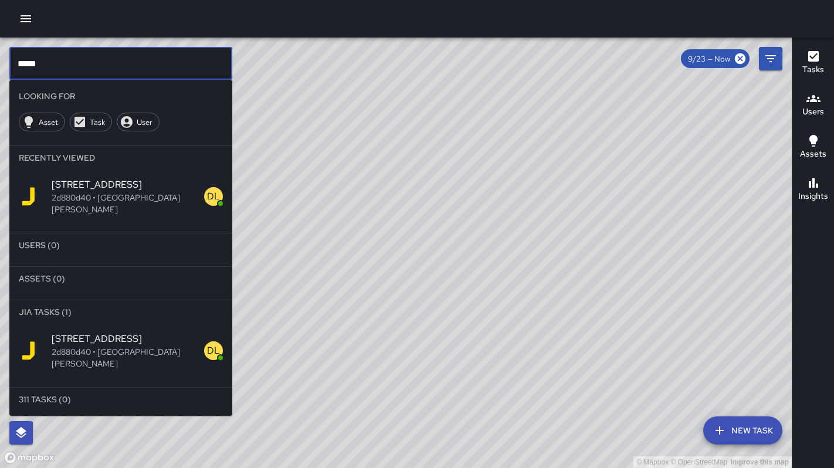
drag, startPoint x: 41, startPoint y: 65, endPoint x: -1, endPoint y: 62, distance: 41.7
click at [0, 62] on div "© Mapbox © OpenStreetMap Improve this map ***** ​ Looking For Asset Task User R…" at bounding box center [396, 253] width 792 height 431
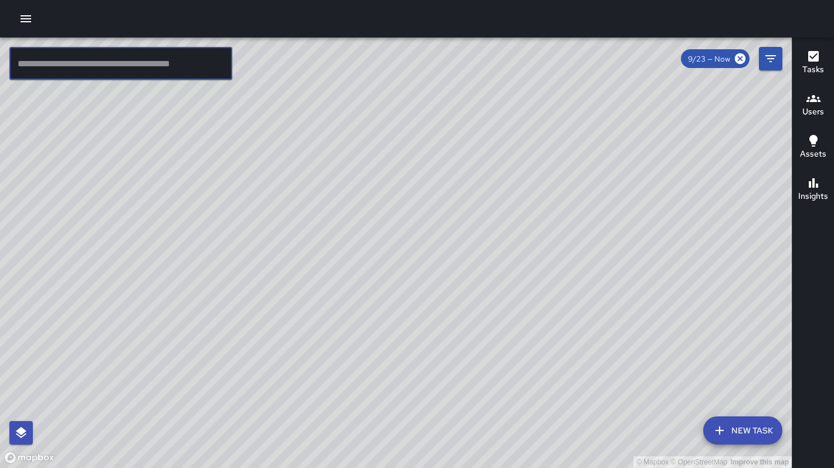
click at [22, 22] on icon "button" at bounding box center [26, 19] width 14 height 14
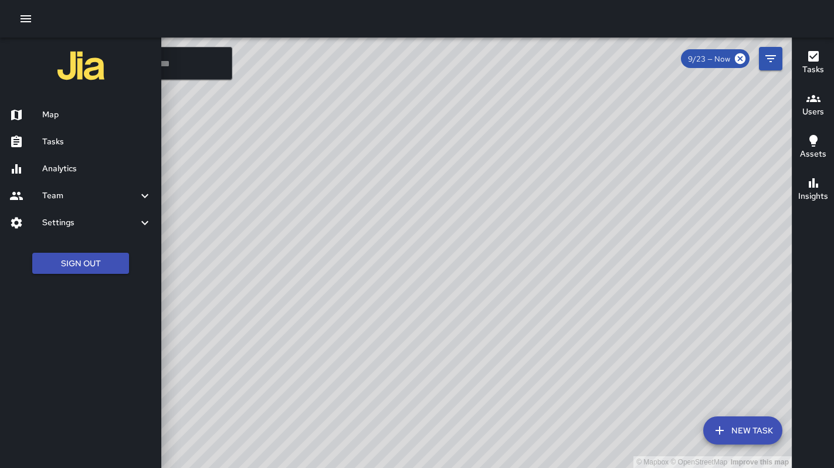
click at [176, 71] on div at bounding box center [417, 234] width 834 height 468
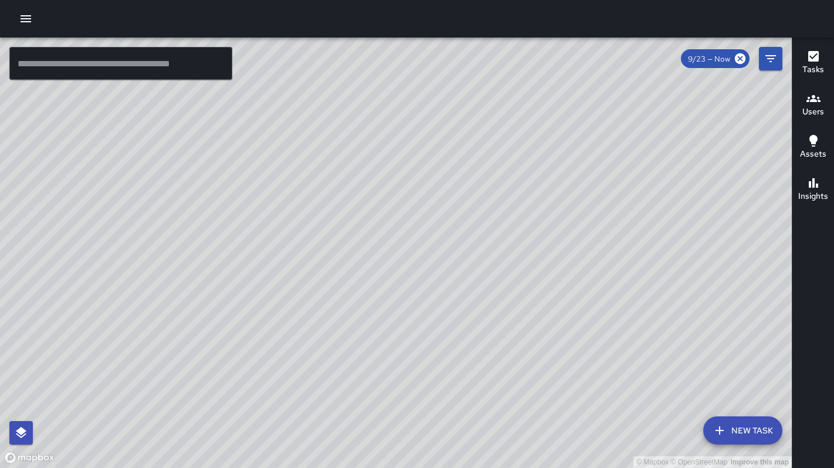
click at [98, 69] on input "text" at bounding box center [120, 63] width 223 height 33
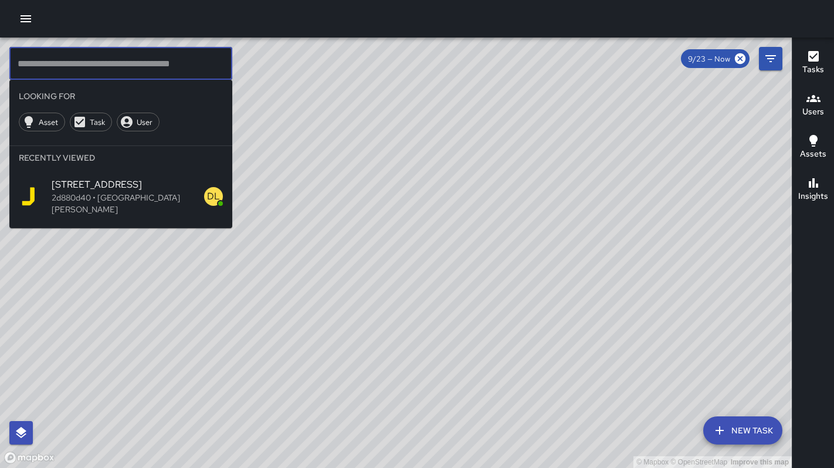
click at [106, 143] on hr at bounding box center [120, 141] width 223 height 10
click at [87, 127] on div "Task" at bounding box center [91, 122] width 42 height 19
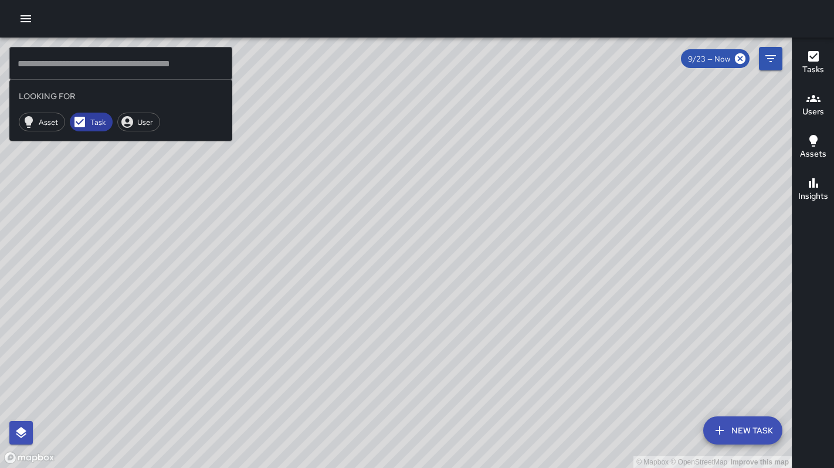
click at [87, 127] on span "Task" at bounding box center [97, 122] width 29 height 10
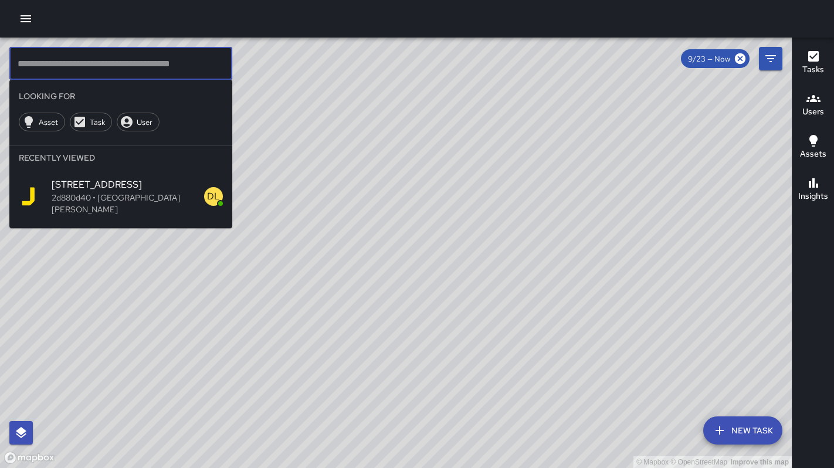
click at [82, 59] on input "text" at bounding box center [120, 63] width 223 height 33
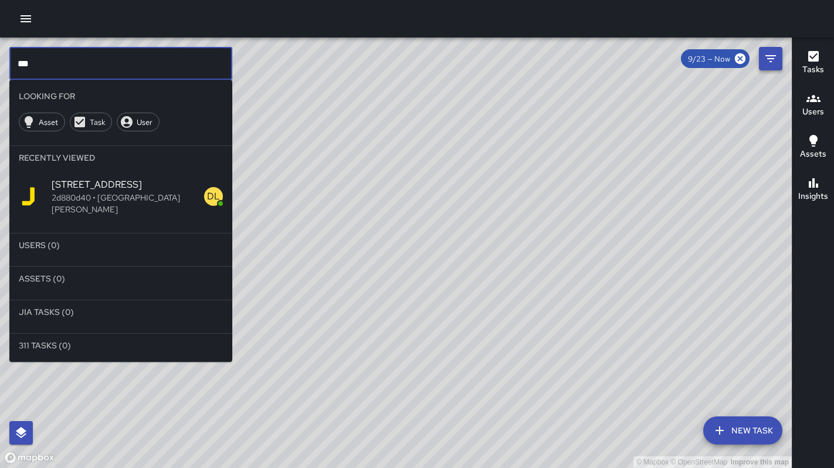
type input "***"
click at [760, 60] on button "Filters" at bounding box center [770, 58] width 23 height 23
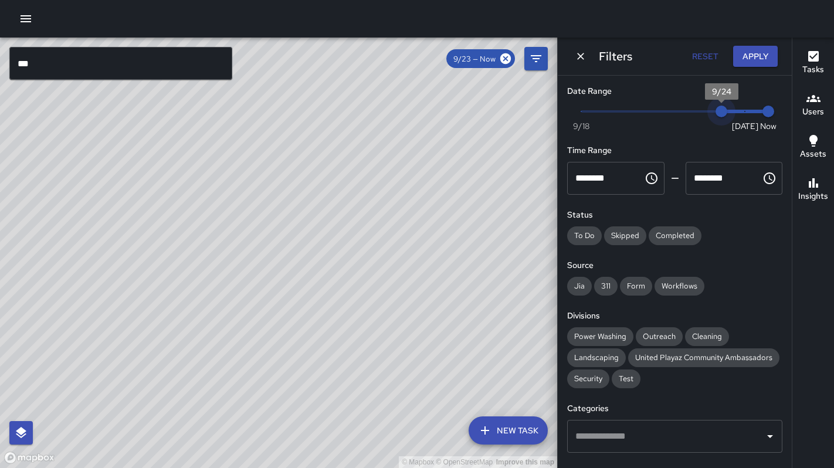
type input "*"
drag, startPoint x: 700, startPoint y: 113, endPoint x: 753, endPoint y: 111, distance: 52.8
click at [753, 111] on span "Now Today 9/18 9/25 9:22 am" at bounding box center [674, 112] width 187 height 18
click at [753, 65] on button "Apply" at bounding box center [755, 57] width 45 height 22
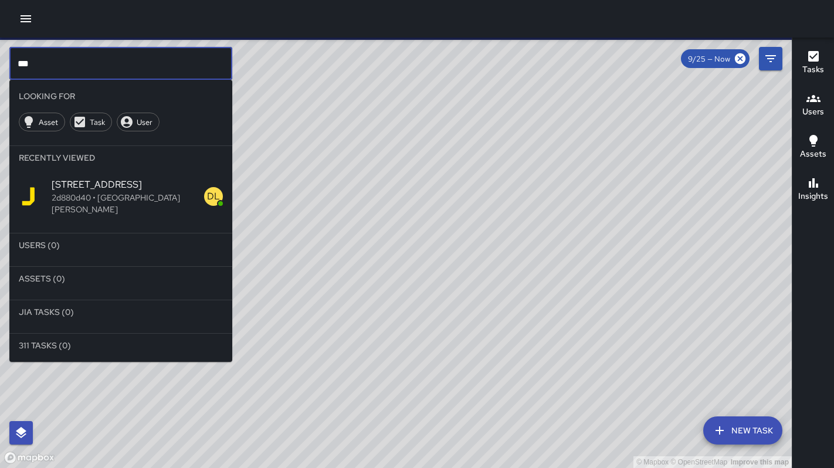
click at [165, 69] on input "***" at bounding box center [120, 63] width 223 height 33
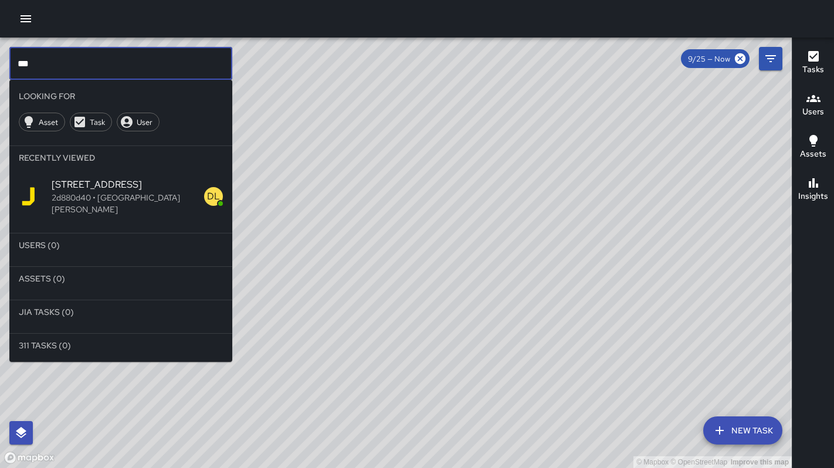
click at [68, 67] on input "***" at bounding box center [120, 63] width 223 height 33
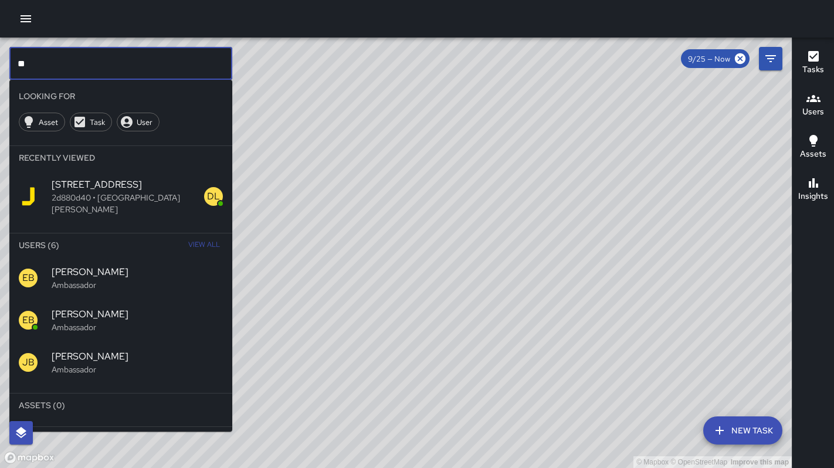
type input "*"
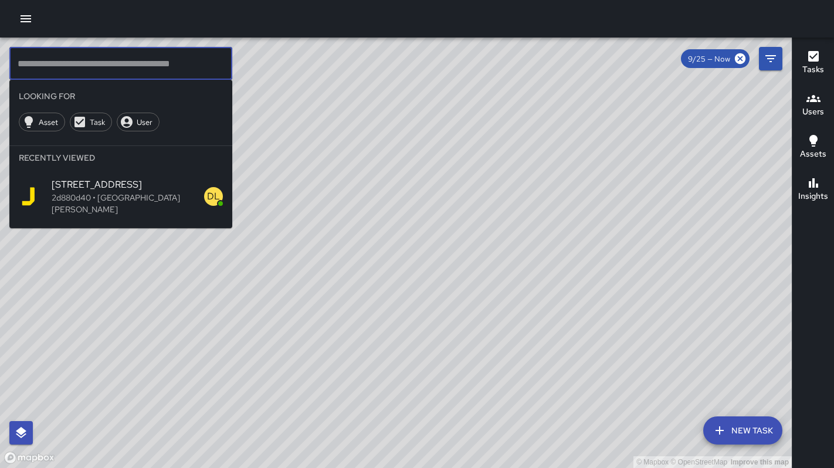
click at [15, 23] on button "button" at bounding box center [25, 18] width 23 height 23
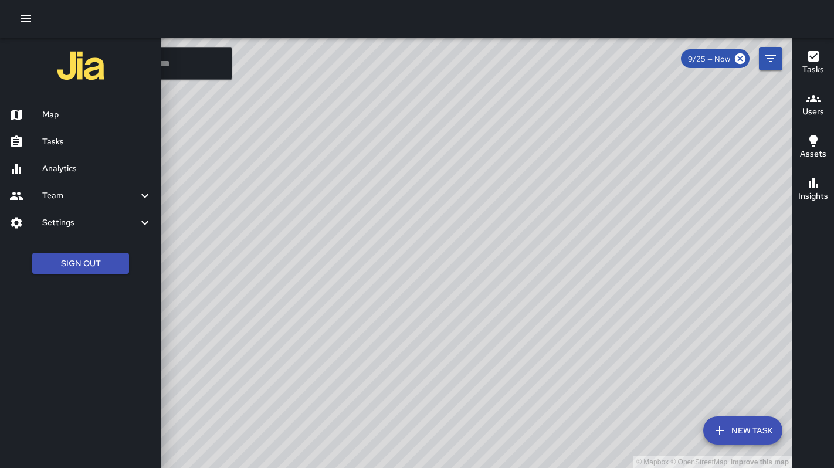
click at [38, 137] on div at bounding box center [25, 142] width 33 height 14
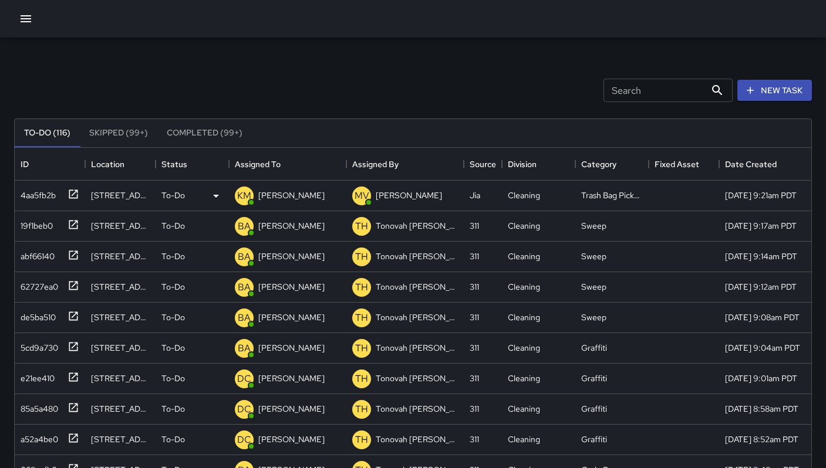
scroll to position [488, 787]
click at [30, 200] on div "4aa5fb2b" at bounding box center [36, 193] width 40 height 16
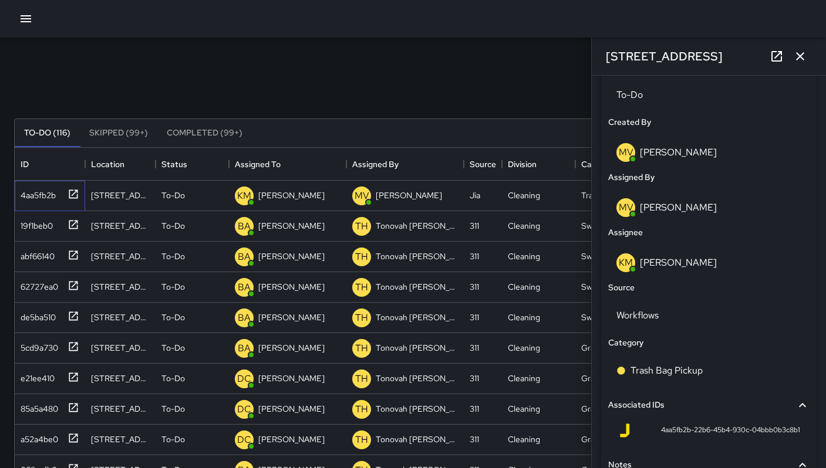
scroll to position [673, 0]
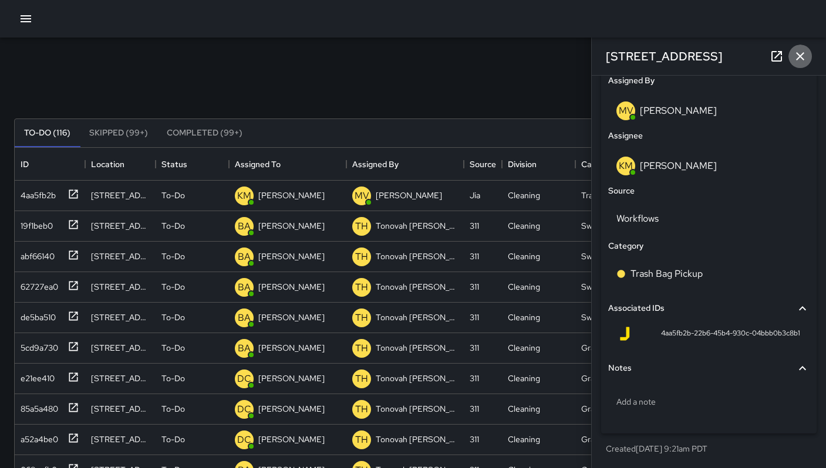
click at [802, 48] on button "button" at bounding box center [799, 56] width 23 height 23
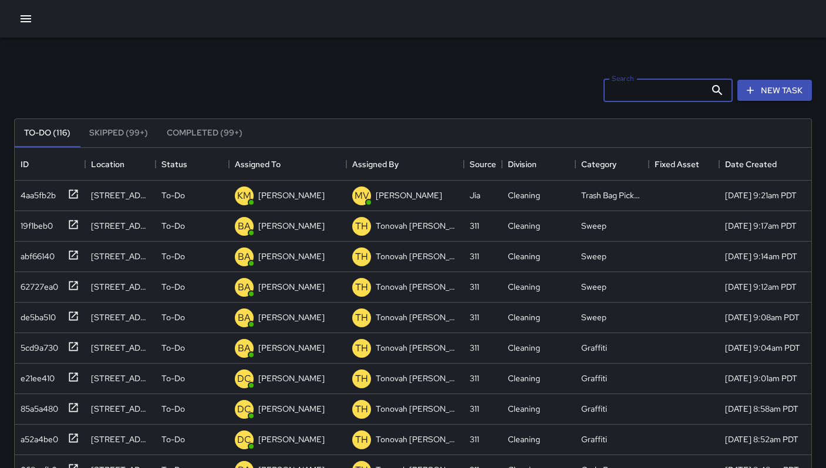
click at [616, 87] on div "Search Search" at bounding box center [667, 90] width 129 height 23
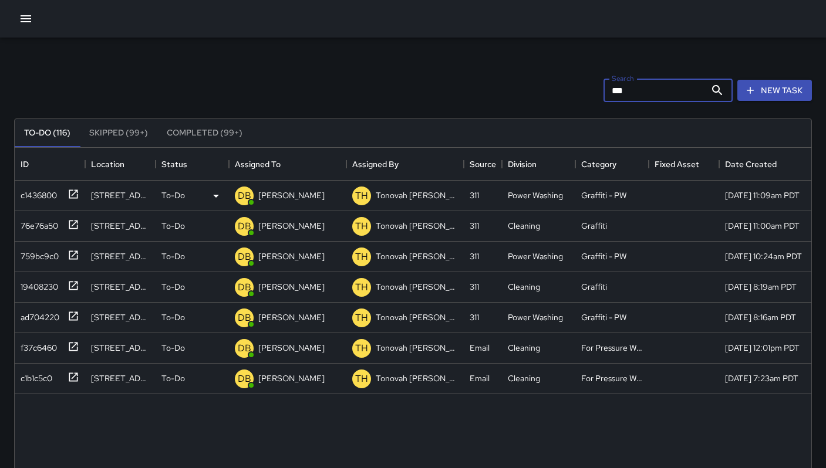
type input "***"
click at [29, 197] on div "c1436800" at bounding box center [36, 193] width 41 height 16
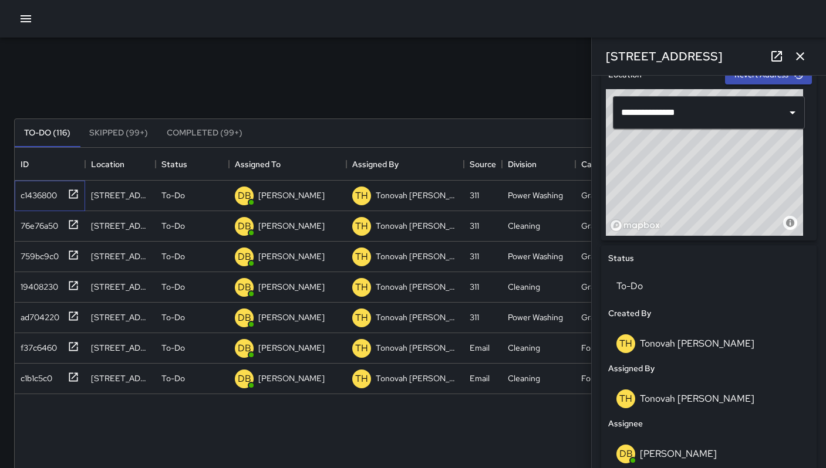
scroll to position [338, 0]
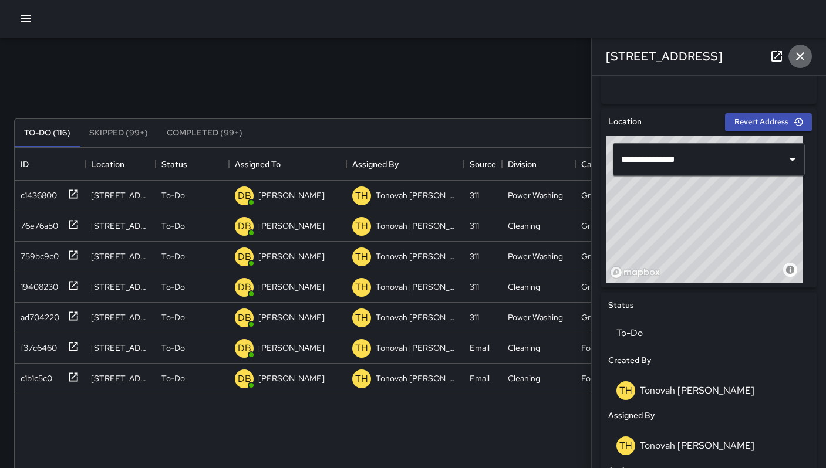
click at [807, 55] on button "button" at bounding box center [799, 56] width 23 height 23
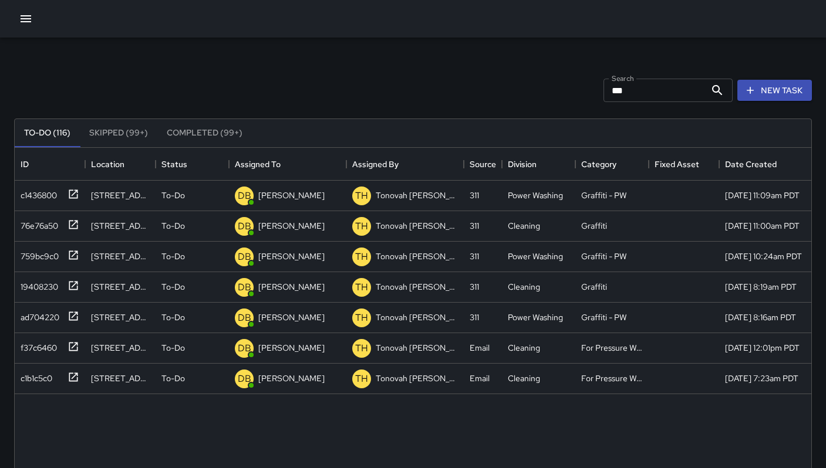
click at [668, 92] on input "***" at bounding box center [654, 90] width 102 height 23
drag, startPoint x: 650, startPoint y: 90, endPoint x: 562, endPoint y: 87, distance: 88.0
click at [565, 86] on div "Search *** Search New Task" at bounding box center [413, 90] width 802 height 61
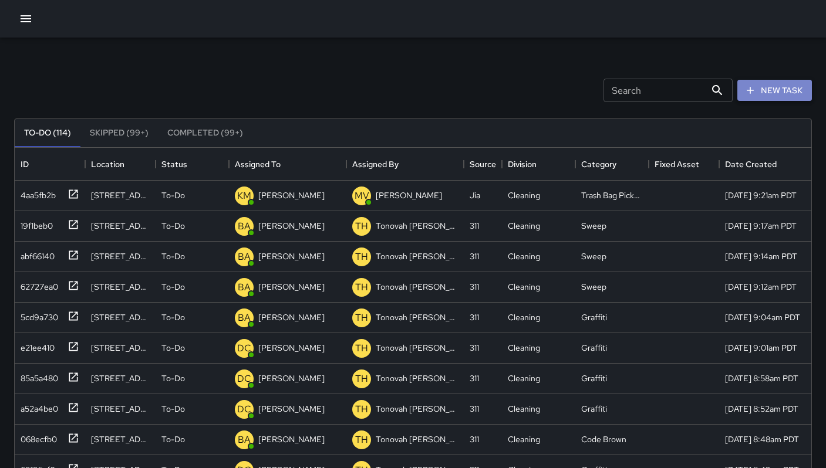
click at [763, 93] on button "New Task" at bounding box center [774, 91] width 75 height 22
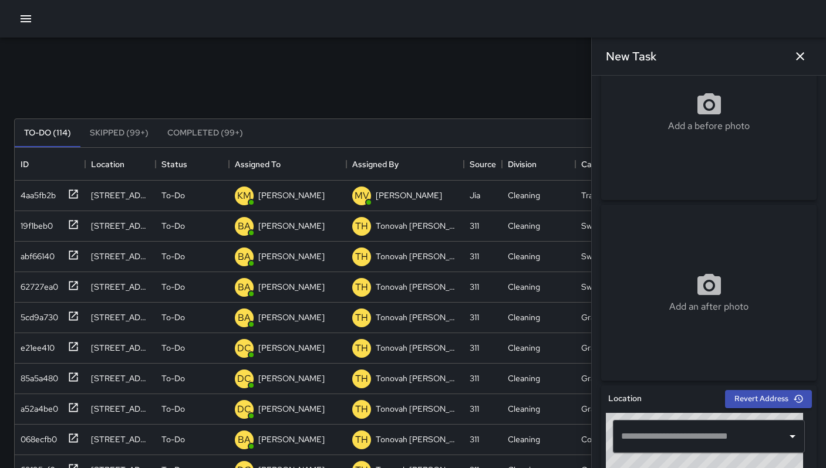
scroll to position [203, 0]
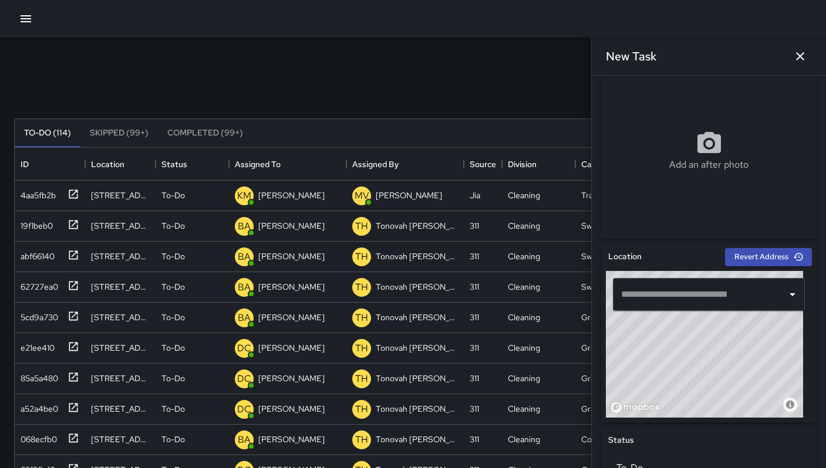
click at [650, 290] on input "text" at bounding box center [700, 294] width 164 height 22
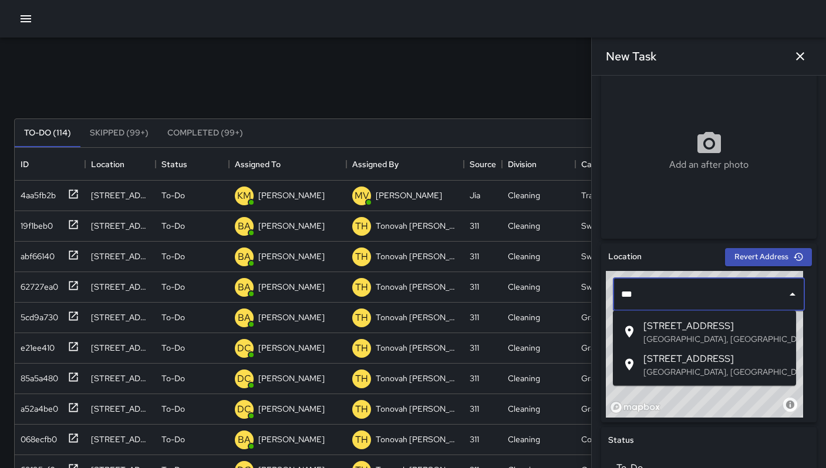
click at [656, 320] on span "316 11th Street" at bounding box center [714, 326] width 143 height 14
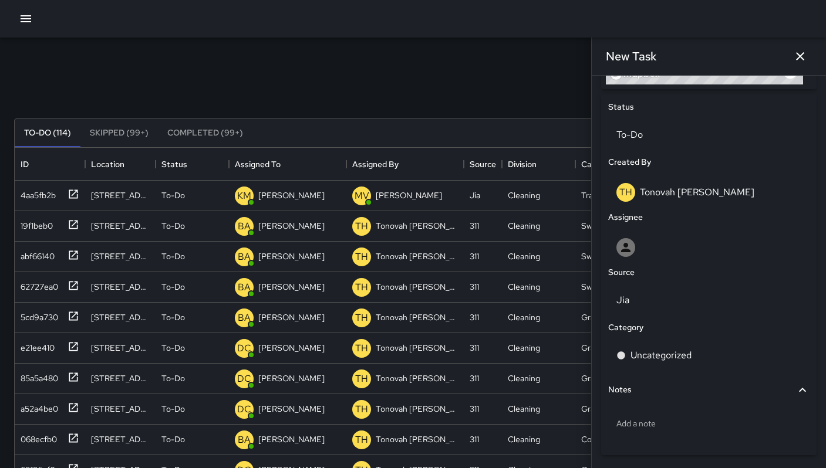
scroll to position [577, 0]
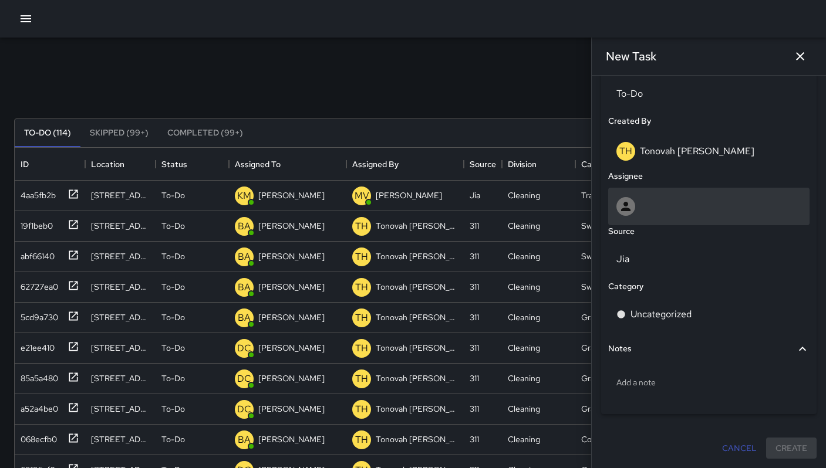
type input "**********"
click at [657, 204] on div at bounding box center [708, 206] width 185 height 19
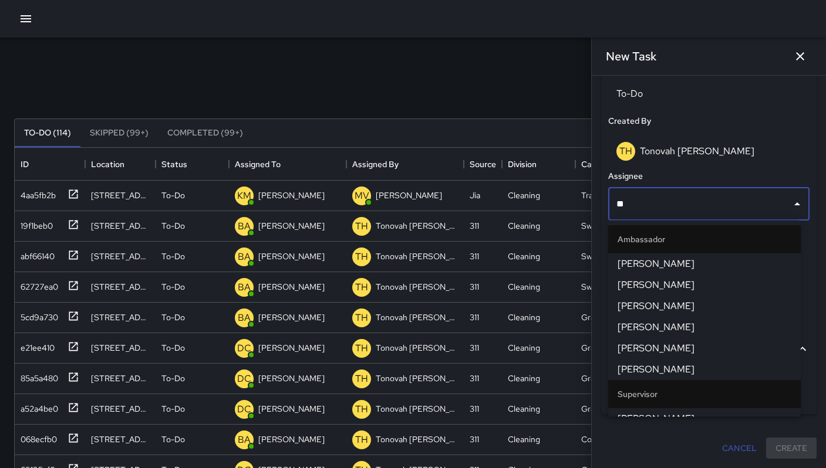
type input "***"
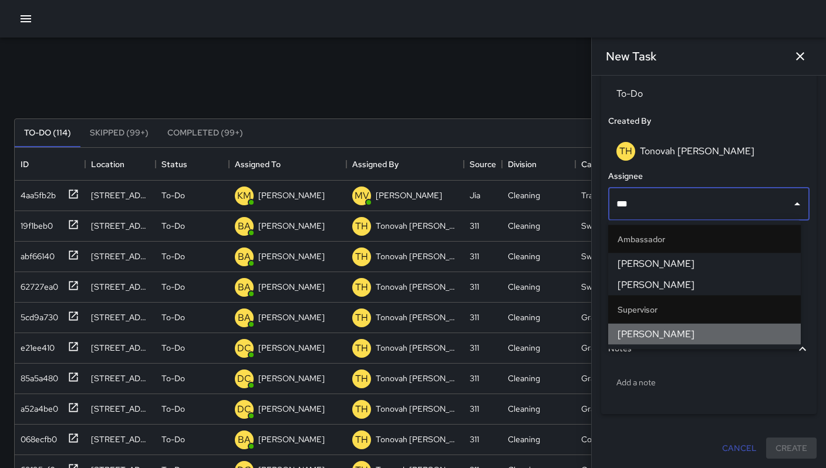
click at [647, 333] on span "[PERSON_NAME]" at bounding box center [704, 334] width 174 height 14
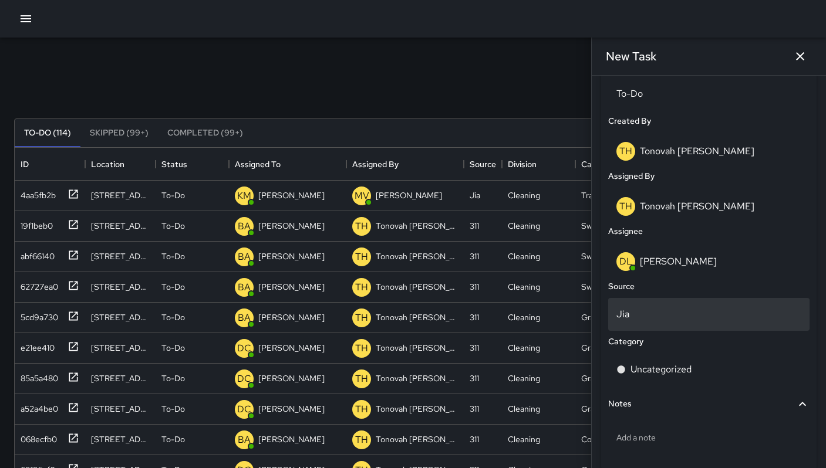
click at [652, 310] on p "Jia" at bounding box center [708, 314] width 185 height 14
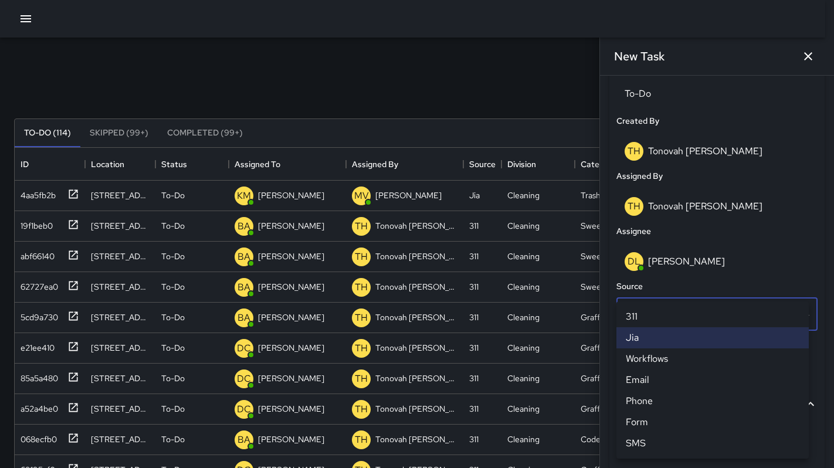
click at [649, 323] on li "311" at bounding box center [713, 316] width 192 height 21
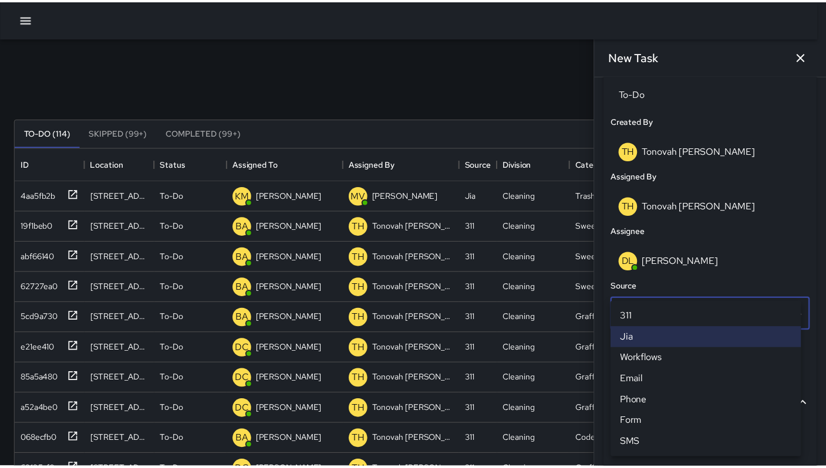
scroll to position [9, 9]
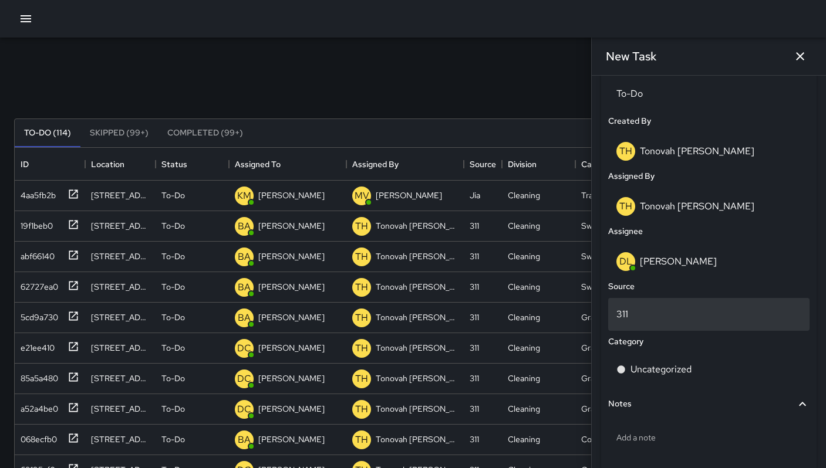
click at [640, 317] on p "311" at bounding box center [708, 314] width 185 height 14
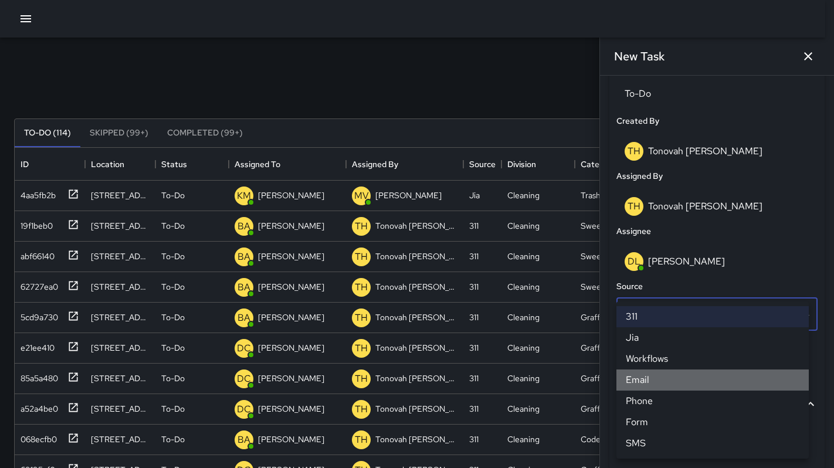
click at [651, 384] on li "Email" at bounding box center [713, 380] width 192 height 21
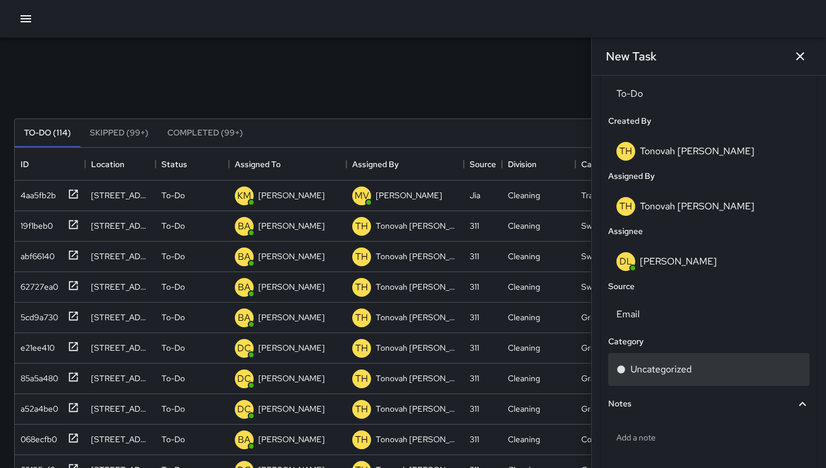
click at [651, 368] on p "Uncategorized" at bounding box center [660, 370] width 61 height 14
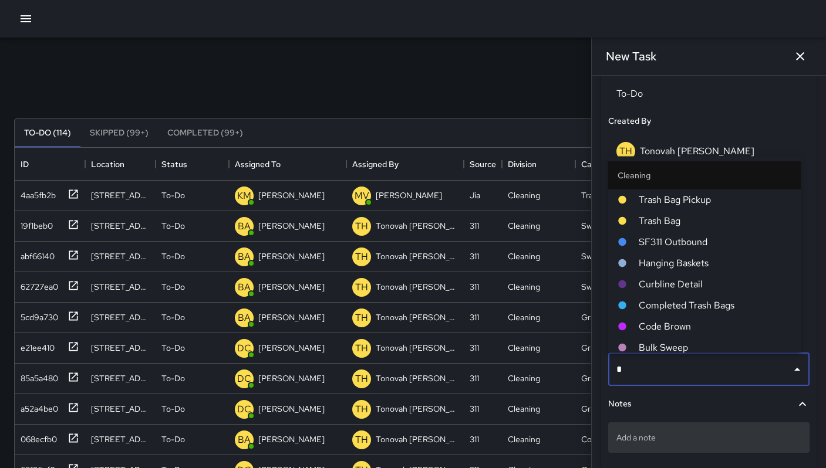
type input "**"
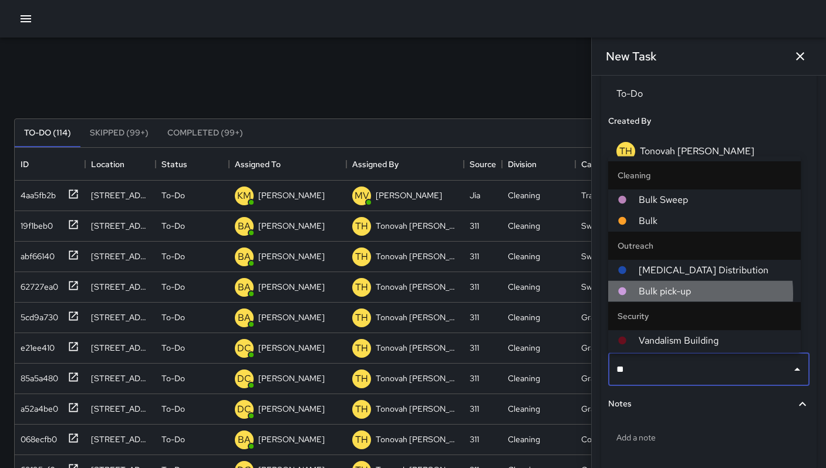
click at [666, 294] on span "Bulk pick-up" at bounding box center [714, 291] width 153 height 14
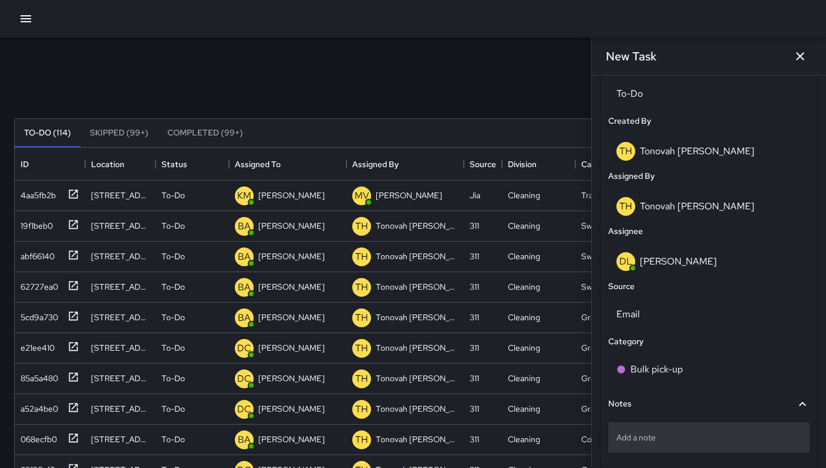
click at [645, 431] on div "Add a note" at bounding box center [708, 437] width 201 height 31
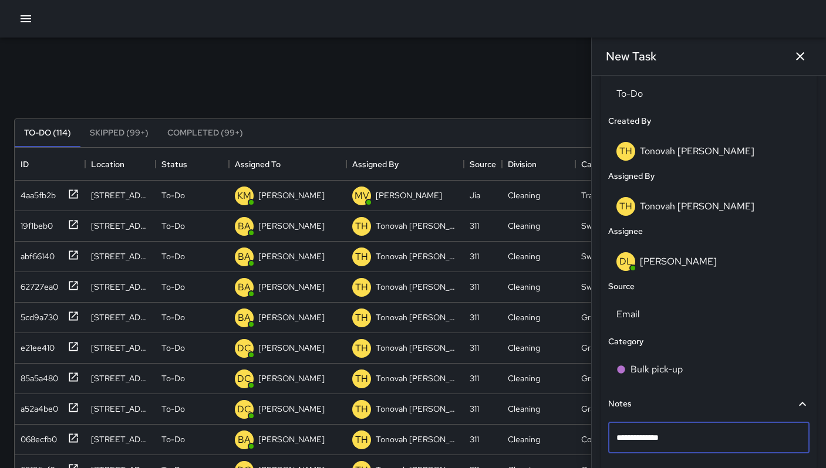
type textarea "**********"
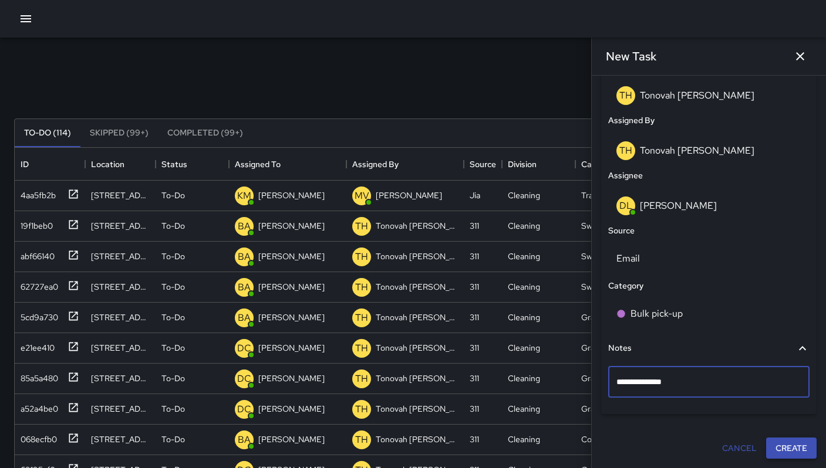
scroll to position [633, 0]
click at [780, 450] on button "Create" at bounding box center [791, 449] width 50 height 22
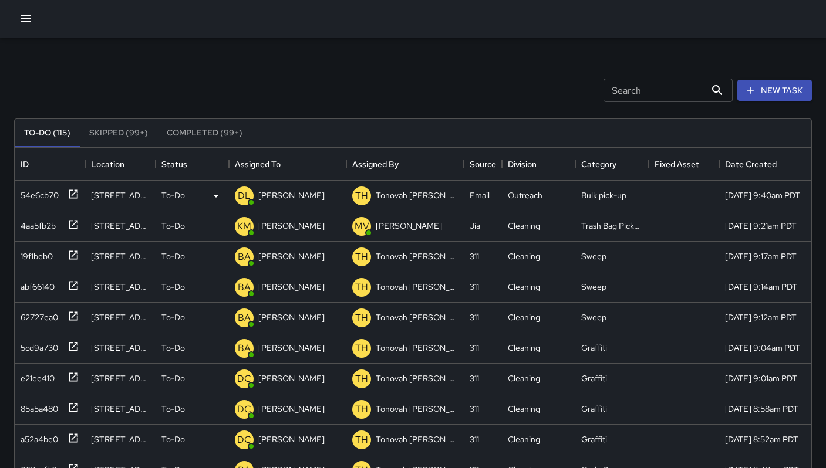
click at [55, 194] on div "54e6cb70" at bounding box center [37, 193] width 43 height 16
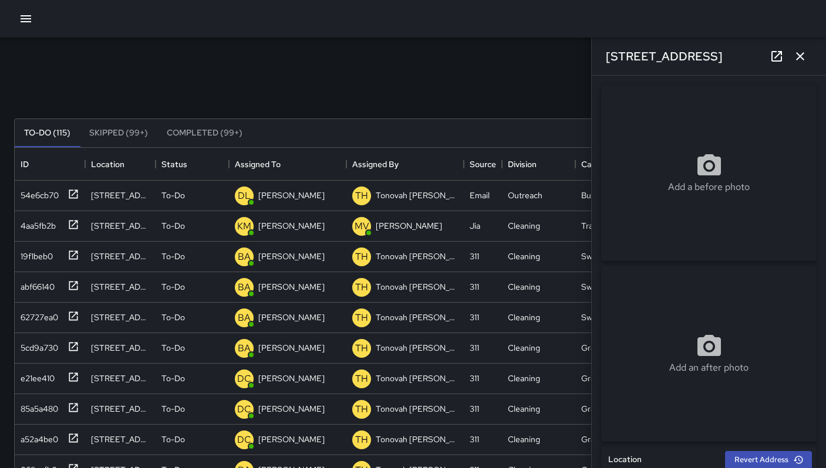
click at [773, 55] on icon at bounding box center [776, 56] width 14 height 14
click at [797, 59] on icon "button" at bounding box center [800, 56] width 8 height 8
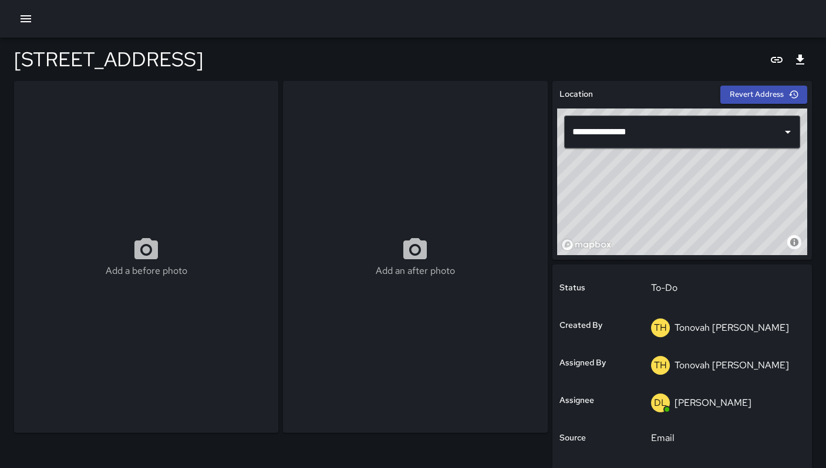
click at [152, 168] on div "Add a before photo" at bounding box center [146, 257] width 264 height 352
type input "**********"
click at [109, 40] on div "316 11th Street" at bounding box center [412, 59] width 797 height 43
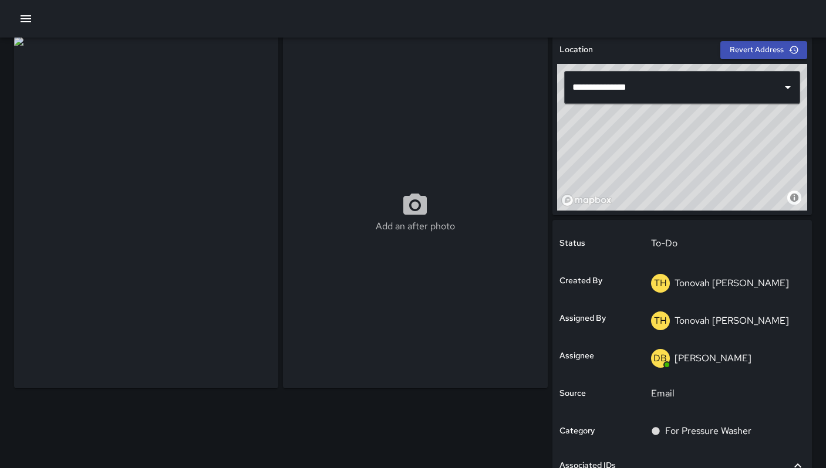
scroll to position [33, 0]
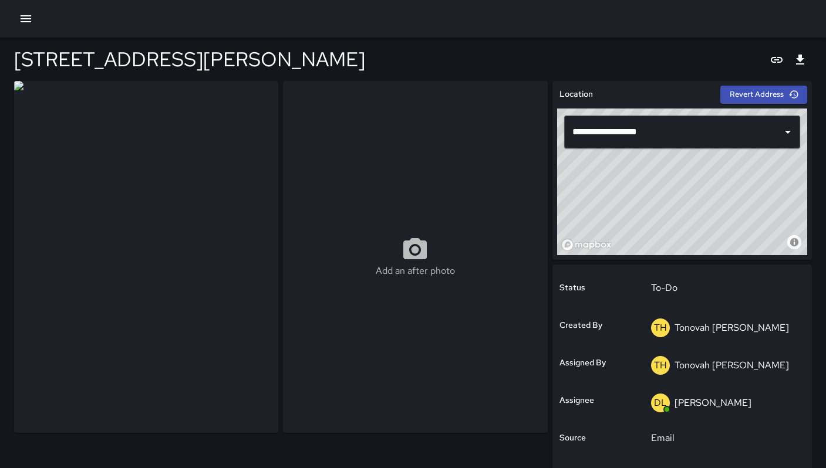
drag, startPoint x: 421, startPoint y: 34, endPoint x: 340, endPoint y: 36, distance: 81.0
click at [343, 36] on div at bounding box center [413, 19] width 826 height 38
drag, startPoint x: 340, startPoint y: 36, endPoint x: 320, endPoint y: 35, distance: 19.4
click at [320, 35] on div at bounding box center [413, 19] width 826 height 38
